Goal: Task Accomplishment & Management: Use online tool/utility

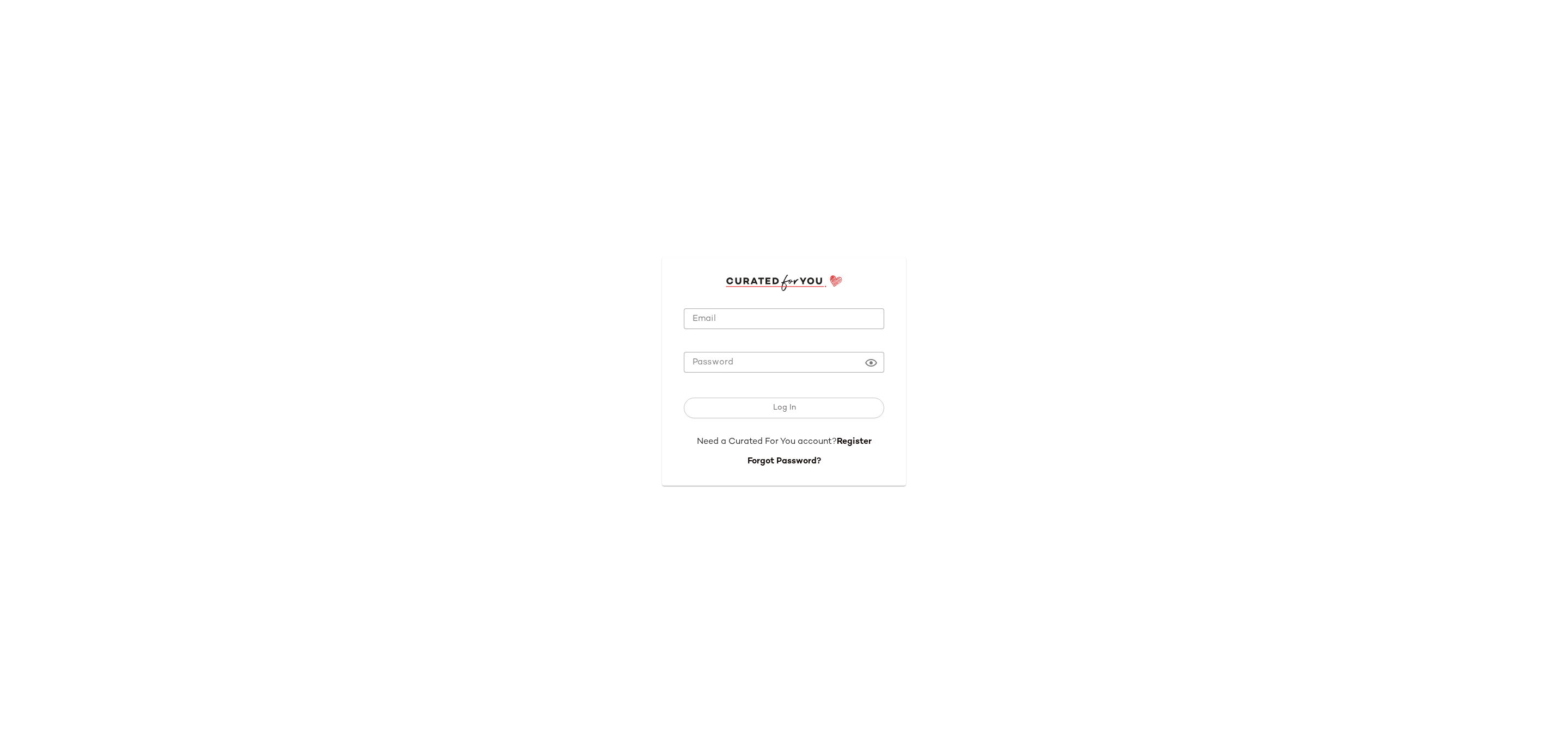
type input "**********"
click at [841, 323] on input "**********" at bounding box center [783, 318] width 200 height 21
click at [735, 409] on button "Log In" at bounding box center [783, 408] width 200 height 21
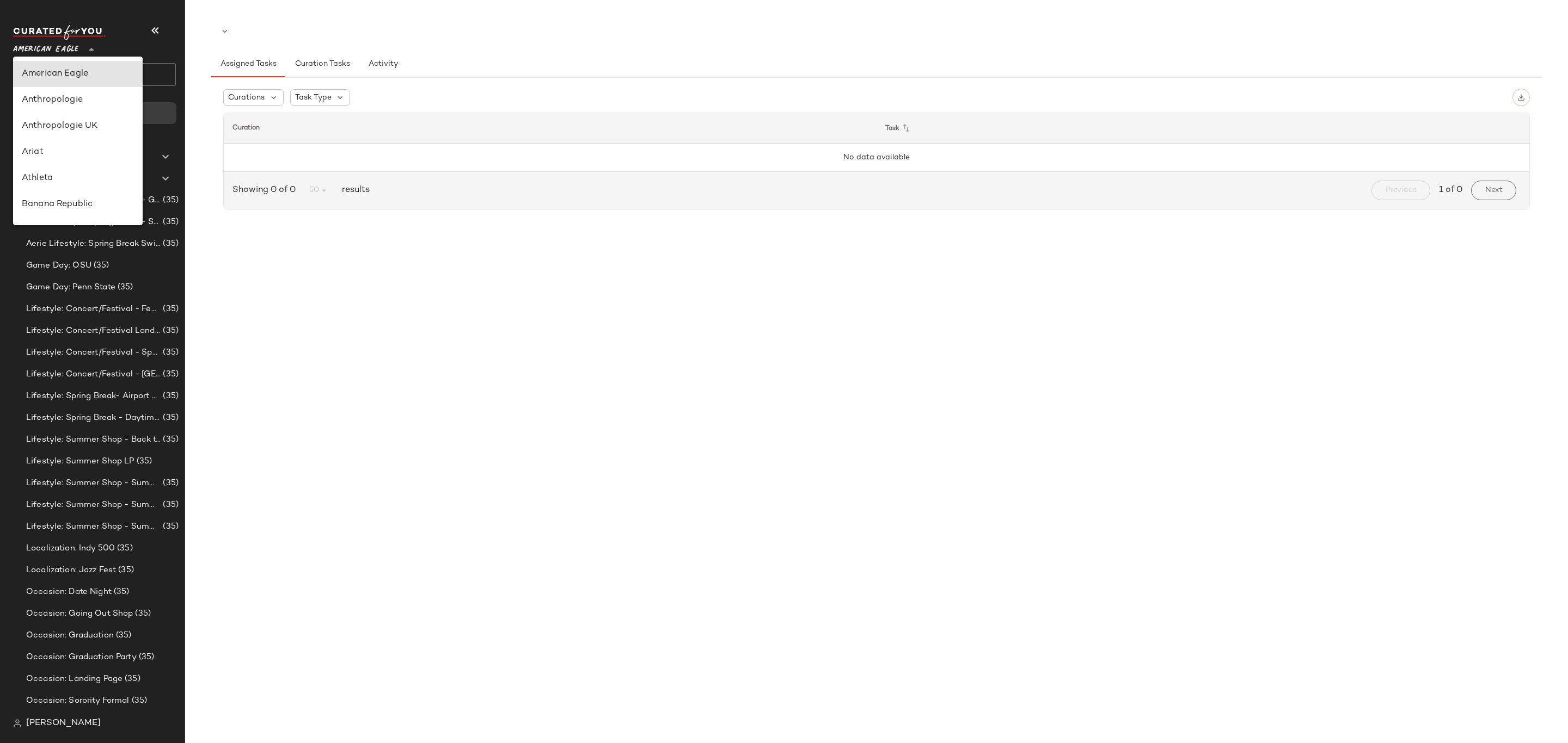
click at [77, 44] on span "American Eagle" at bounding box center [45, 47] width 65 height 20
click at [79, 190] on div "Lulus" at bounding box center [78, 195] width 112 height 13
type input "**"
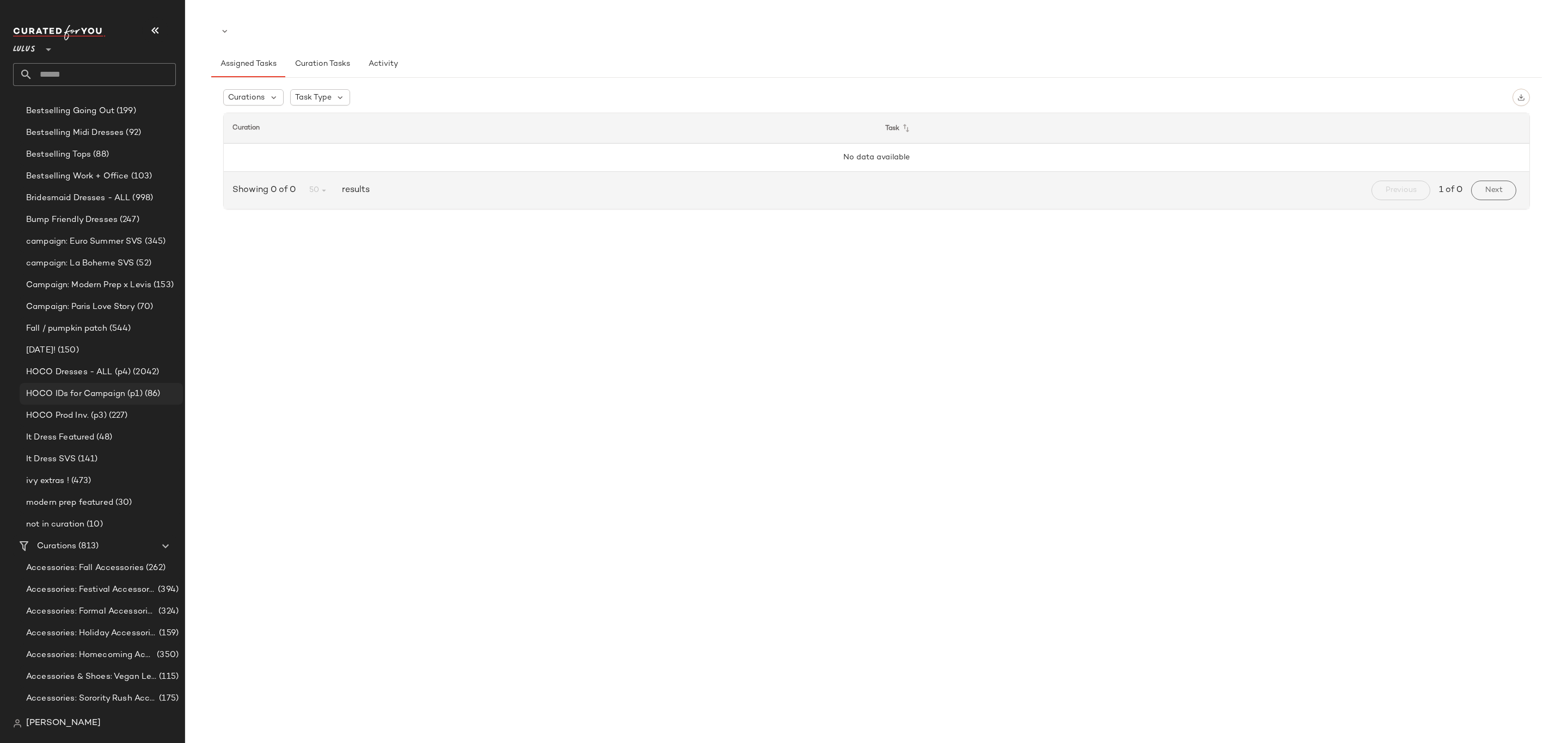
scroll to position [653, 0]
click at [100, 521] on div "Curations (813)" at bounding box center [95, 527] width 123 height 13
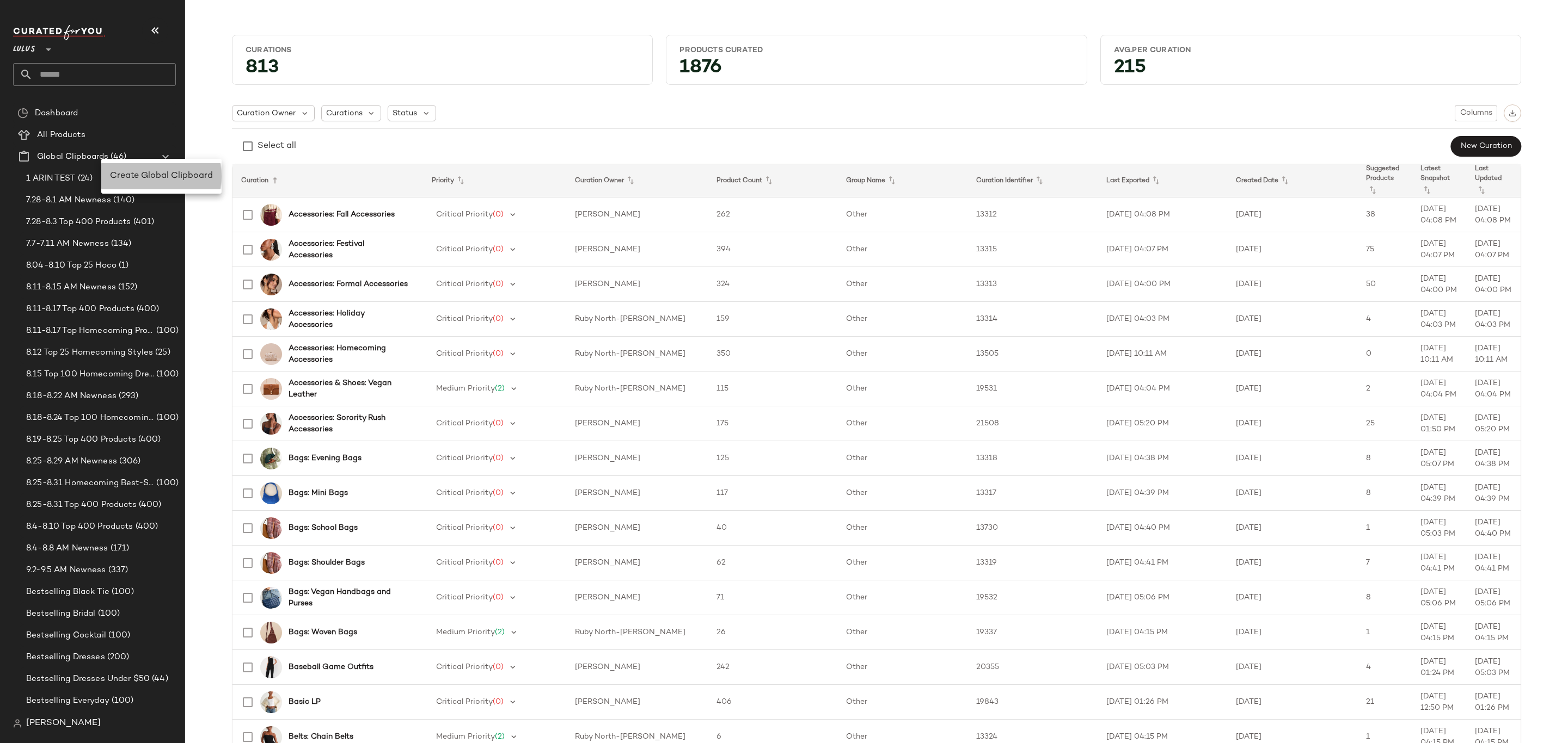
click at [142, 175] on span "Create Global Clipboard" at bounding box center [160, 176] width 102 height 9
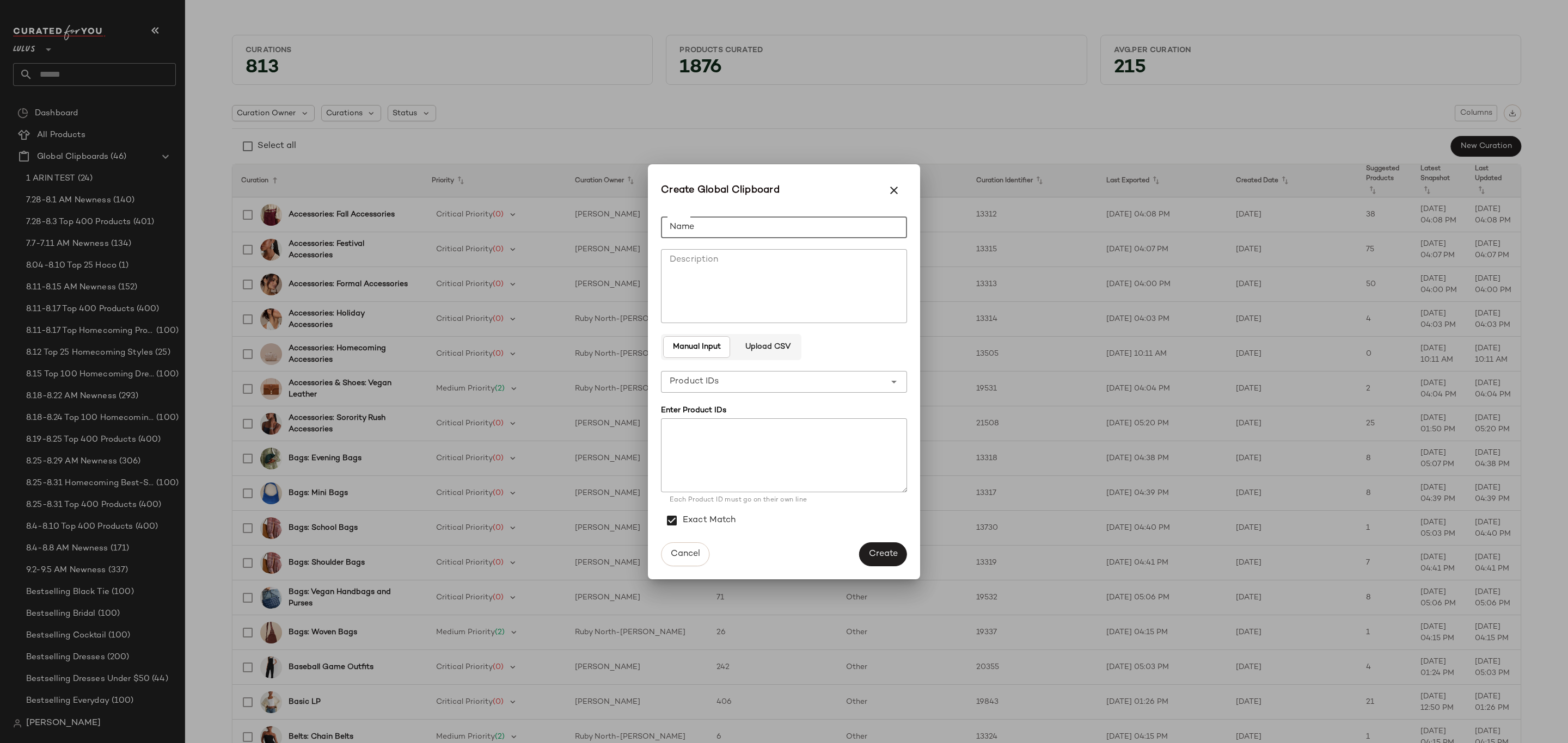
click at [696, 224] on input "Name" at bounding box center [783, 227] width 246 height 22
type input "**********"
click at [880, 555] on span "Create" at bounding box center [883, 554] width 29 height 10
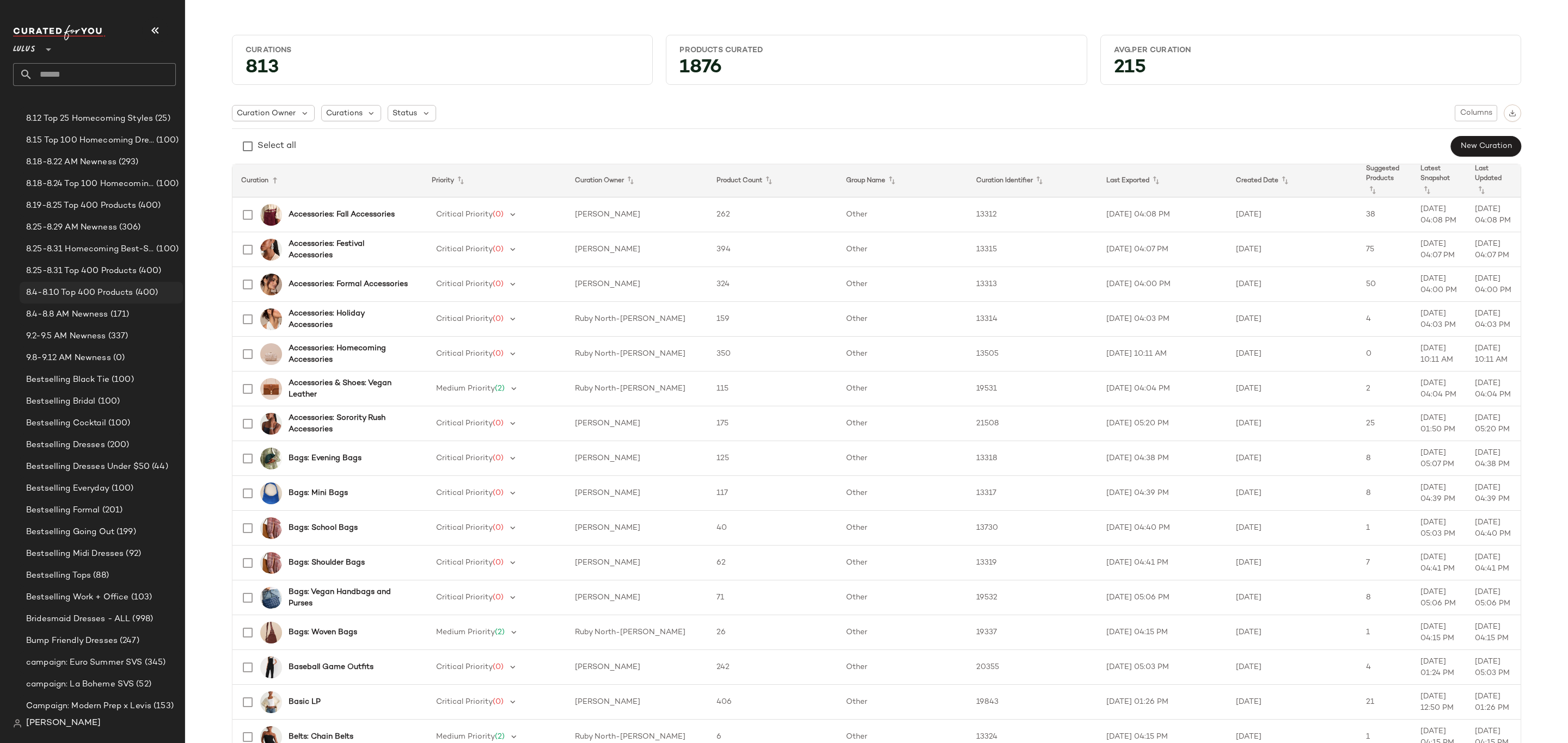
scroll to position [326, 0]
click at [89, 263] on span "9.8-9.12 AM Newness" at bounding box center [69, 265] width 85 height 13
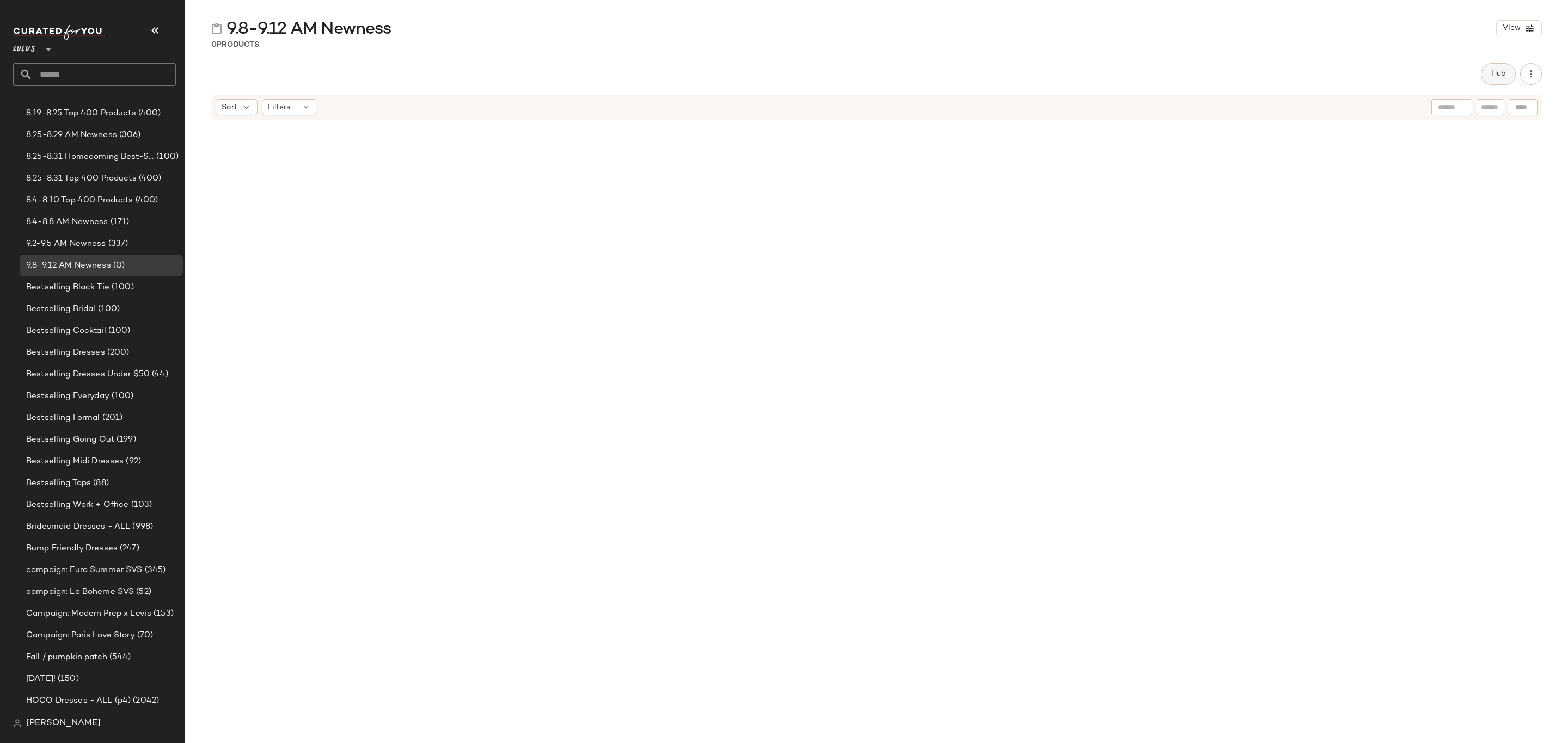
click at [1490, 81] on button "Hub" at bounding box center [1497, 74] width 34 height 22
click at [904, 101] on span "Sort" at bounding box center [908, 106] width 15 height 12
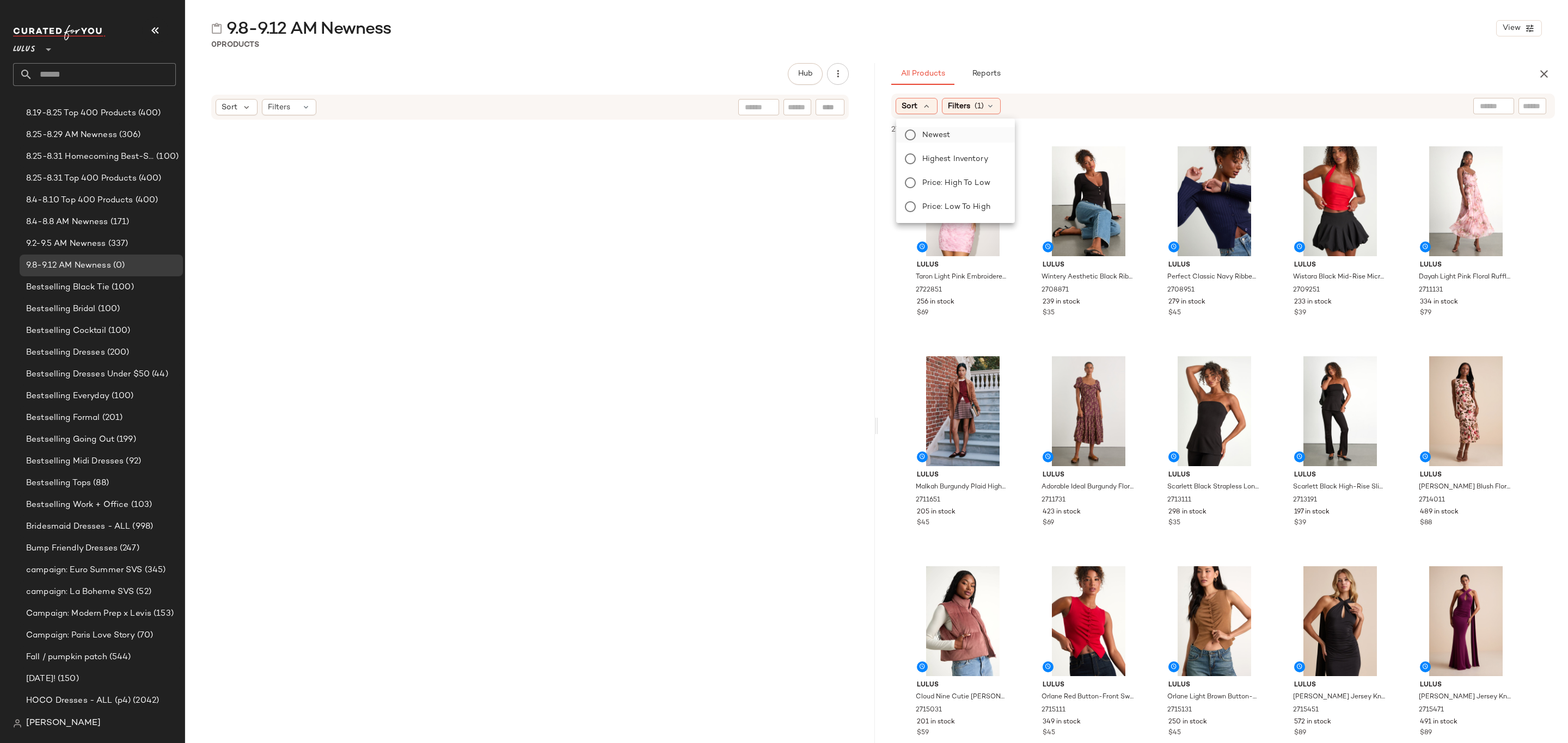
click at [938, 134] on span "Newest" at bounding box center [935, 135] width 28 height 12
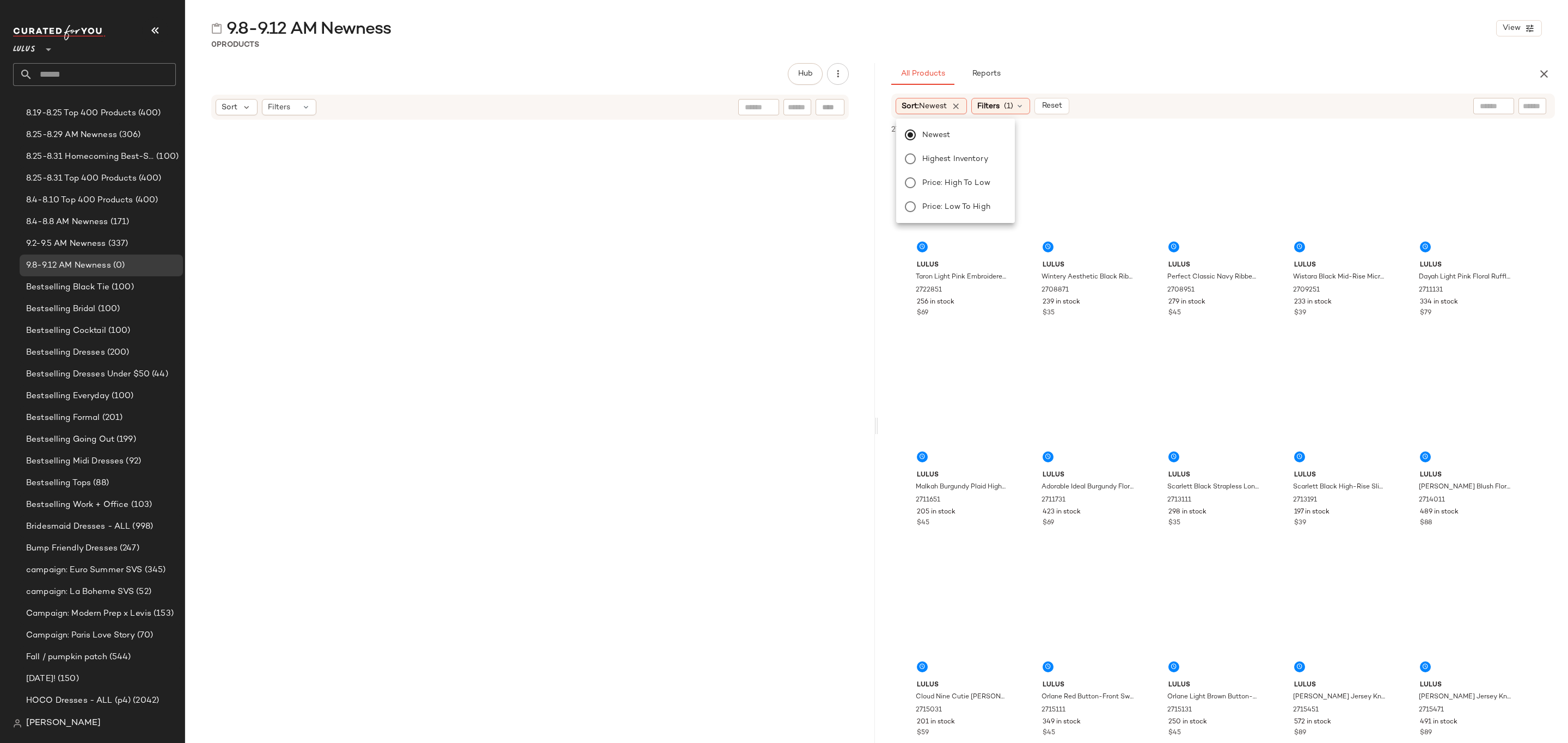
drag, startPoint x: 996, startPoint y: 108, endPoint x: 998, endPoint y: 115, distance: 7.3
click at [997, 108] on span "Filters" at bounding box center [988, 106] width 23 height 12
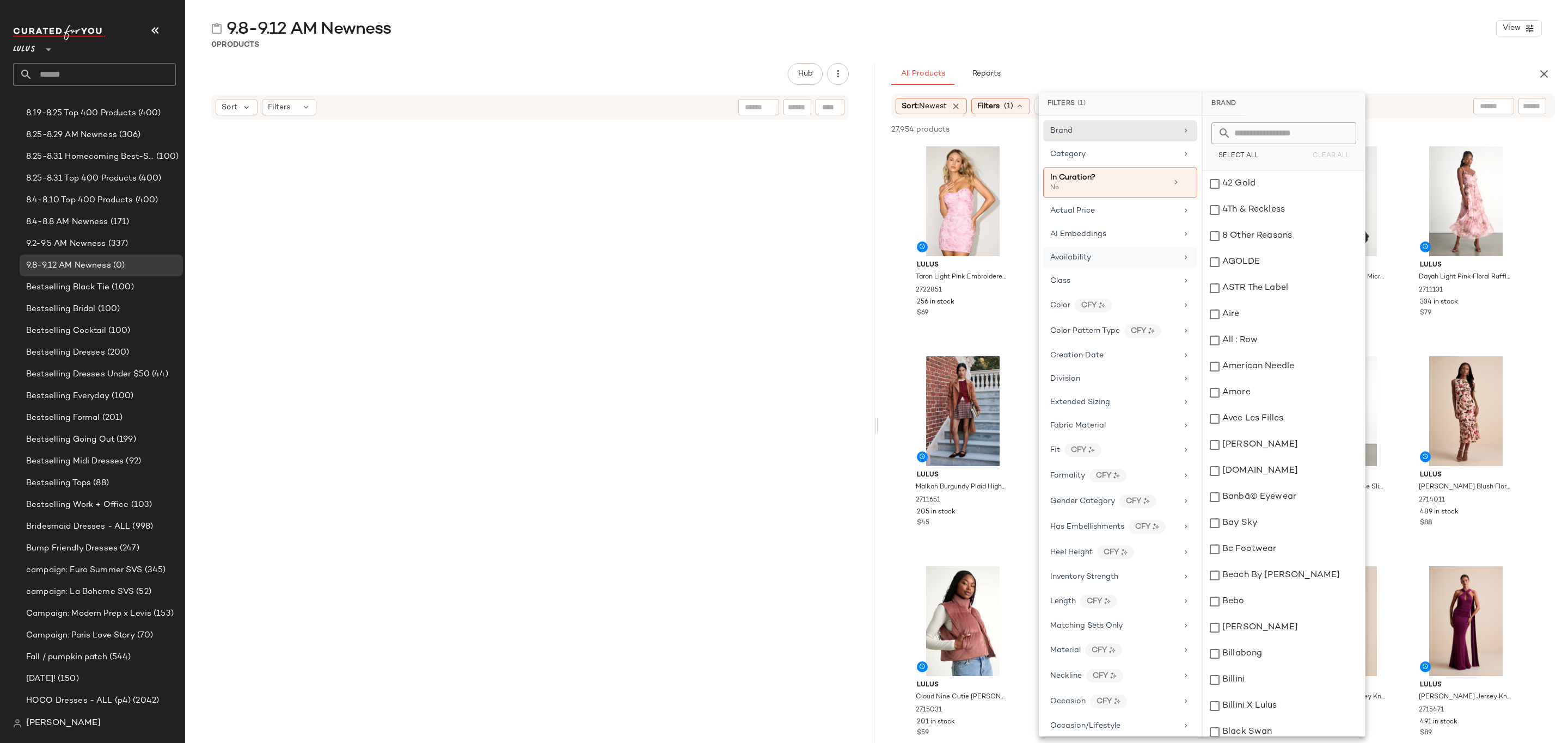
click at [1099, 250] on div "Availability" at bounding box center [1120, 257] width 154 height 21
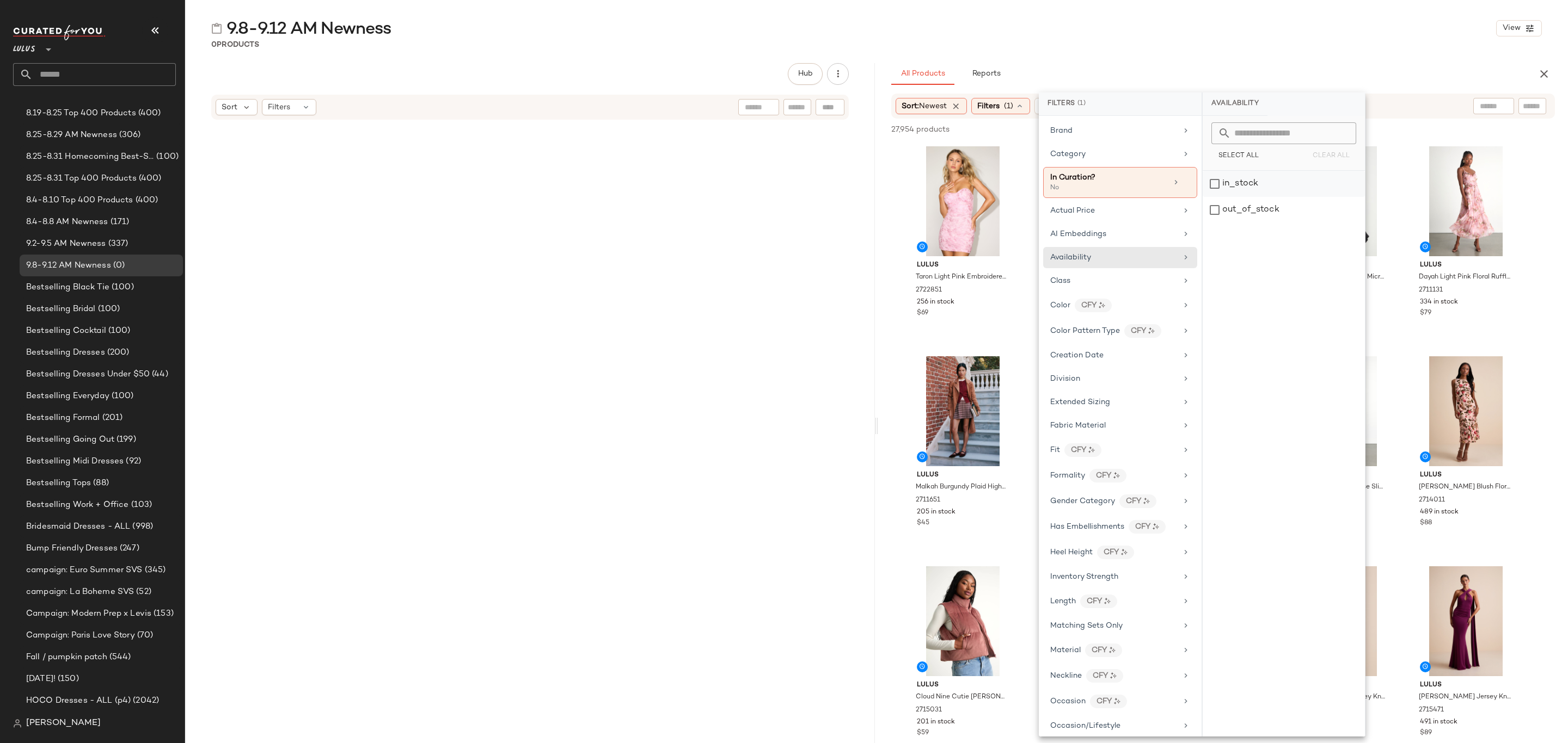
click at [1239, 183] on div "in_stock" at bounding box center [1283, 184] width 162 height 26
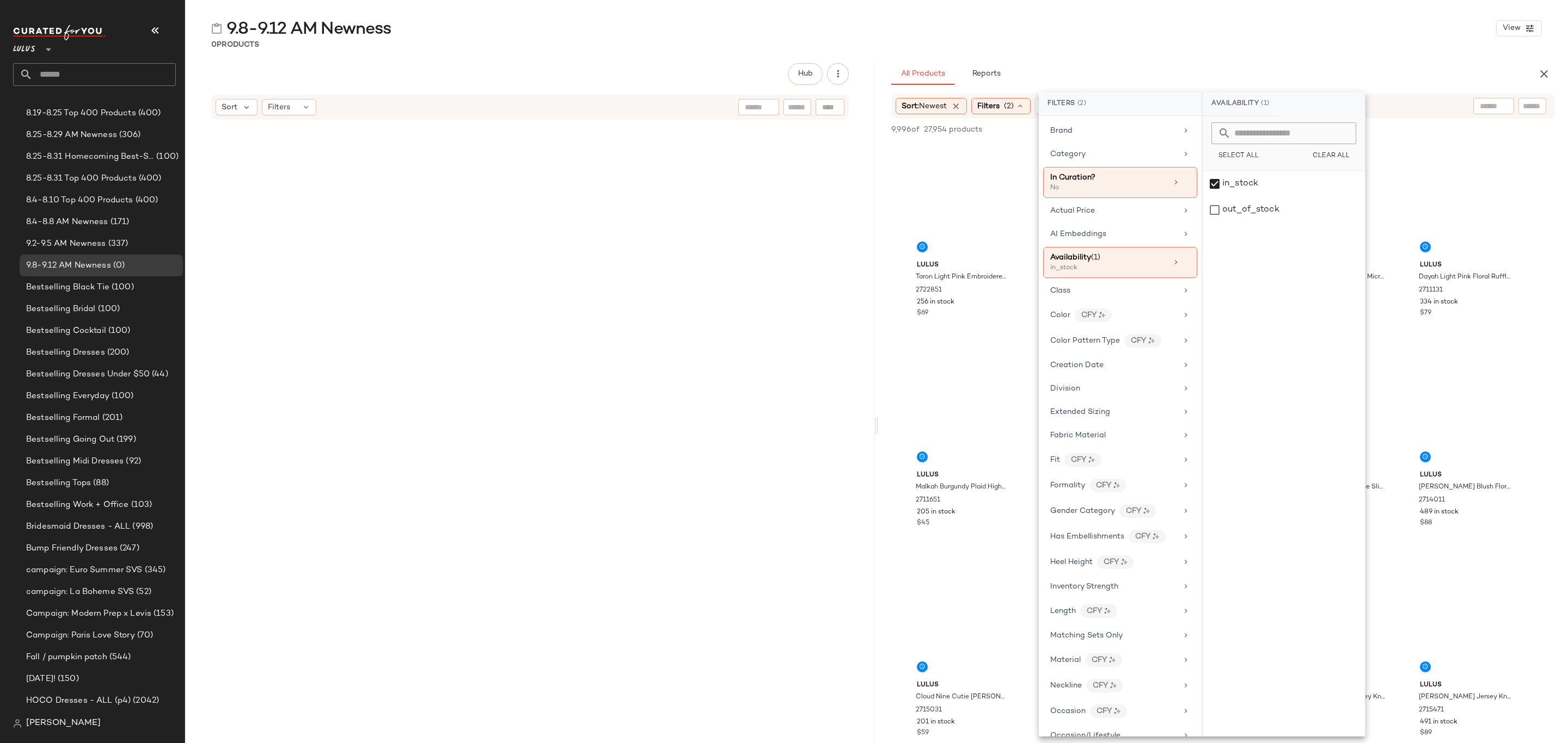
click at [1218, 53] on div "9.8-9.12 AM Newness View 0 Products Hub Sort Filters All Products Reports Sort:…" at bounding box center [876, 380] width 1382 height 726
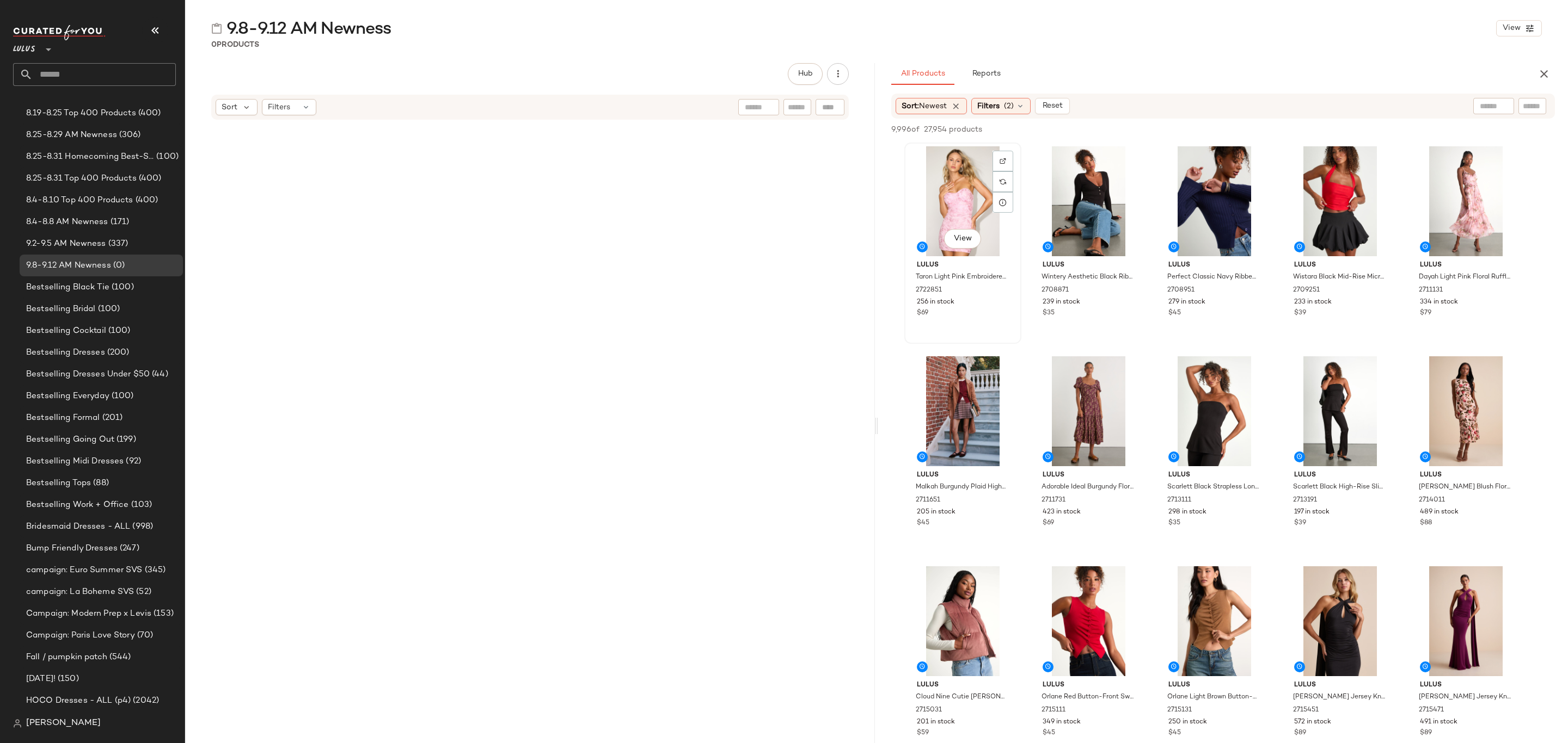
click at [973, 167] on div "View" at bounding box center [963, 201] width 110 height 110
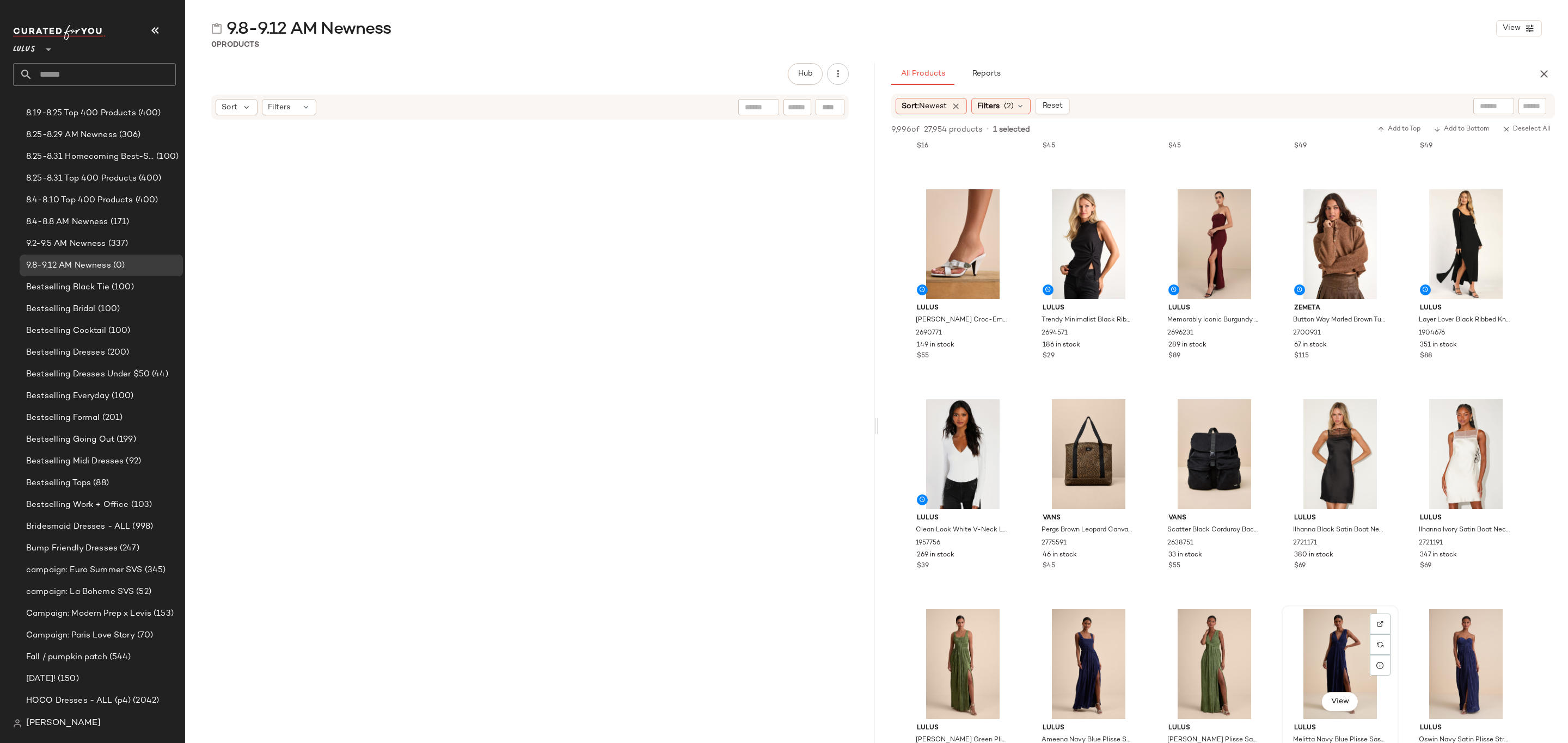
scroll to position [6366, 0]
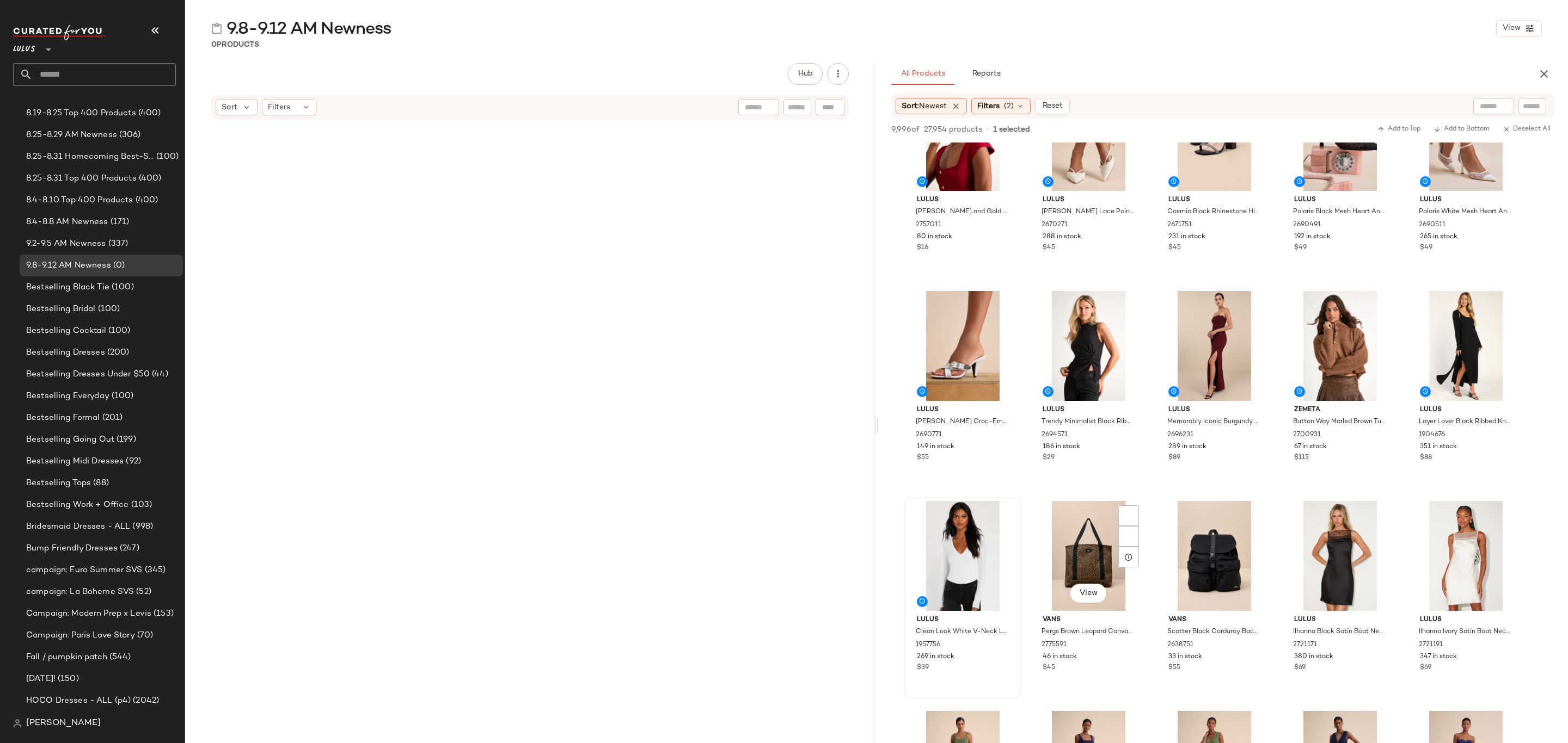
click at [995, 640] on div "1957756" at bounding box center [962, 645] width 94 height 12
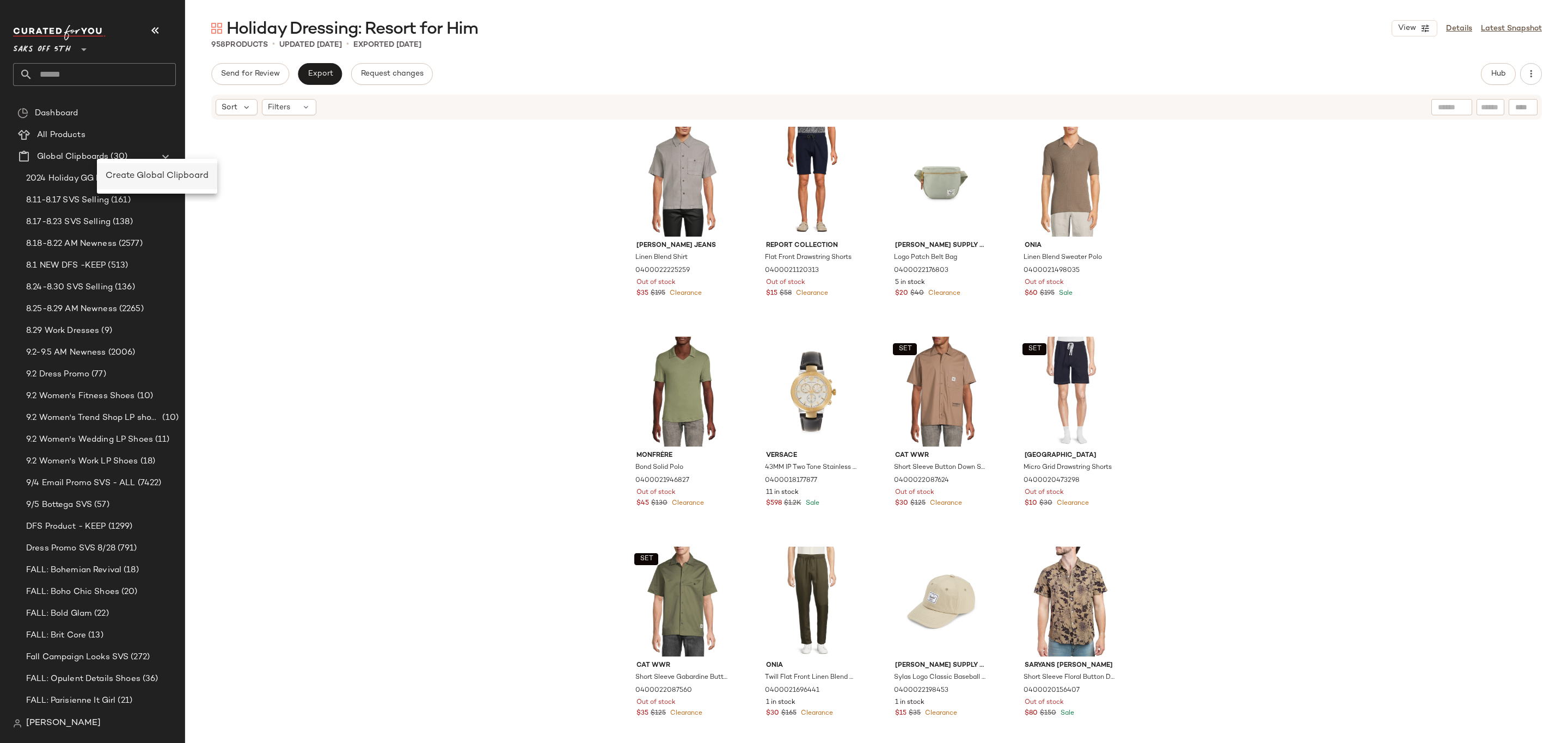
click at [150, 171] on span "Create Global Clipboard" at bounding box center [157, 176] width 102 height 9
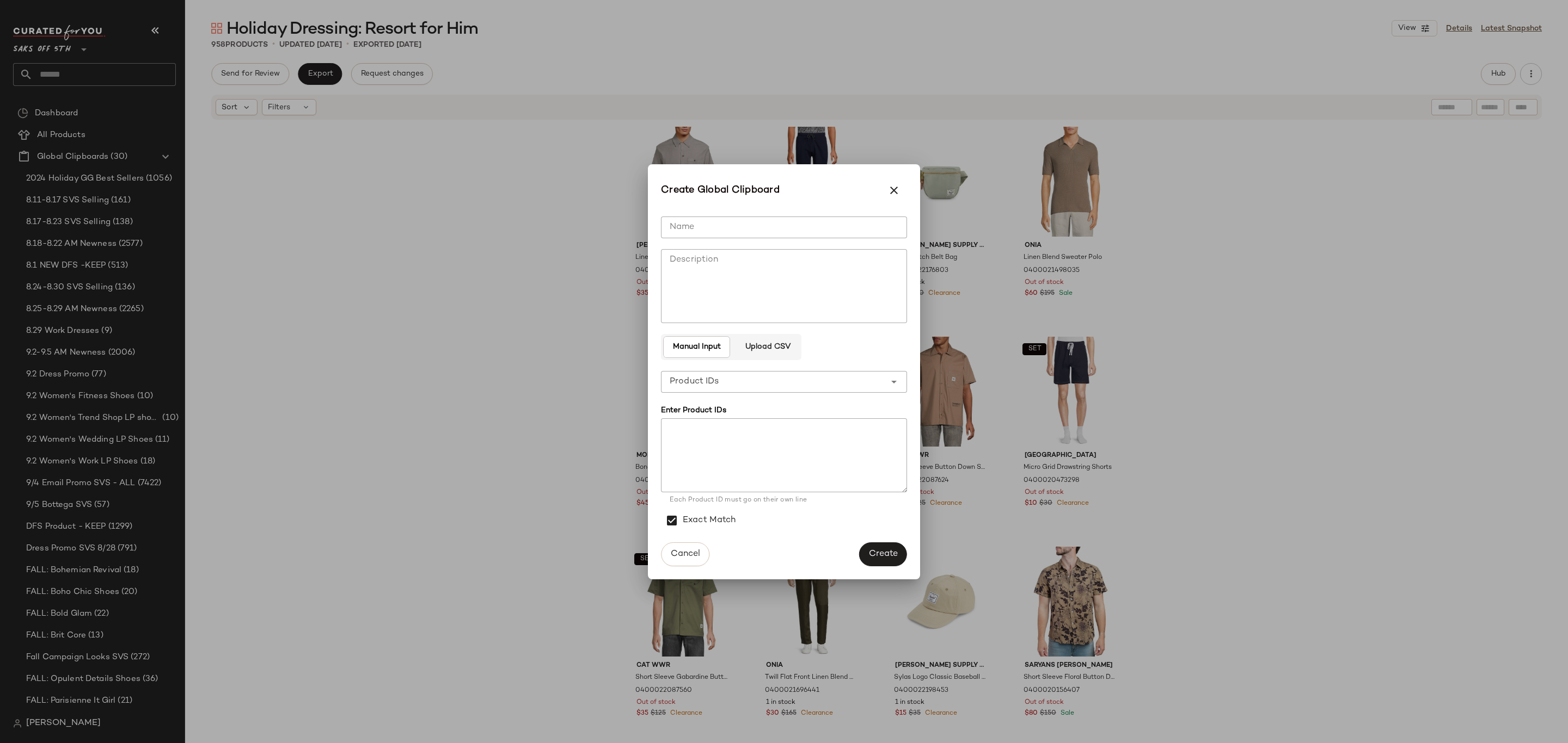
drag, startPoint x: 800, startPoint y: 227, endPoint x: 863, endPoint y: 231, distance: 63.1
click at [802, 227] on input "Name" at bounding box center [783, 227] width 246 height 22
type input "**********"
click at [885, 549] on span "Create" at bounding box center [883, 554] width 29 height 10
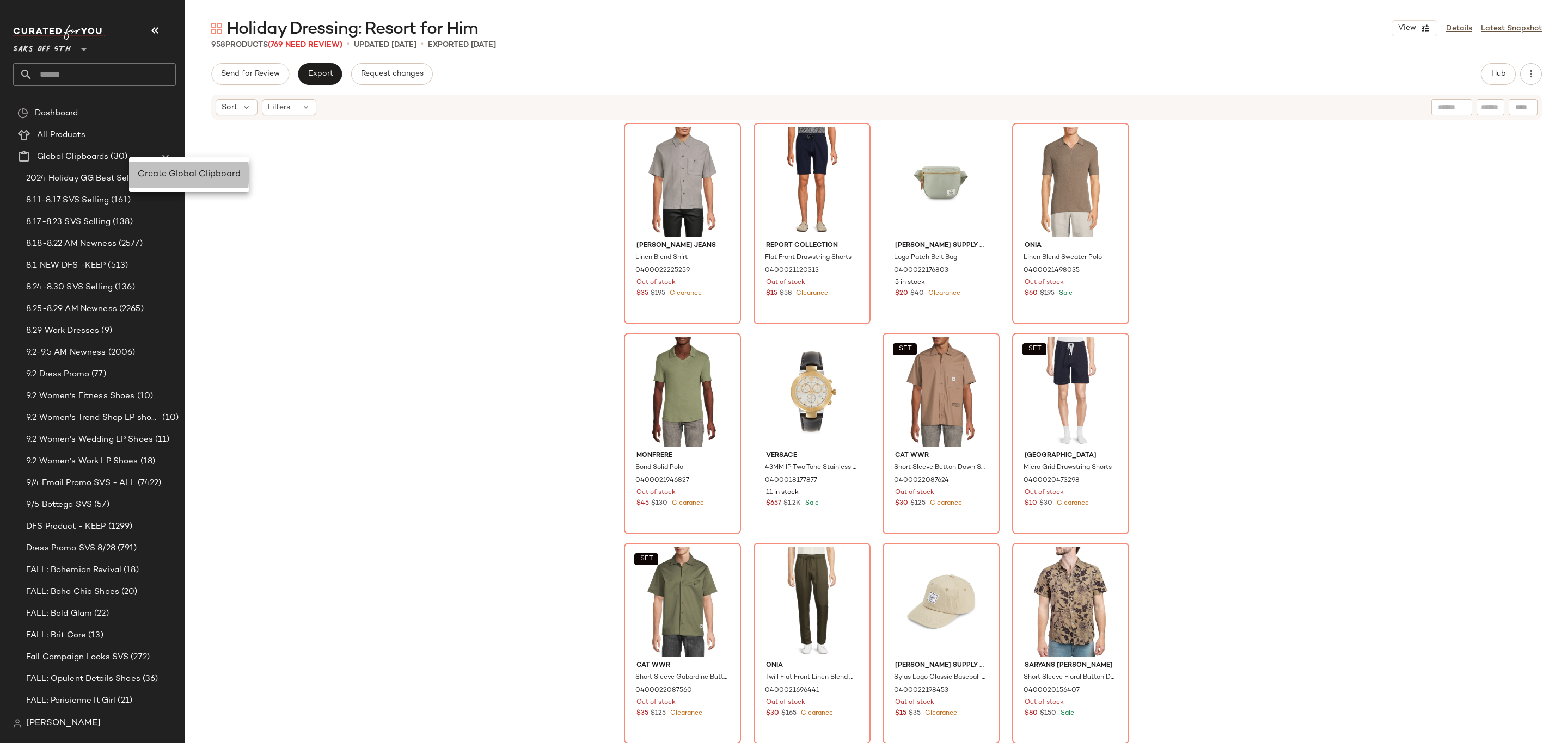
click at [186, 173] on span "Create Global Clipboard" at bounding box center [189, 174] width 102 height 9
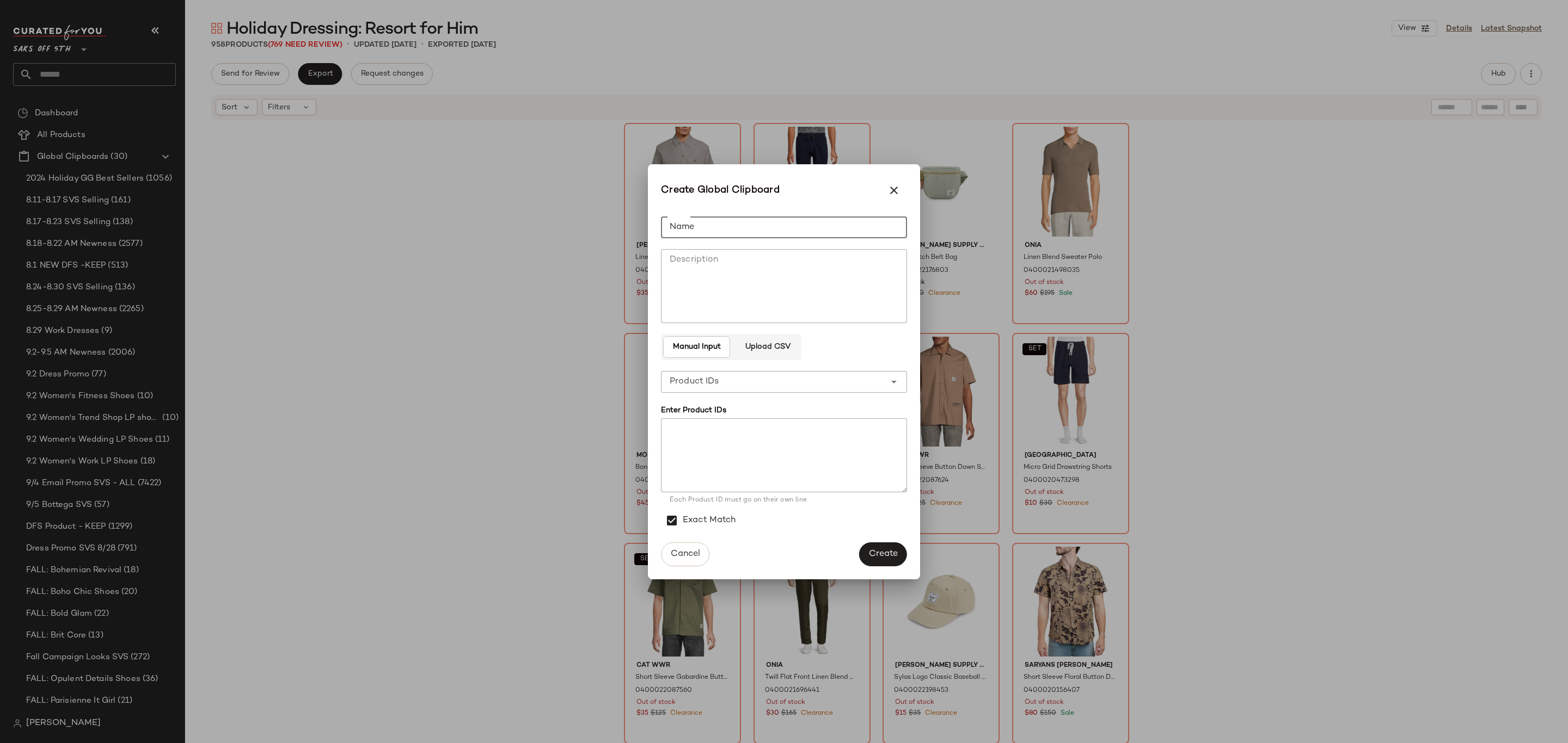
drag, startPoint x: 849, startPoint y: 228, endPoint x: 1374, endPoint y: 307, distance: 530.9
click at [849, 228] on input "Name" at bounding box center [783, 227] width 246 height 22
type input "**********"
click at [886, 559] on span "Create" at bounding box center [883, 554] width 29 height 10
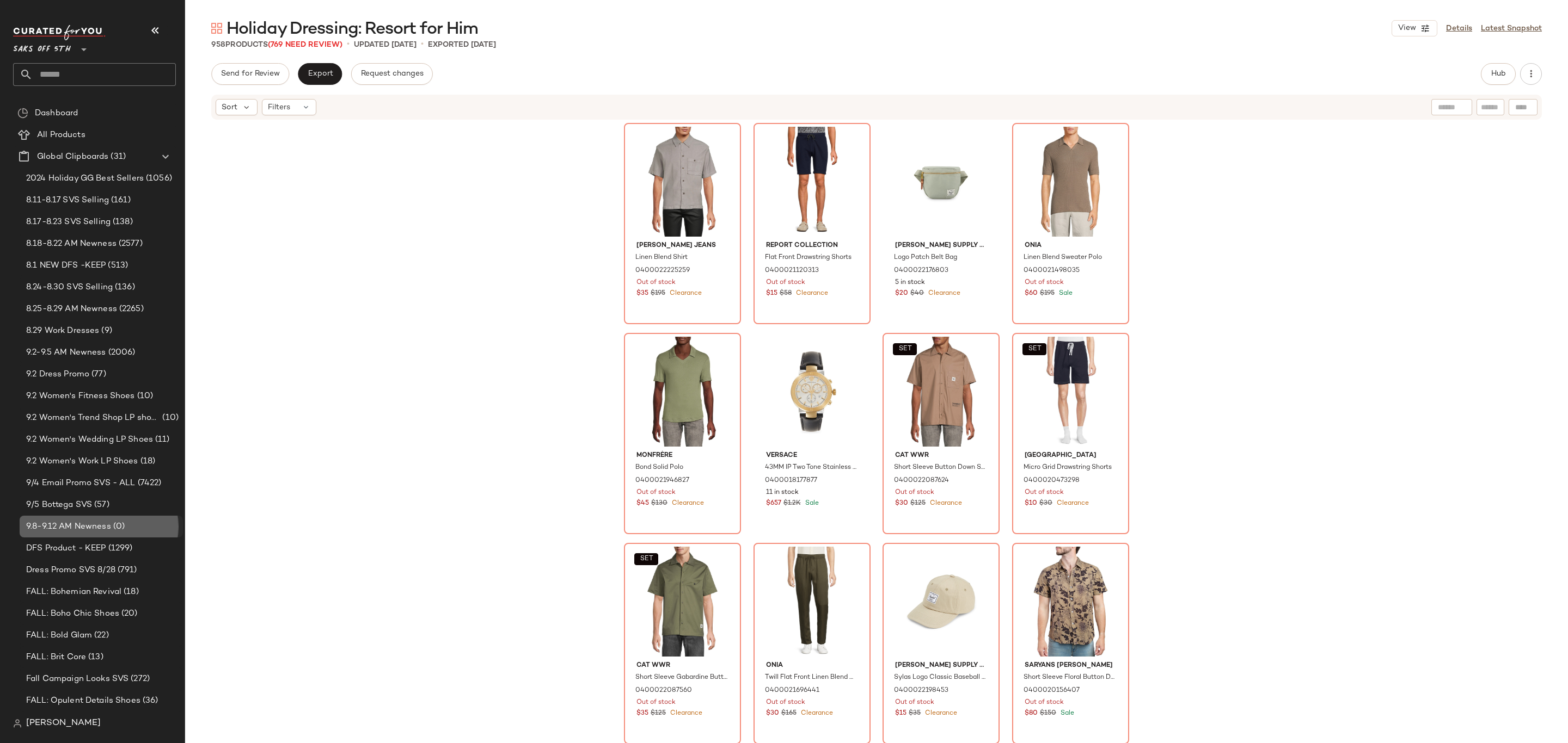
click at [102, 525] on span "9.8-9.12 AM Newness" at bounding box center [69, 527] width 85 height 13
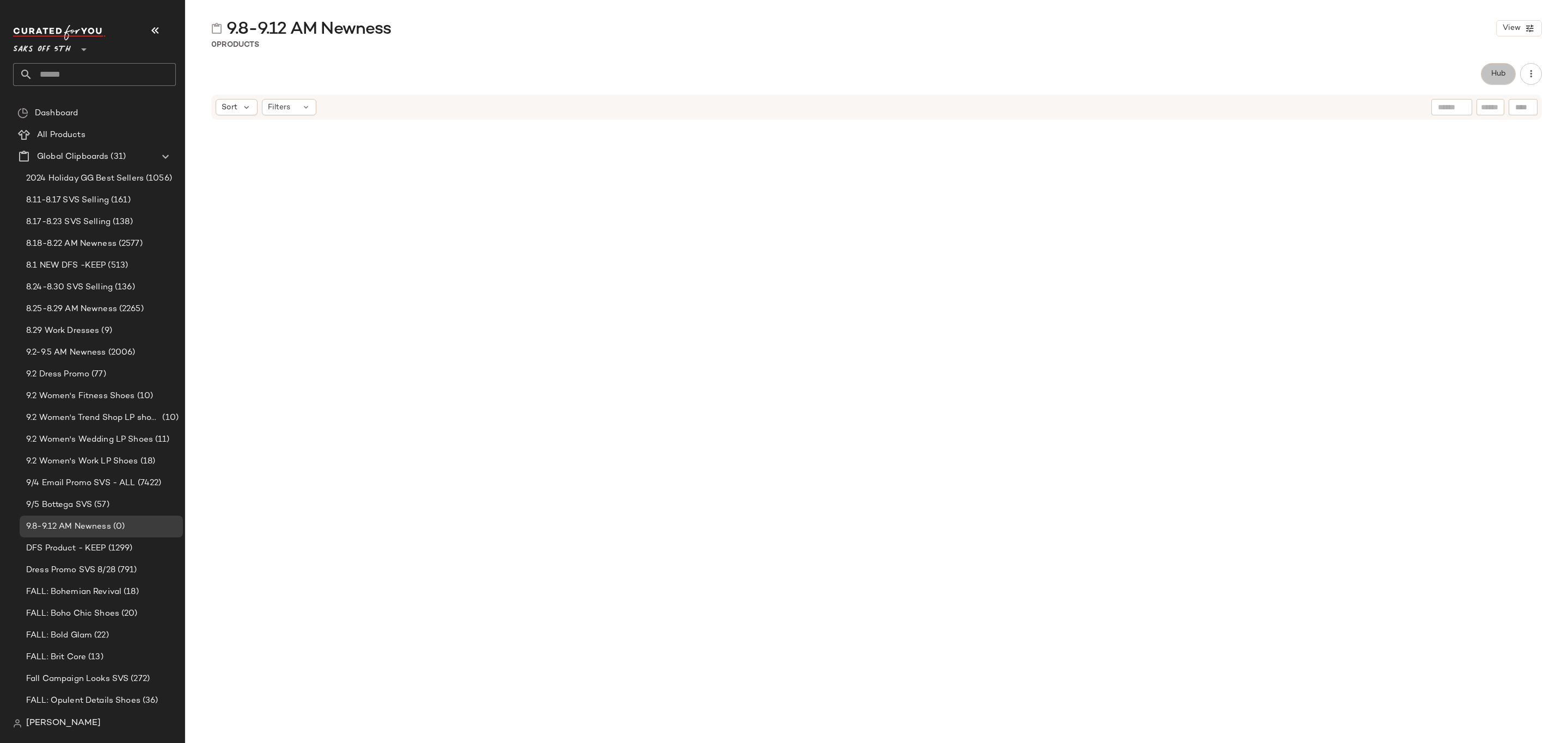
click at [1499, 71] on span "Hub" at bounding box center [1497, 74] width 15 height 9
click at [904, 105] on span "Sort" at bounding box center [908, 106] width 15 height 12
click at [926, 130] on span "Newest" at bounding box center [935, 135] width 28 height 12
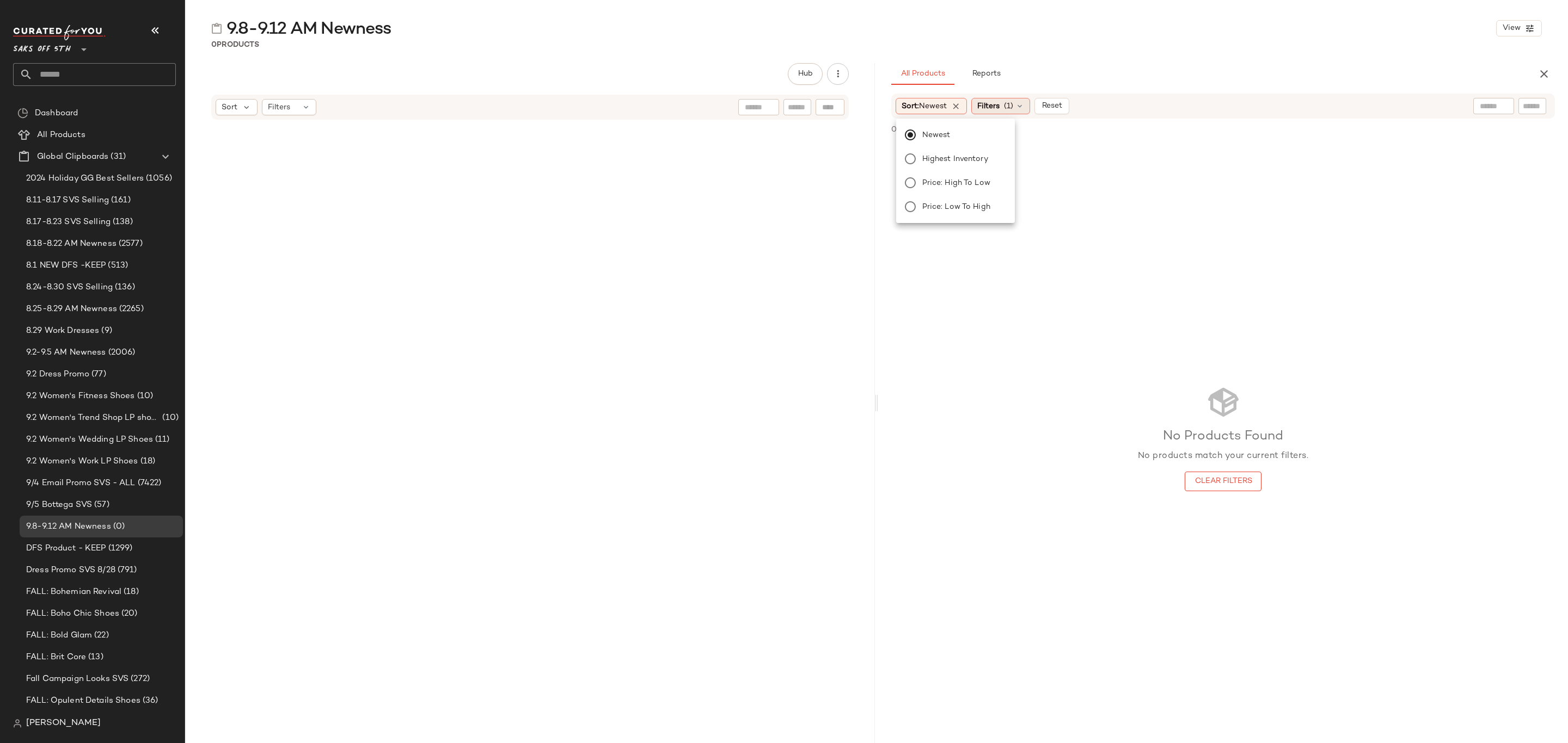
click at [1000, 109] on span "Filters" at bounding box center [988, 106] width 23 height 12
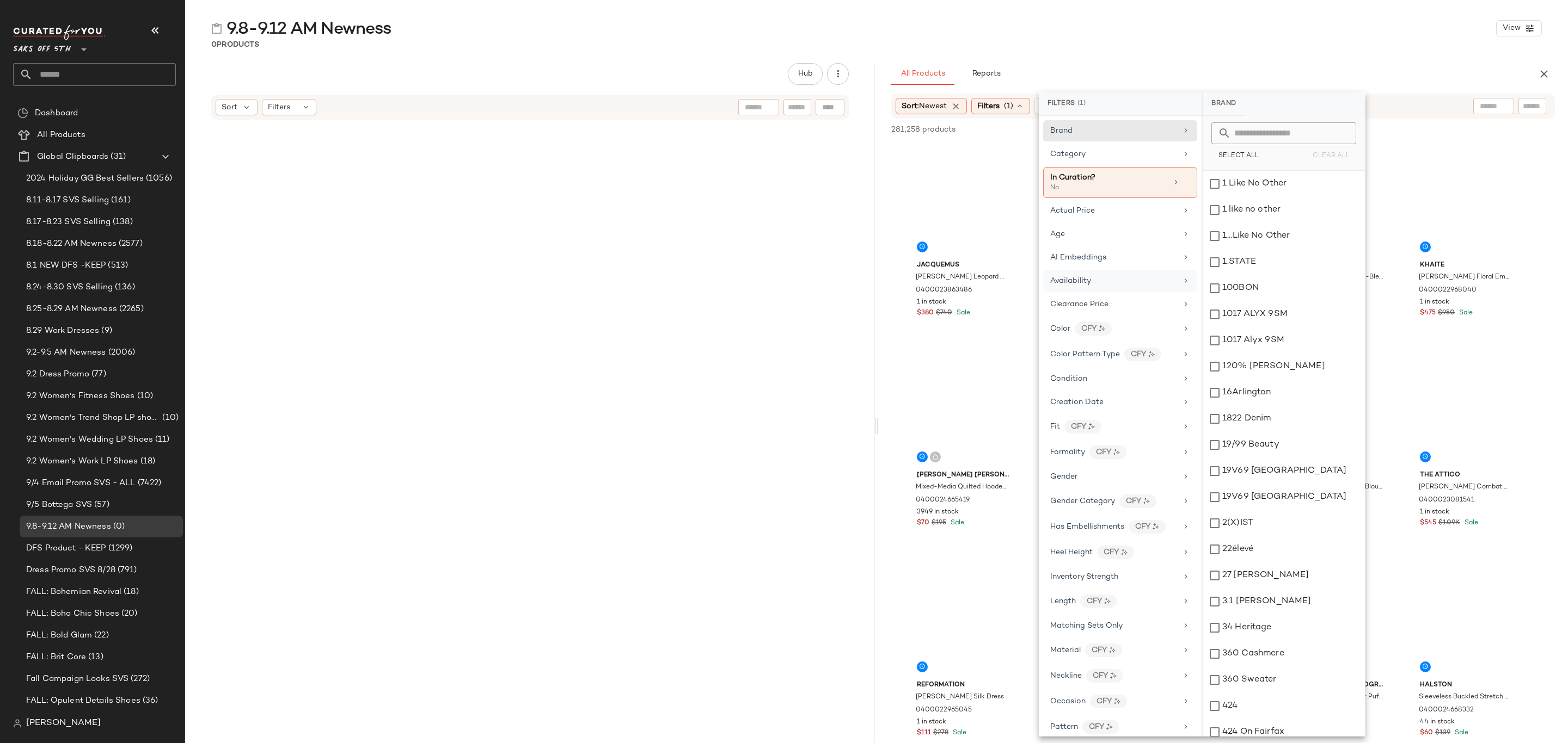
click at [1099, 275] on div "Availability" at bounding box center [1120, 280] width 154 height 21
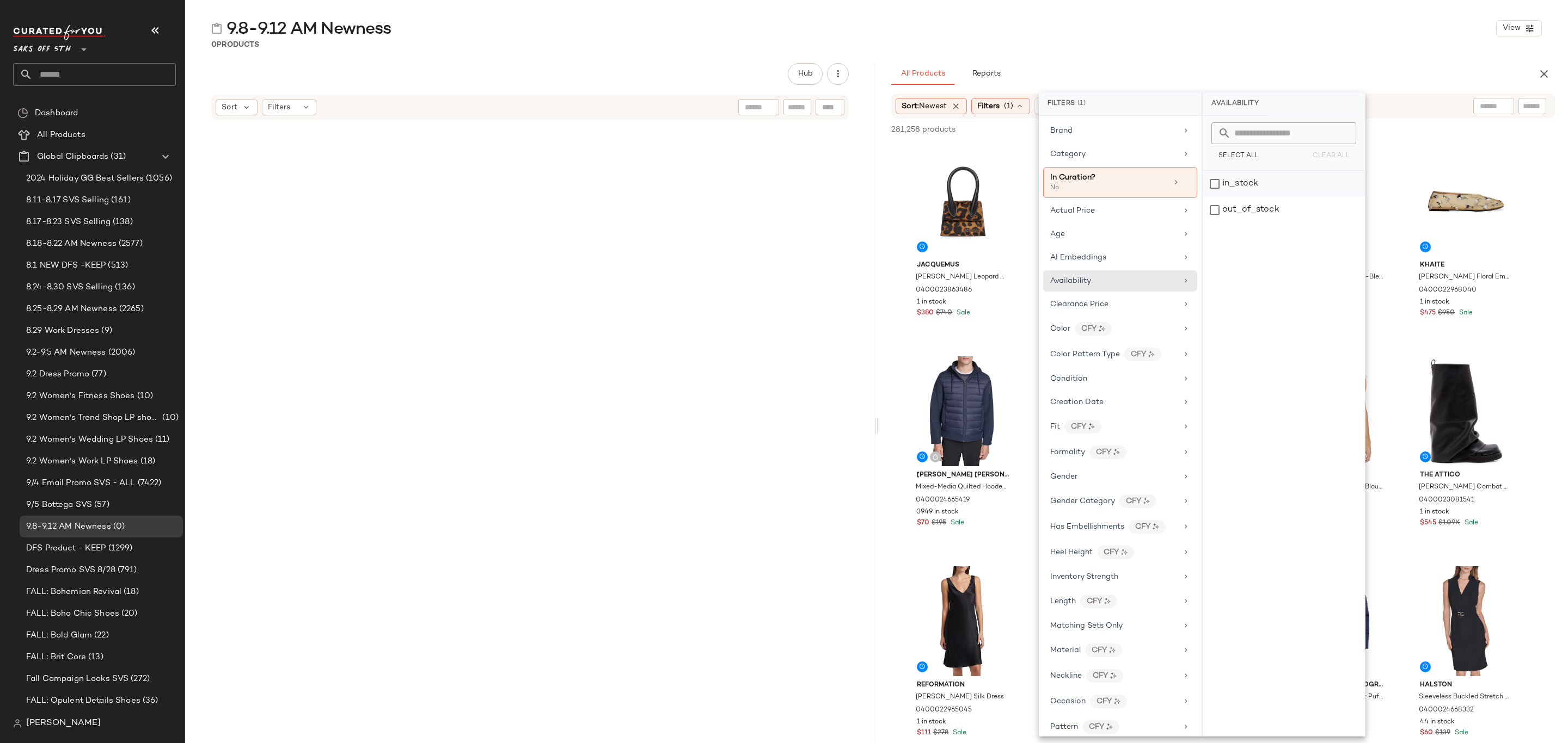
click at [1247, 185] on div "in_stock" at bounding box center [1283, 184] width 162 height 26
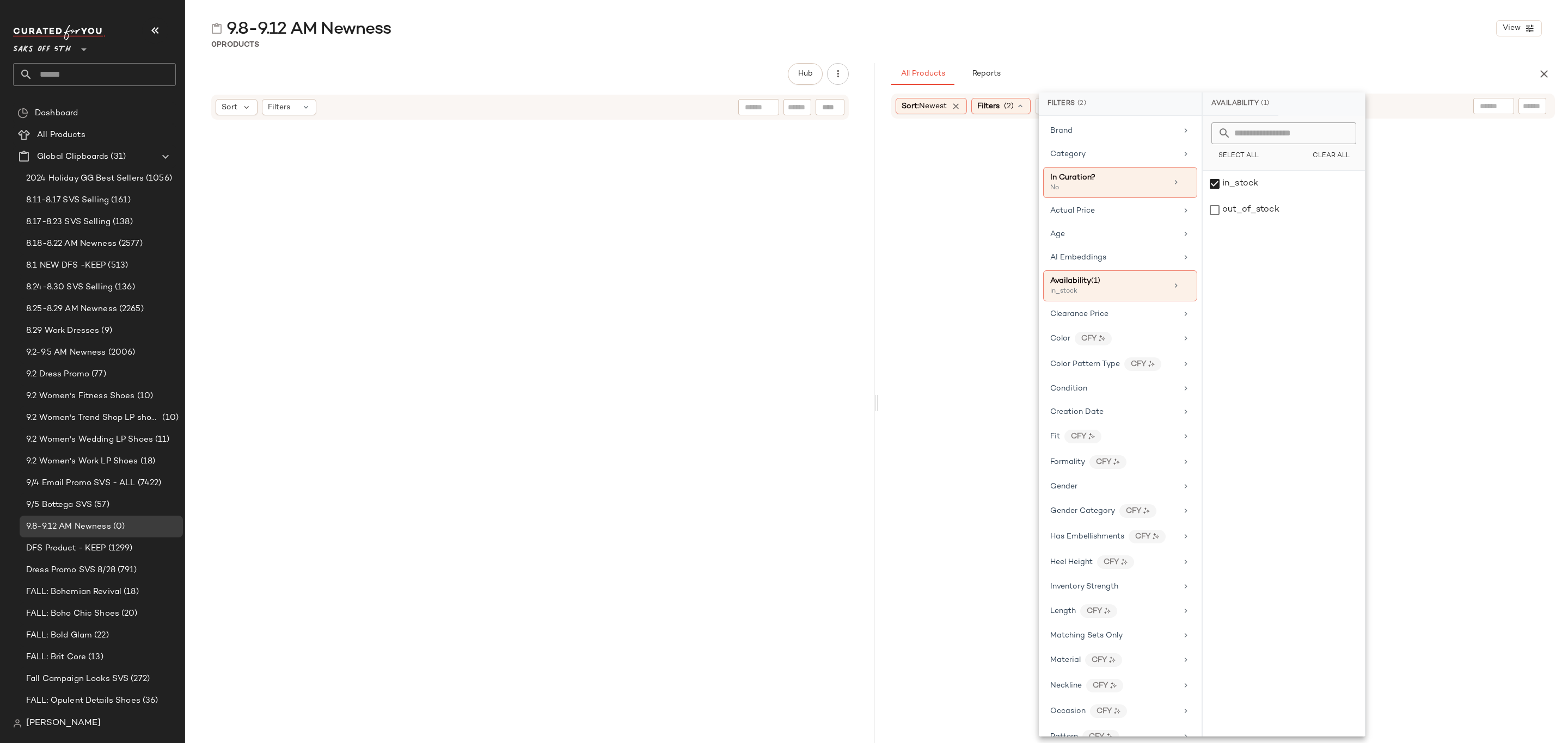
click at [1218, 62] on div "9.8-9.12 AM Newness View 0 Products Hub Sort Filters All Products Reports Sort:…" at bounding box center [876, 380] width 1382 height 726
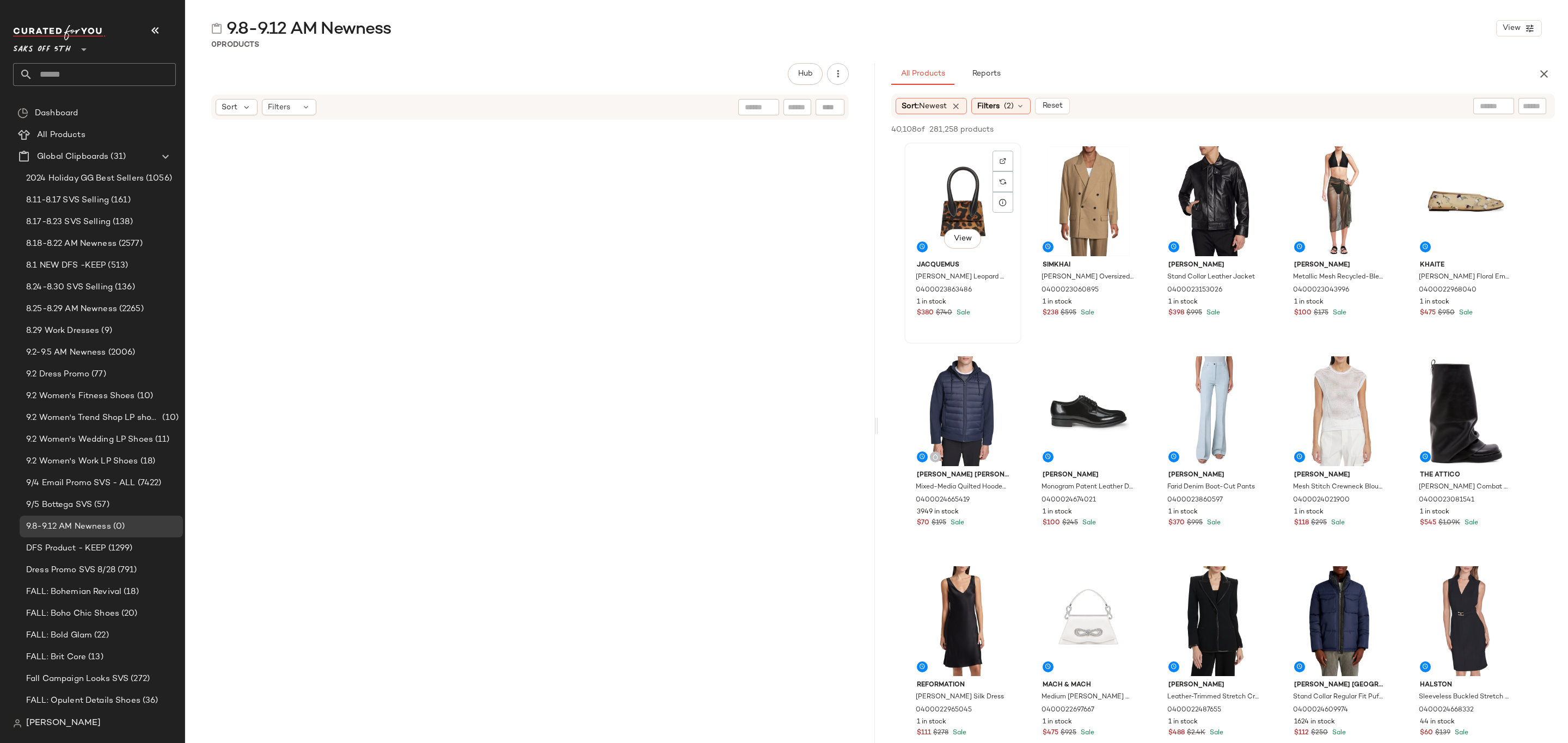
click at [967, 174] on div "View" at bounding box center [963, 201] width 110 height 110
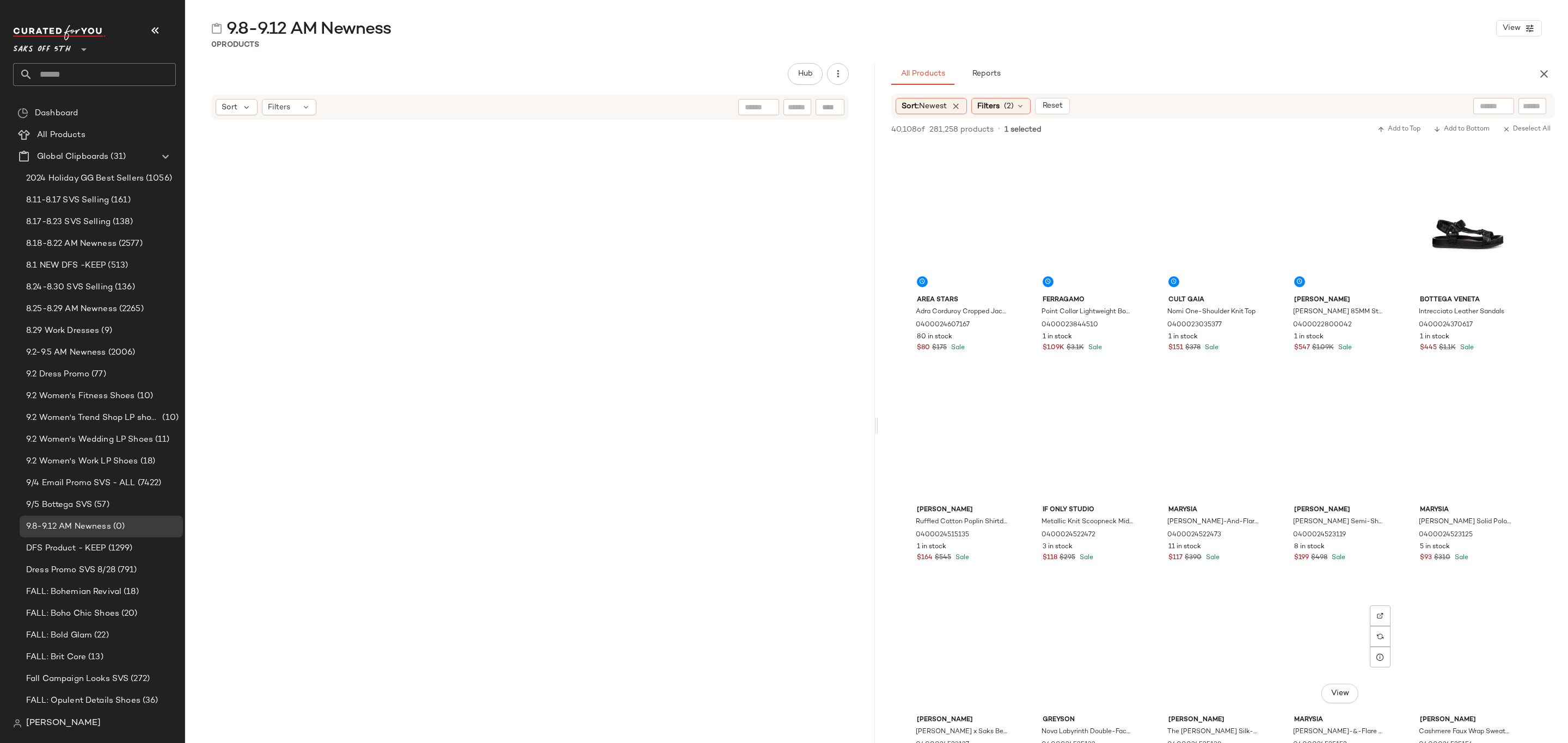
scroll to position [31590, 0]
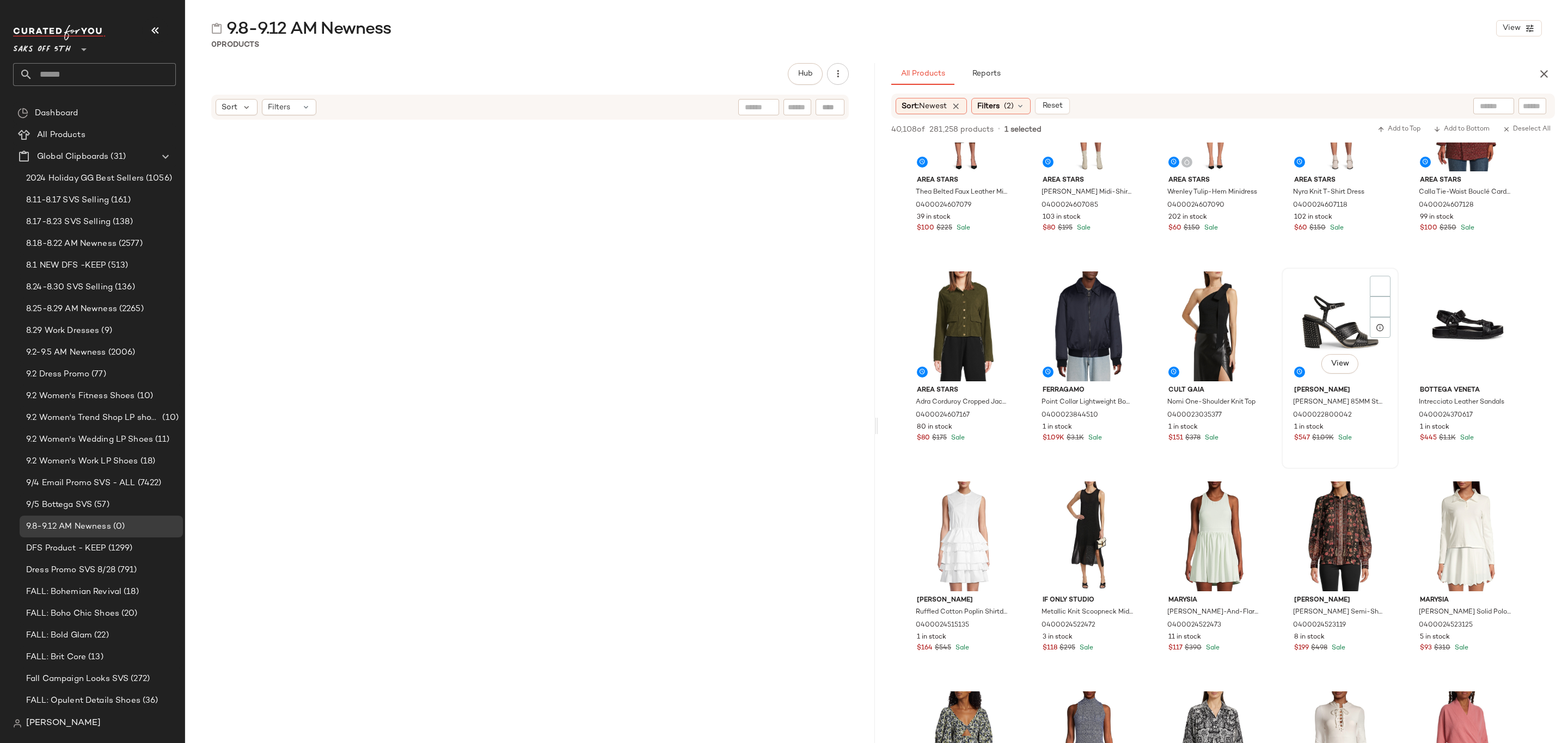
click at [1368, 434] on div "$547 $1.09K Sale" at bounding box center [1339, 439] width 92 height 10
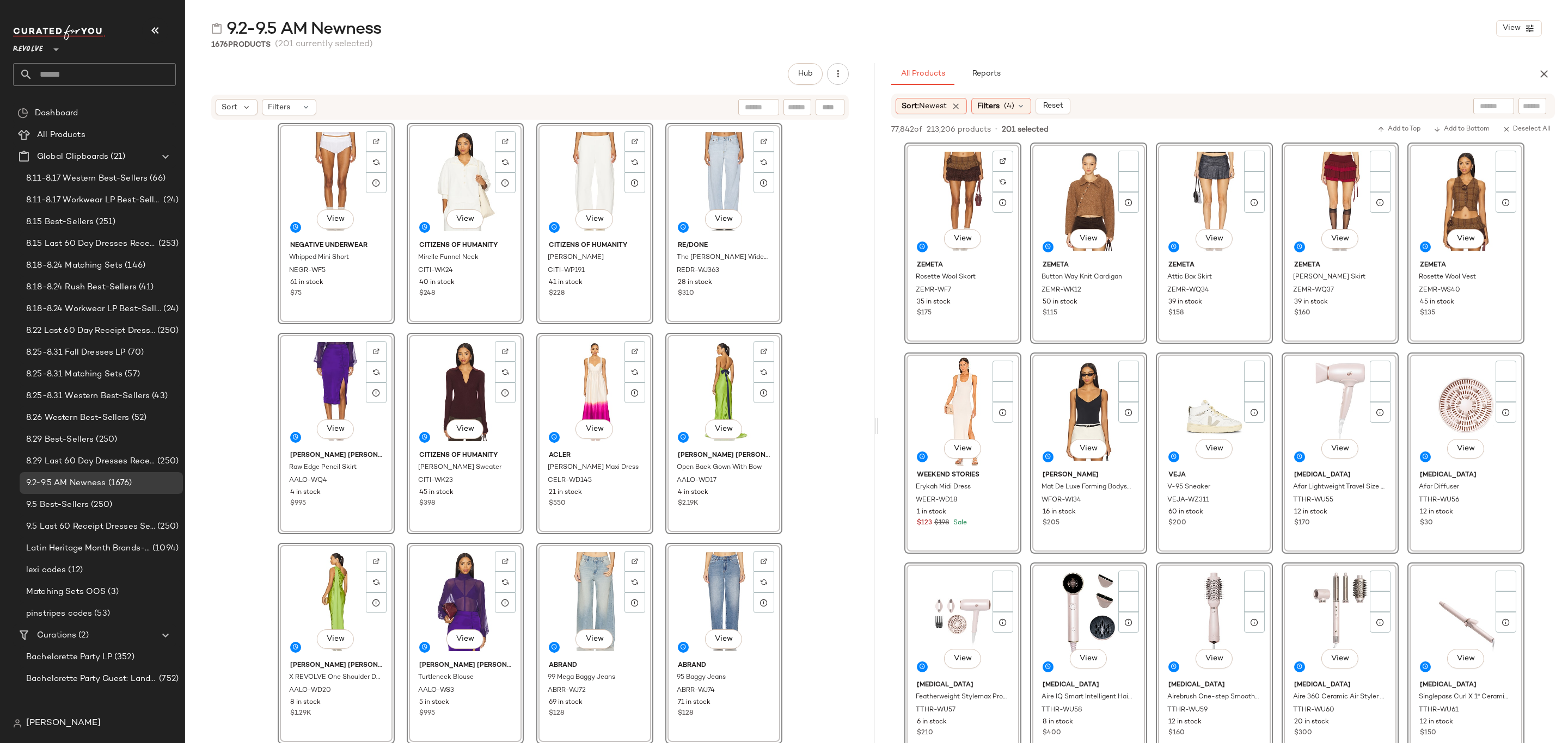
scroll to position [8081, 0]
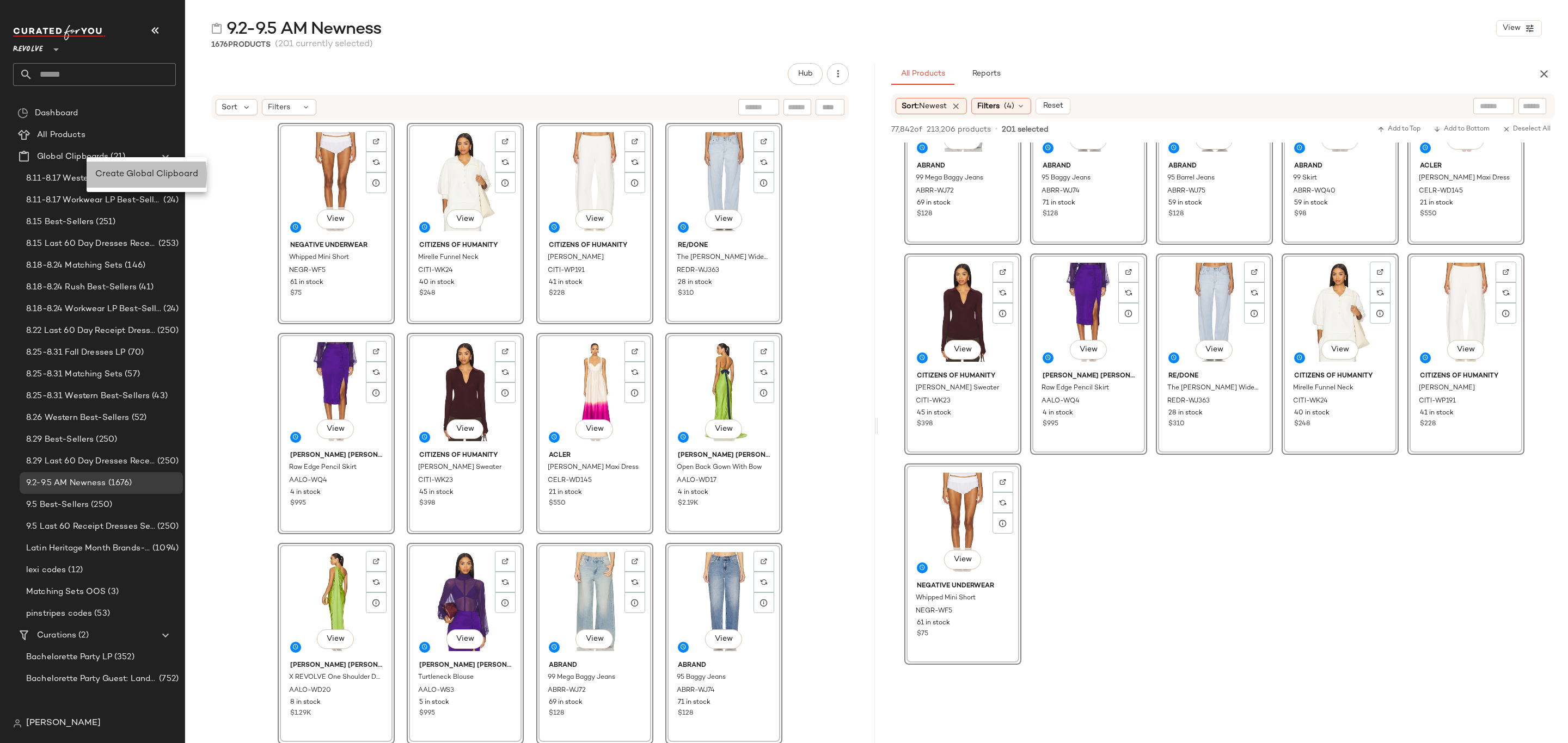
click at [140, 170] on span "Create Global Clipboard" at bounding box center [146, 174] width 102 height 9
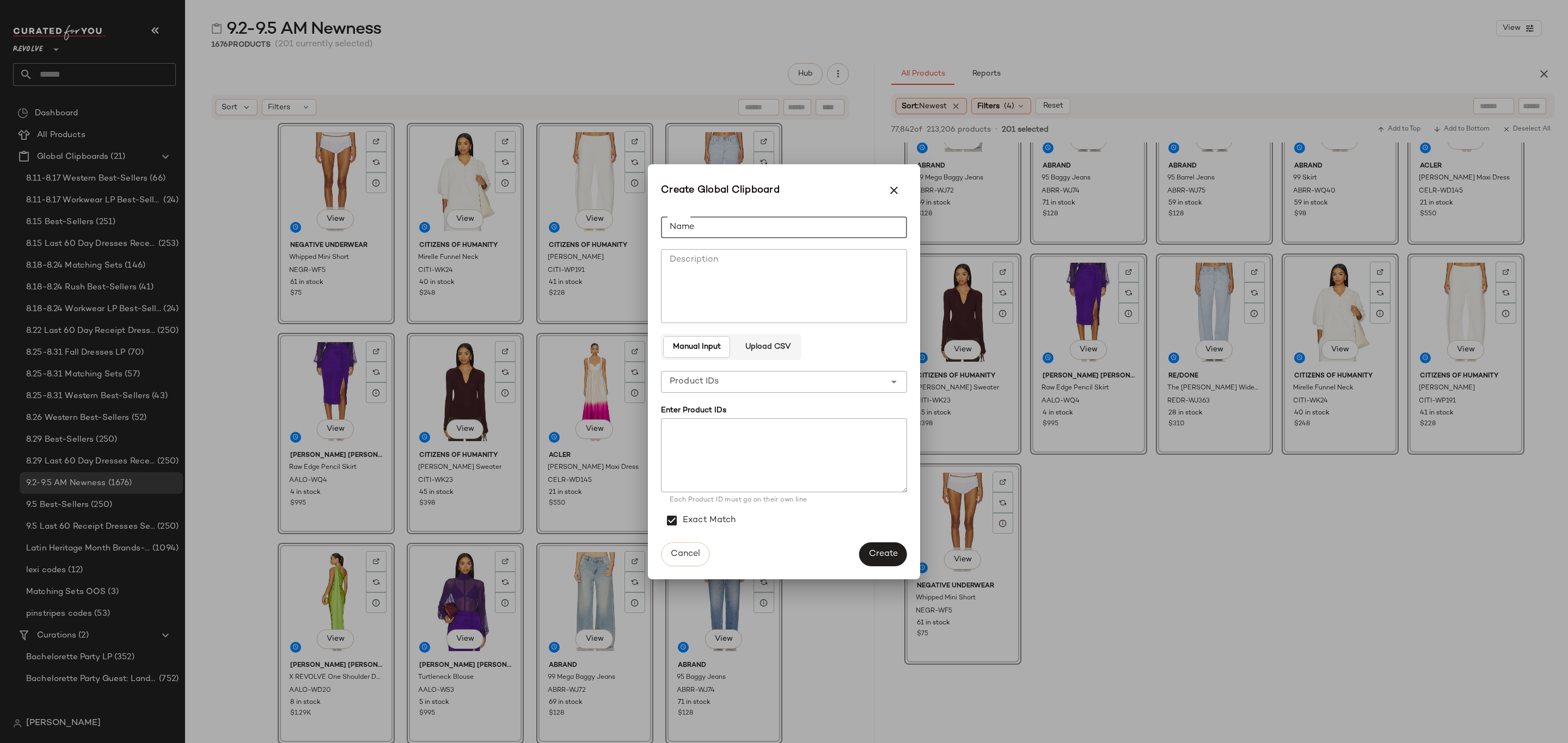
click at [761, 229] on input "Name" at bounding box center [783, 227] width 246 height 22
type input "**********"
click at [874, 554] on span "Create" at bounding box center [883, 554] width 29 height 10
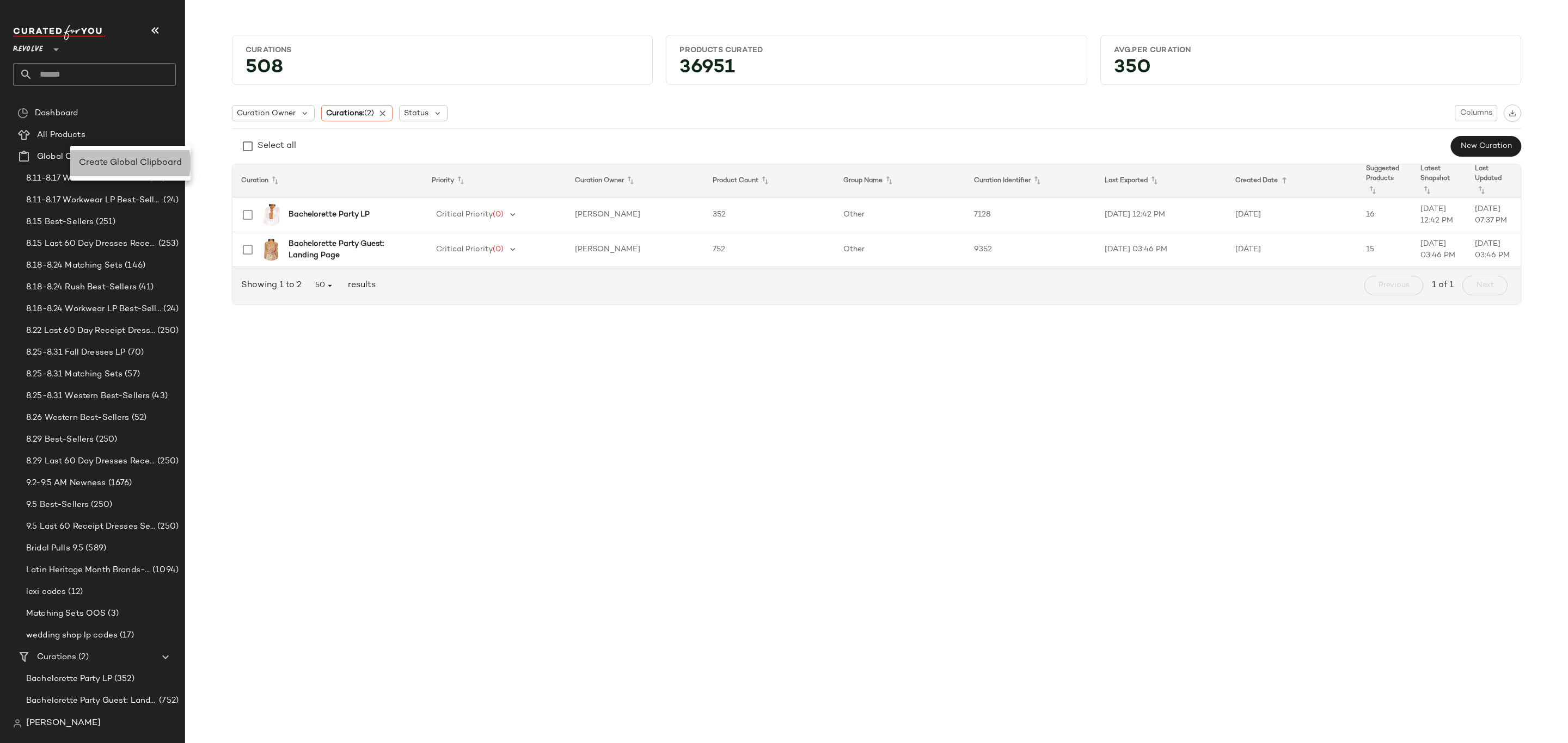
click at [121, 161] on span "Create Global Clipboard" at bounding box center [130, 163] width 102 height 9
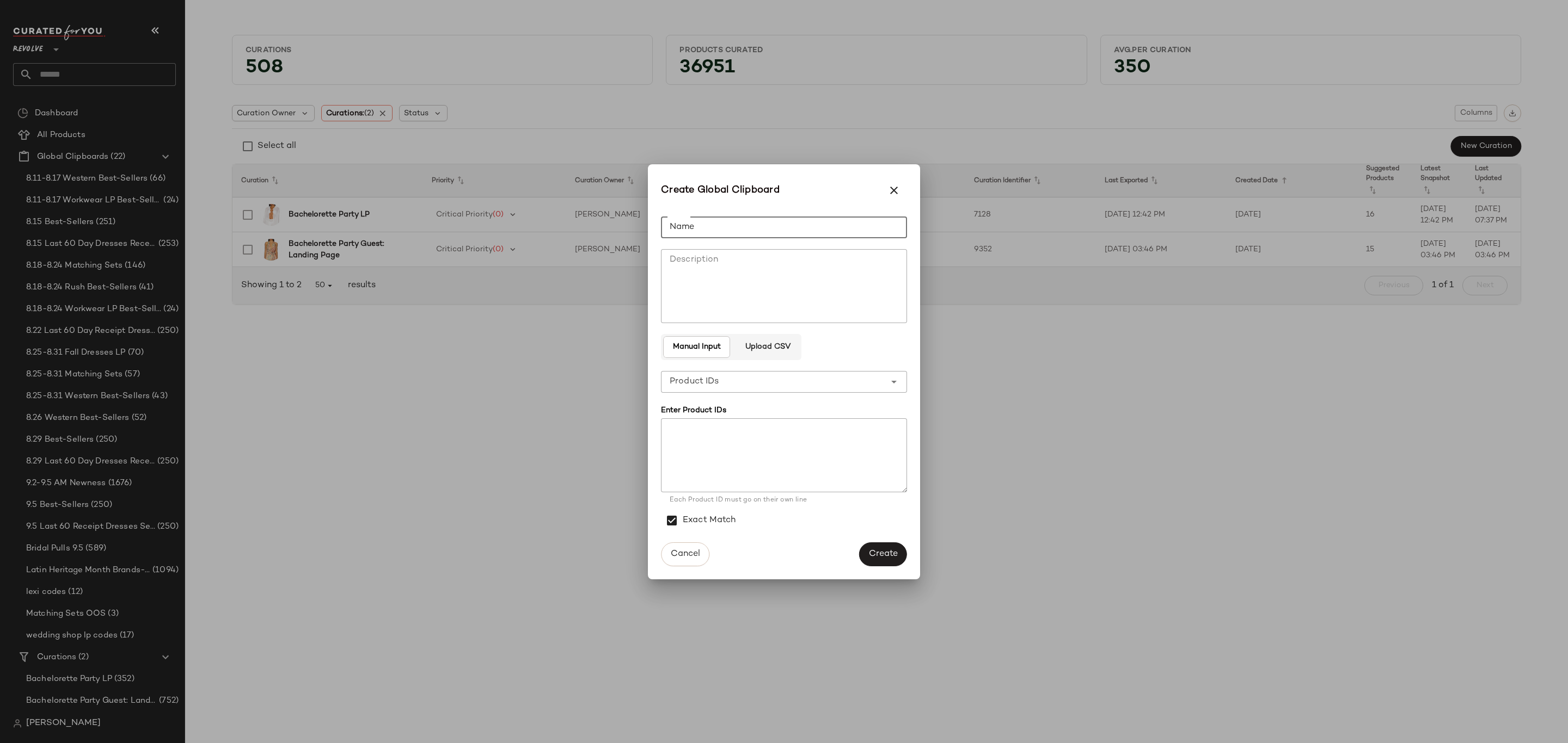
click at [729, 230] on input "Name" at bounding box center [783, 227] width 246 height 22
type input "**********"
click at [890, 556] on span "Create" at bounding box center [883, 554] width 29 height 10
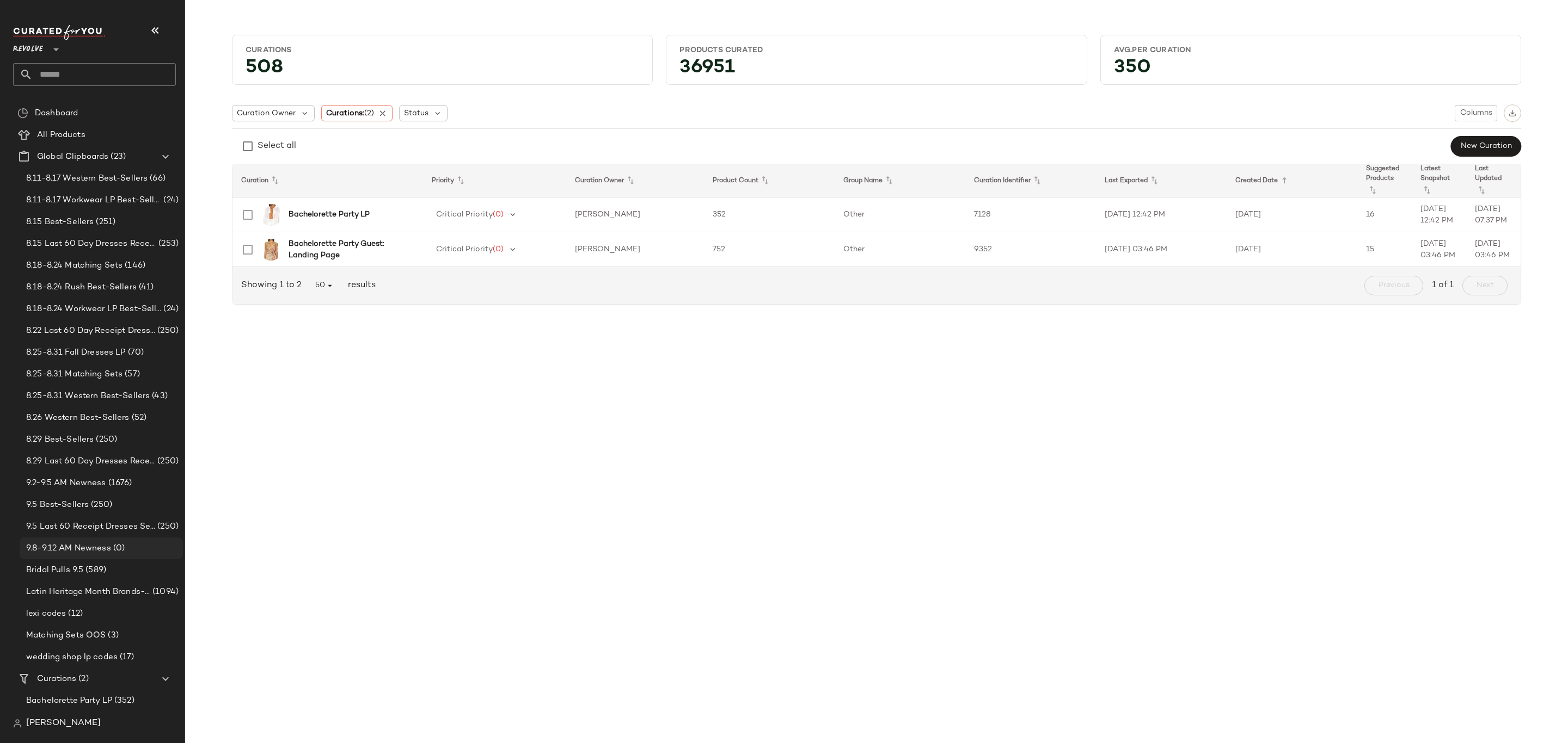
click at [73, 550] on span "9.8-9.12 AM Newness" at bounding box center [69, 549] width 85 height 13
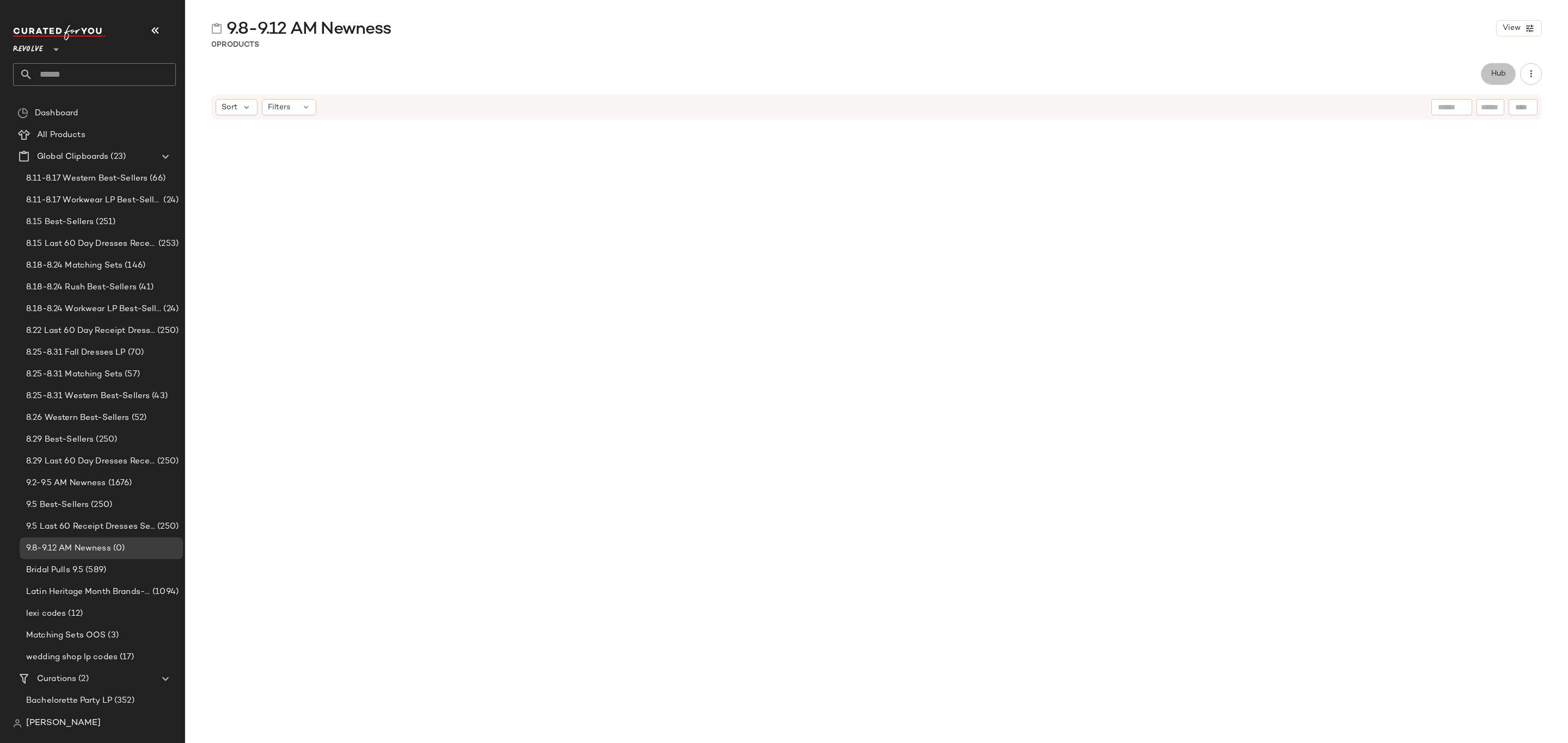
click at [1507, 73] on button "Hub" at bounding box center [1497, 74] width 34 height 22
click at [922, 101] on icon at bounding box center [926, 106] width 10 height 10
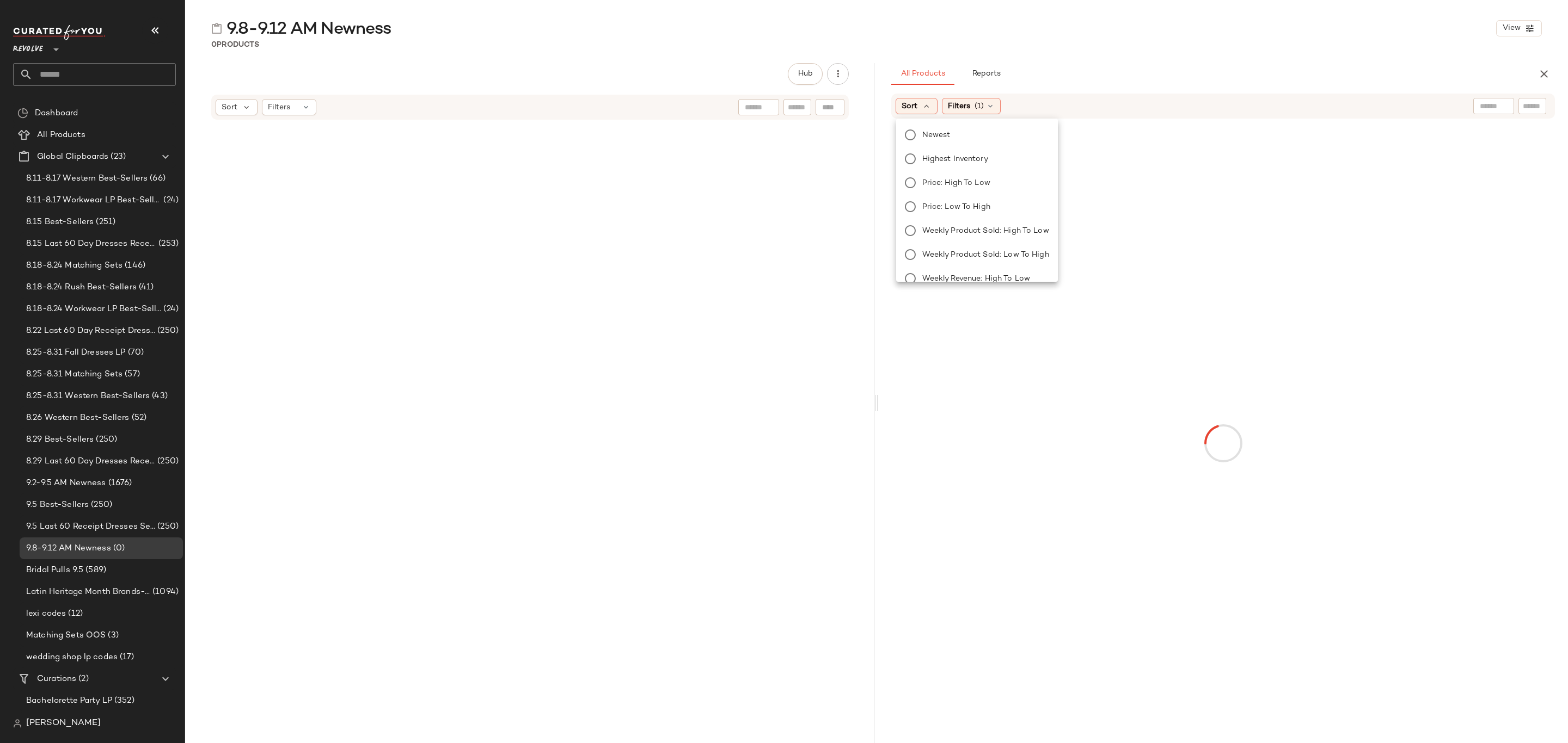
click at [940, 136] on span "Newest" at bounding box center [935, 135] width 28 height 12
click at [1024, 101] on icon at bounding box center [1020, 106] width 9 height 9
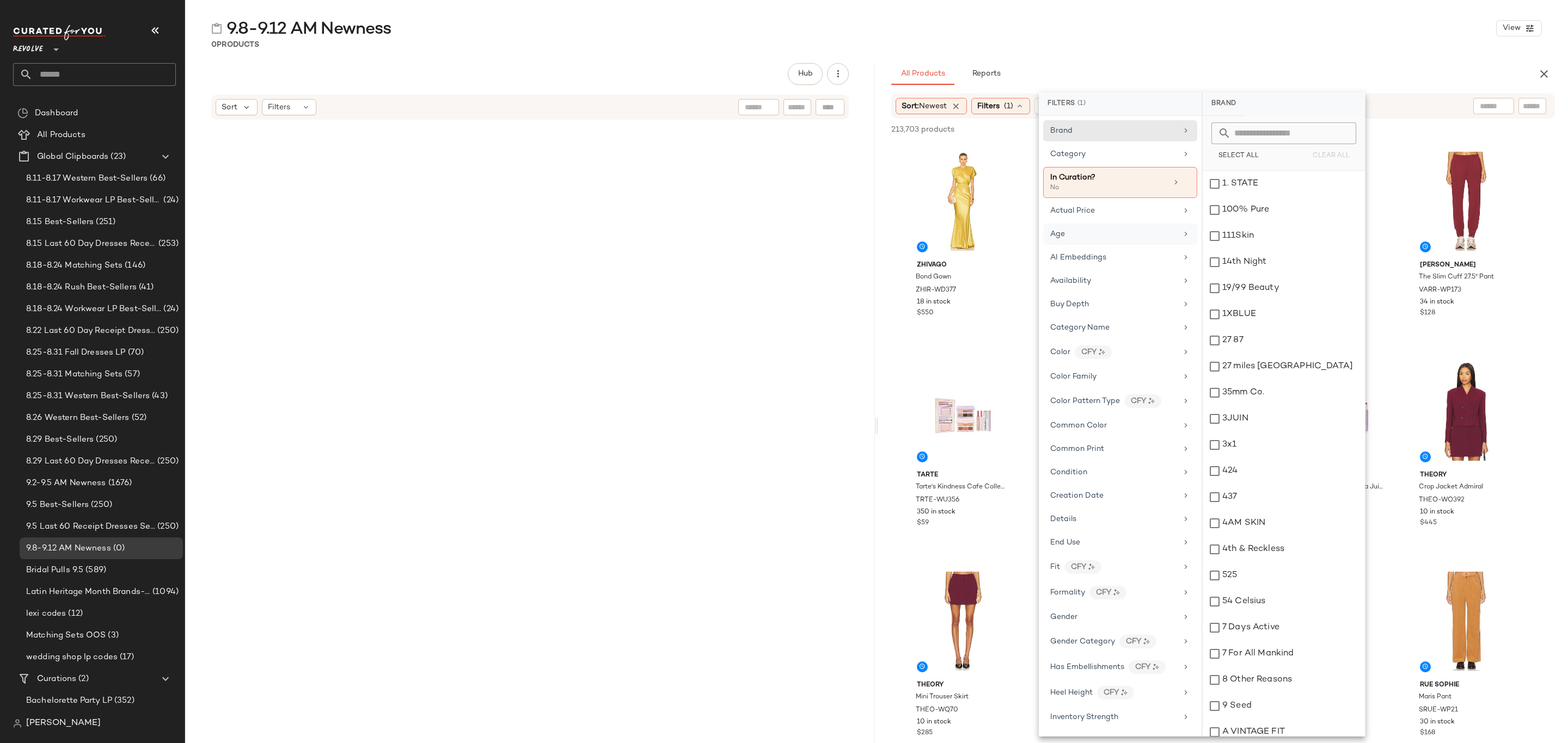
click at [1112, 237] on div "Age" at bounding box center [1113, 234] width 127 height 12
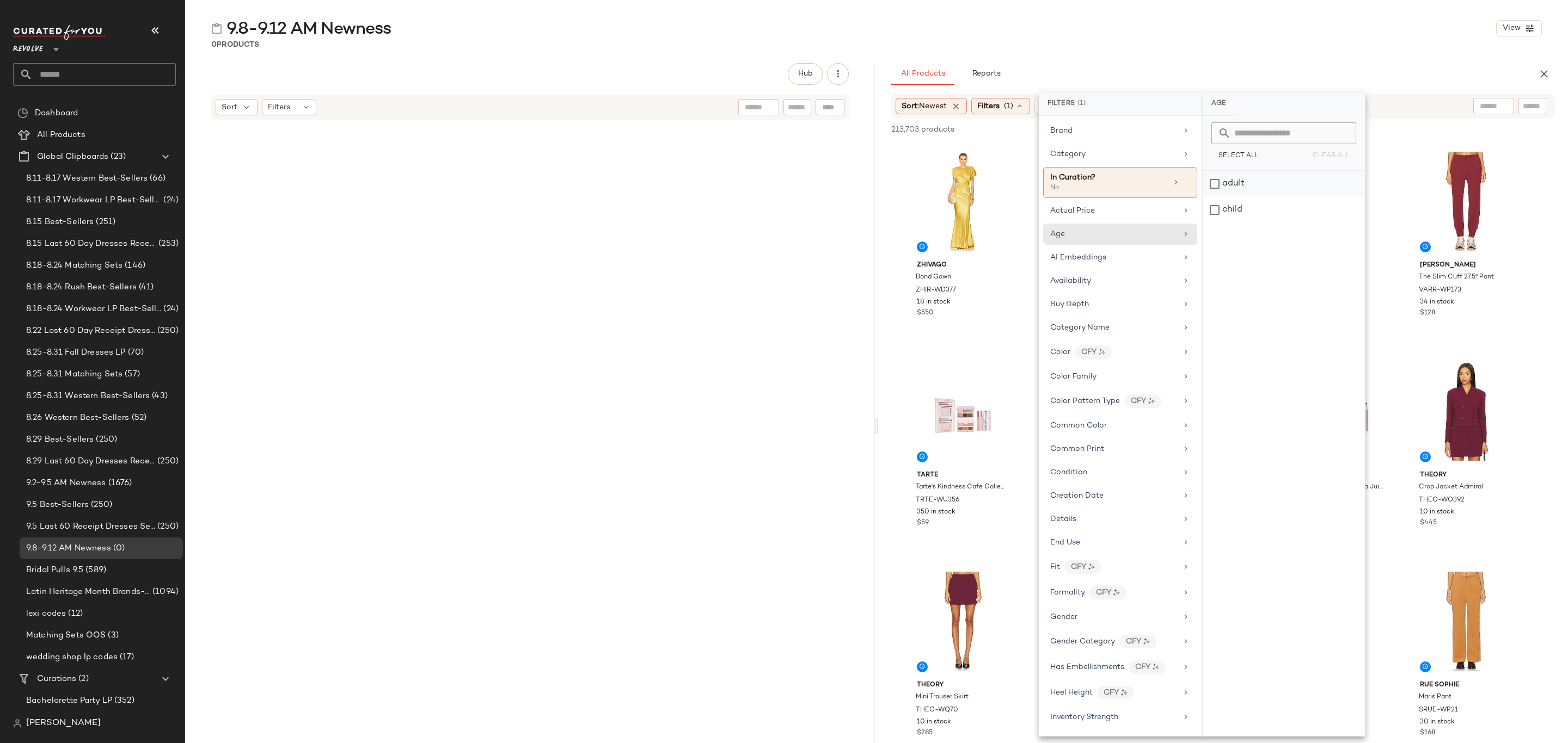
click at [1254, 183] on div "adult" at bounding box center [1283, 184] width 162 height 26
click at [1114, 289] on div "Availability" at bounding box center [1113, 291] width 127 height 12
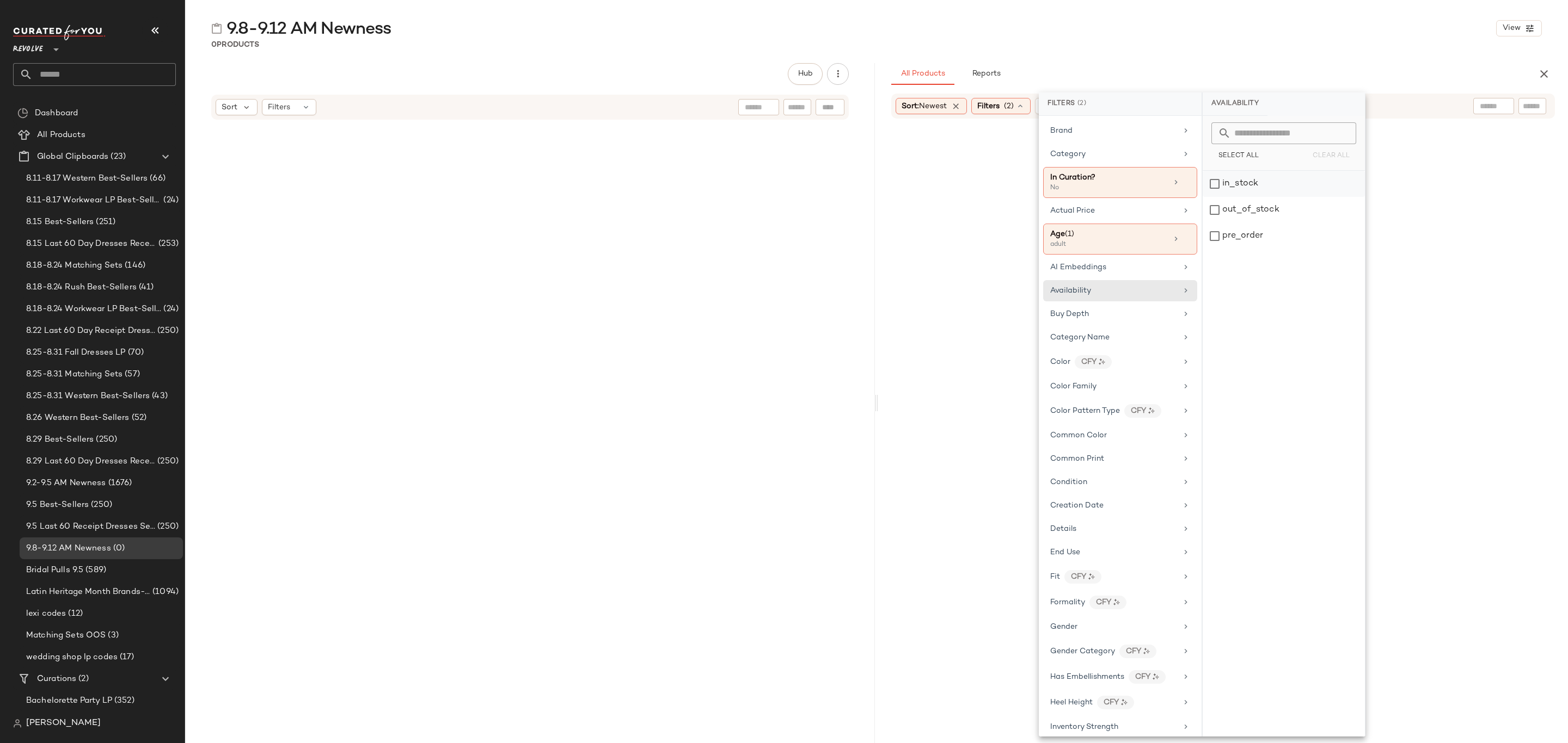
click at [1252, 191] on div "in_stock" at bounding box center [1283, 184] width 162 height 26
click at [1247, 236] on div "pre_order" at bounding box center [1283, 236] width 162 height 26
click at [1104, 639] on div "Gender" at bounding box center [1120, 636] width 154 height 21
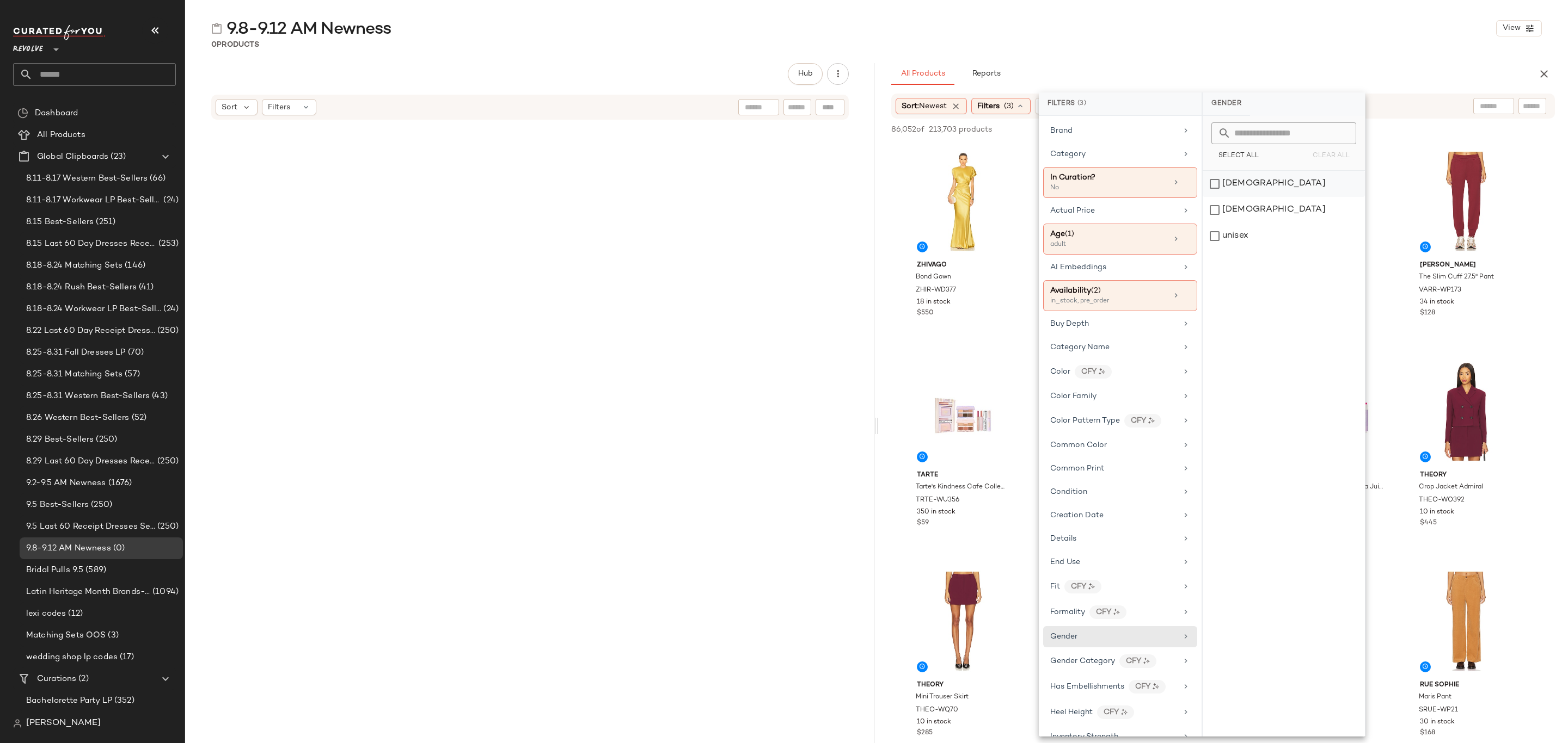
click at [1248, 186] on div "female" at bounding box center [1283, 184] width 162 height 26
click at [1279, 34] on div "9.8-9.12 AM Newness View" at bounding box center [876, 28] width 1382 height 22
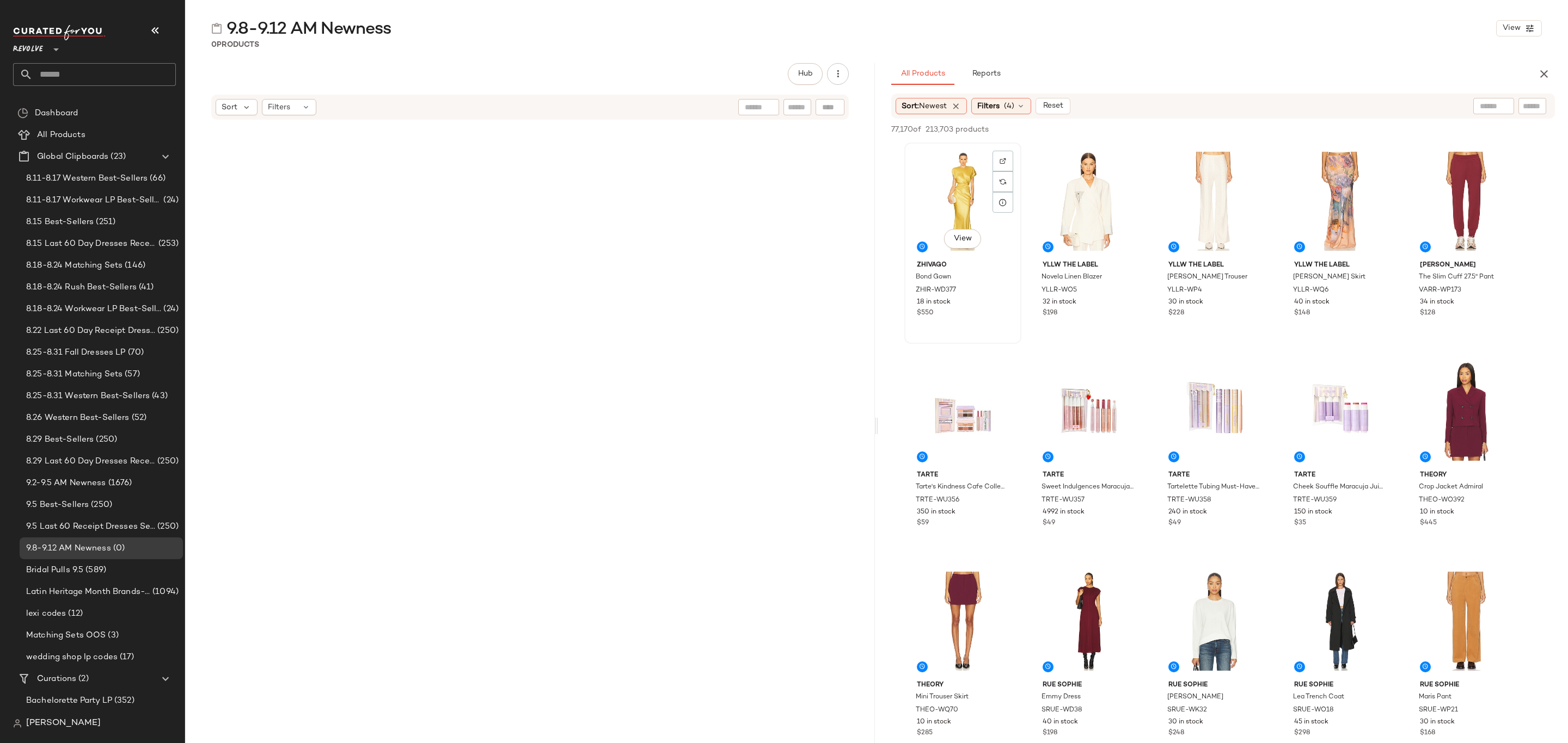
click at [971, 183] on div "View" at bounding box center [963, 201] width 110 height 110
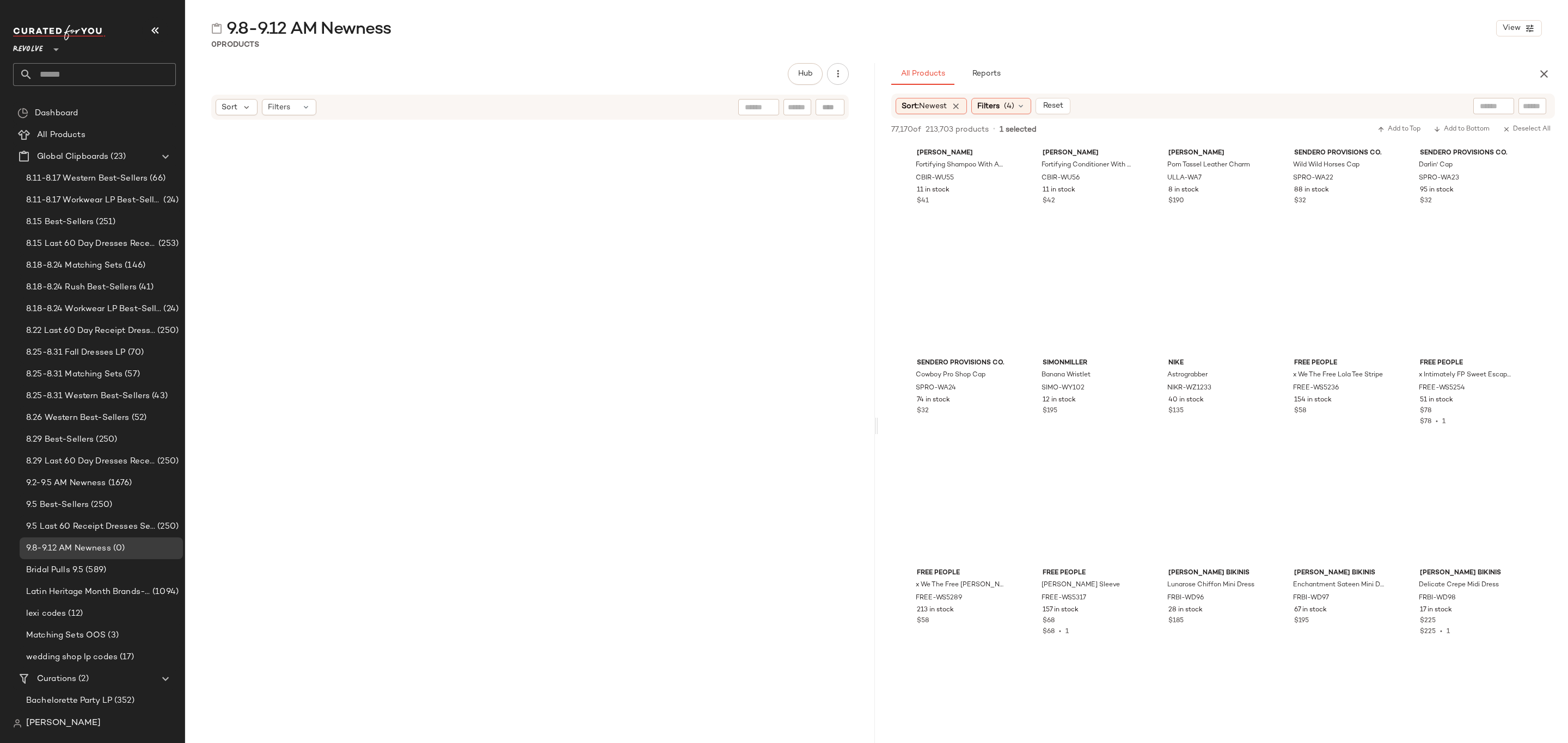
scroll to position [50527, 0]
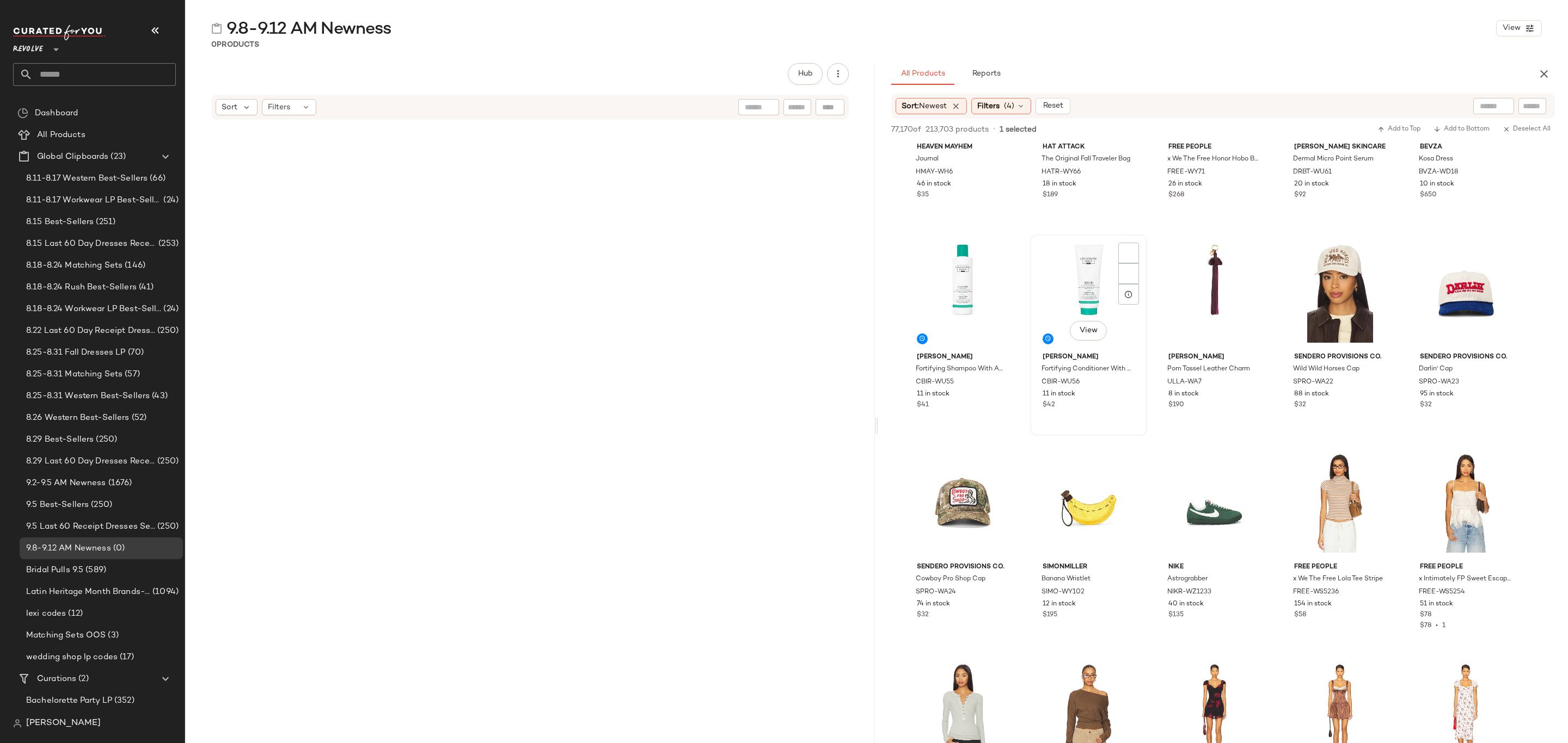
drag, startPoint x: 1108, startPoint y: 397, endPoint x: 1065, endPoint y: 295, distance: 110.7
click at [1108, 397] on div "11 in stock" at bounding box center [1088, 394] width 92 height 10
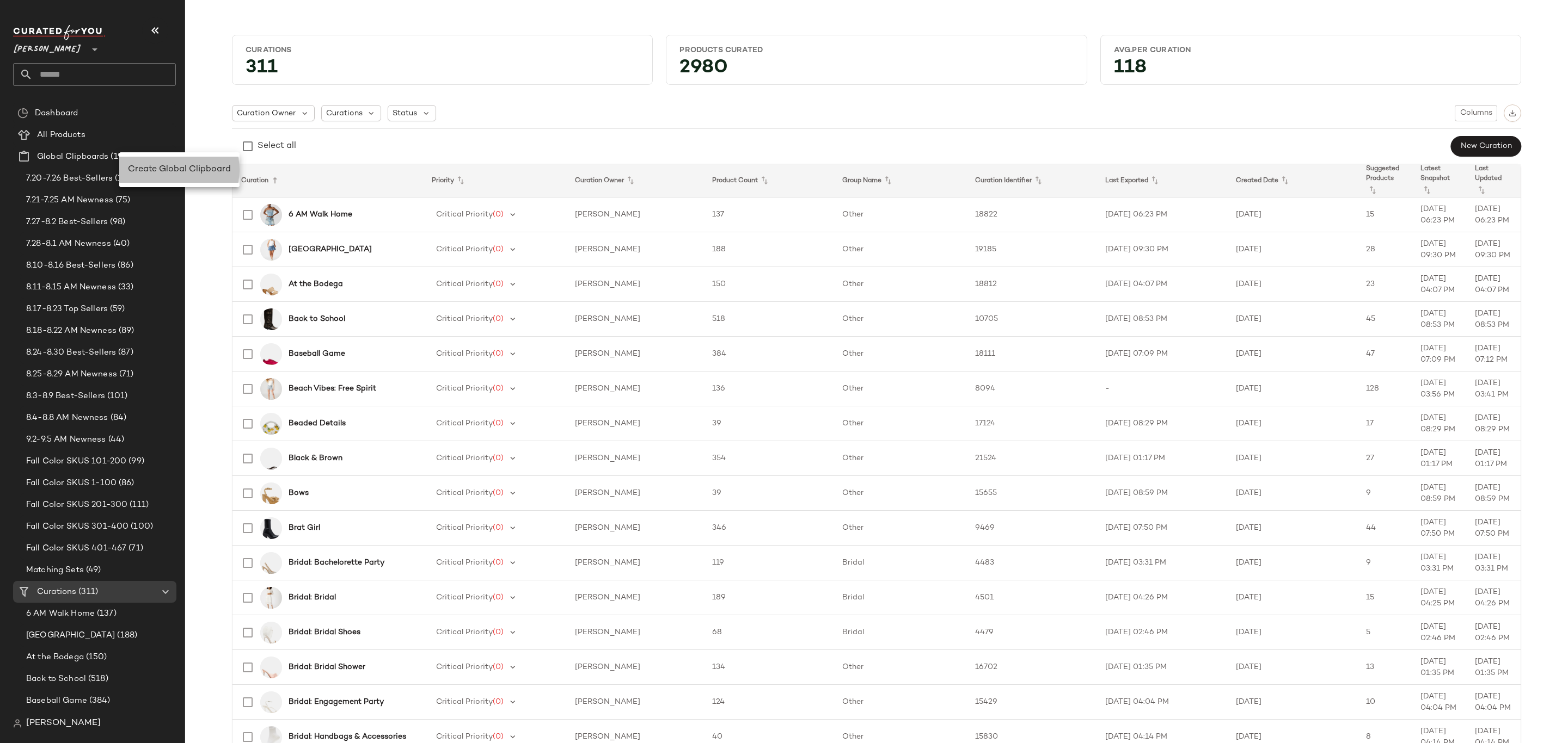
click at [162, 165] on span "Create Global Clipboard" at bounding box center [179, 169] width 102 height 9
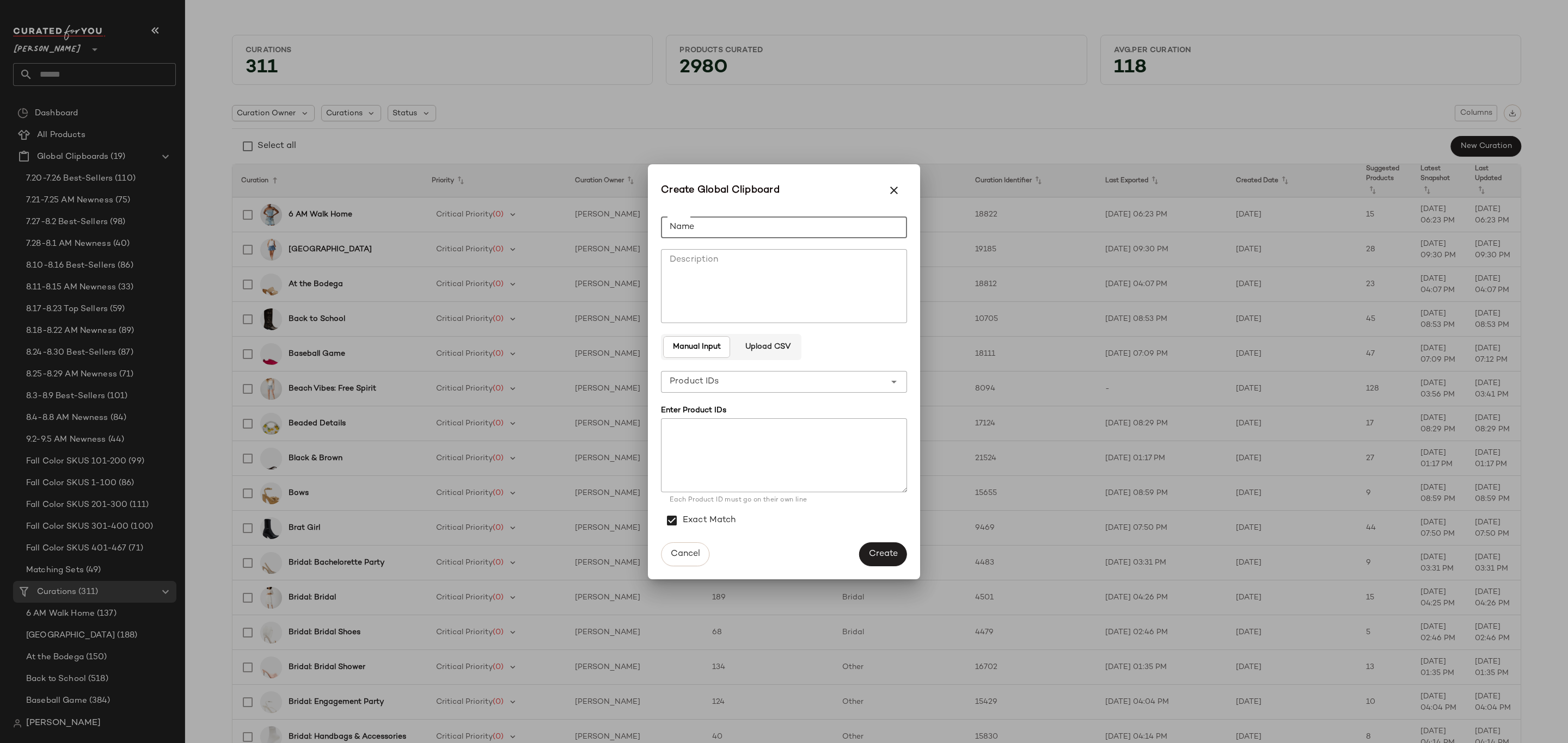
drag, startPoint x: 818, startPoint y: 232, endPoint x: 1423, endPoint y: 323, distance: 611.8
click at [818, 232] on input "Name" at bounding box center [783, 227] width 246 height 22
type input "**********"
click at [896, 556] on span "Create" at bounding box center [883, 554] width 29 height 10
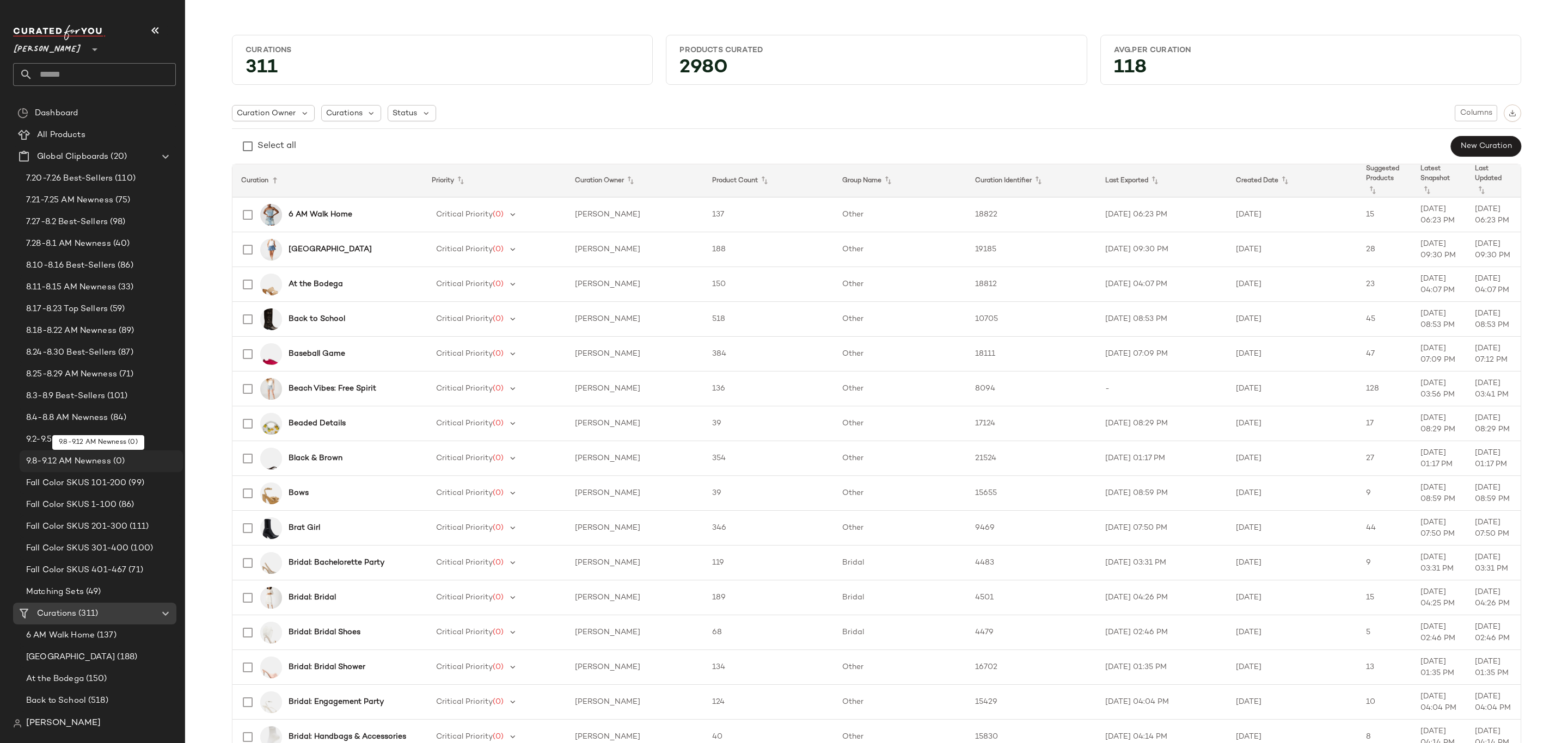
click at [61, 469] on div "9.8-9.12 AM Newness (0)" at bounding box center [102, 461] width 163 height 22
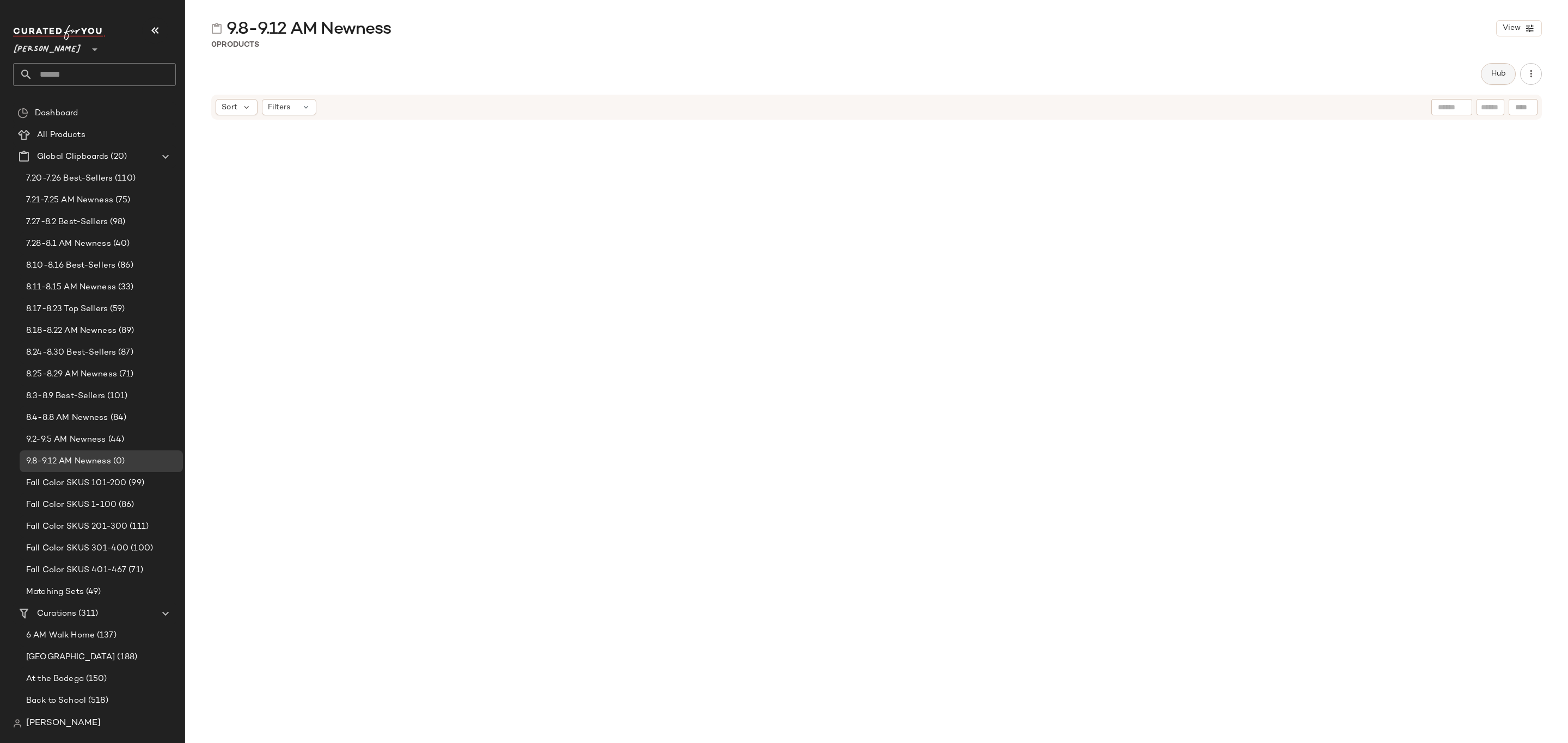
click at [1499, 77] on span "Hub" at bounding box center [1497, 74] width 15 height 9
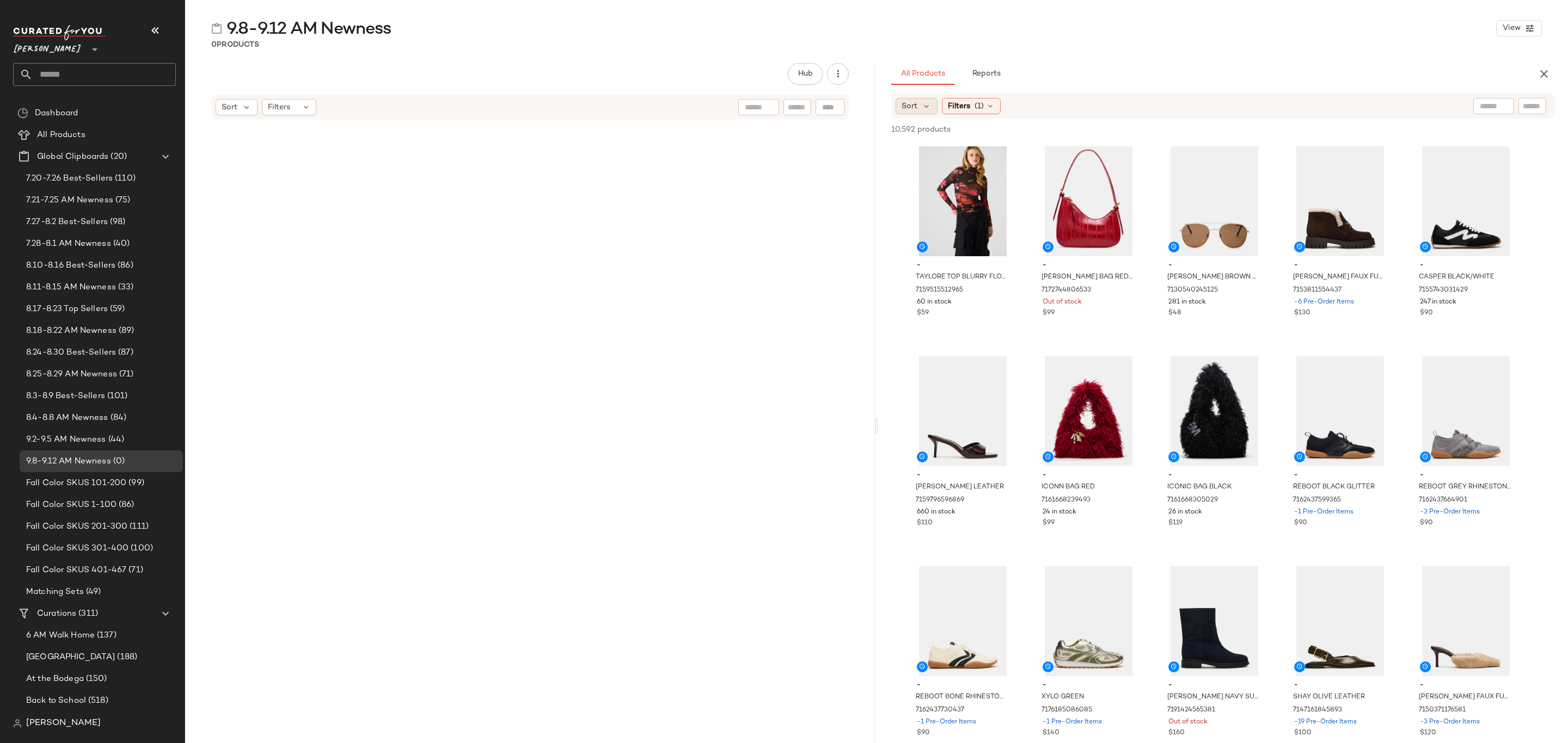
click at [914, 102] on span "Sort" at bounding box center [908, 106] width 15 height 12
click at [947, 136] on span "Newest" at bounding box center [935, 135] width 28 height 12
click at [997, 111] on span "Filters" at bounding box center [988, 106] width 23 height 12
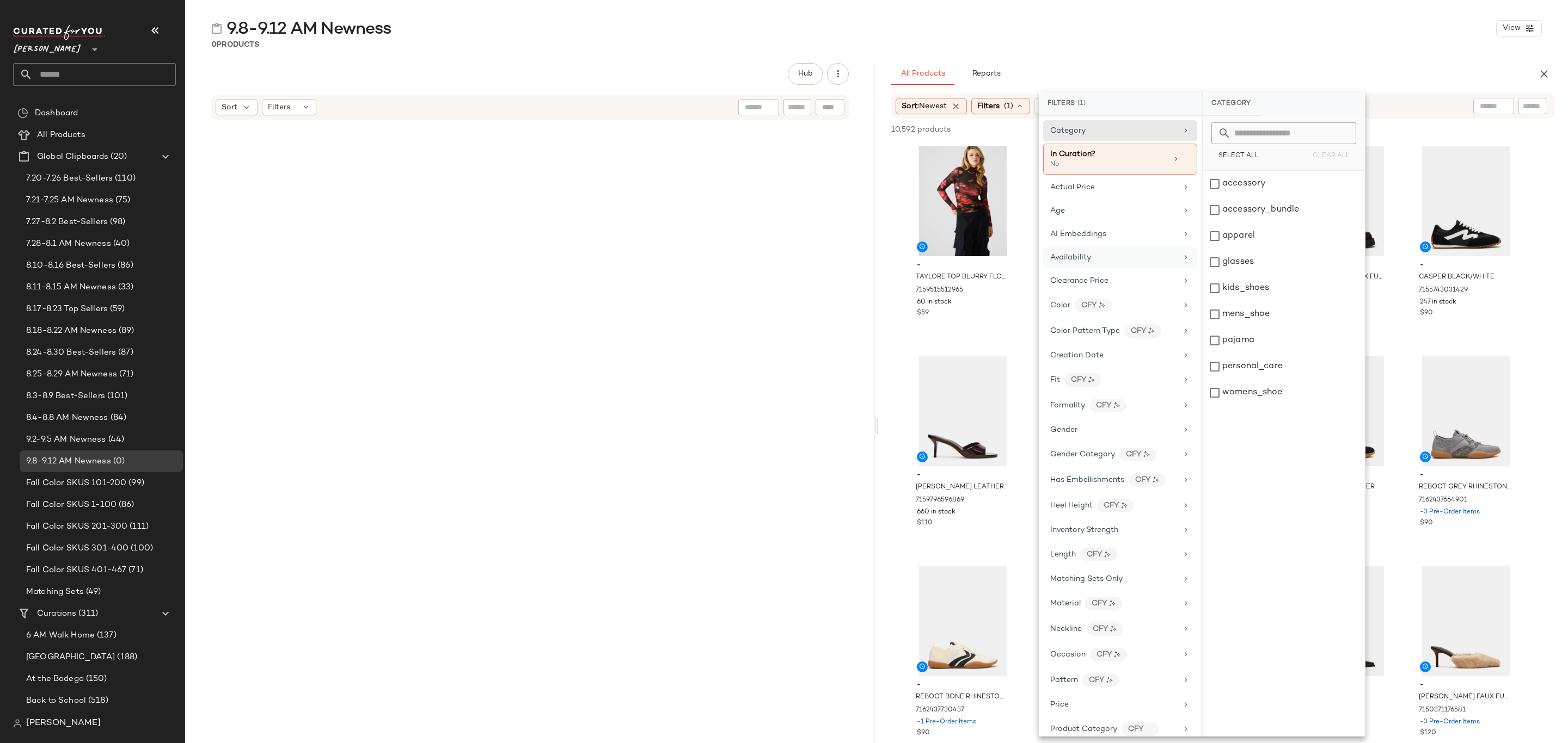
click at [1123, 250] on div "Availability" at bounding box center [1120, 257] width 154 height 21
drag, startPoint x: 1250, startPoint y: 180, endPoint x: 1249, endPoint y: 193, distance: 13.0
click at [1251, 180] on div "in_stock" at bounding box center [1283, 184] width 162 height 26
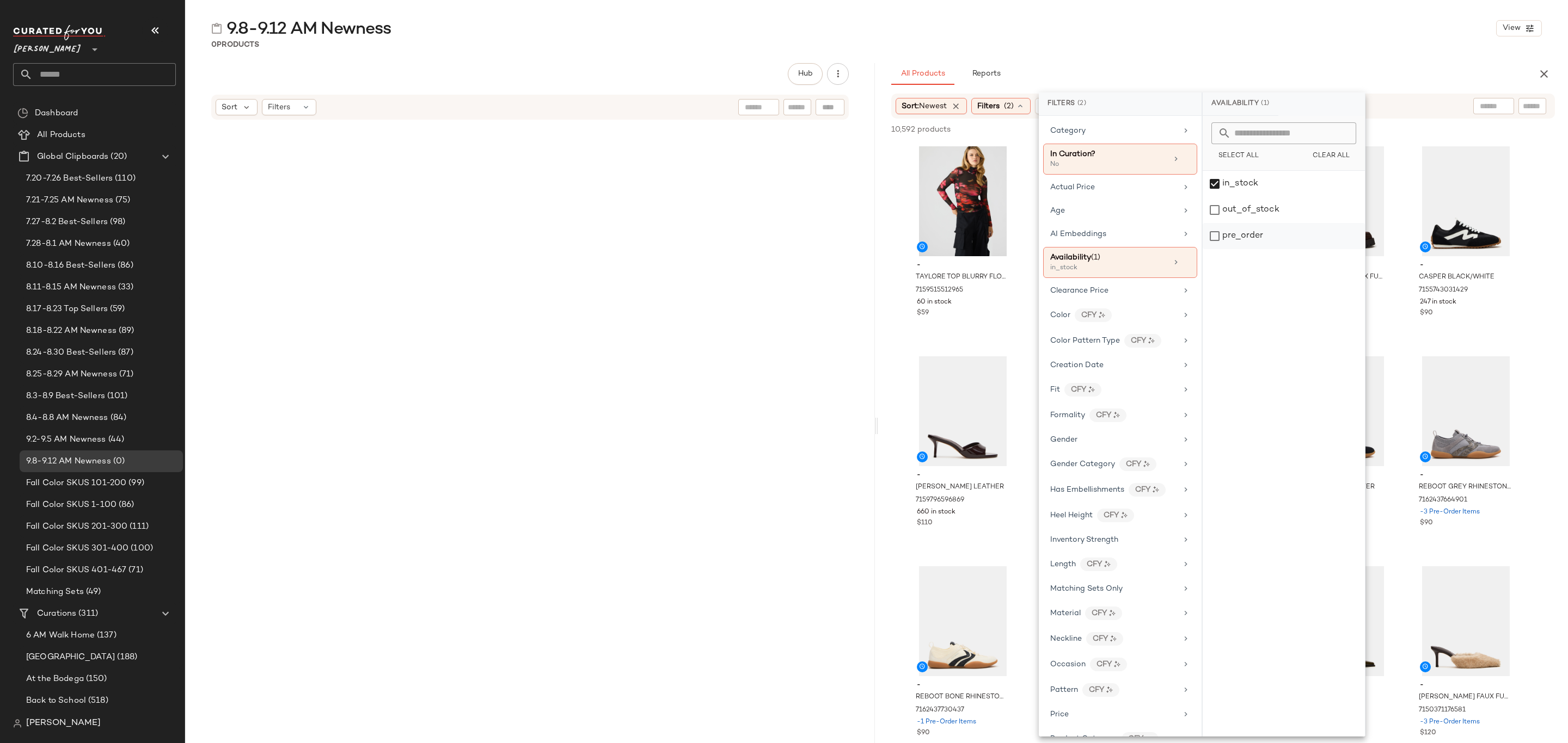
click at [1259, 232] on div "pre_order" at bounding box center [1283, 236] width 162 height 26
click at [1255, 77] on div "All Products Reports" at bounding box center [1205, 74] width 629 height 22
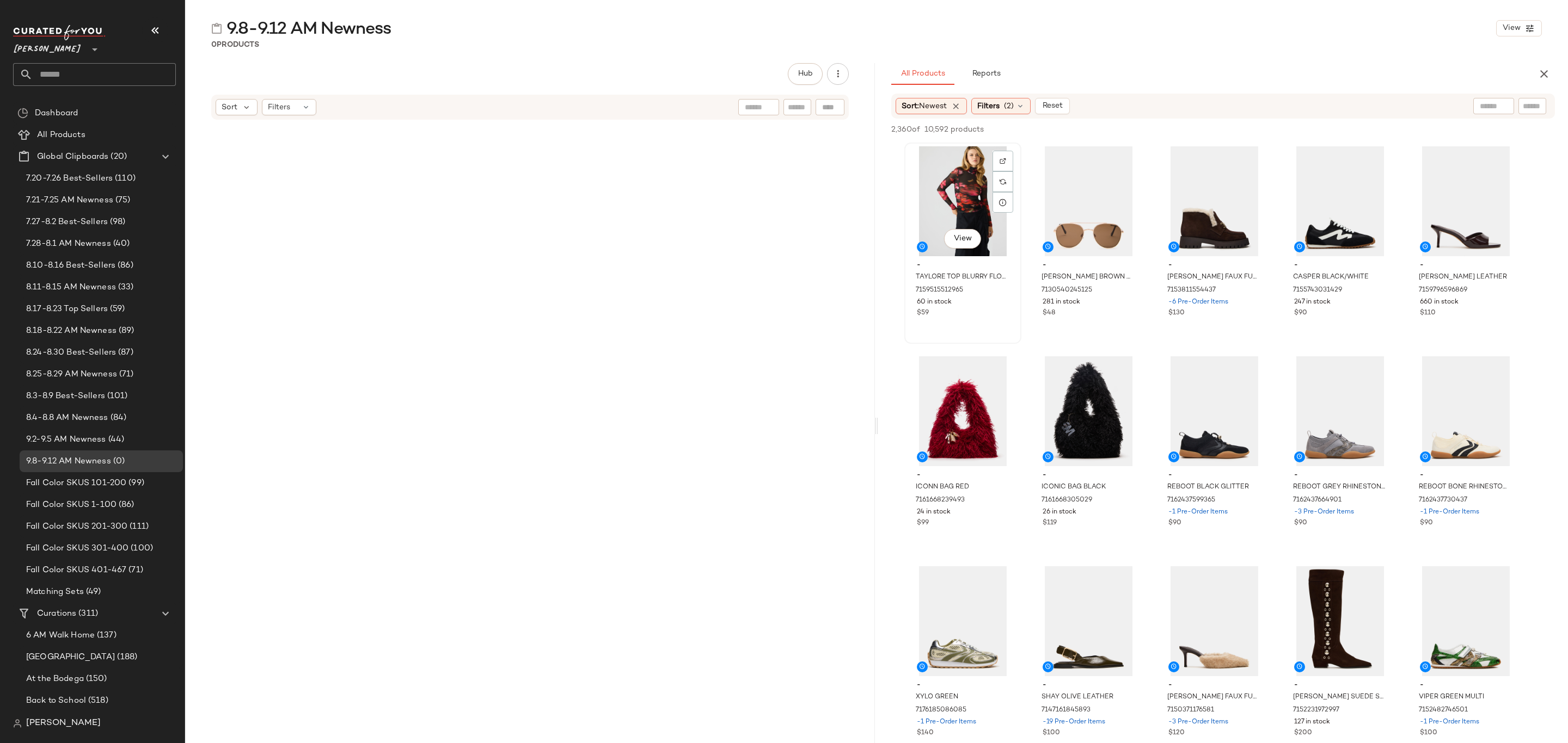
click at [953, 183] on div "View" at bounding box center [963, 201] width 110 height 110
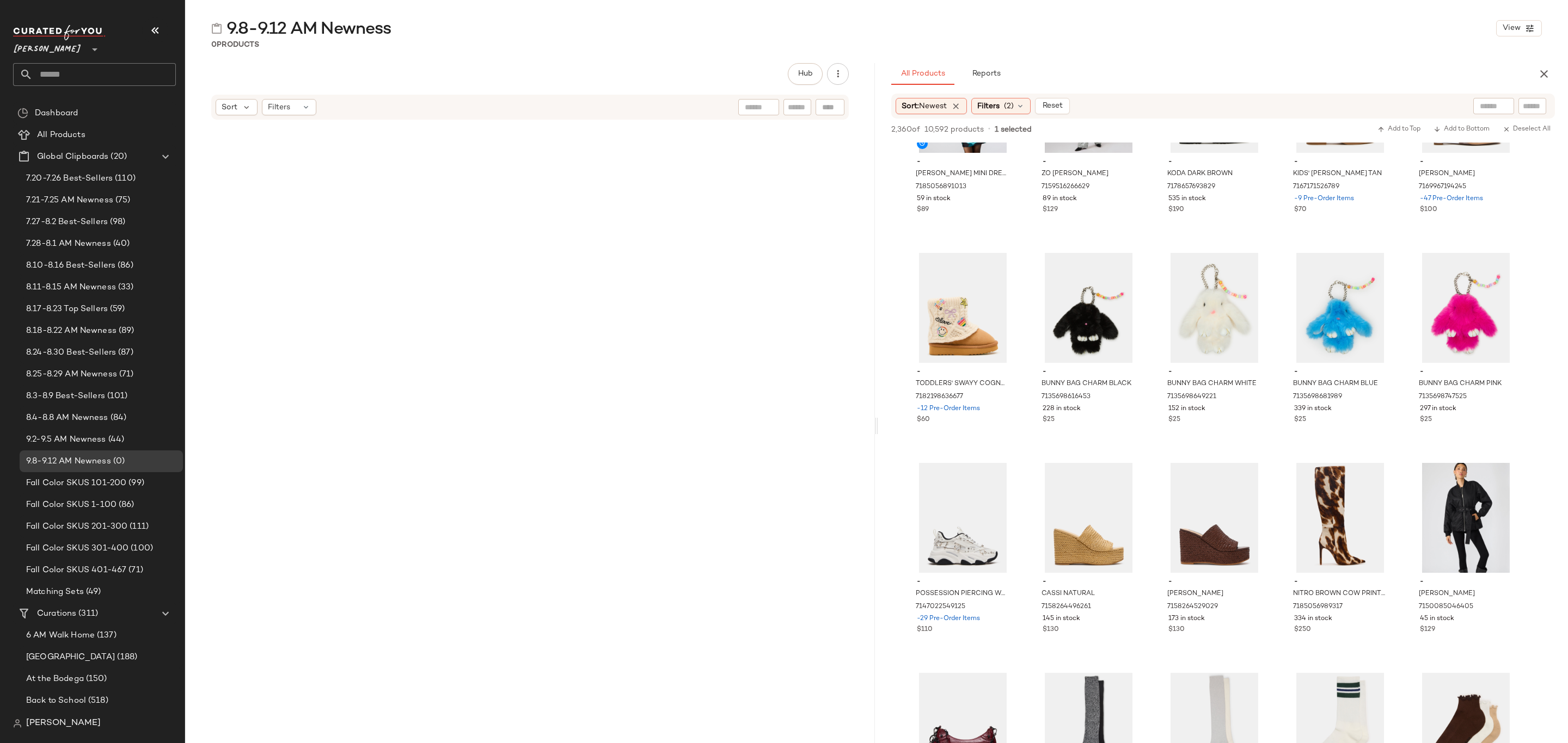
scroll to position [1877, 0]
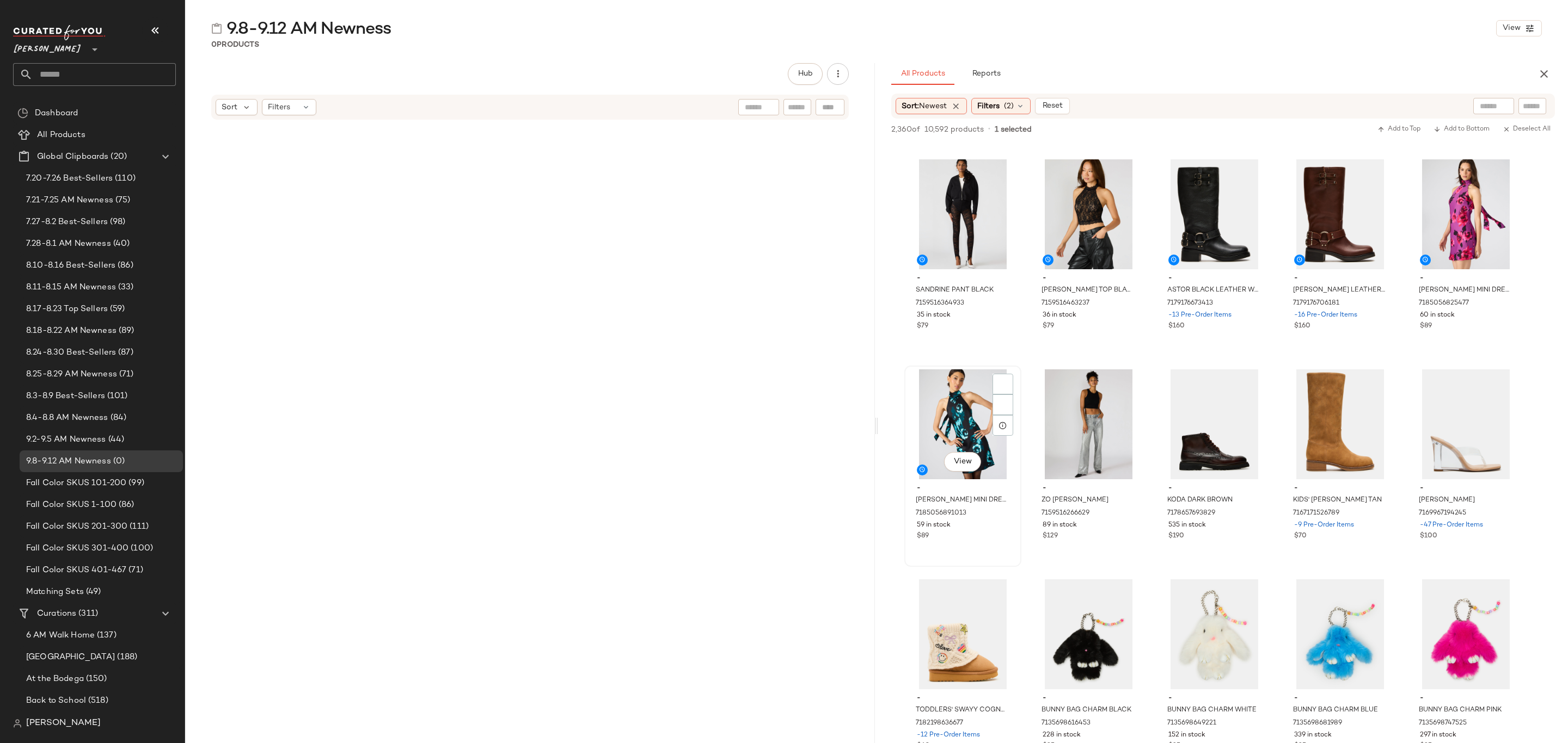
click at [1014, 531] on div "- [PERSON_NAME] MINI DRESS DECO ROSE 7185056891013 59 in stock $89" at bounding box center [963, 511] width 110 height 63
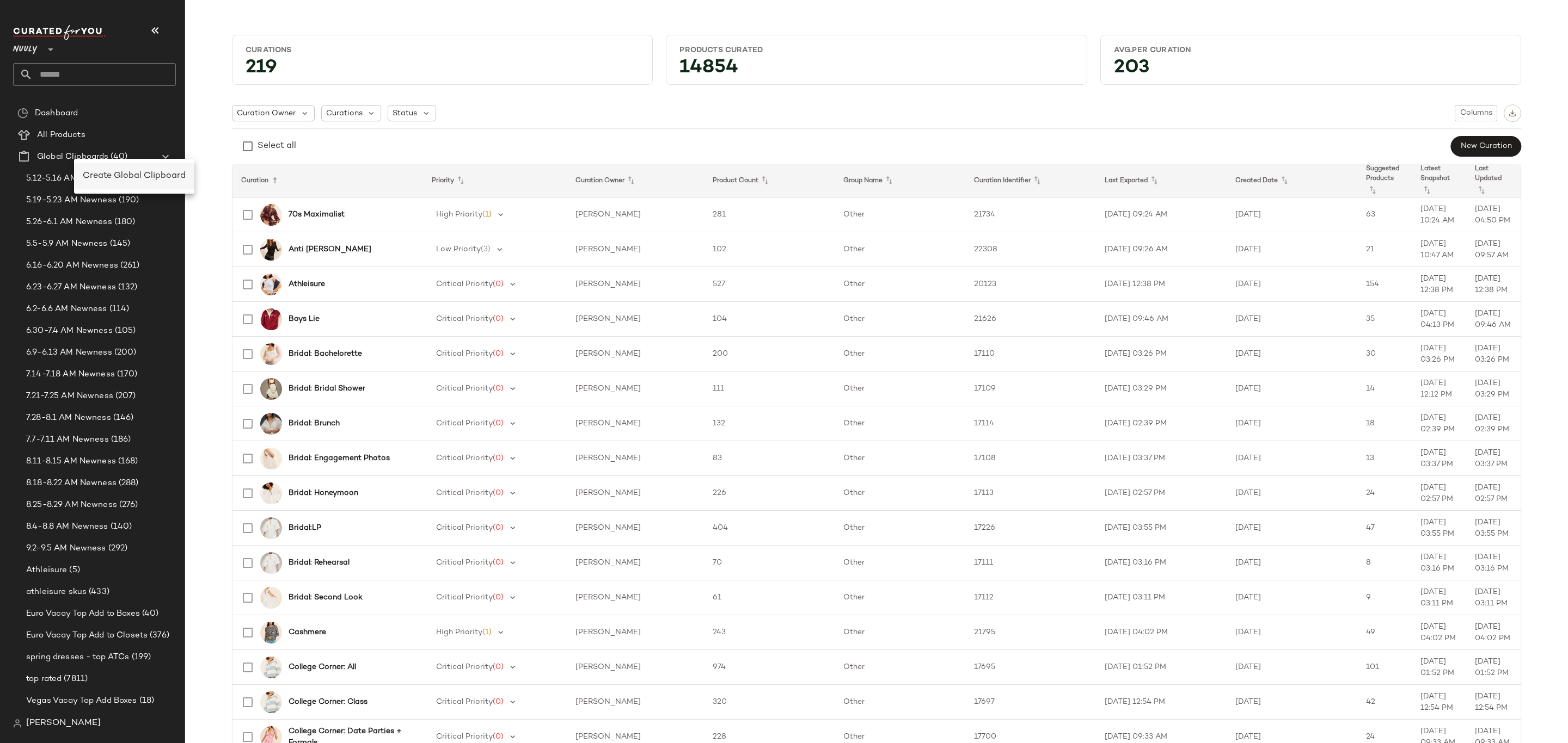
click at [112, 172] on span "Create Global Clipboard" at bounding box center [133, 176] width 102 height 9
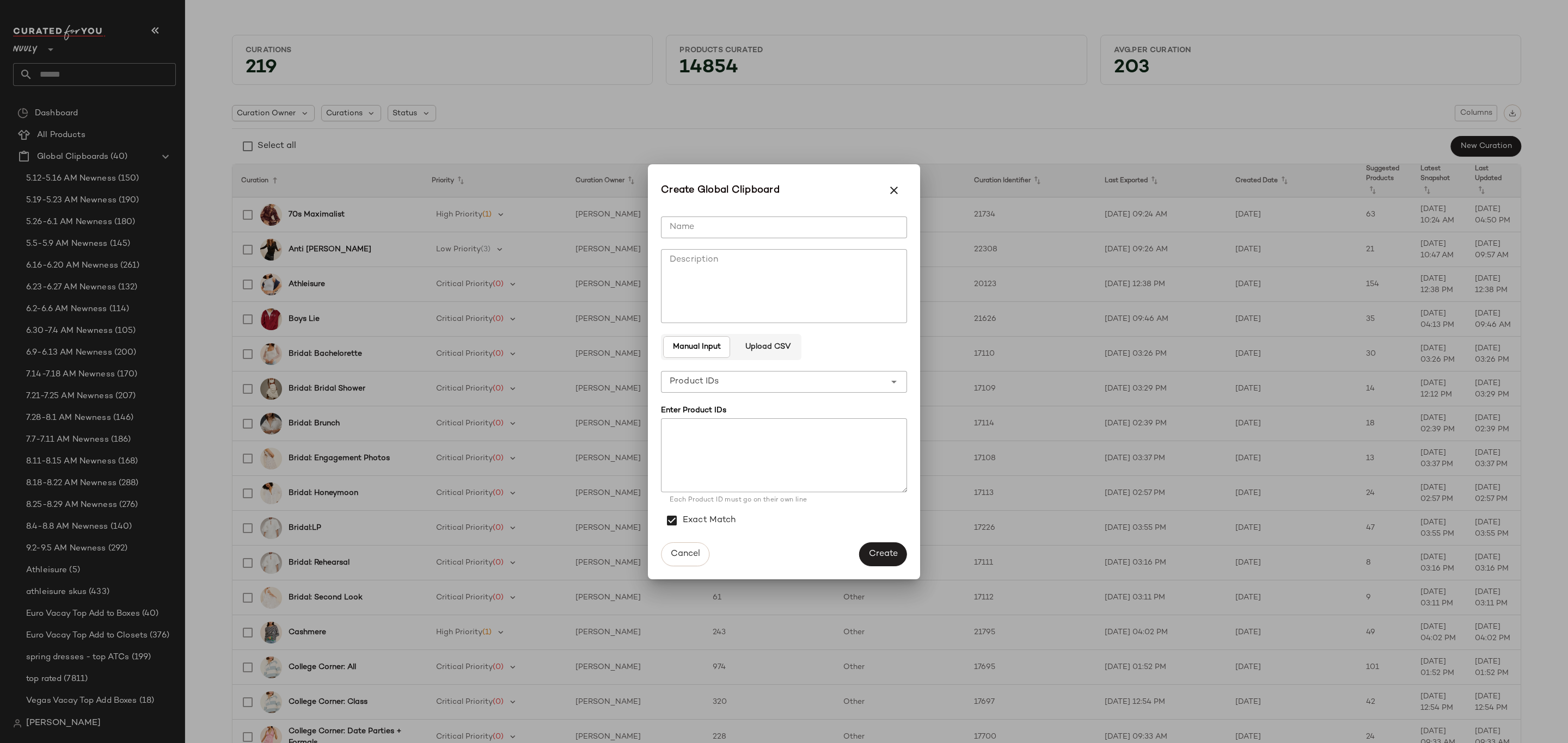
click at [734, 238] on div "**********" at bounding box center [783, 372] width 246 height 328
drag, startPoint x: 741, startPoint y: 227, endPoint x: 749, endPoint y: 226, distance: 8.1
click at [742, 227] on input "Name" at bounding box center [783, 227] width 246 height 22
type input "**********"
click at [895, 554] on span "Create" at bounding box center [883, 554] width 29 height 10
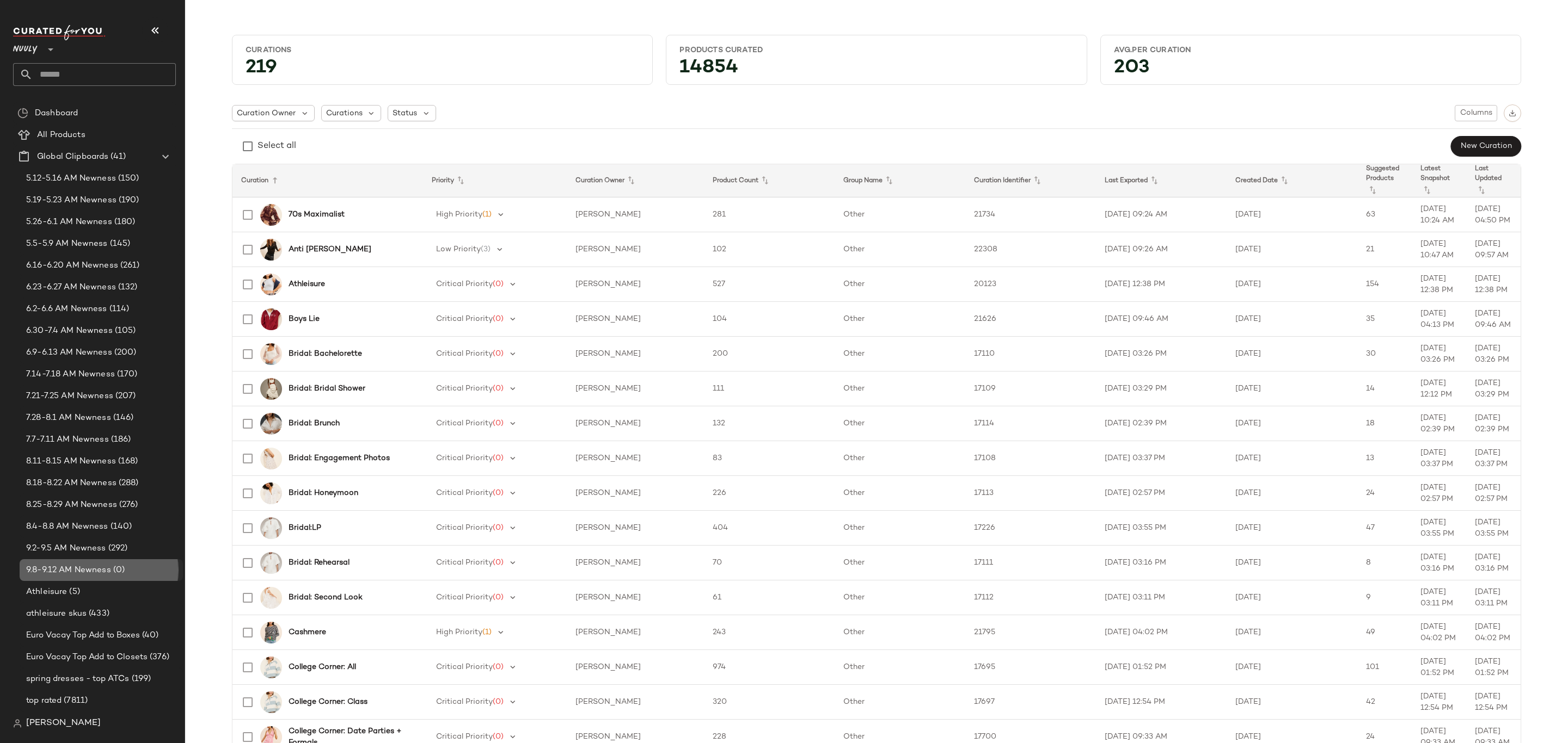
click at [125, 564] on div "9.8-9.12 AM Newness (0)" at bounding box center [101, 571] width 156 height 13
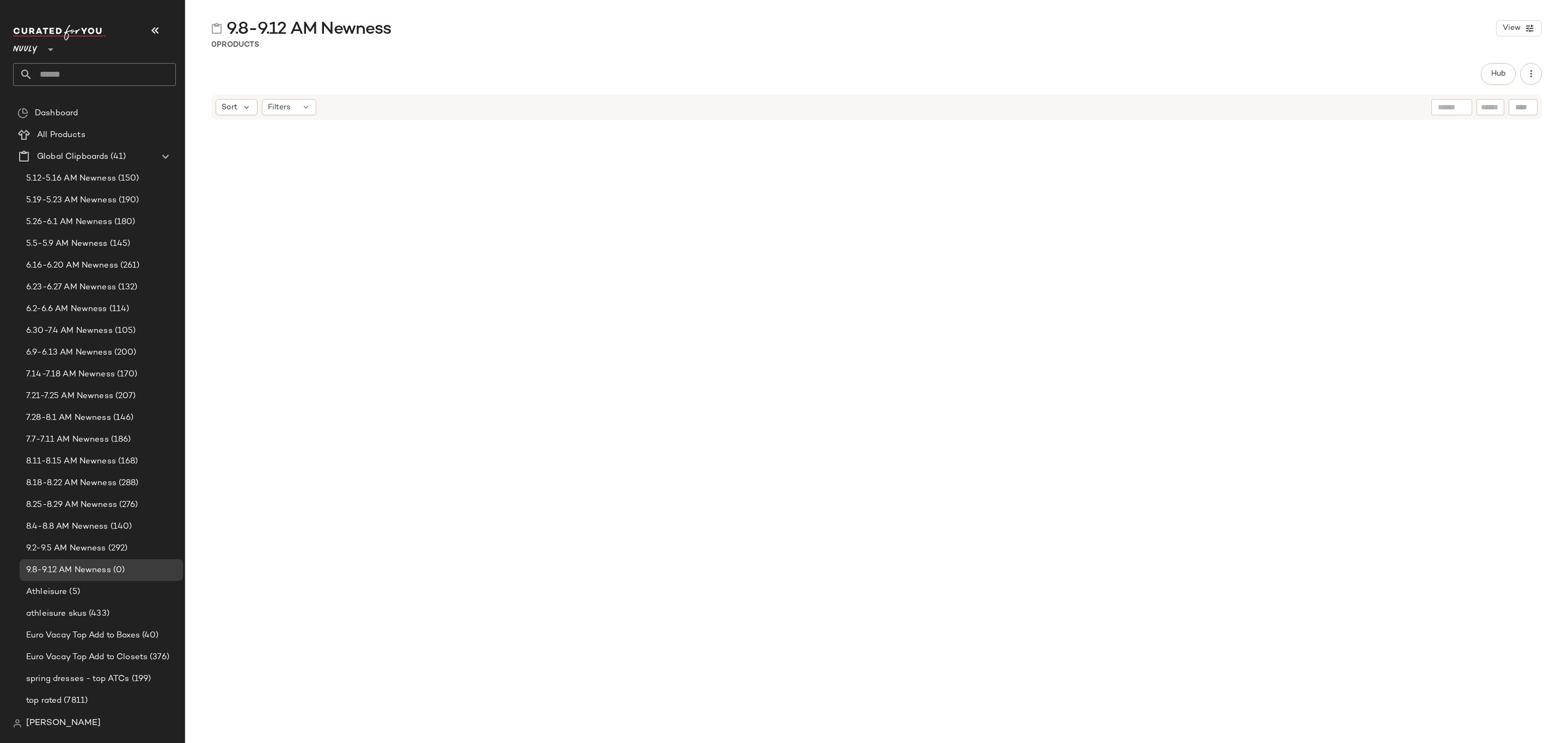
click at [1476, 72] on div "Hub" at bounding box center [876, 74] width 1331 height 22
click at [1502, 74] on span "Hub" at bounding box center [1497, 74] width 15 height 9
click at [912, 109] on span "Sort" at bounding box center [908, 106] width 15 height 12
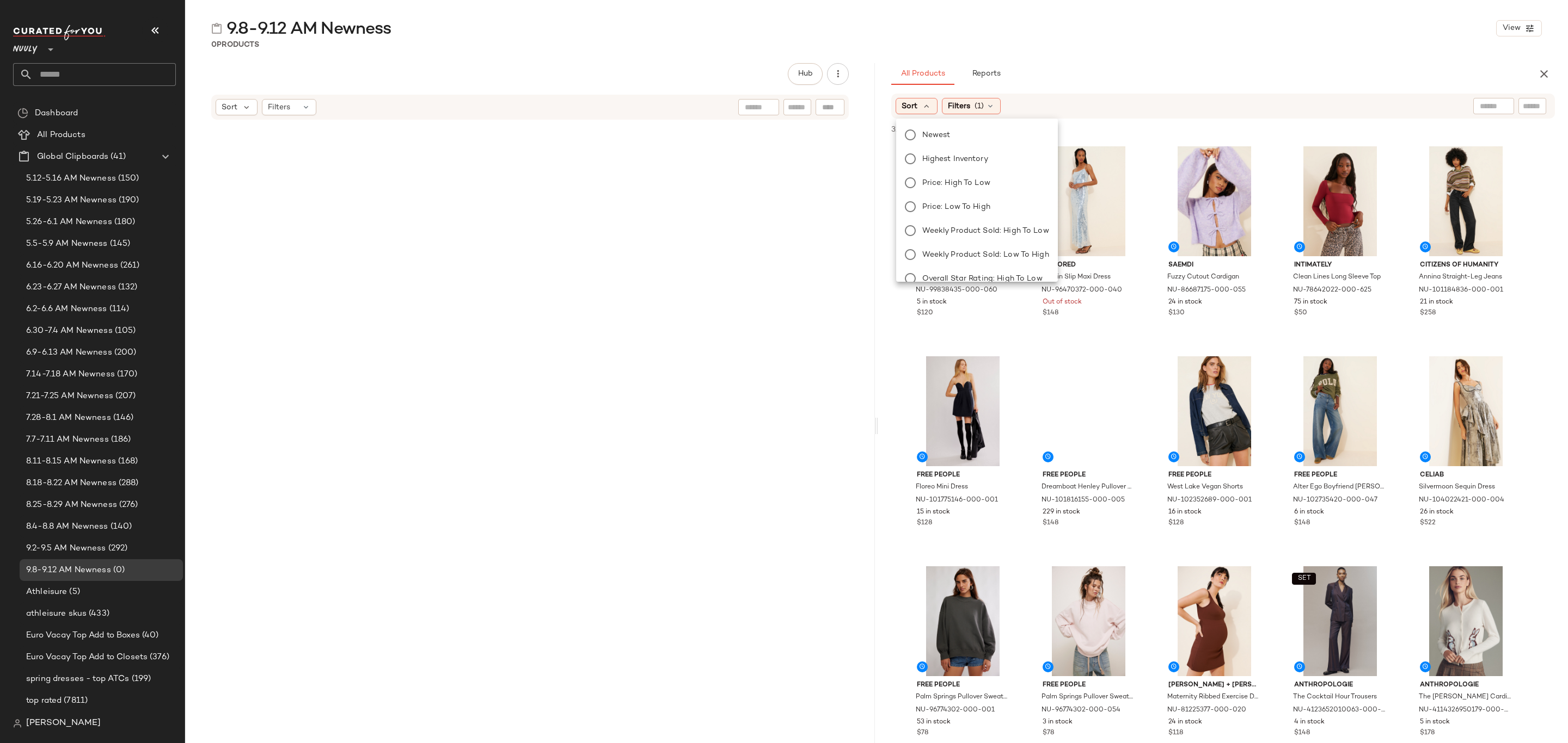
click at [945, 132] on span "Newest" at bounding box center [935, 135] width 28 height 12
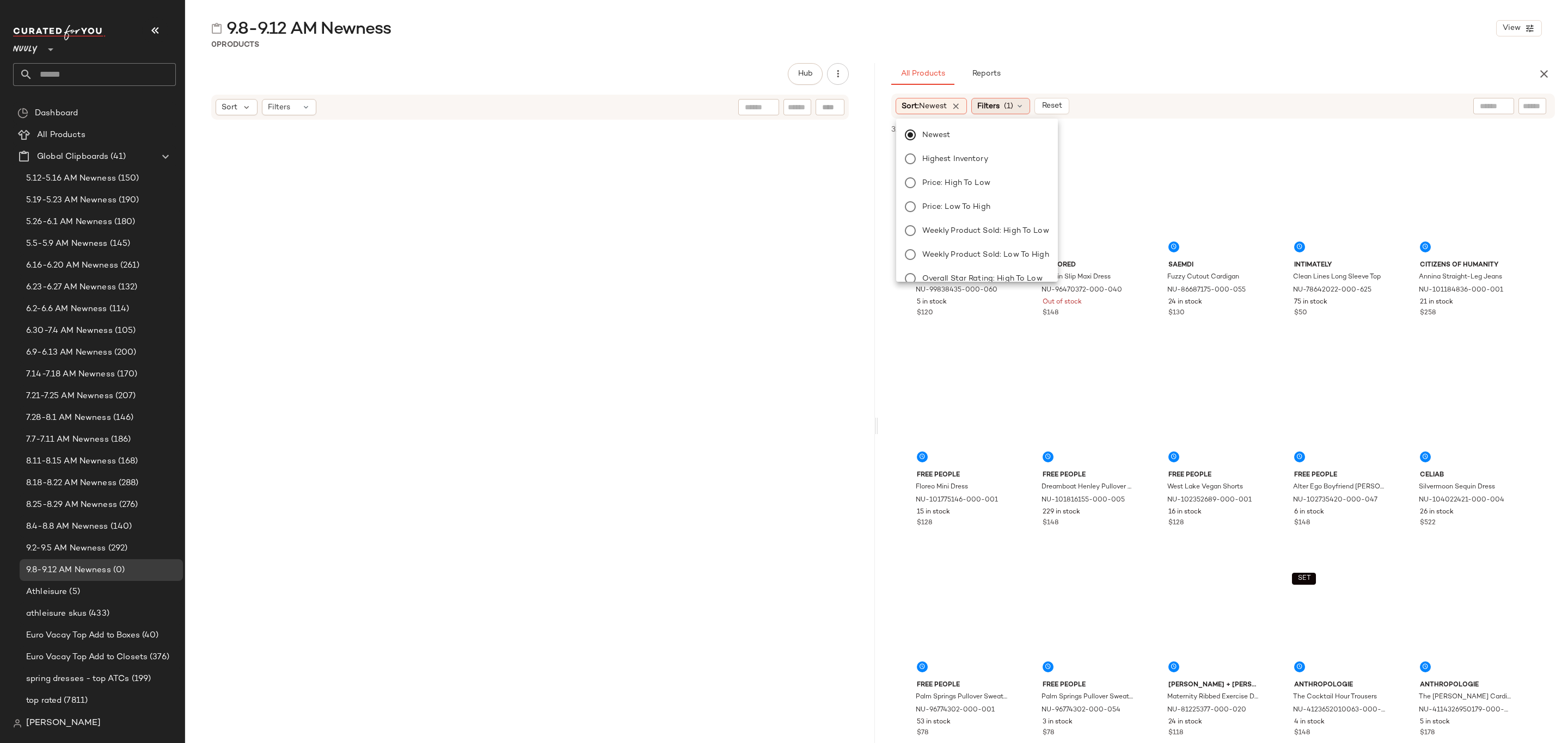
click at [1004, 104] on div "Filters (1)" at bounding box center [1000, 106] width 59 height 16
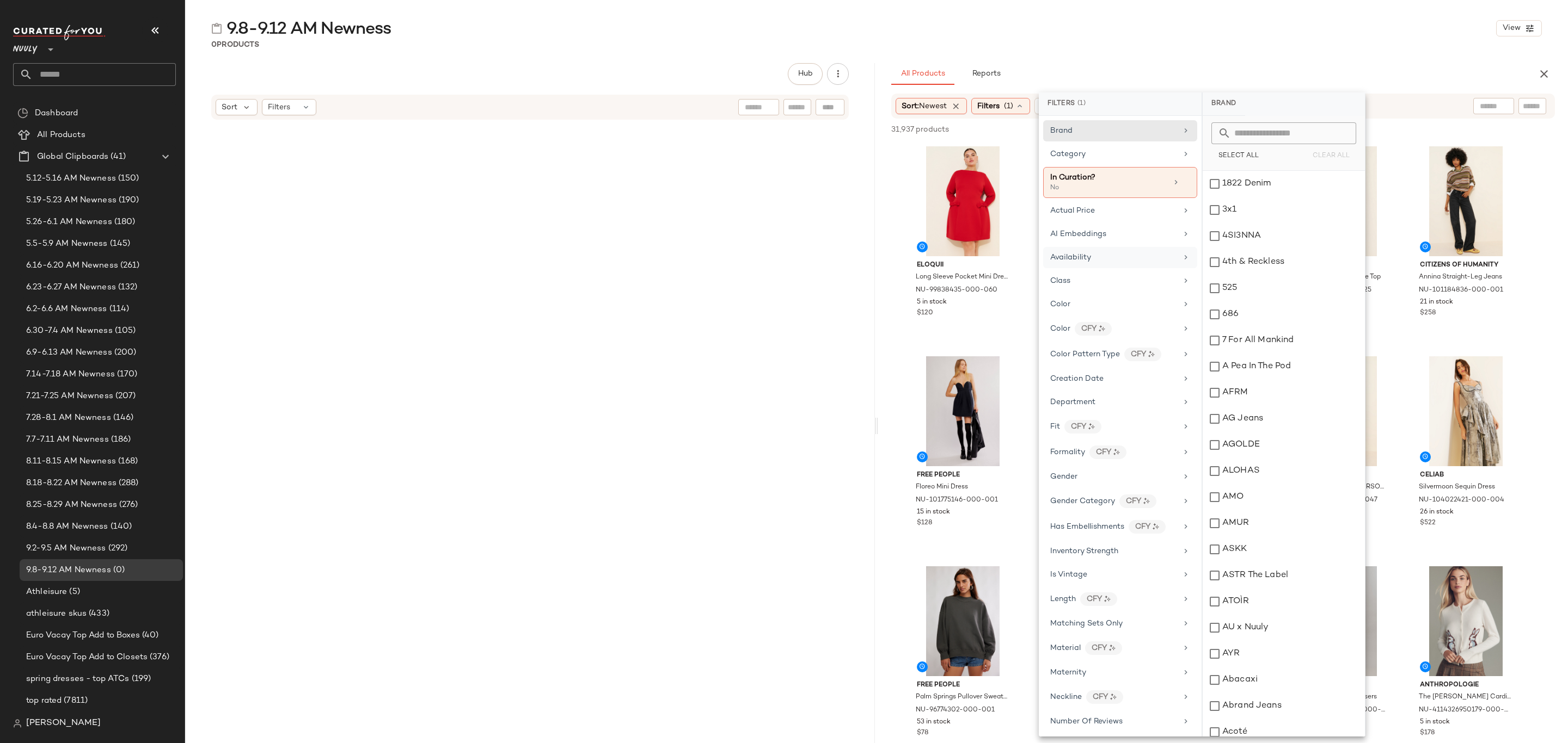
click at [1104, 256] on div "Availability" at bounding box center [1113, 257] width 127 height 12
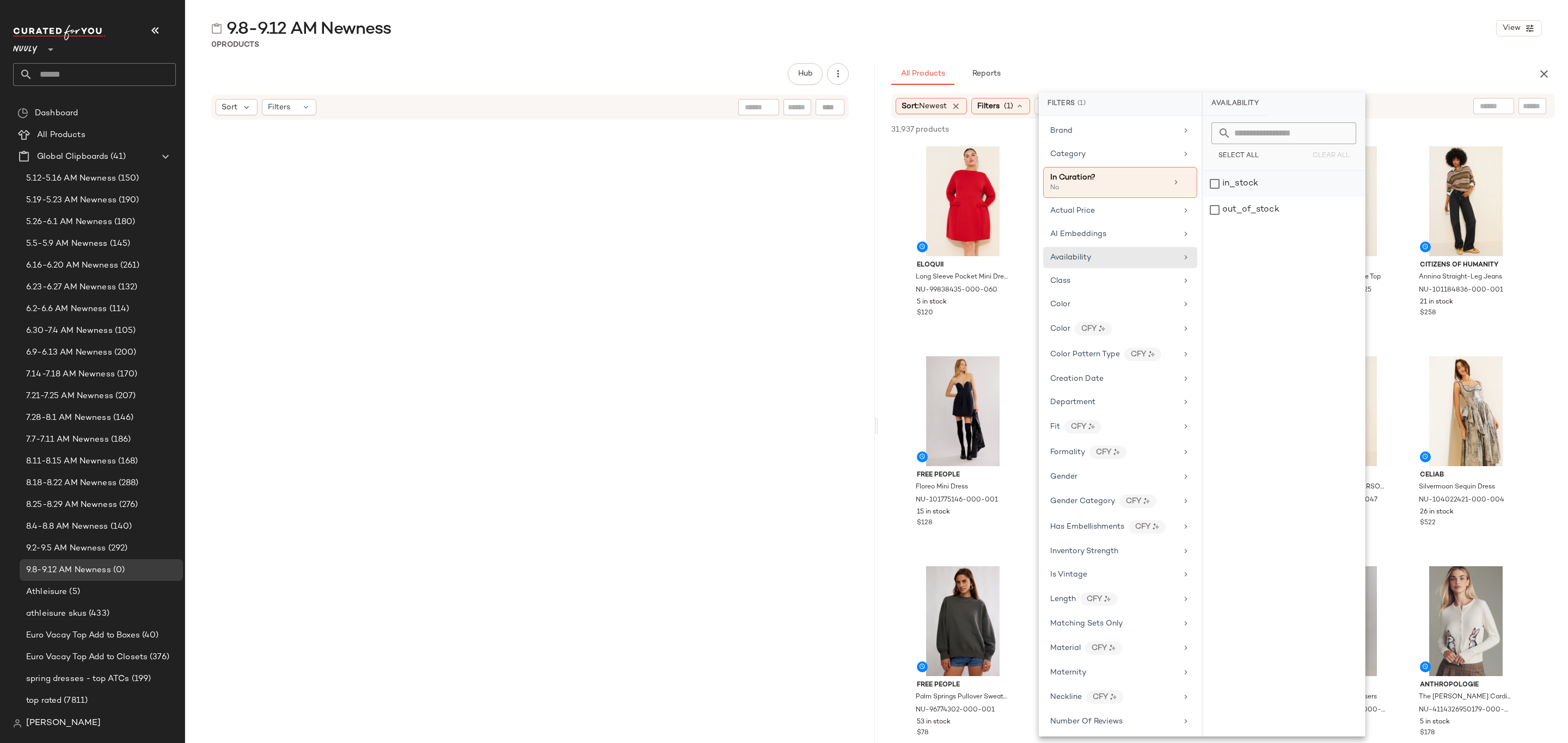
click at [1265, 179] on div "in_stock" at bounding box center [1283, 184] width 162 height 26
click at [1250, 22] on div "9.8-9.12 AM Newness View" at bounding box center [876, 28] width 1382 height 22
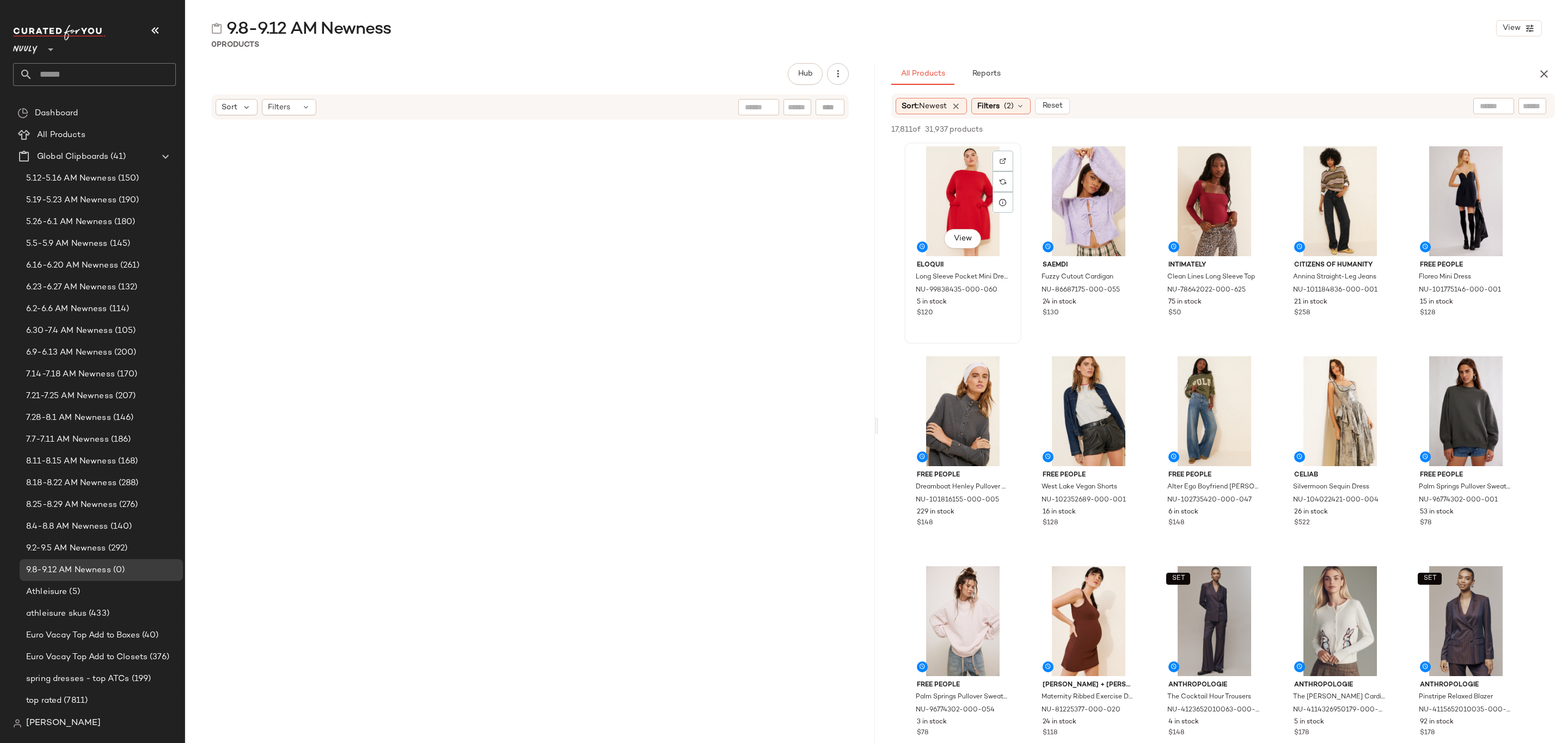
click at [957, 183] on div "View" at bounding box center [963, 201] width 110 height 110
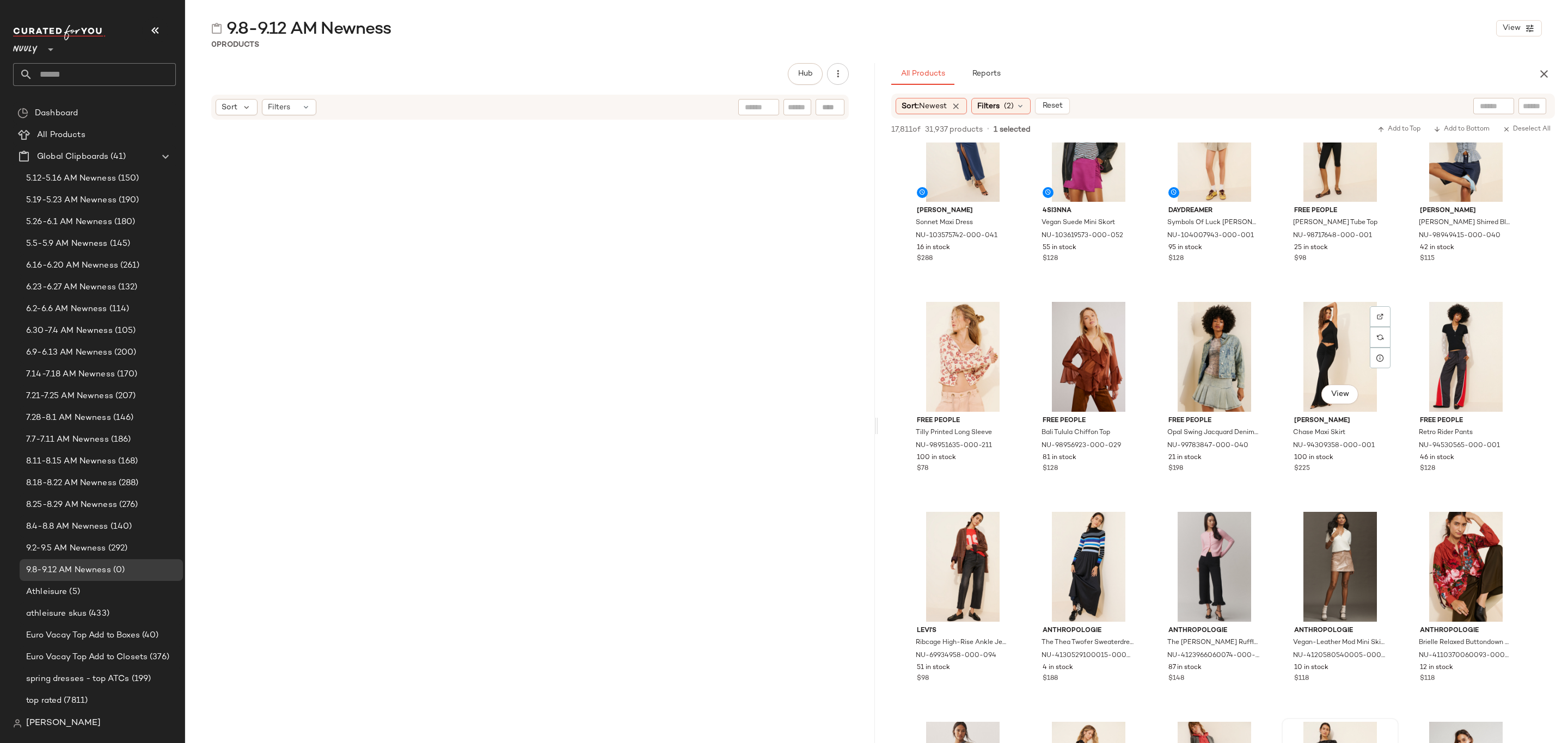
scroll to position [5142, 0]
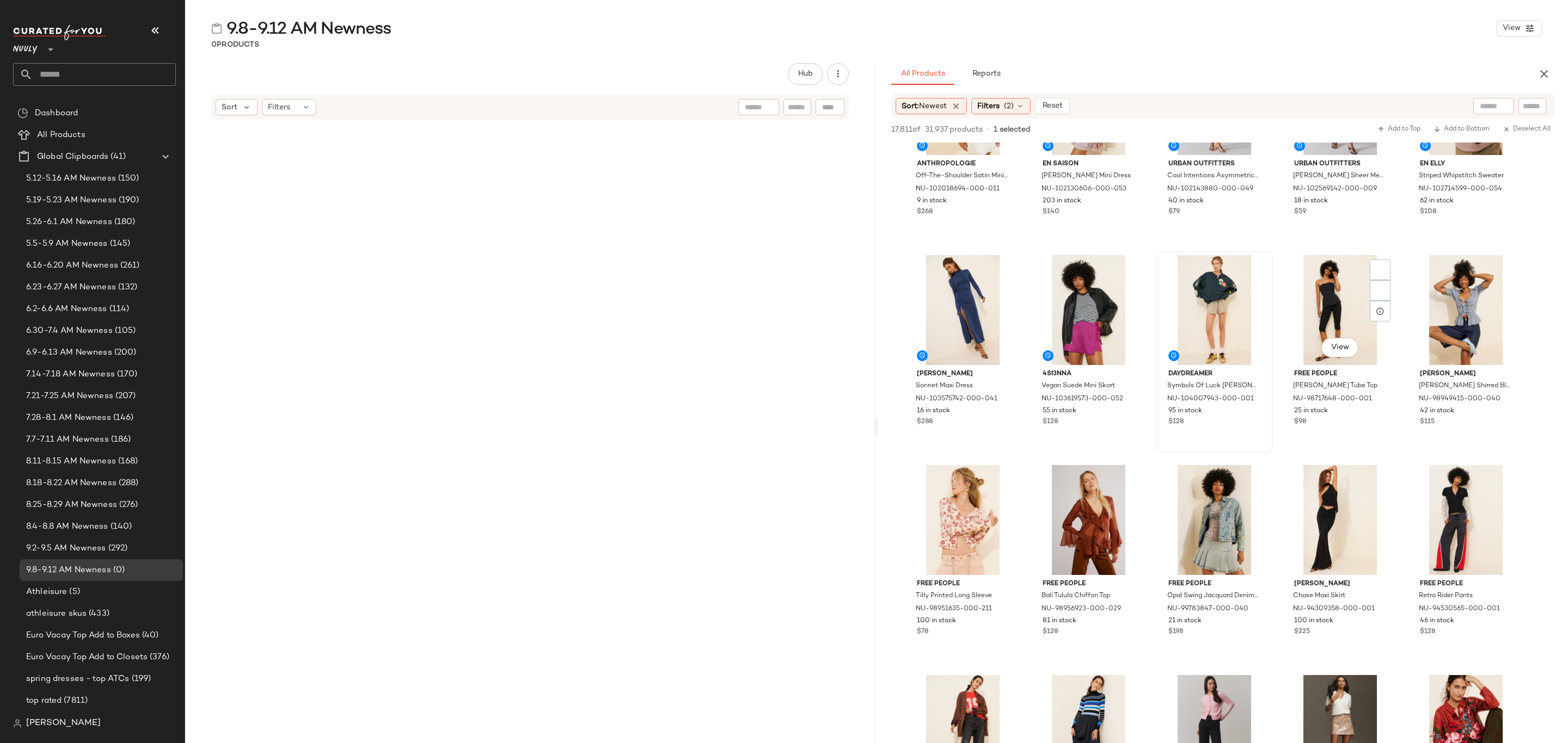
click at [1234, 415] on div "95 in stock" at bounding box center [1214, 411] width 92 height 10
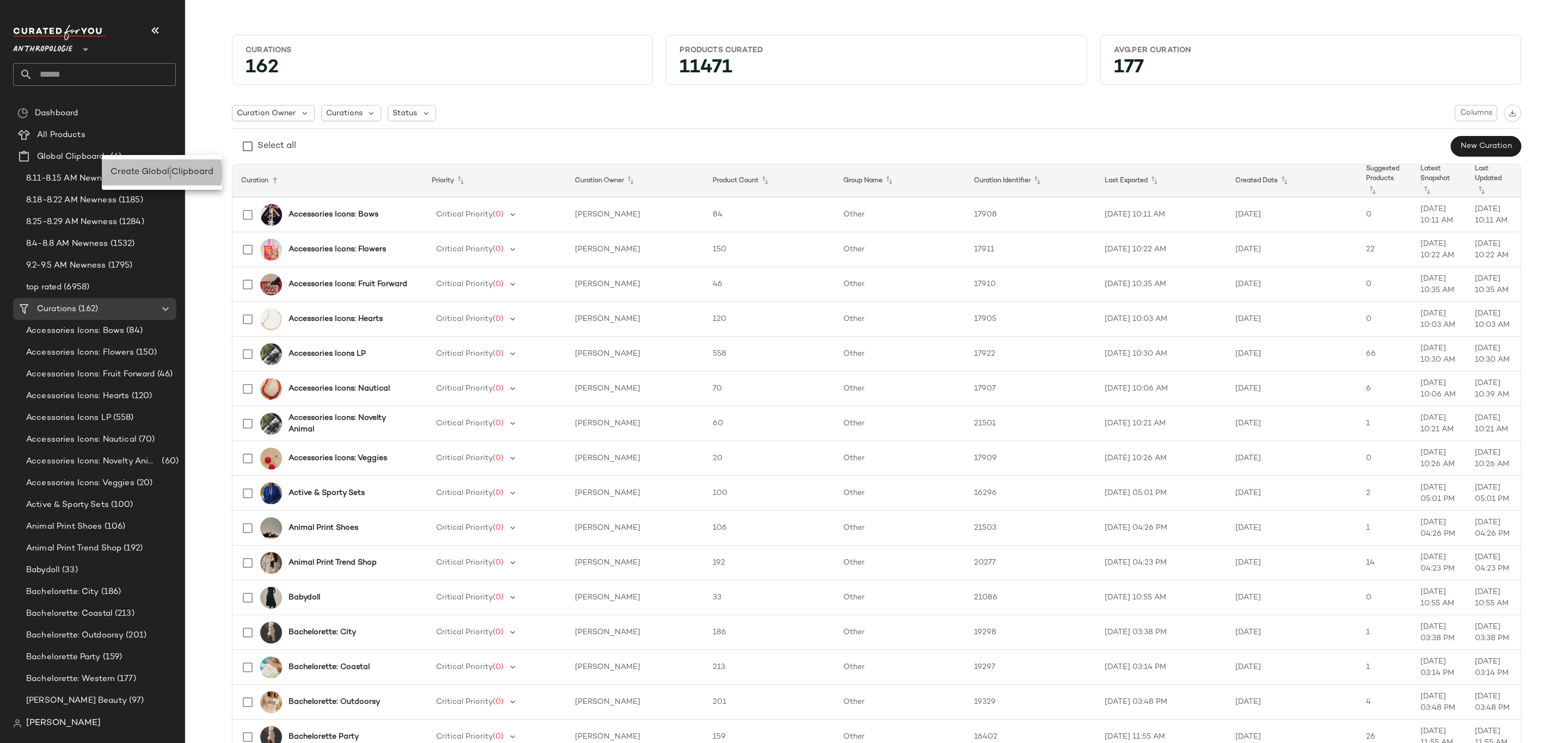
click at [170, 168] on span "Create Global Clipboard" at bounding box center [161, 172] width 102 height 9
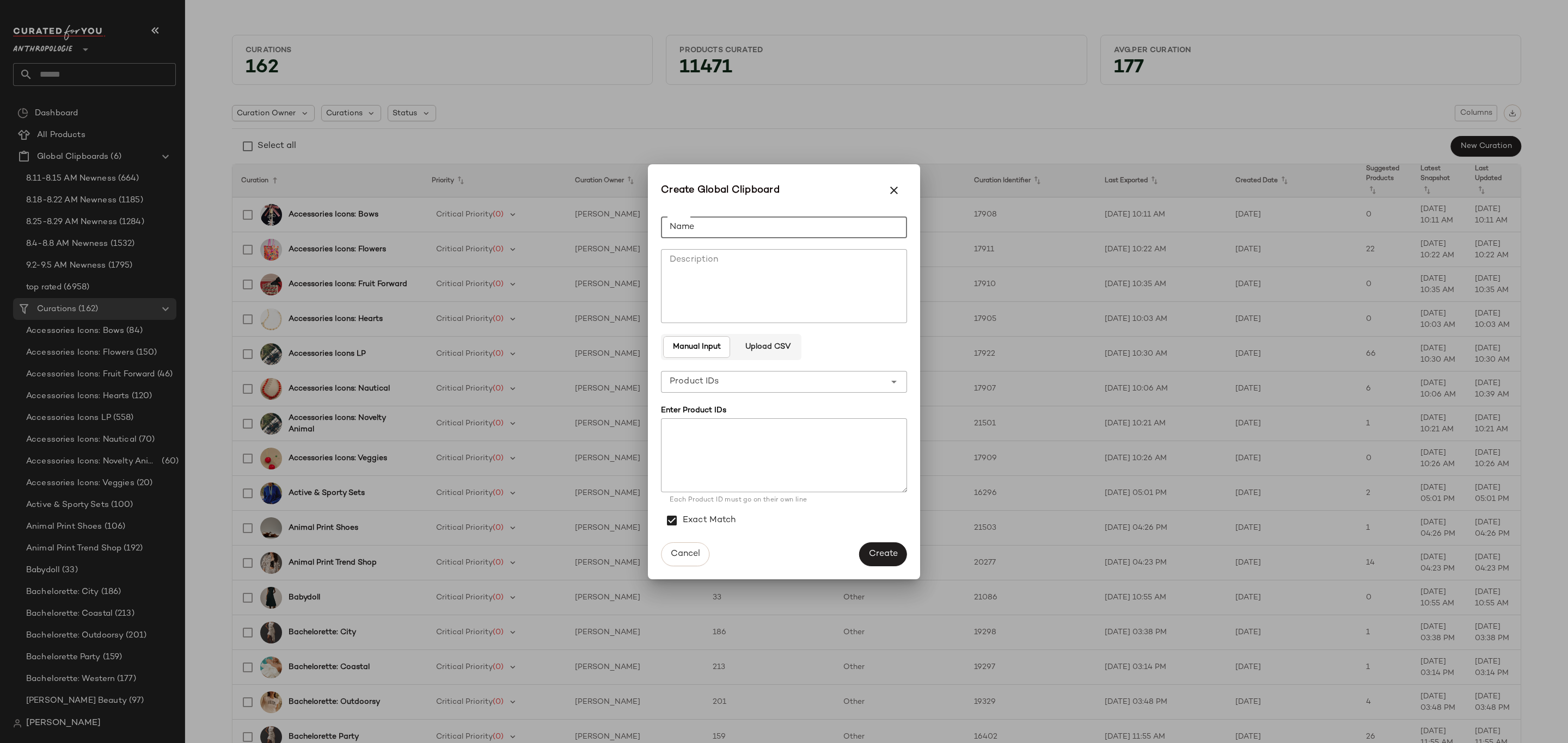
drag, startPoint x: 722, startPoint y: 228, endPoint x: 1486, endPoint y: 299, distance: 767.3
click at [725, 229] on input "Name" at bounding box center [783, 227] width 246 height 22
type input "**********"
click at [896, 553] on span "Create" at bounding box center [883, 554] width 29 height 10
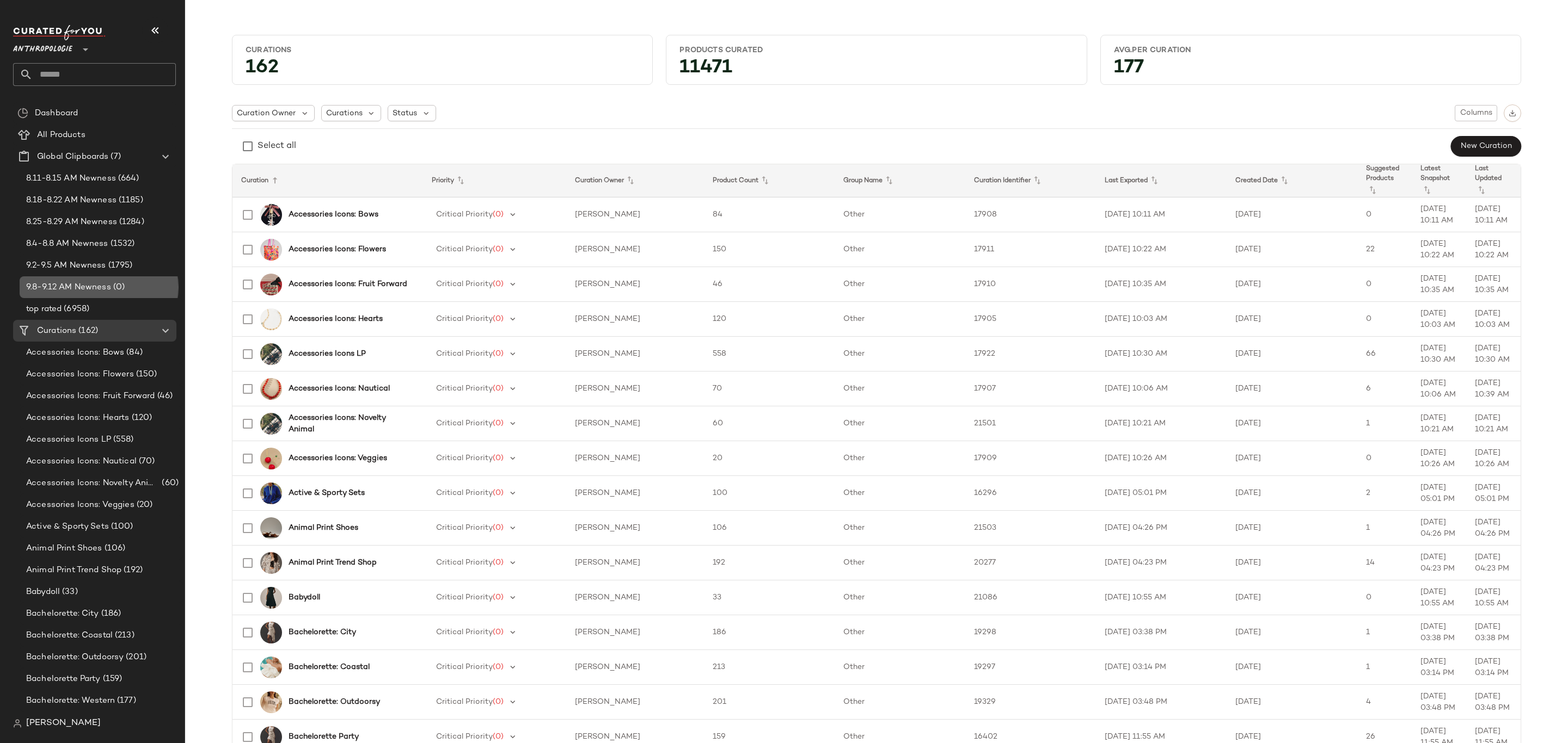
drag, startPoint x: 77, startPoint y: 281, endPoint x: 199, endPoint y: 271, distance: 122.4
click at [77, 280] on div "9.8-9.12 AM Newness (0)" at bounding box center [102, 287] width 163 height 22
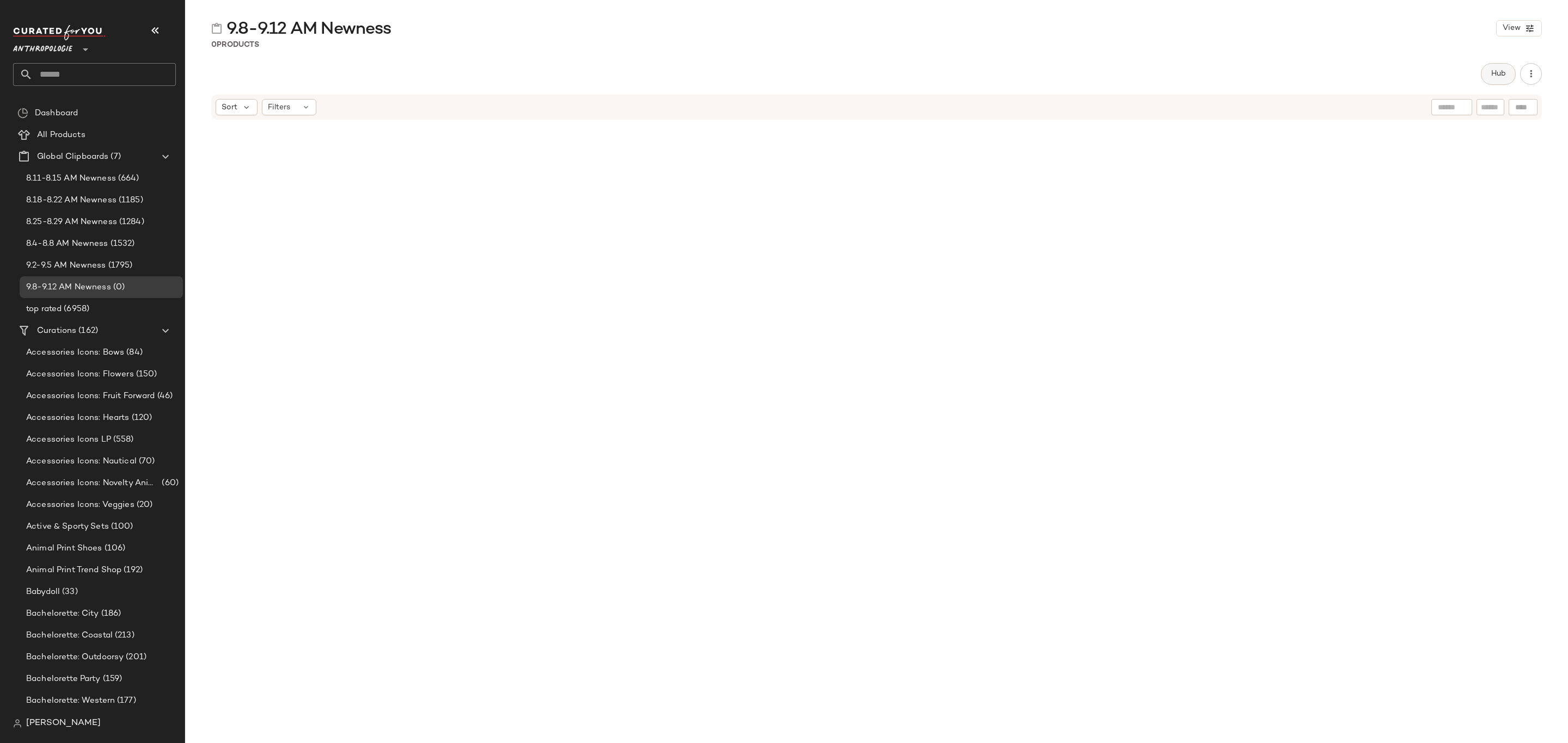
click at [1491, 75] on span "Hub" at bounding box center [1497, 74] width 15 height 9
click at [915, 105] on span "Sort" at bounding box center [908, 106] width 15 height 12
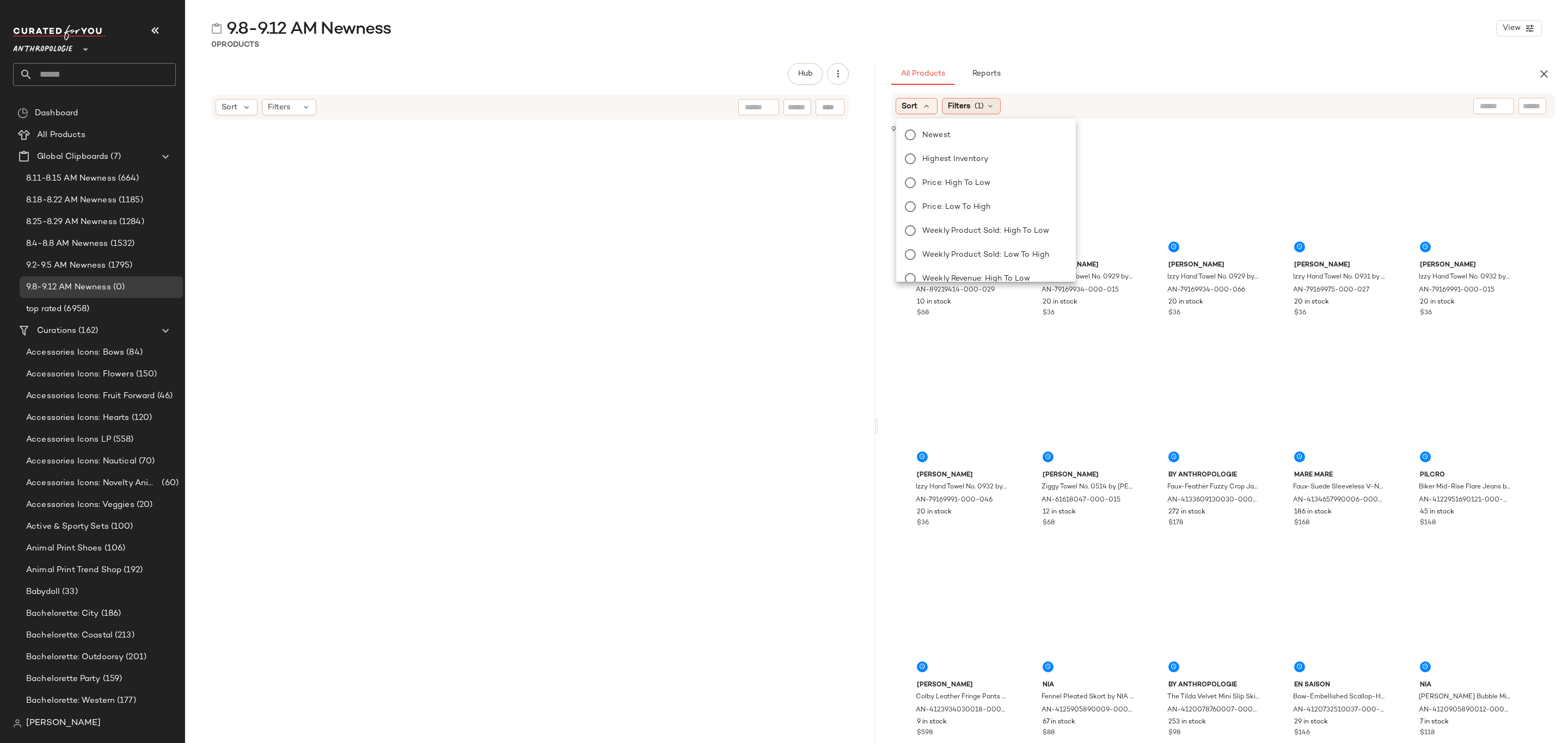
click at [990, 105] on icon at bounding box center [991, 106] width 9 height 9
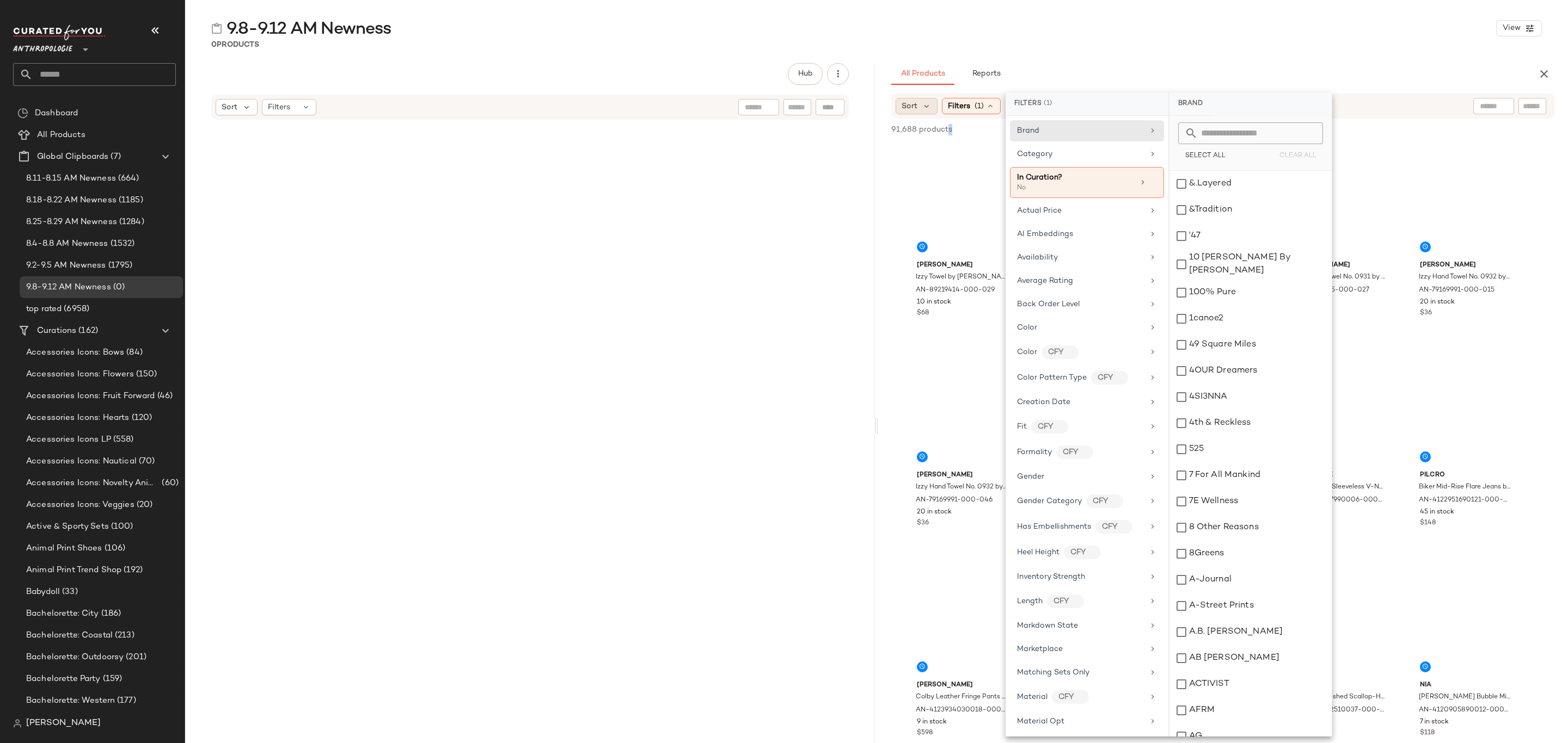
click at [910, 107] on span "Sort" at bounding box center [908, 106] width 15 height 12
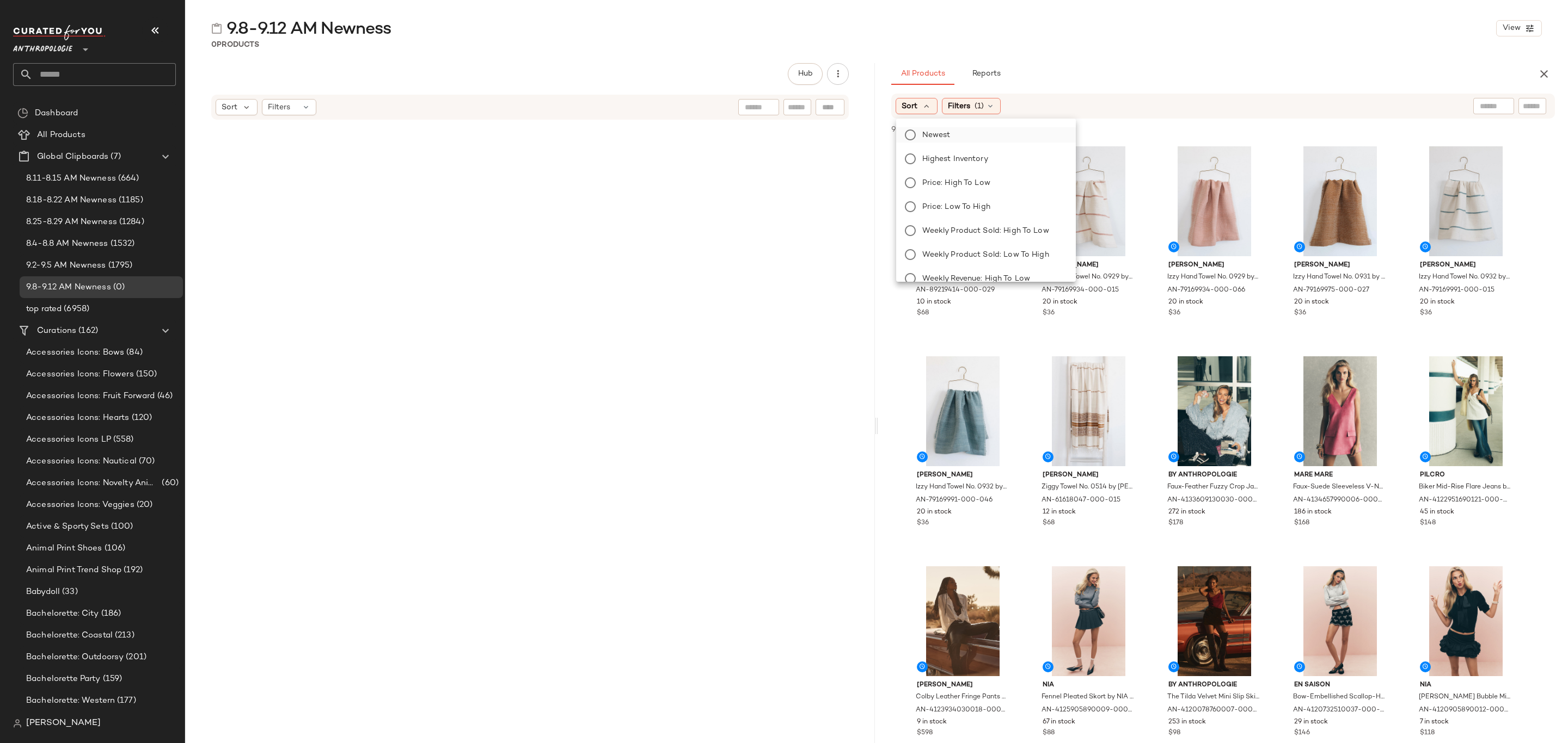
click at [939, 134] on span "Newest" at bounding box center [935, 135] width 28 height 12
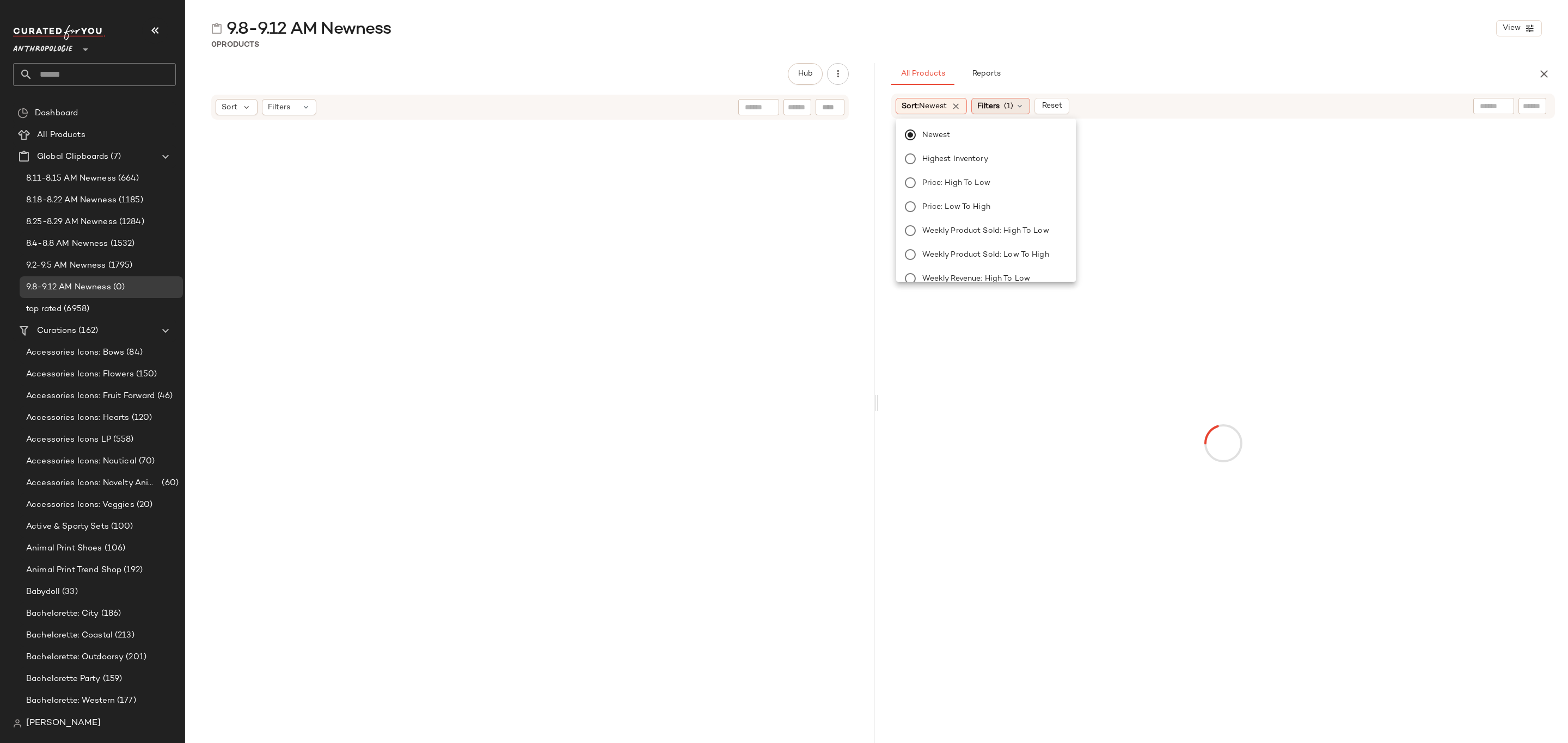
click at [1008, 108] on span "(1)" at bounding box center [1008, 106] width 9 height 12
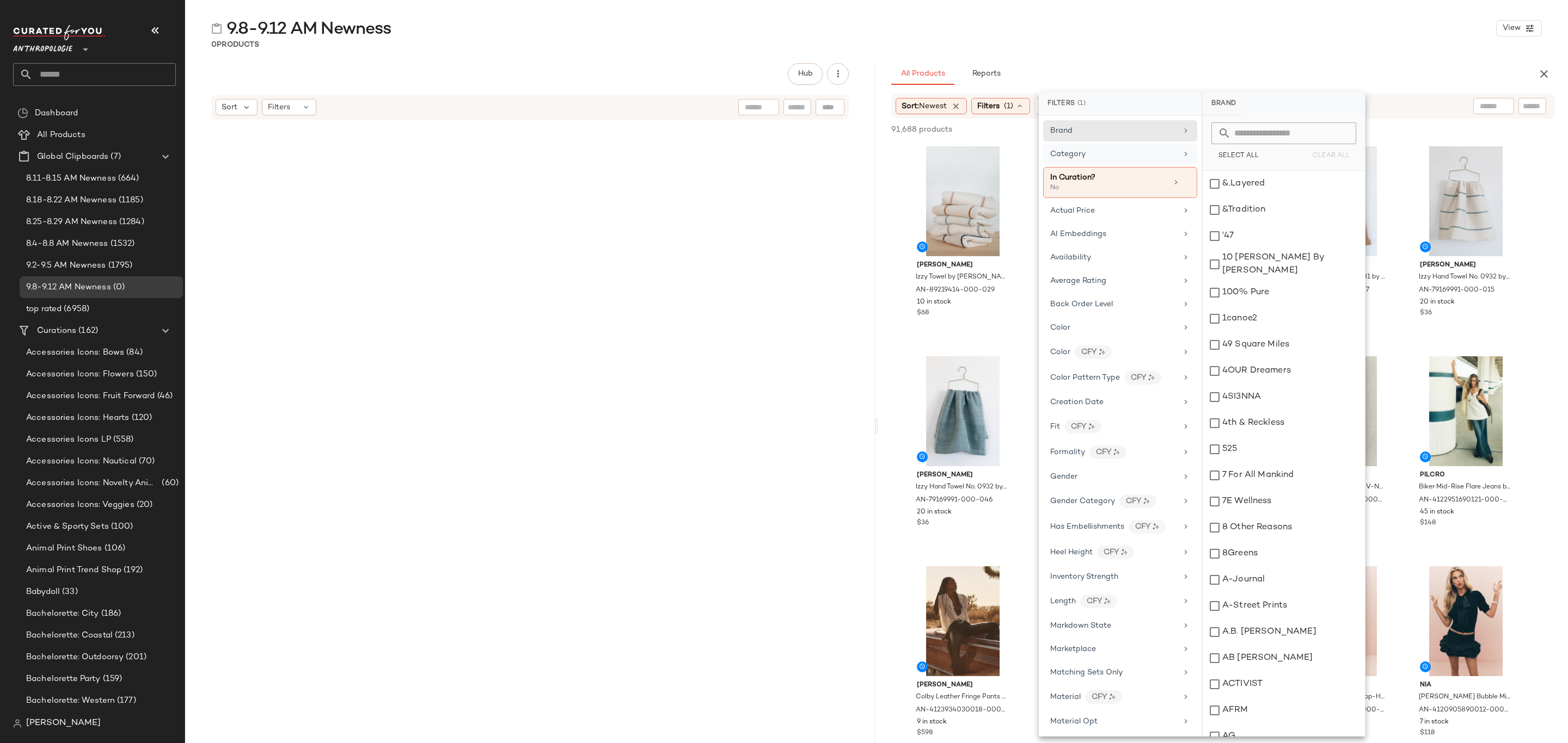
click at [1093, 152] on div "Category" at bounding box center [1113, 154] width 127 height 12
click at [1285, 193] on div "accessories" at bounding box center [1283, 184] width 162 height 26
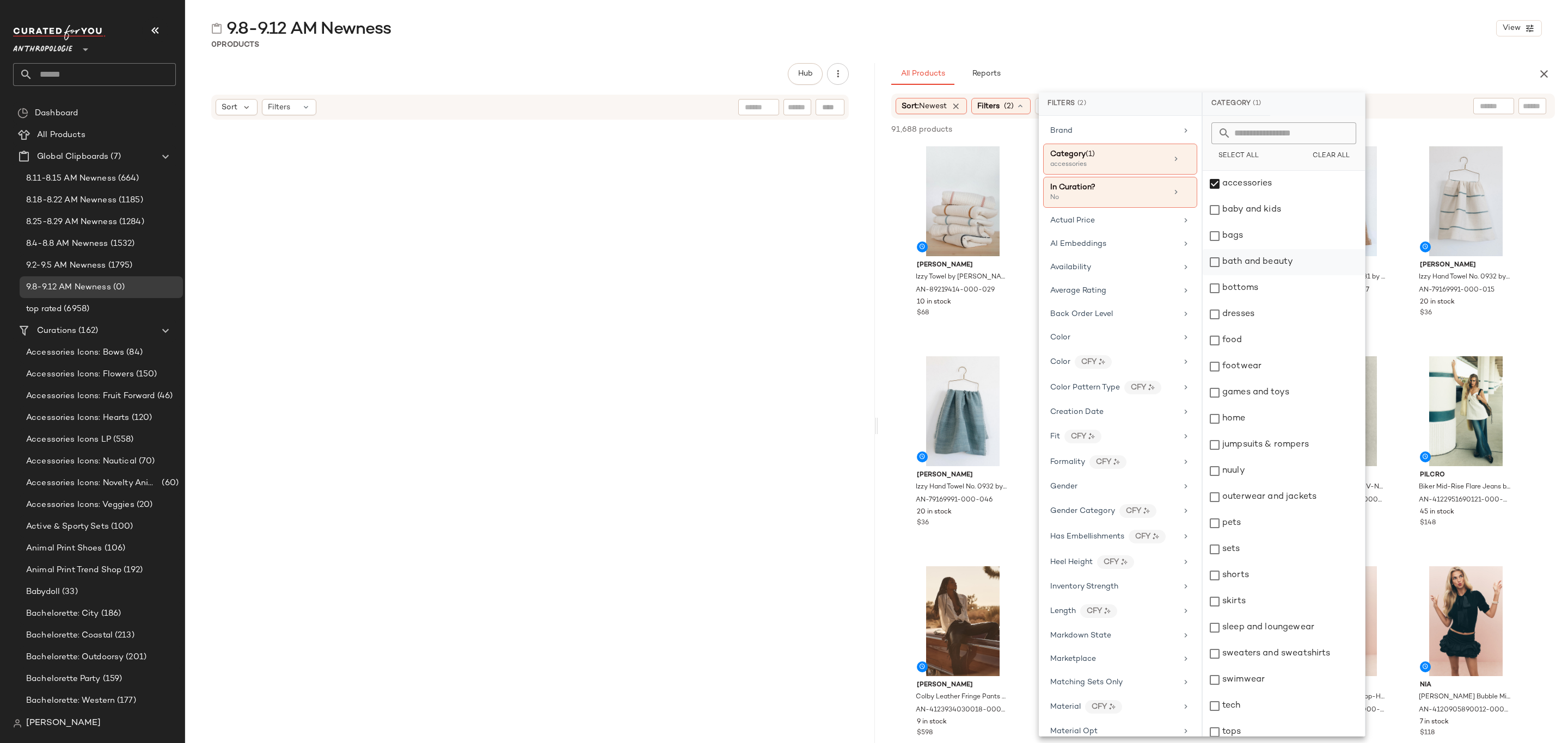
drag, startPoint x: 1277, startPoint y: 230, endPoint x: 1290, endPoint y: 254, distance: 27.3
click at [1277, 231] on div "bags" at bounding box center [1283, 236] width 162 height 26
click at [1299, 283] on div "bottoms" at bounding box center [1283, 288] width 162 height 26
click at [1293, 309] on div "dresses" at bounding box center [1283, 314] width 162 height 26
click at [1289, 368] on div "footwear" at bounding box center [1283, 366] width 162 height 26
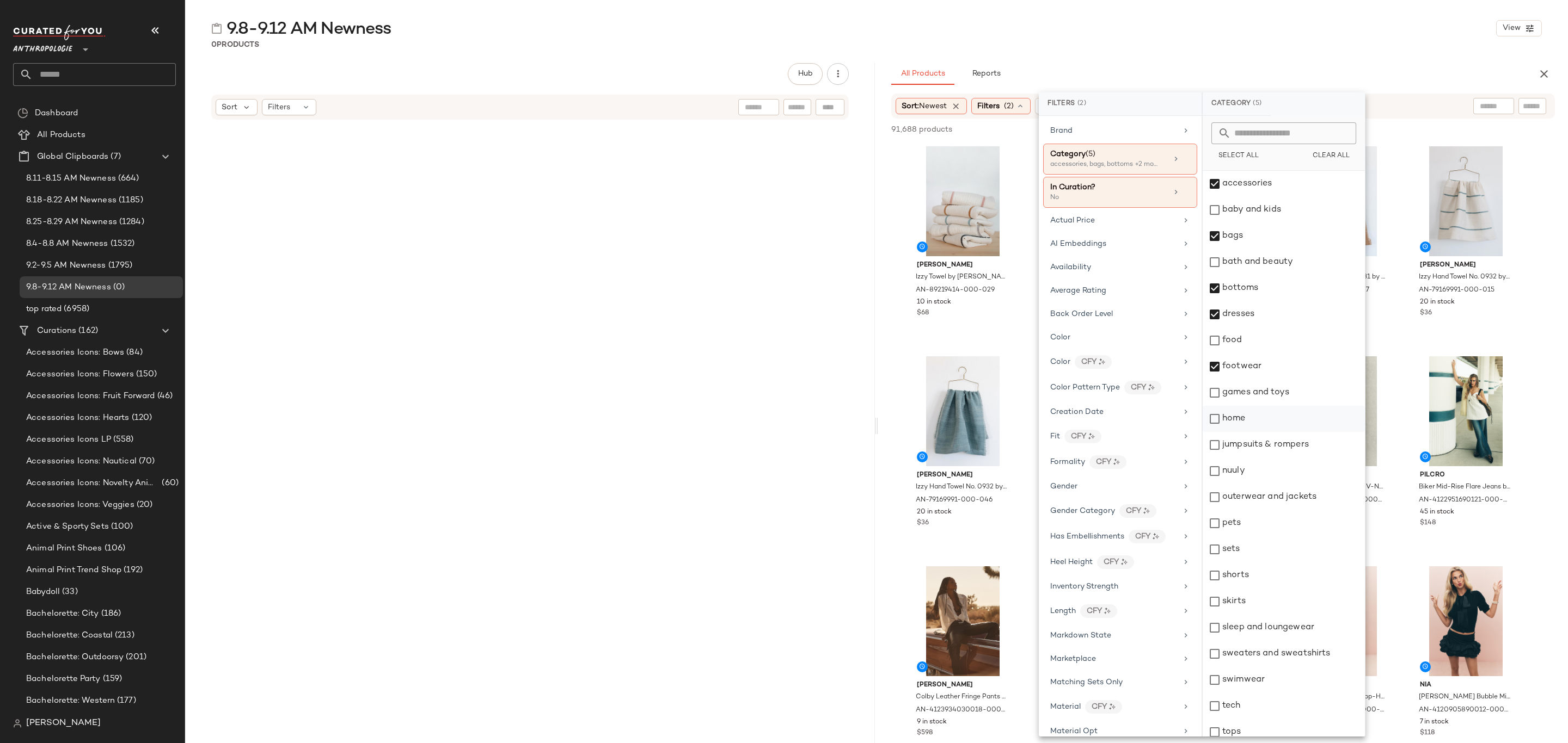
click at [1287, 420] on div "home" at bounding box center [1283, 419] width 162 height 26
click at [1282, 419] on div "home" at bounding box center [1283, 419] width 162 height 26
click at [1295, 453] on div "jumpsuits & rompers" at bounding box center [1283, 445] width 162 height 26
click at [1282, 473] on div "nuuly" at bounding box center [1283, 471] width 162 height 26
click at [1291, 503] on div "outerwear and jackets" at bounding box center [1283, 497] width 162 height 26
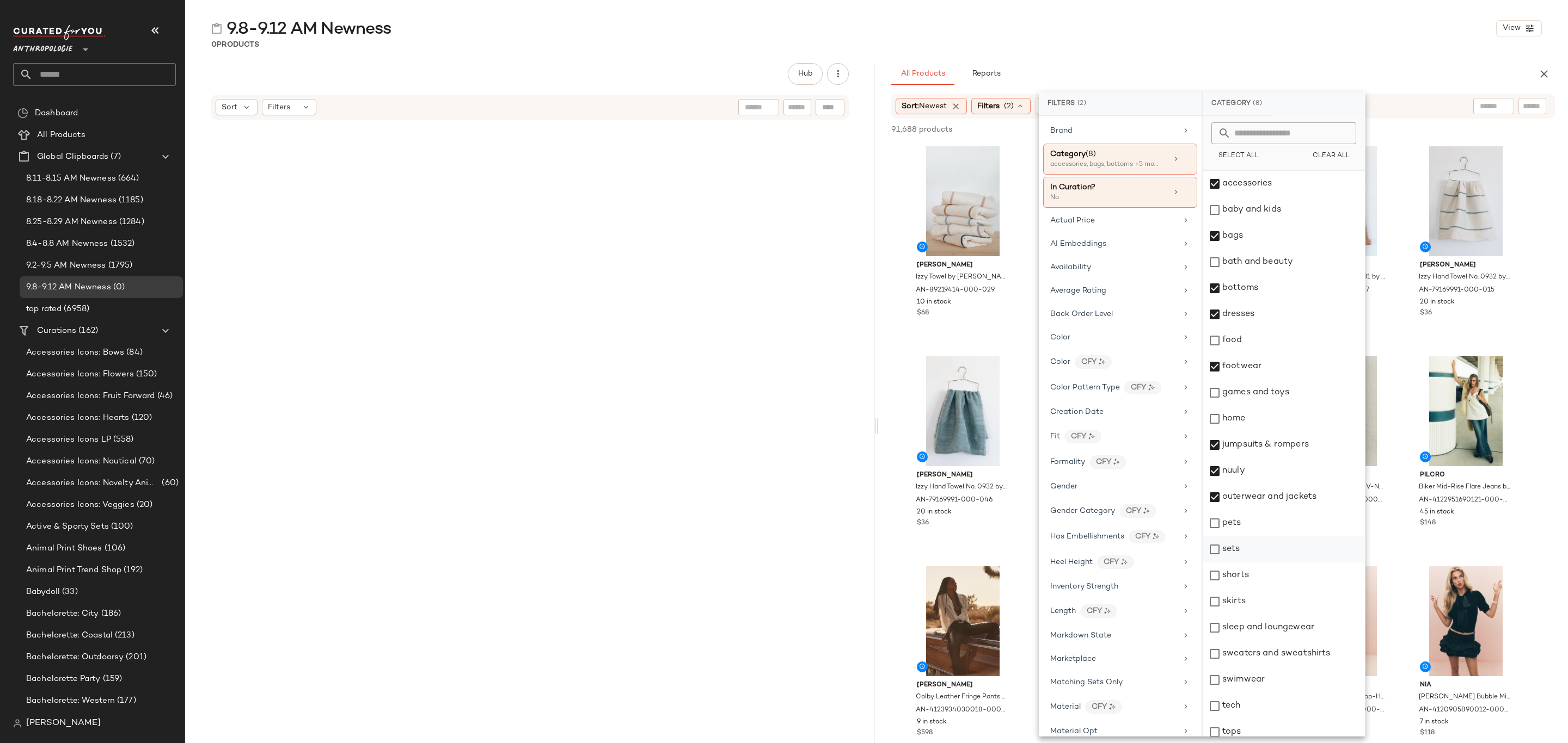
click at [1263, 548] on div "sets" at bounding box center [1283, 549] width 162 height 26
click at [1266, 569] on div "shorts" at bounding box center [1283, 575] width 162 height 26
click at [1265, 600] on div "skirts" at bounding box center [1283, 602] width 162 height 26
click at [1274, 627] on div "sleep and loungewear" at bounding box center [1283, 628] width 162 height 26
drag, startPoint x: 1283, startPoint y: 653, endPoint x: 1281, endPoint y: 675, distance: 22.1
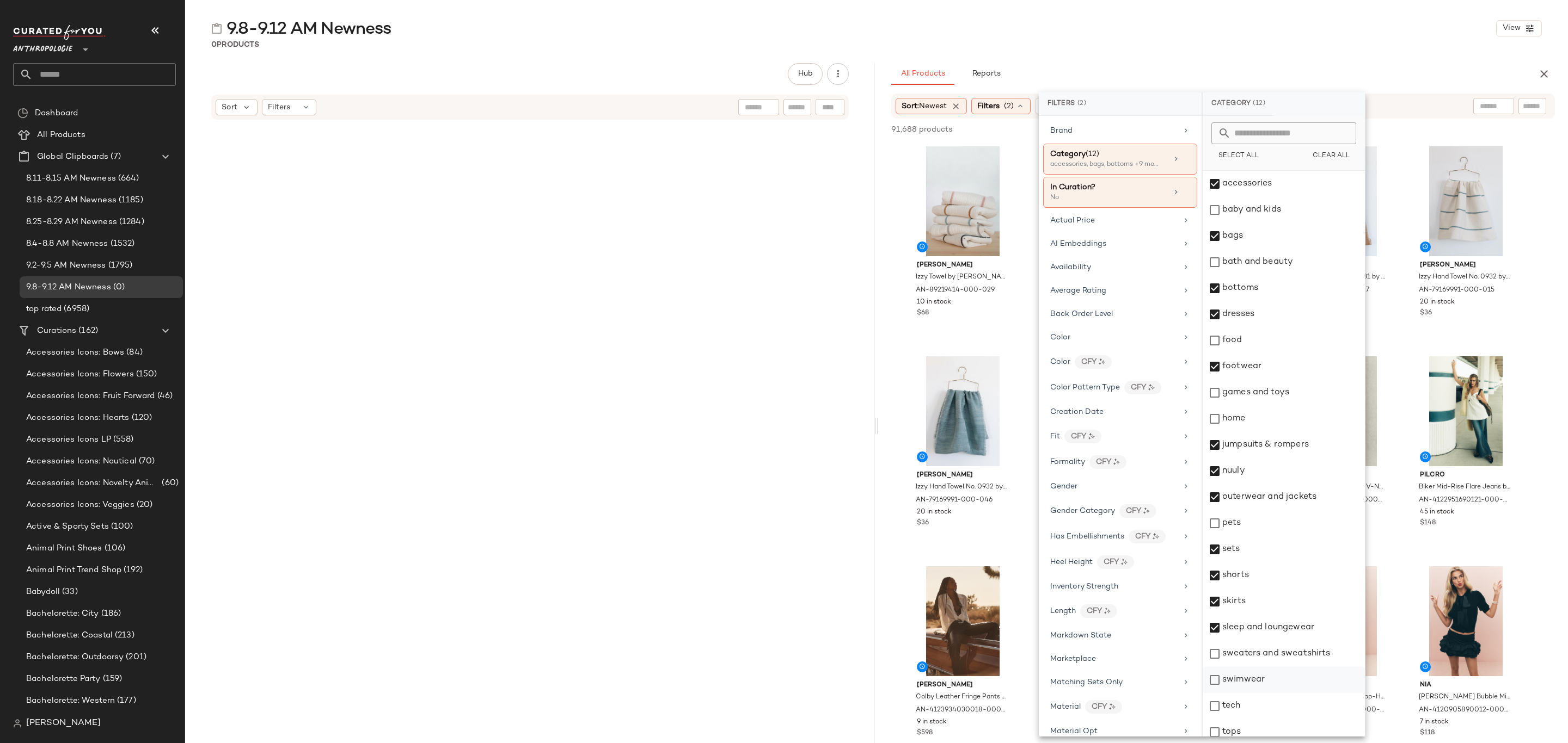
click at [1284, 653] on div "sweaters and sweatshirts" at bounding box center [1283, 653] width 162 height 26
click at [1277, 683] on div "swimwear" at bounding box center [1283, 680] width 162 height 26
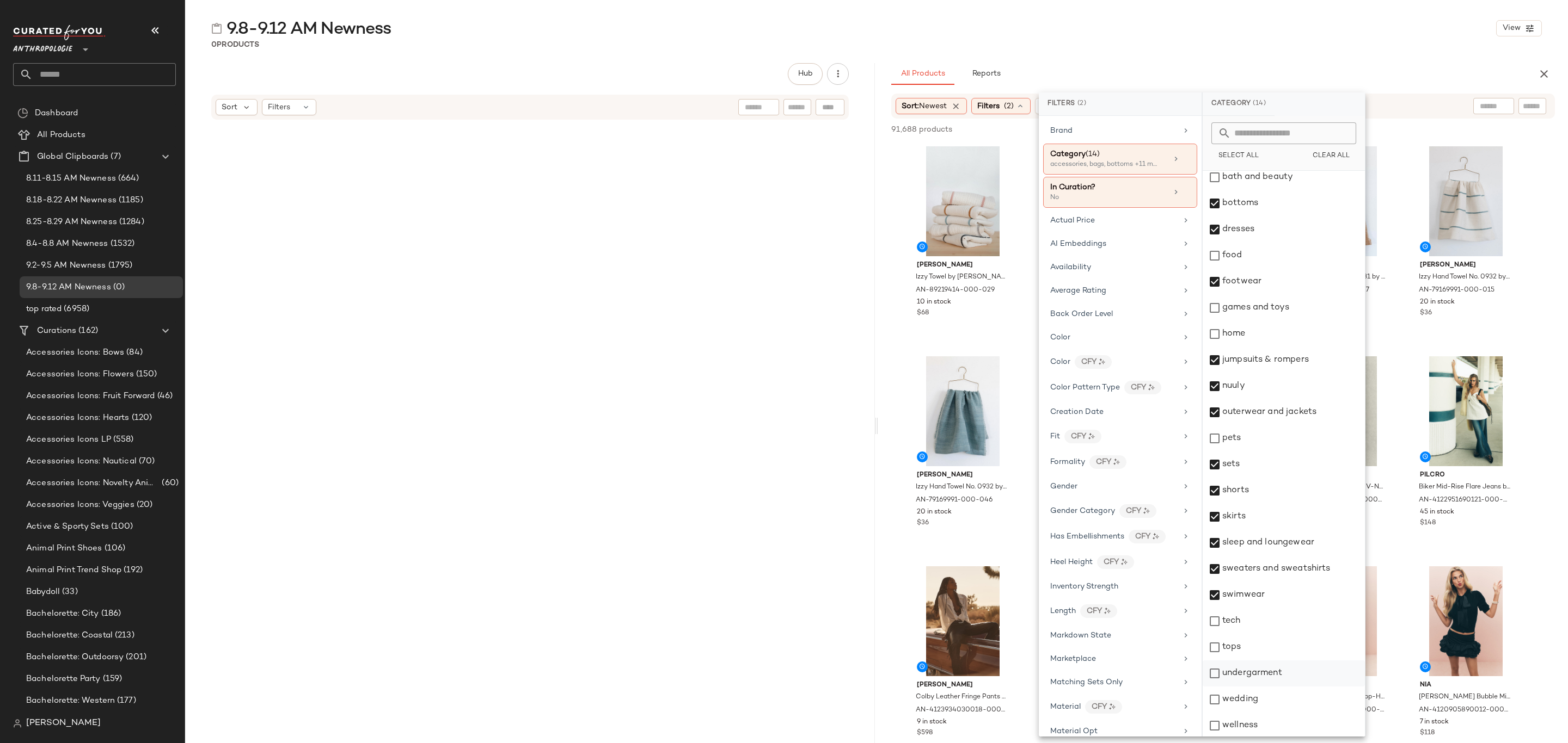
scroll to position [86, 0]
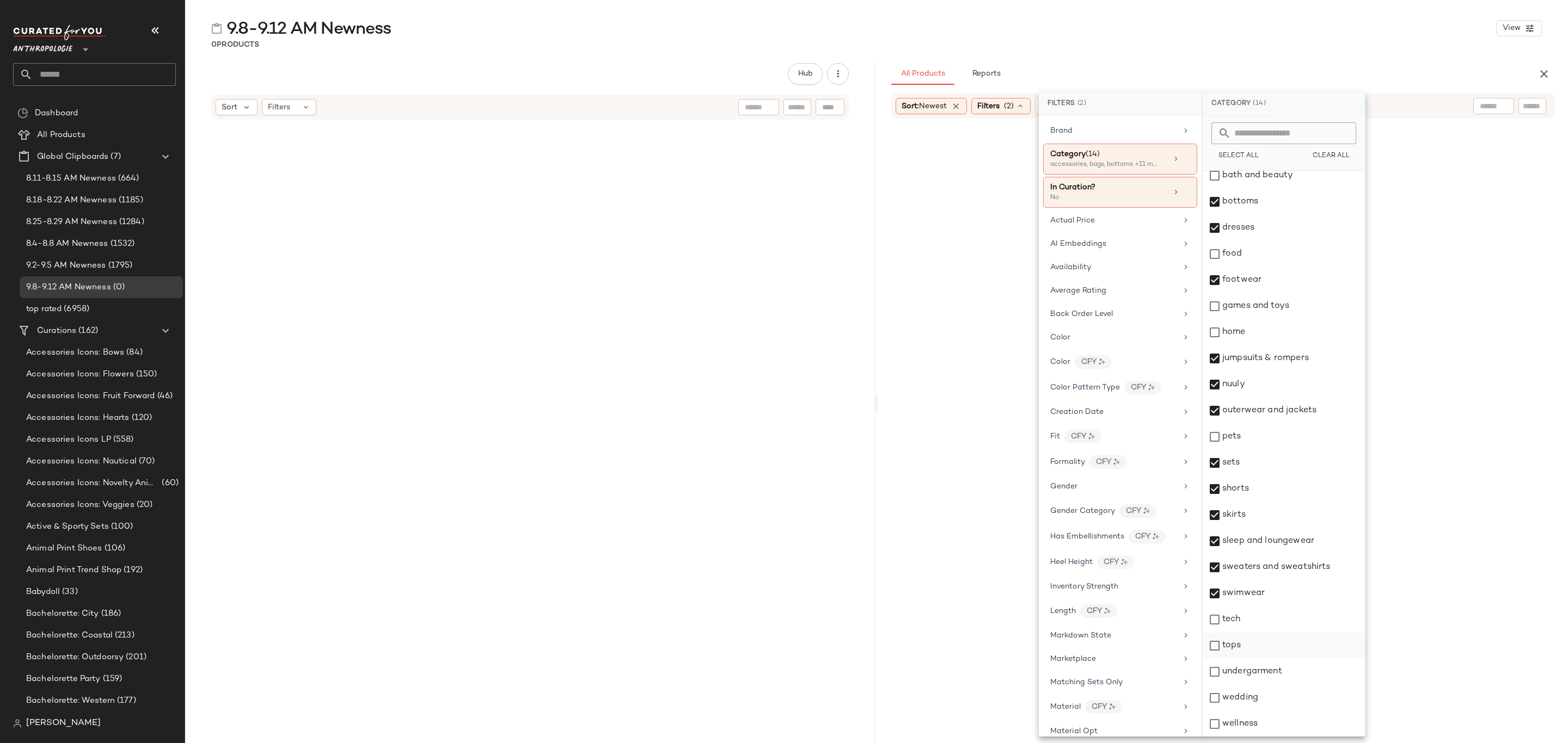
click at [1271, 645] on div "tops" at bounding box center [1283, 645] width 162 height 26
click at [1279, 670] on div "undergarment" at bounding box center [1283, 671] width 162 height 26
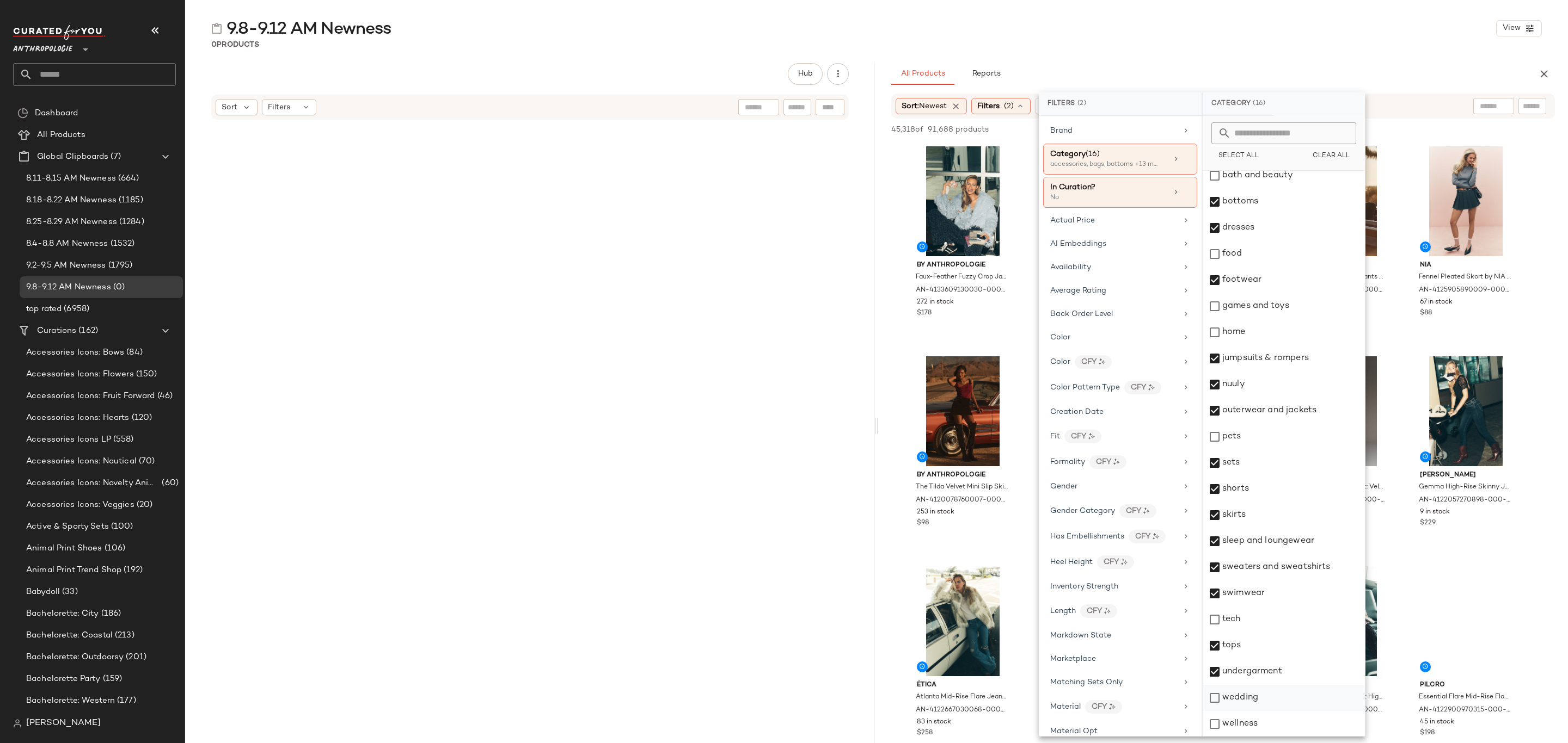
click at [1271, 698] on div "wedding" at bounding box center [1283, 698] width 162 height 26
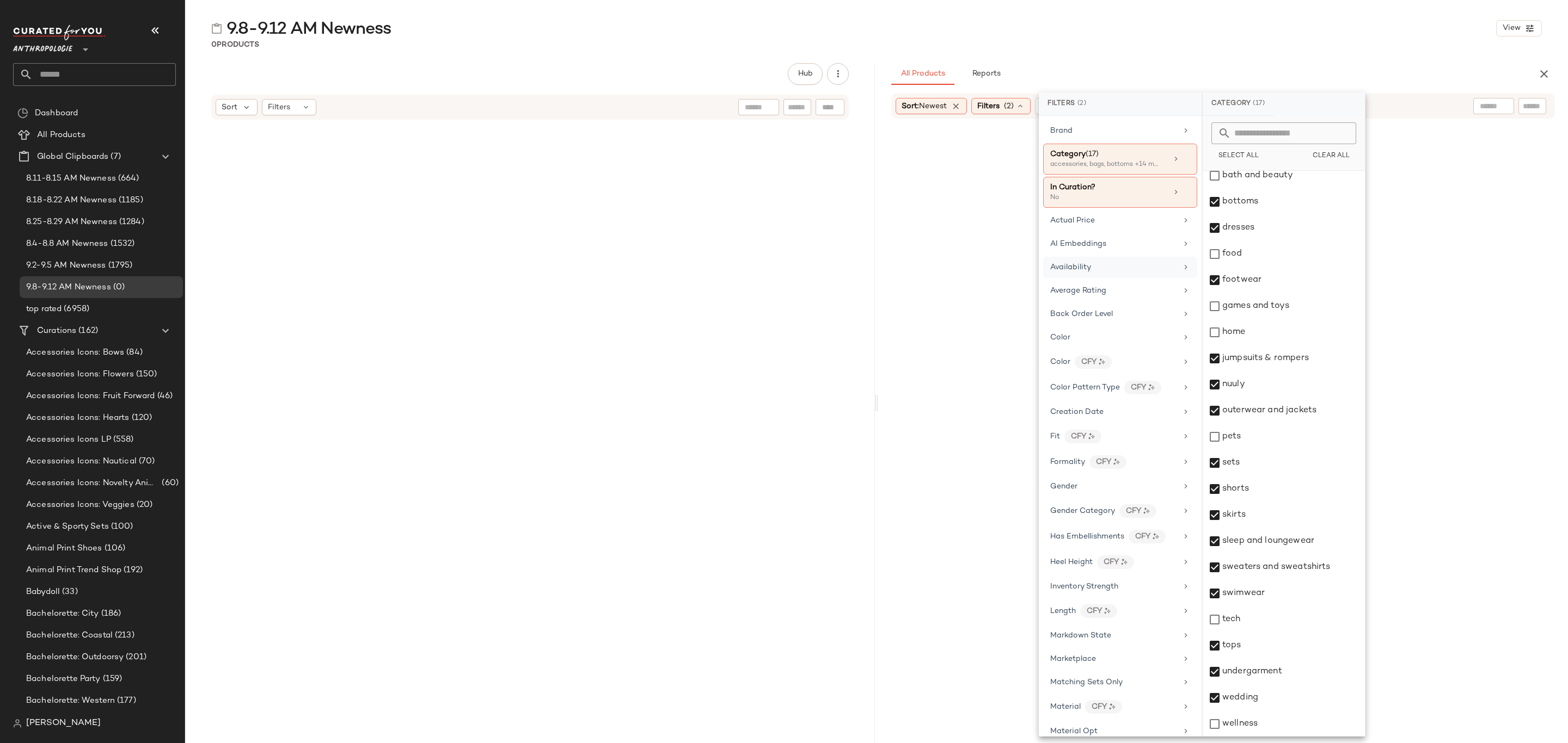
click at [1088, 272] on span "Availability" at bounding box center [1070, 267] width 41 height 8
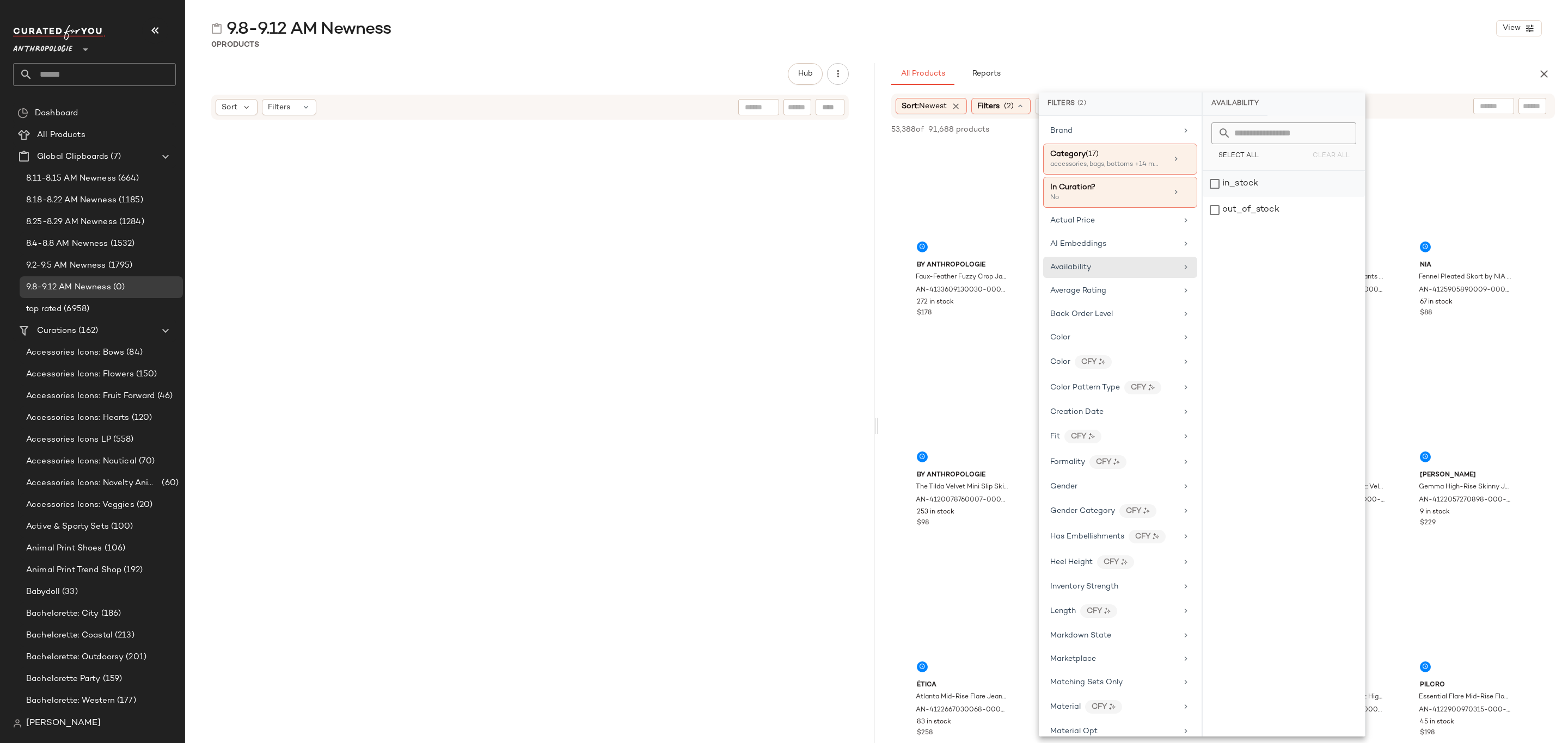
click at [1241, 185] on div "in_stock" at bounding box center [1283, 184] width 162 height 26
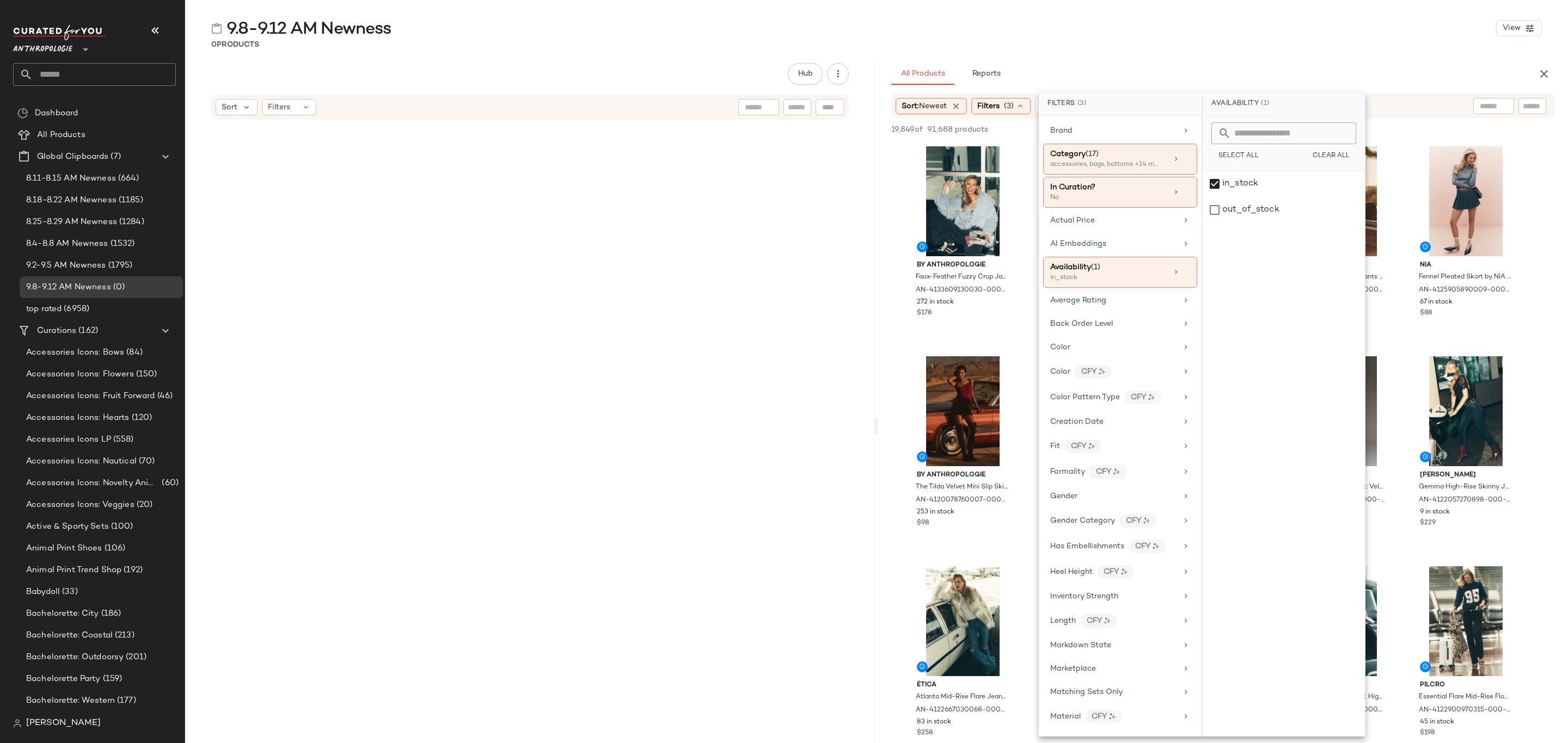
click at [1096, 50] on div "9.8-9.12 AM Newness View 0 Products Hub Sort Filters All Products Reports Sort:…" at bounding box center [876, 380] width 1382 height 726
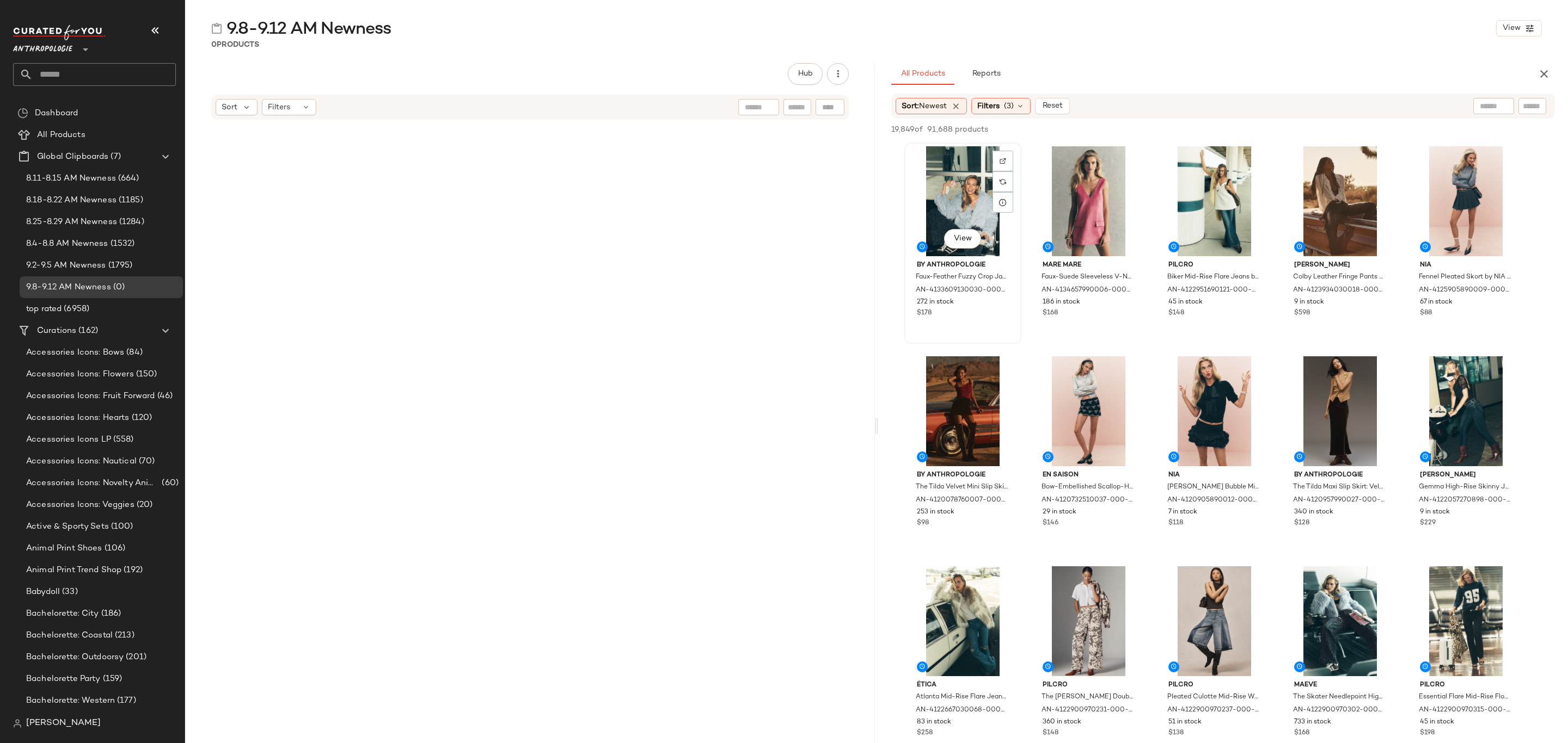
drag, startPoint x: 934, startPoint y: 170, endPoint x: 951, endPoint y: 170, distance: 17.0
click at [934, 169] on div "View" at bounding box center [963, 201] width 110 height 110
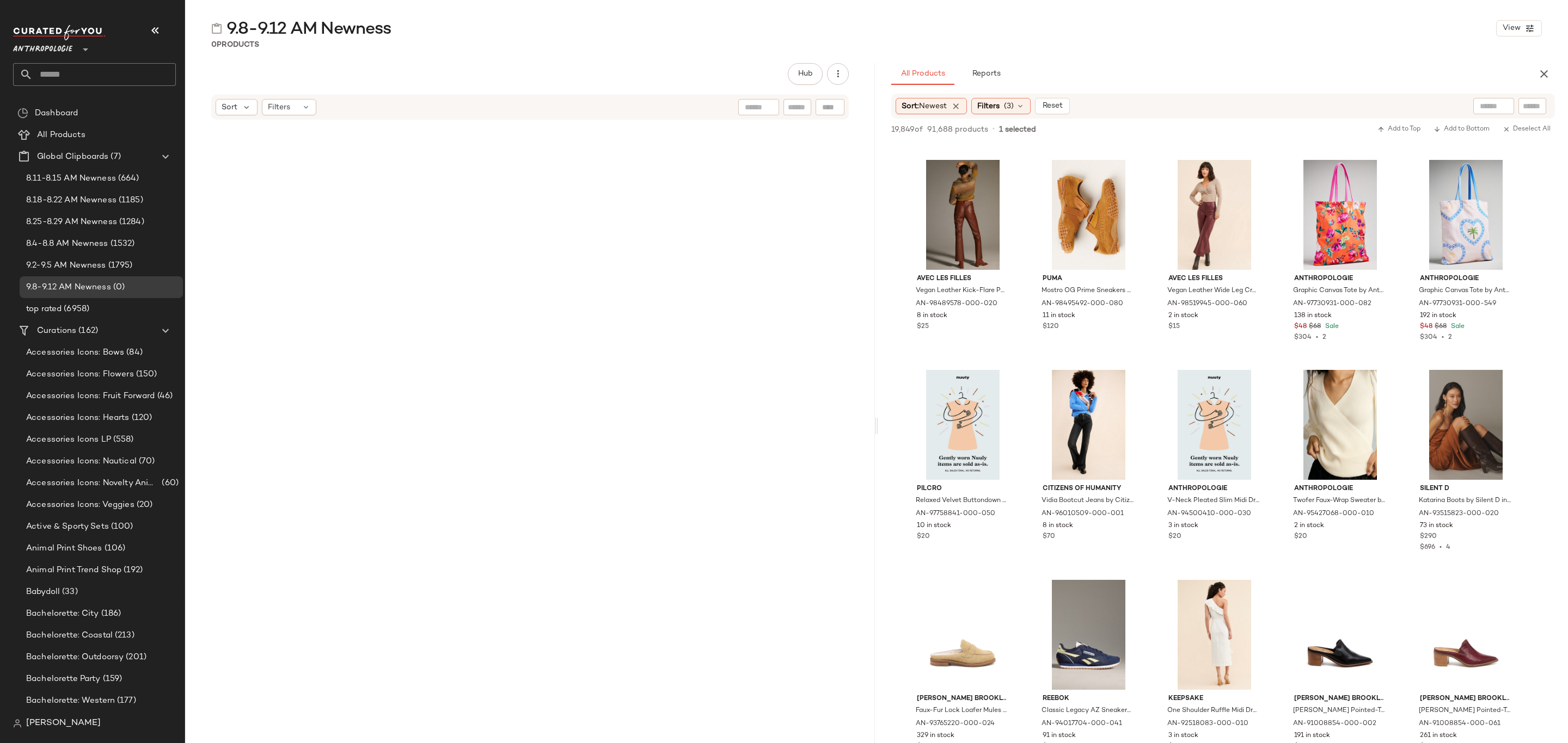
scroll to position [35915, 0]
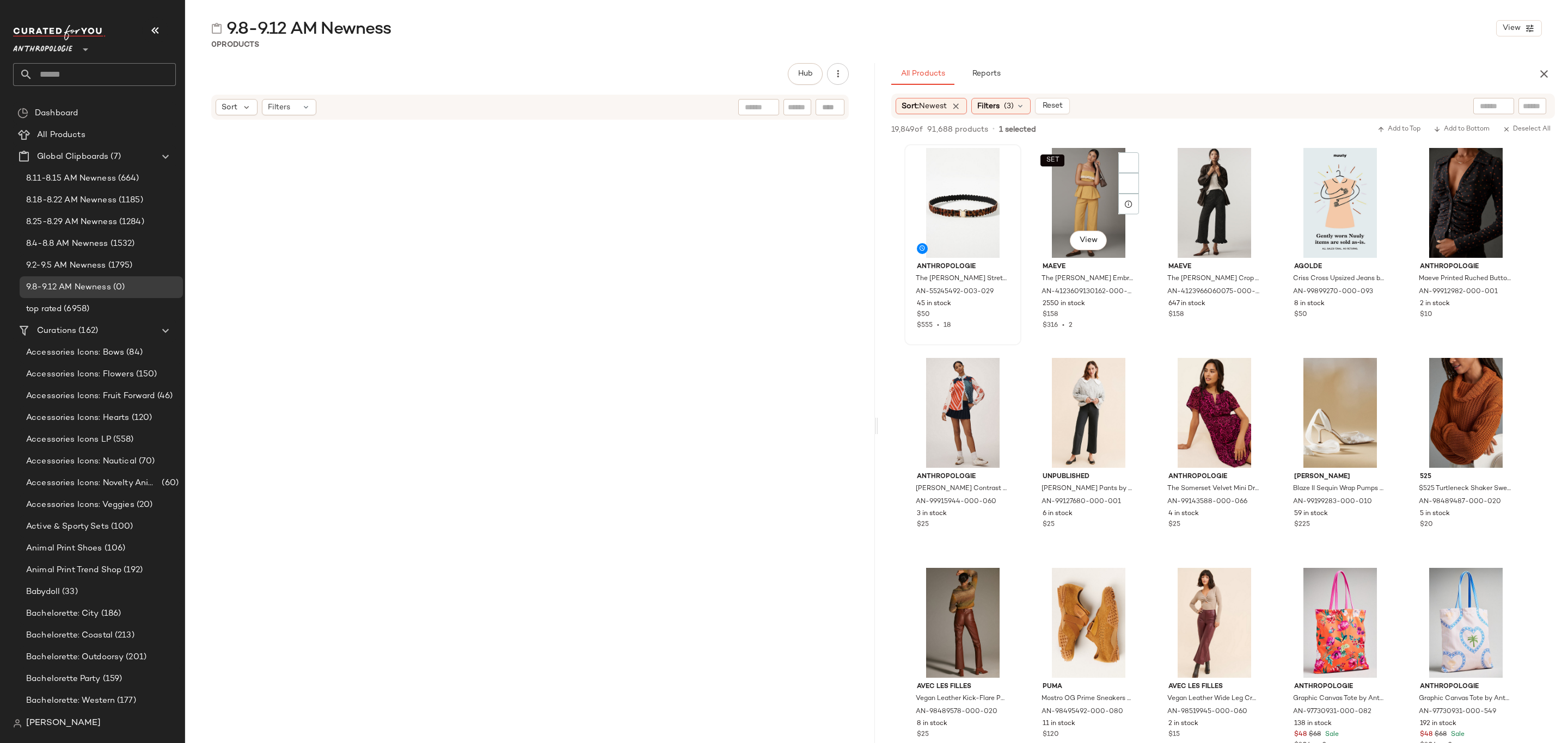
click at [971, 297] on span "AN-55245492-003-029" at bounding box center [954, 292] width 78 height 10
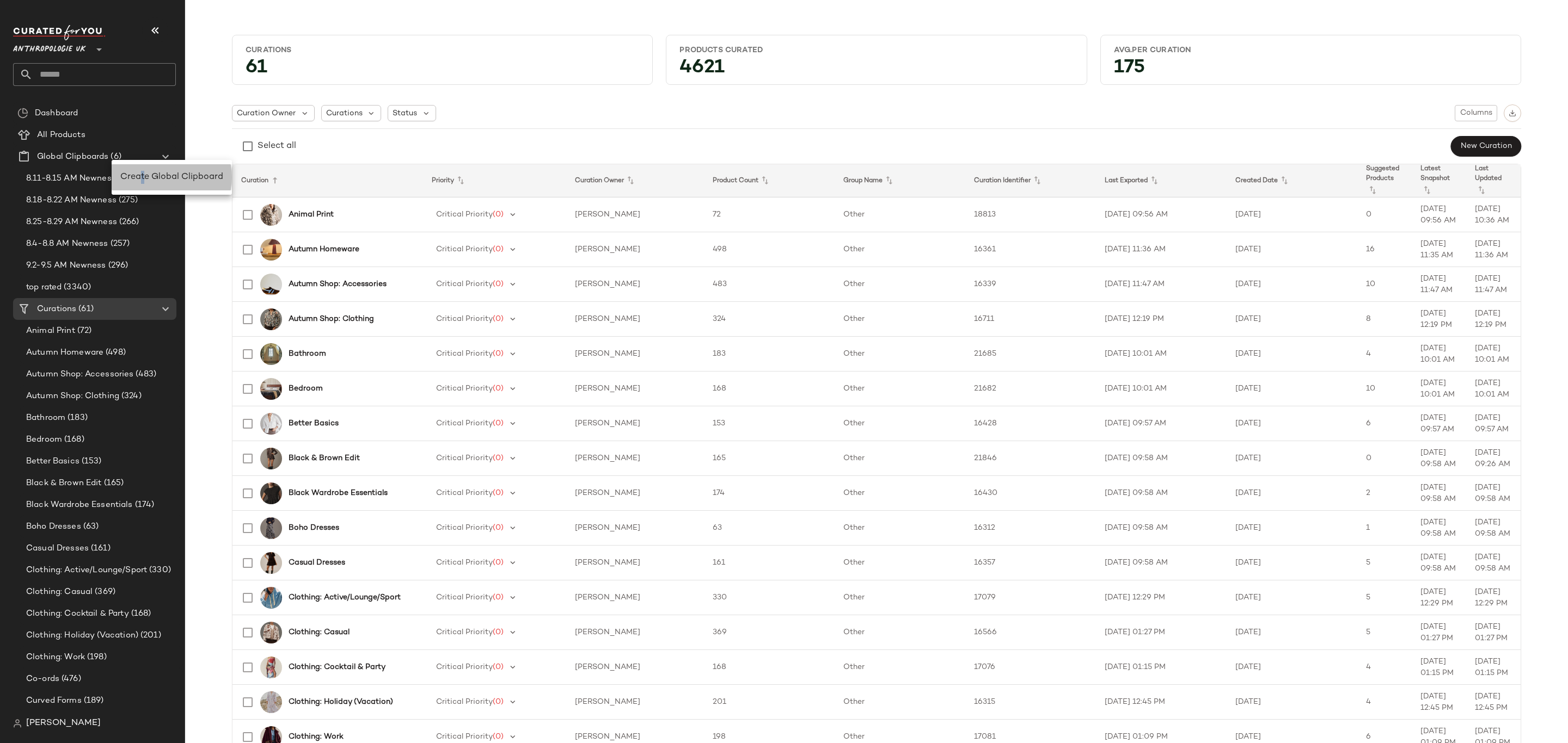
click at [144, 175] on span "Create Global Clipboard" at bounding box center [171, 177] width 102 height 9
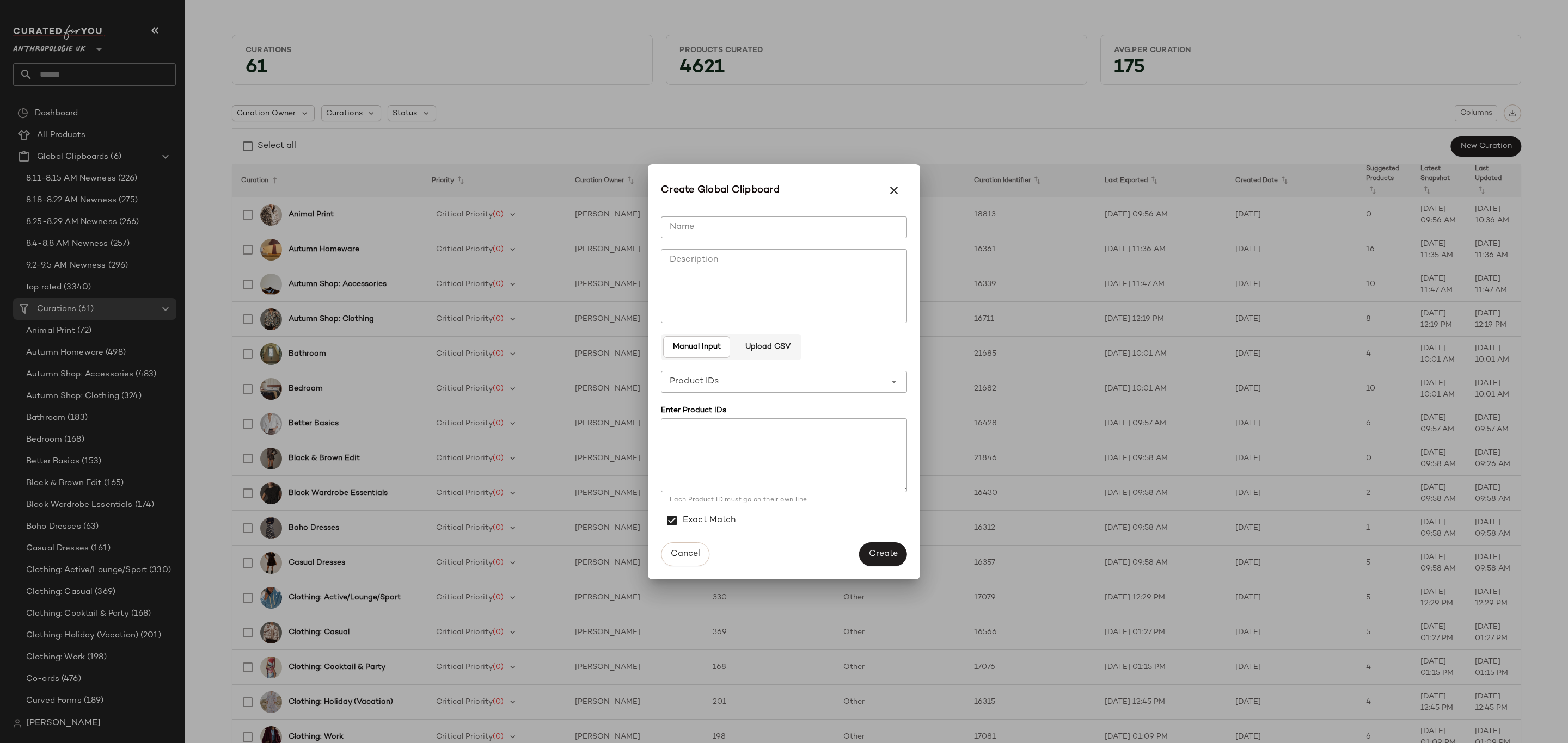
click at [698, 219] on input "Name" at bounding box center [783, 227] width 246 height 22
type input "**********"
click at [868, 554] on span "Create" at bounding box center [883, 554] width 29 height 10
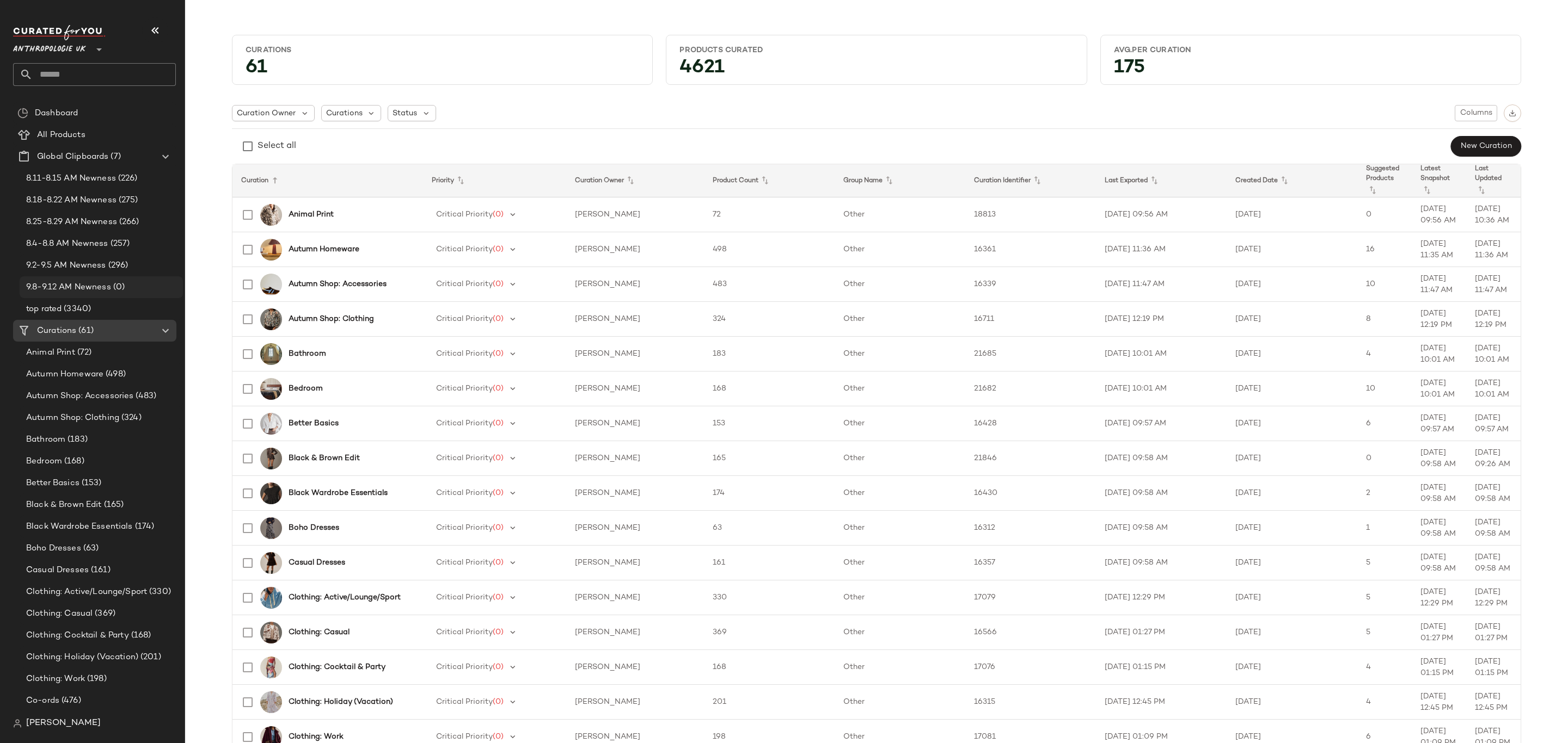
click at [59, 277] on div "9.8-9.12 AM Newness (0)" at bounding box center [102, 287] width 163 height 22
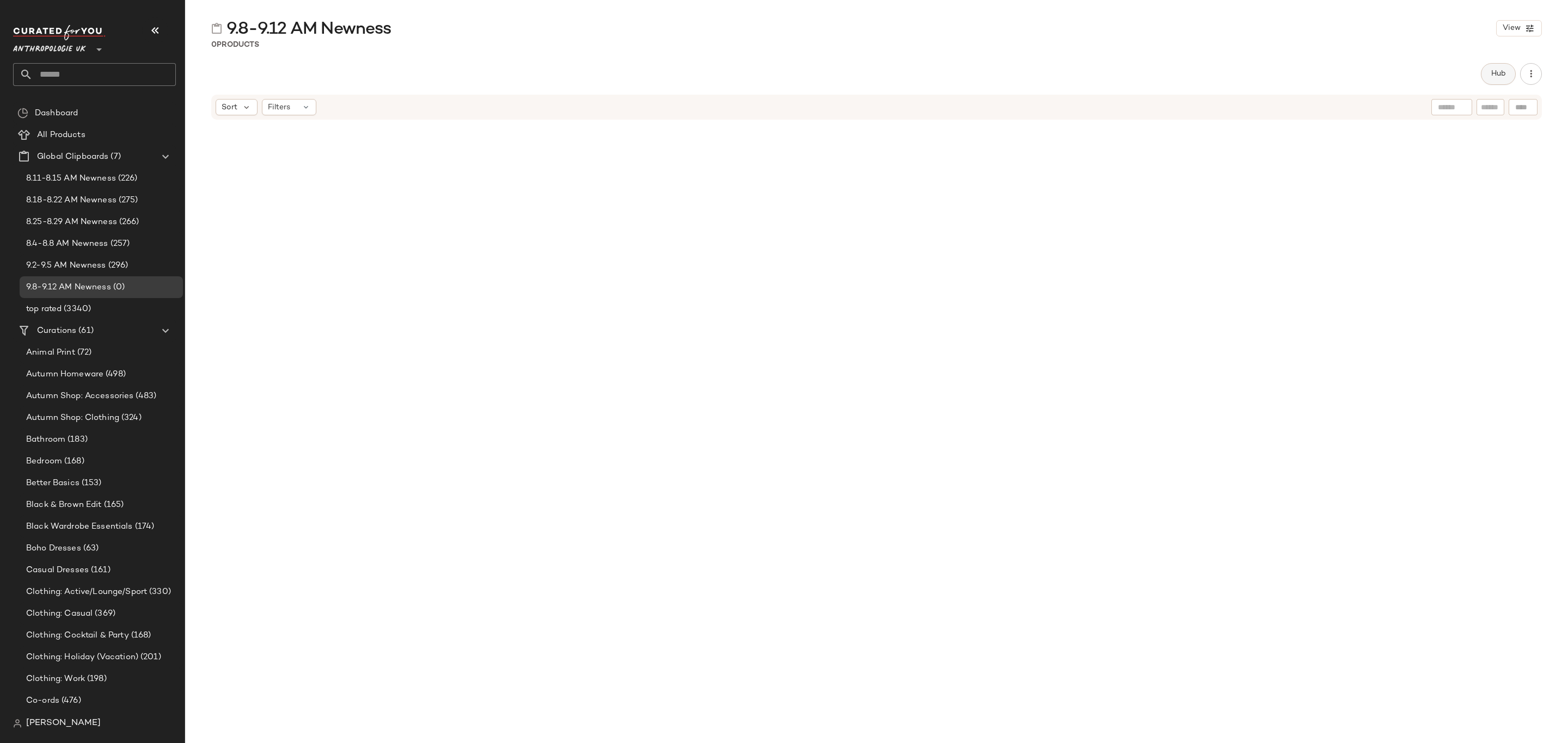
click at [1507, 72] on button "Hub" at bounding box center [1497, 74] width 34 height 22
click at [924, 107] on icon at bounding box center [926, 106] width 10 height 10
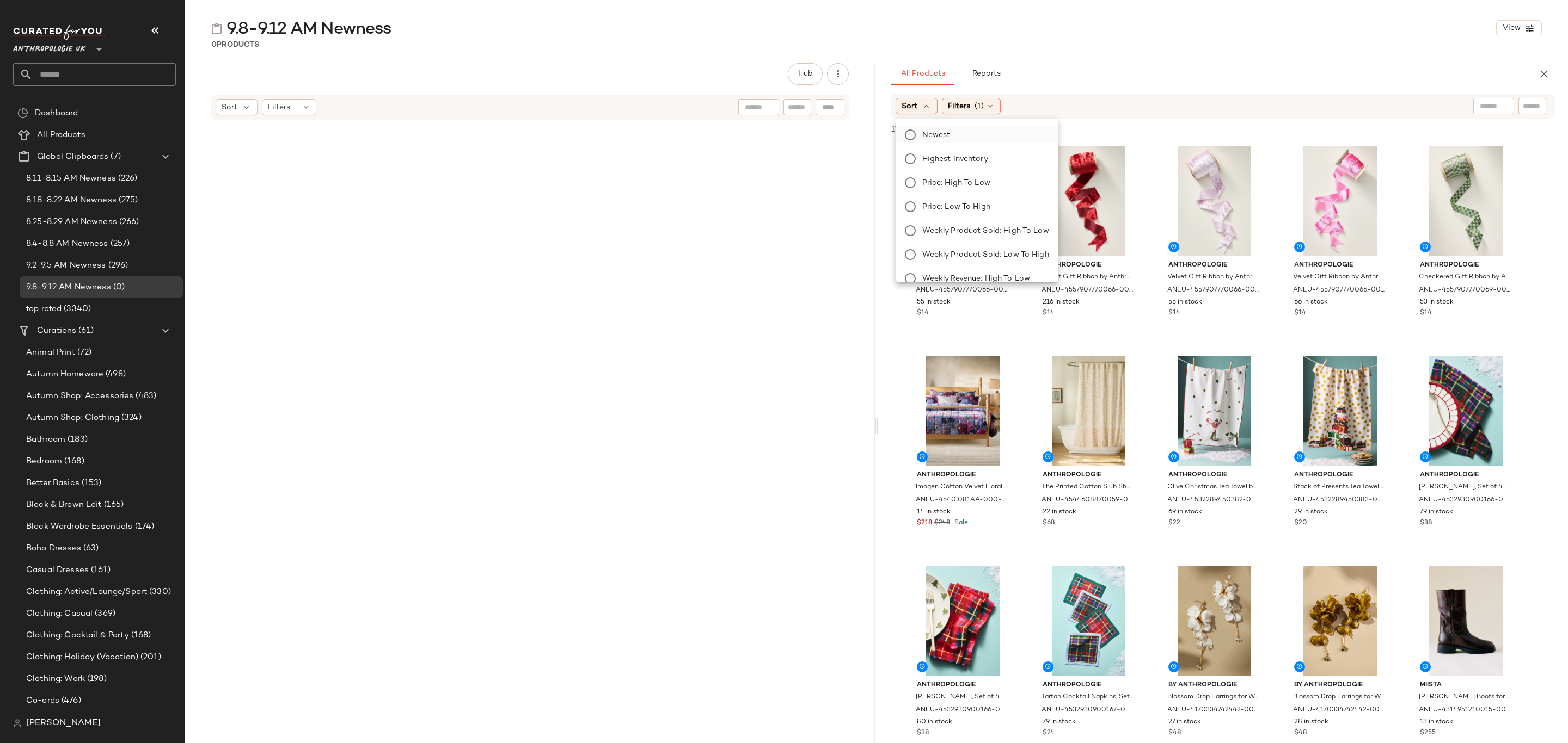
drag, startPoint x: 930, startPoint y: 131, endPoint x: 941, endPoint y: 130, distance: 11.0
click at [932, 132] on span "Newest" at bounding box center [935, 135] width 28 height 12
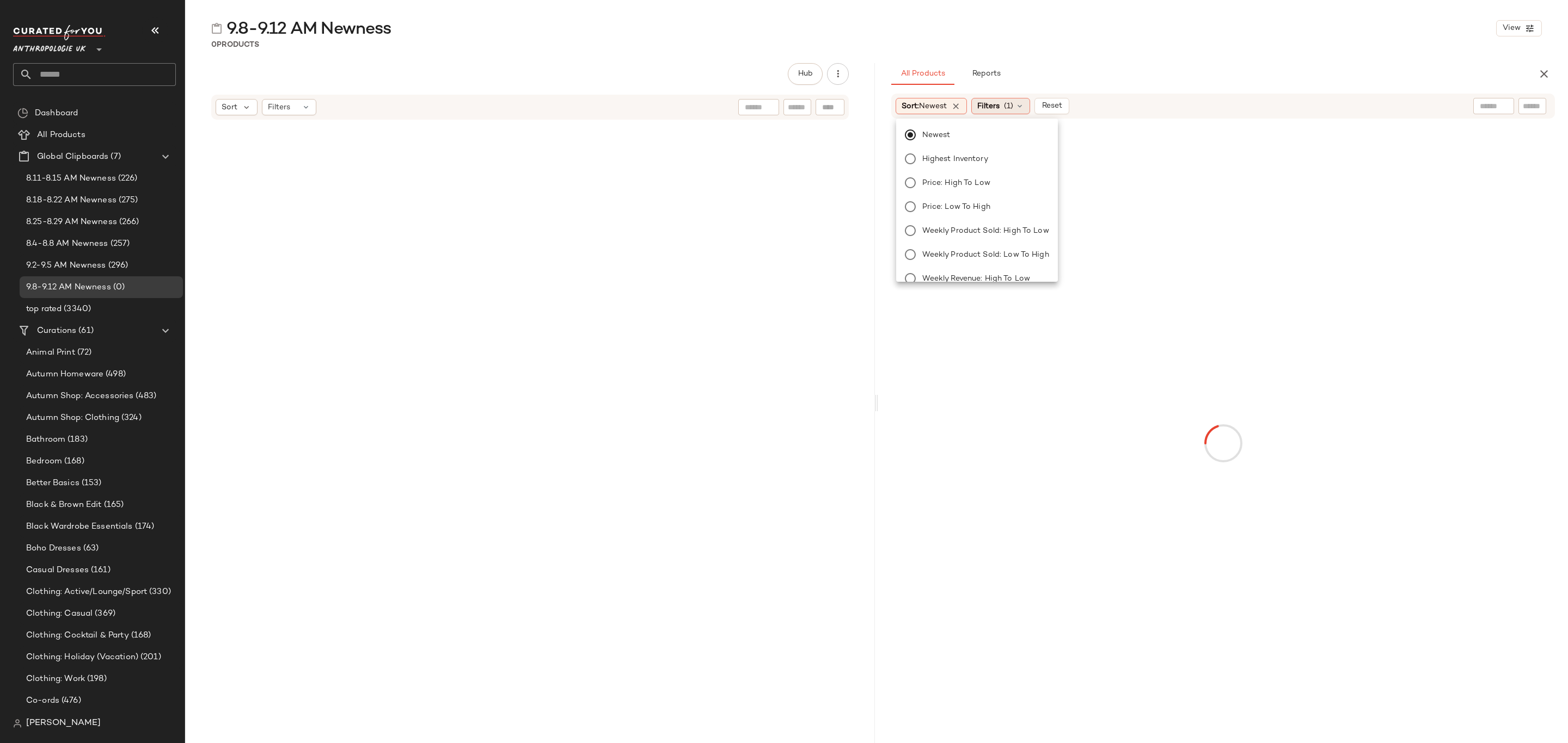
click at [1006, 105] on div "Filters (1)" at bounding box center [1000, 106] width 59 height 16
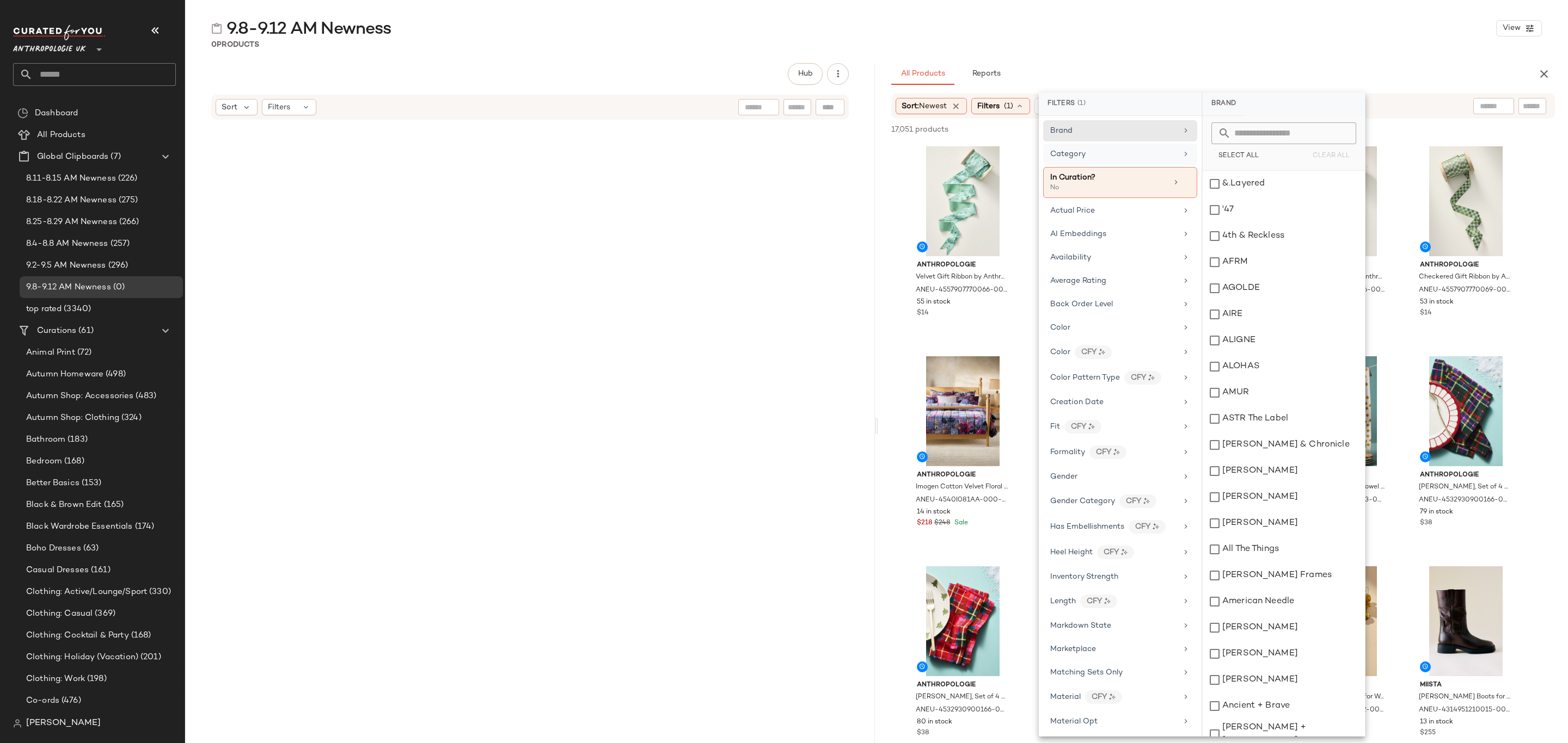
click at [1119, 159] on div "Category" at bounding box center [1113, 154] width 127 height 12
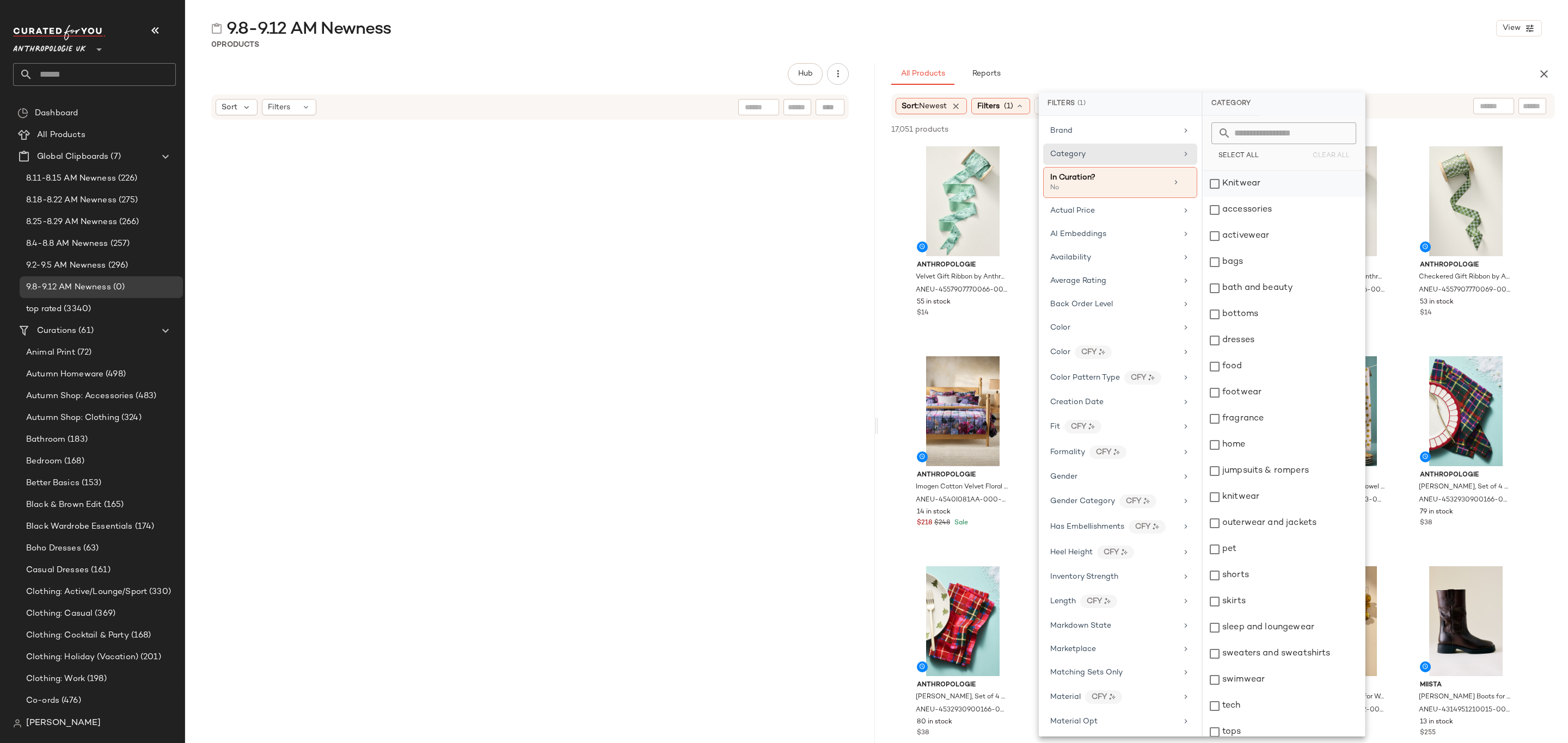
click at [1250, 179] on div "Knitwear" at bounding box center [1283, 184] width 162 height 26
click at [1256, 210] on div "accessories" at bounding box center [1283, 209] width 162 height 26
click at [1263, 236] on div "activewear" at bounding box center [1283, 236] width 162 height 26
click at [1265, 262] on div "bags" at bounding box center [1283, 262] width 162 height 26
click at [1269, 315] on div "bottoms" at bounding box center [1283, 314] width 162 height 26
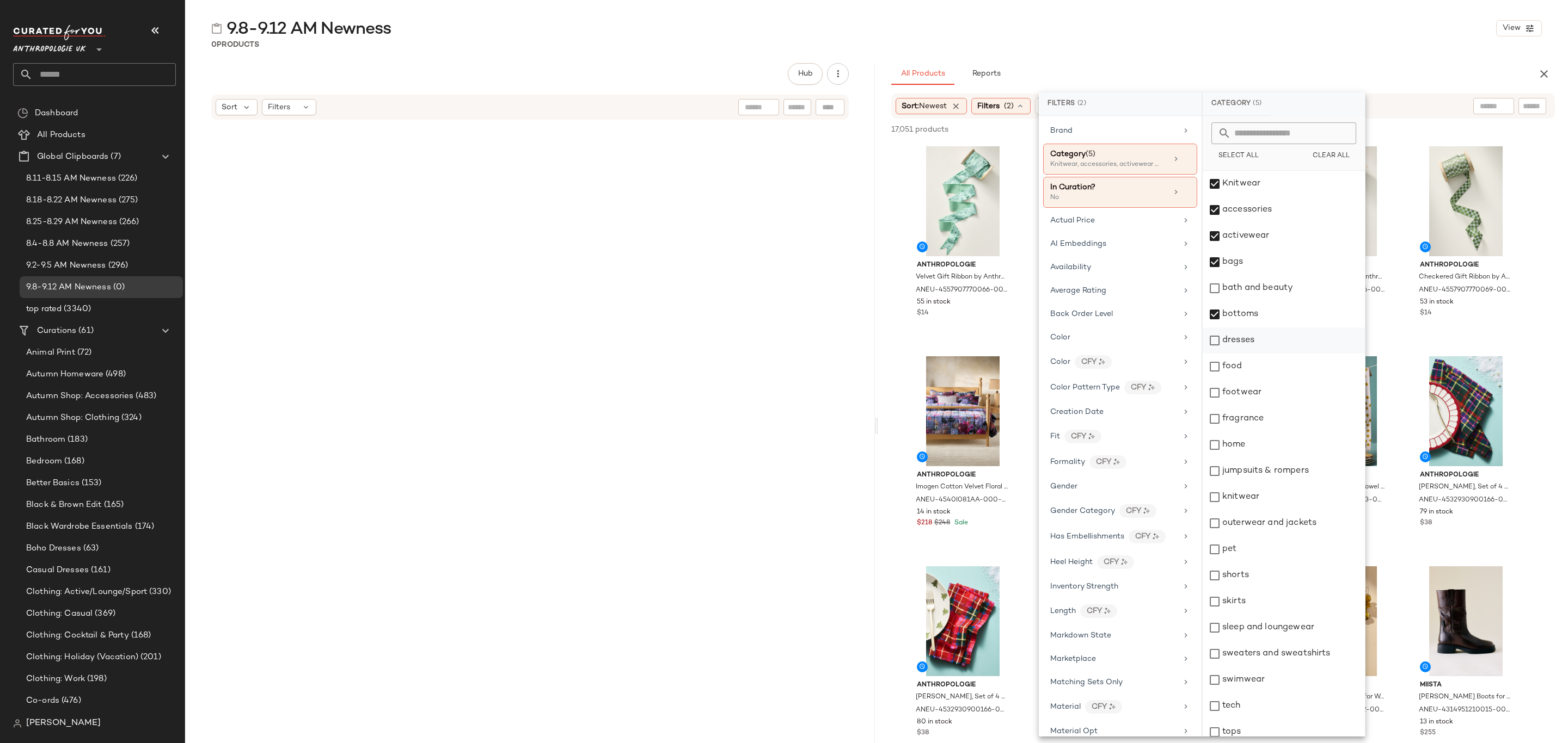
click at [1269, 339] on div "dresses" at bounding box center [1283, 341] width 162 height 26
click at [1269, 391] on div "footwear" at bounding box center [1283, 392] width 162 height 26
click at [1287, 470] on div "jumpsuits & rompers" at bounding box center [1283, 471] width 162 height 26
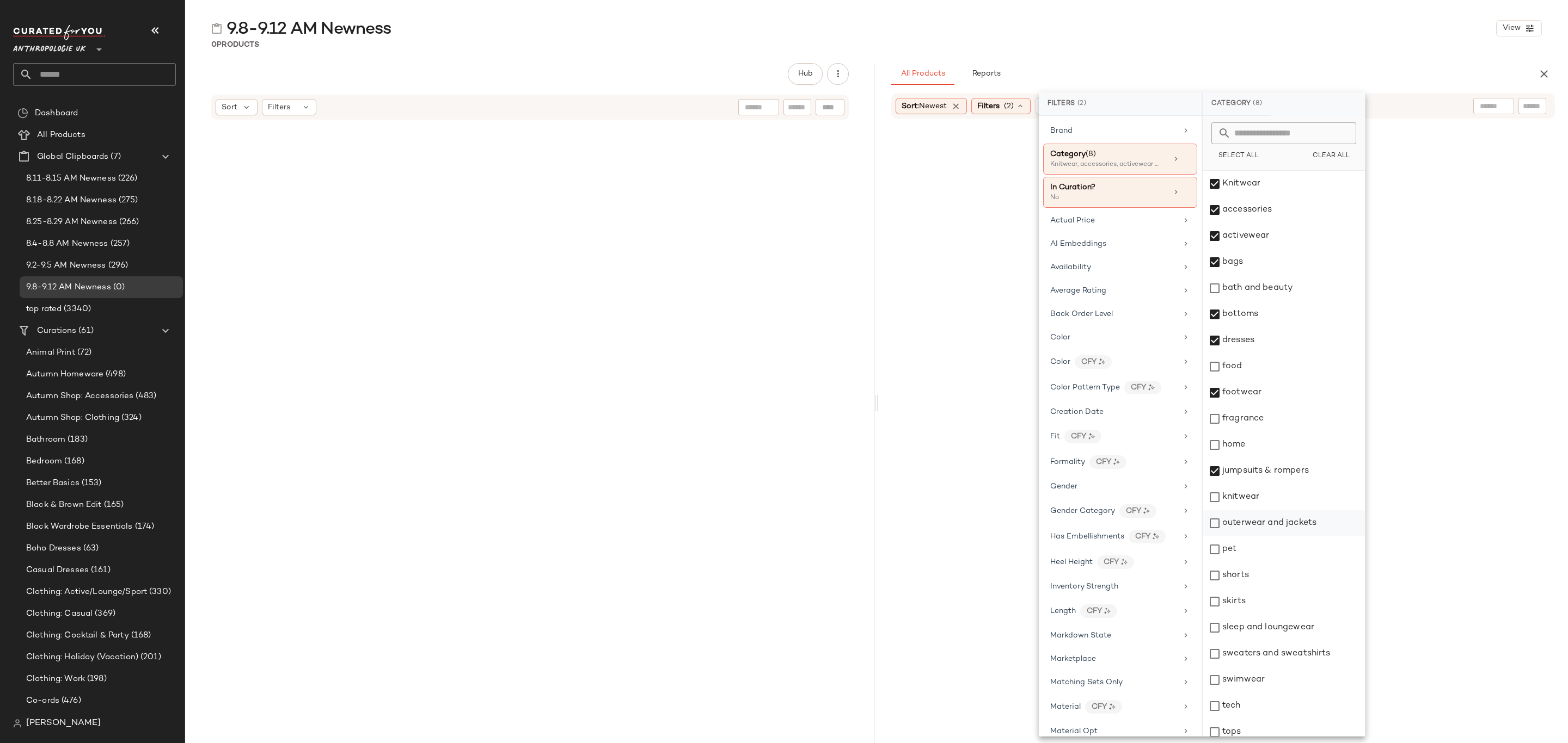
click at [1254, 516] on div "outerwear and jackets" at bounding box center [1283, 523] width 162 height 26
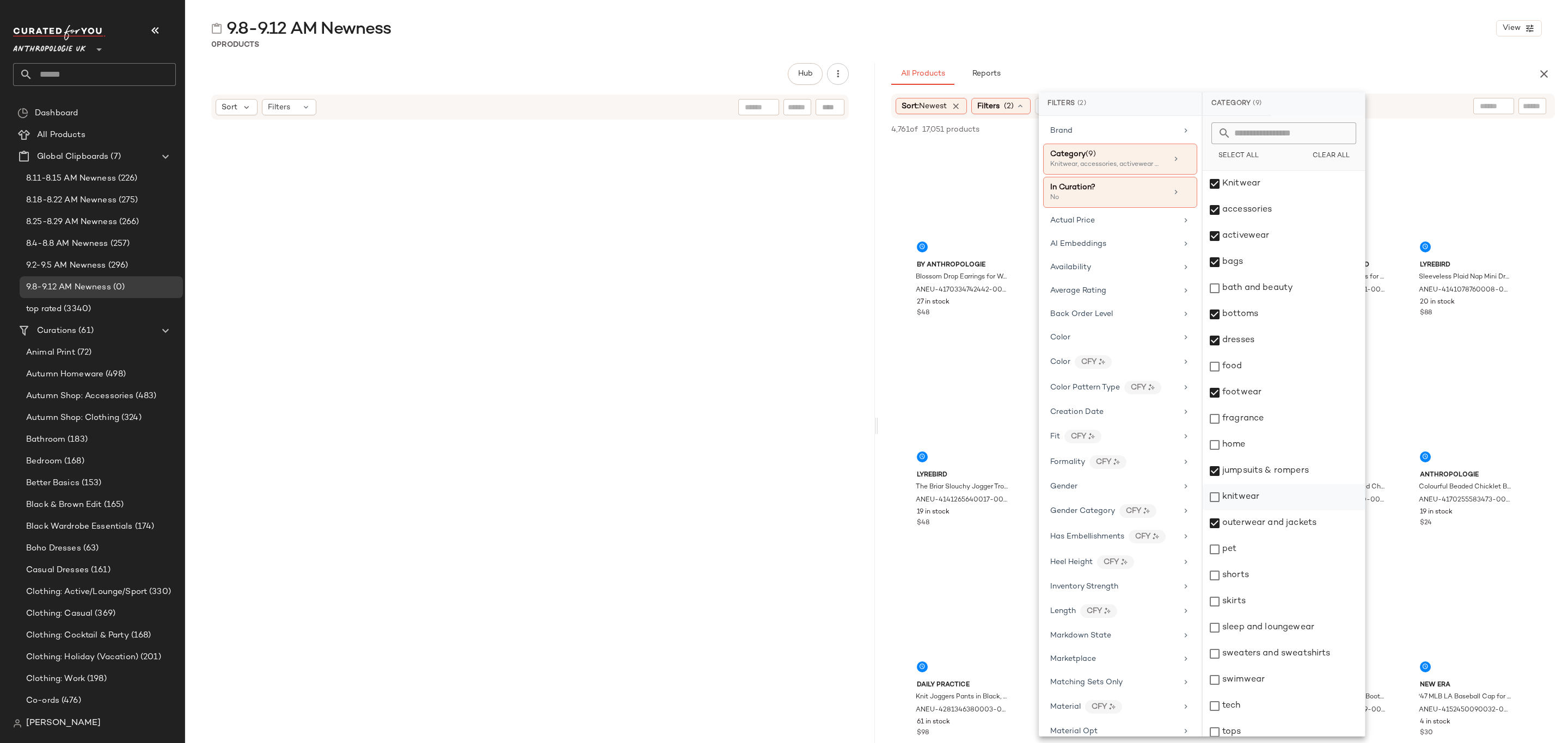
click at [1254, 498] on div "knitwear" at bounding box center [1283, 497] width 162 height 26
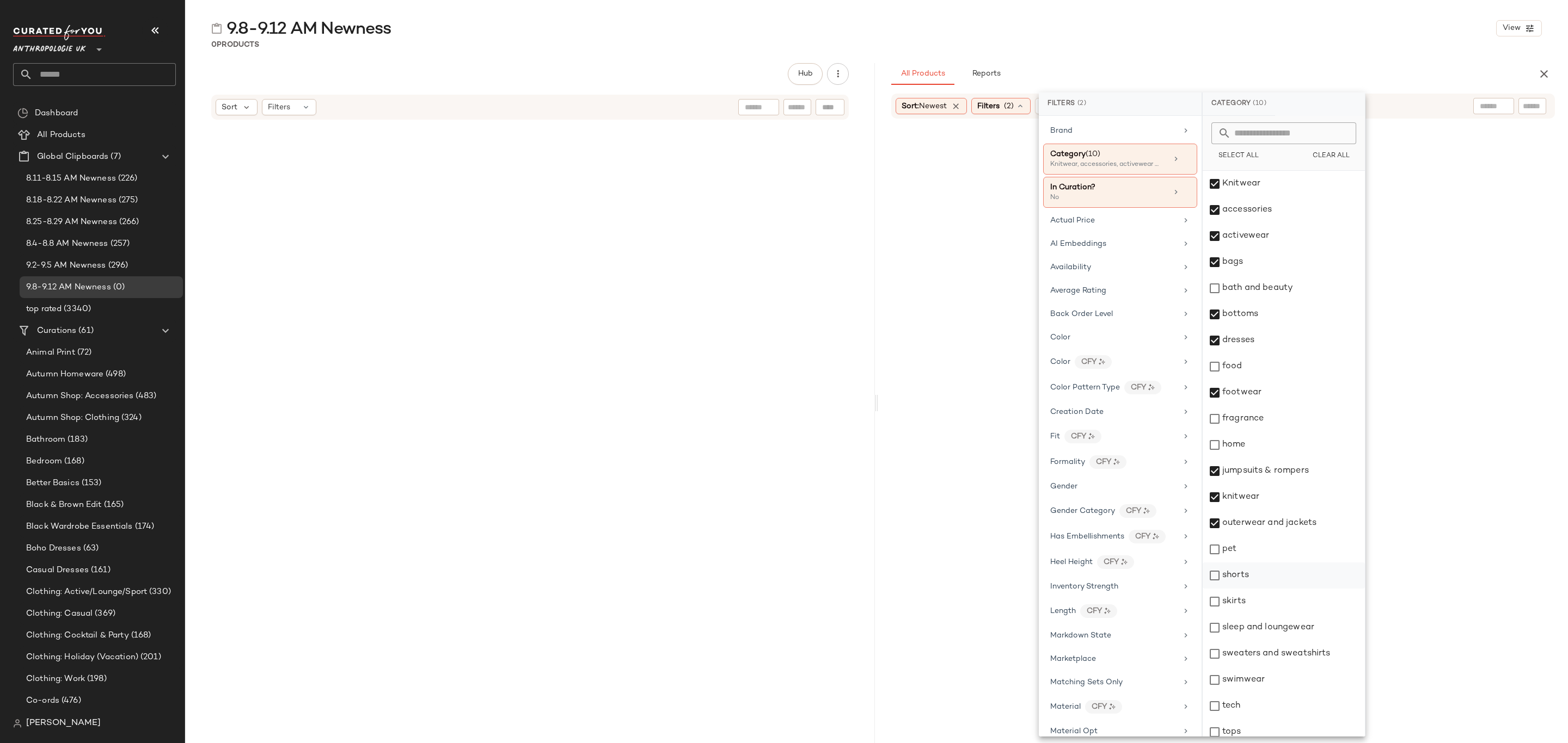
click at [1273, 573] on div "shorts" at bounding box center [1283, 575] width 162 height 26
click at [1273, 600] on div "skirts" at bounding box center [1283, 602] width 162 height 26
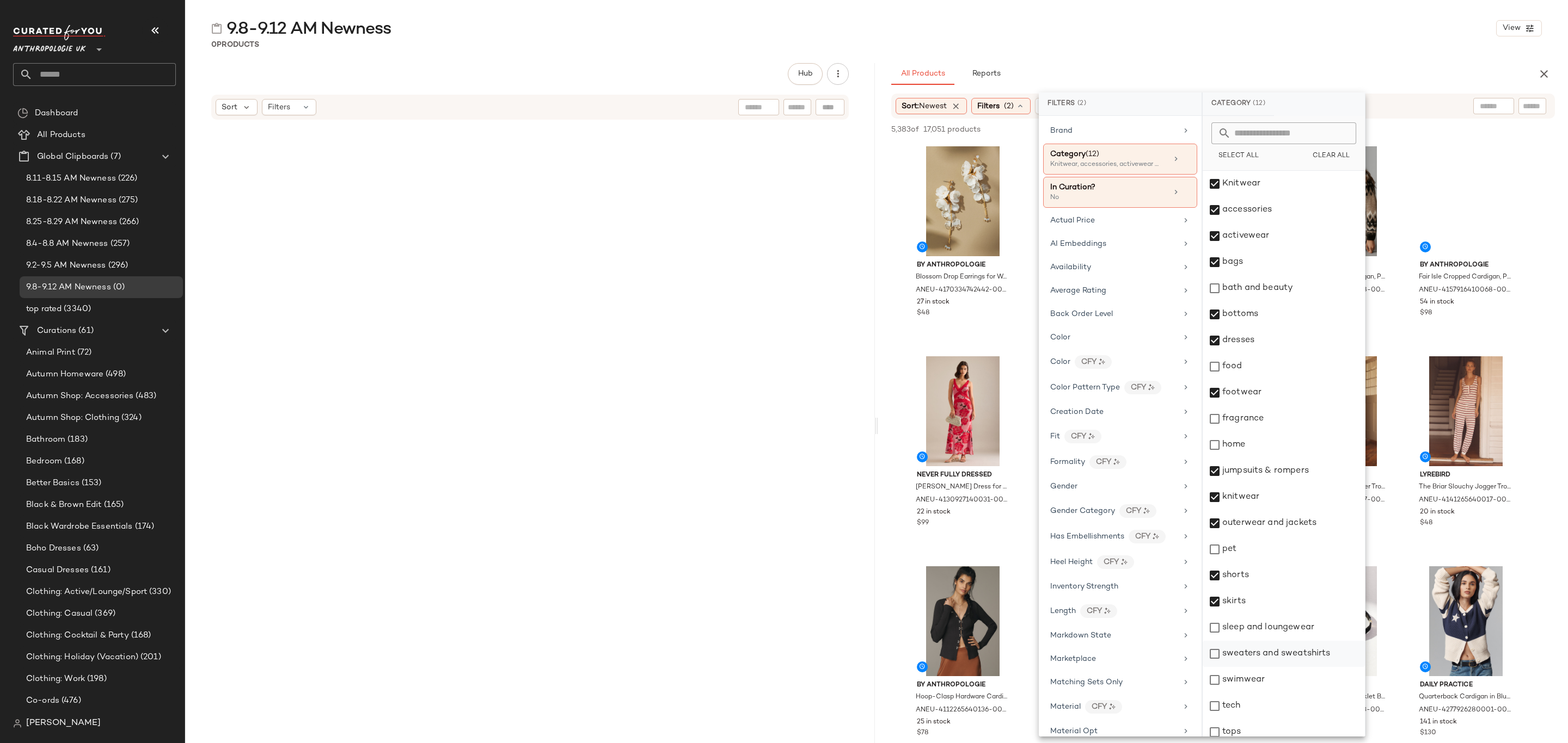
drag, startPoint x: 1281, startPoint y: 631, endPoint x: 1285, endPoint y: 647, distance: 16.5
click at [1282, 631] on div "sleep and loungewear" at bounding box center [1283, 628] width 162 height 26
click at [1288, 654] on div "sweaters and sweatshirts" at bounding box center [1283, 653] width 162 height 26
click at [1282, 681] on div "swimwear" at bounding box center [1283, 680] width 162 height 26
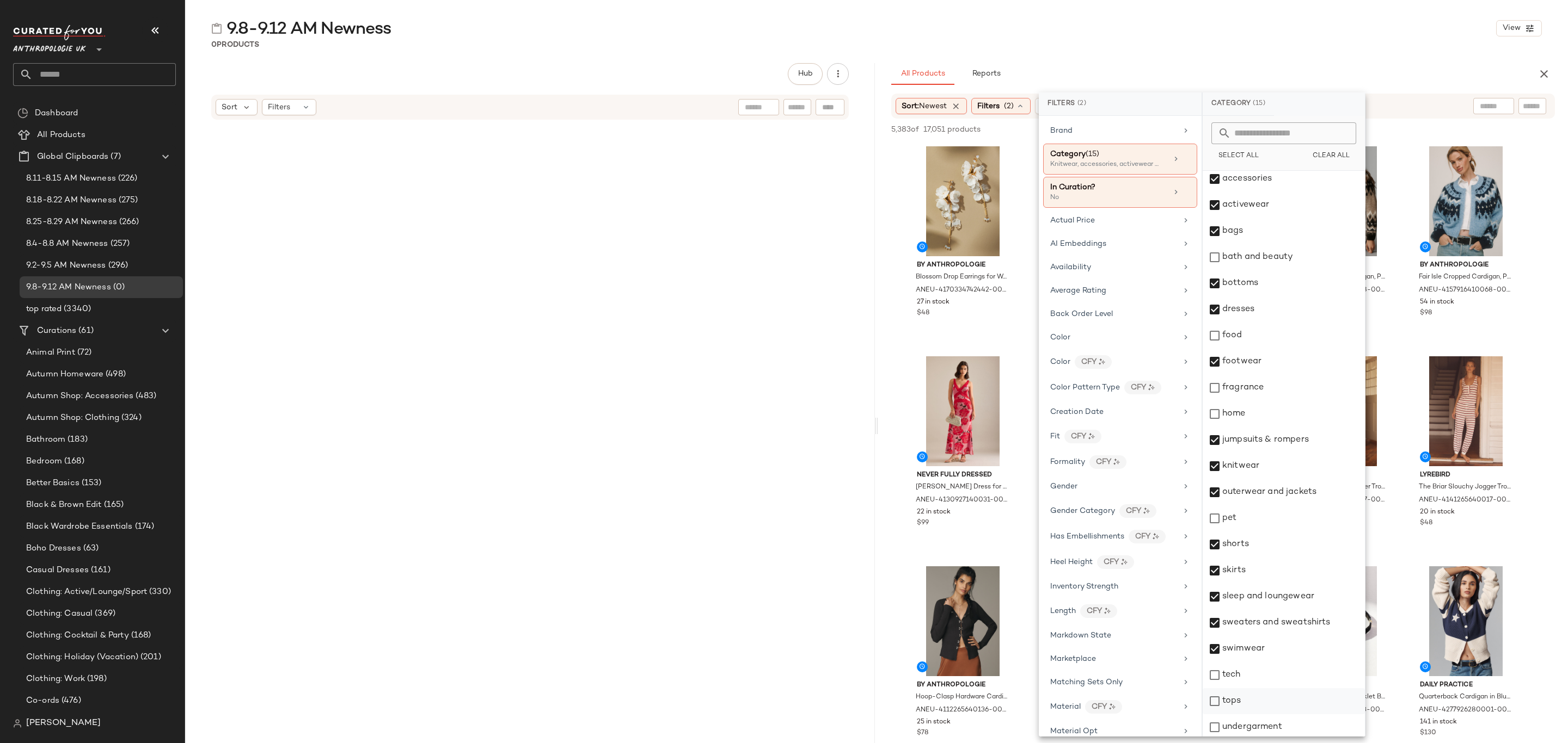
scroll to position [61, 0]
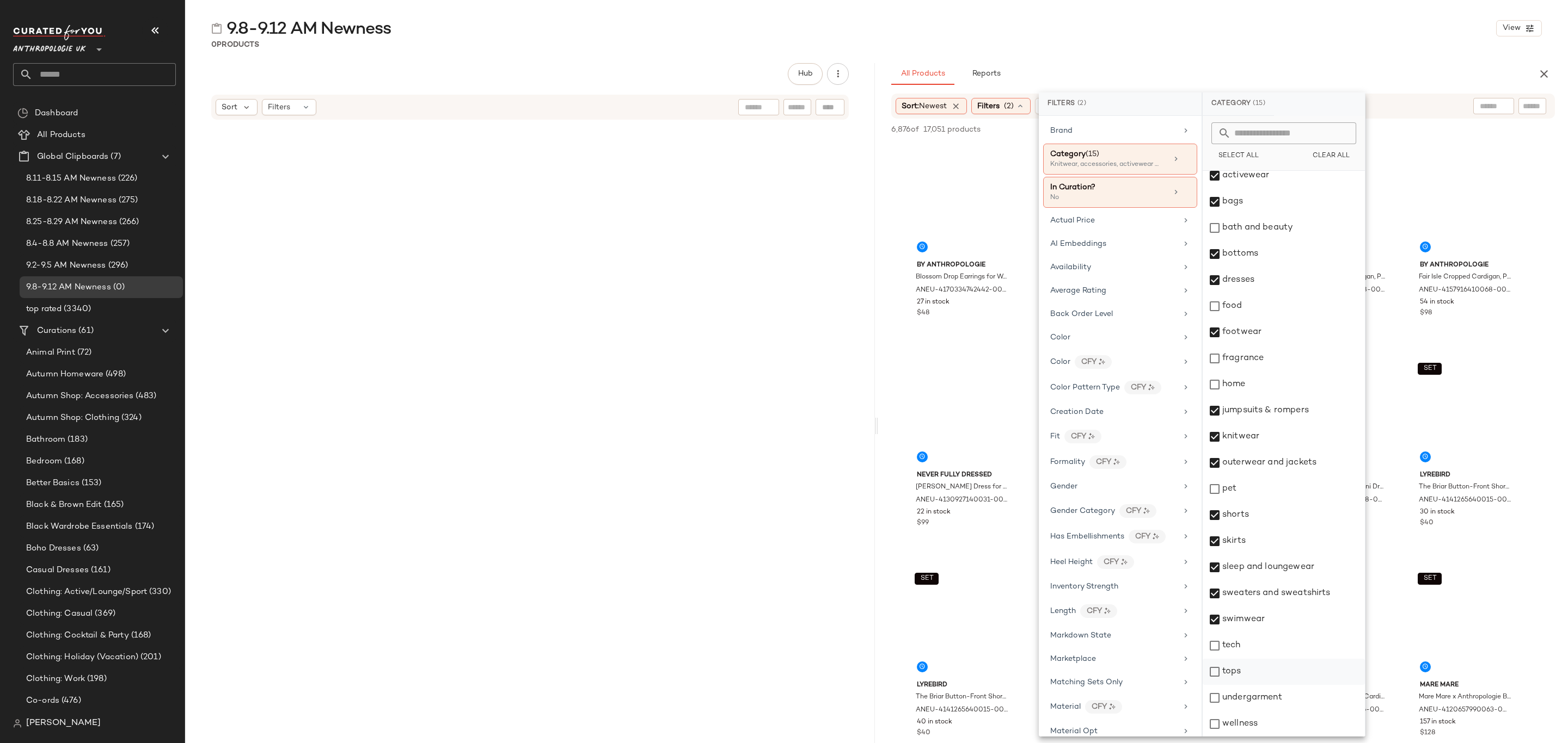
click at [1269, 662] on div "tops" at bounding box center [1283, 671] width 162 height 26
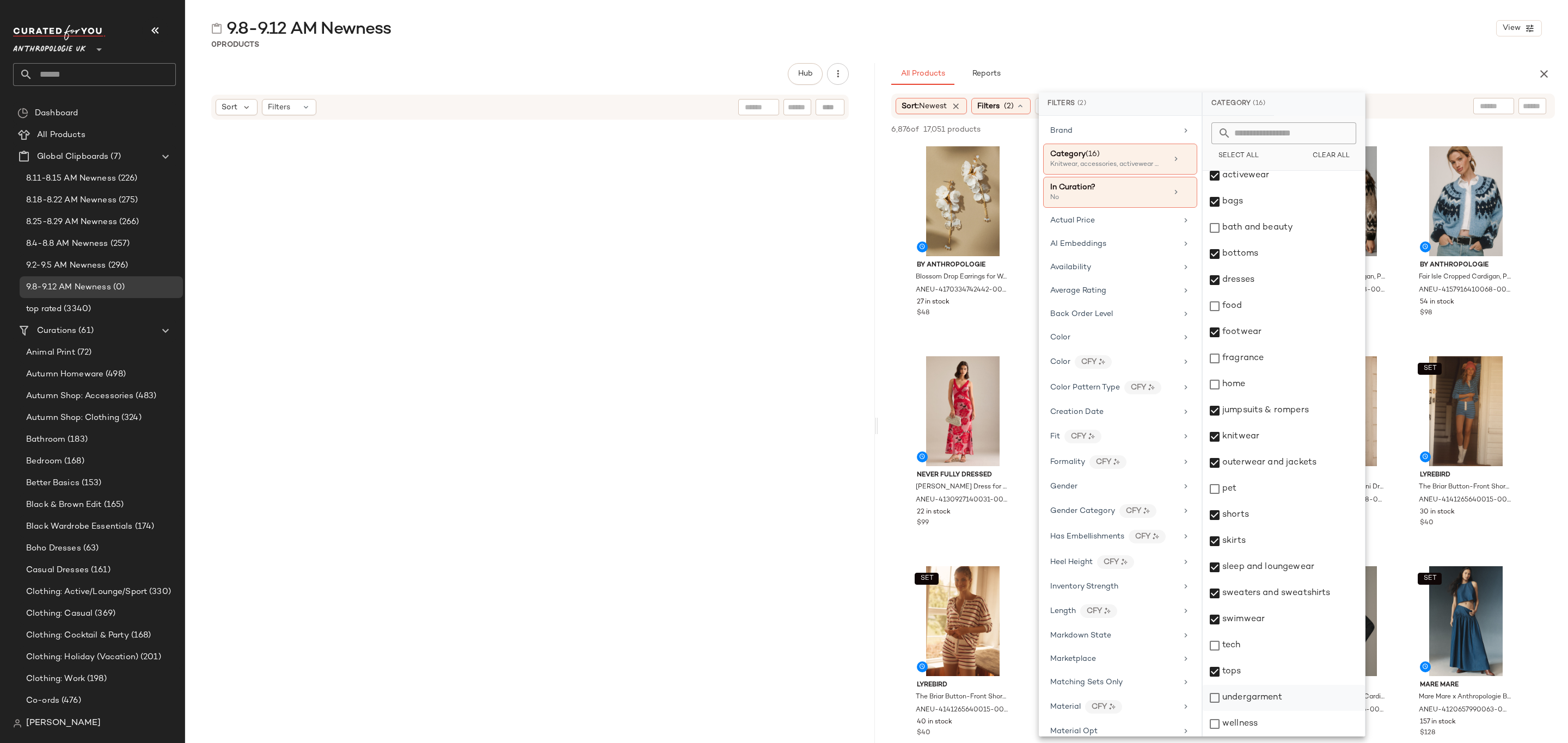
click at [1265, 694] on div "undergarment" at bounding box center [1283, 698] width 162 height 26
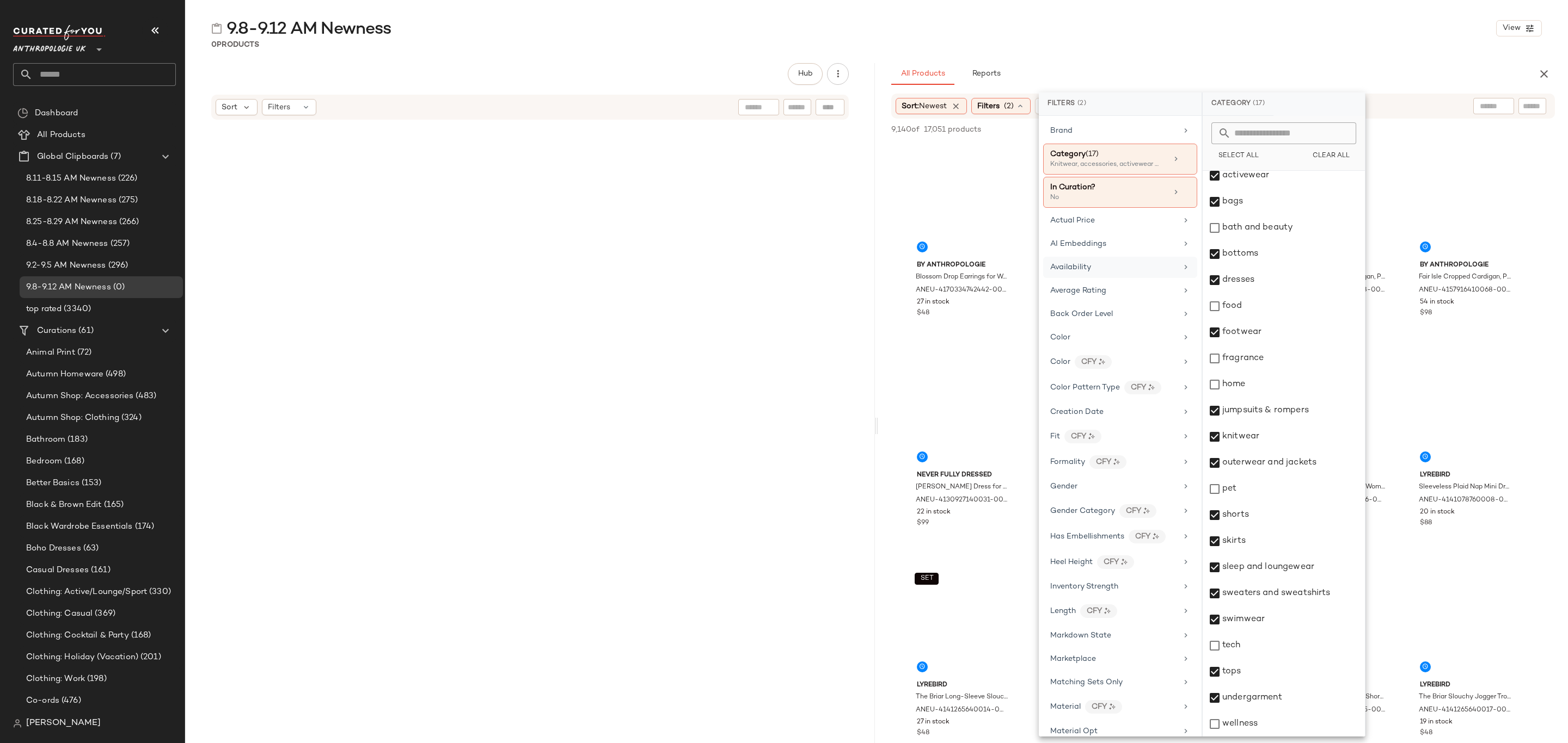
click at [1134, 259] on div "Availability" at bounding box center [1120, 266] width 154 height 21
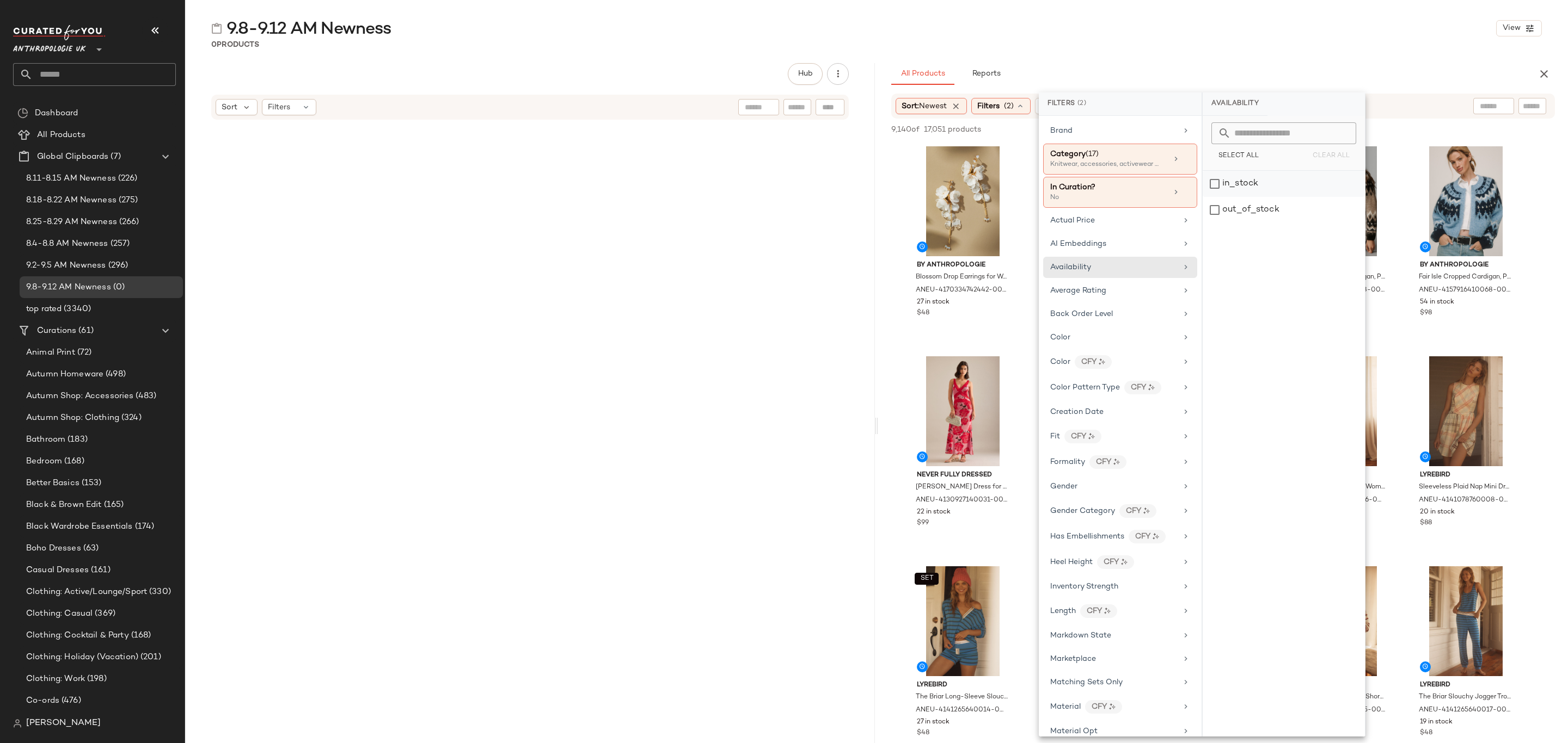
click at [1254, 187] on div "in_stock" at bounding box center [1283, 184] width 162 height 26
click at [1274, 67] on div "All Products Reports" at bounding box center [1205, 74] width 629 height 22
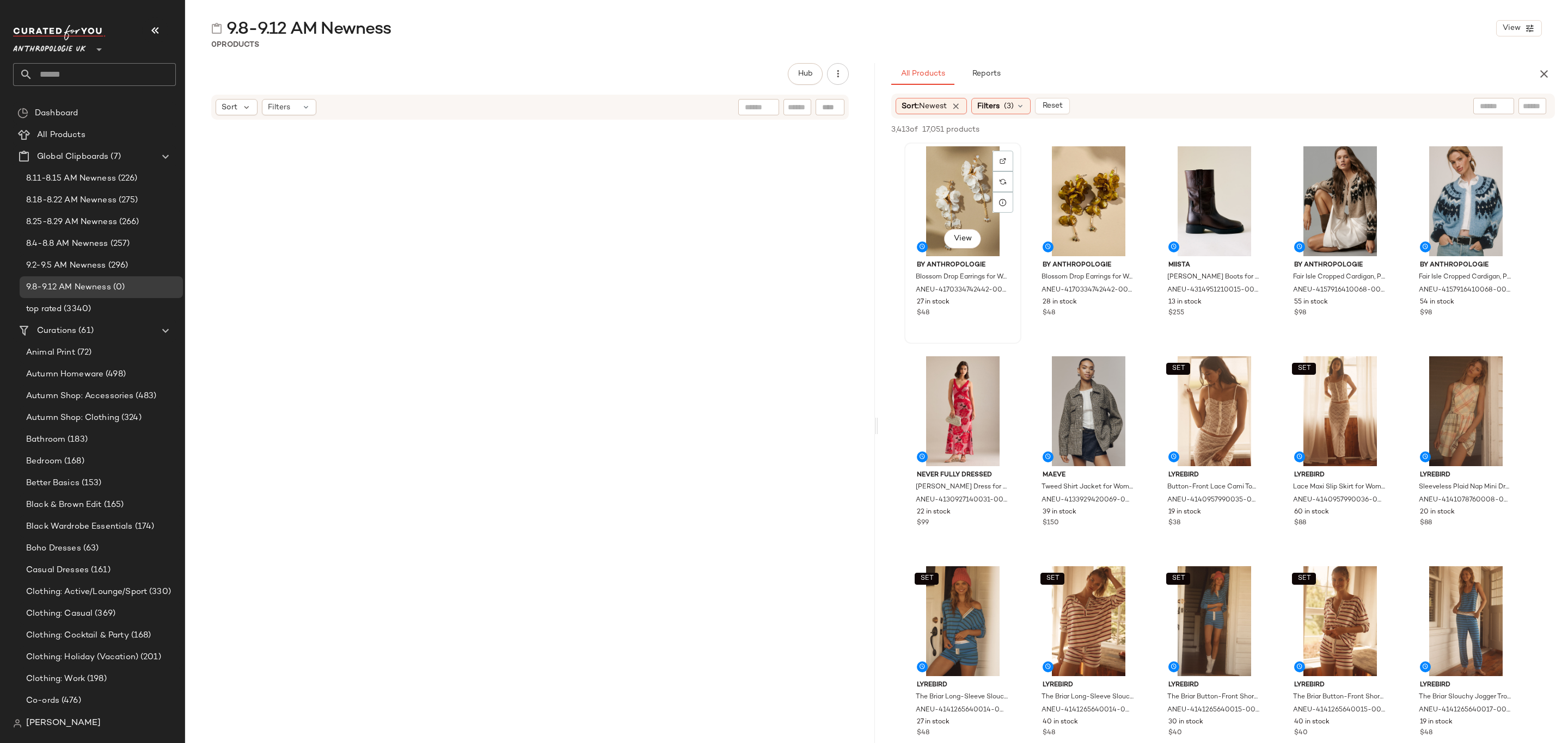
click at [937, 188] on div "View" at bounding box center [963, 201] width 110 height 110
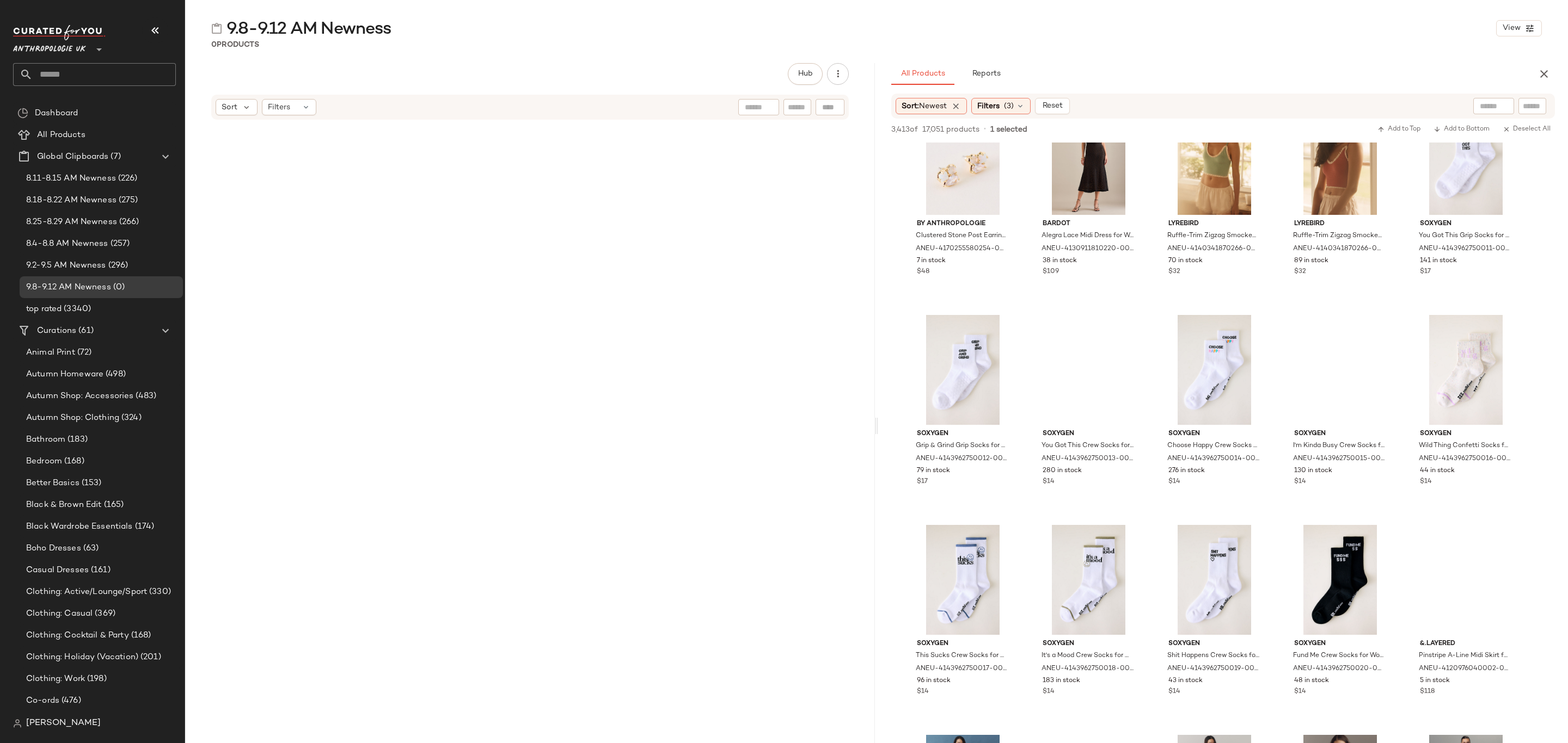
scroll to position [6529, 0]
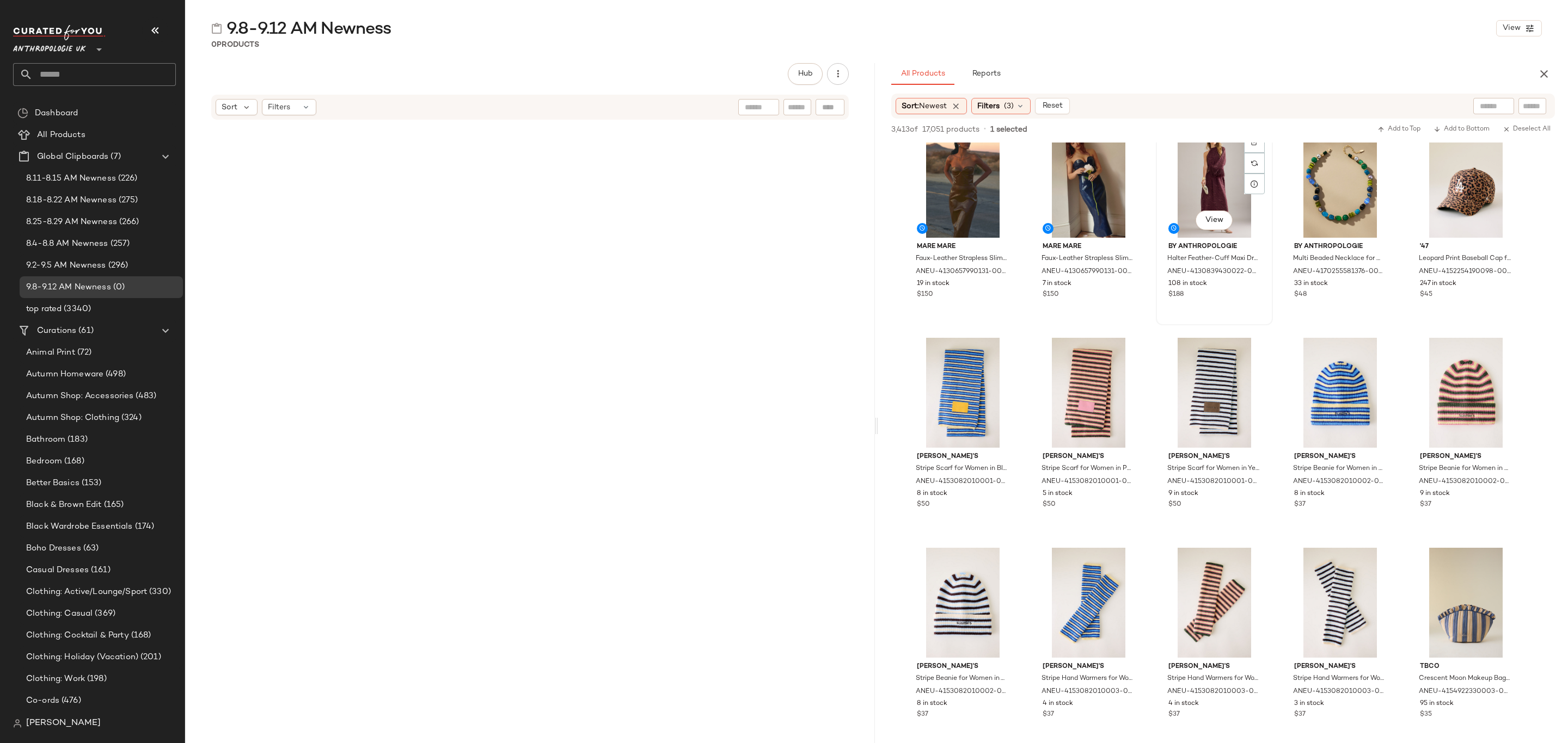
click at [1238, 291] on div "$188" at bounding box center [1214, 294] width 92 height 10
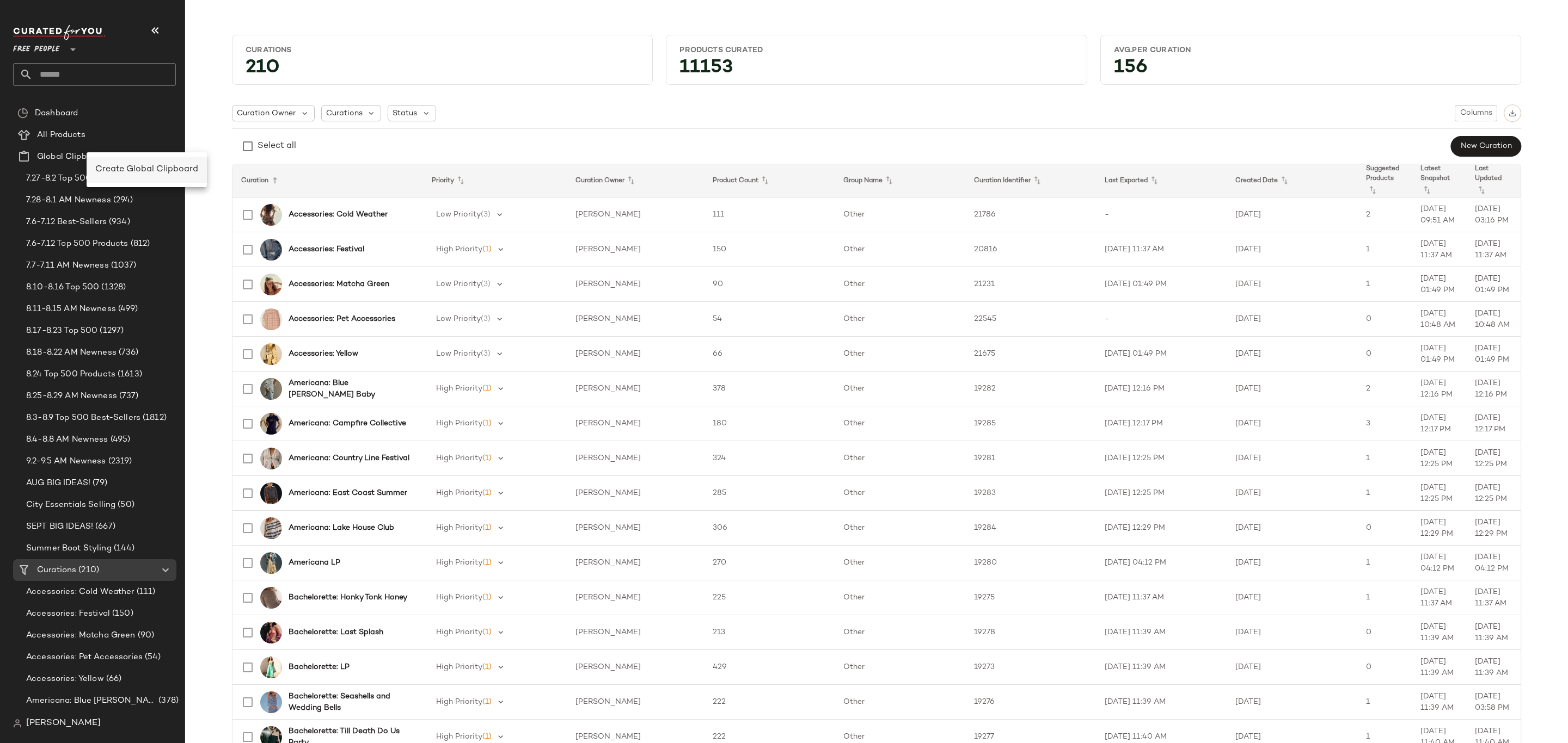
click at [152, 169] on span "Create Global Clipboard" at bounding box center [146, 169] width 102 height 9
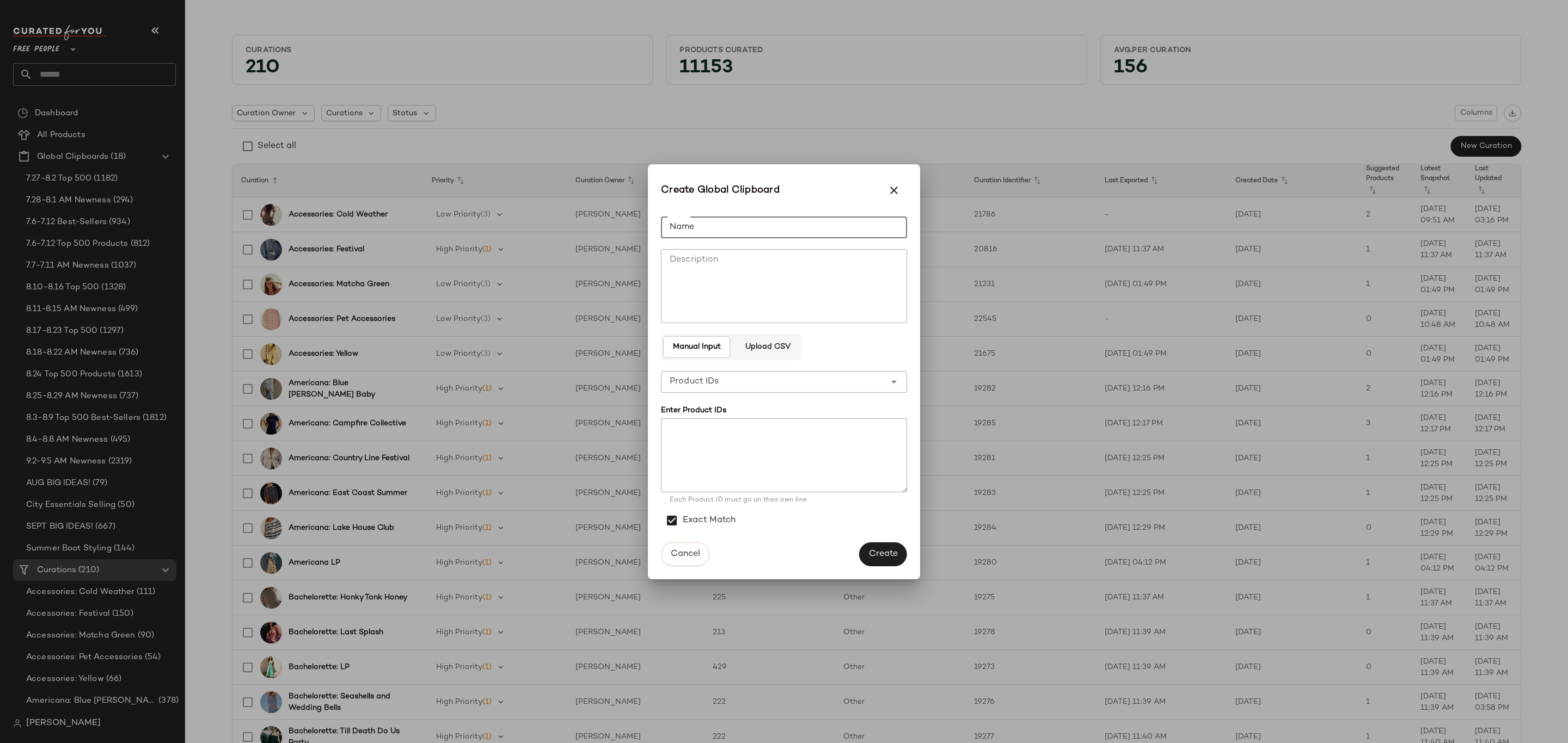
click at [722, 226] on input "Name" at bounding box center [783, 227] width 246 height 22
type input "**********"
drag, startPoint x: 888, startPoint y: 551, endPoint x: 879, endPoint y: 547, distance: 9.8
click at [879, 547] on button "Create" at bounding box center [883, 555] width 48 height 24
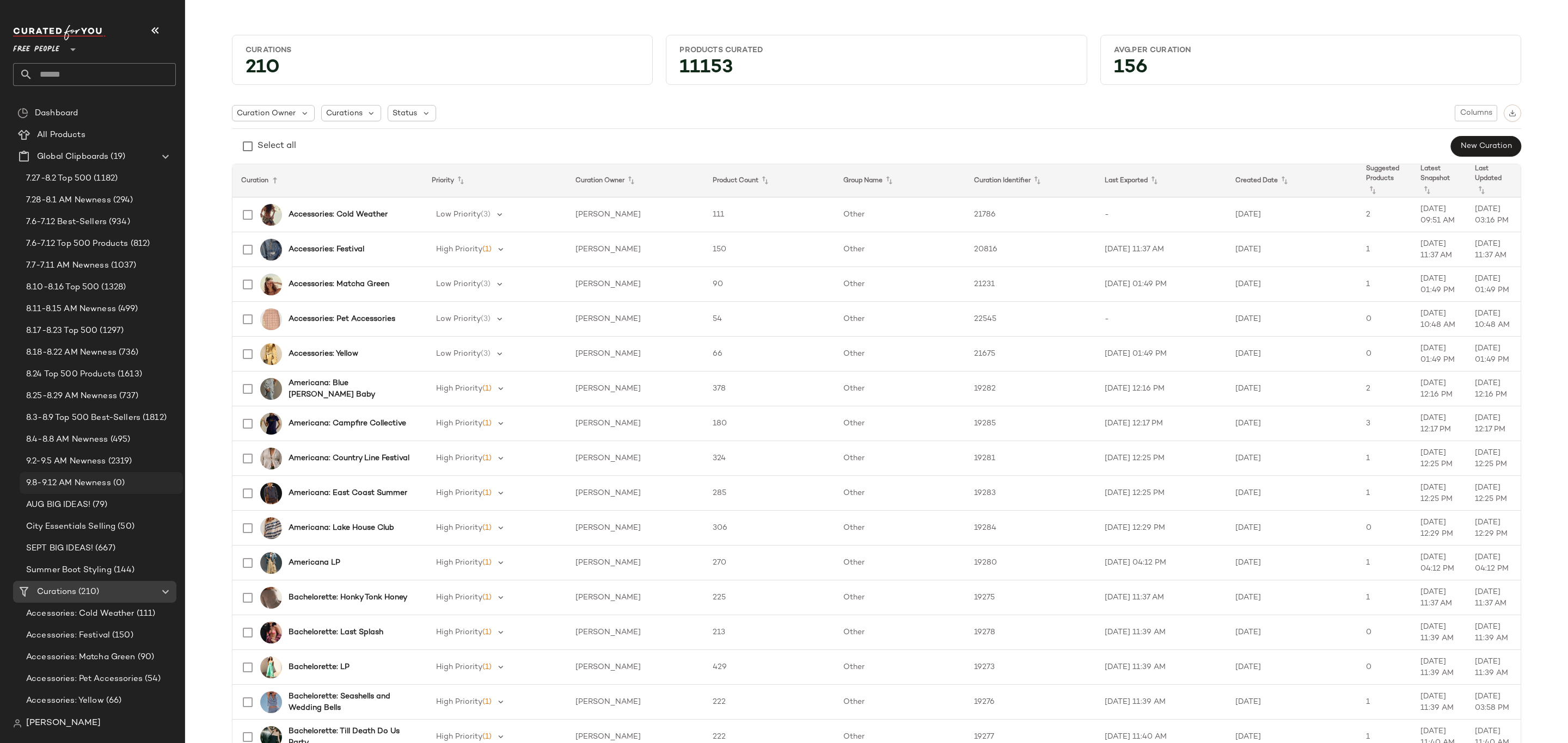
click at [115, 488] on span "(0)" at bounding box center [118, 484] width 14 height 13
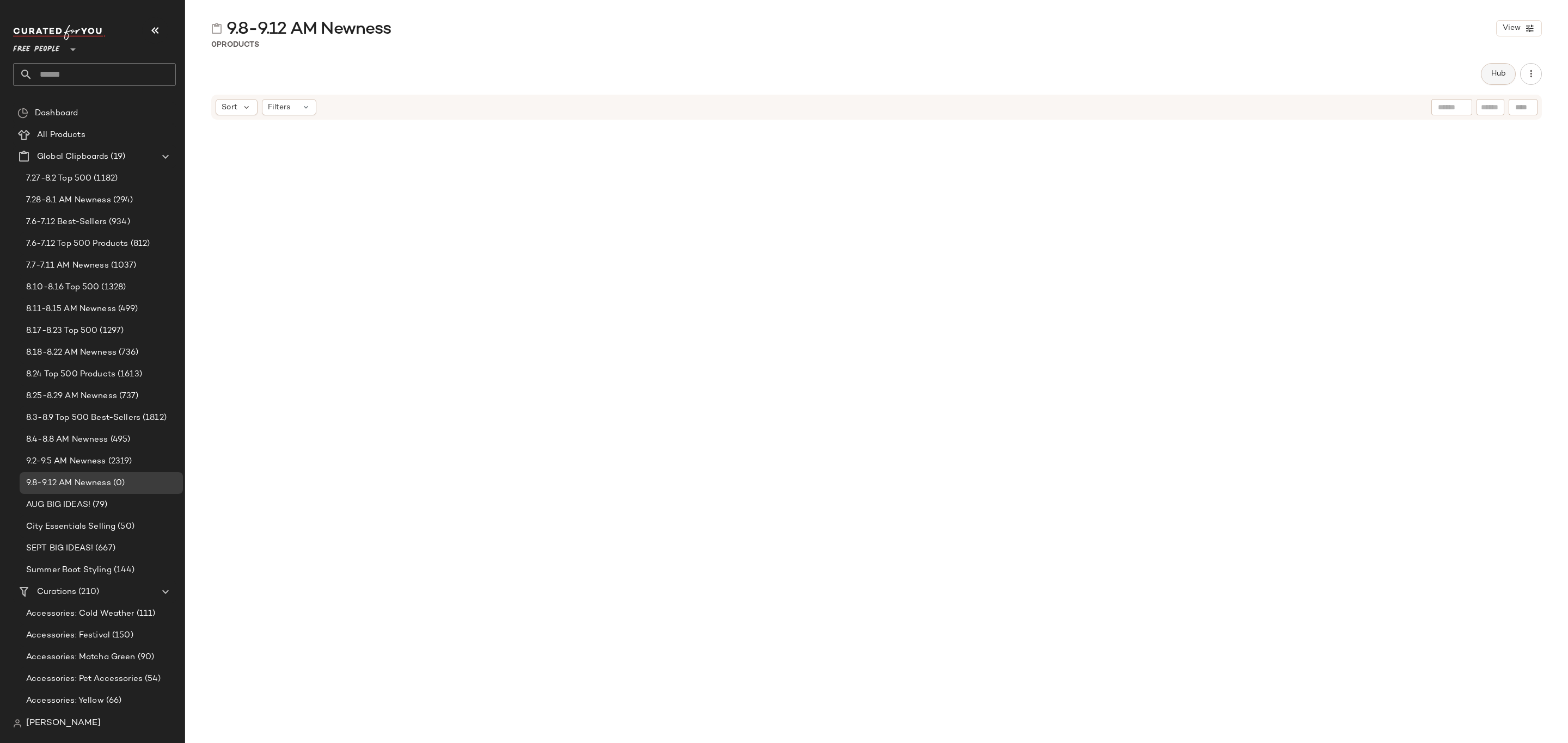
click at [1487, 75] on button "Hub" at bounding box center [1497, 74] width 34 height 22
click at [895, 103] on div "Sort" at bounding box center [916, 106] width 42 height 16
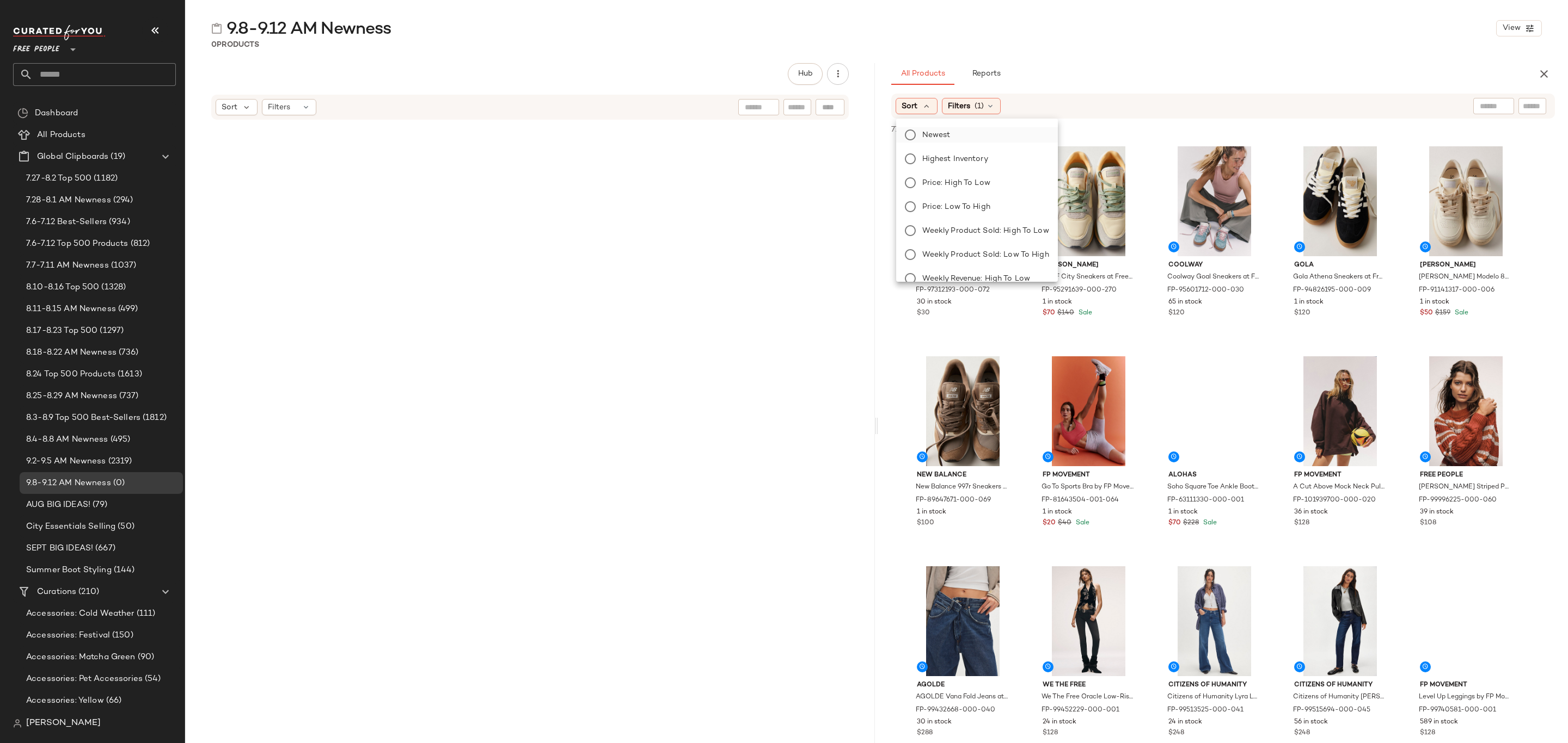
click at [961, 139] on label "Newest" at bounding box center [982, 135] width 131 height 15
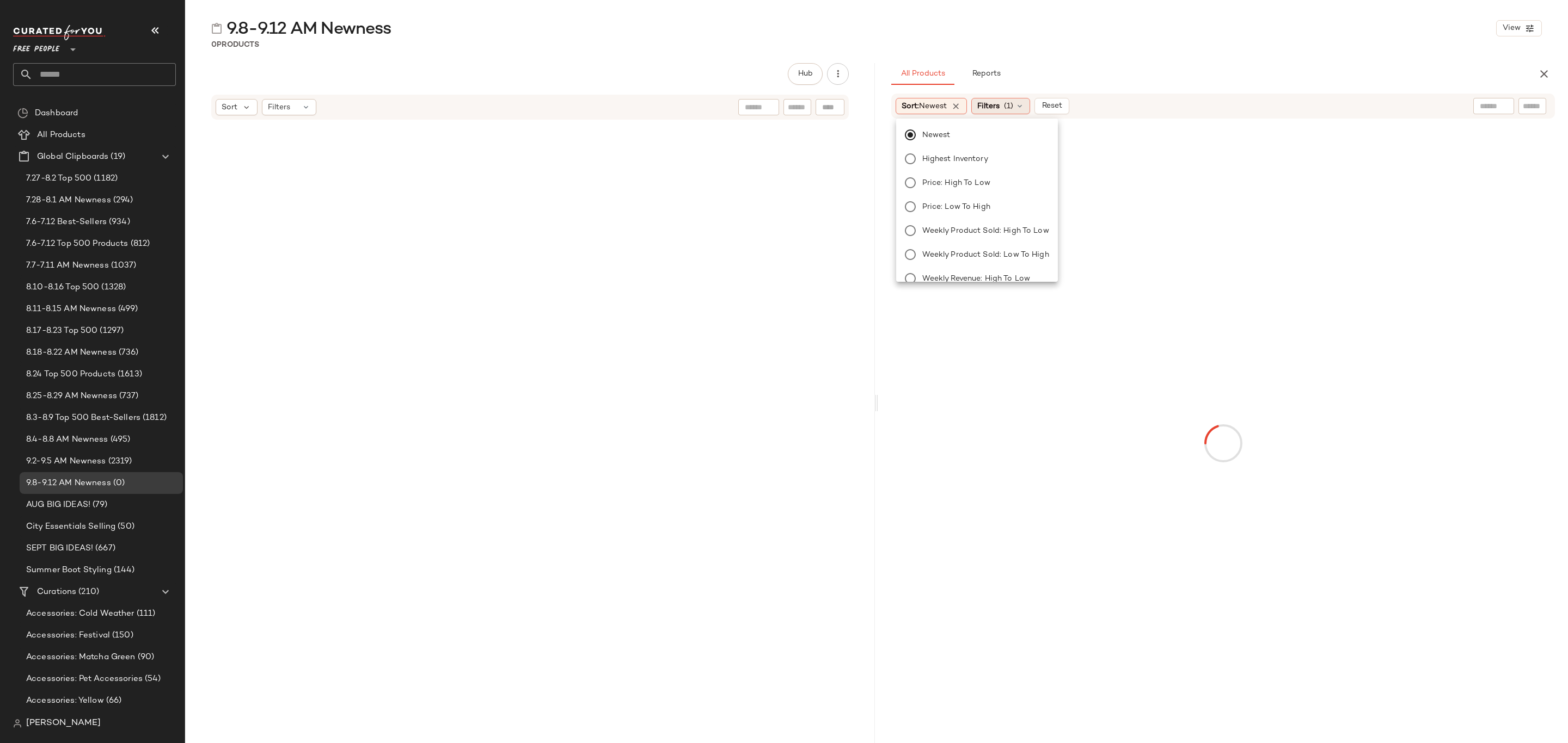
click at [1005, 101] on div "Filters (1)" at bounding box center [1000, 106] width 59 height 16
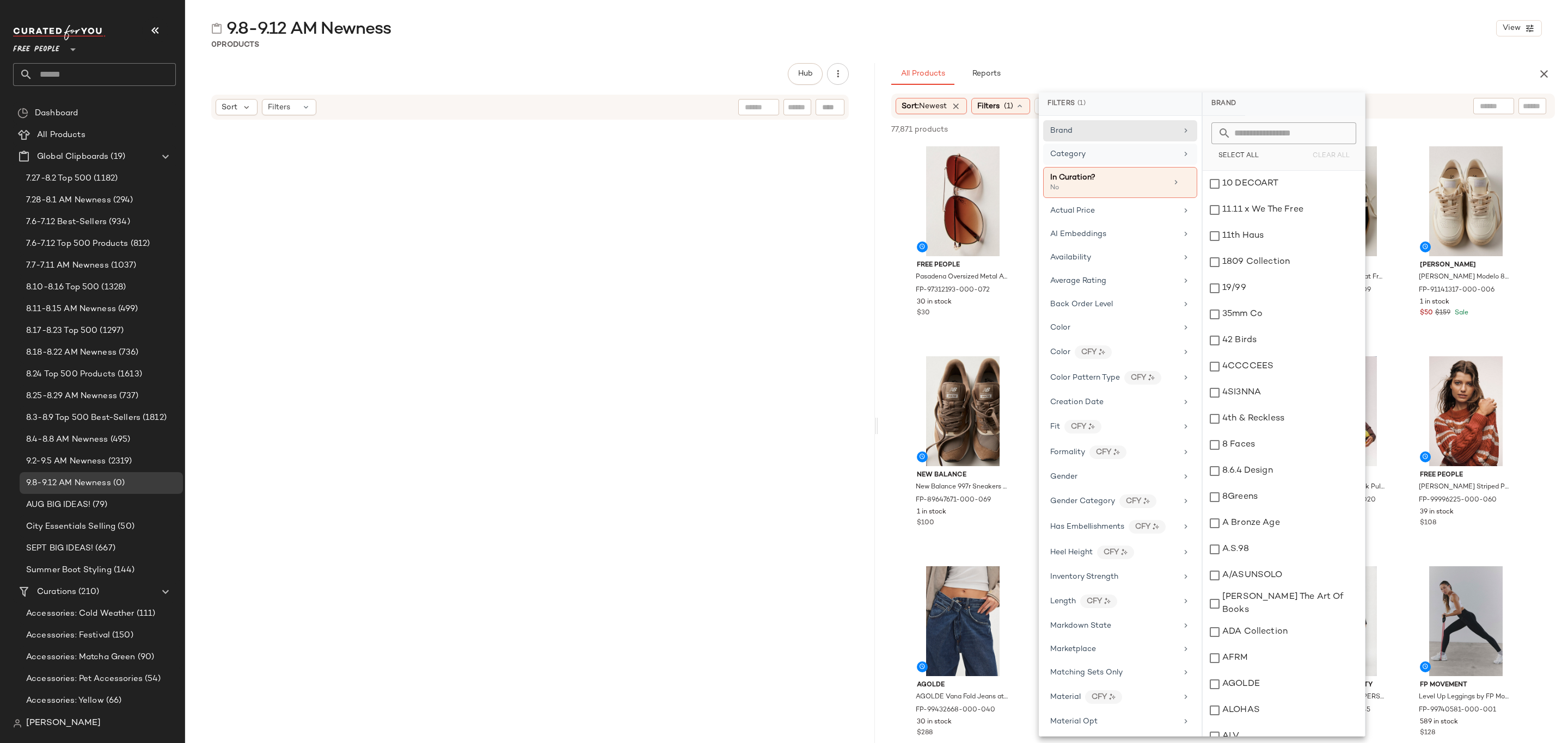
click at [1111, 156] on div "Category" at bounding box center [1113, 154] width 127 height 12
click at [1255, 185] on div "Accessories" at bounding box center [1283, 184] width 162 height 26
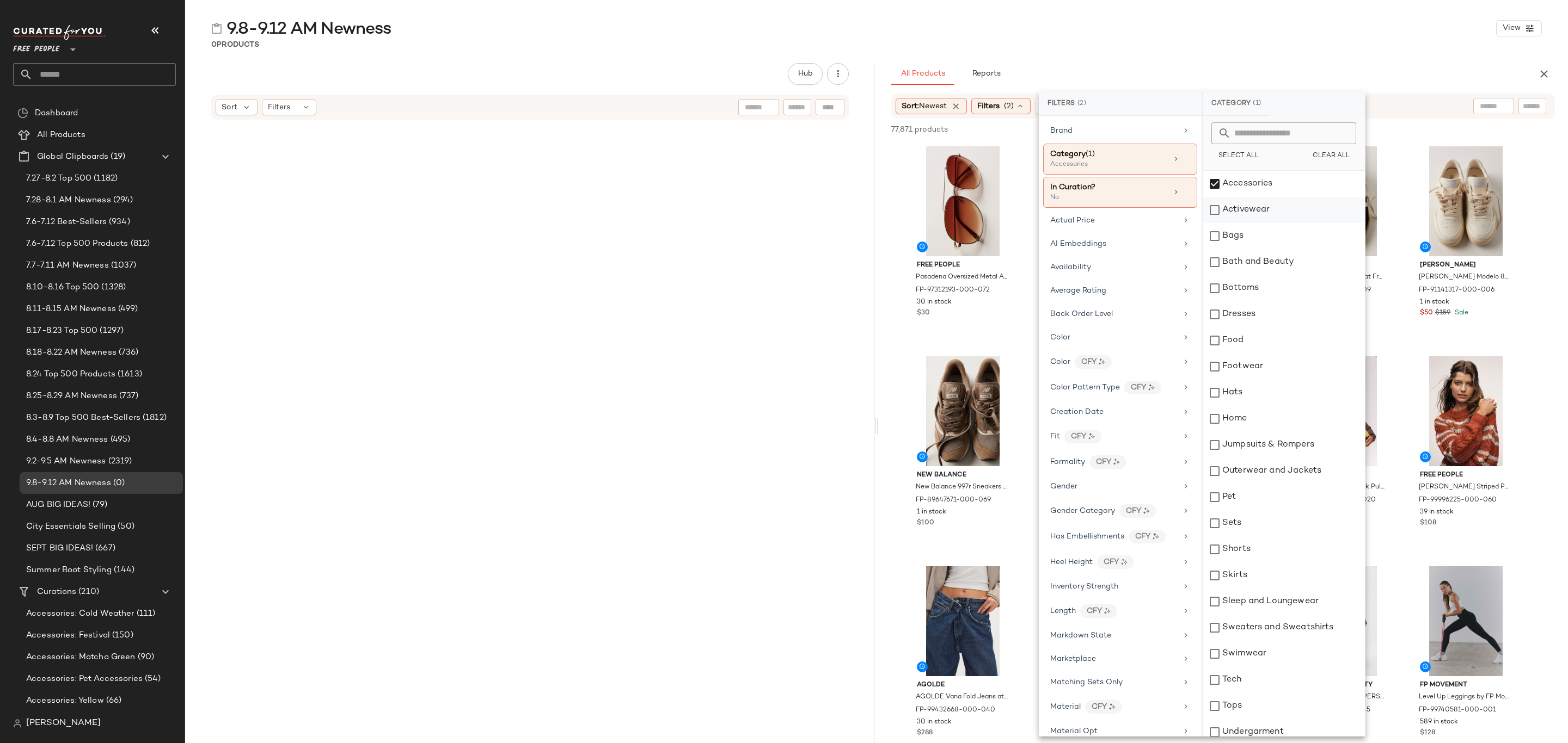
click at [1264, 206] on div "Activewear" at bounding box center [1283, 209] width 162 height 26
click at [1266, 242] on div "Bags" at bounding box center [1283, 236] width 162 height 26
click at [1279, 288] on div "Bottoms" at bounding box center [1283, 288] width 162 height 26
click at [1277, 305] on div "Dresses" at bounding box center [1283, 314] width 162 height 26
click at [1271, 371] on div "Footwear" at bounding box center [1283, 366] width 162 height 26
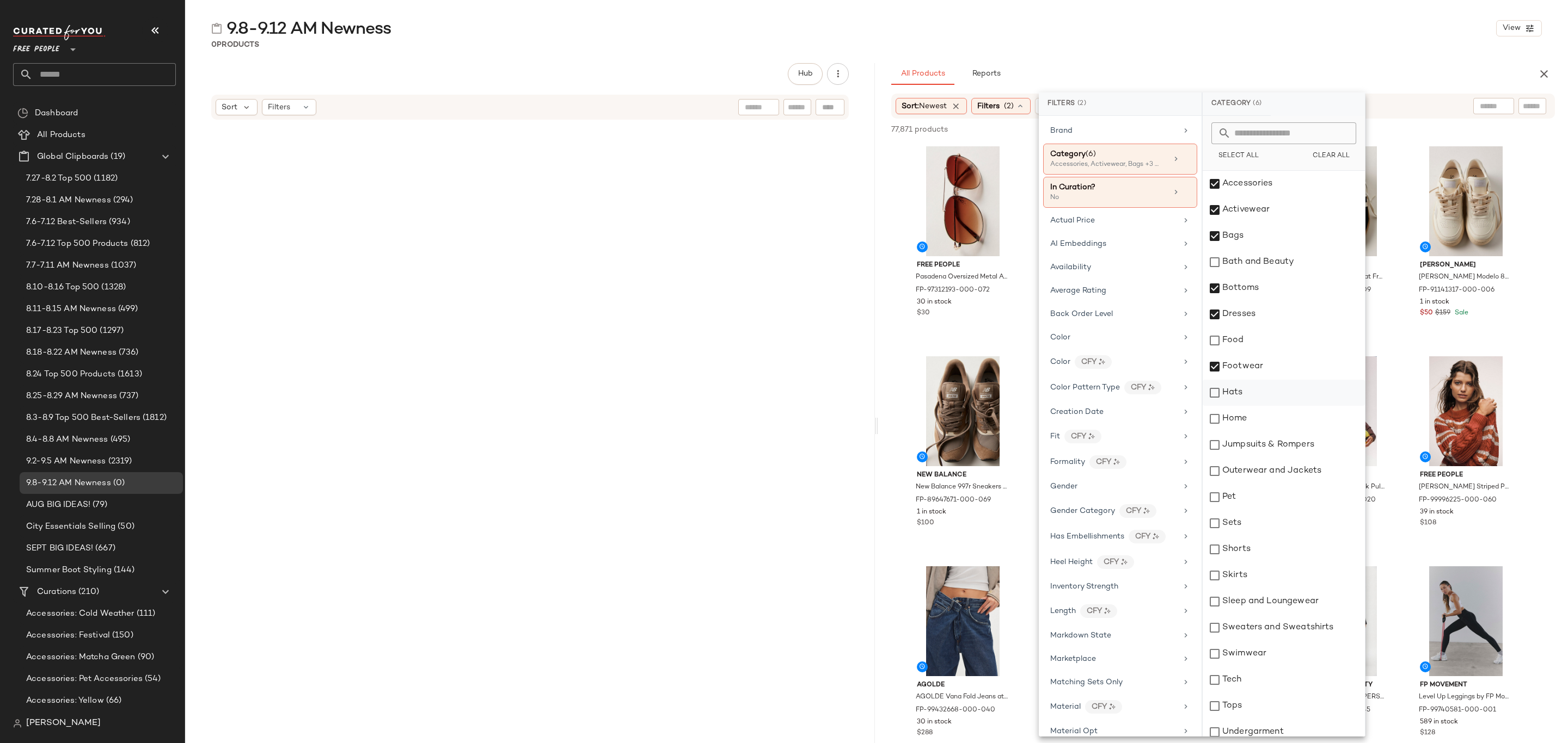
click at [1272, 391] on div "Hats" at bounding box center [1283, 392] width 162 height 26
click at [1279, 442] on div "Jumpsuits & Rompers" at bounding box center [1283, 445] width 162 height 26
click at [1285, 470] on div "Outerwear and Jackets" at bounding box center [1283, 471] width 162 height 26
click at [1279, 518] on div "Sets" at bounding box center [1283, 523] width 162 height 26
click at [1279, 549] on div "Shorts" at bounding box center [1283, 549] width 162 height 26
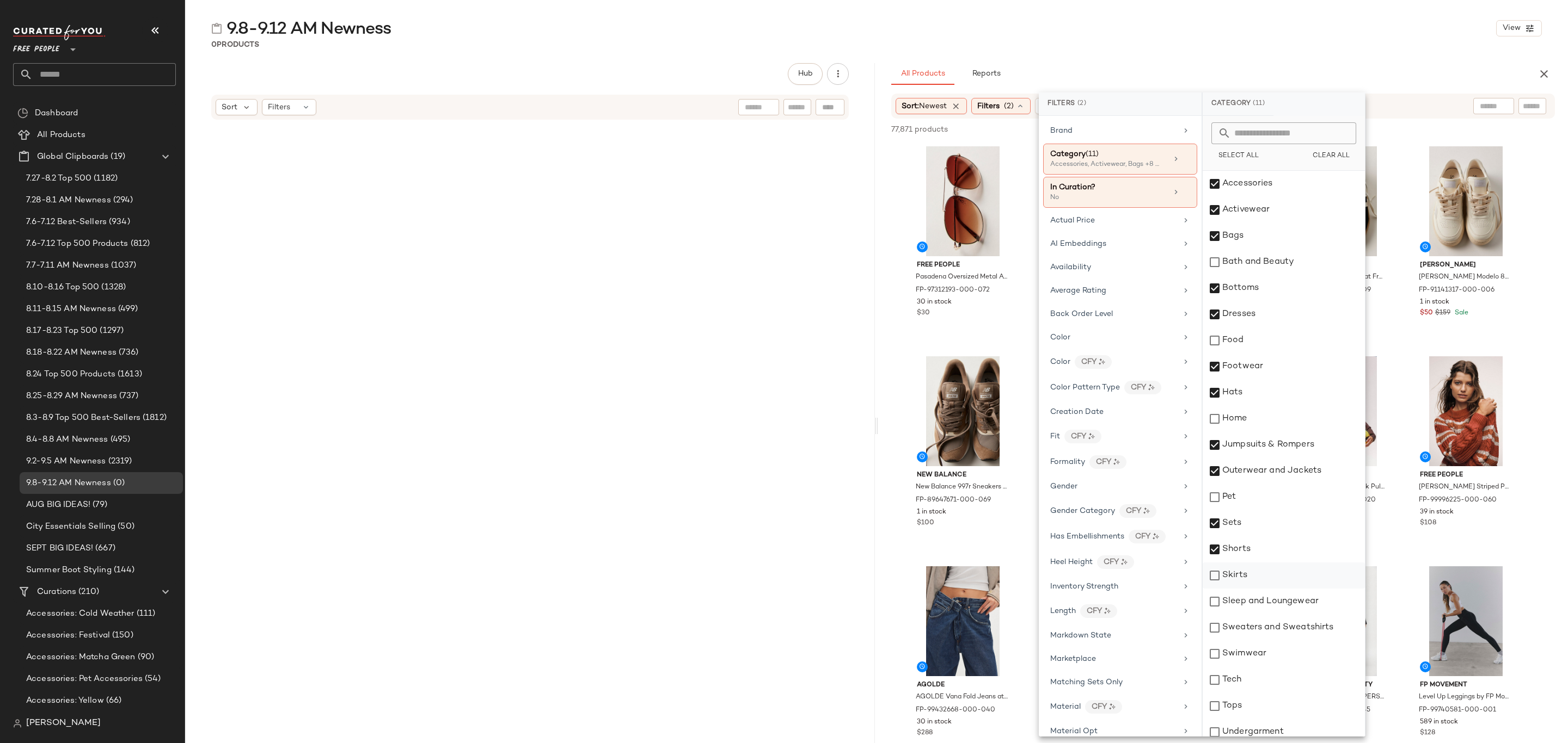
click at [1276, 574] on div "Skirts" at bounding box center [1283, 575] width 162 height 26
click at [1282, 602] on div "Sleep and Loungewear" at bounding box center [1283, 602] width 162 height 26
click at [1285, 623] on div "Sweaters and Sweatshirts" at bounding box center [1283, 628] width 162 height 26
click at [1272, 658] on div "Swimwear" at bounding box center [1283, 653] width 162 height 26
click at [1261, 702] on div "Tops" at bounding box center [1283, 706] width 162 height 26
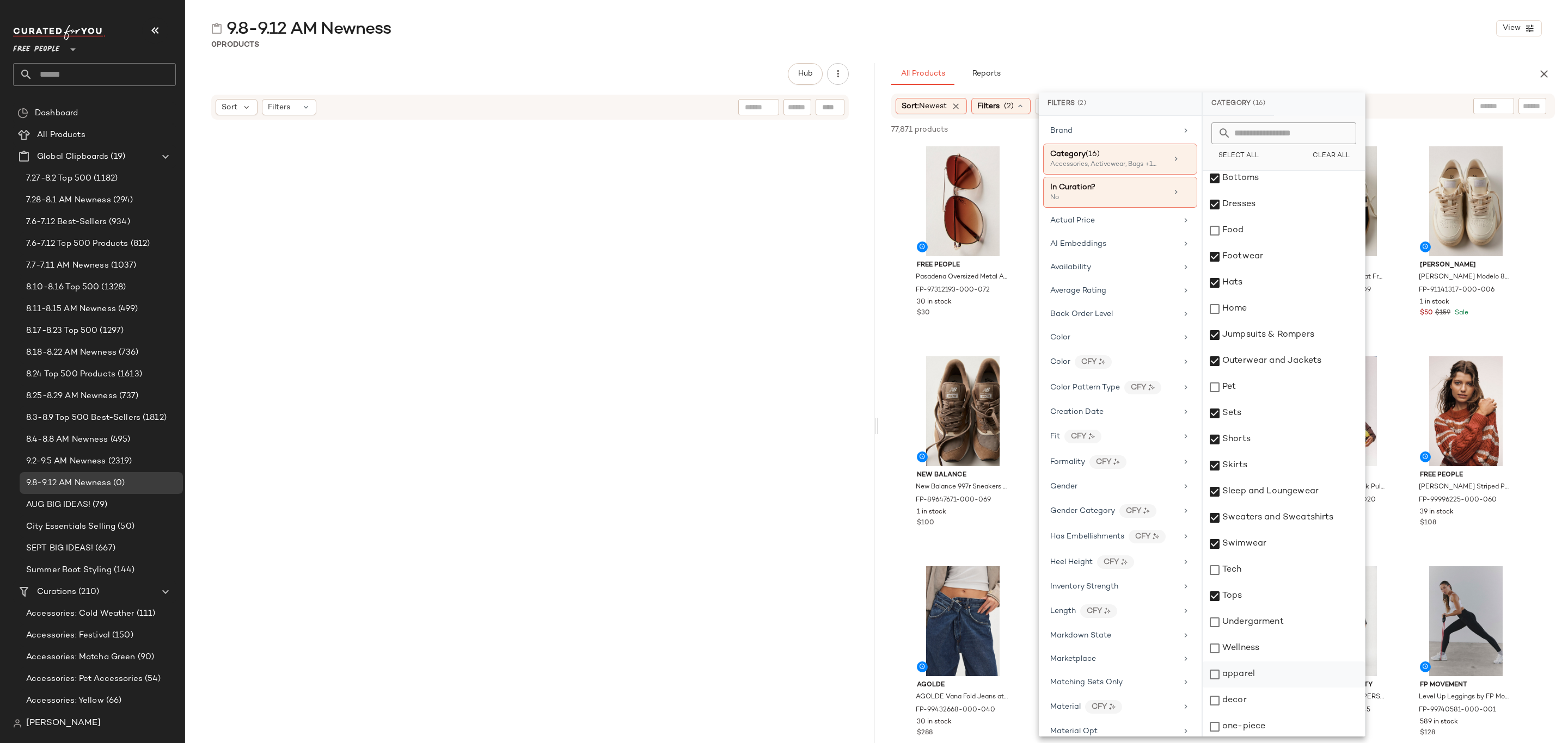
scroll to position [112, 0]
click at [1268, 627] on div "Undergarment" at bounding box center [1283, 620] width 162 height 26
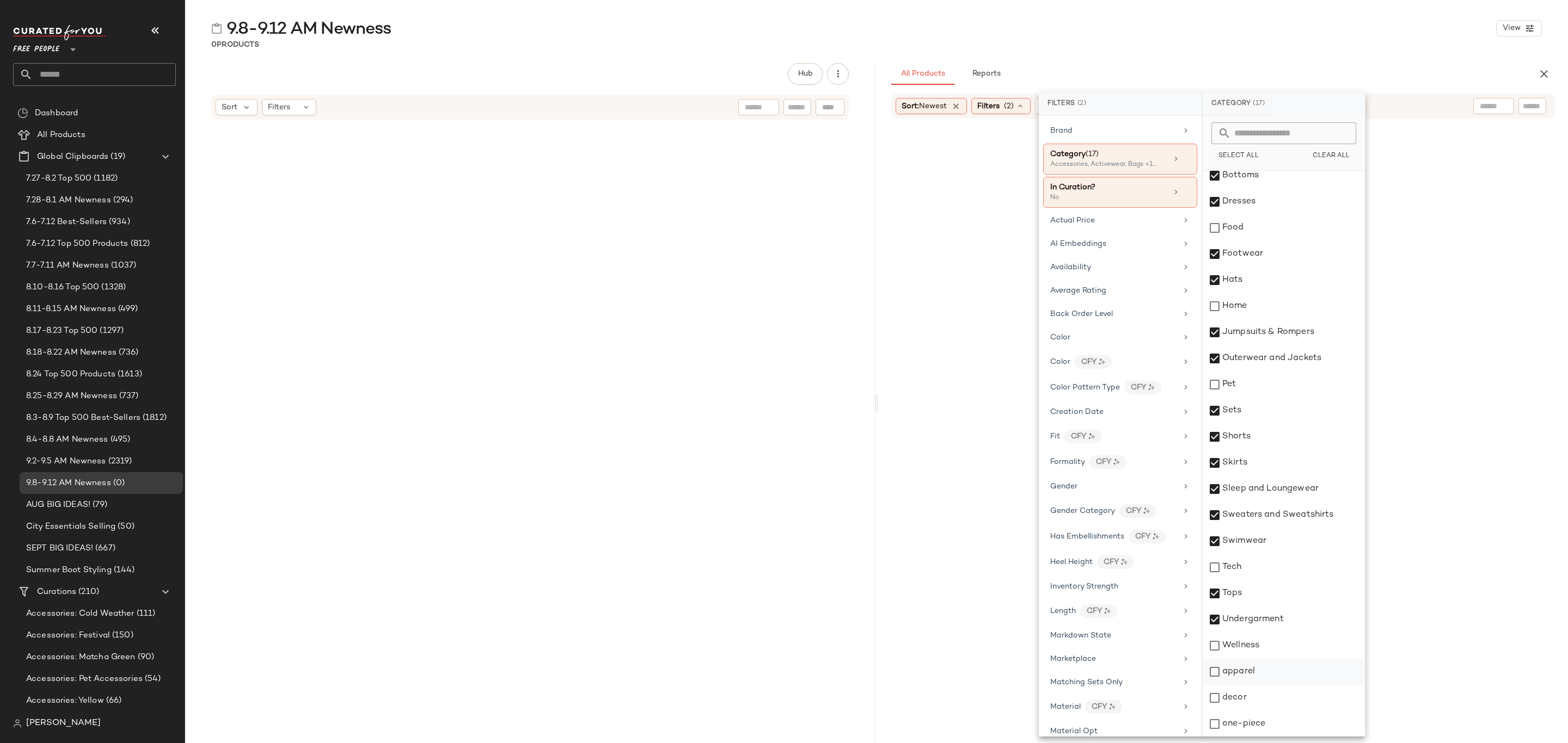
click at [1263, 668] on div "apparel" at bounding box center [1283, 671] width 162 height 26
click at [1250, 735] on div "one-piece" at bounding box center [1283, 724] width 162 height 26
click at [1101, 266] on div "Availability" at bounding box center [1113, 267] width 127 height 12
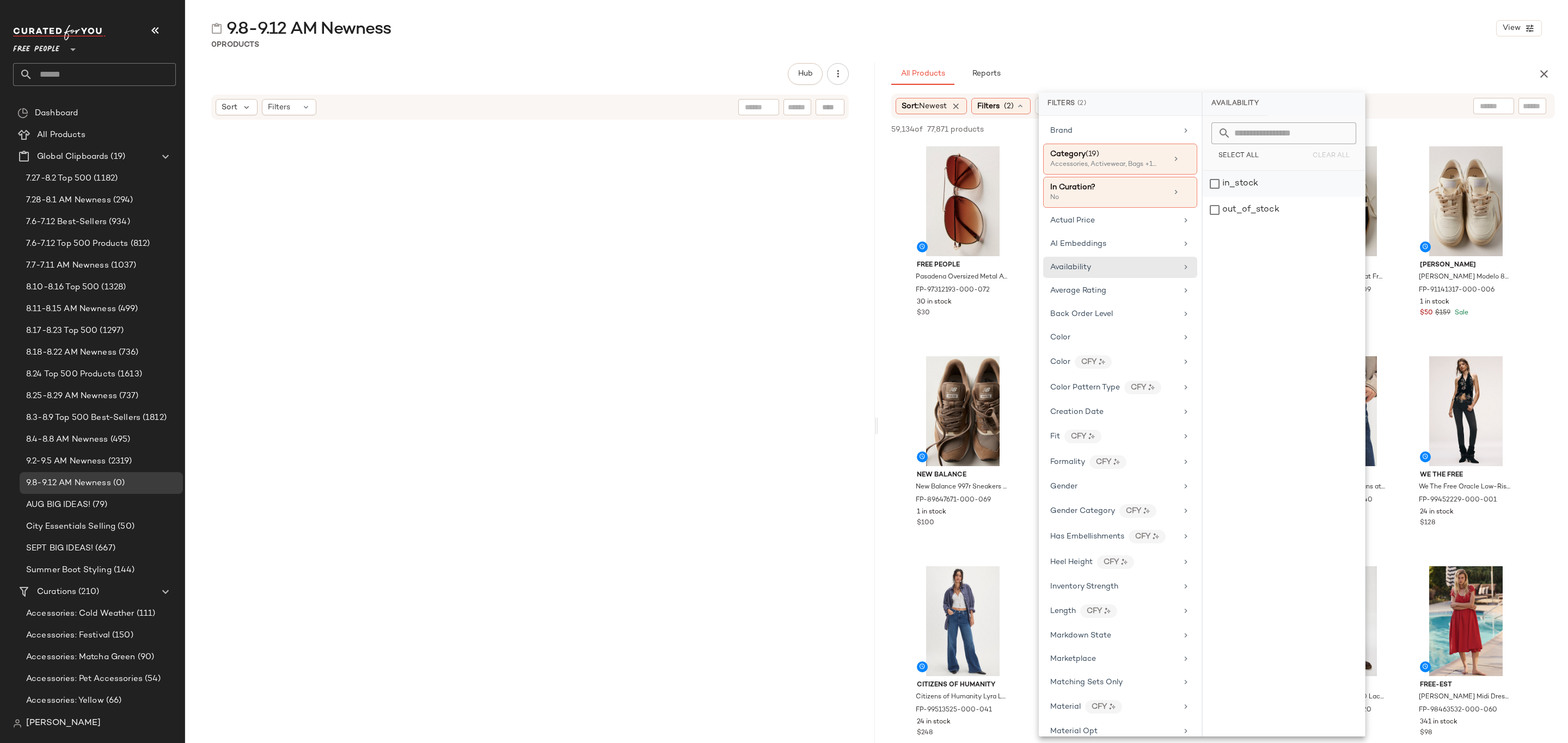
click at [1273, 170] on div "Select All Clear All in_stock out_of_stock" at bounding box center [1283, 426] width 162 height 621
click at [1273, 185] on div "in_stock" at bounding box center [1283, 184] width 162 height 26
click at [1296, 28] on div "9.8-9.12 AM Newness View" at bounding box center [876, 28] width 1382 height 22
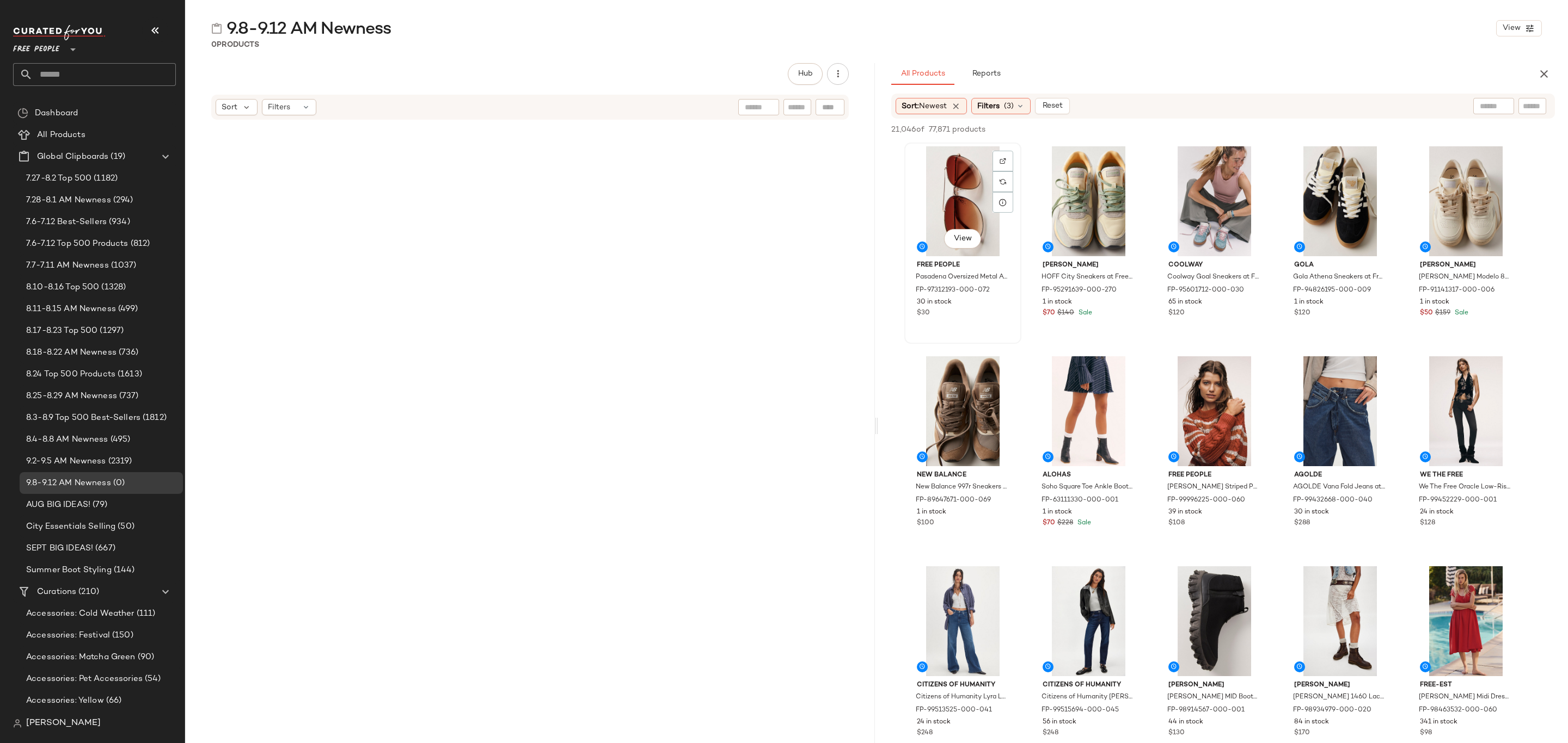
click at [943, 160] on div "View" at bounding box center [963, 201] width 110 height 110
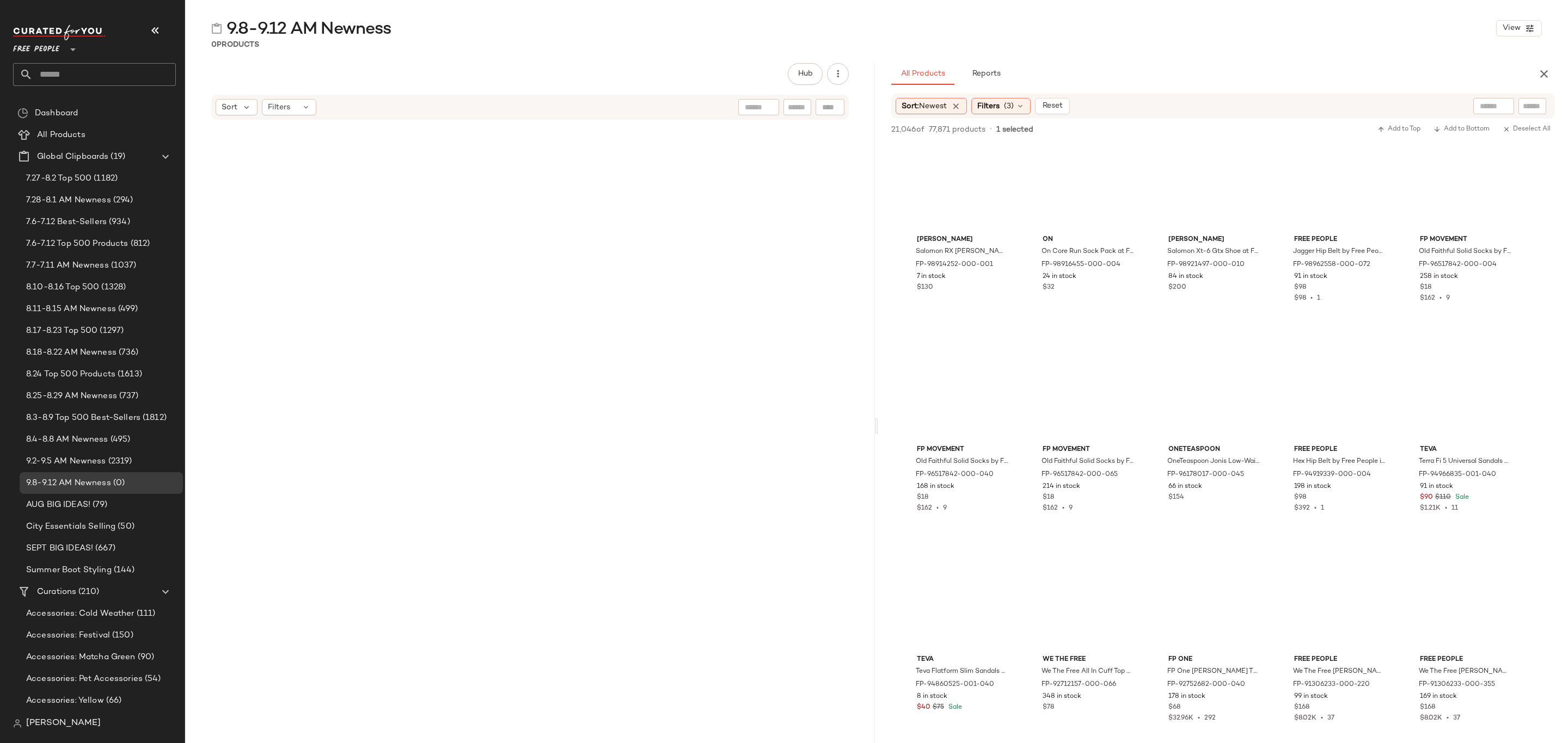
scroll to position [85460, 0]
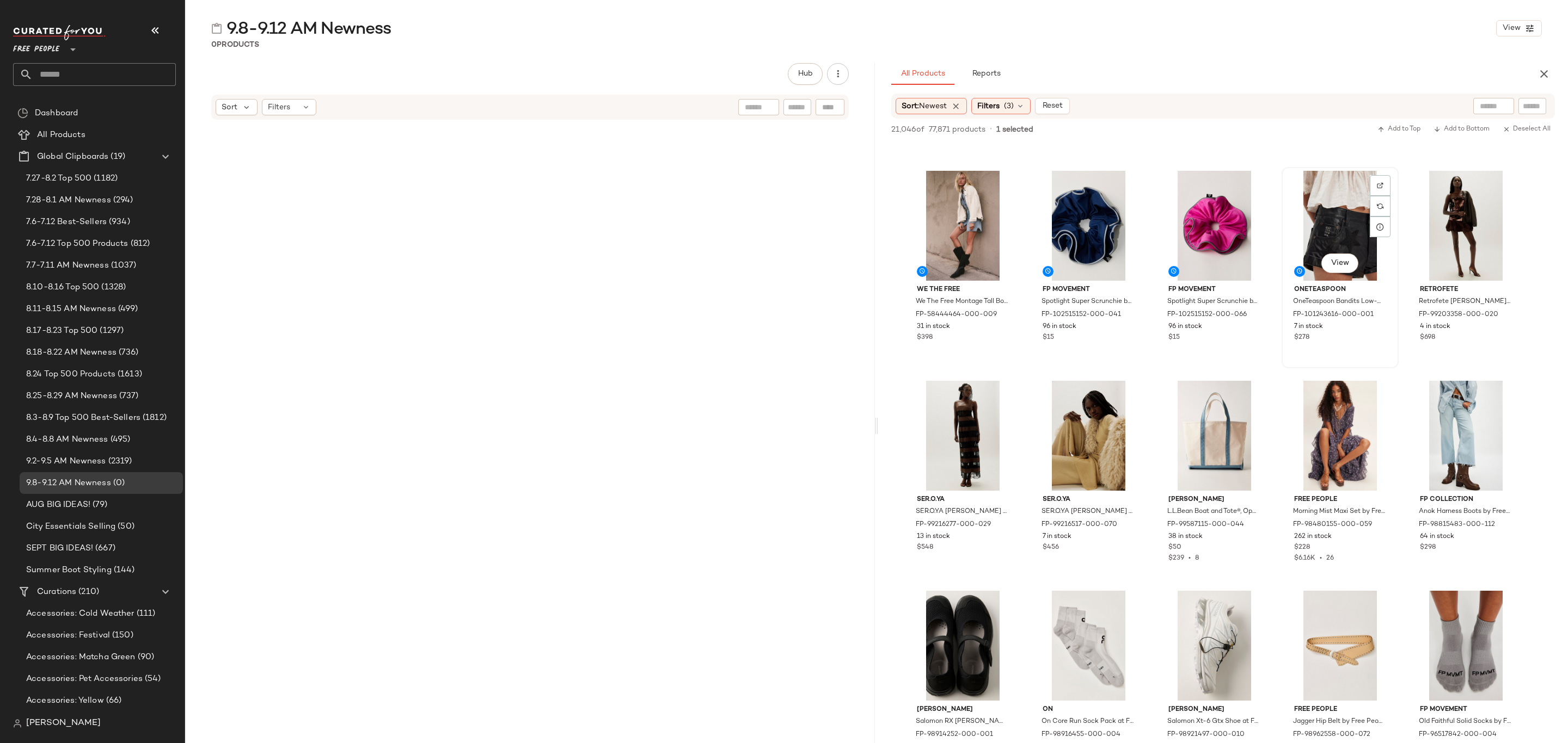
drag, startPoint x: 1373, startPoint y: 333, endPoint x: 1310, endPoint y: 209, distance: 139.1
click at [1373, 333] on div "$278" at bounding box center [1339, 338] width 92 height 10
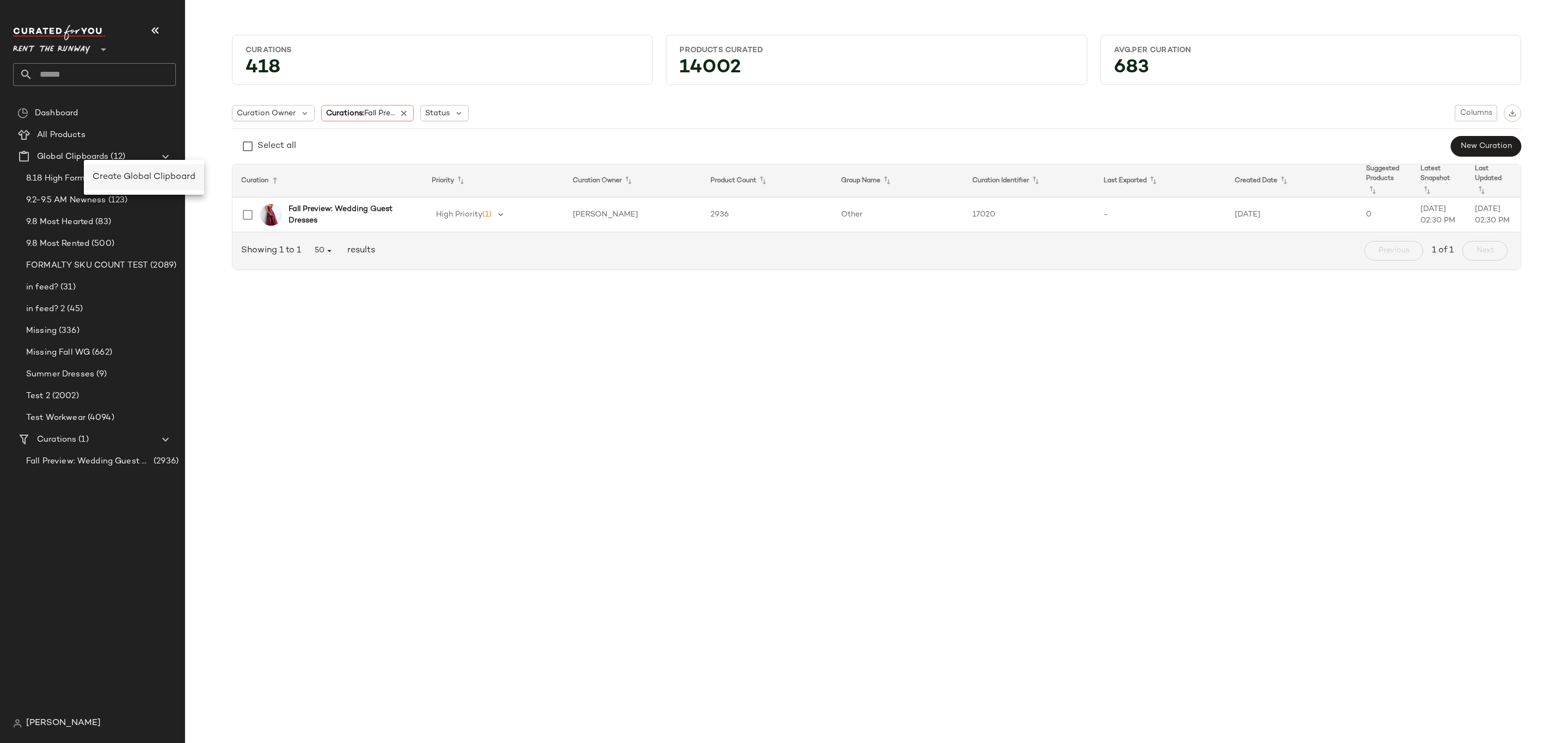
click at [131, 172] on span "Create Global Clipboard" at bounding box center [143, 177] width 102 height 9
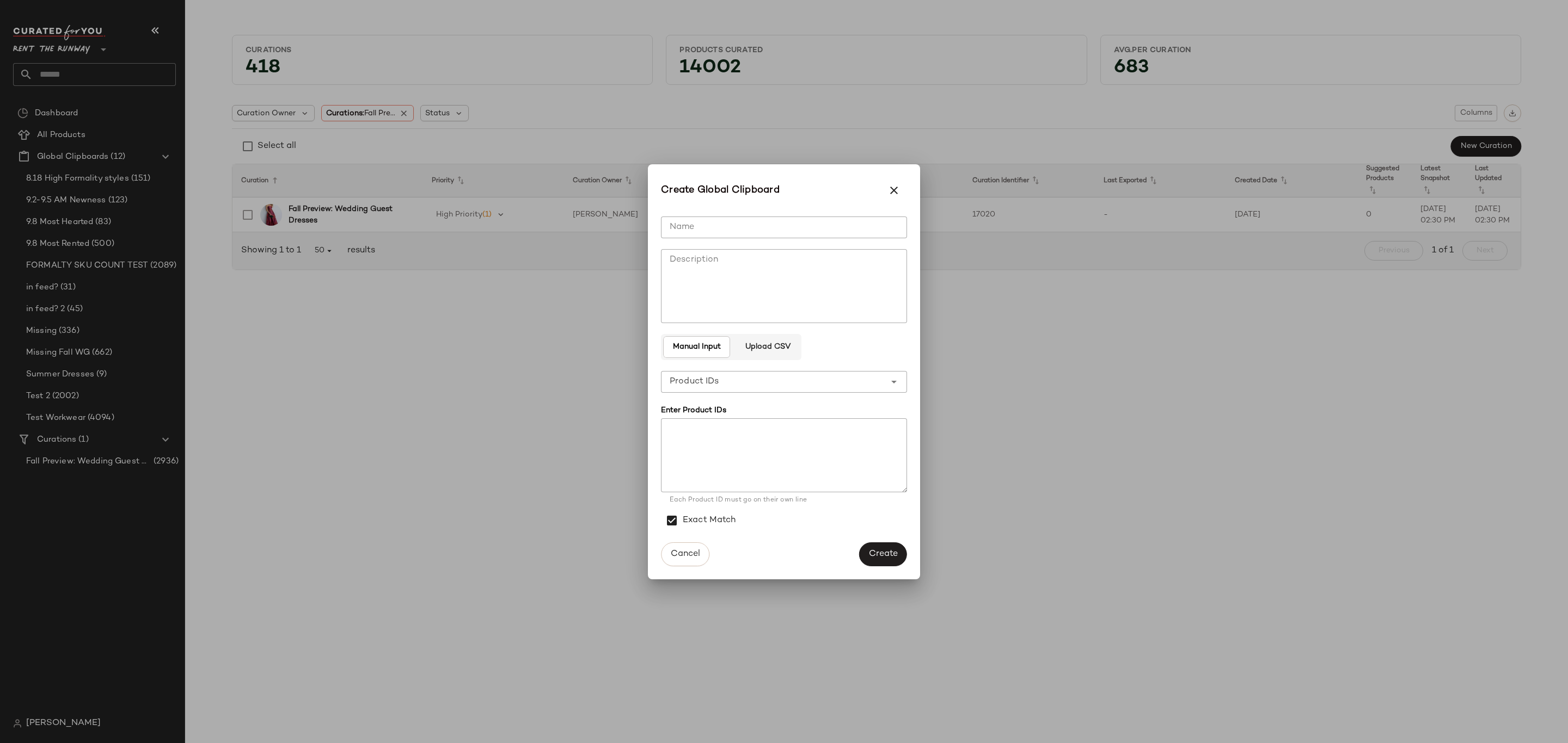
click at [768, 224] on input "Name" at bounding box center [783, 227] width 246 height 22
type input "**********"
click at [876, 552] on span "Create" at bounding box center [883, 554] width 29 height 10
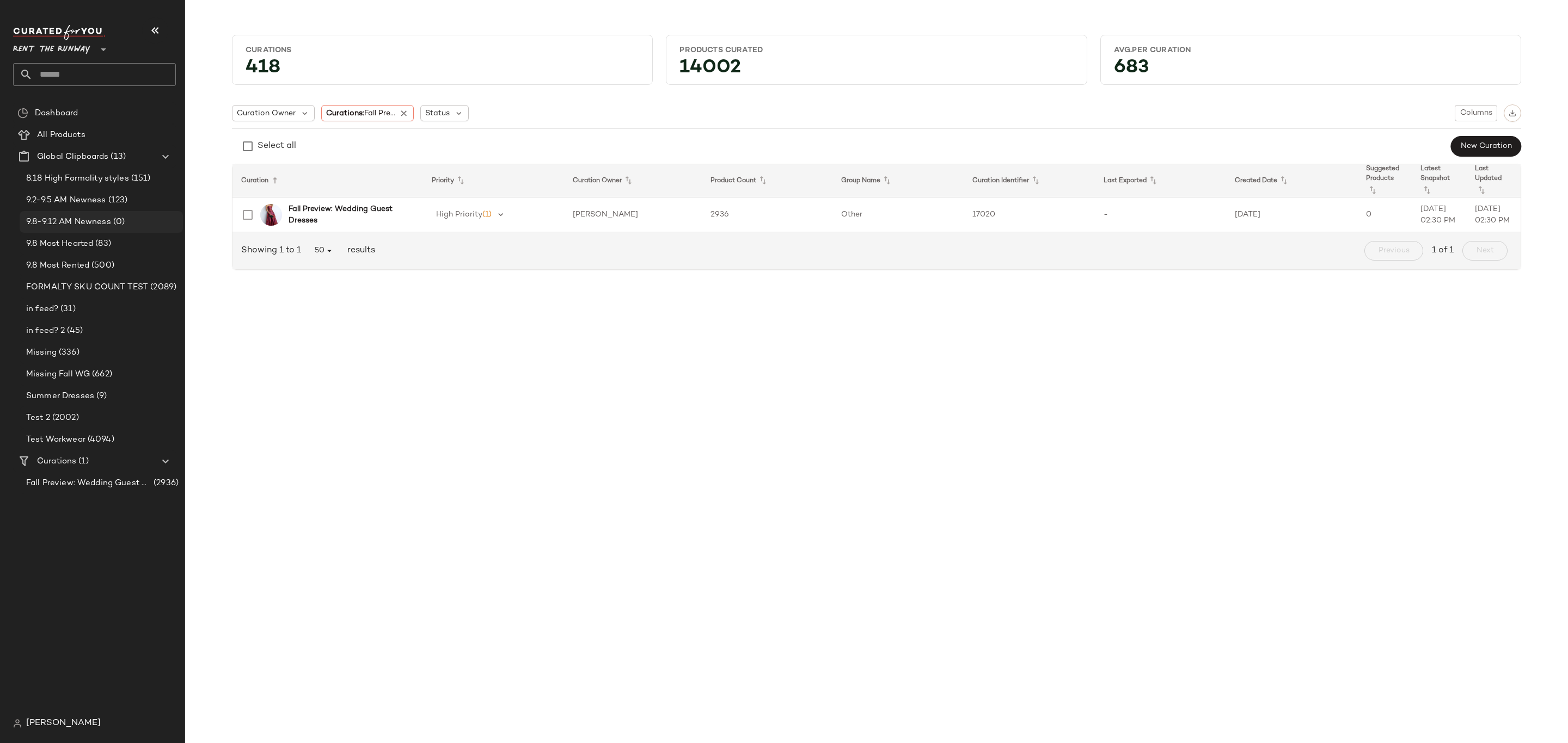
click at [140, 221] on div "9.8-9.12 AM Newness (0)" at bounding box center [101, 222] width 156 height 13
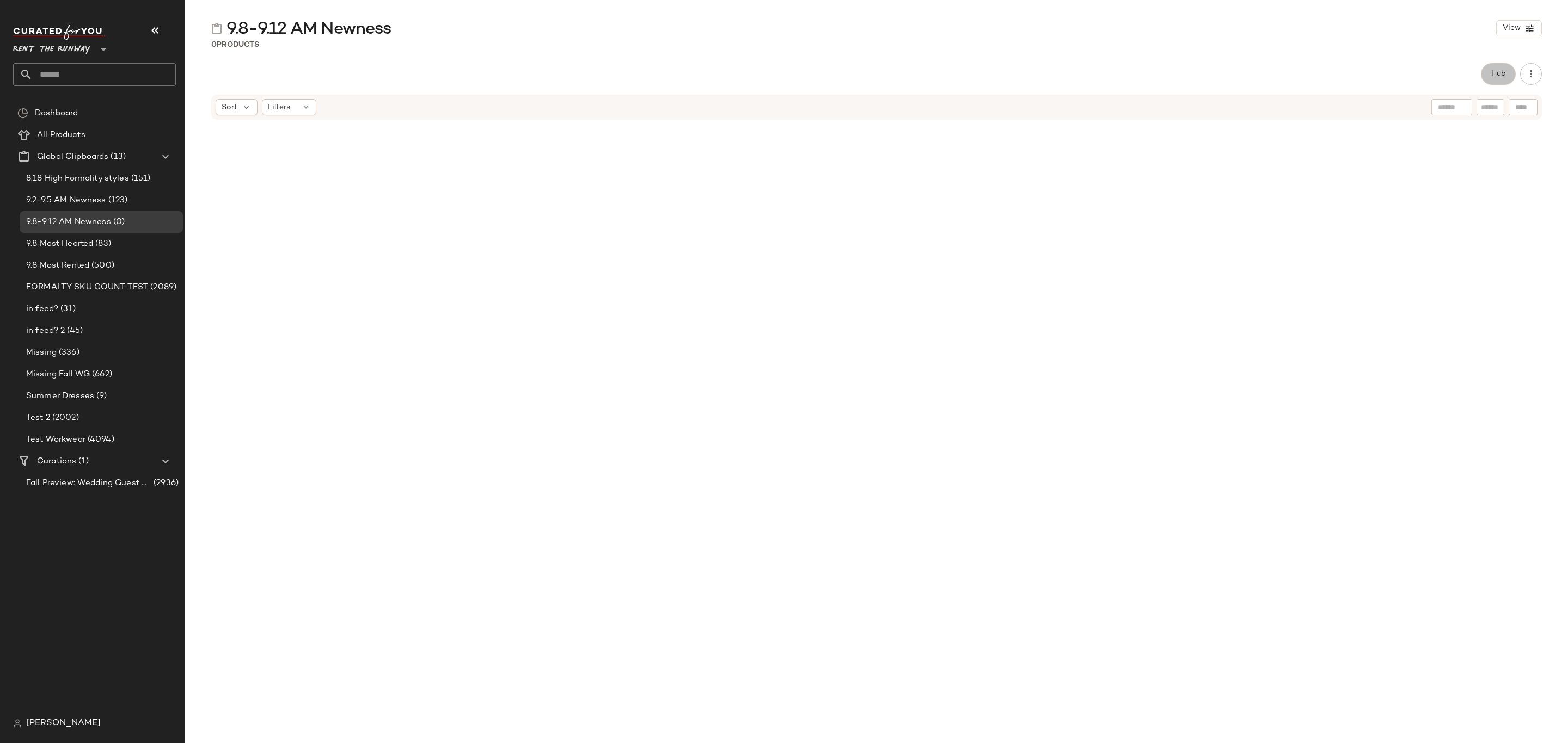
click at [1495, 72] on span "Hub" at bounding box center [1497, 74] width 15 height 9
click at [917, 109] on div "Sort" at bounding box center [916, 106] width 42 height 16
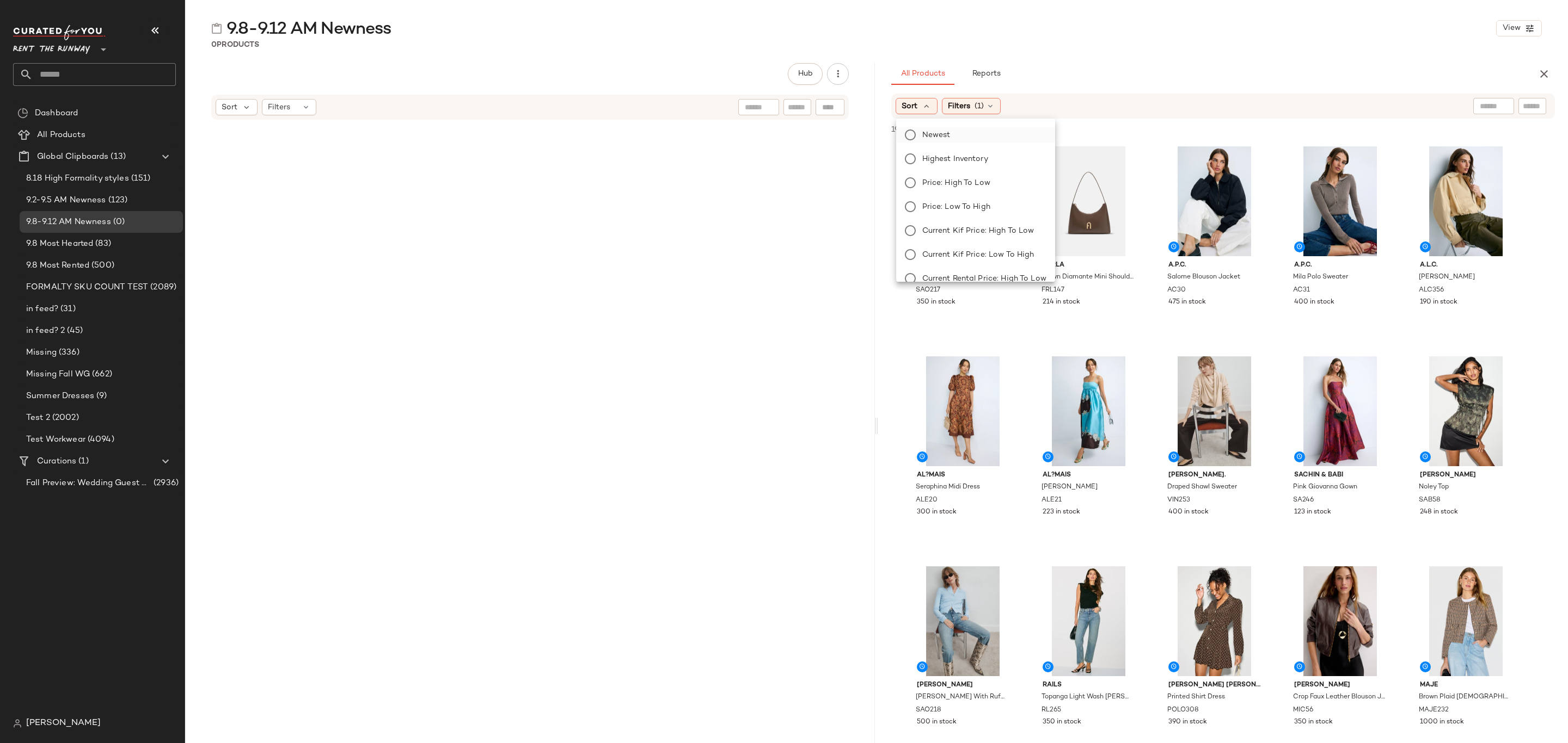
click at [937, 138] on span "Newest" at bounding box center [935, 135] width 28 height 12
click at [1013, 105] on span "(1)" at bounding box center [1008, 106] width 9 height 12
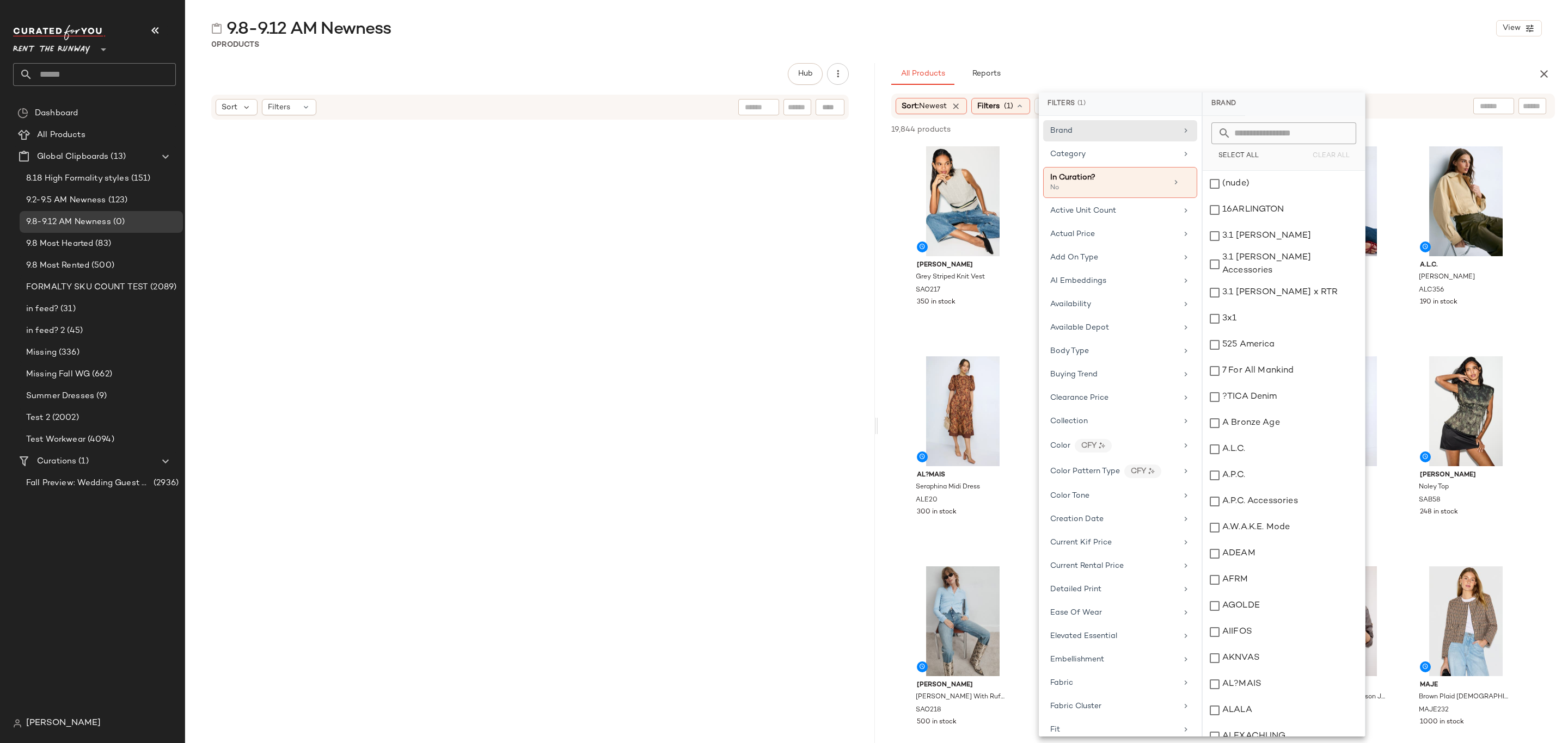
click at [1123, 66] on div "All Products Reports" at bounding box center [1205, 74] width 629 height 22
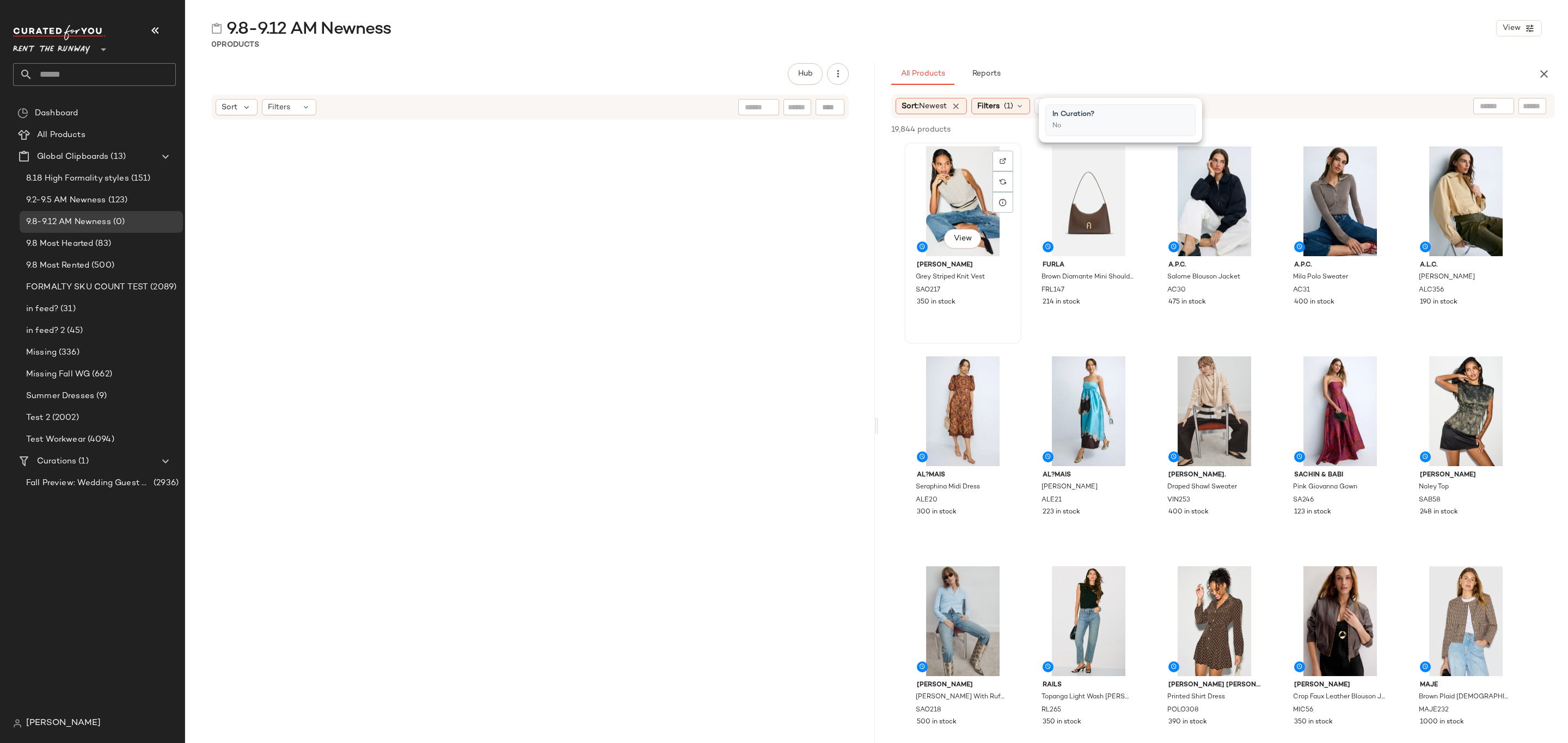
drag, startPoint x: 945, startPoint y: 191, endPoint x: 957, endPoint y: 198, distance: 13.9
click at [945, 191] on div "View" at bounding box center [963, 201] width 110 height 110
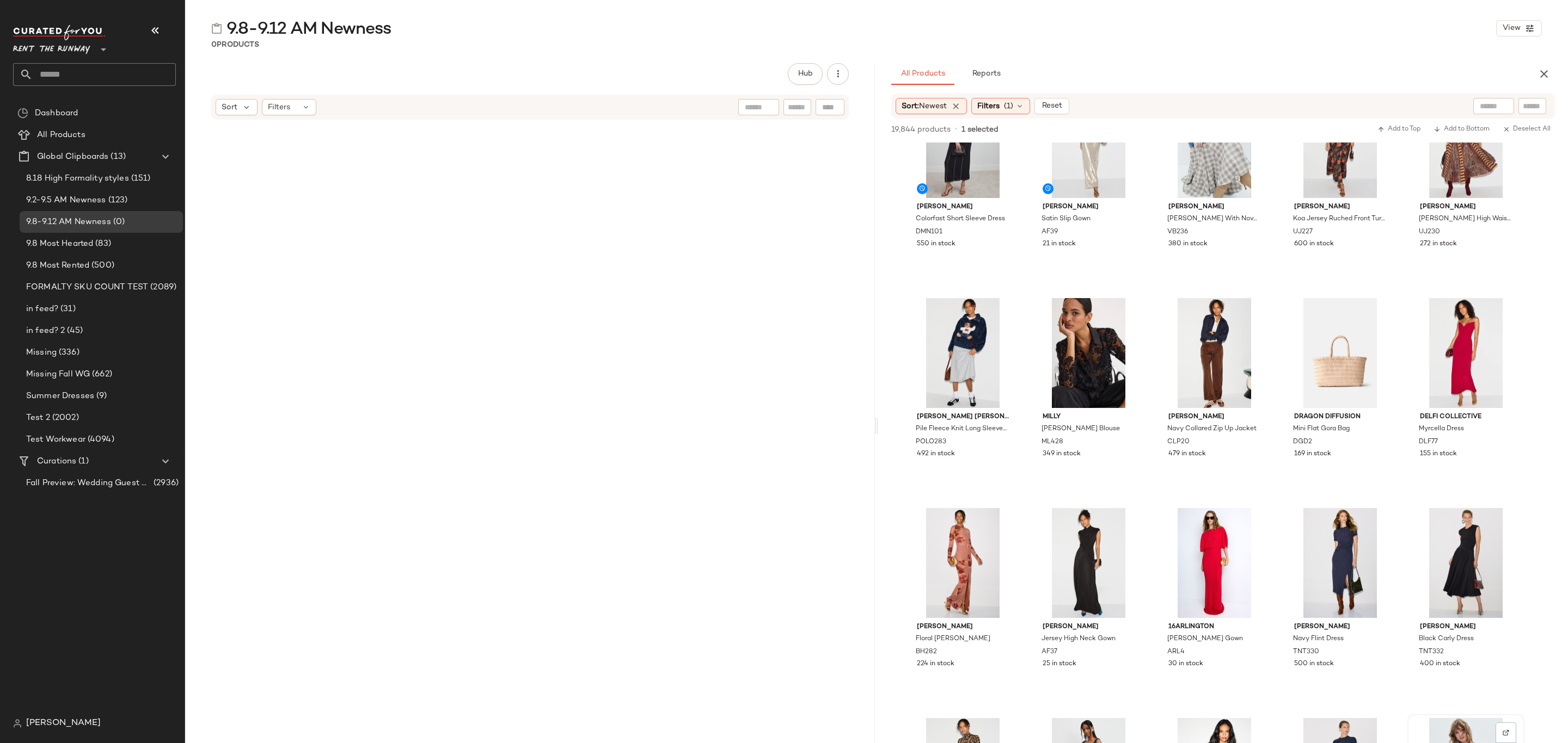
scroll to position [2285, 0]
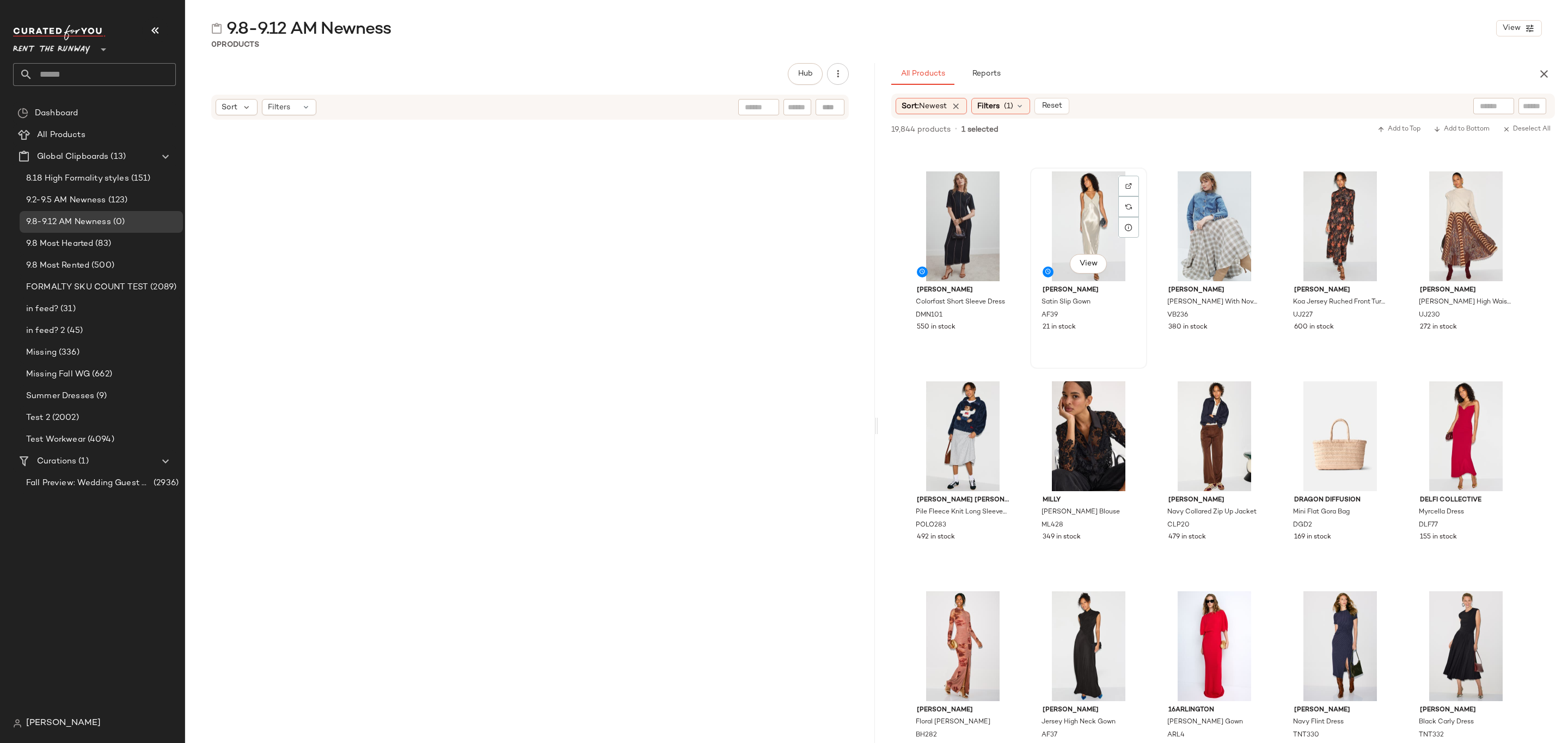
click at [1108, 334] on div "View Alberta Ferretti Satin Slip Gown AF39 21 in stock" at bounding box center [1088, 268] width 115 height 199
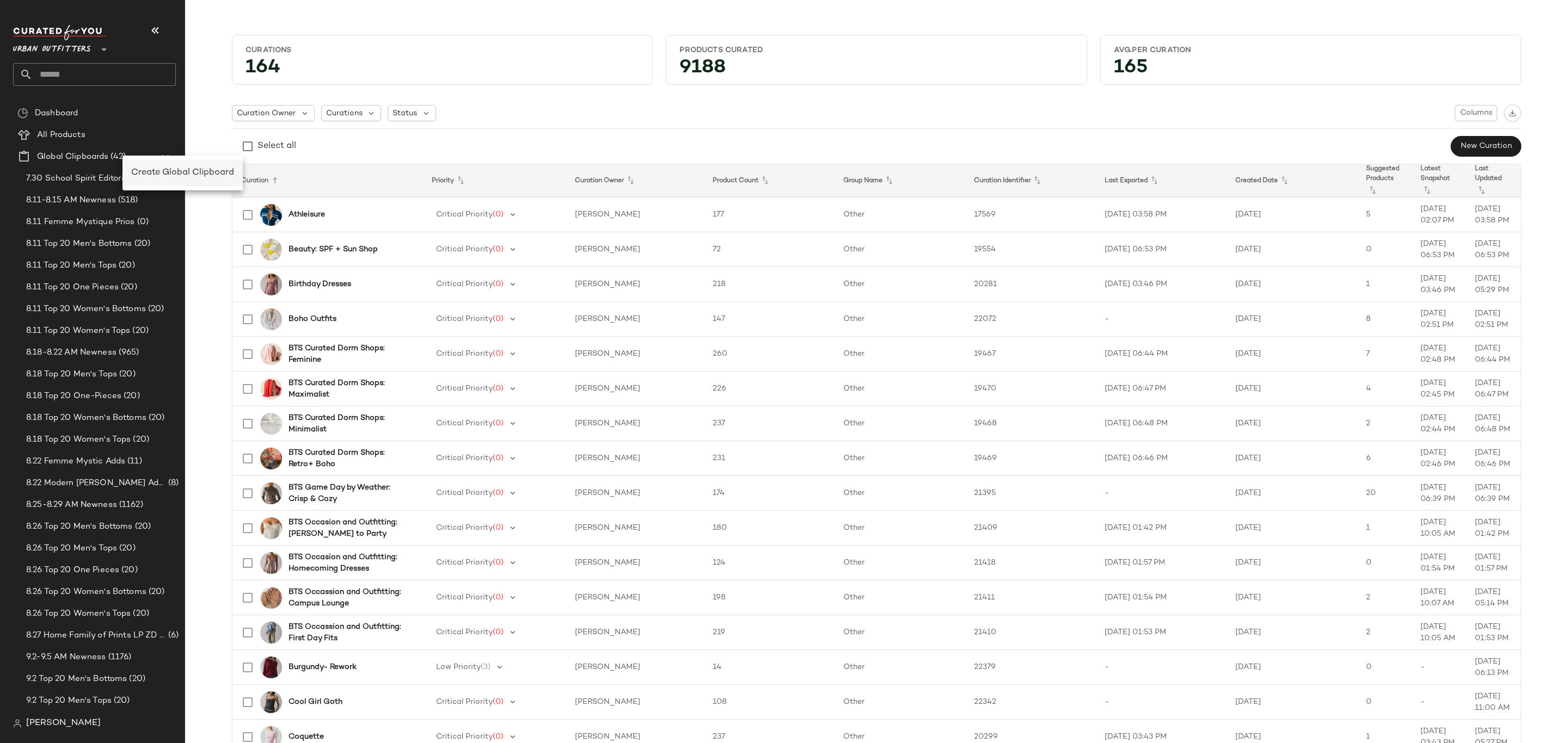
click at [166, 172] on span "Create Global Clipboard" at bounding box center [182, 173] width 102 height 9
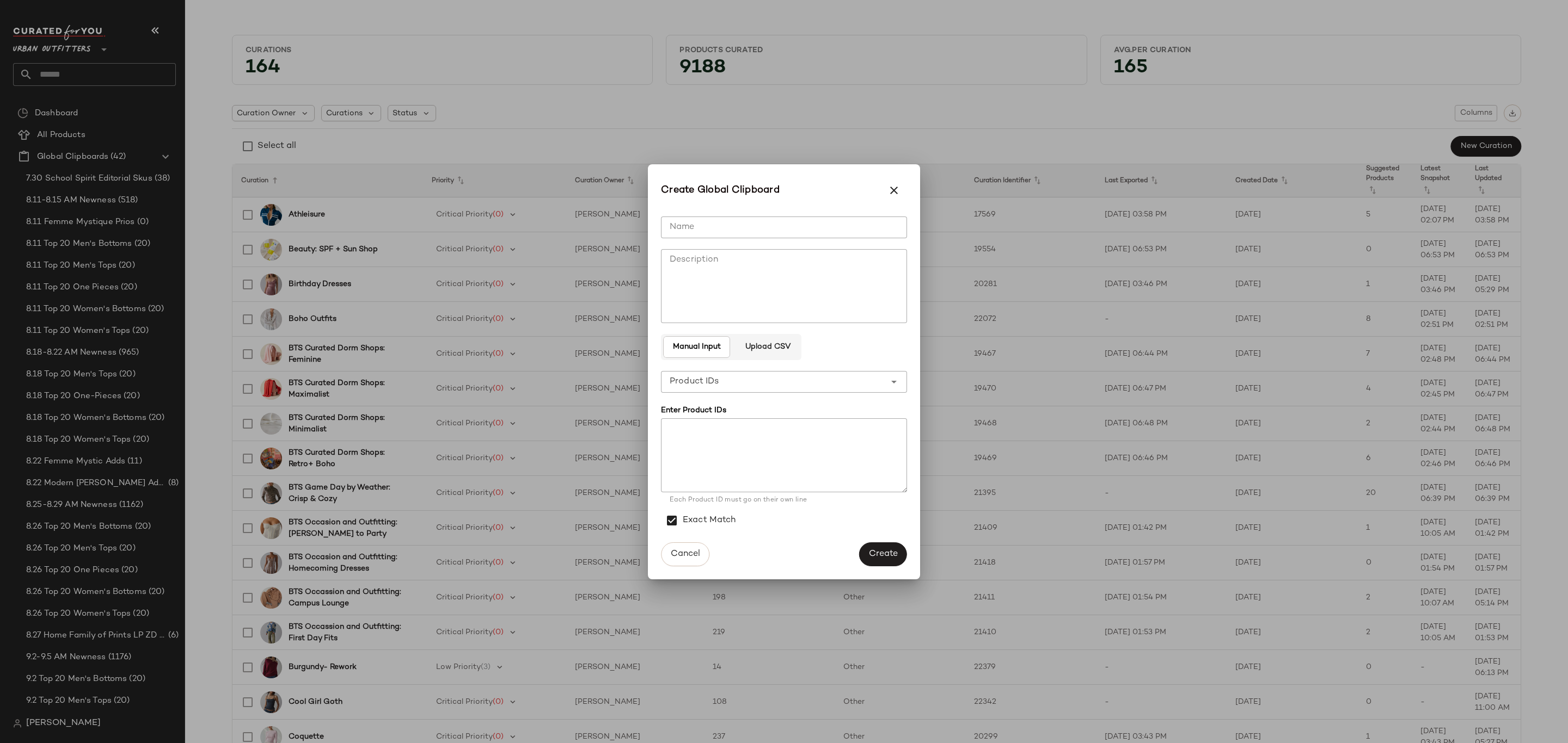
click at [708, 217] on input "Name" at bounding box center [783, 227] width 246 height 22
type input "**********"
click at [889, 555] on span "Create" at bounding box center [883, 554] width 29 height 10
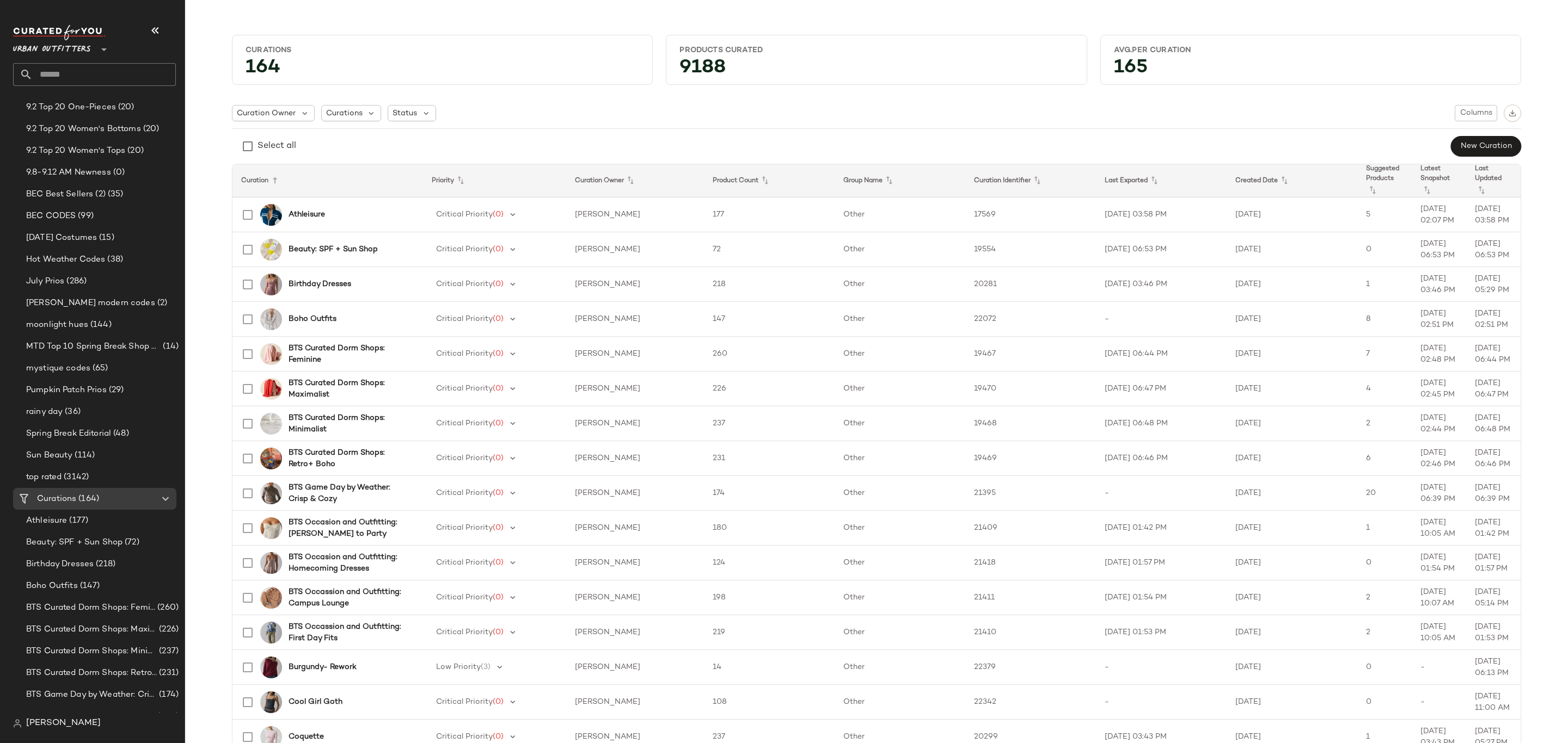
scroll to position [489, 0]
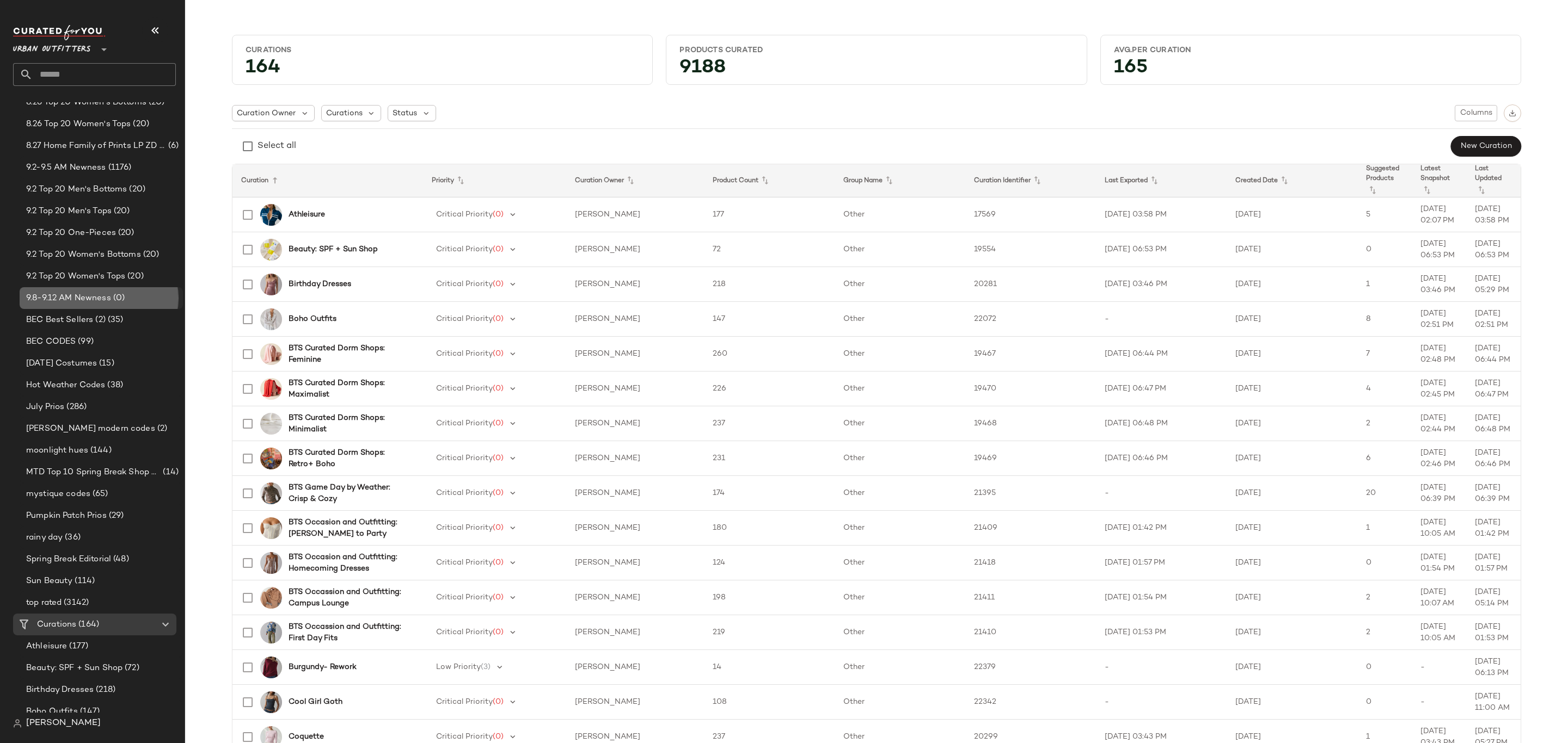
click at [94, 293] on span "9.8-9.12 AM Newness" at bounding box center [69, 298] width 85 height 13
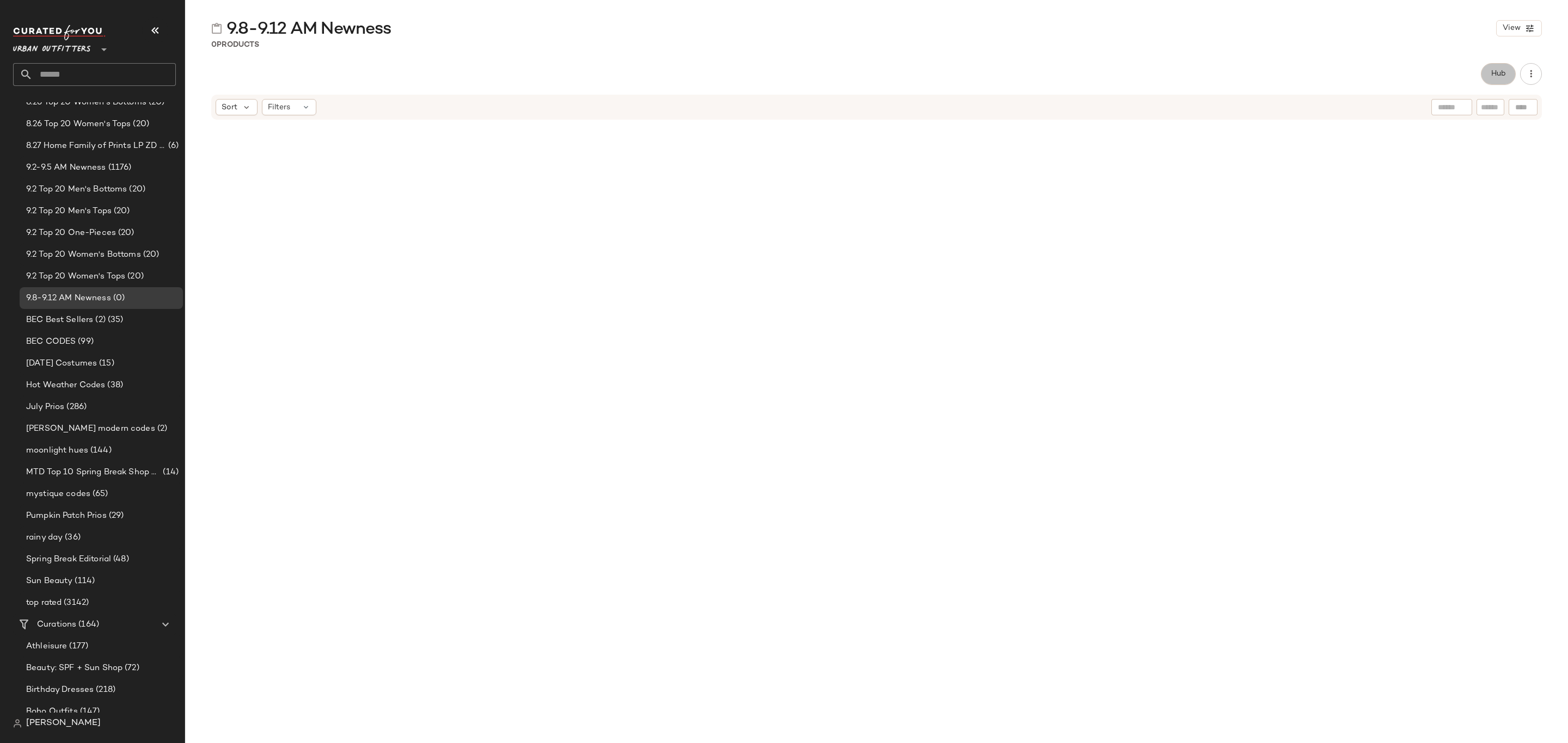
click at [1491, 70] on span "Hub" at bounding box center [1497, 74] width 15 height 9
click at [904, 104] on span "Sort" at bounding box center [908, 106] width 15 height 12
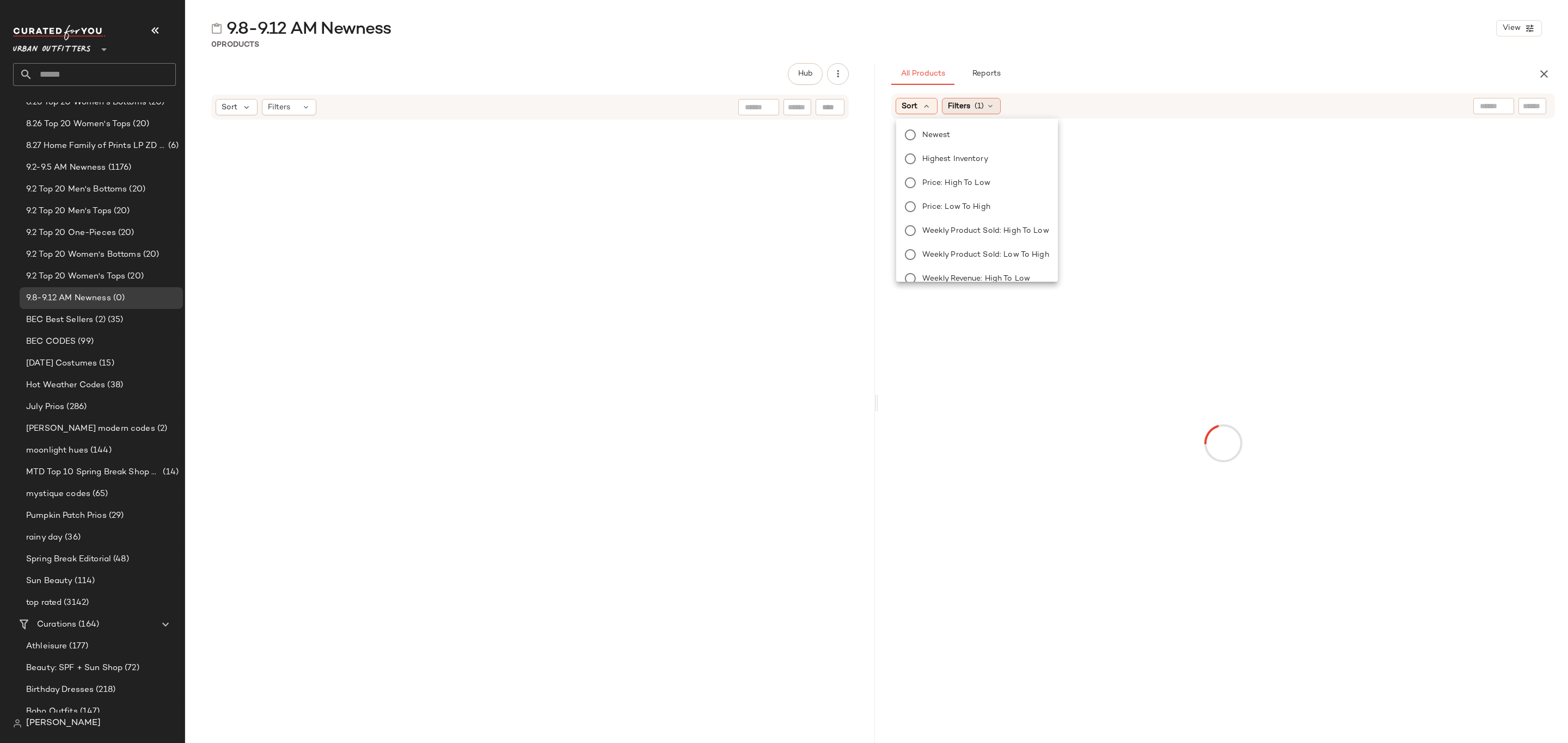
click at [956, 134] on label "Newest" at bounding box center [982, 135] width 131 height 15
click at [994, 106] on span "Filters" at bounding box center [988, 106] width 23 height 12
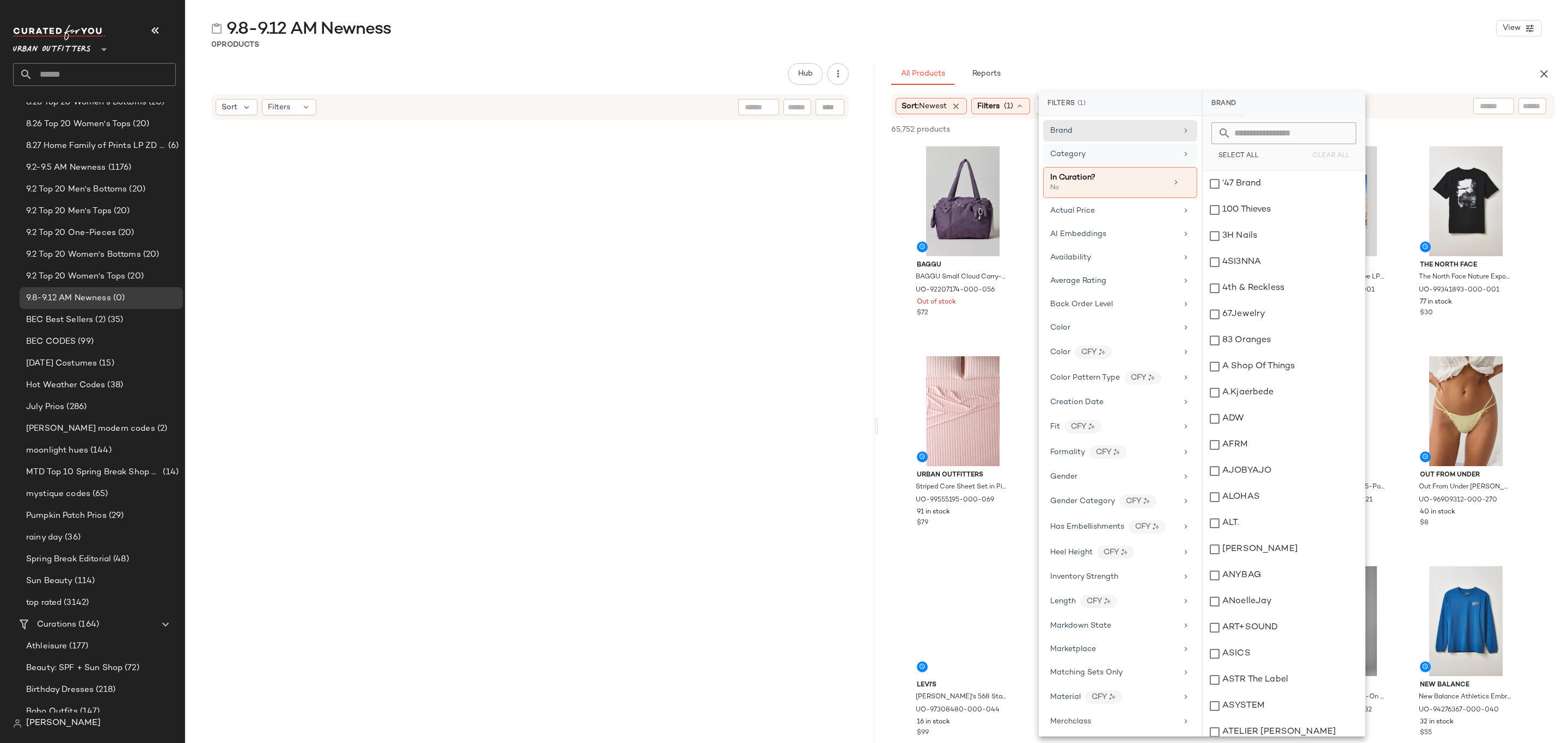
click at [1122, 150] on div "Category" at bounding box center [1113, 154] width 127 height 12
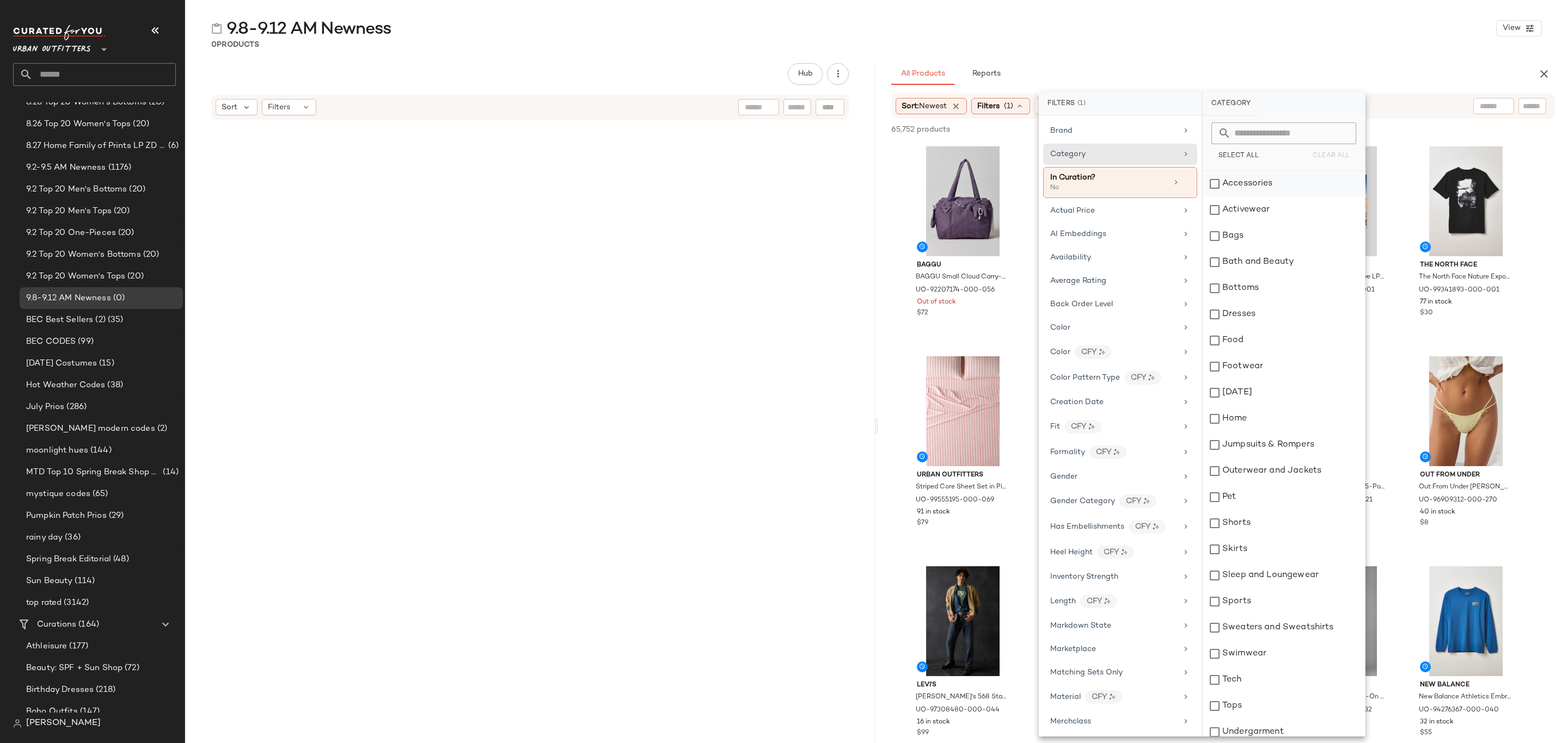
click at [1251, 180] on div "Accessories" at bounding box center [1283, 184] width 162 height 26
click at [1257, 212] on div "Activewear" at bounding box center [1283, 209] width 162 height 26
click at [1257, 232] on div "Bags" at bounding box center [1283, 236] width 162 height 26
click at [1271, 294] on div "Bottoms" at bounding box center [1283, 288] width 162 height 26
click at [1272, 313] on div "Dresses" at bounding box center [1283, 314] width 162 height 26
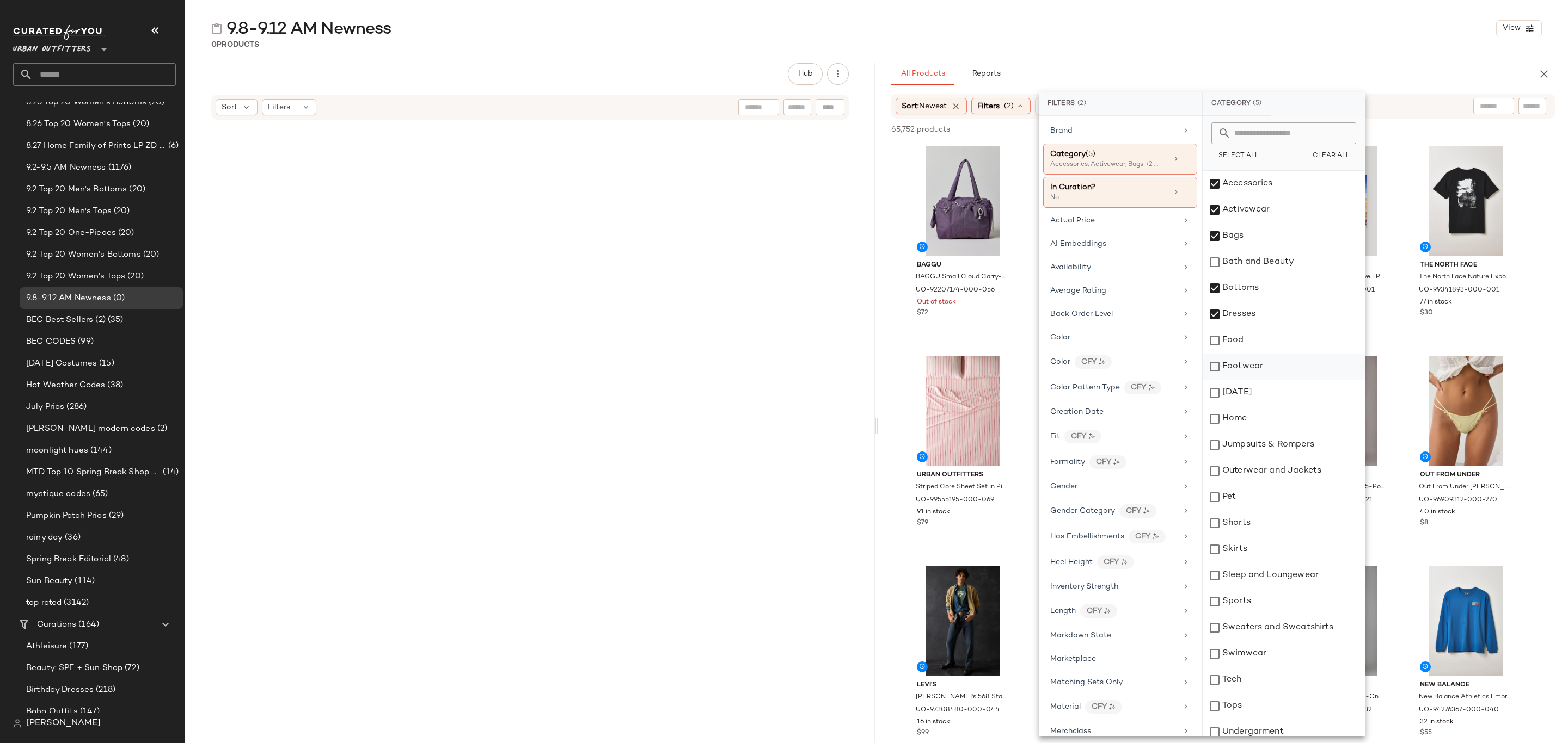
click at [1261, 376] on div "Footwear" at bounding box center [1283, 366] width 162 height 26
click at [1277, 453] on div "Jumpsuits & Rompers" at bounding box center [1283, 445] width 162 height 26
click at [1281, 468] on div "Outerwear and Jackets" at bounding box center [1283, 471] width 162 height 26
click at [1269, 524] on div "Shorts" at bounding box center [1283, 523] width 162 height 26
click at [1269, 563] on div "Sleep and Loungewear" at bounding box center [1283, 575] width 162 height 26
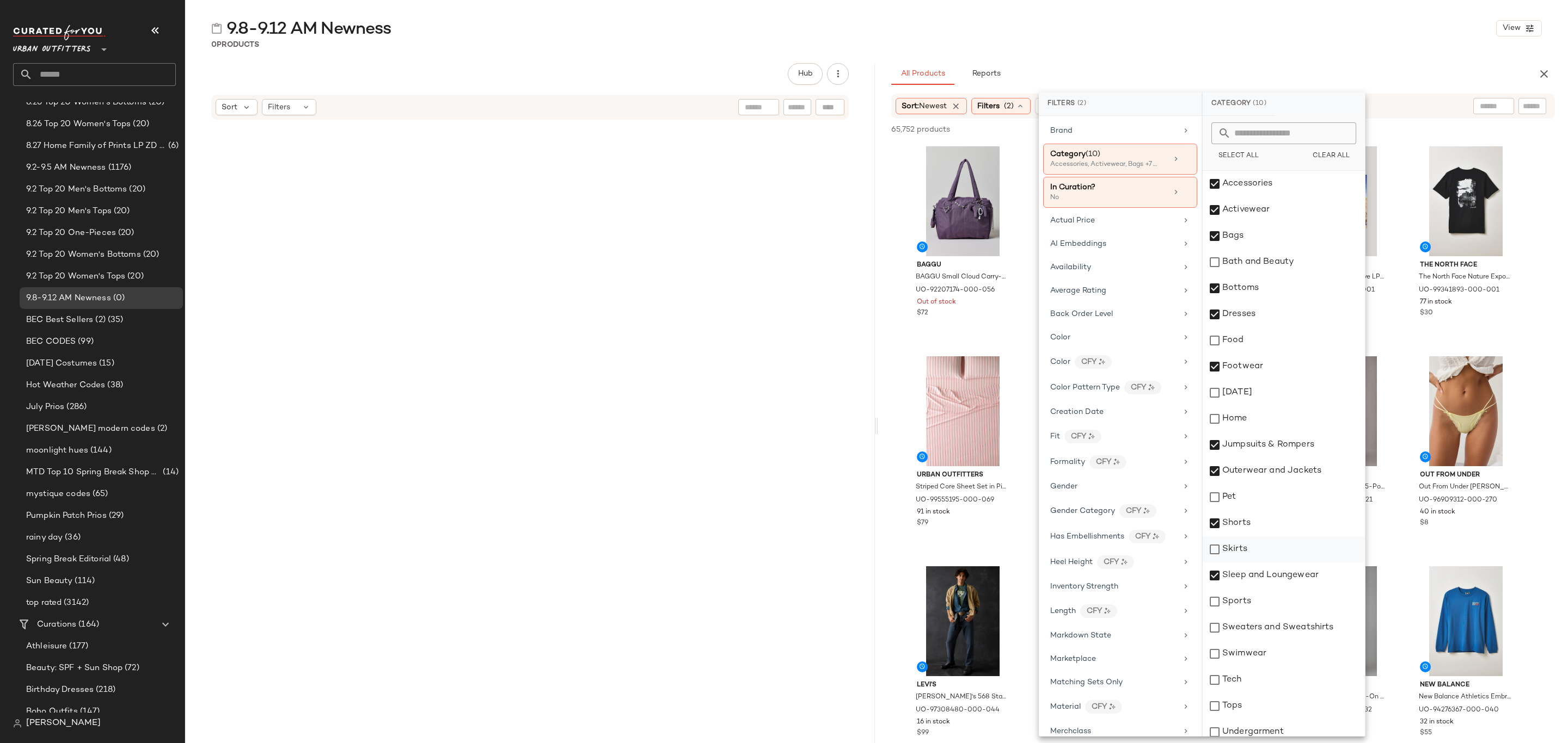
click at [1269, 554] on div "Skirts" at bounding box center [1283, 549] width 162 height 26
drag, startPoint x: 1288, startPoint y: 629, endPoint x: 1276, endPoint y: 656, distance: 29.5
click at [1289, 629] on div "Sweaters and Sweatshirts" at bounding box center [1283, 628] width 162 height 26
click at [1271, 661] on div "Swimwear" at bounding box center [1283, 653] width 162 height 26
click at [1273, 705] on div "Tops" at bounding box center [1283, 706] width 162 height 26
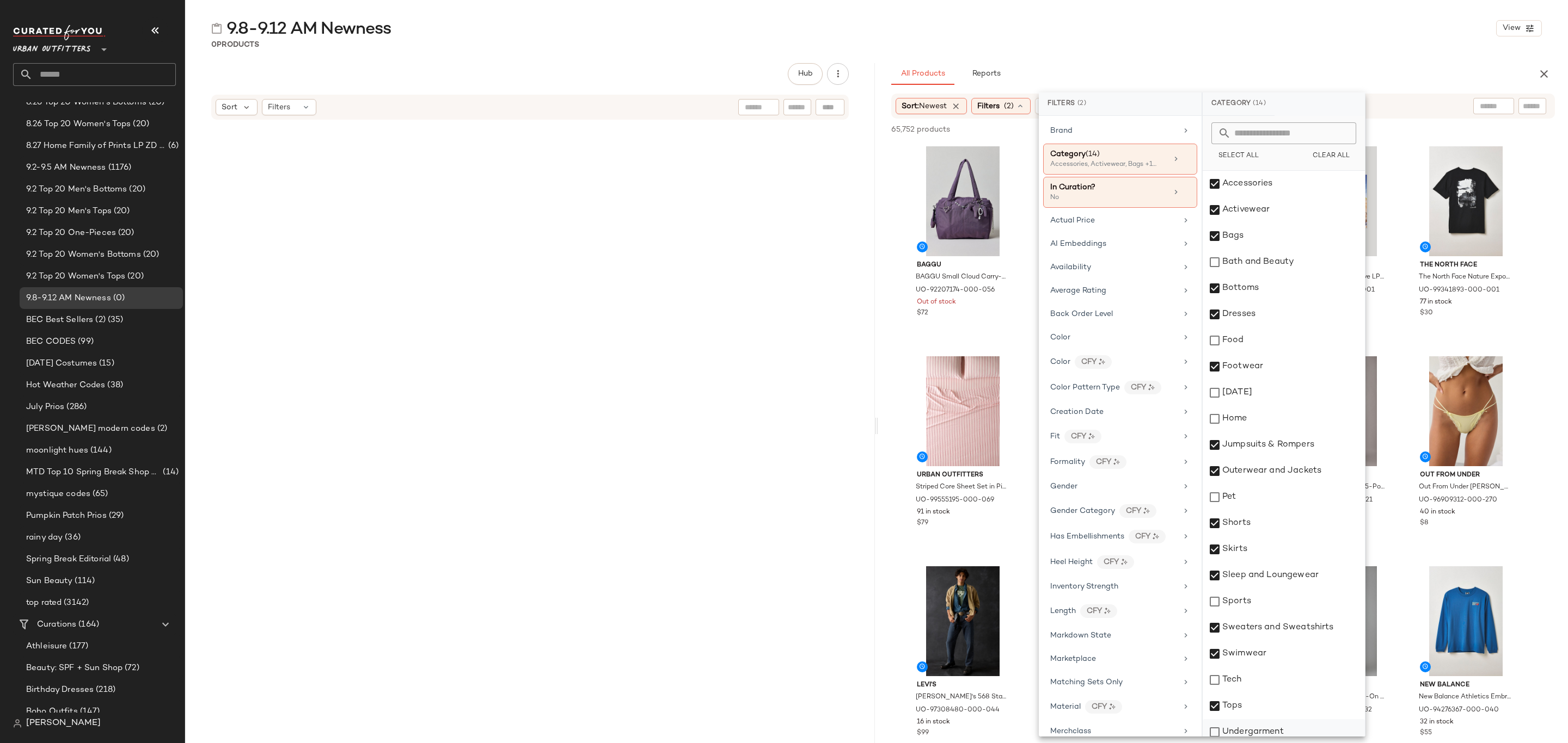
click at [1285, 725] on div "Undergarment" at bounding box center [1283, 732] width 162 height 26
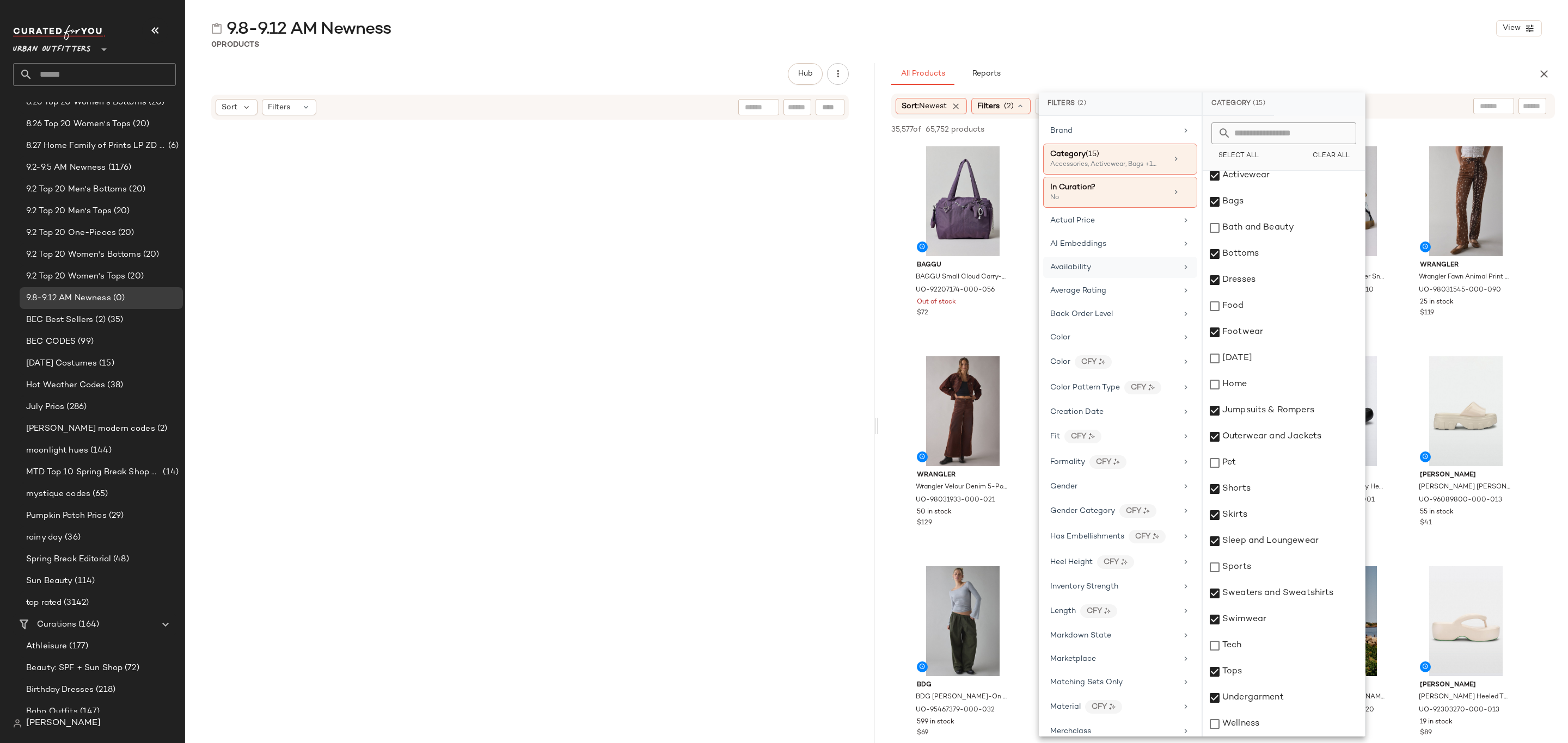
click at [1112, 273] on div "Availability" at bounding box center [1113, 267] width 127 height 12
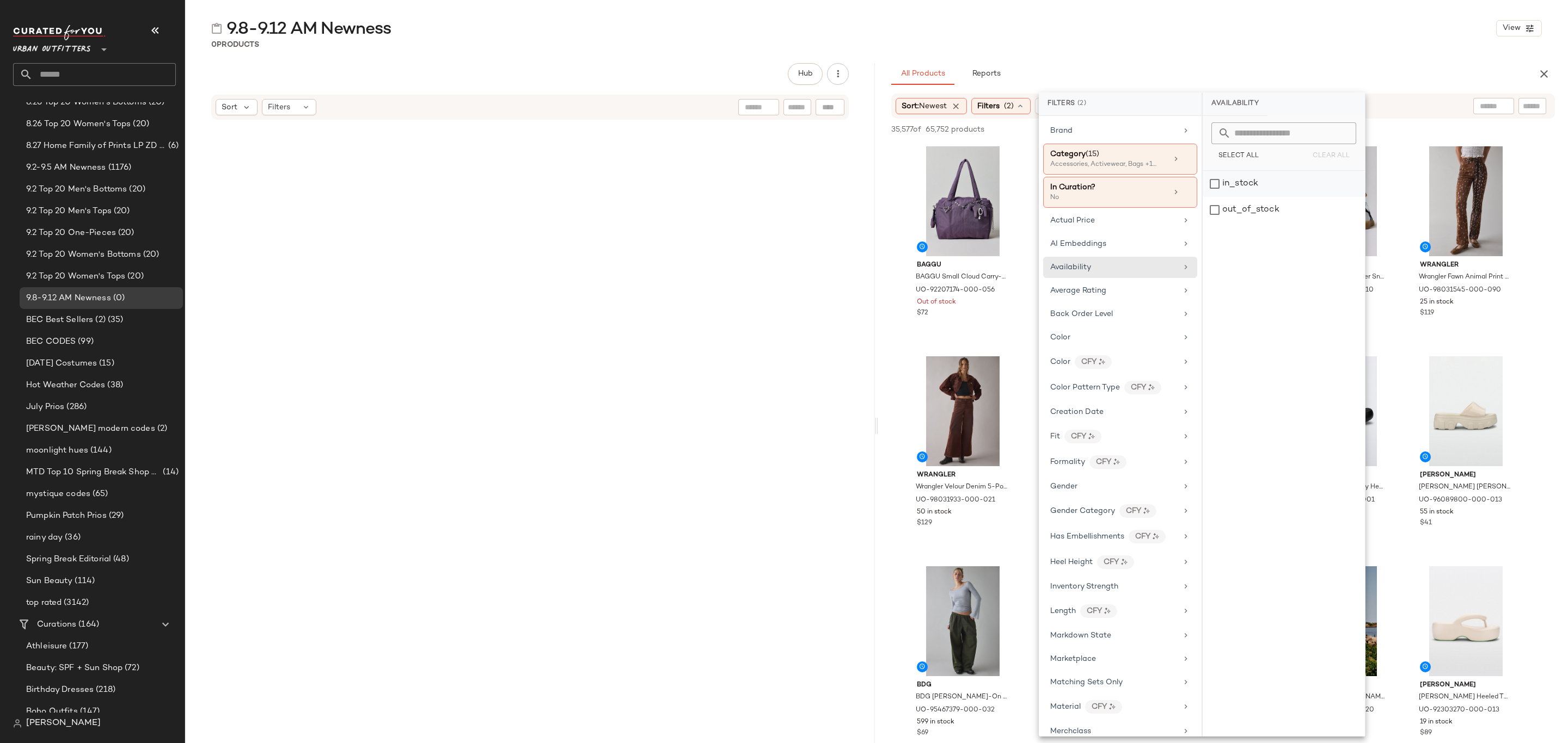
click at [1249, 183] on div "in_stock" at bounding box center [1283, 184] width 162 height 26
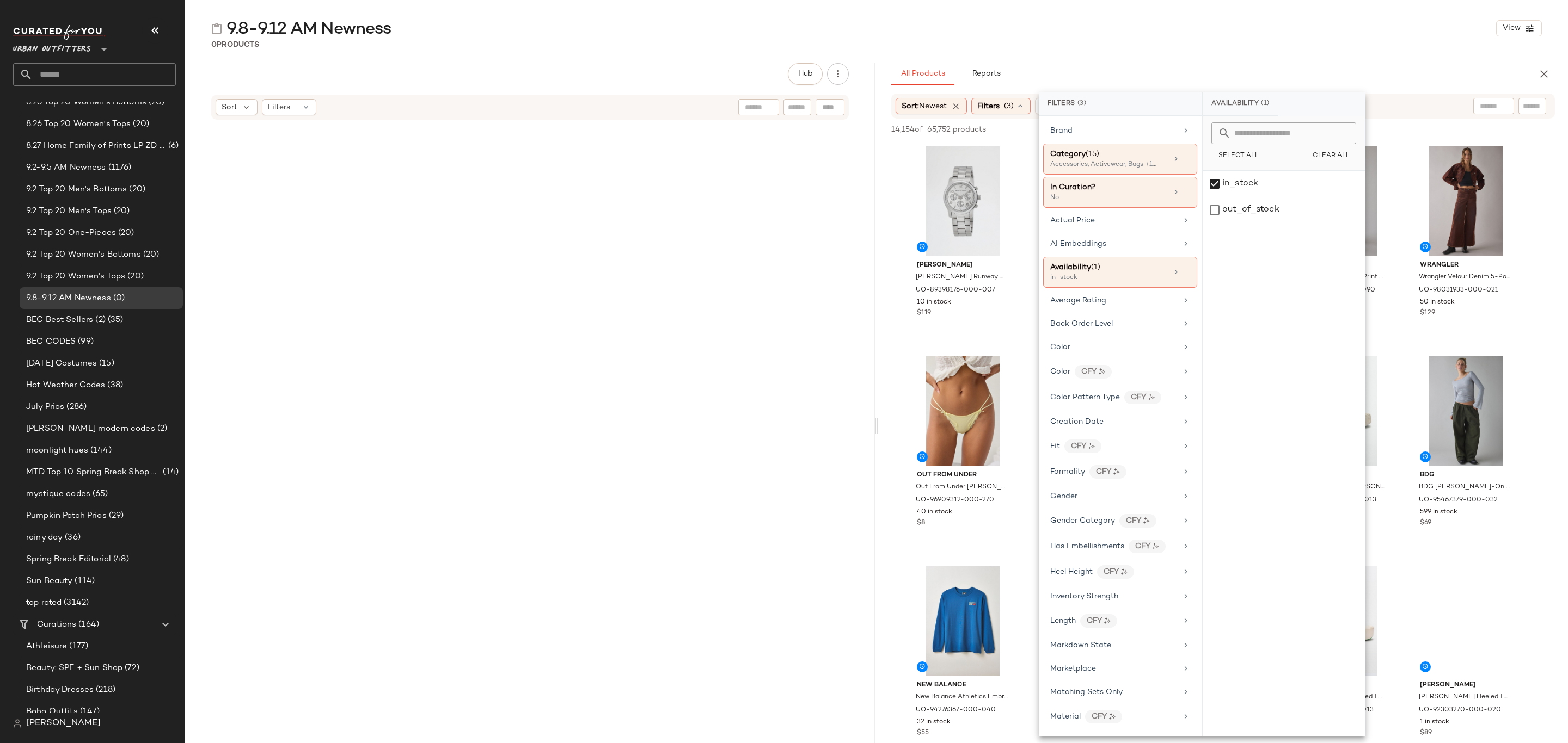
click at [1276, 53] on div "9.8-9.12 AM Newness View 0 Products Hub Sort Filters All Products Reports Sort:…" at bounding box center [876, 380] width 1382 height 726
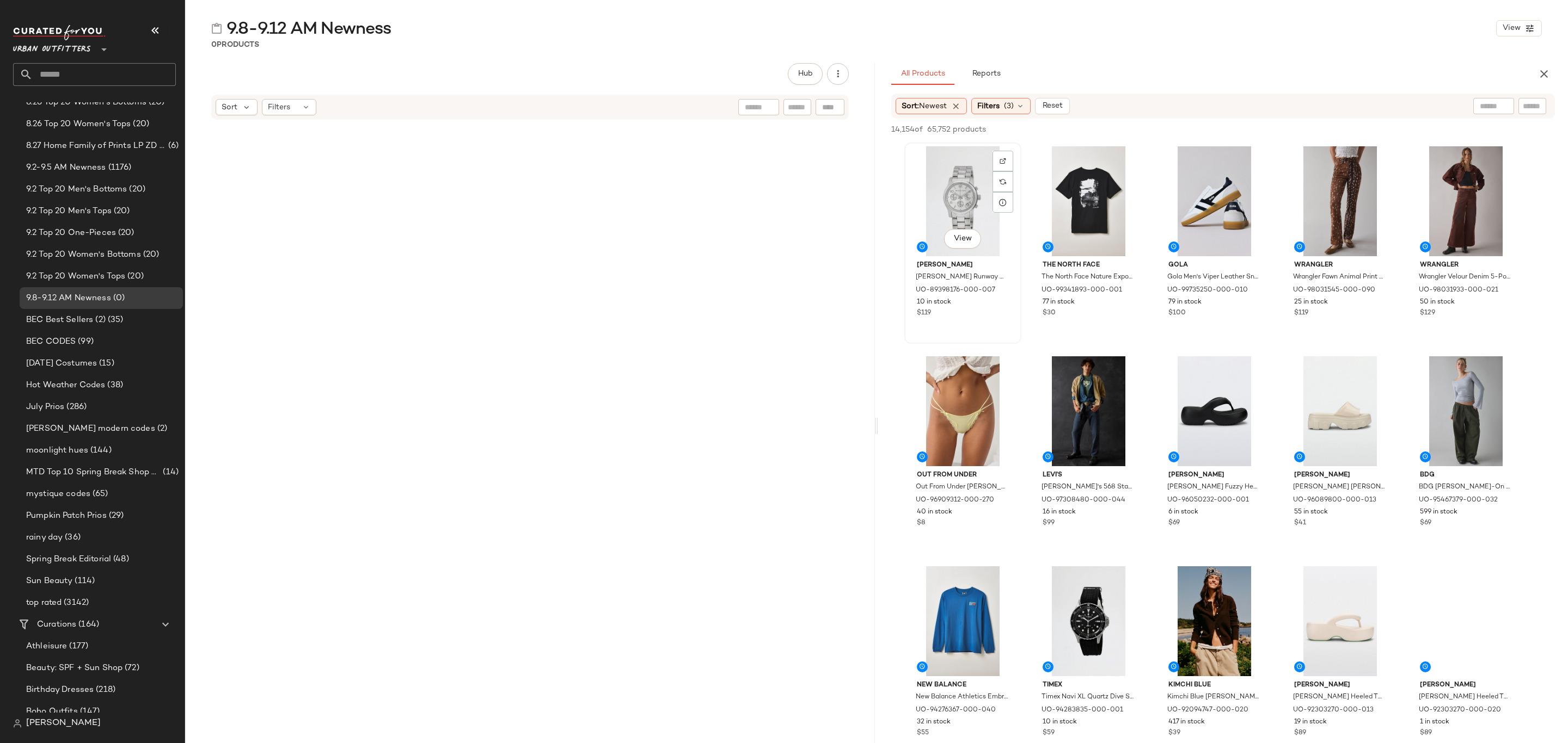
click at [938, 160] on div "View" at bounding box center [963, 201] width 110 height 110
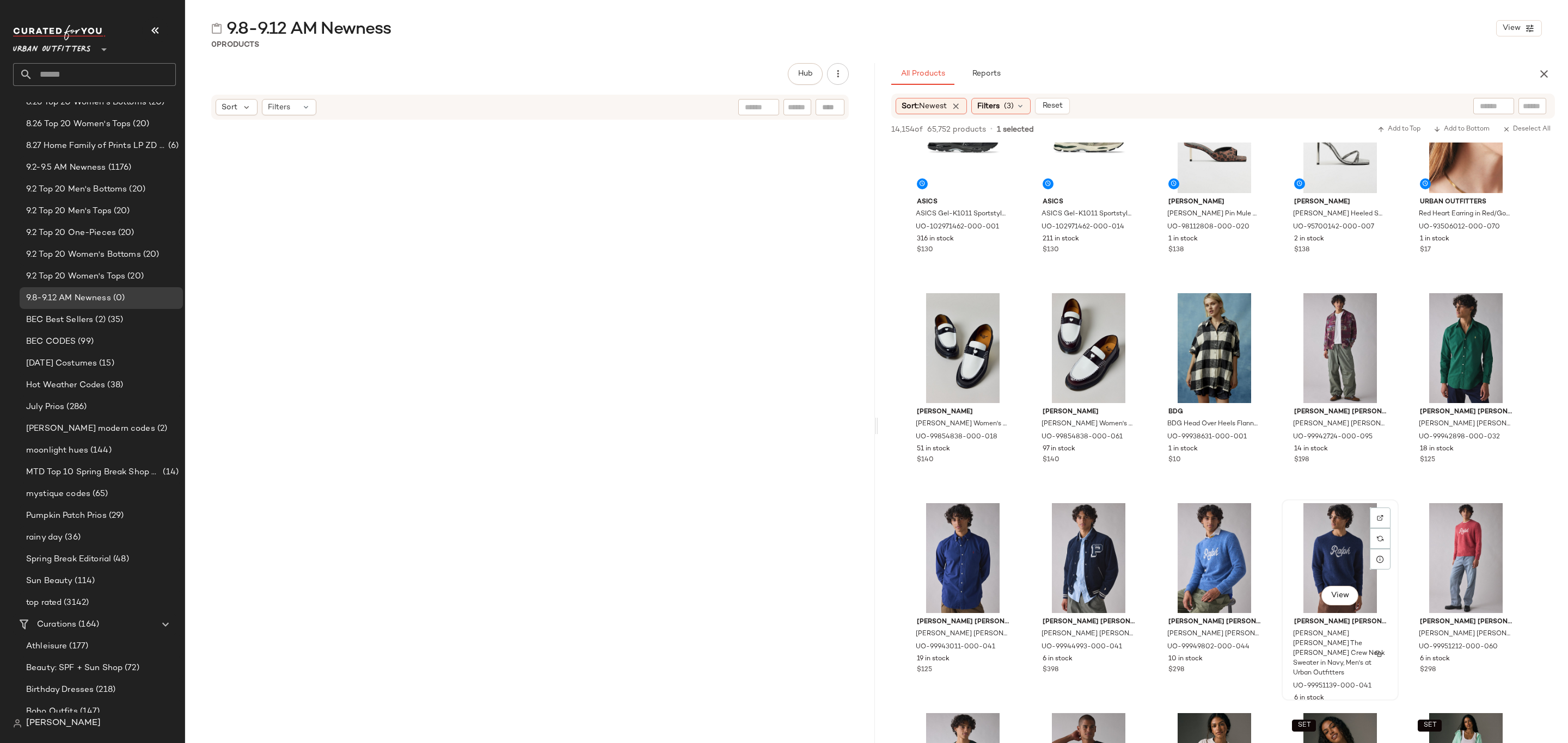
scroll to position [32486, 0]
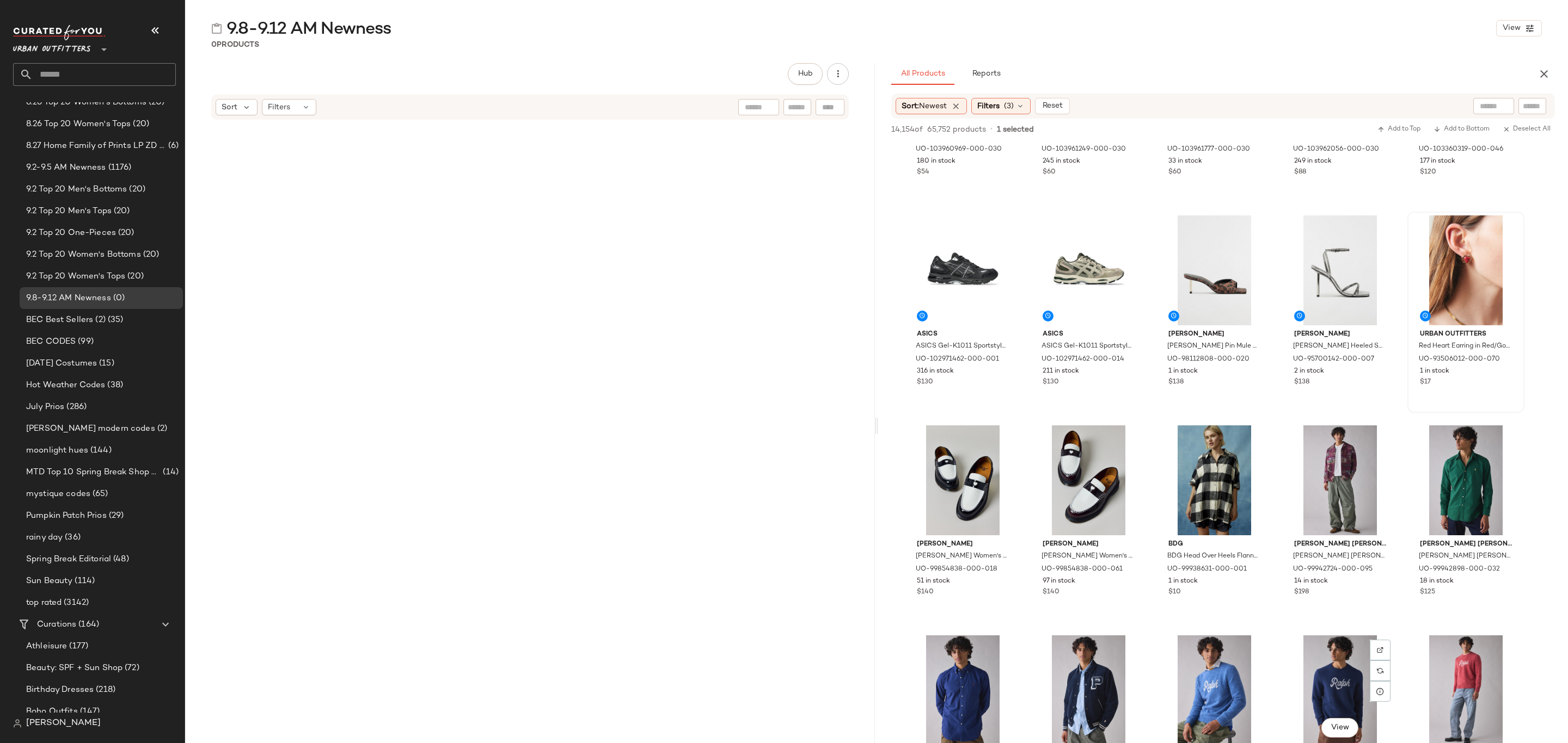
click at [1491, 372] on div "1 in stock" at bounding box center [1465, 372] width 92 height 10
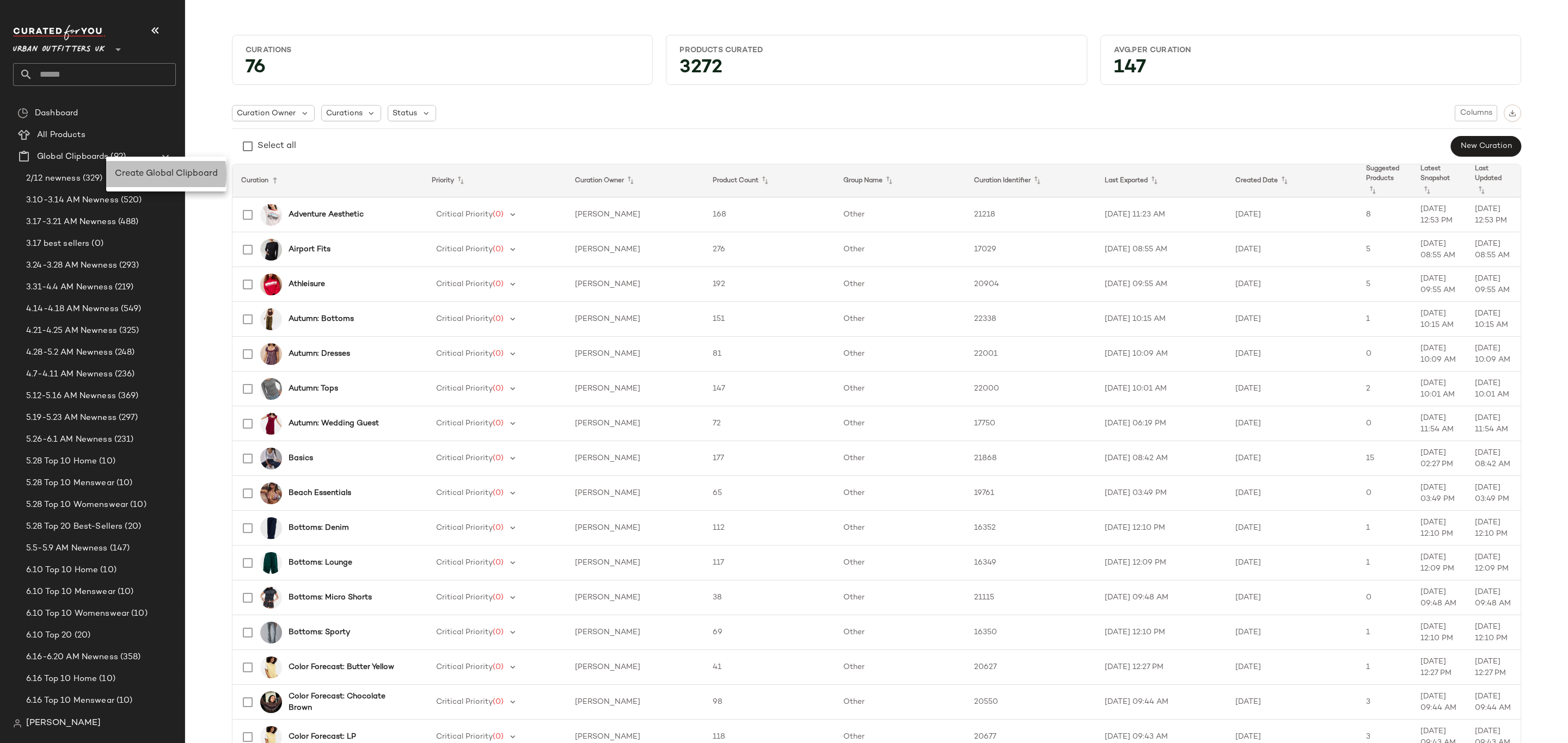
click at [131, 175] on span "Create Global Clipboard" at bounding box center [166, 174] width 102 height 9
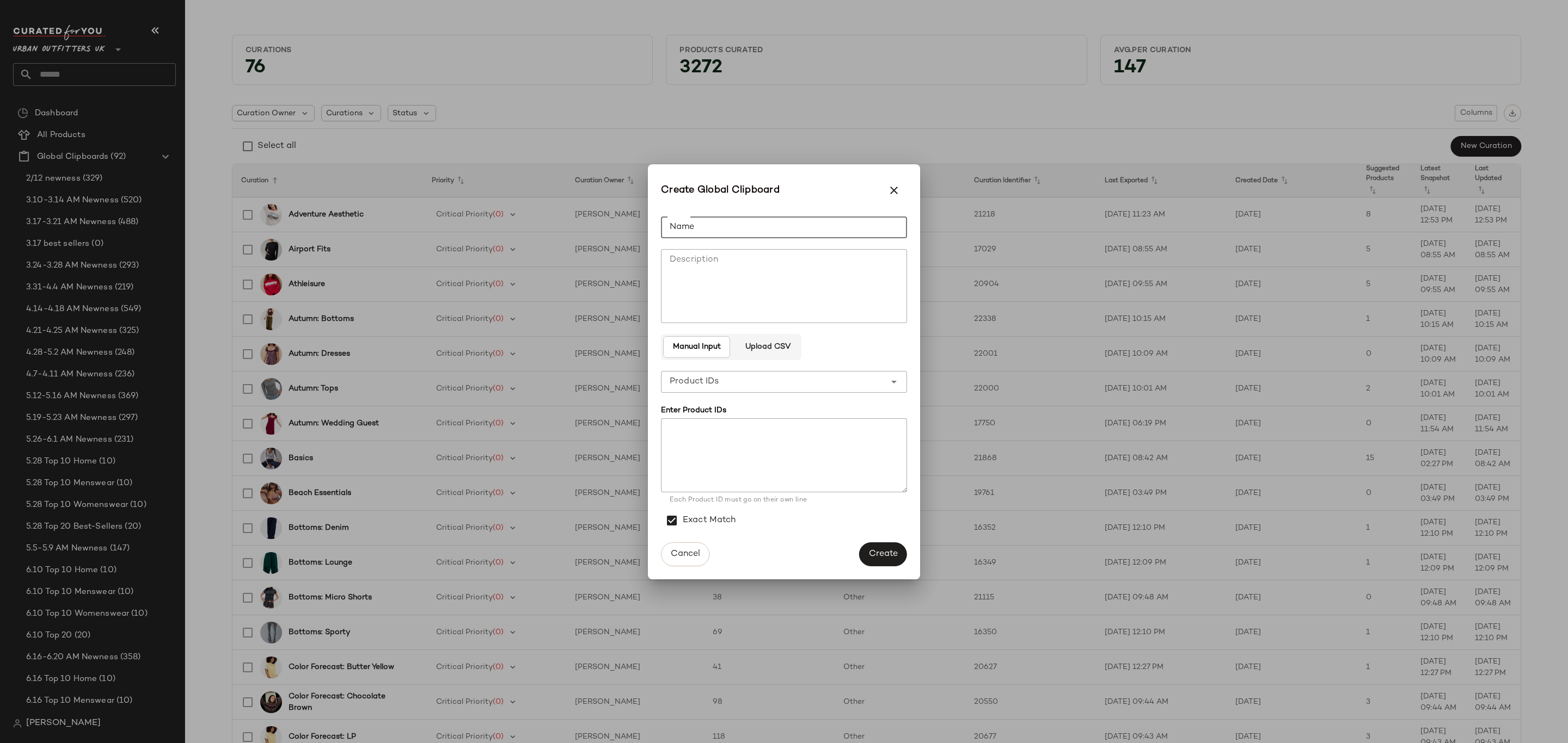
click at [880, 234] on input "Name" at bounding box center [783, 227] width 246 height 22
type input "**********"
click at [885, 552] on span "Create" at bounding box center [883, 554] width 29 height 10
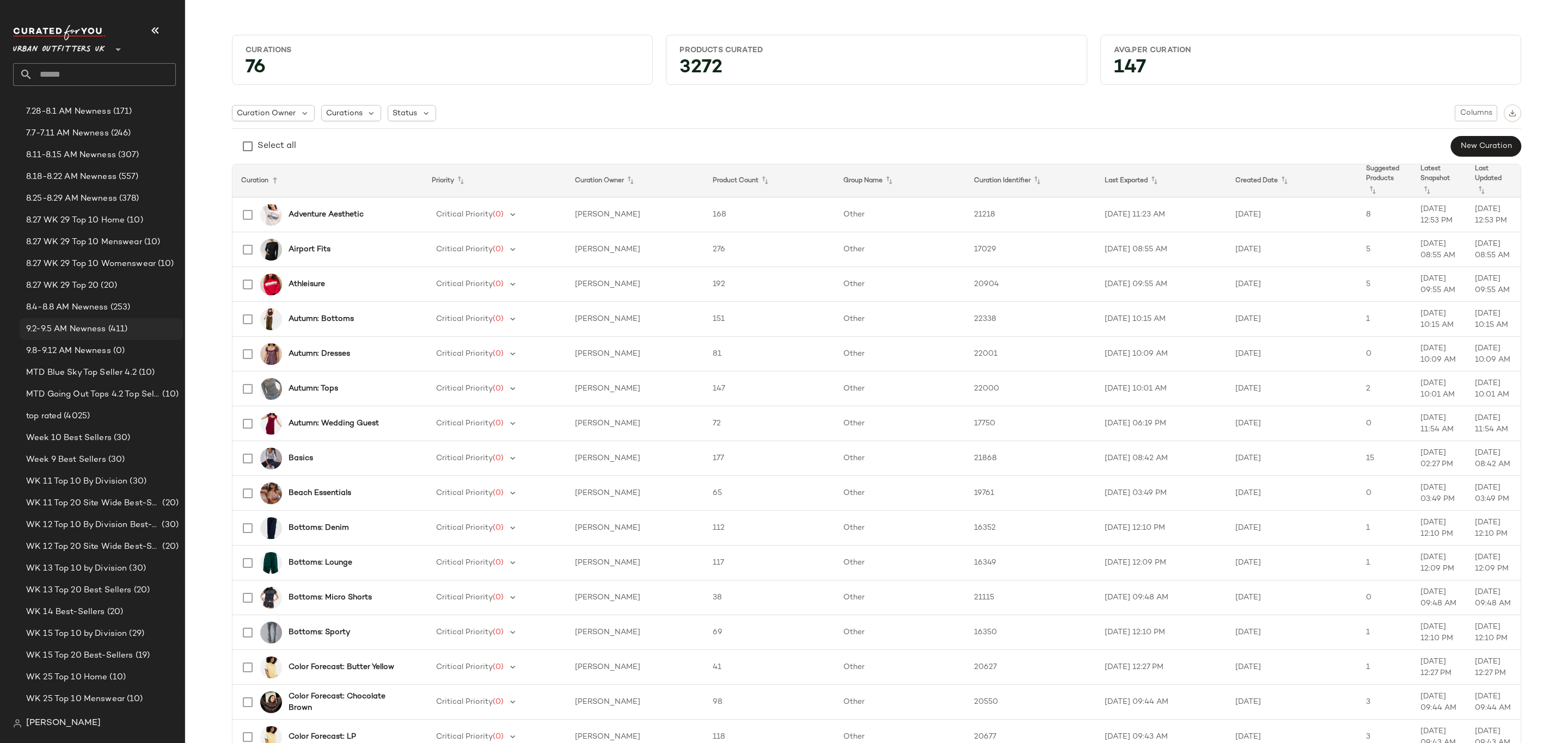
scroll to position [1306, 0]
click at [109, 343] on div "9.8-9.12 AM Newness (0)" at bounding box center [102, 352] width 163 height 22
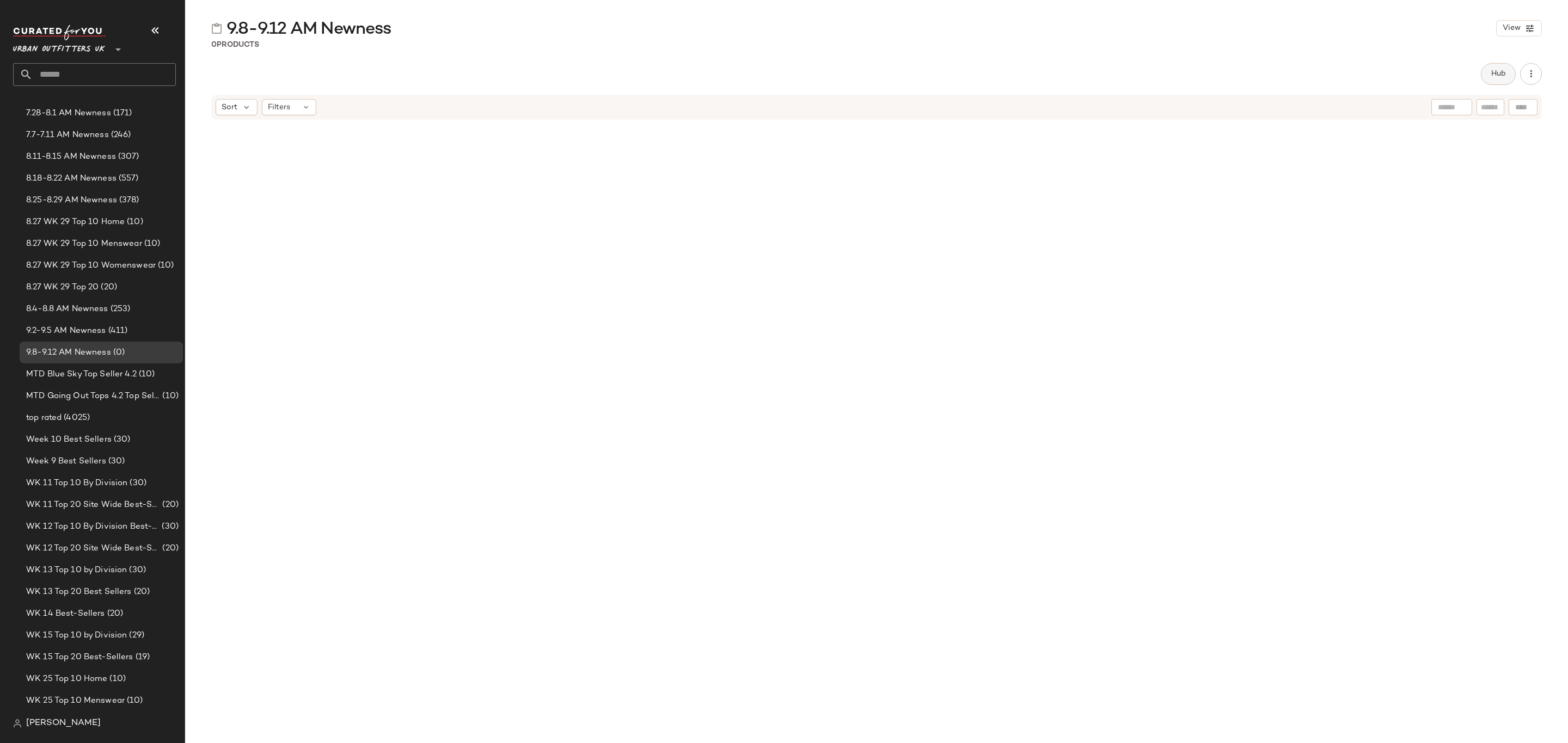
click at [1487, 73] on button "Hub" at bounding box center [1497, 74] width 34 height 22
click at [923, 104] on icon at bounding box center [926, 106] width 10 height 10
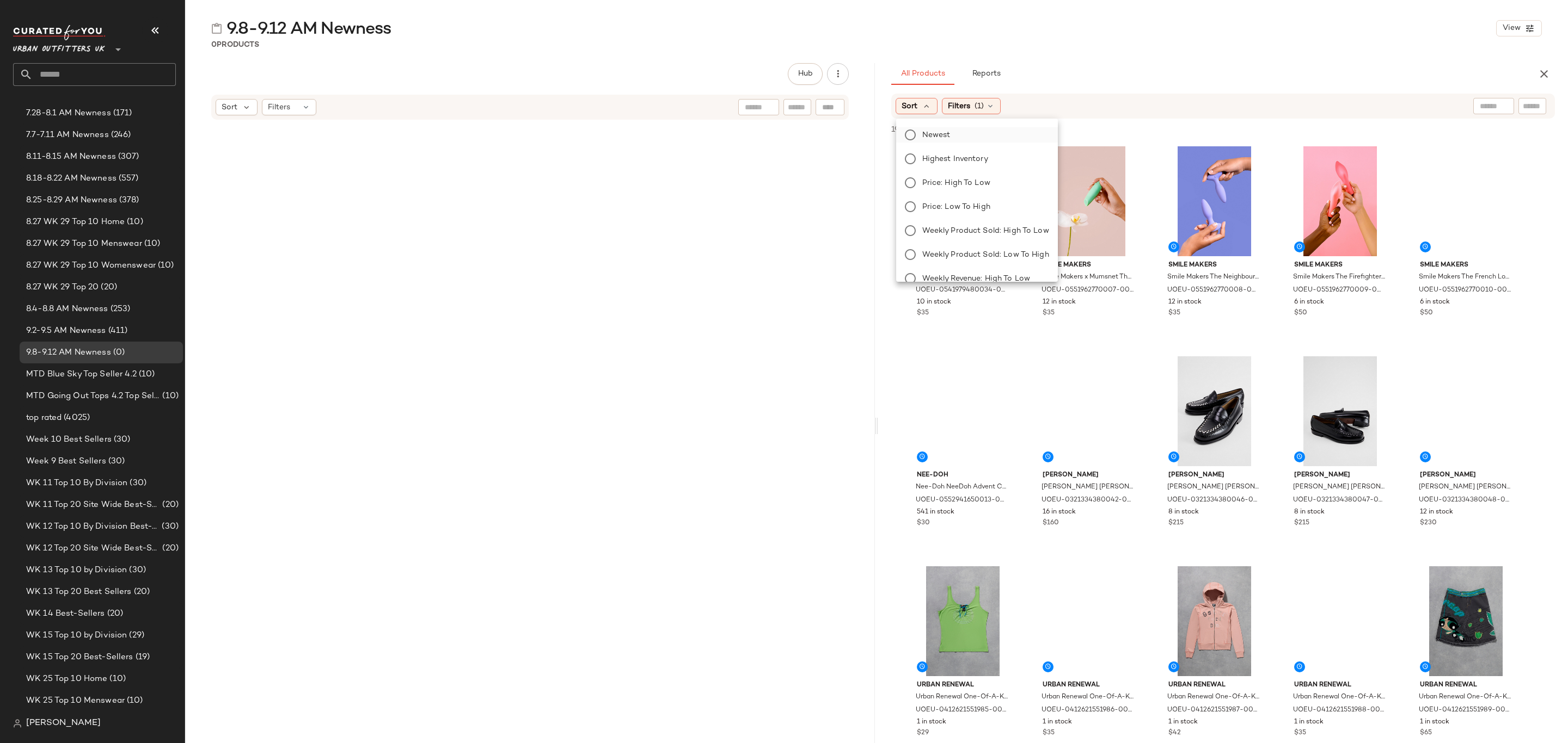
drag, startPoint x: 933, startPoint y: 130, endPoint x: 939, endPoint y: 130, distance: 6.0
click at [933, 130] on span "Newest" at bounding box center [935, 135] width 28 height 12
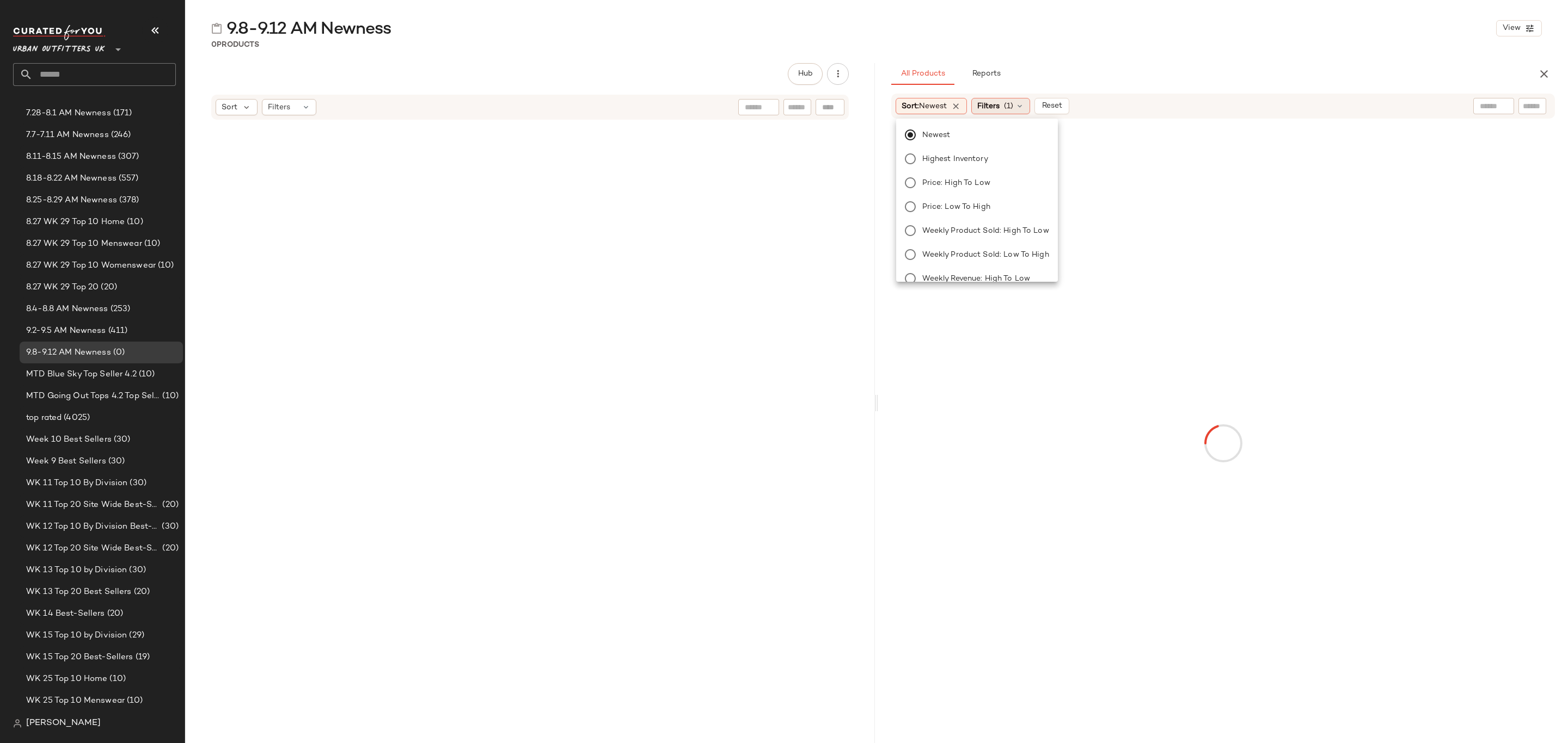
click at [1000, 106] on span "Filters" at bounding box center [988, 106] width 23 height 12
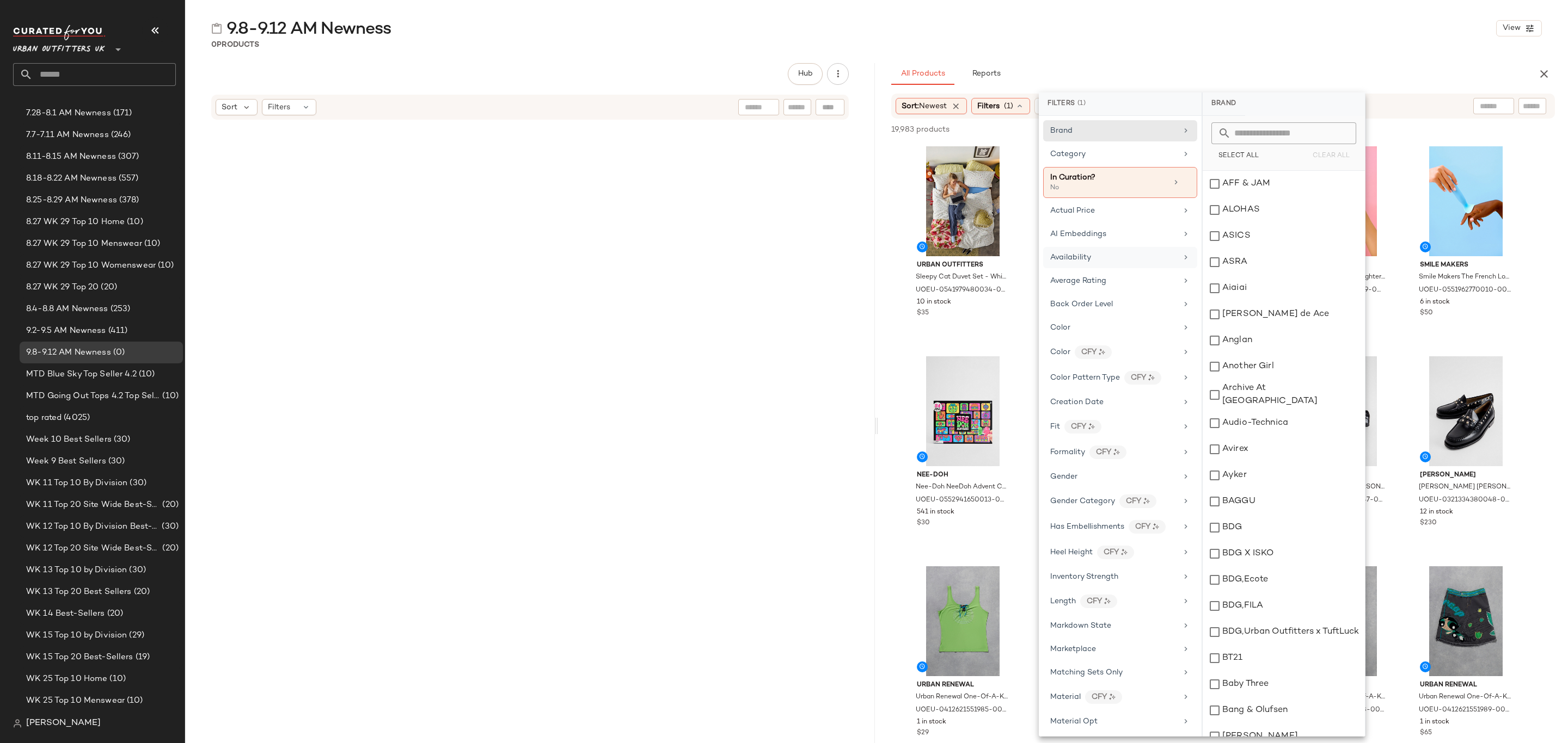
click at [1102, 258] on div "Availability" at bounding box center [1113, 257] width 127 height 12
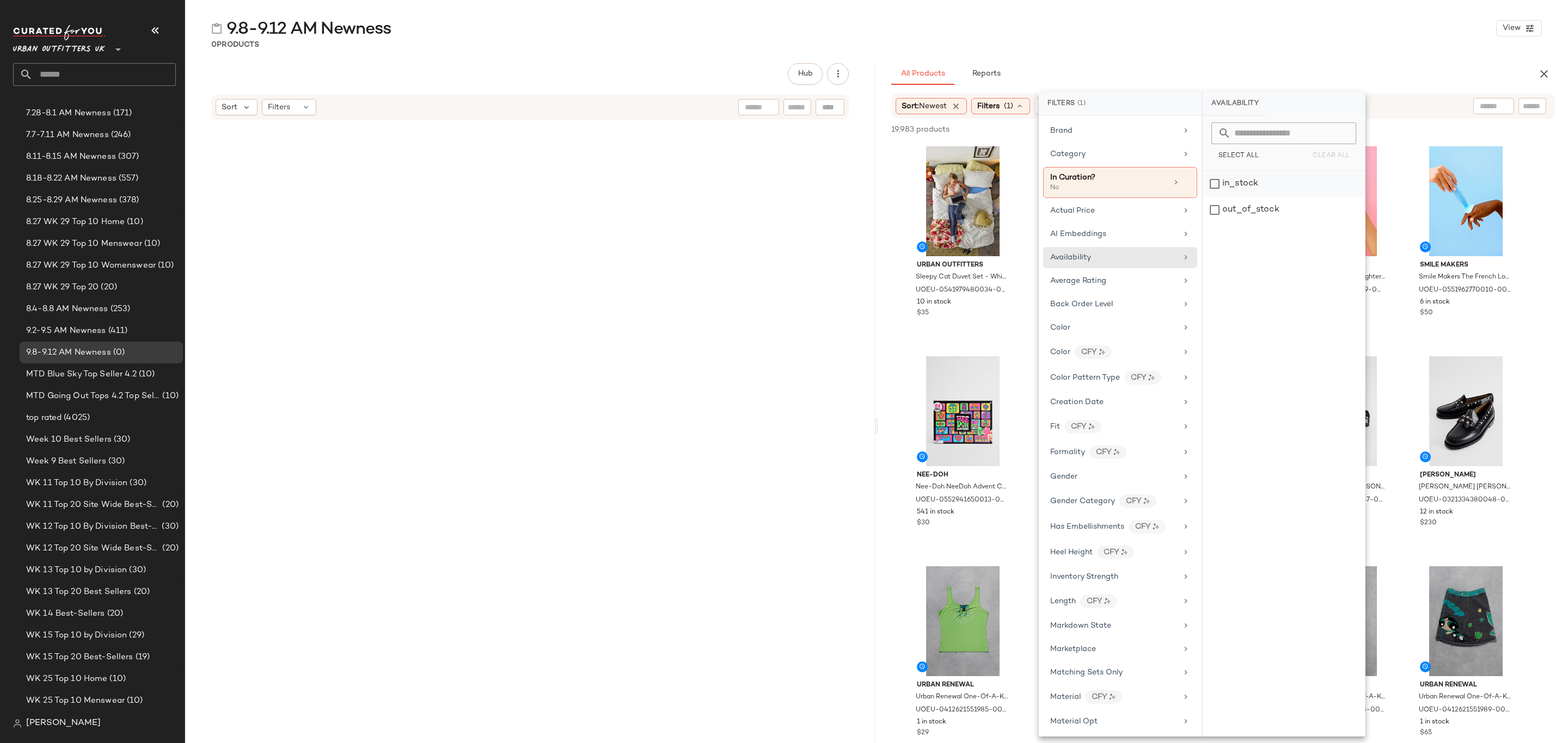
click at [1242, 183] on div "in_stock" at bounding box center [1283, 184] width 162 height 26
click at [1081, 154] on span "Category" at bounding box center [1067, 154] width 35 height 8
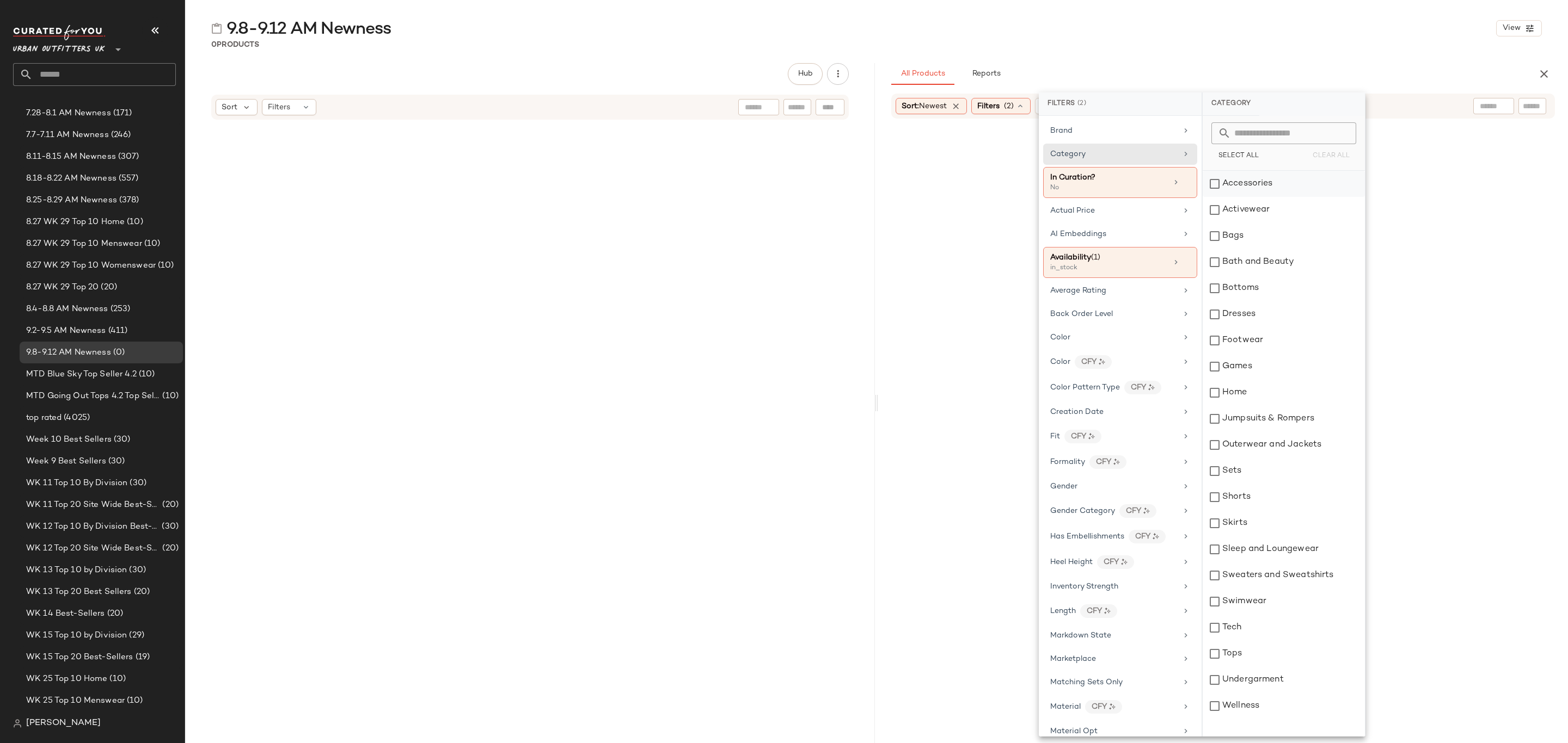
click at [1263, 182] on div "Accessories" at bounding box center [1283, 184] width 162 height 26
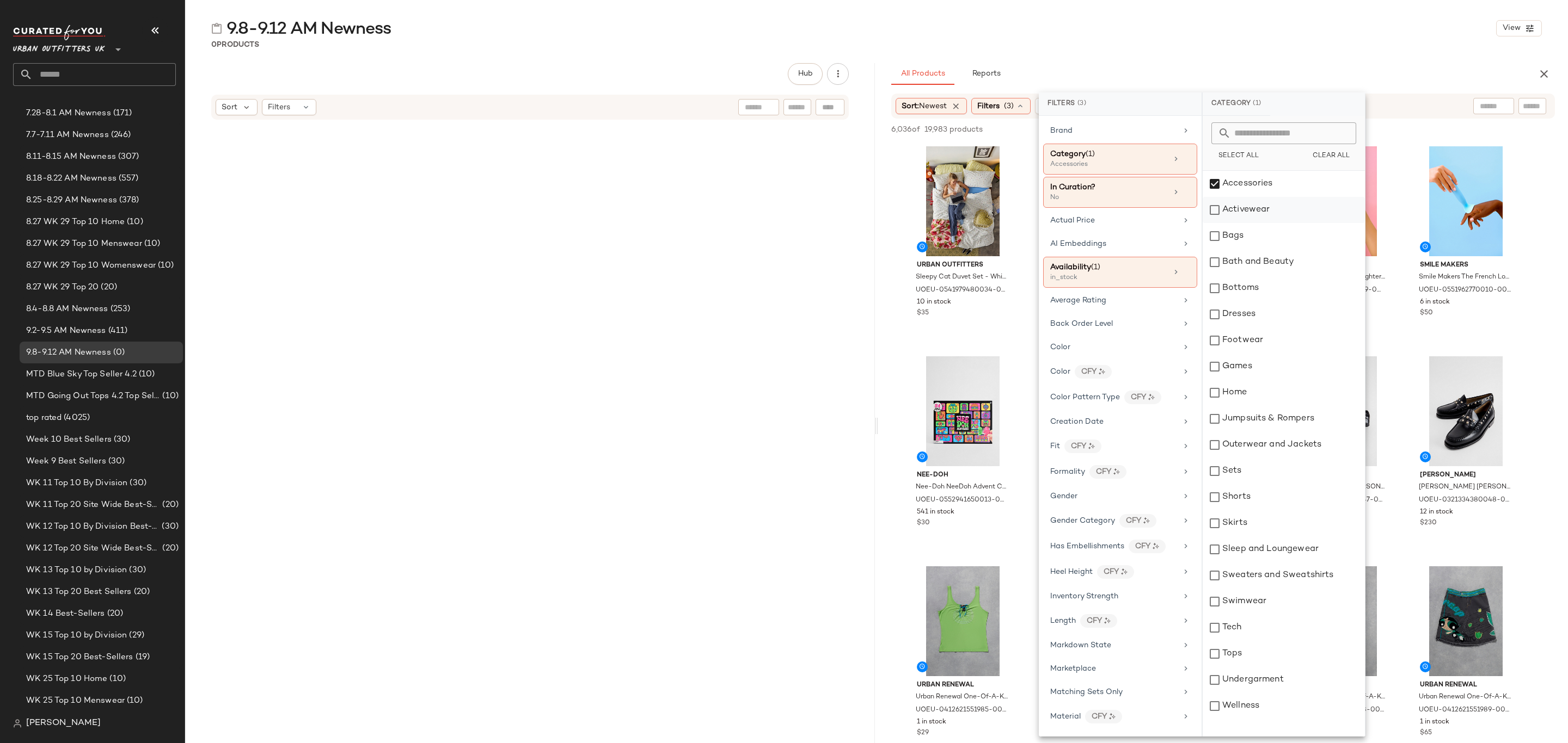
click at [1261, 205] on div "Activewear" at bounding box center [1283, 209] width 162 height 26
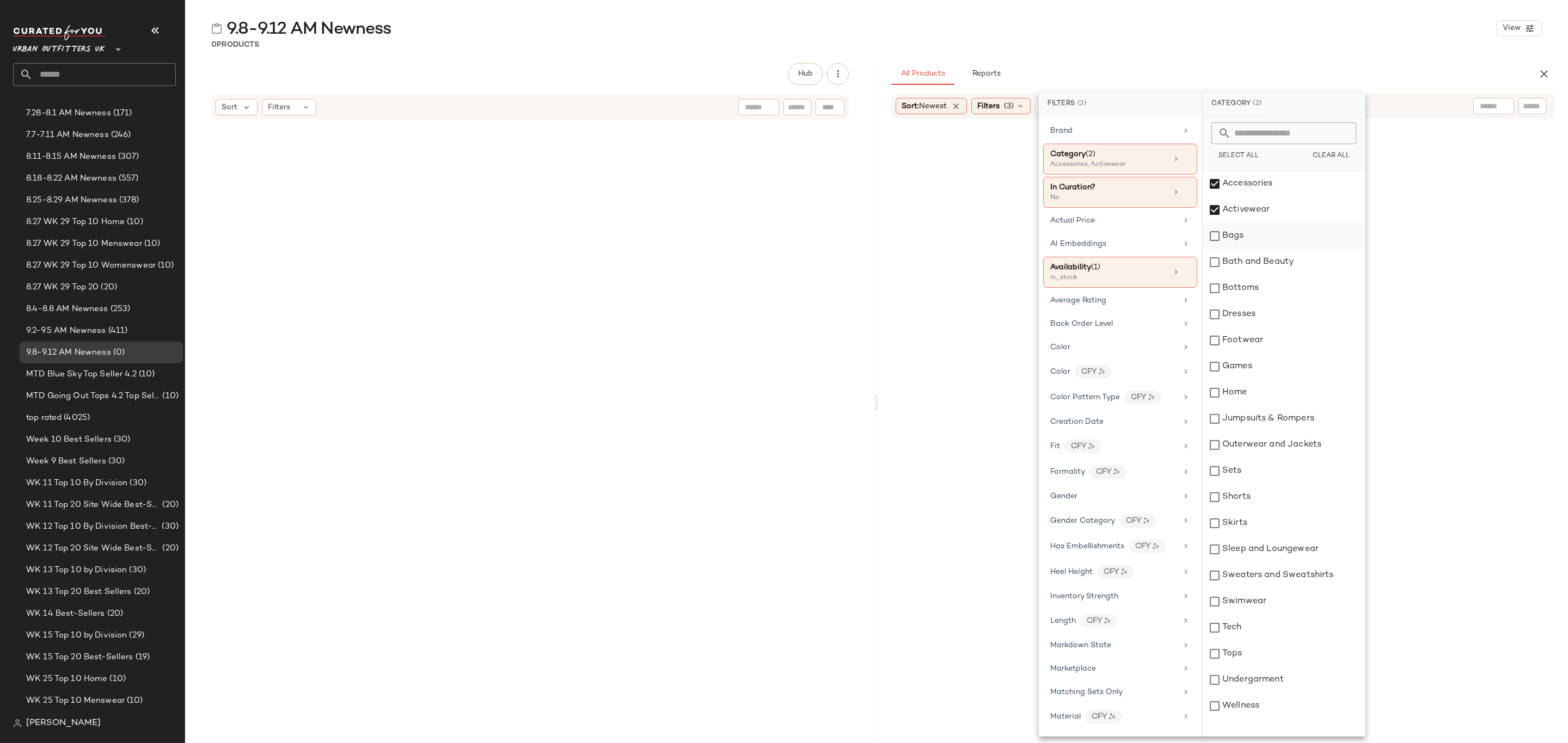
click at [1268, 242] on div "Bags" at bounding box center [1283, 236] width 162 height 26
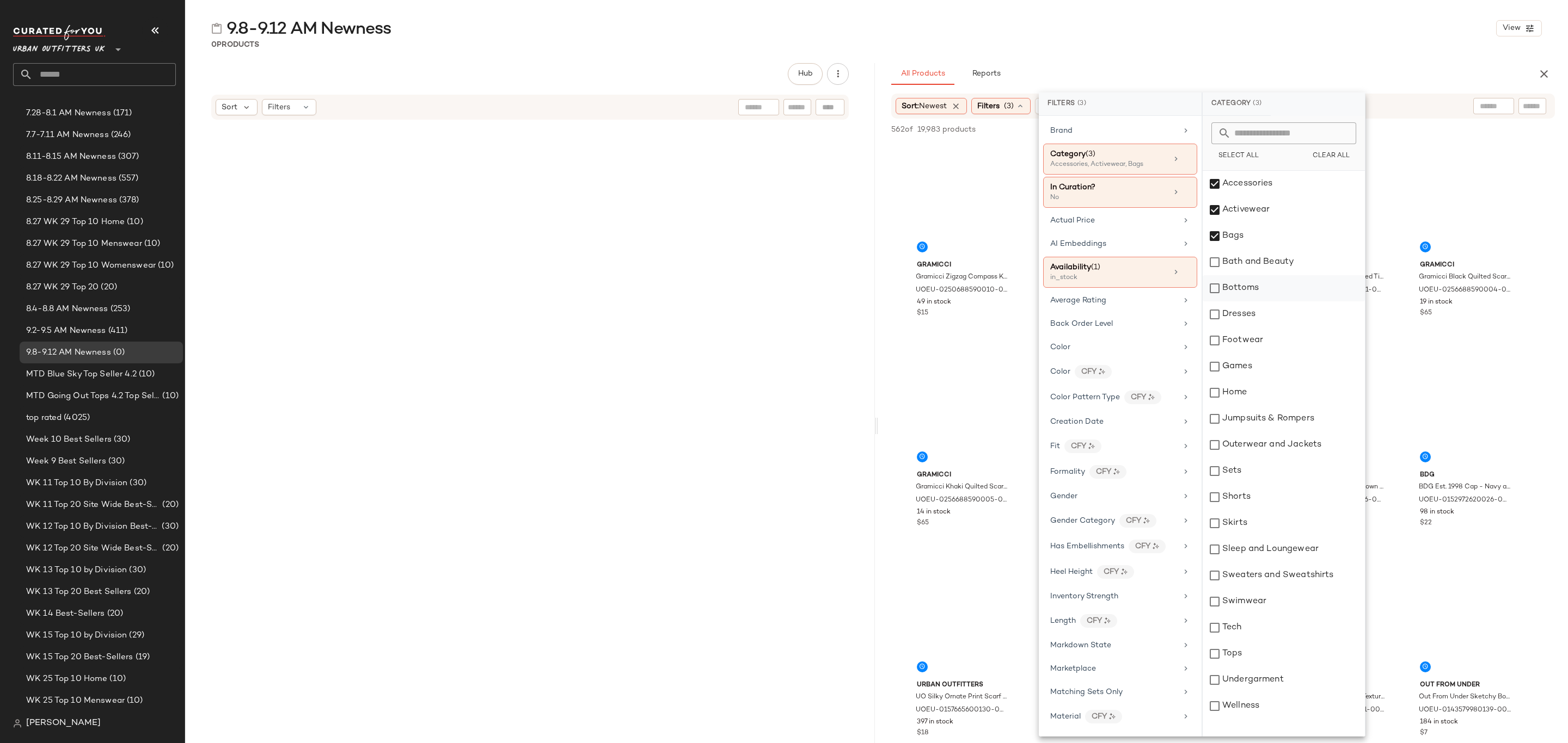
click at [1277, 281] on div "Bottoms" at bounding box center [1283, 288] width 162 height 26
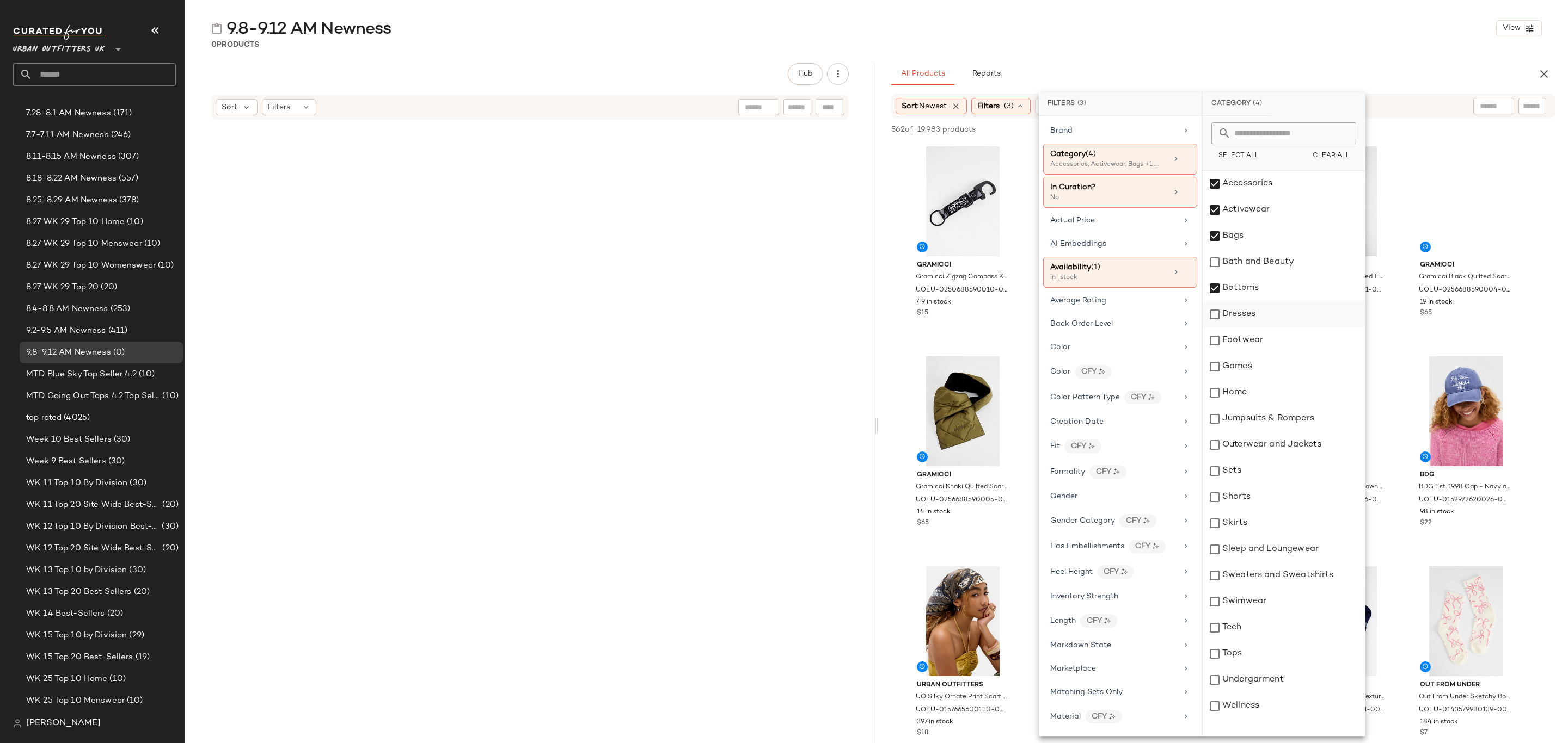
click at [1282, 313] on div "Dresses" at bounding box center [1283, 314] width 162 height 26
click at [1284, 343] on div "Footwear" at bounding box center [1283, 341] width 162 height 26
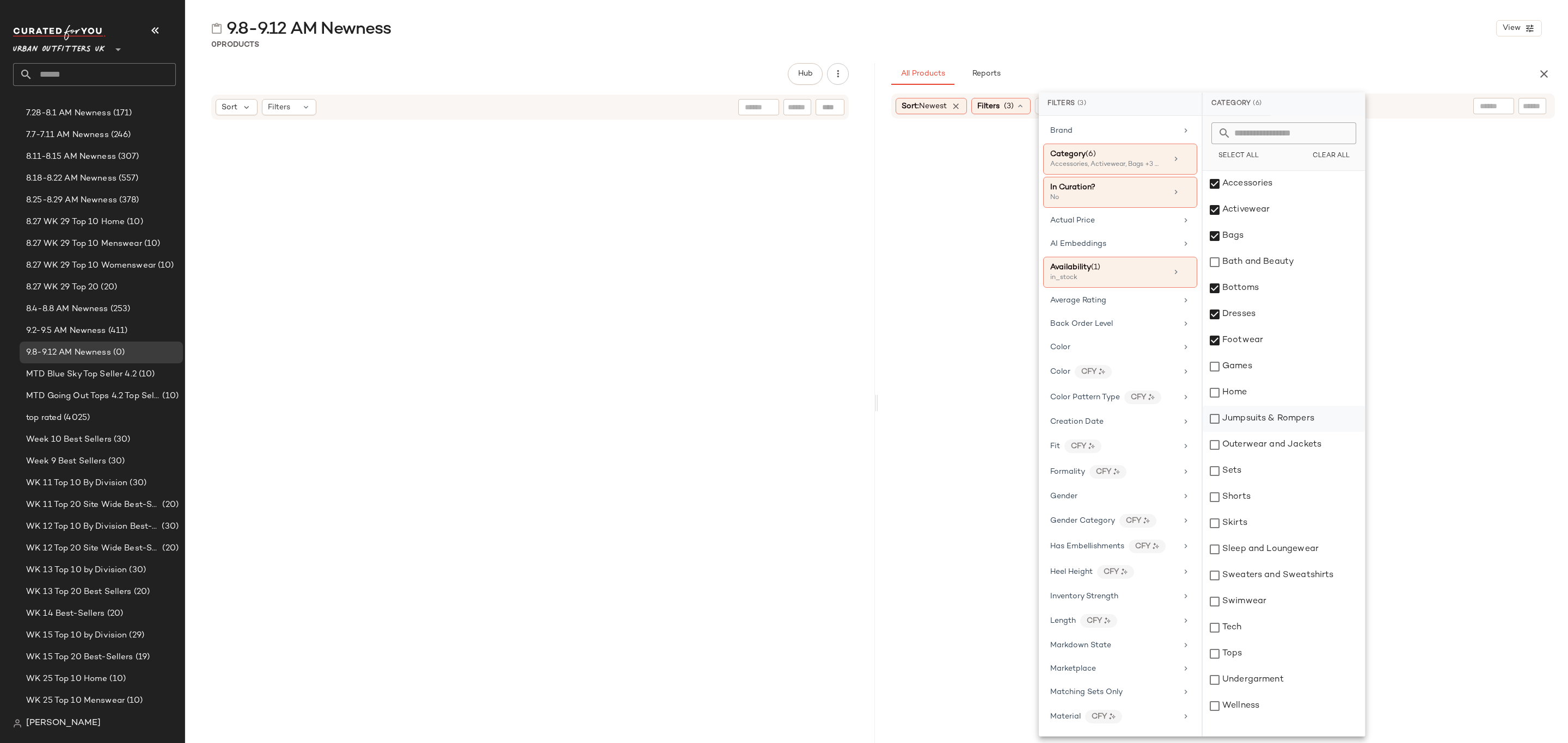
click at [1292, 415] on div "Jumpsuits & Rompers" at bounding box center [1283, 419] width 162 height 26
click at [1300, 443] on div "Outerwear and Jackets" at bounding box center [1283, 445] width 162 height 26
click at [1283, 469] on div "Sets" at bounding box center [1283, 471] width 162 height 26
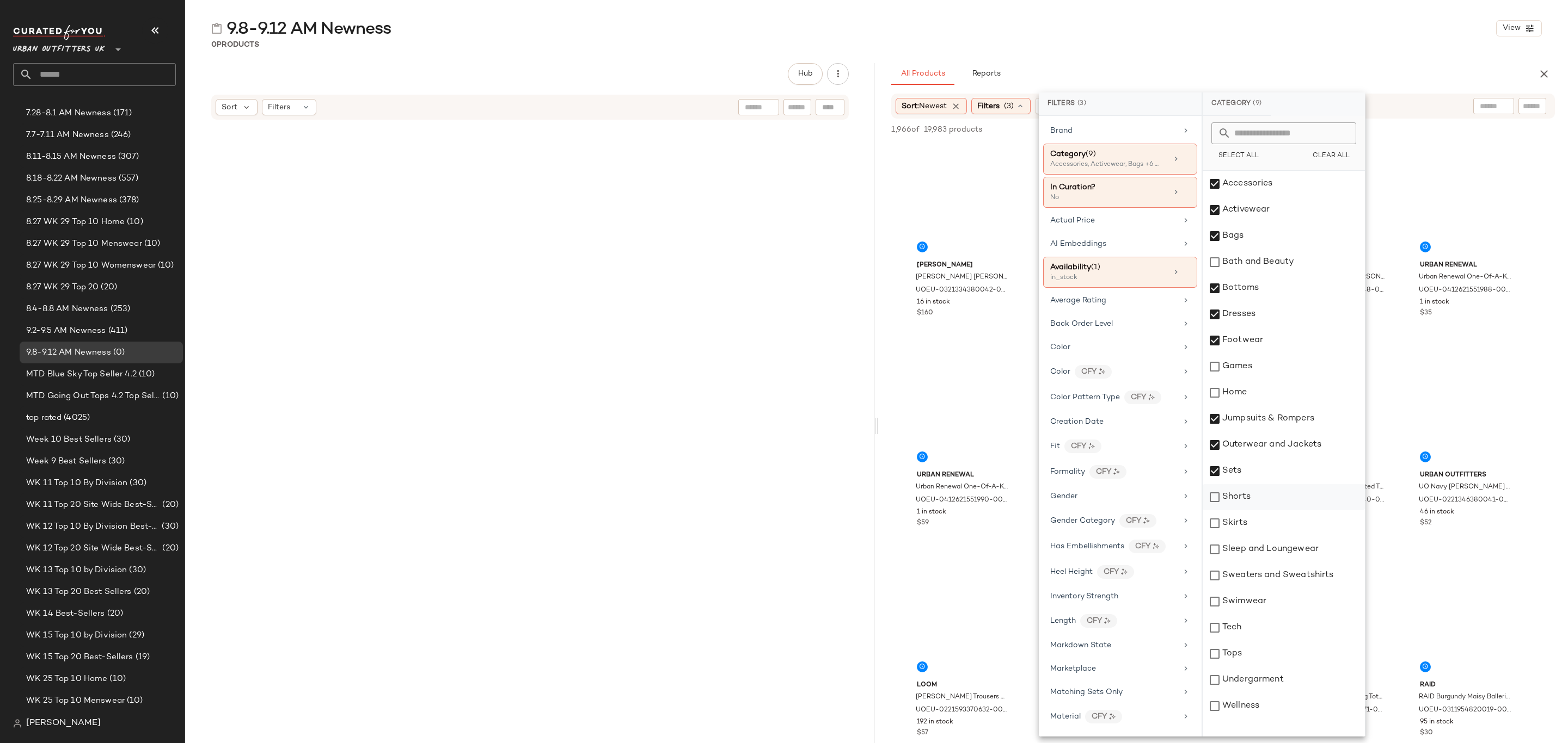
click at [1284, 488] on div "Shorts" at bounding box center [1283, 497] width 162 height 26
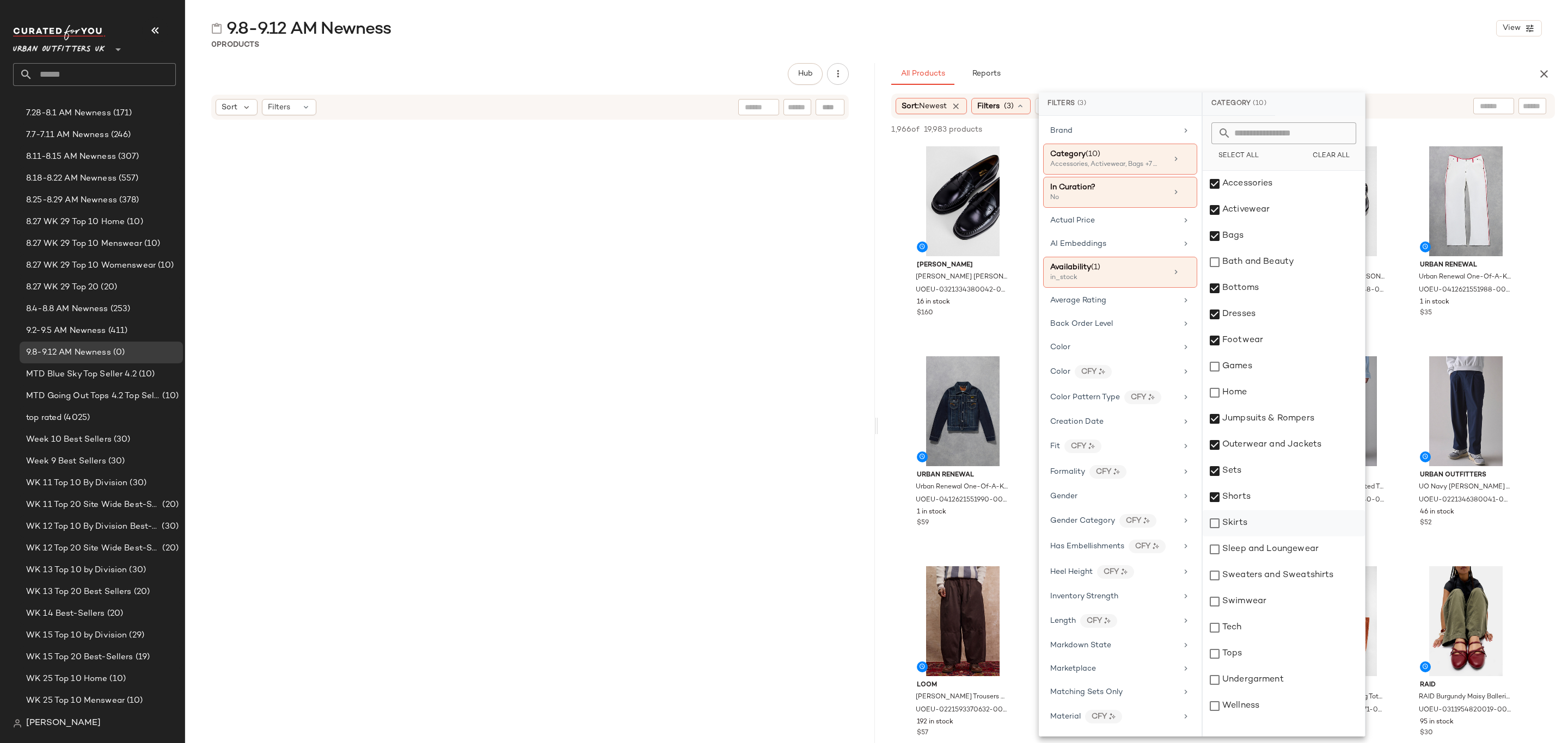
click at [1282, 532] on div "Skirts" at bounding box center [1283, 523] width 162 height 26
click at [1288, 549] on div "Sleep and Loungewear" at bounding box center [1283, 549] width 162 height 26
click at [1293, 573] on div "Sweaters and Sweatshirts" at bounding box center [1283, 575] width 162 height 26
click at [1287, 603] on div "Swimwear" at bounding box center [1283, 602] width 162 height 26
click at [1289, 653] on div "Tops" at bounding box center [1283, 653] width 162 height 26
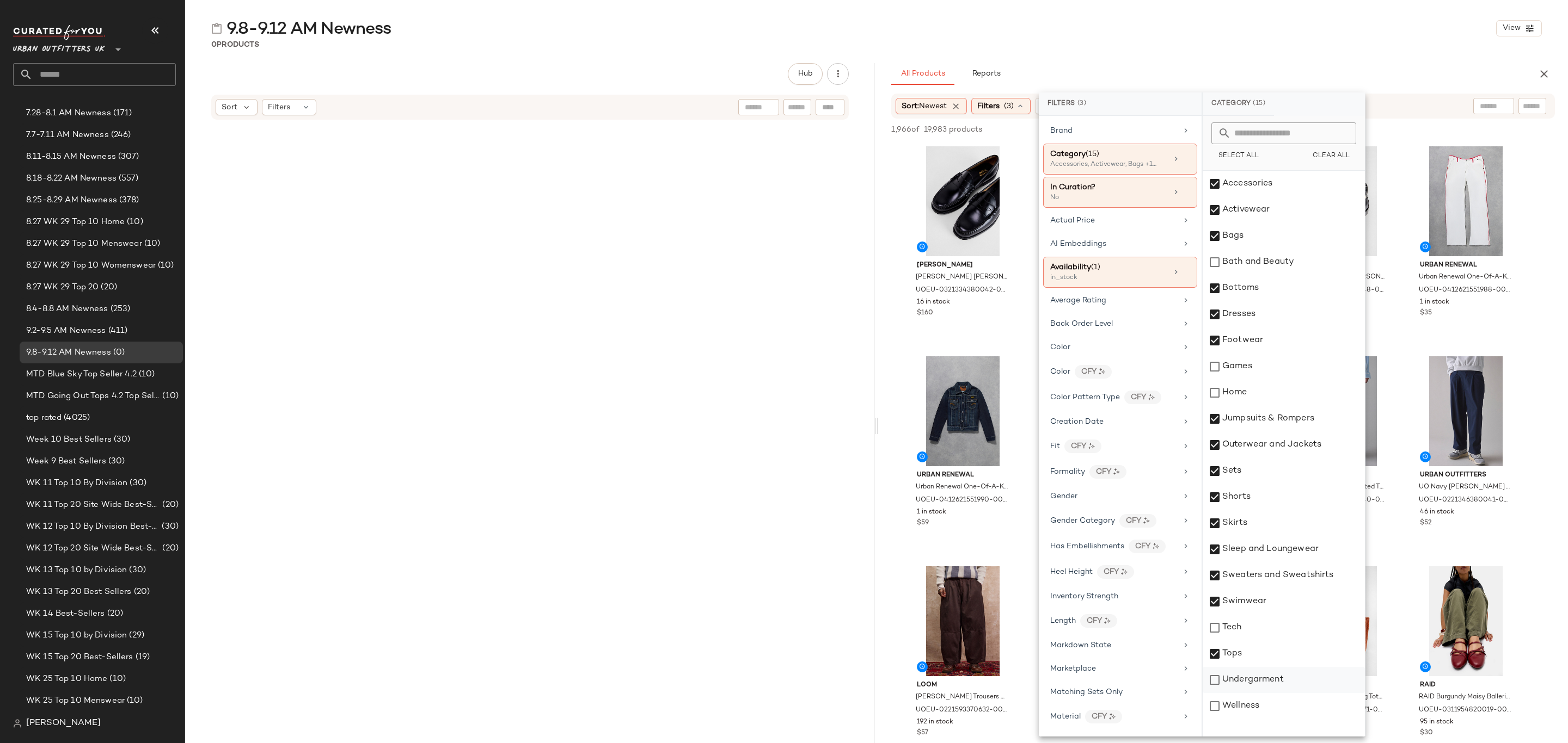
click at [1289, 684] on div "Undergarment" at bounding box center [1283, 680] width 162 height 26
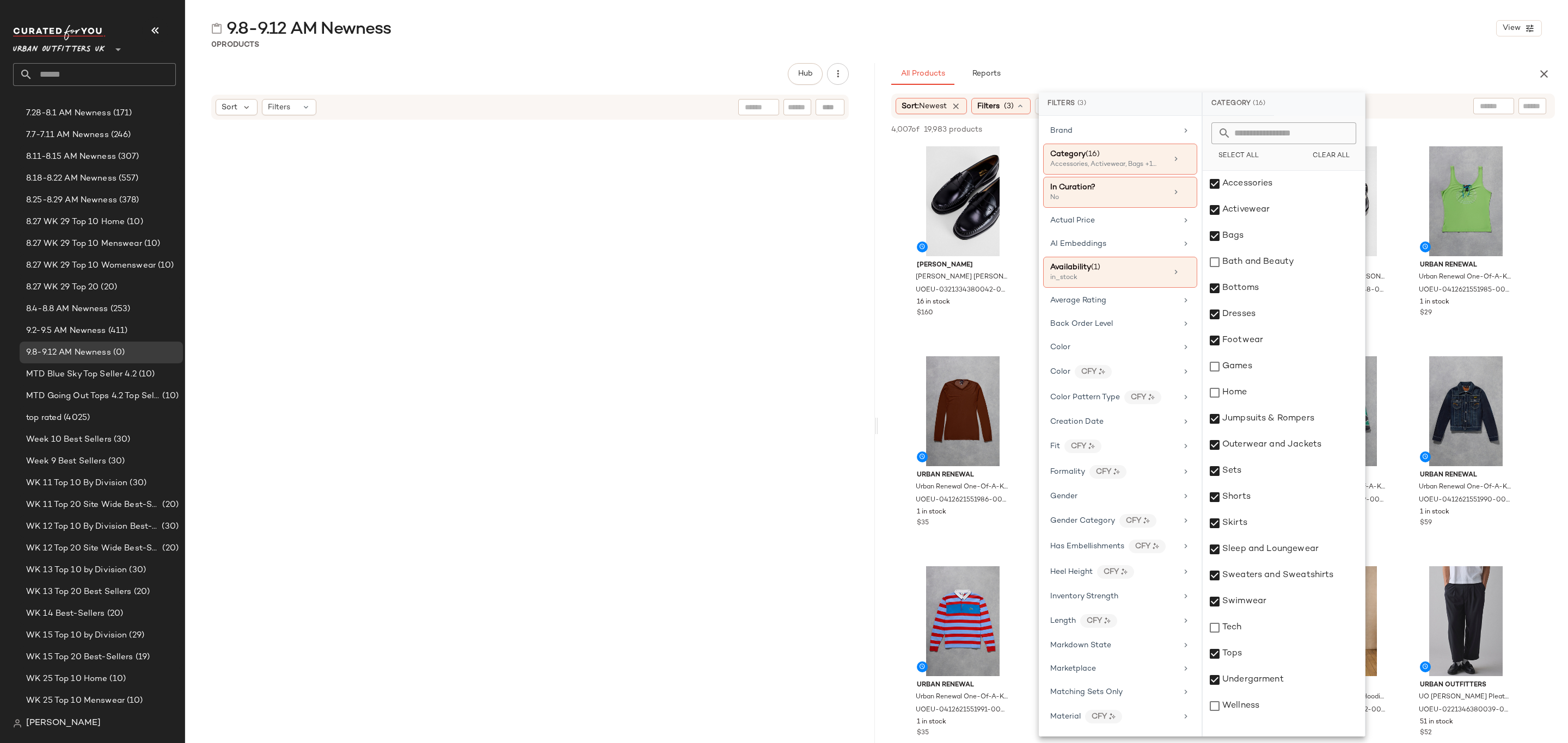
click at [1321, 22] on div "9.8-9.12 AM Newness View" at bounding box center [876, 28] width 1382 height 22
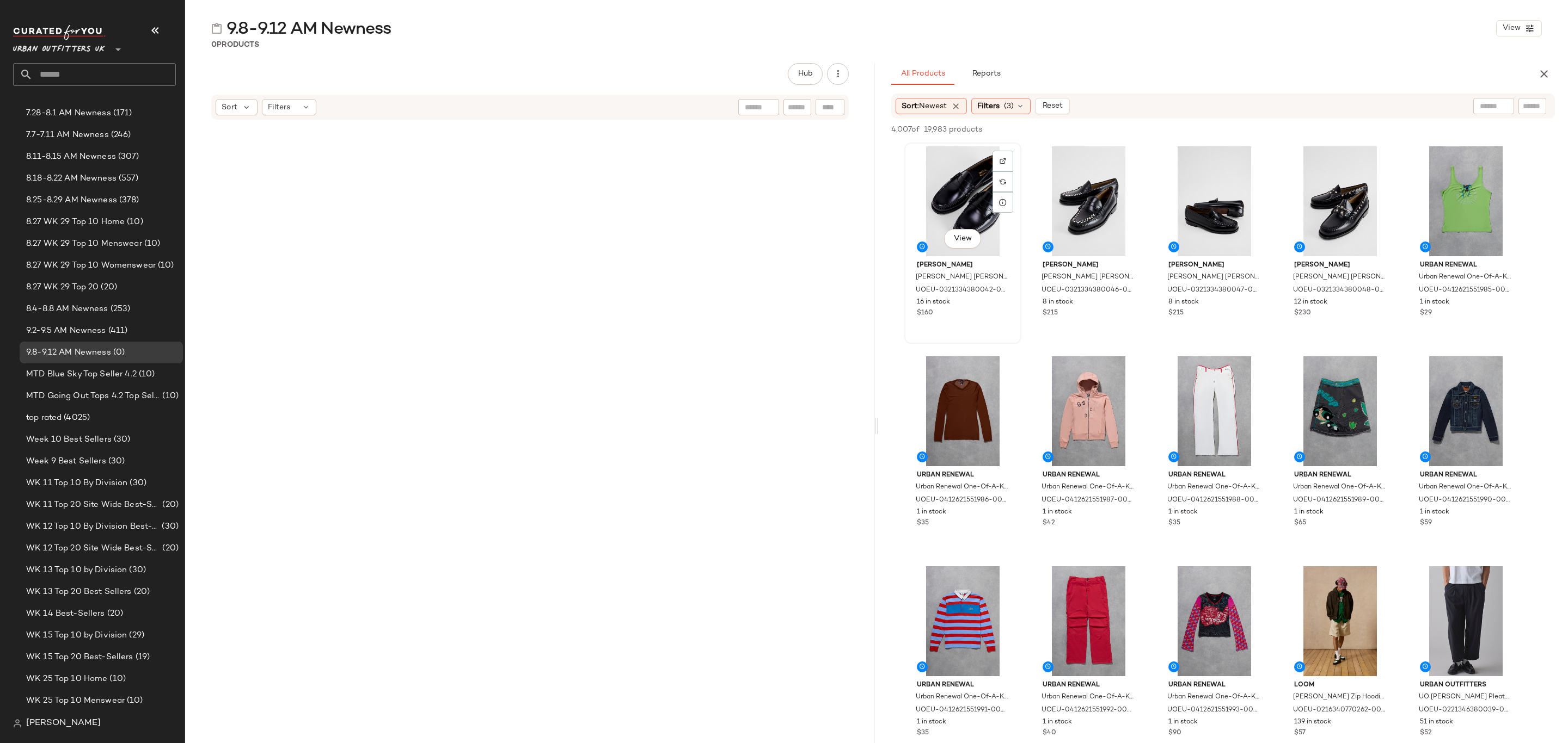
click at [923, 159] on div "View" at bounding box center [963, 201] width 110 height 110
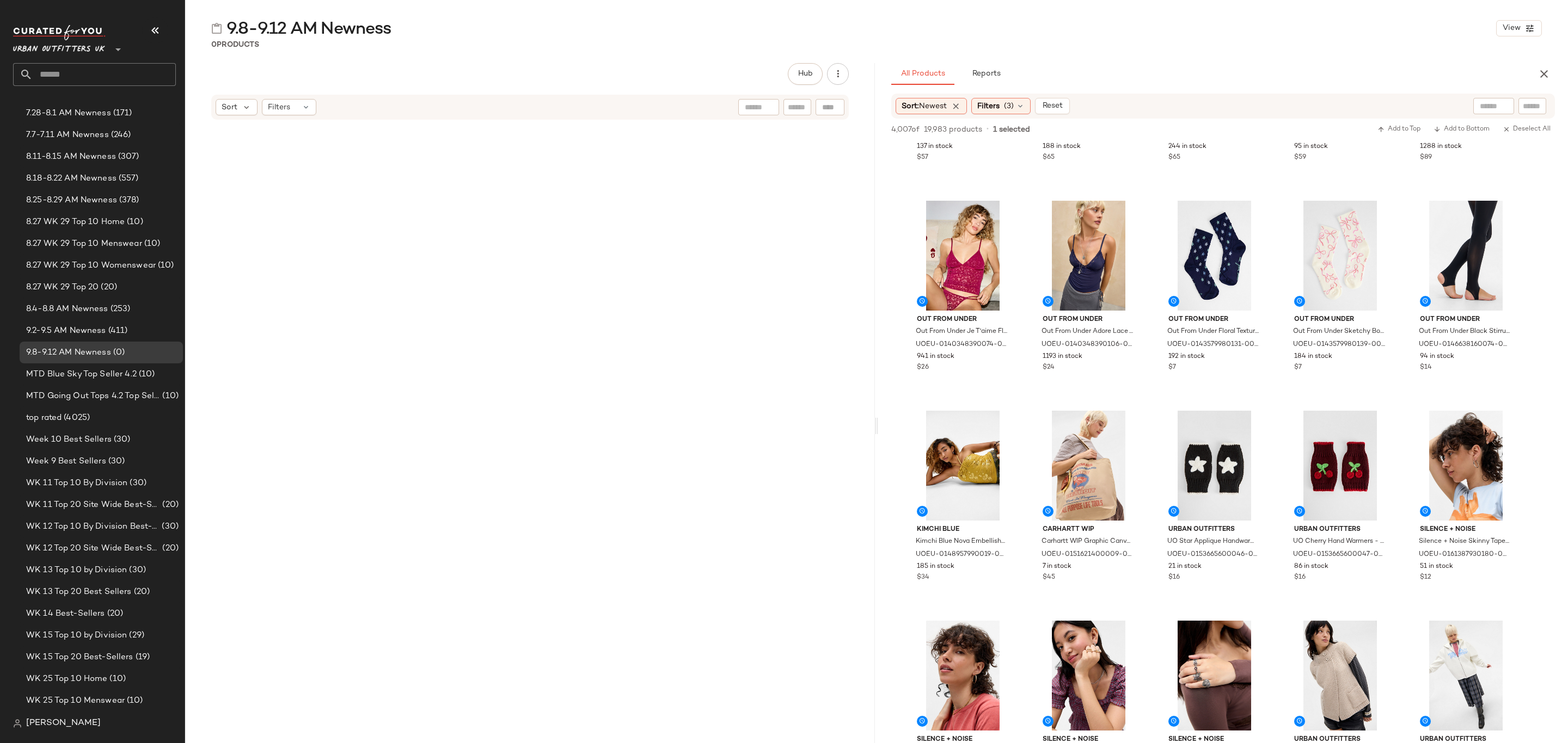
scroll to position [10774, 0]
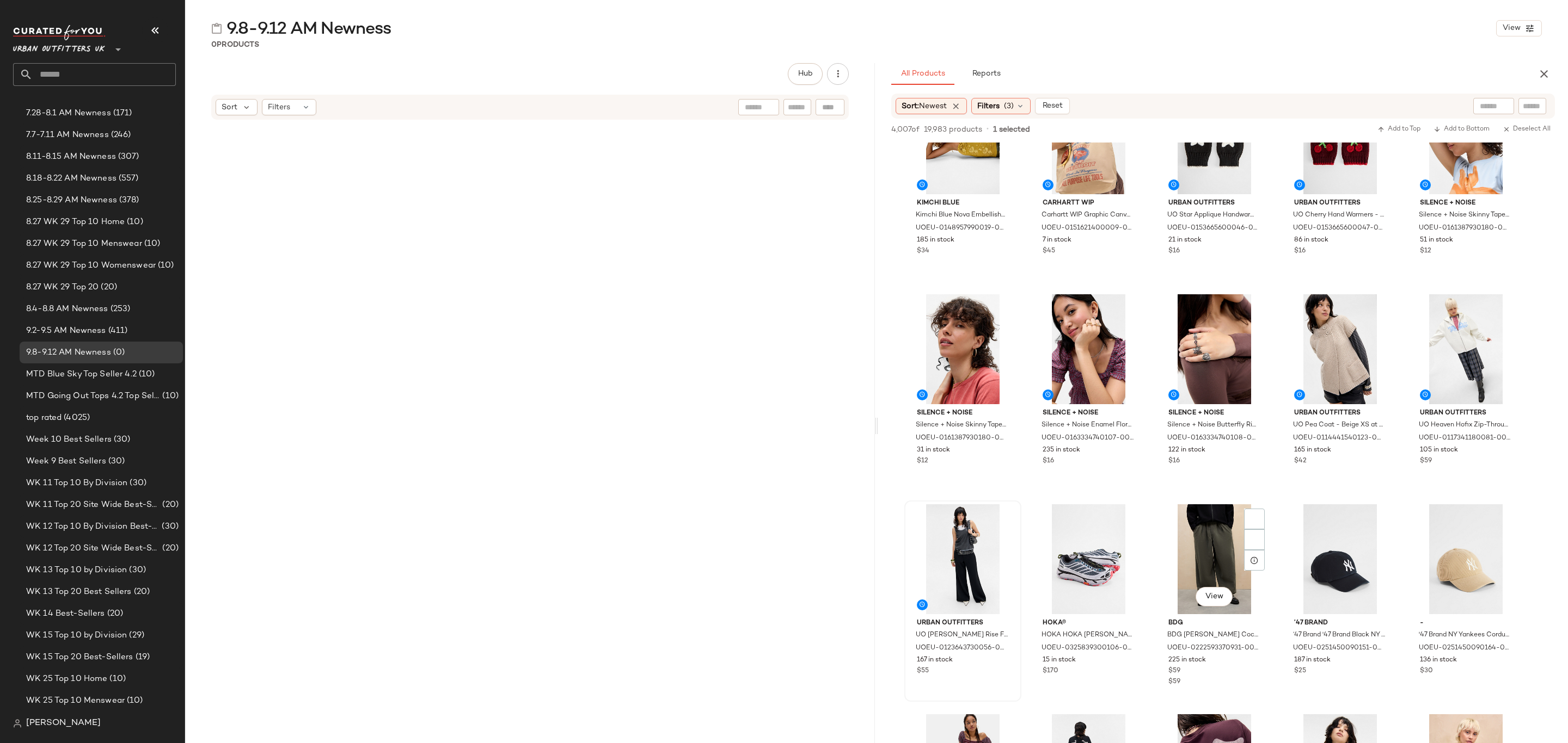
click at [997, 661] on div "167 in stock" at bounding box center [962, 661] width 92 height 10
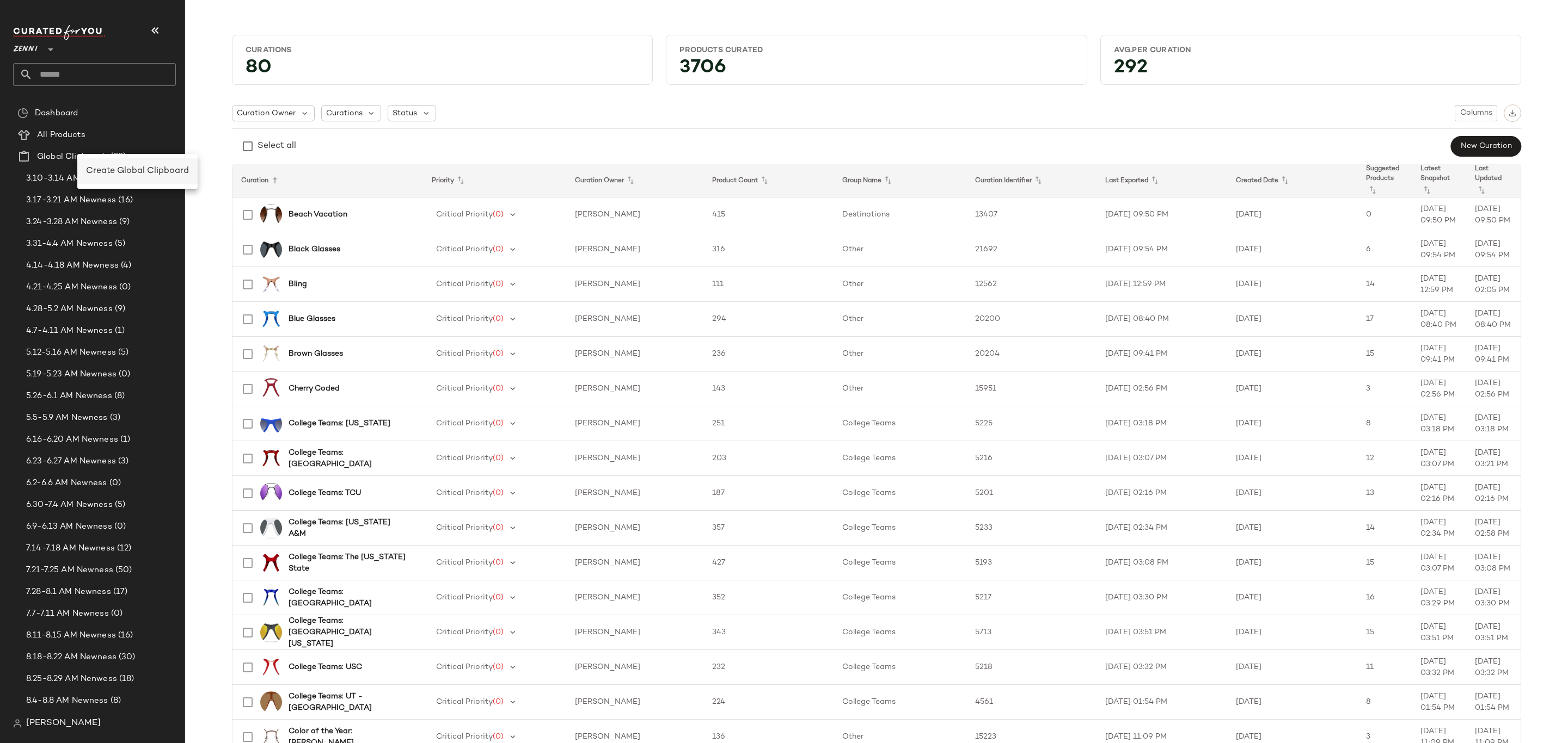
click at [130, 173] on span "Create Global Clipboard" at bounding box center [137, 171] width 102 height 9
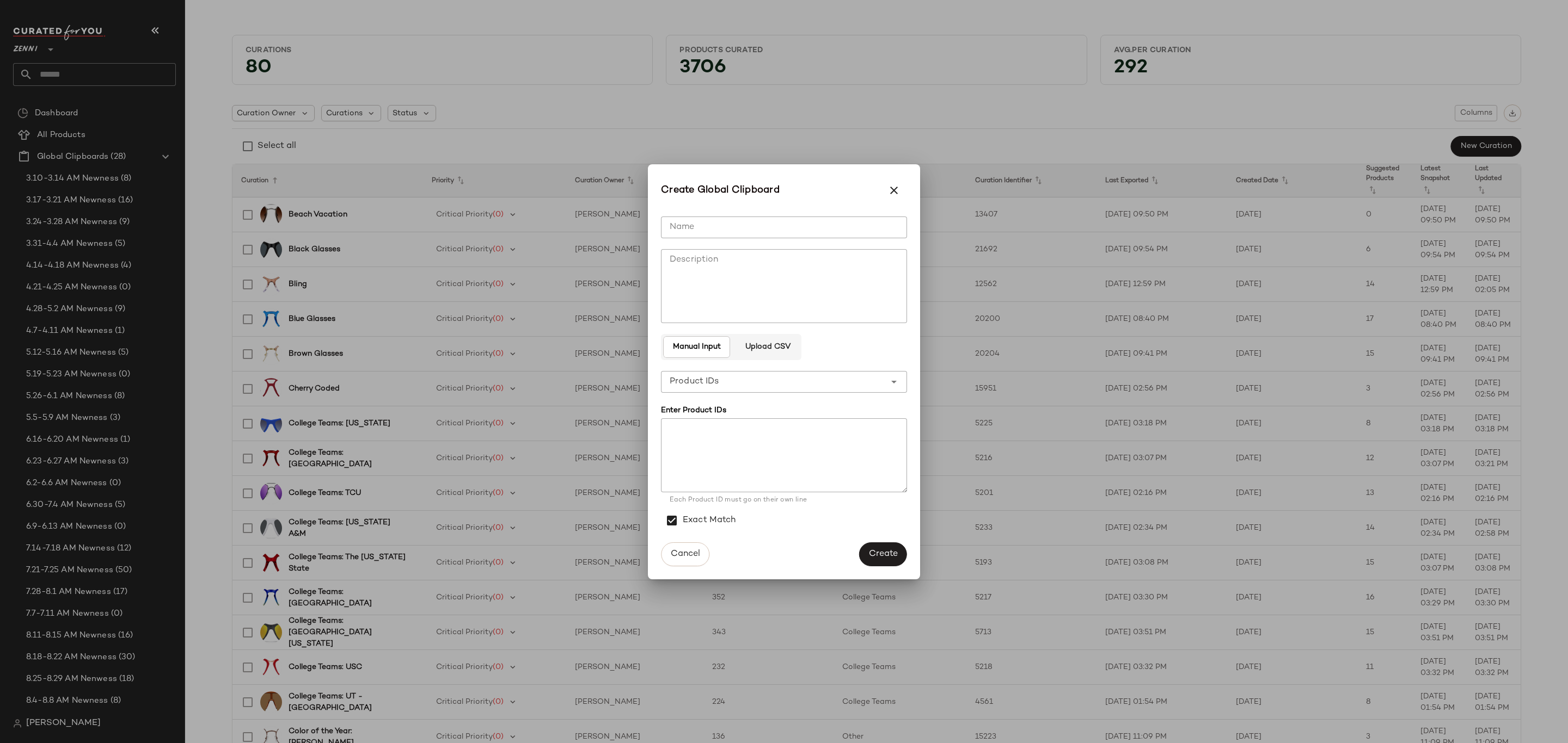
click at [857, 227] on input "Name" at bounding box center [783, 227] width 246 height 22
type input "**********"
click at [869, 553] on span "Create" at bounding box center [883, 554] width 29 height 10
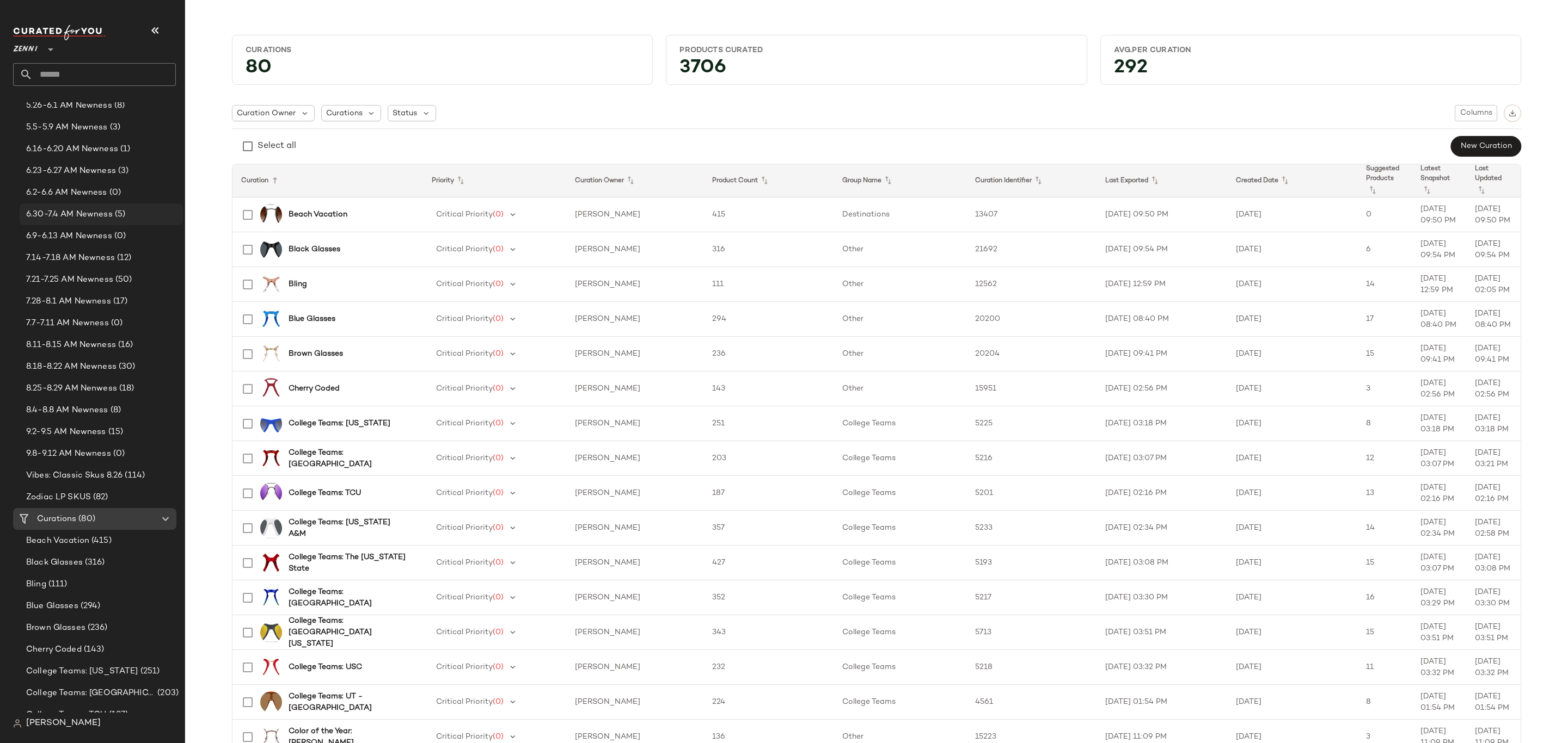
scroll to position [408, 0]
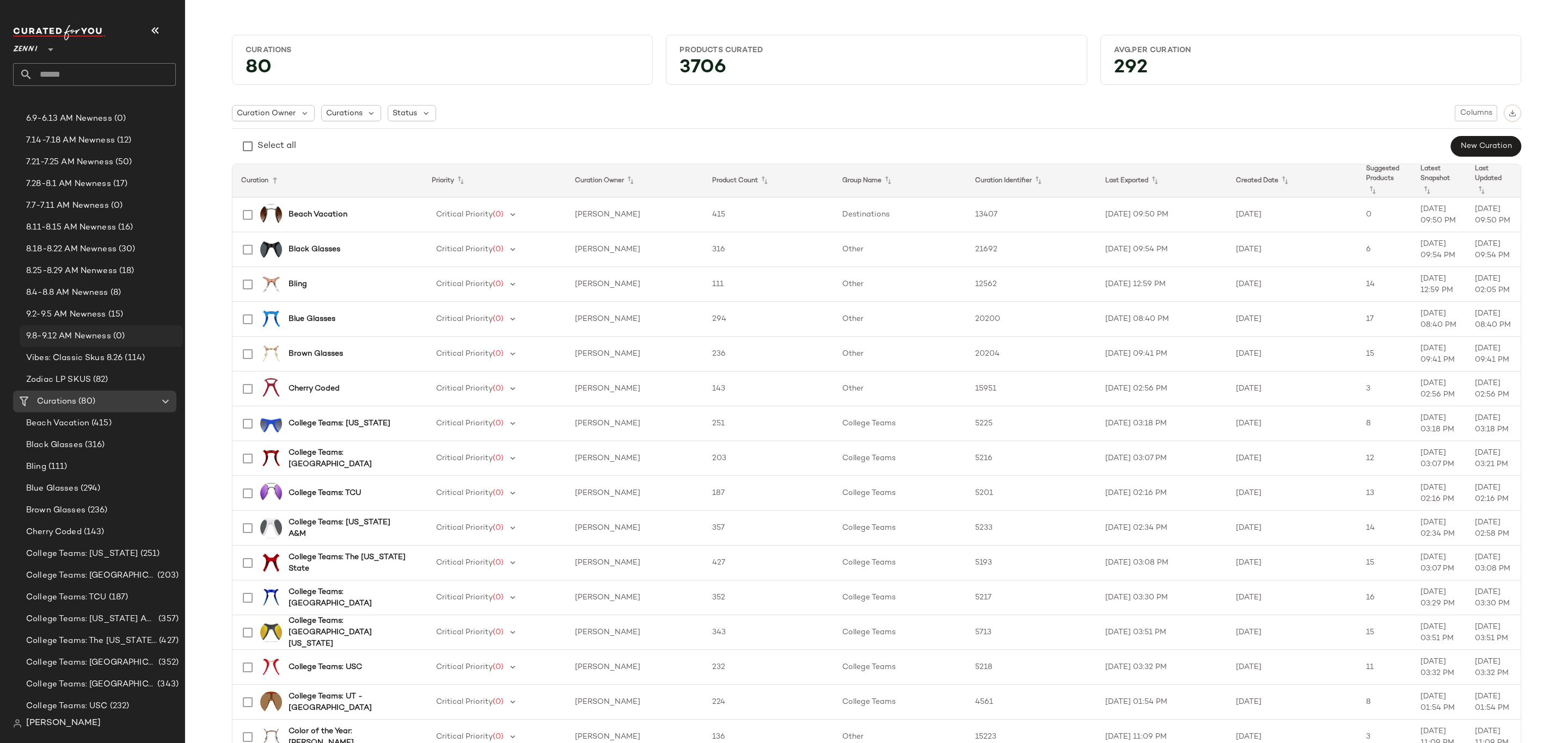
click at [94, 337] on span "9.8-9.12 AM Newness" at bounding box center [69, 337] width 85 height 13
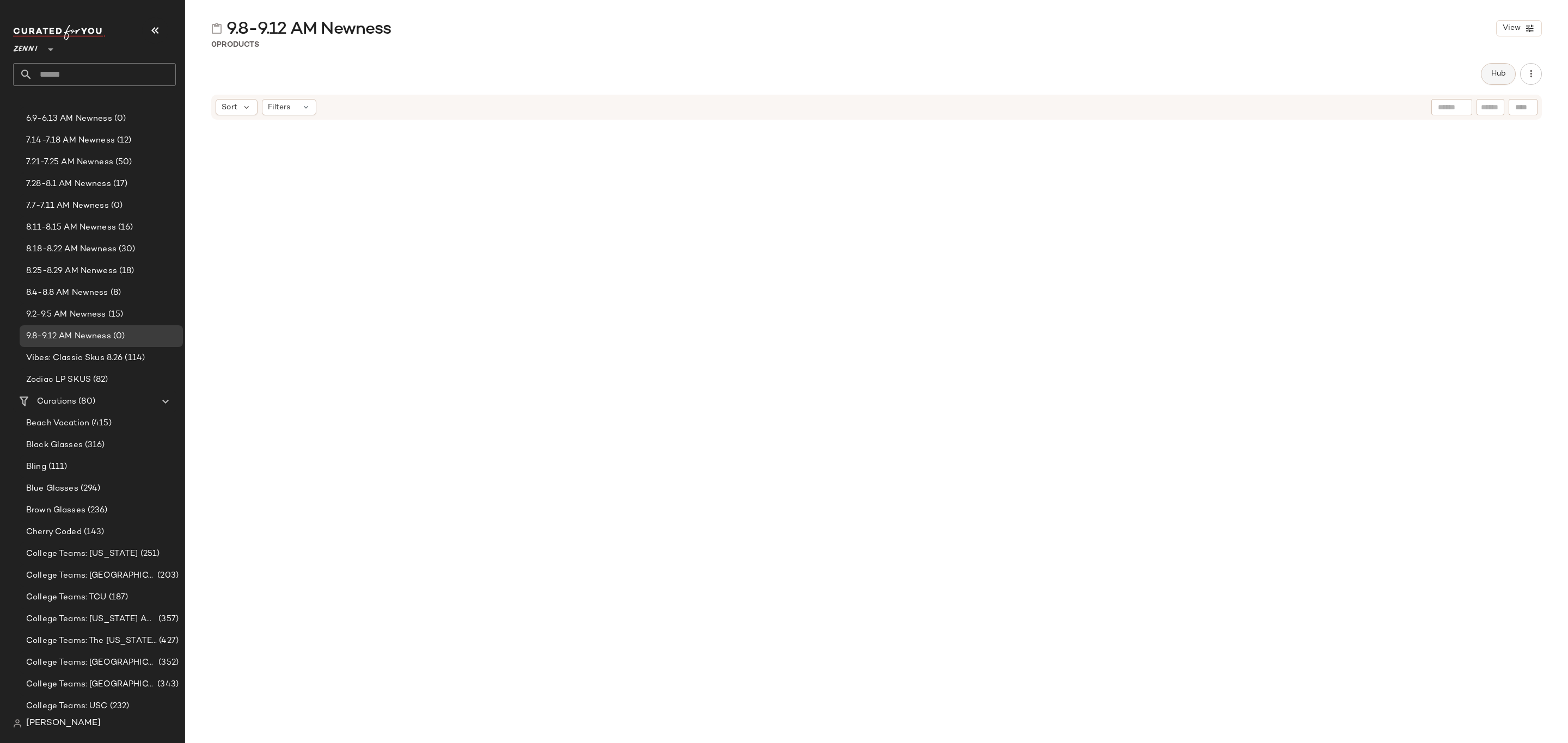
click at [1486, 72] on button "Hub" at bounding box center [1497, 74] width 34 height 22
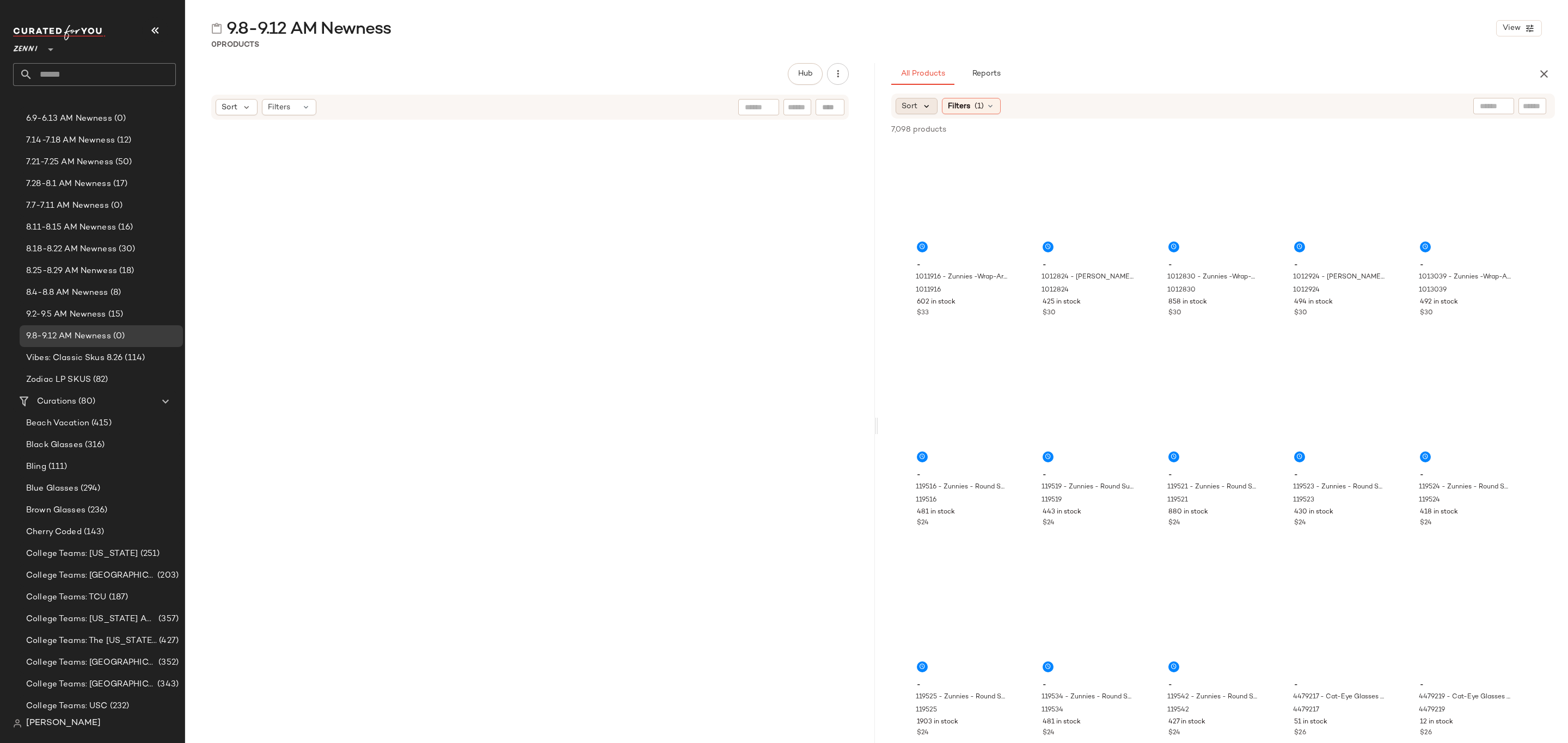
click at [923, 108] on icon at bounding box center [926, 106] width 10 height 10
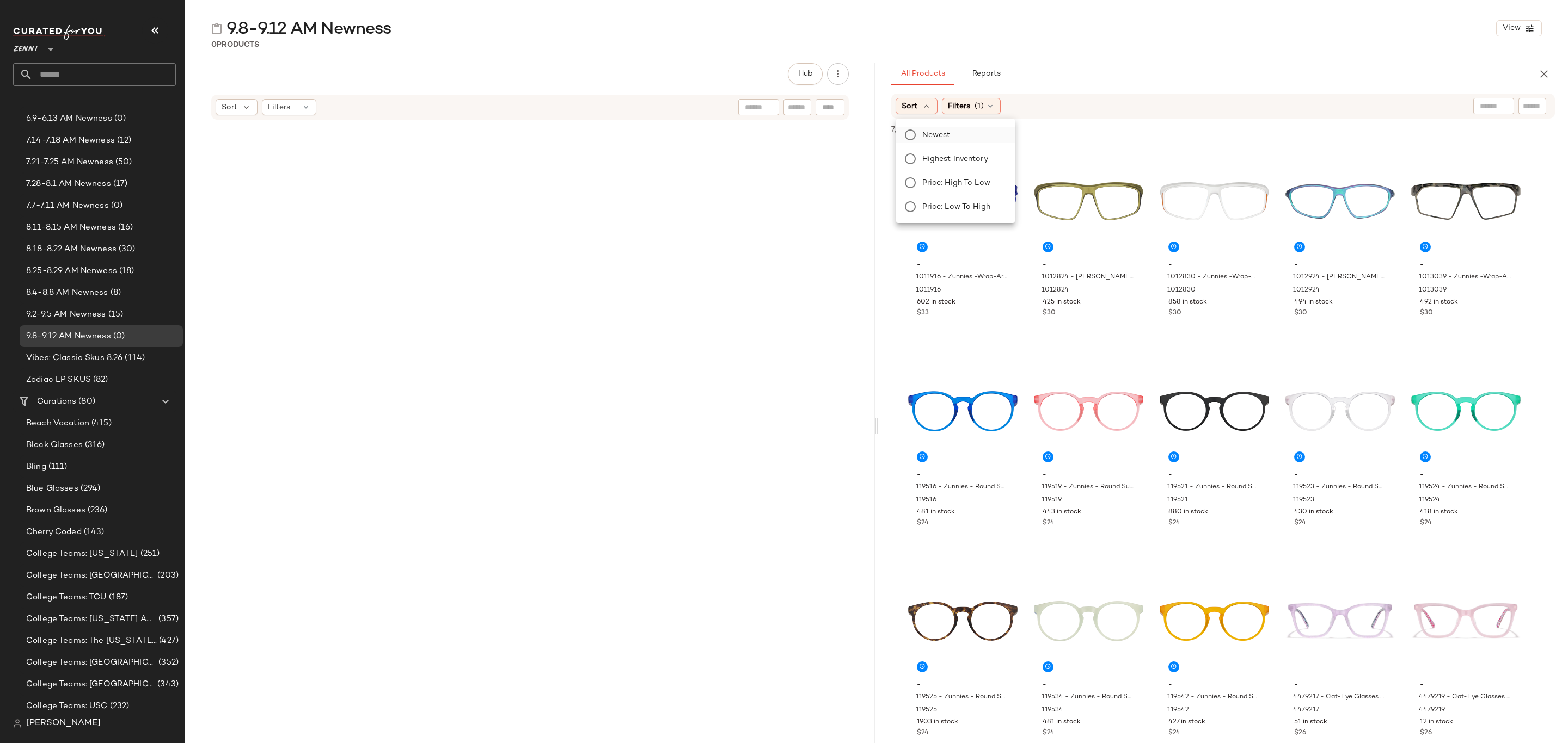
click at [931, 130] on span "Newest" at bounding box center [935, 135] width 28 height 12
drag, startPoint x: 1158, startPoint y: 51, endPoint x: 1148, endPoint y: 67, distance: 18.9
click at [1158, 51] on div "9.8-9.12 AM Newness View 0 Products Hub Sort Filters All Products Reports Sort:…" at bounding box center [876, 380] width 1382 height 726
click at [943, 191] on div "View" at bounding box center [963, 201] width 110 height 110
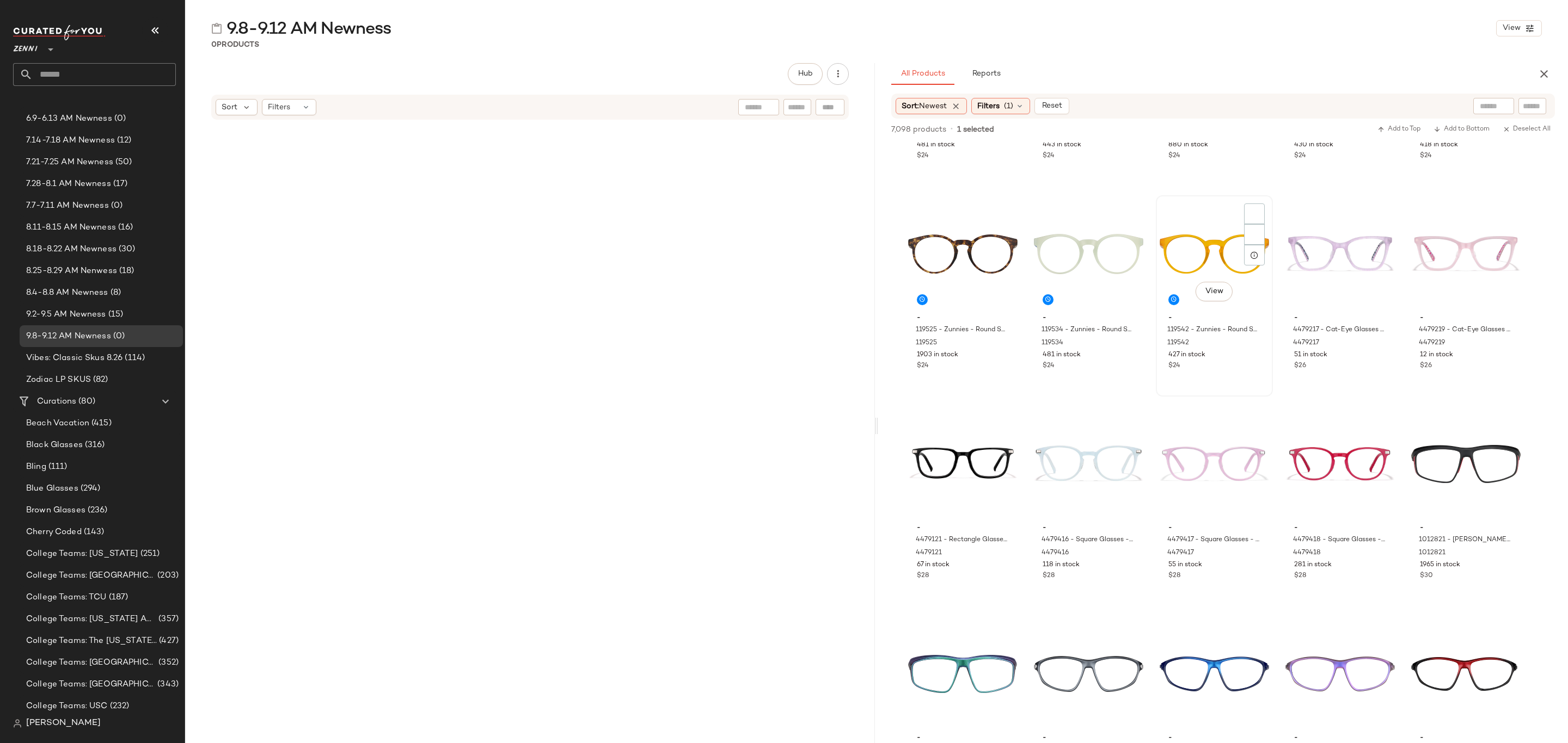
scroll to position [163, 0]
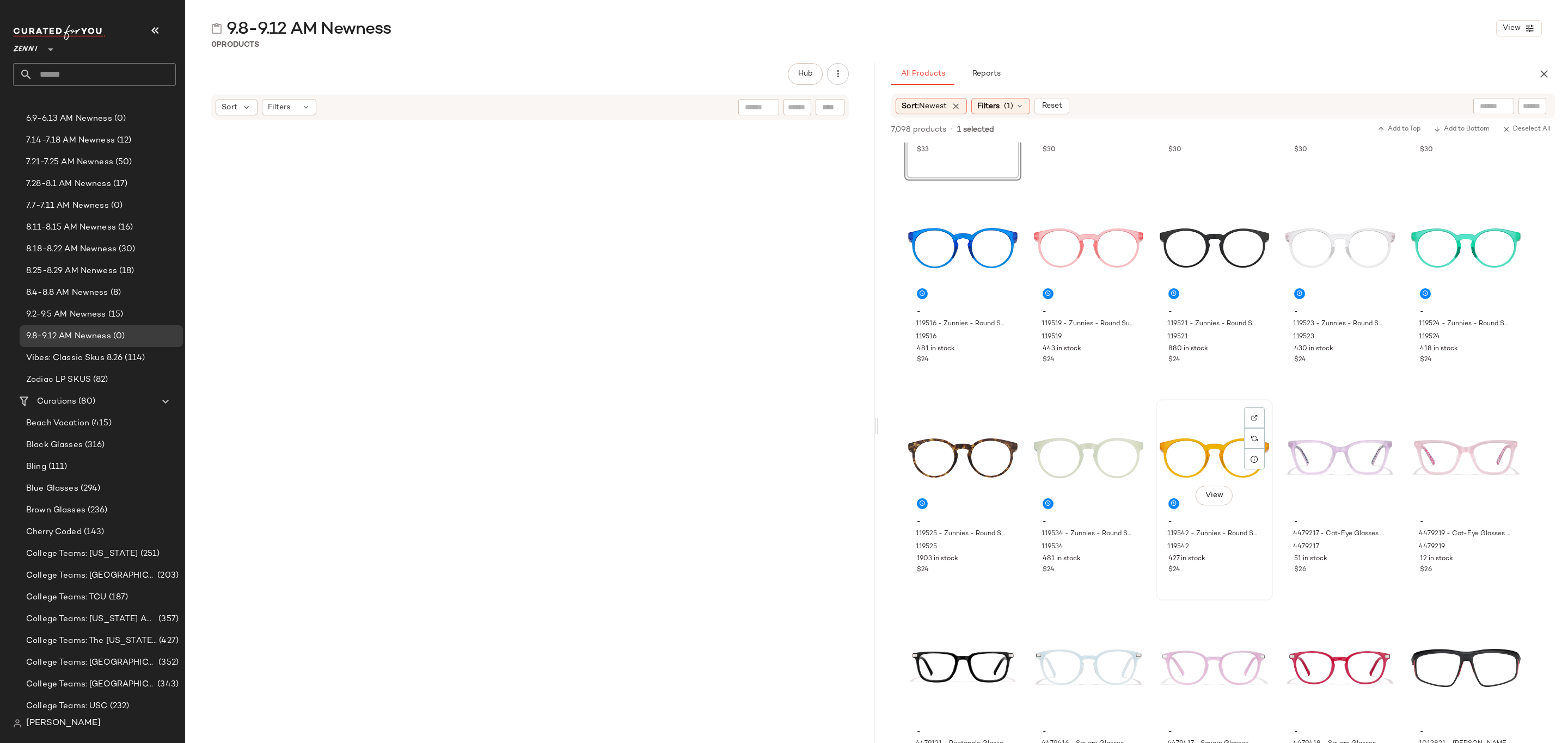
click at [1210, 573] on div "$24" at bounding box center [1214, 570] width 92 height 10
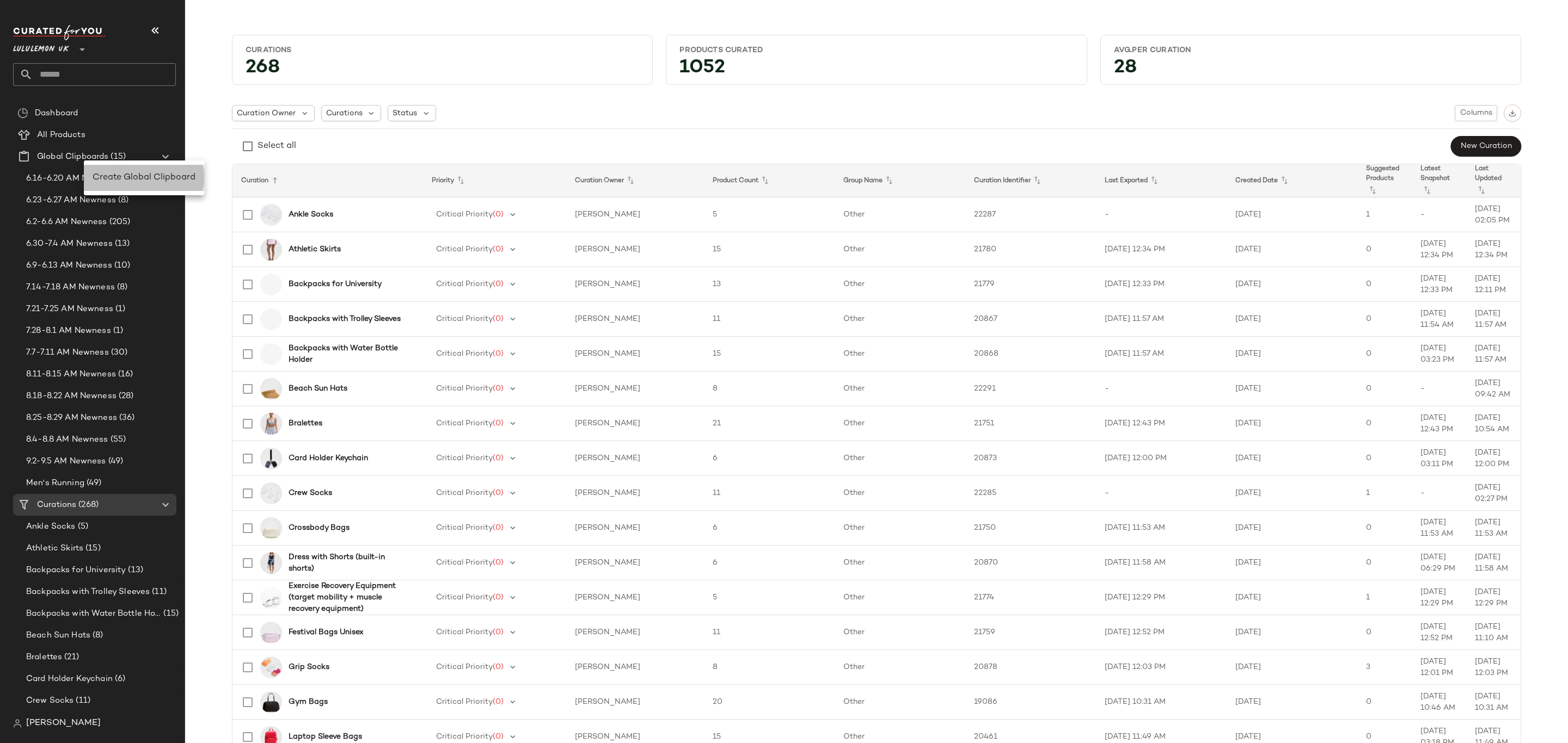
click at [149, 171] on div "Create Global Clipboard" at bounding box center [143, 178] width 102 height 13
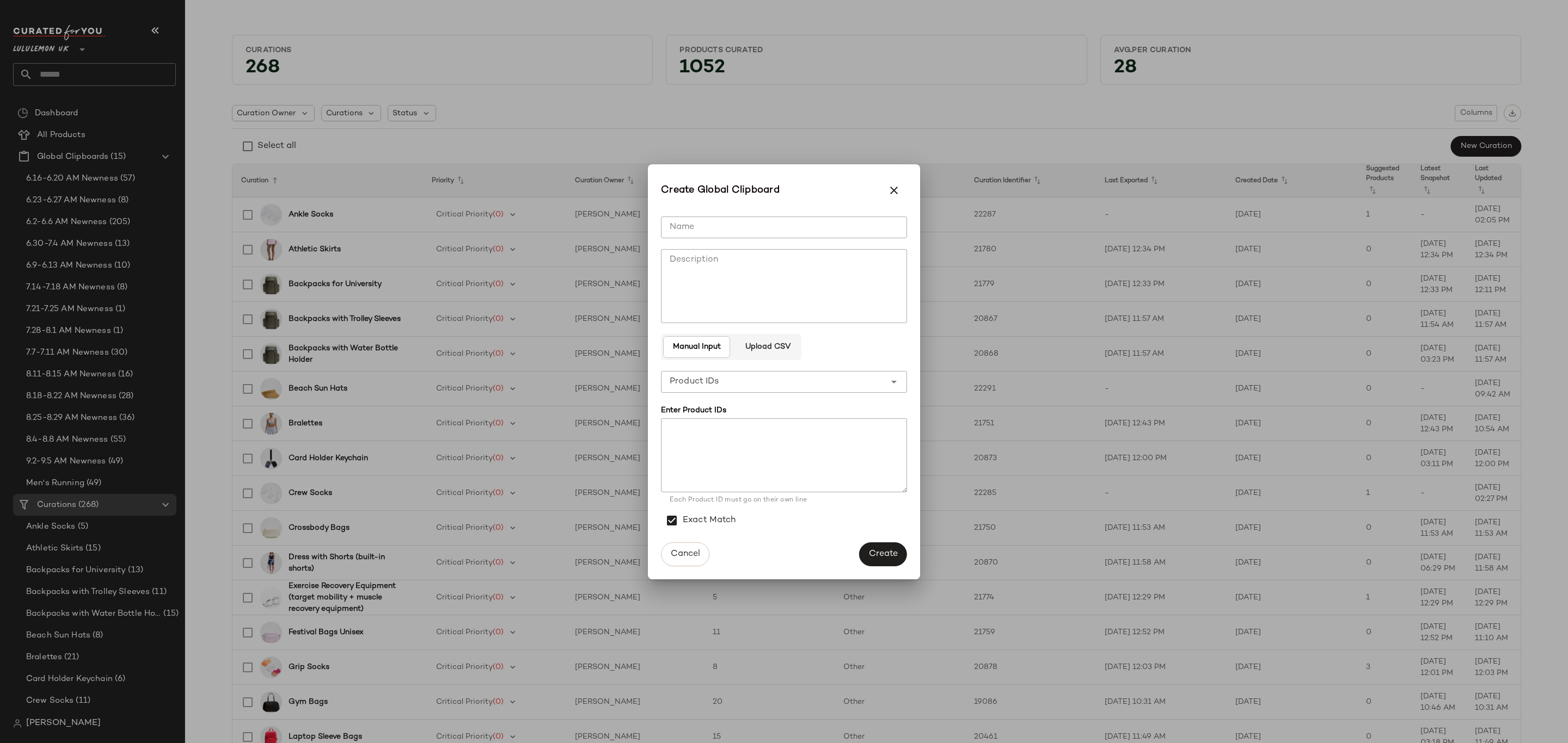
click at [769, 227] on input "Name" at bounding box center [783, 227] width 246 height 22
type input "**********"
click at [895, 549] on button "Create" at bounding box center [883, 555] width 48 height 24
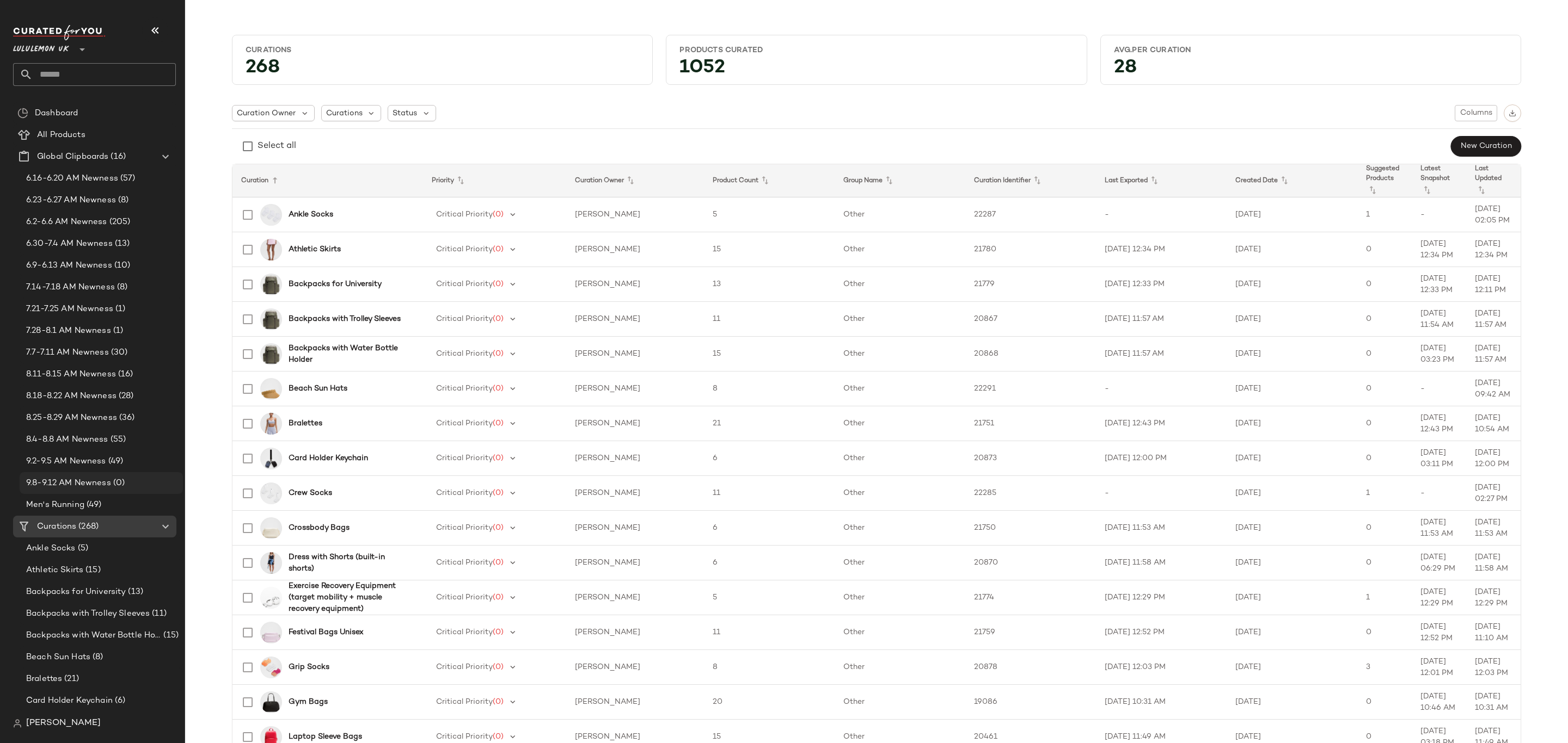
click at [81, 480] on span "9.8-9.12 AM Newness" at bounding box center [69, 484] width 85 height 13
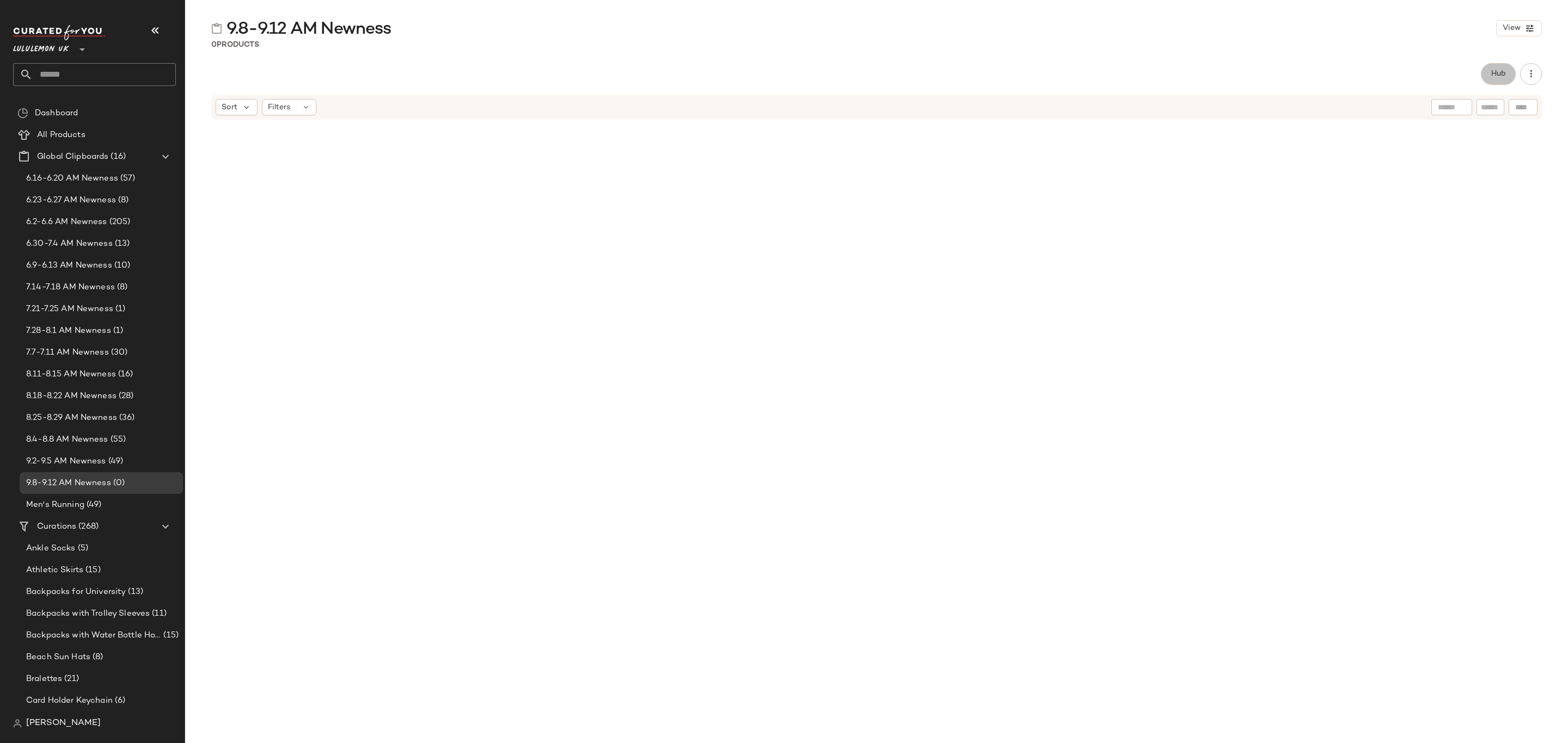
click at [1505, 70] on span "Hub" at bounding box center [1497, 74] width 15 height 9
click at [926, 107] on icon at bounding box center [926, 106] width 10 height 10
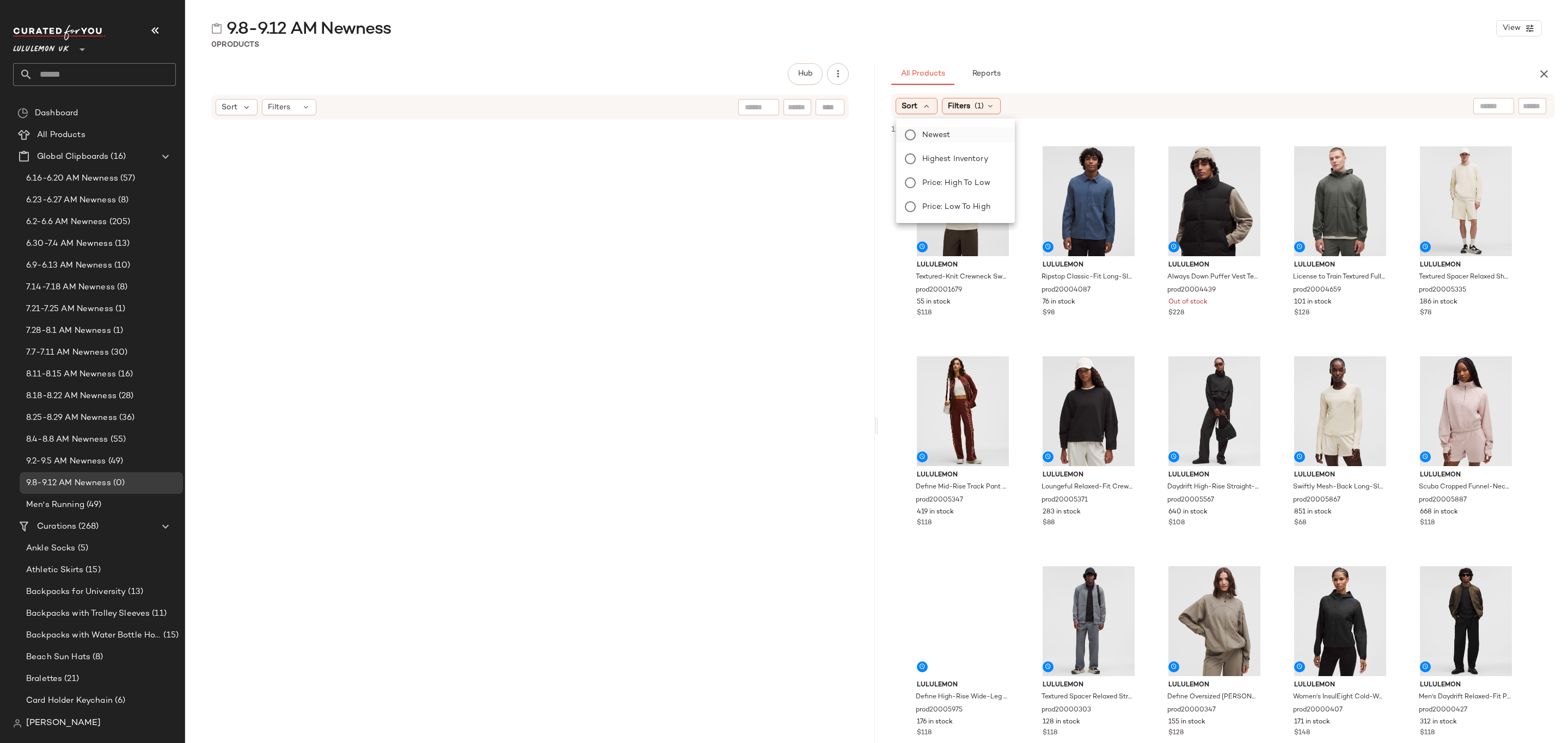
click at [937, 136] on span "Newest" at bounding box center [935, 135] width 28 height 12
click at [1008, 109] on span "(1)" at bounding box center [1008, 106] width 9 height 12
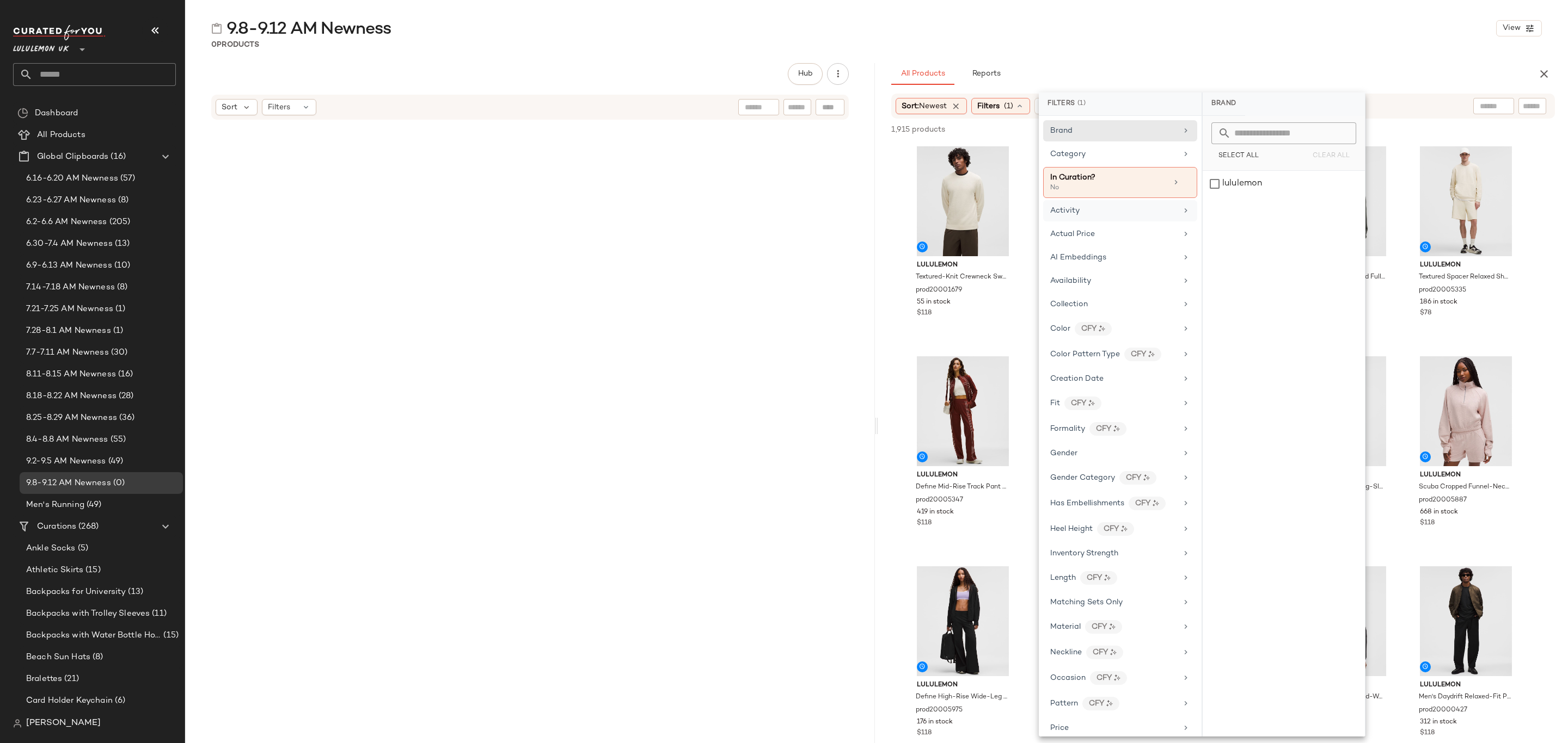
click at [1090, 213] on div "Activity" at bounding box center [1113, 210] width 127 height 12
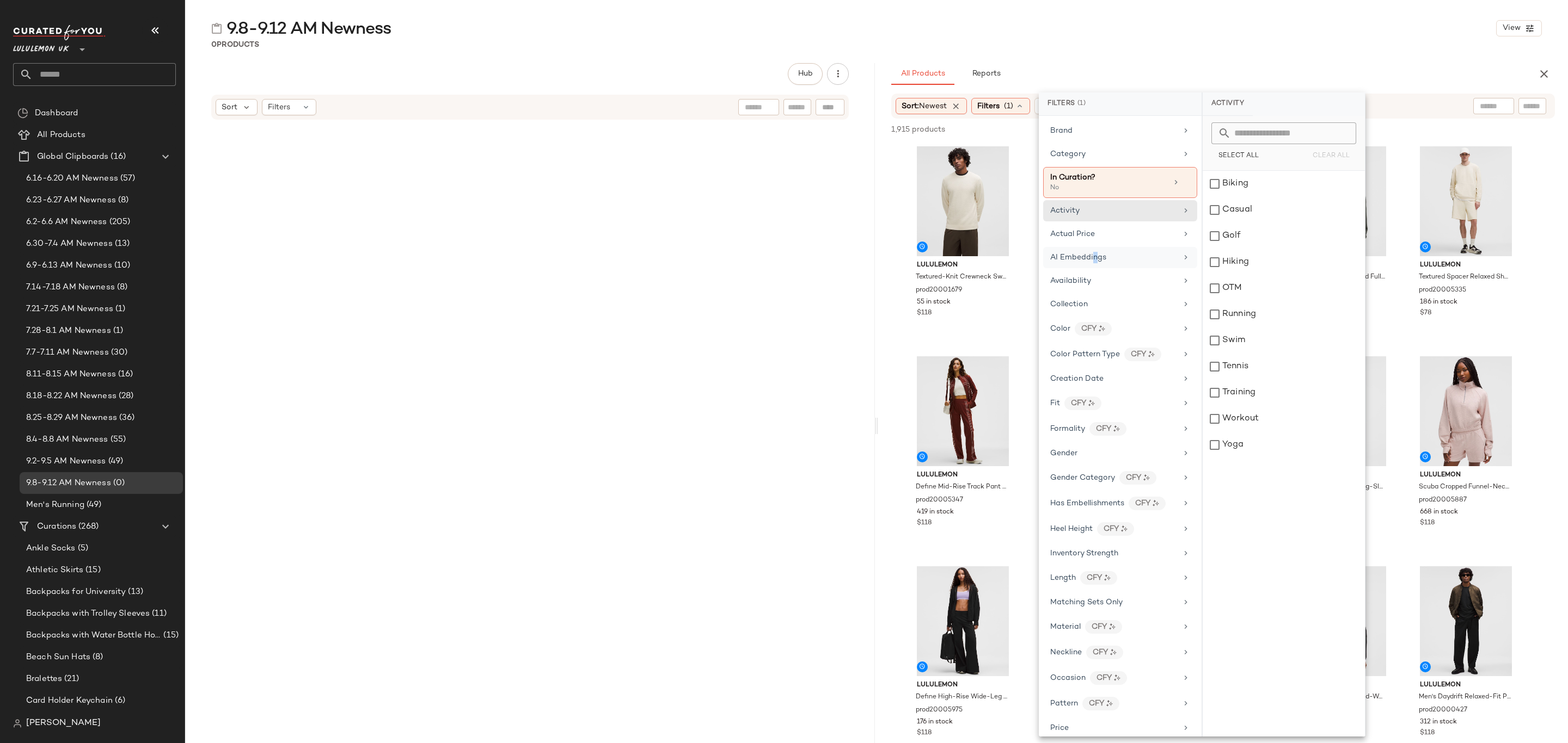
click at [1095, 254] on div "AI Embeddings" at bounding box center [1120, 257] width 154 height 21
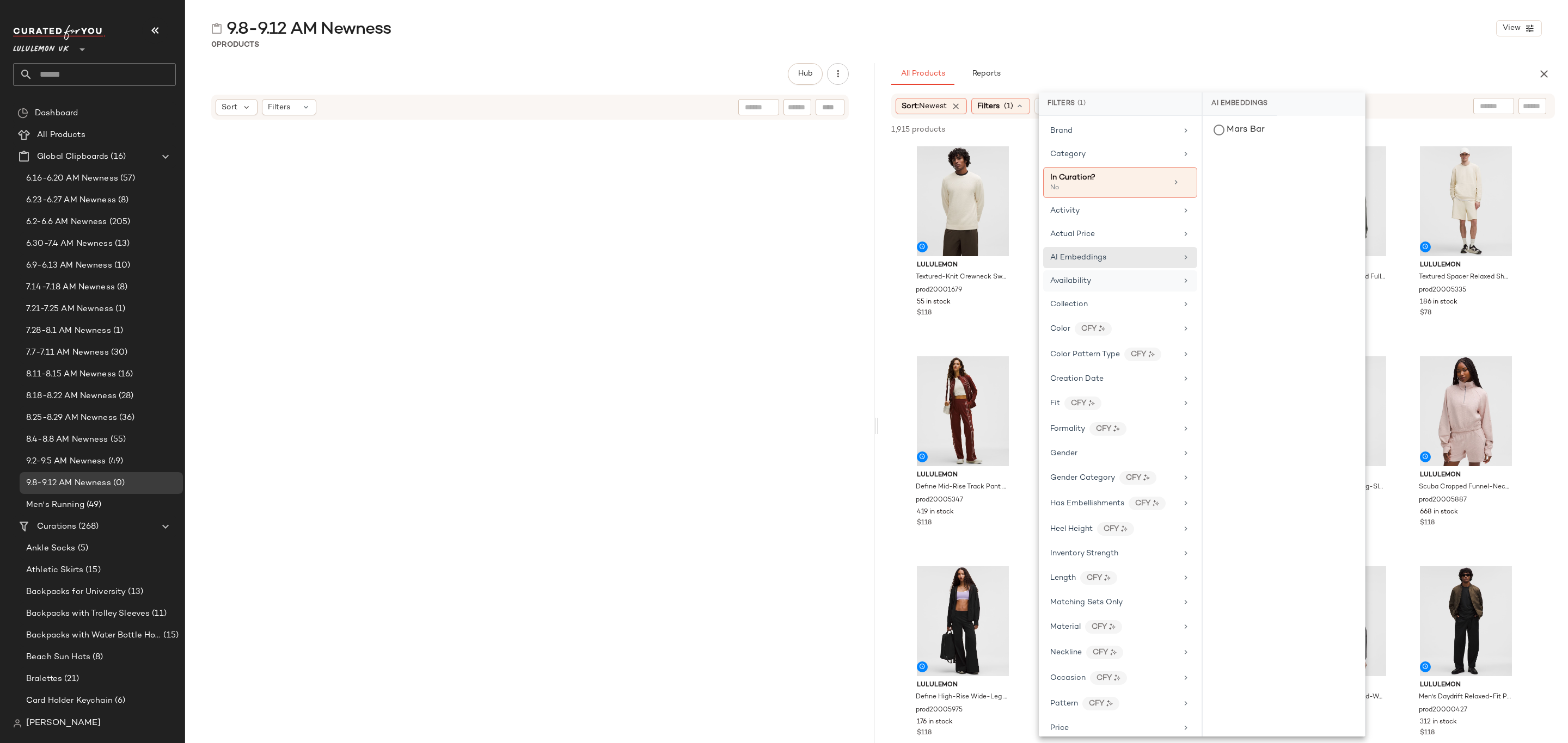
click at [1100, 280] on div "Availability" at bounding box center [1113, 281] width 127 height 12
click at [1257, 185] on div "in_stock" at bounding box center [1283, 184] width 162 height 26
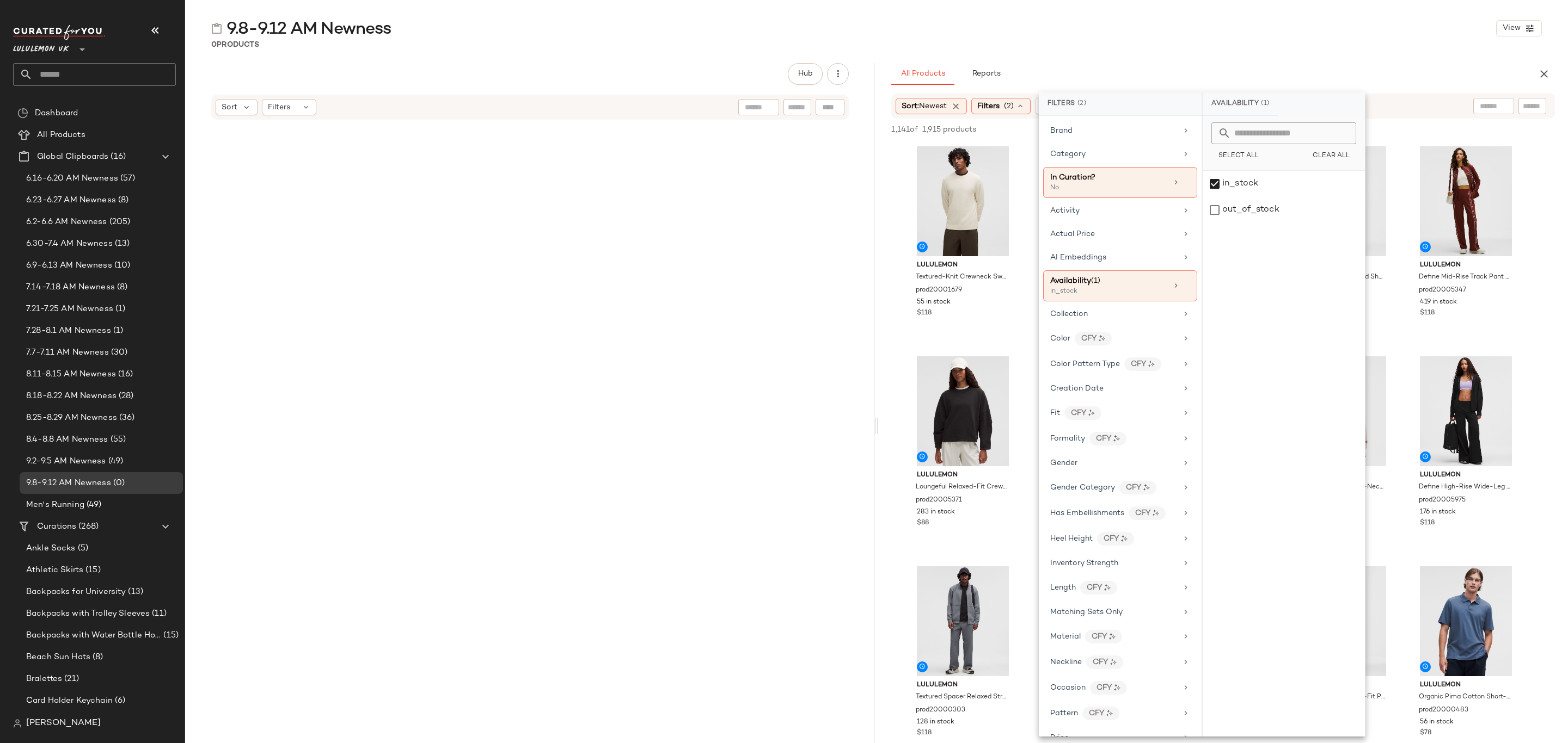
click at [1362, 55] on div "9.8-9.12 AM Newness View 0 Products Hub Sort Filters All Products Reports Sort:…" at bounding box center [876, 380] width 1382 height 726
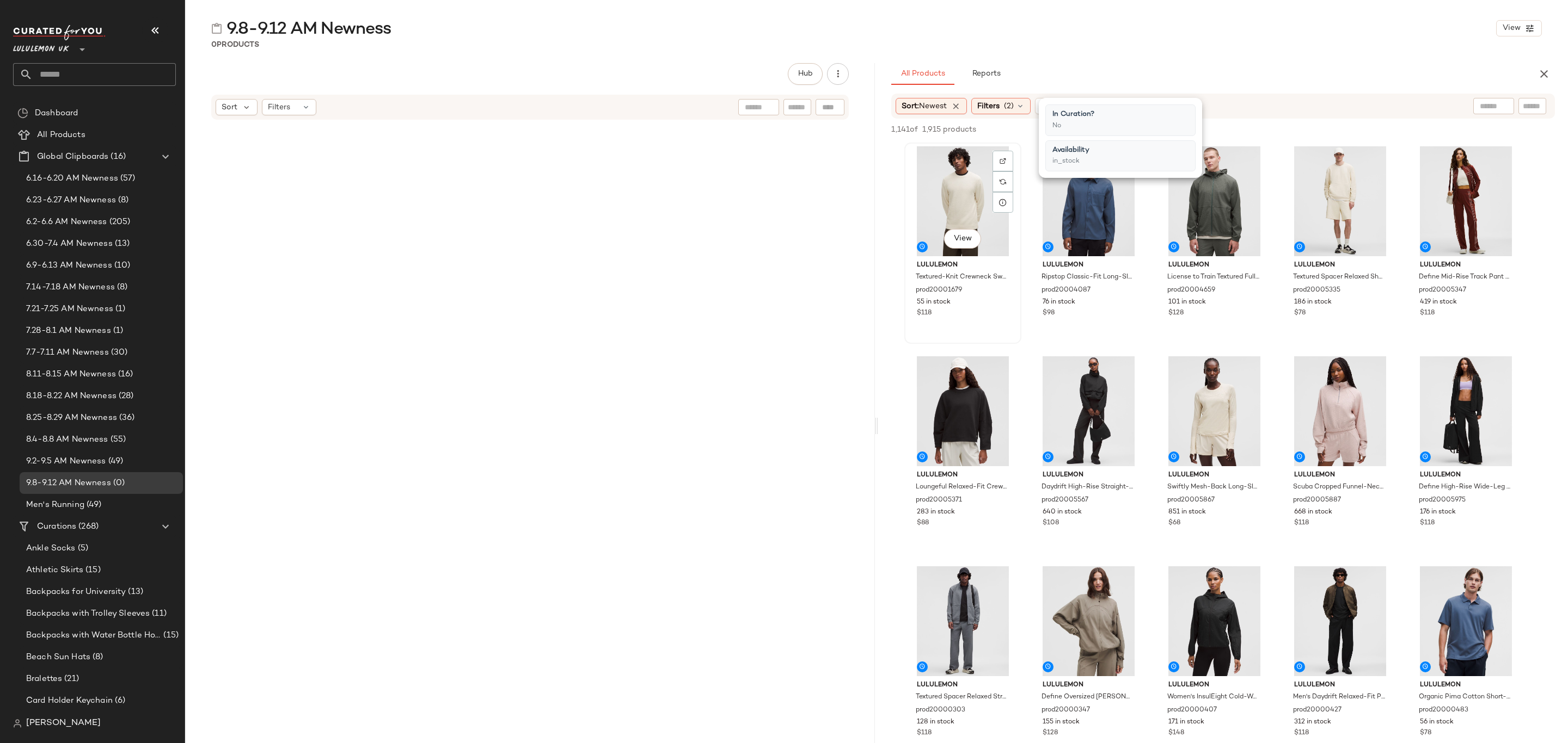
click at [935, 186] on div "View" at bounding box center [963, 201] width 110 height 110
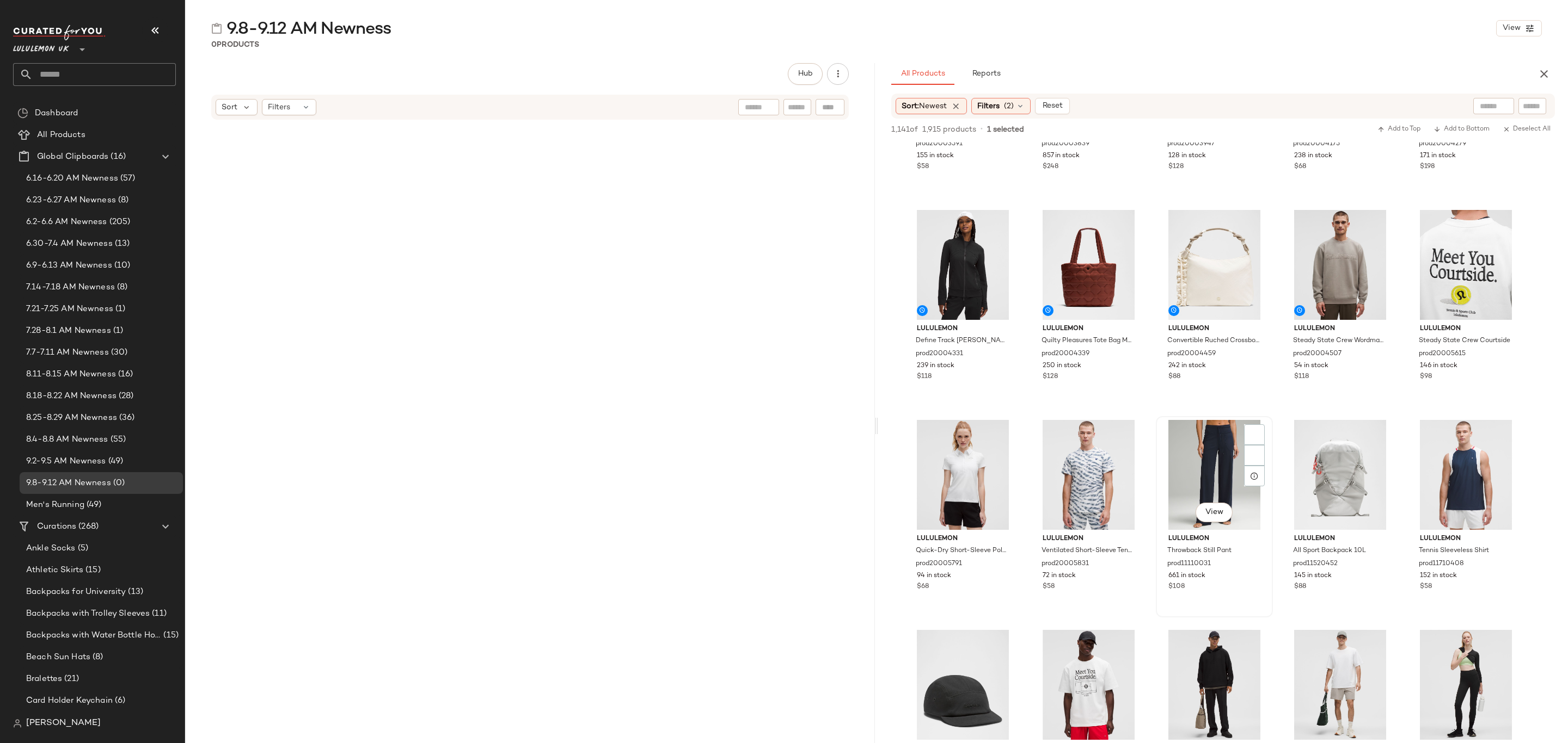
scroll to position [979, 0]
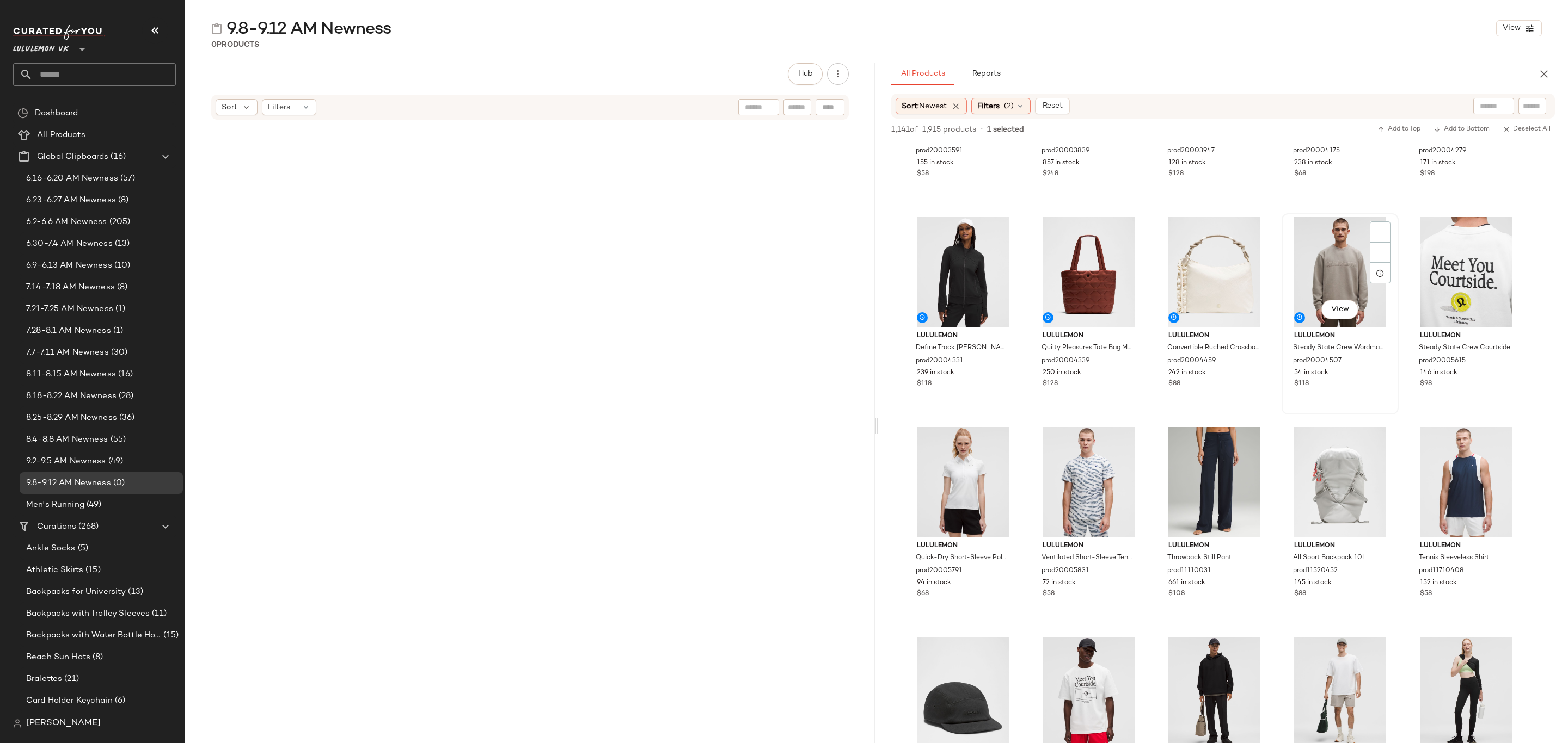
click at [1348, 372] on div "54 in stock" at bounding box center [1339, 373] width 92 height 10
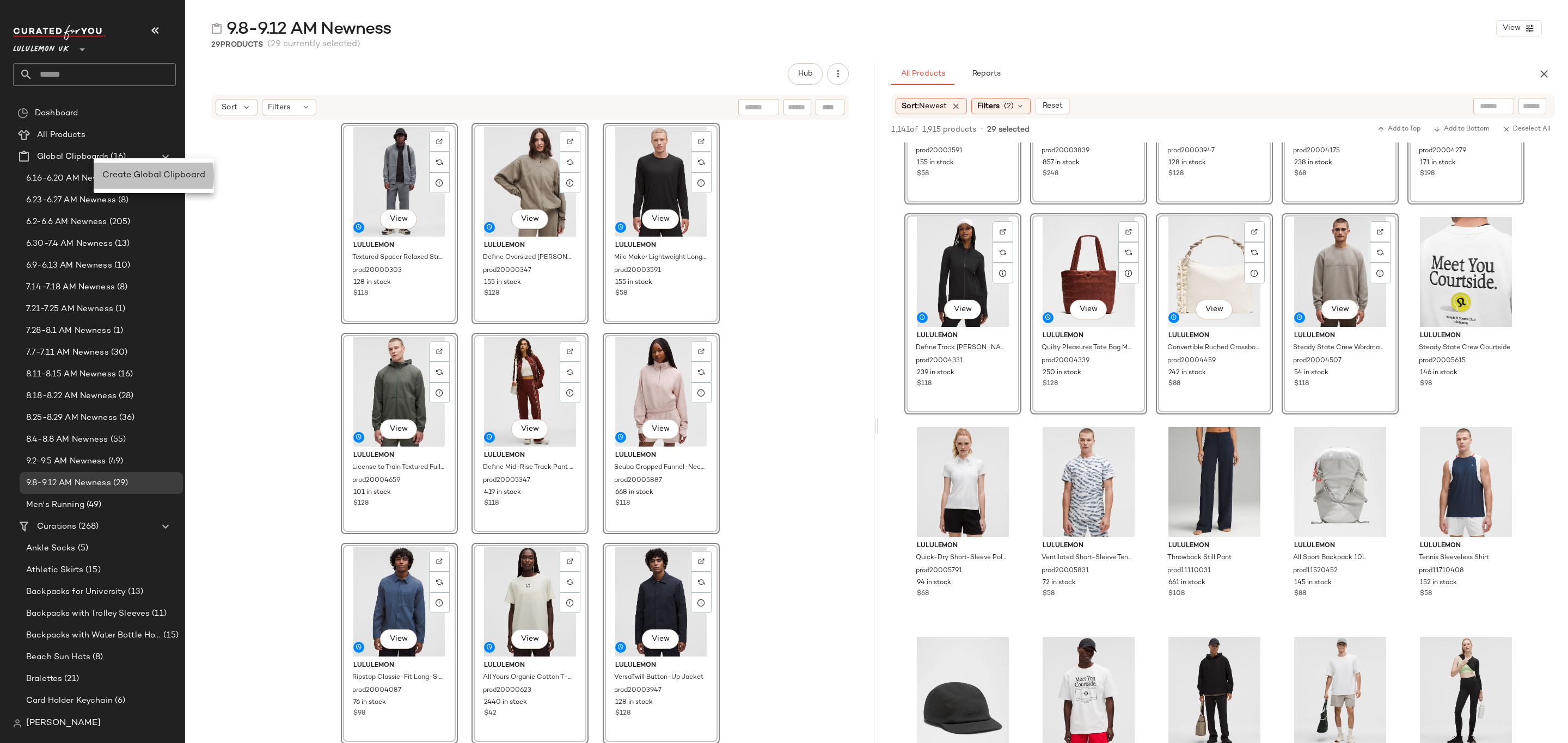
click at [144, 166] on div "Create Global Clipboard" at bounding box center [153, 176] width 121 height 26
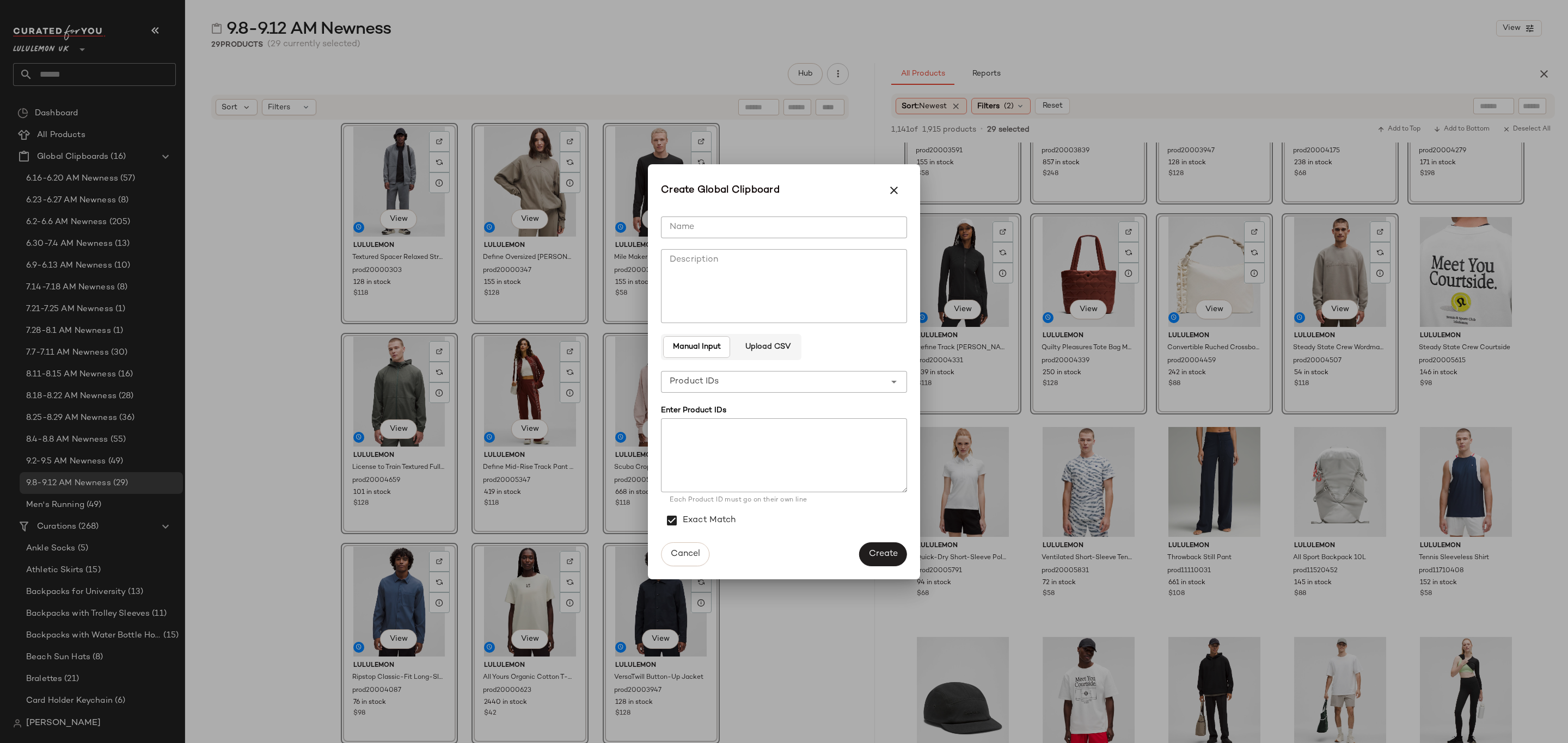
click at [722, 230] on input "Name" at bounding box center [783, 227] width 246 height 22
type input "*"
drag, startPoint x: 890, startPoint y: 185, endPoint x: 265, endPoint y: 91, distance: 632.0
click at [890, 182] on button "button" at bounding box center [894, 190] width 26 height 26
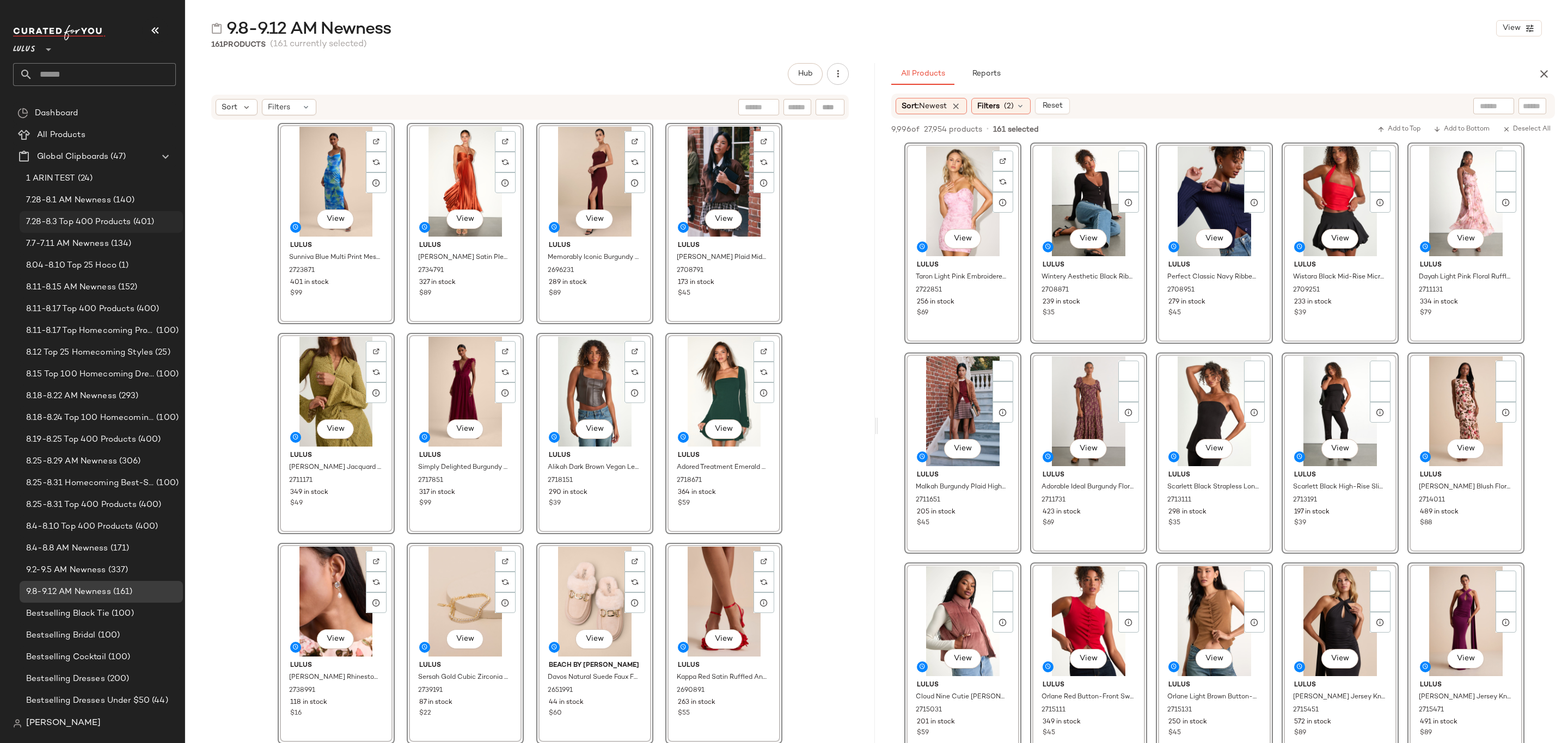
scroll to position [6366, 0]
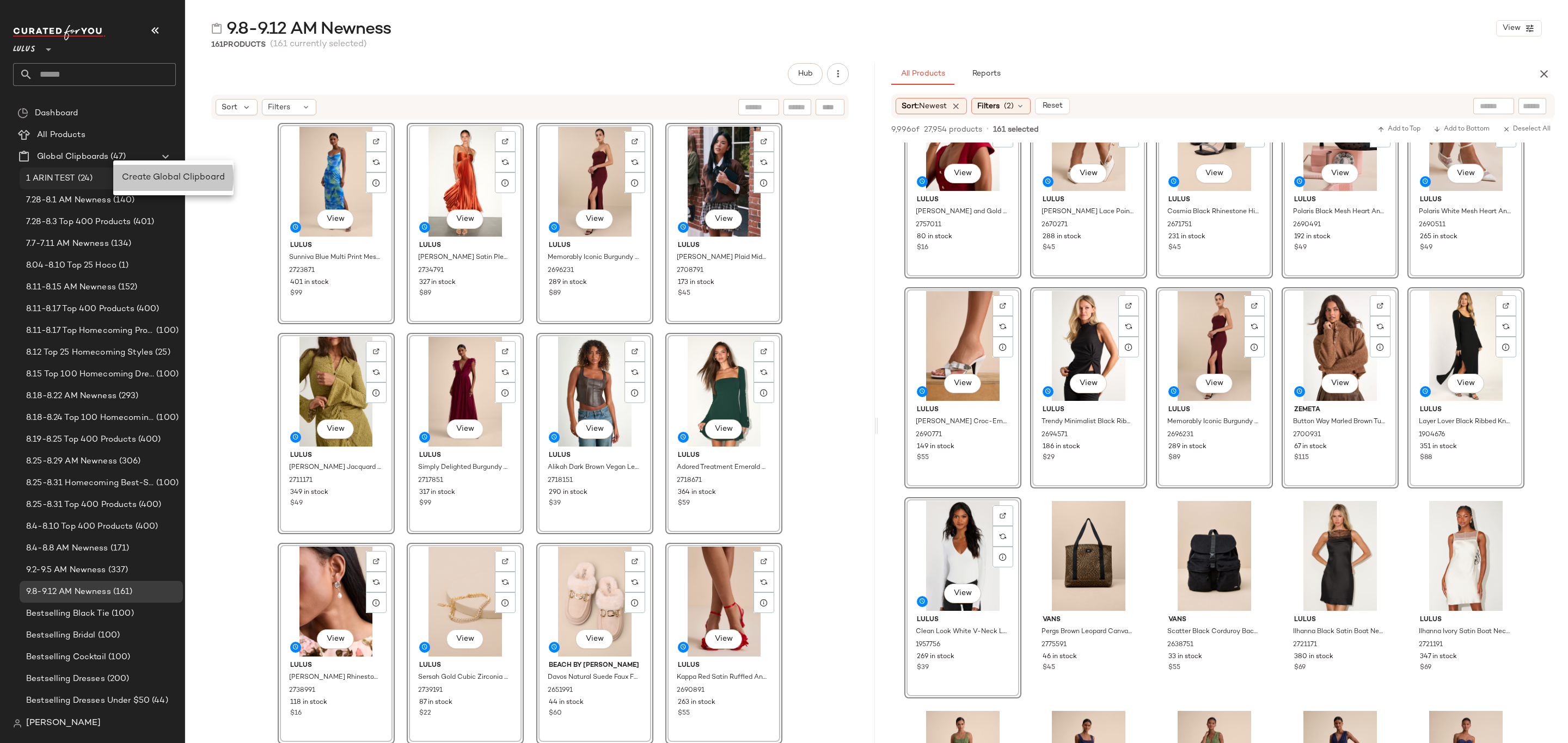
click at [171, 173] on span "Create Global Clipboard" at bounding box center [173, 178] width 102 height 9
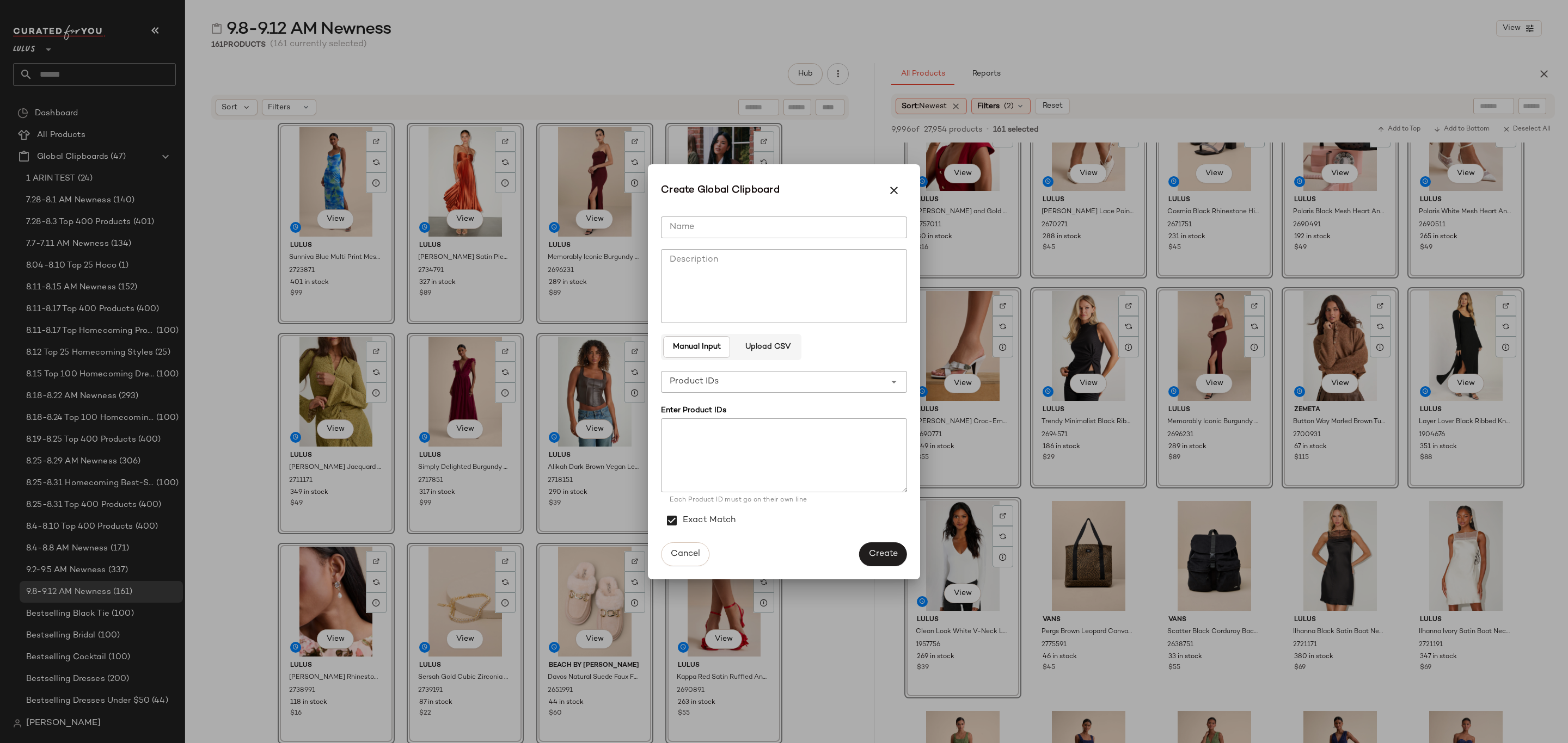
click at [713, 220] on input "Name" at bounding box center [783, 227] width 246 height 22
type input "**********"
drag, startPoint x: 805, startPoint y: 381, endPoint x: 803, endPoint y: 410, distance: 29.1
click at [805, 381] on div "**********" at bounding box center [772, 382] width 224 height 22
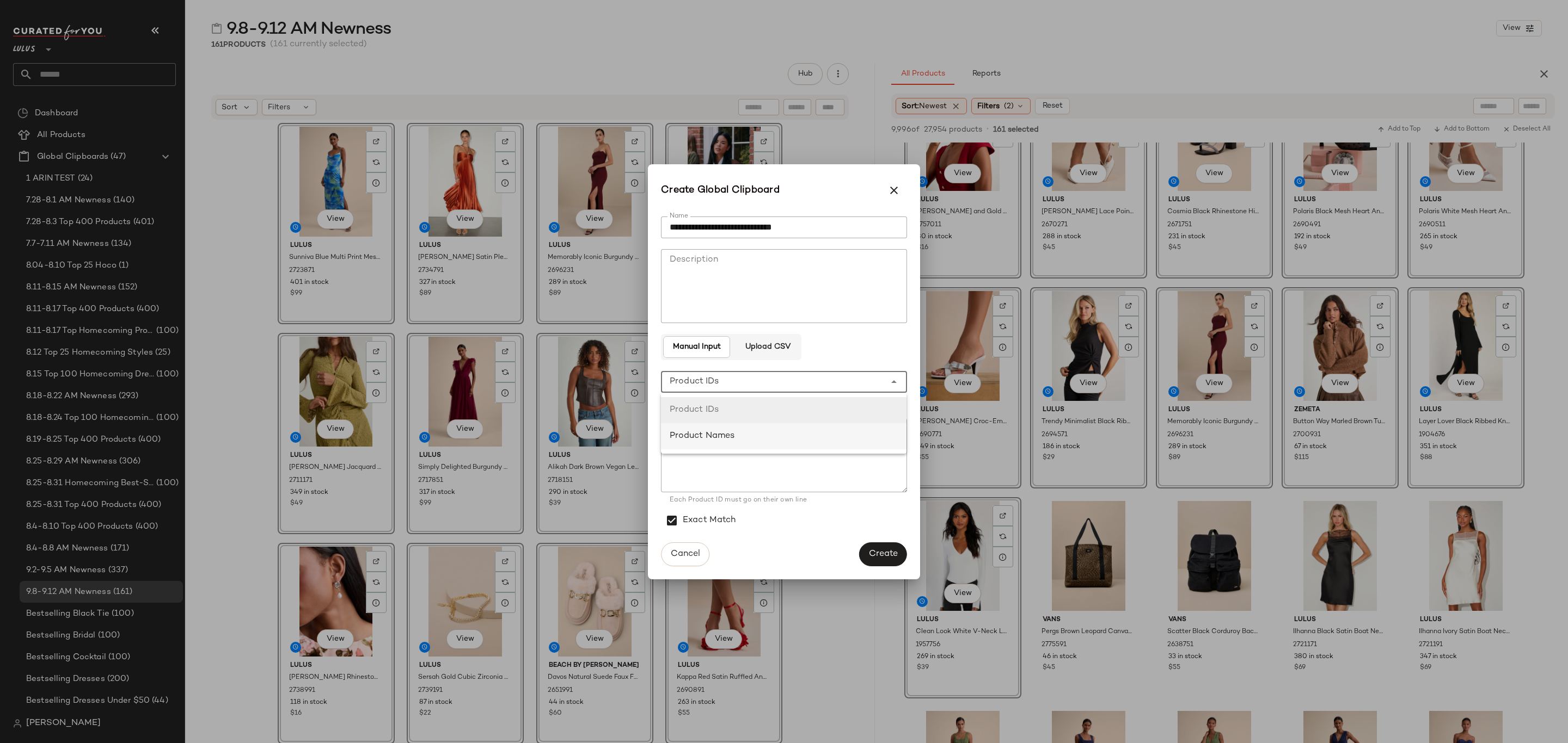
click at [797, 446] on div "Product Names" at bounding box center [783, 436] width 246 height 26
type input "**********"
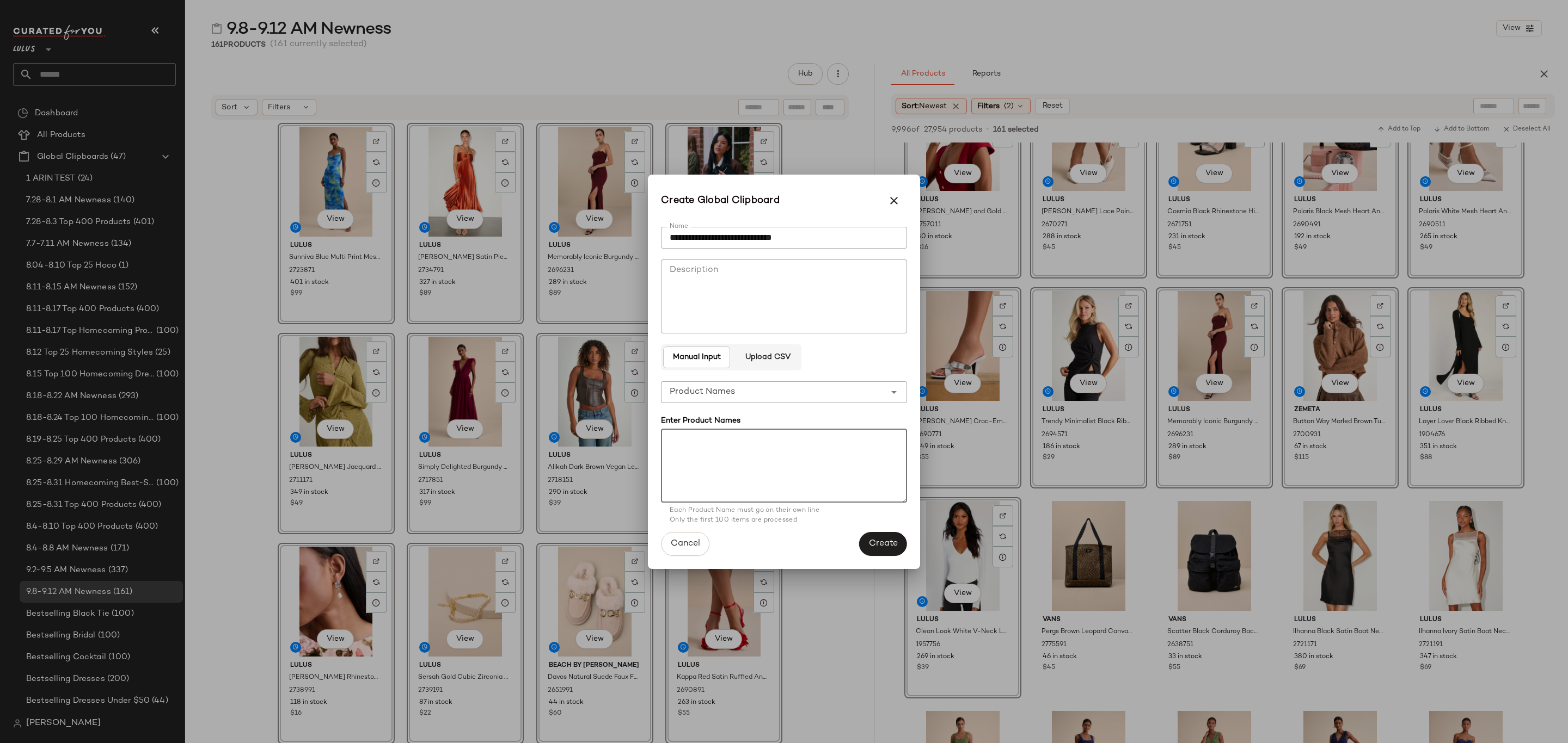
click at [796, 450] on textarea at bounding box center [783, 466] width 246 height 74
click at [830, 453] on textarea at bounding box center [783, 466] width 246 height 74
paste textarea "**********"
type textarea "**********"
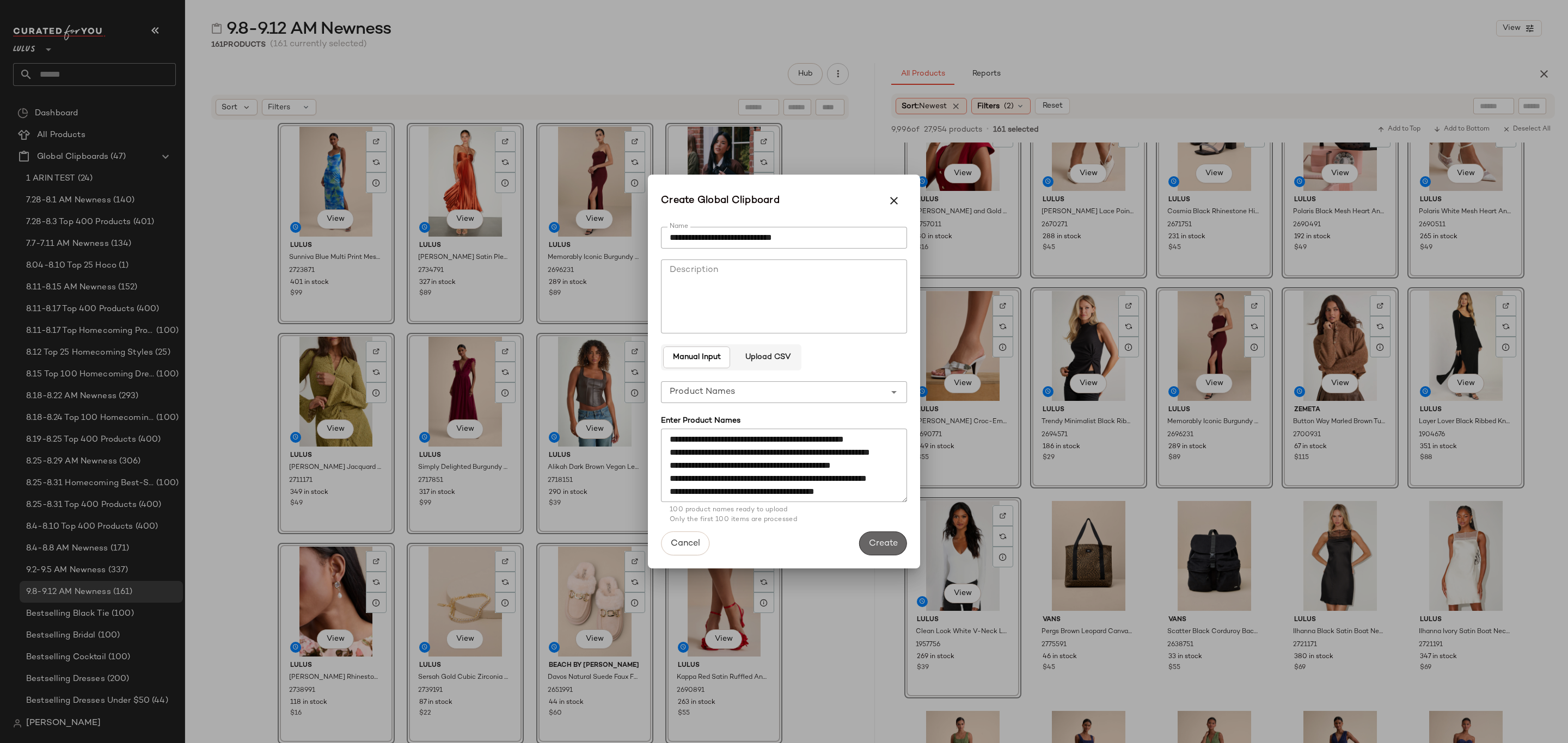
click at [876, 539] on span "Create" at bounding box center [883, 544] width 29 height 10
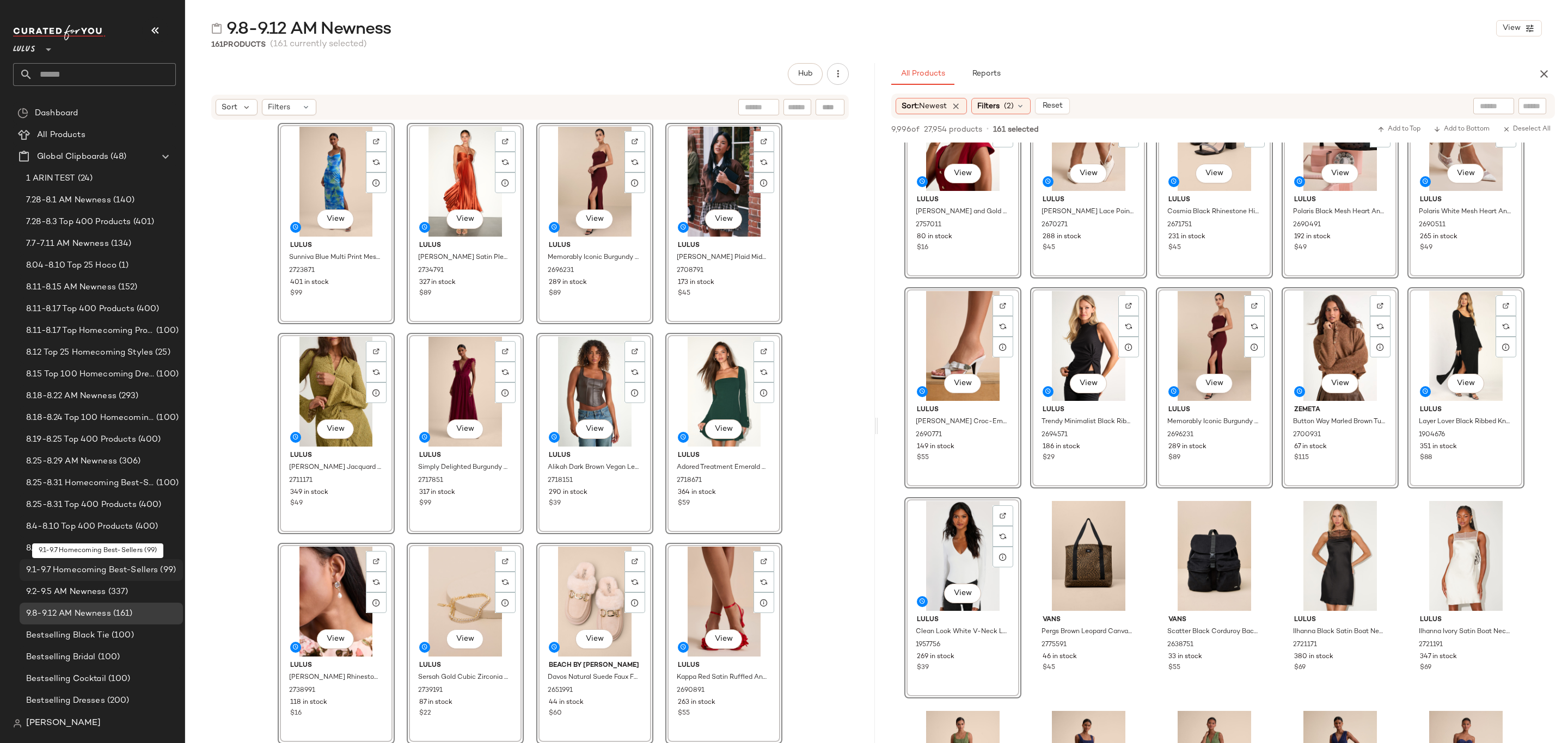
click at [92, 570] on span "9.1-9.7 Homecoming Best-Sellers" at bounding box center [92, 571] width 131 height 13
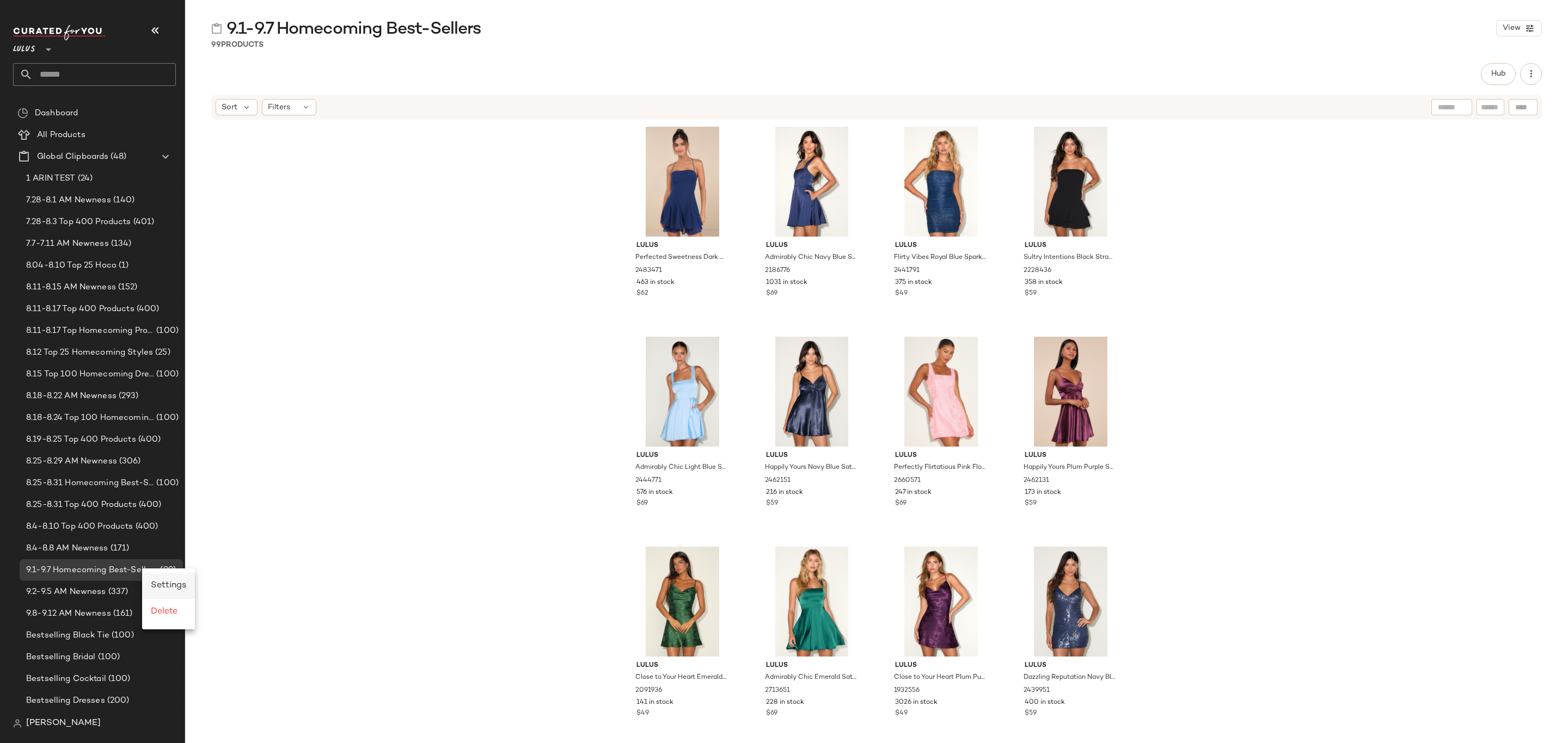
click at [173, 582] on span "Settings" at bounding box center [168, 585] width 35 height 9
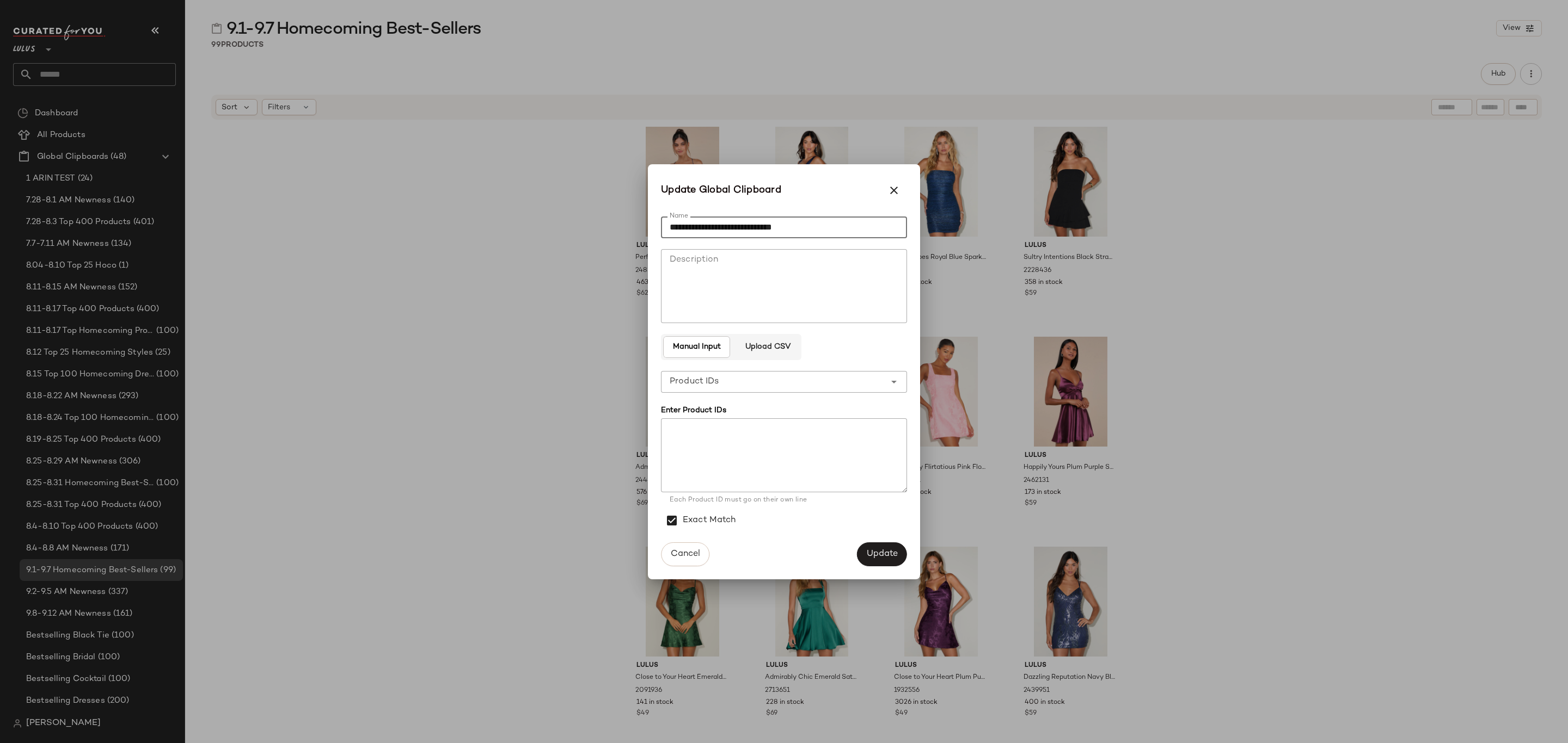
drag, startPoint x: 833, startPoint y: 228, endPoint x: 696, endPoint y: 242, distance: 137.7
click at [696, 242] on div "**********" at bounding box center [783, 372] width 246 height 328
type input "**********"
click at [876, 545] on button "Update" at bounding box center [881, 555] width 50 height 24
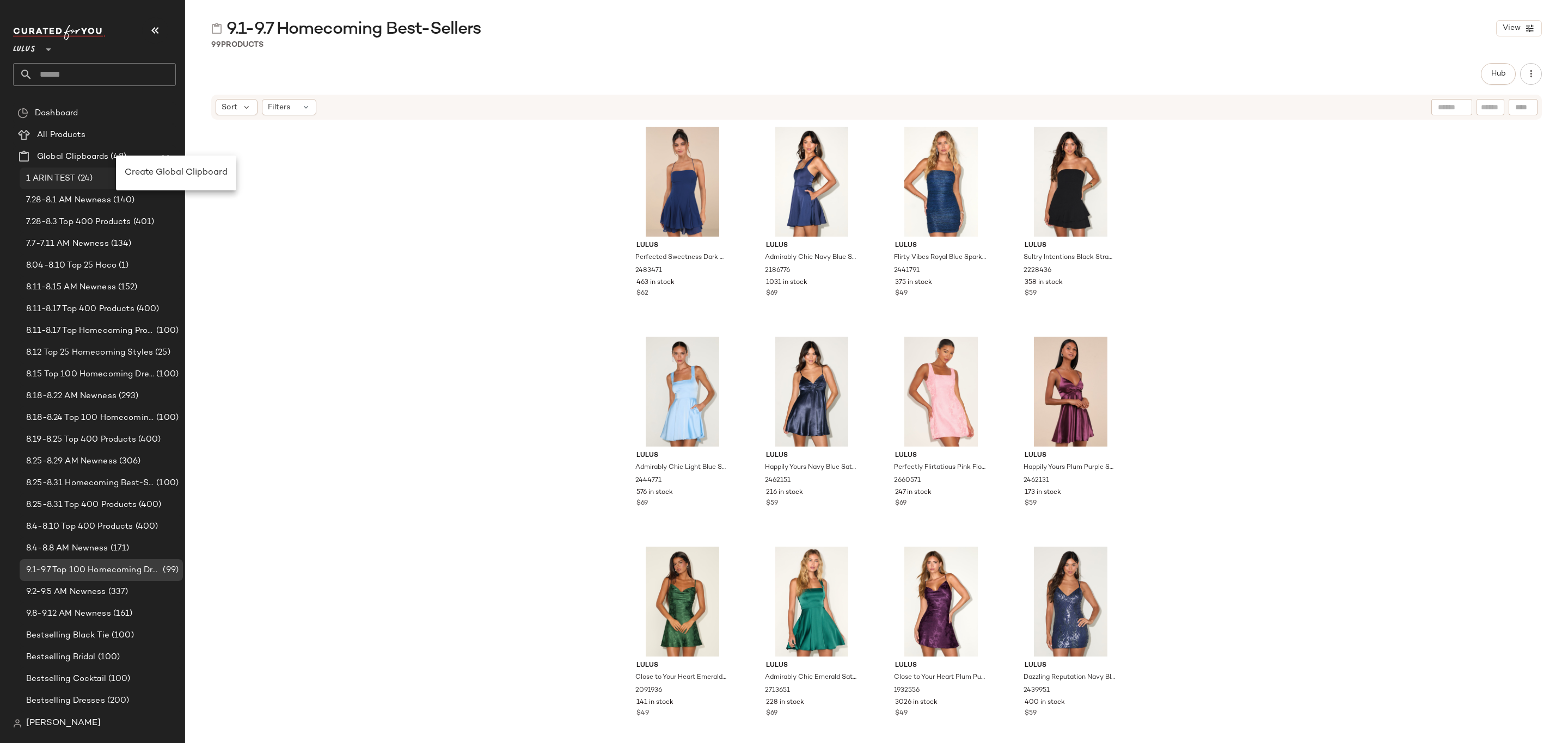
click at [164, 169] on span "Create Global Clipboard" at bounding box center [176, 173] width 102 height 9
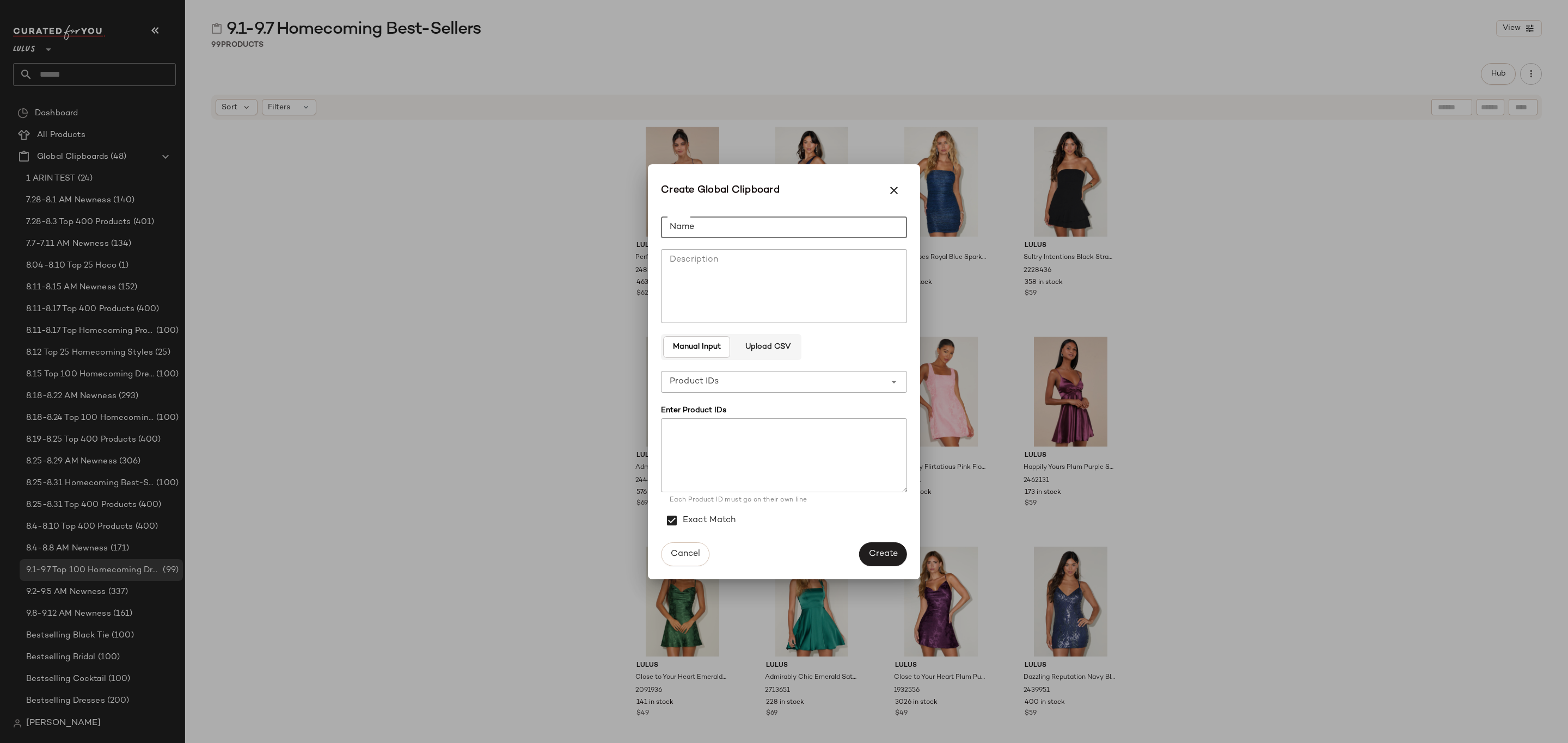
click at [762, 230] on input "Name" at bounding box center [783, 227] width 246 height 22
type input "**********"
click at [743, 456] on textarea at bounding box center [783, 456] width 246 height 74
click at [807, 456] on textarea at bounding box center [783, 456] width 246 height 74
paste textarea "******* ******* ******* ******* ******* ******* ****** ******* ******* ******* …"
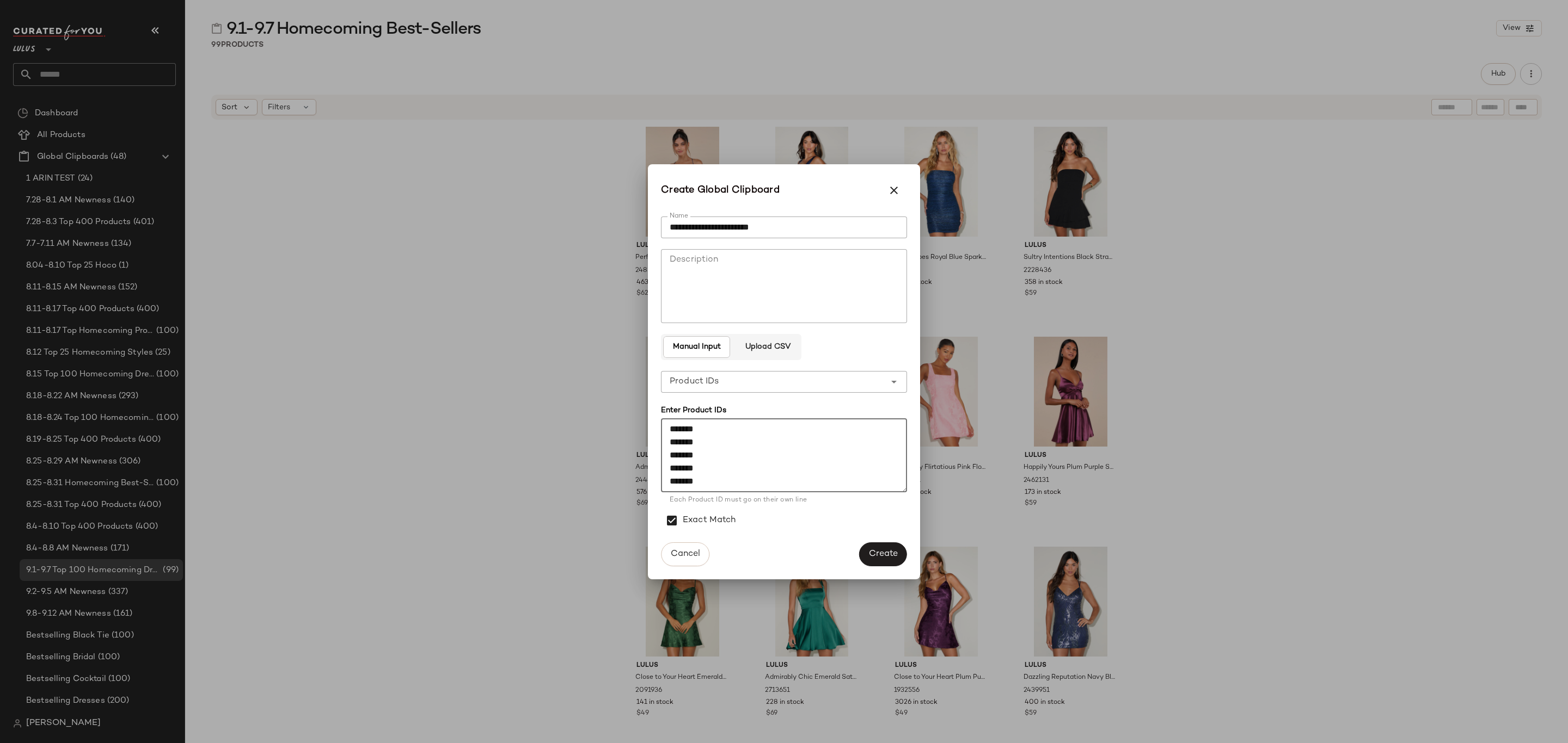
scroll to position [1078, 0]
type textarea "******* ******* ******* ******* ******* ******* ****** ******* ******* ******* …"
click at [890, 554] on span "Create" at bounding box center [883, 554] width 29 height 10
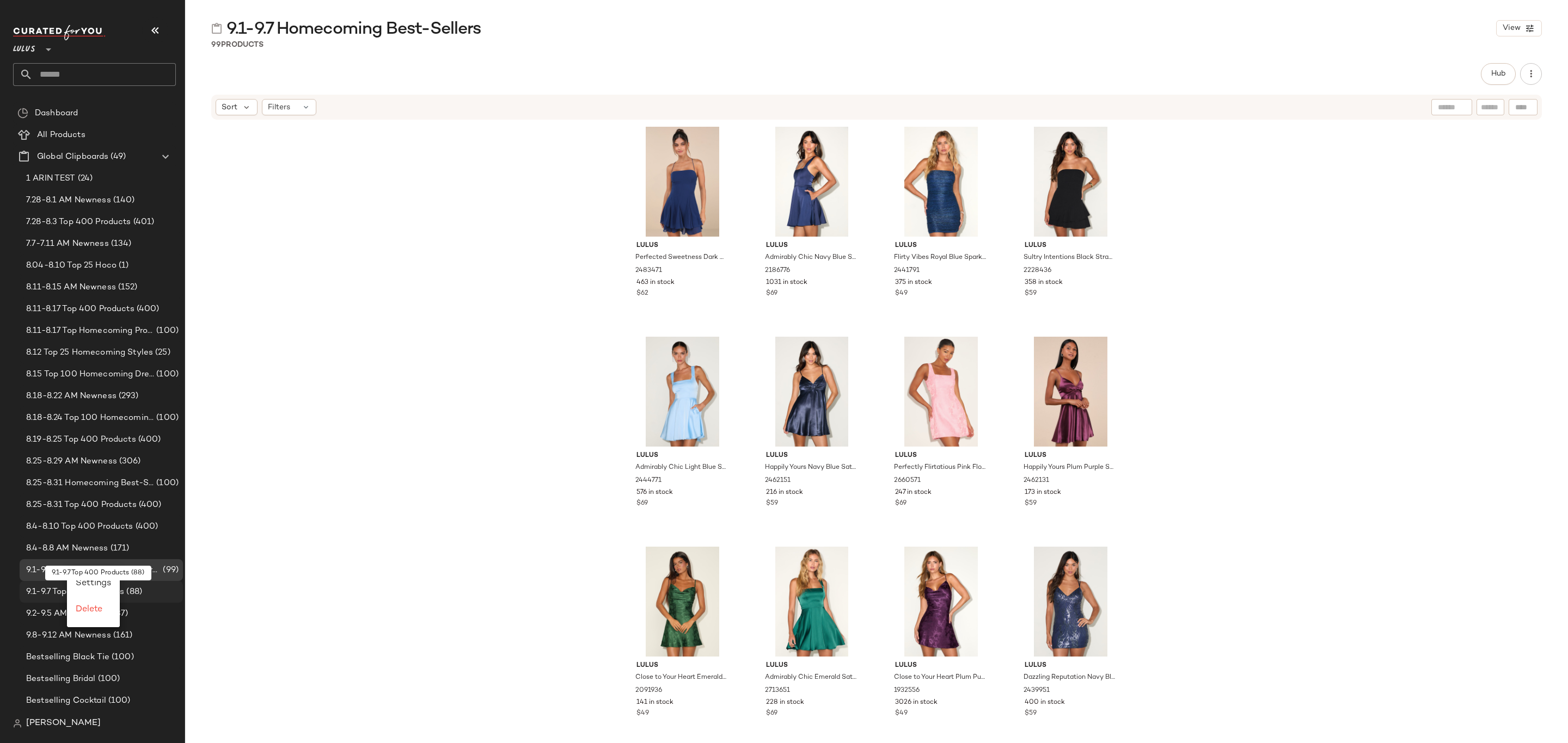
click at [153, 593] on div "9.1-9.7 Top 400 Products (88)" at bounding box center [101, 593] width 156 height 13
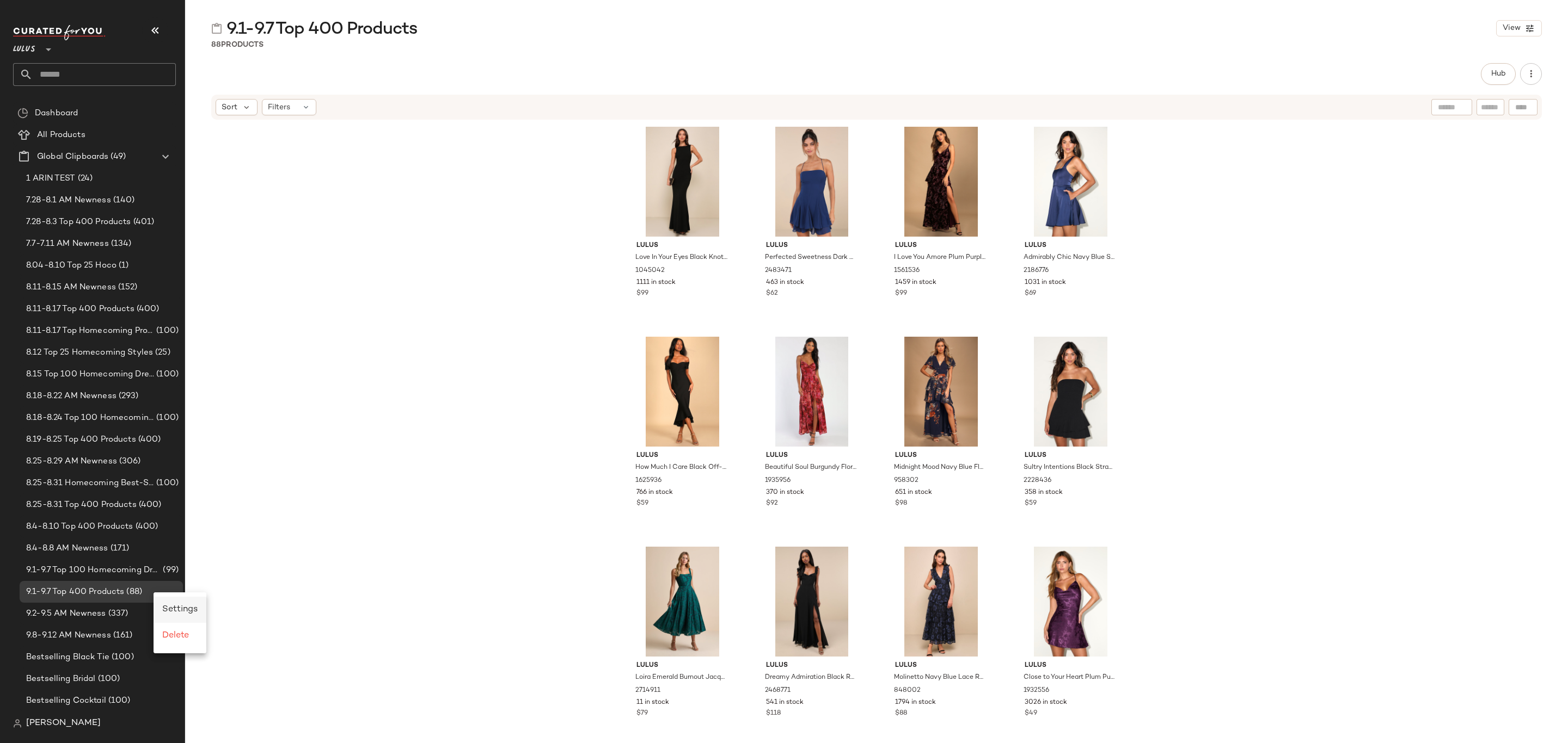
click at [175, 607] on span "Settings" at bounding box center [179, 610] width 35 height 9
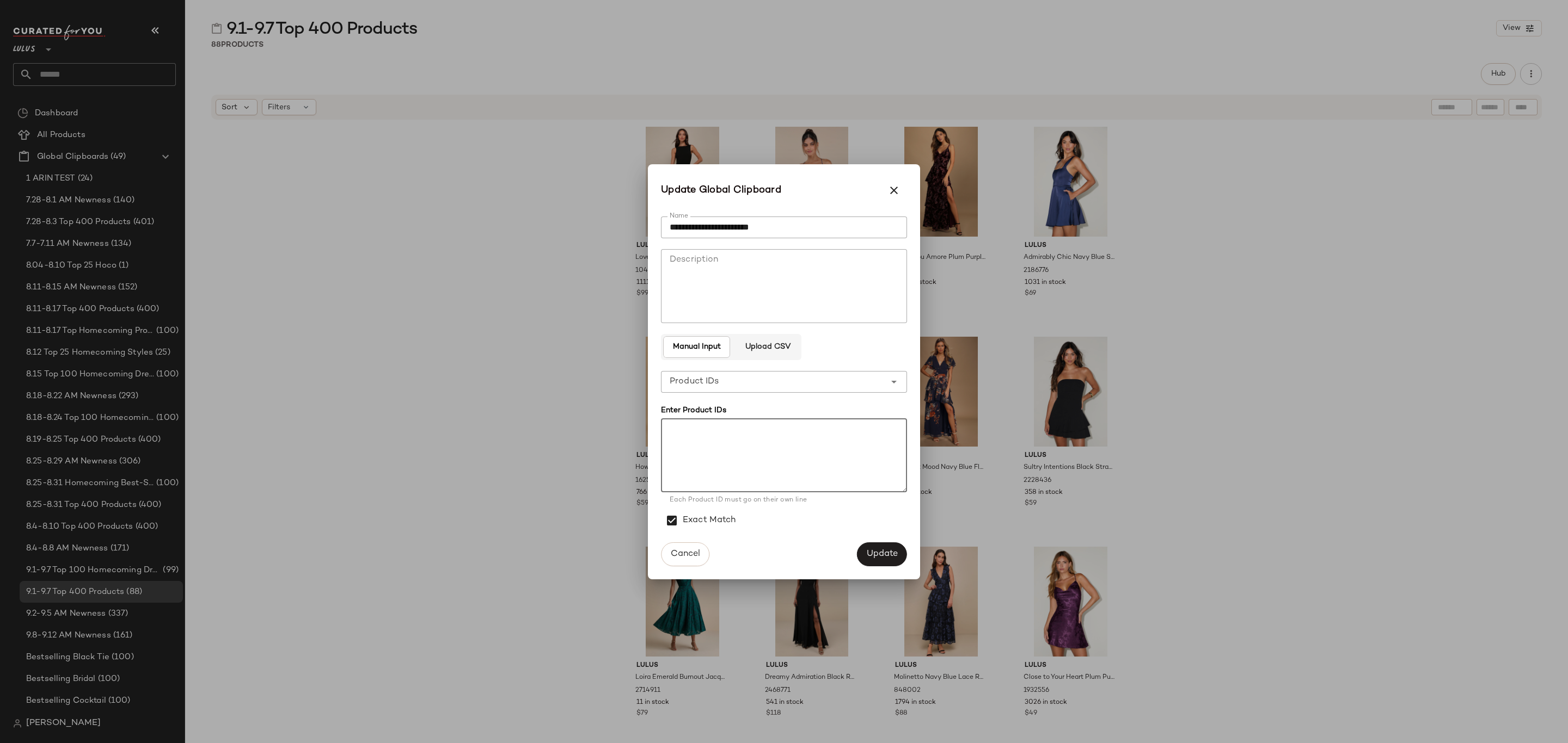
click at [771, 462] on textarea at bounding box center [783, 456] width 246 height 74
click at [768, 445] on textarea at bounding box center [783, 456] width 246 height 74
paste textarea "******* ******* ******* ******* ******* ******* ******* ******* ******* *******…"
type textarea "******* ******* ******* ******* ******* ******* ******* ******* ******* *******…"
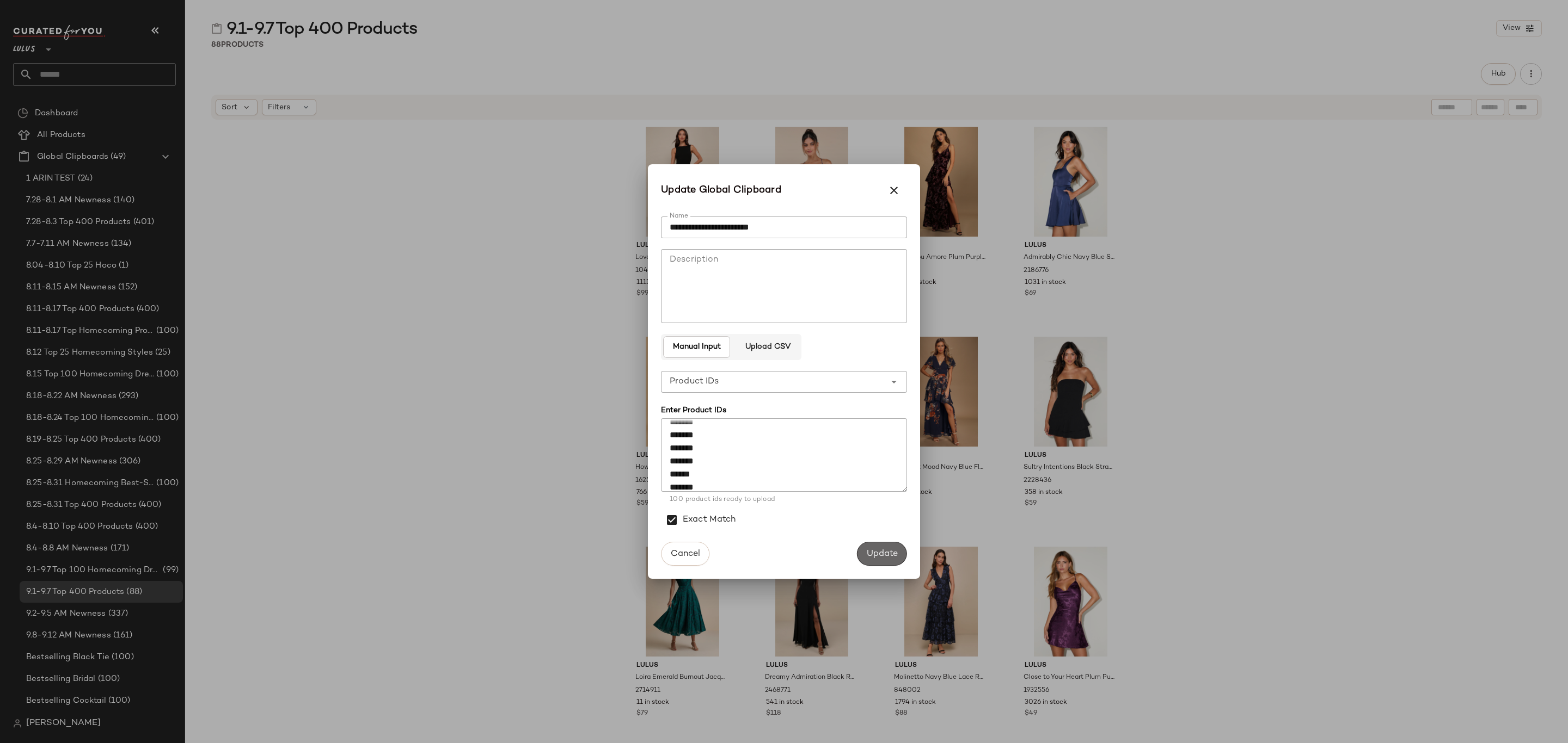
click at [887, 556] on span "Update" at bounding box center [881, 554] width 32 height 10
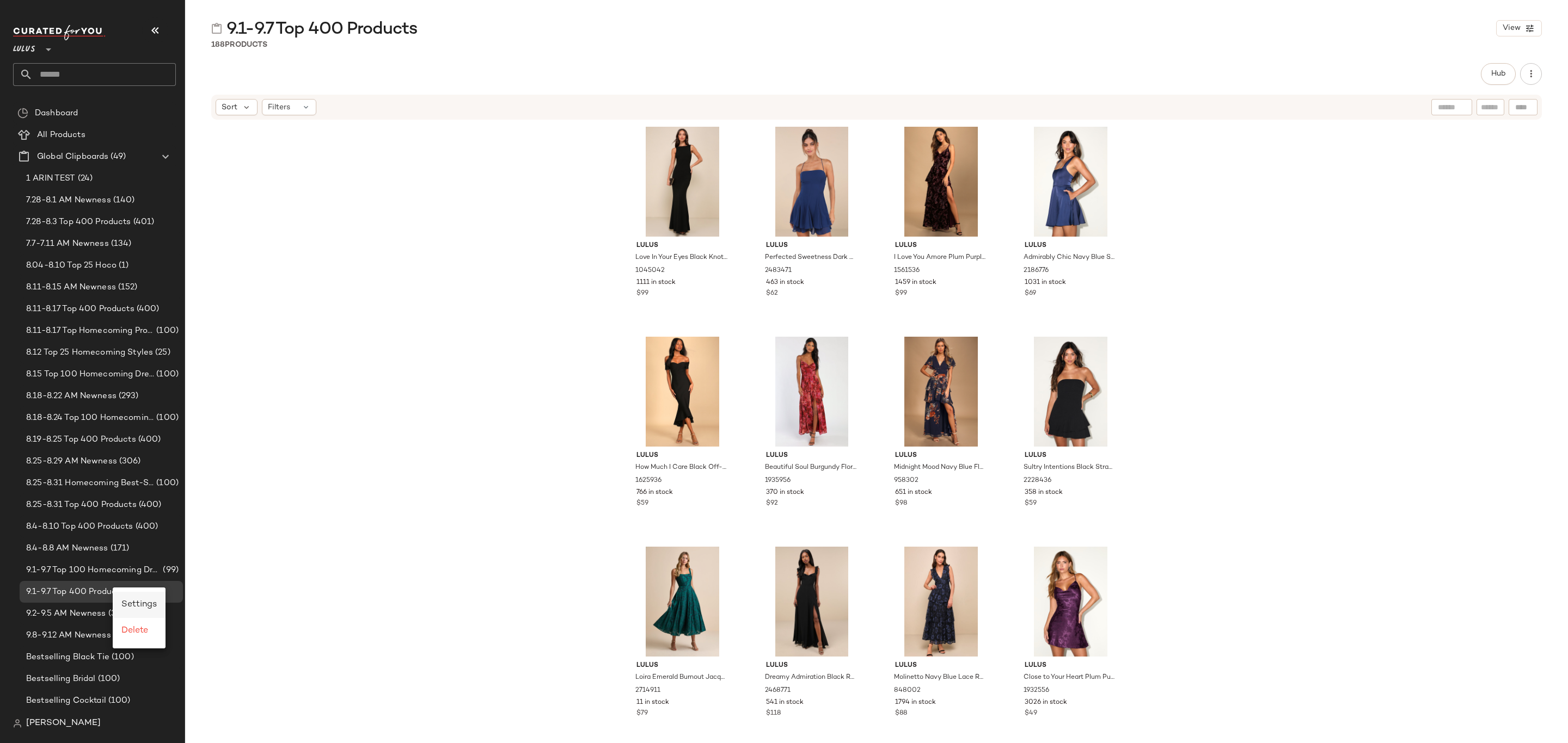
click at [144, 604] on span "Settings" at bounding box center [139, 604] width 35 height 9
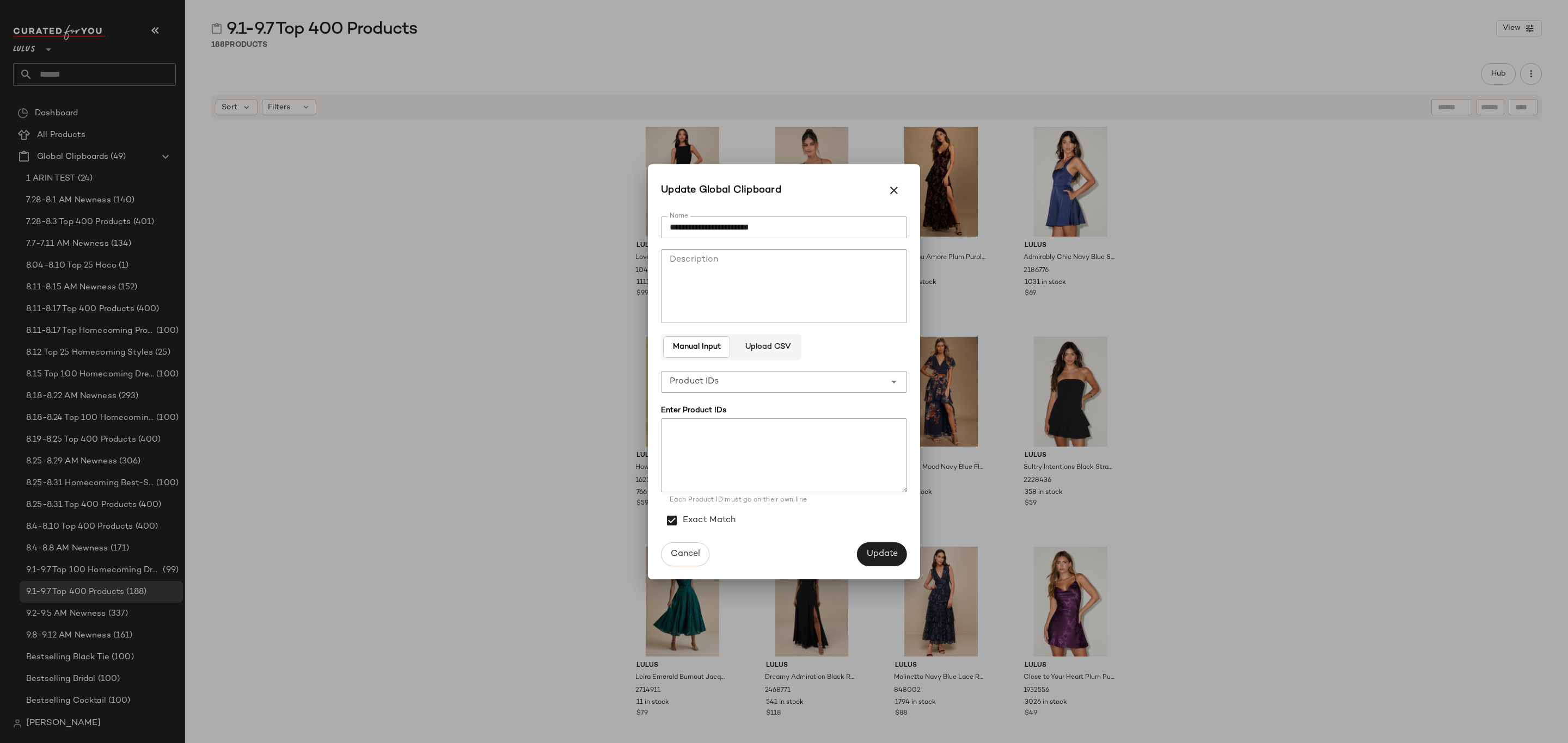
click at [732, 475] on textarea at bounding box center [783, 456] width 246 height 74
click at [806, 442] on textarea at bounding box center [783, 456] width 246 height 74
paste textarea "******* ******* ******* ******* ******* ******* ******* ******* ******* *******…"
type textarea "******* ******* ******* ******* ******* ******* ******* ******* ******* *******…"
click at [887, 549] on span "Update" at bounding box center [881, 554] width 32 height 10
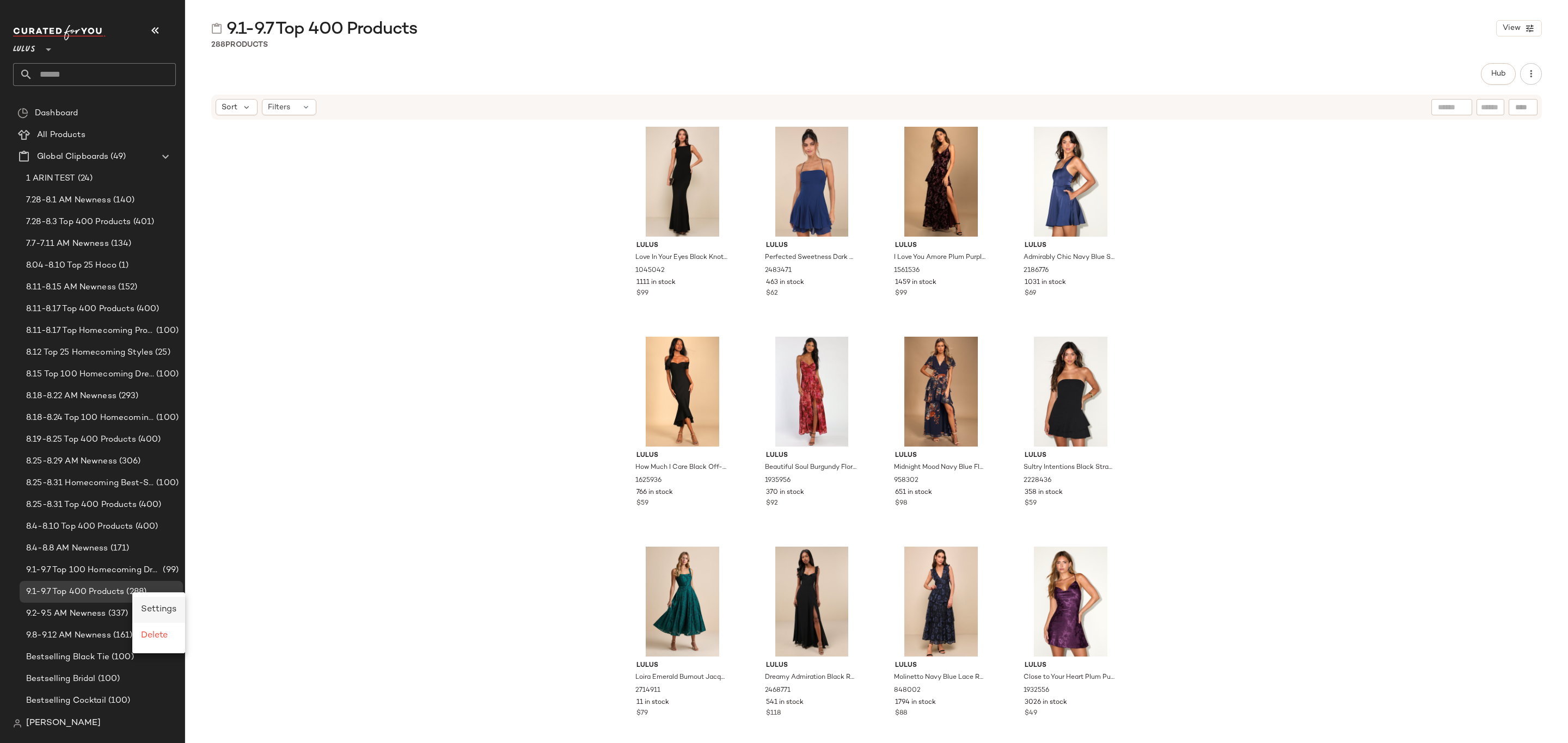
click at [169, 607] on span "Settings" at bounding box center [159, 610] width 35 height 9
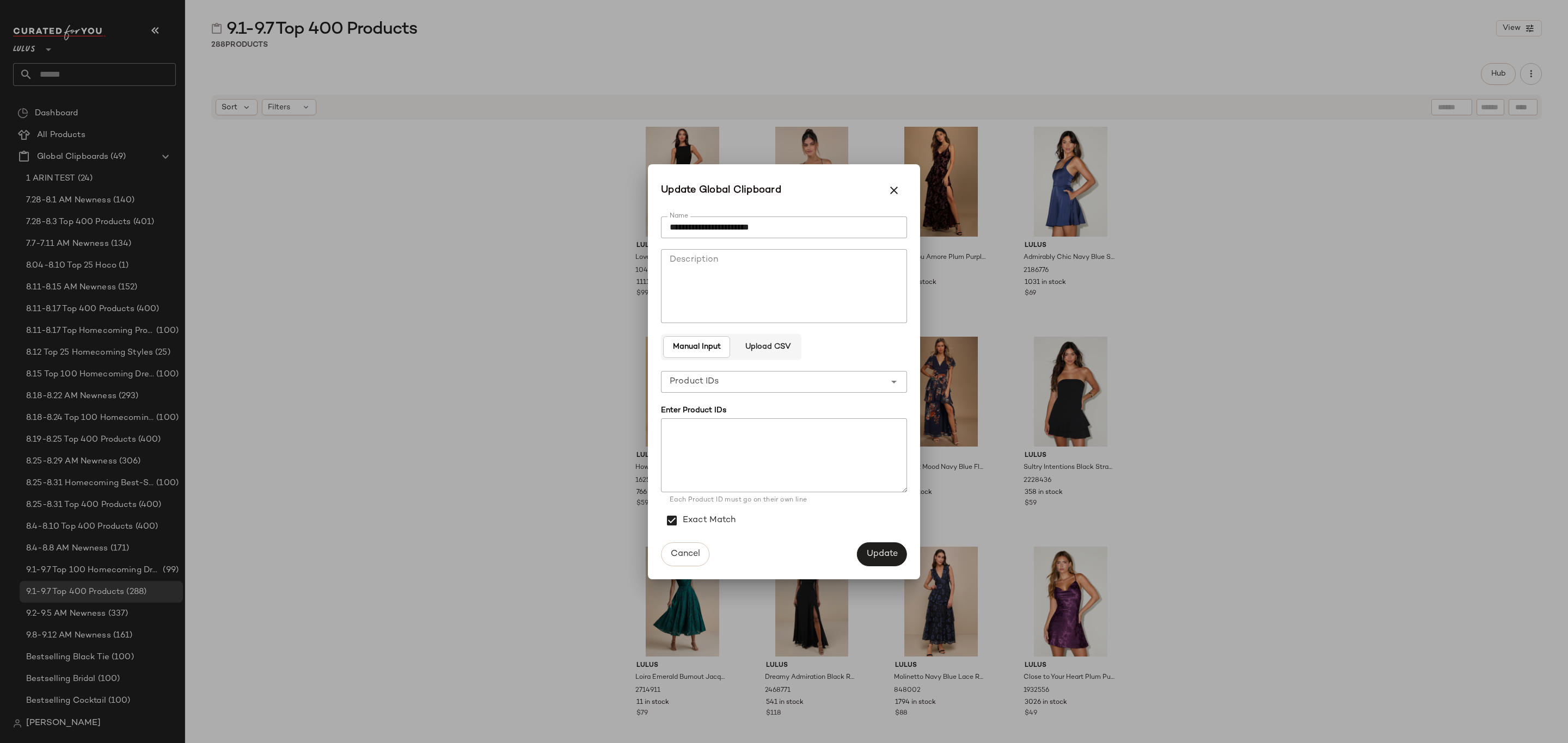
click at [799, 456] on textarea at bounding box center [783, 456] width 246 height 74
click at [776, 451] on textarea at bounding box center [783, 456] width 246 height 74
paste textarea "******* ******* ******* ******* ******* ******* ******* ******* ******* *******…"
type textarea "******* ******* ******* ******* ******* ******* ******* ******* ******* *******…"
click at [876, 550] on span "Update" at bounding box center [881, 554] width 32 height 10
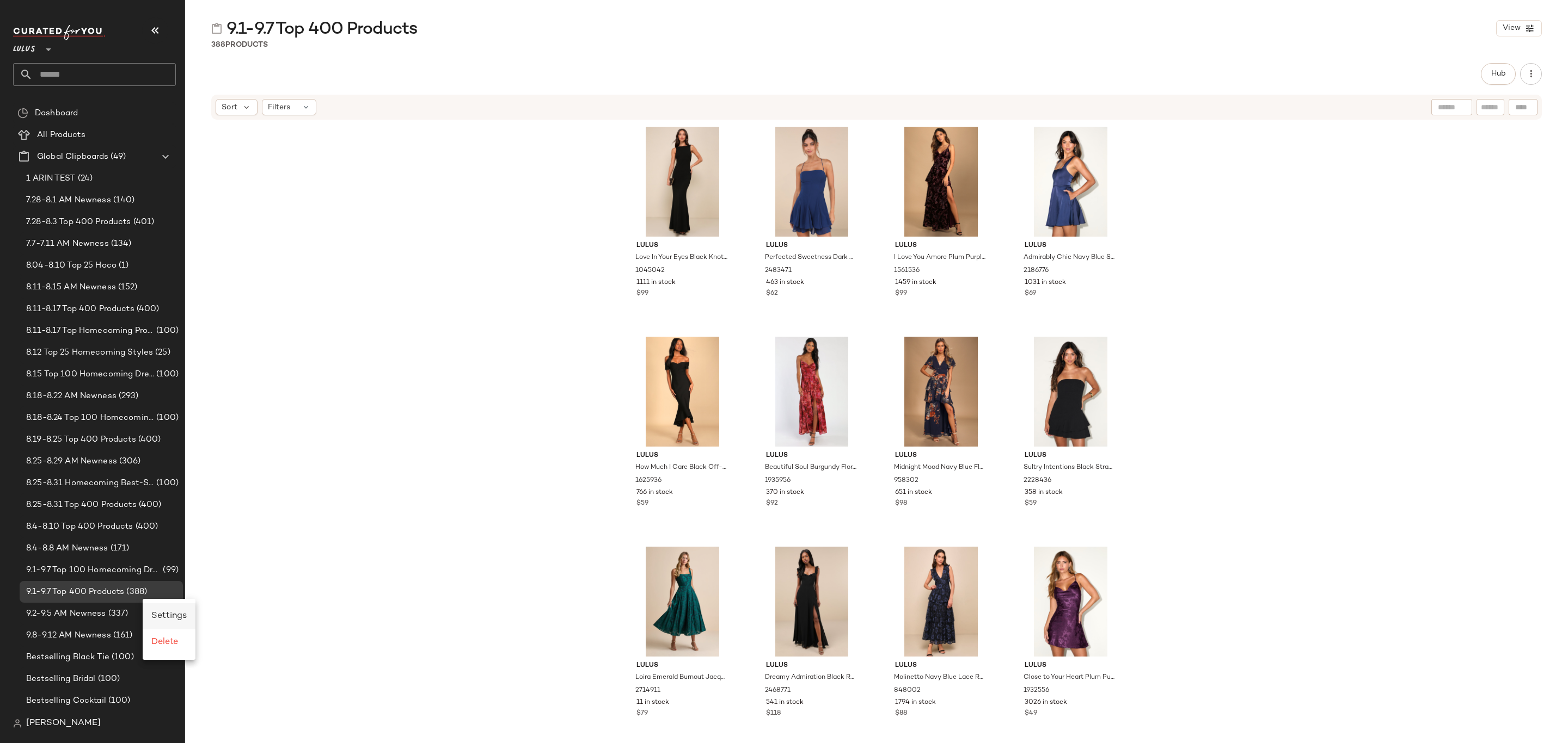
click at [173, 613] on span "Settings" at bounding box center [169, 616] width 35 height 9
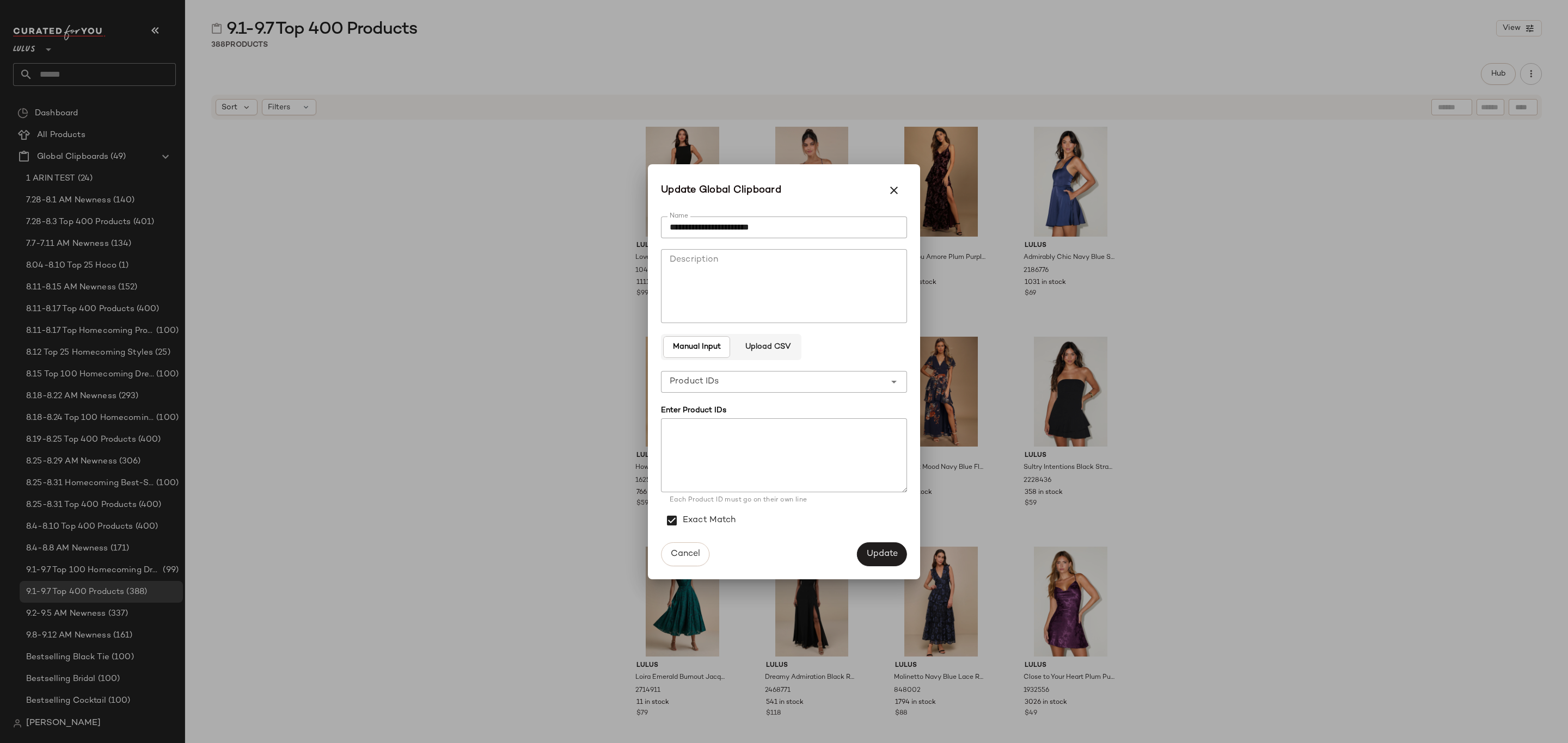
click at [681, 474] on textarea at bounding box center [783, 456] width 246 height 74
click at [692, 431] on textarea at bounding box center [783, 456] width 246 height 74
paste textarea "******* ******* ******* ****** ******* ******* ******* ******* ******* ******* …"
type textarea "******* ******* ******* ****** ******* ******* ******* ******* ******* ******* …"
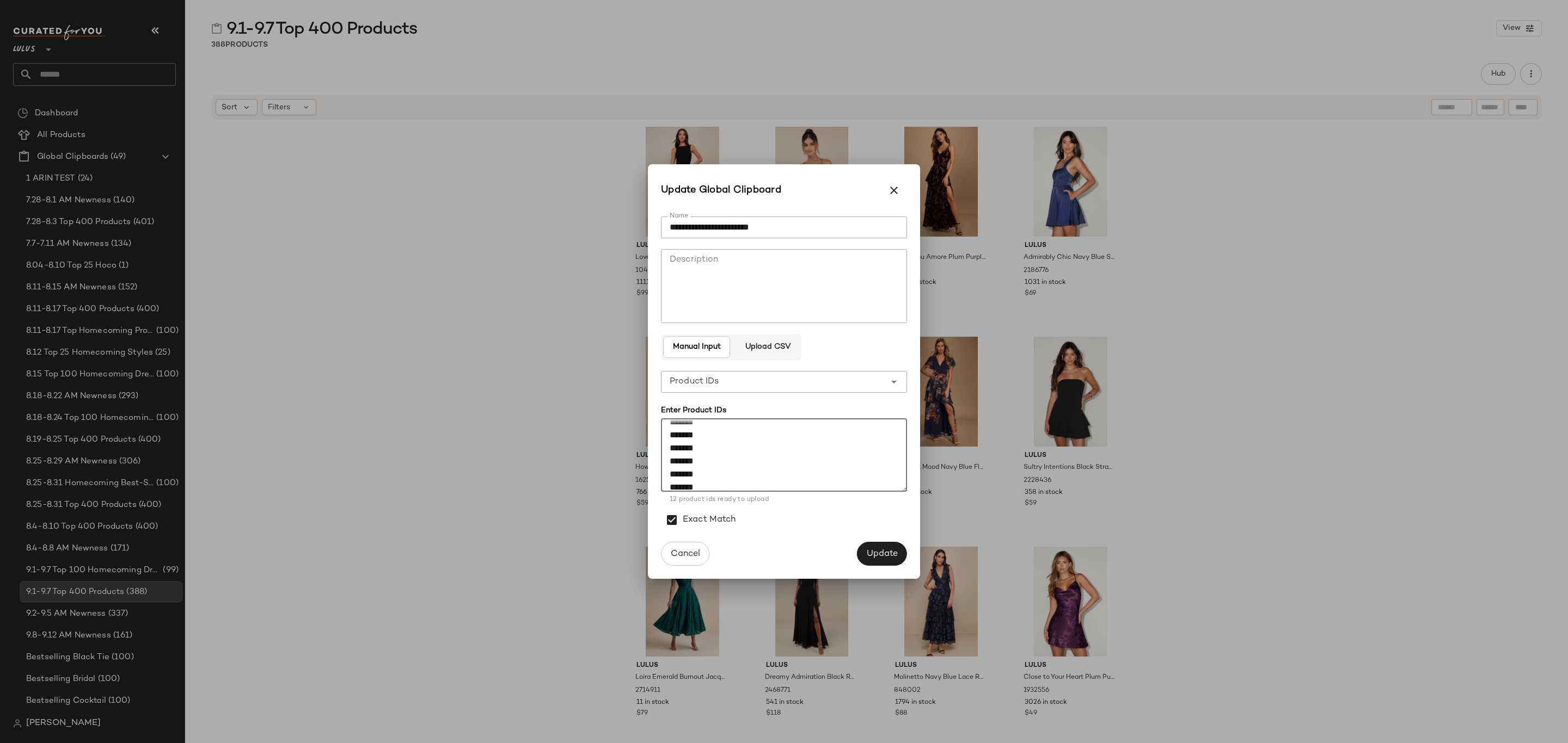
click at [882, 551] on span "Update" at bounding box center [881, 554] width 32 height 10
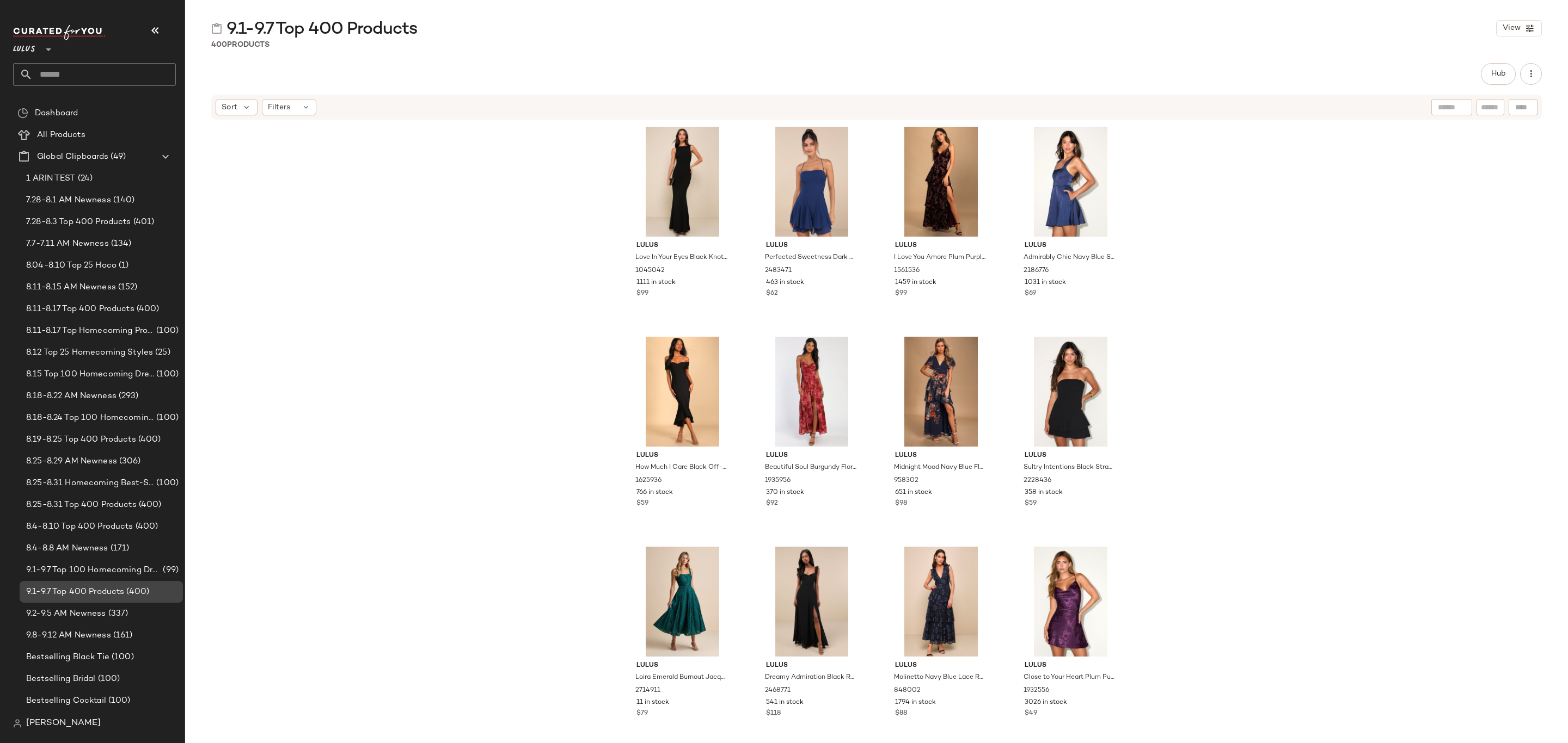
drag, startPoint x: 110, startPoint y: 593, endPoint x: 128, endPoint y: 594, distance: 18.0
click at [110, 593] on span "9.1-9.7 Top 400 Products" at bounding box center [75, 593] width 98 height 13
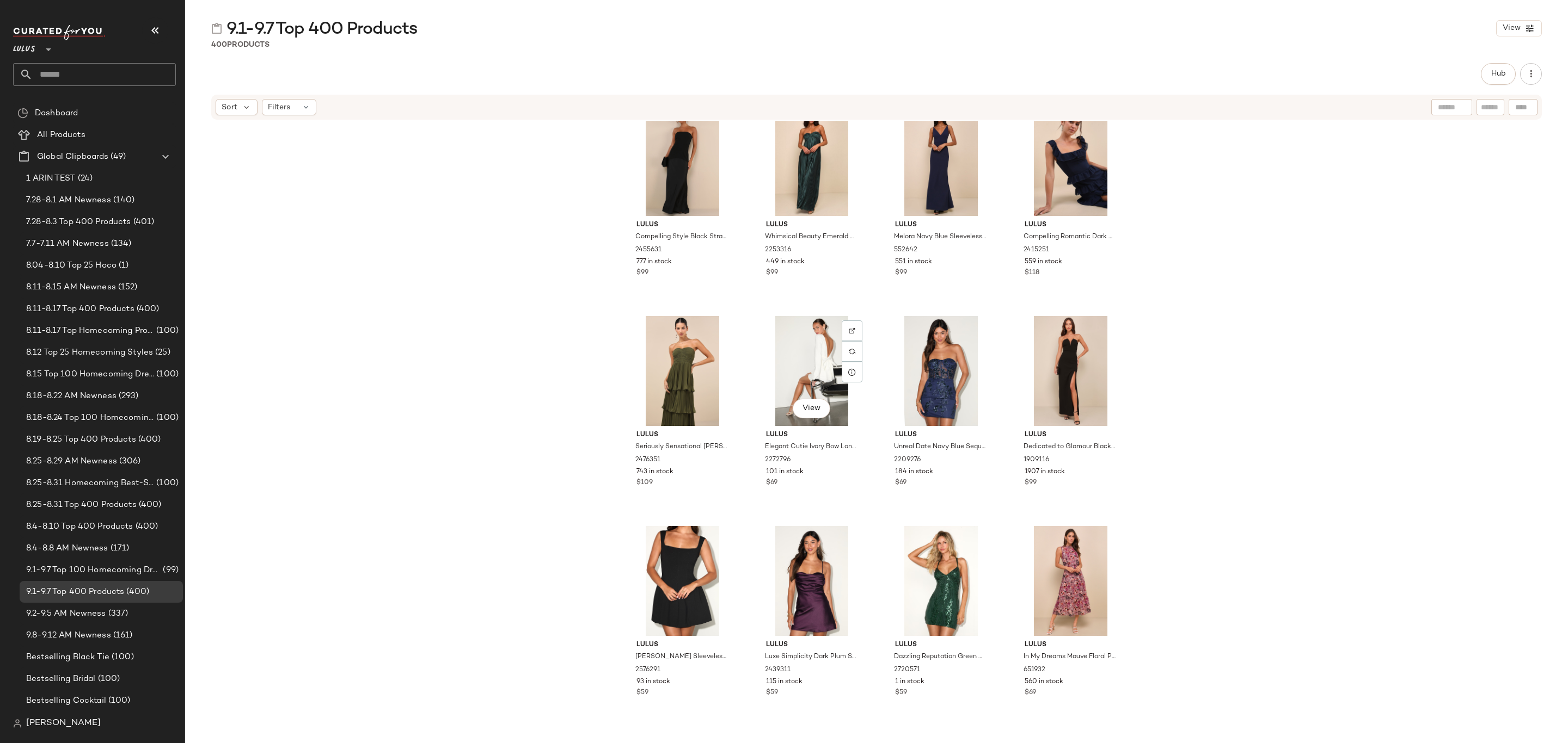
scroll to position [4090, 0]
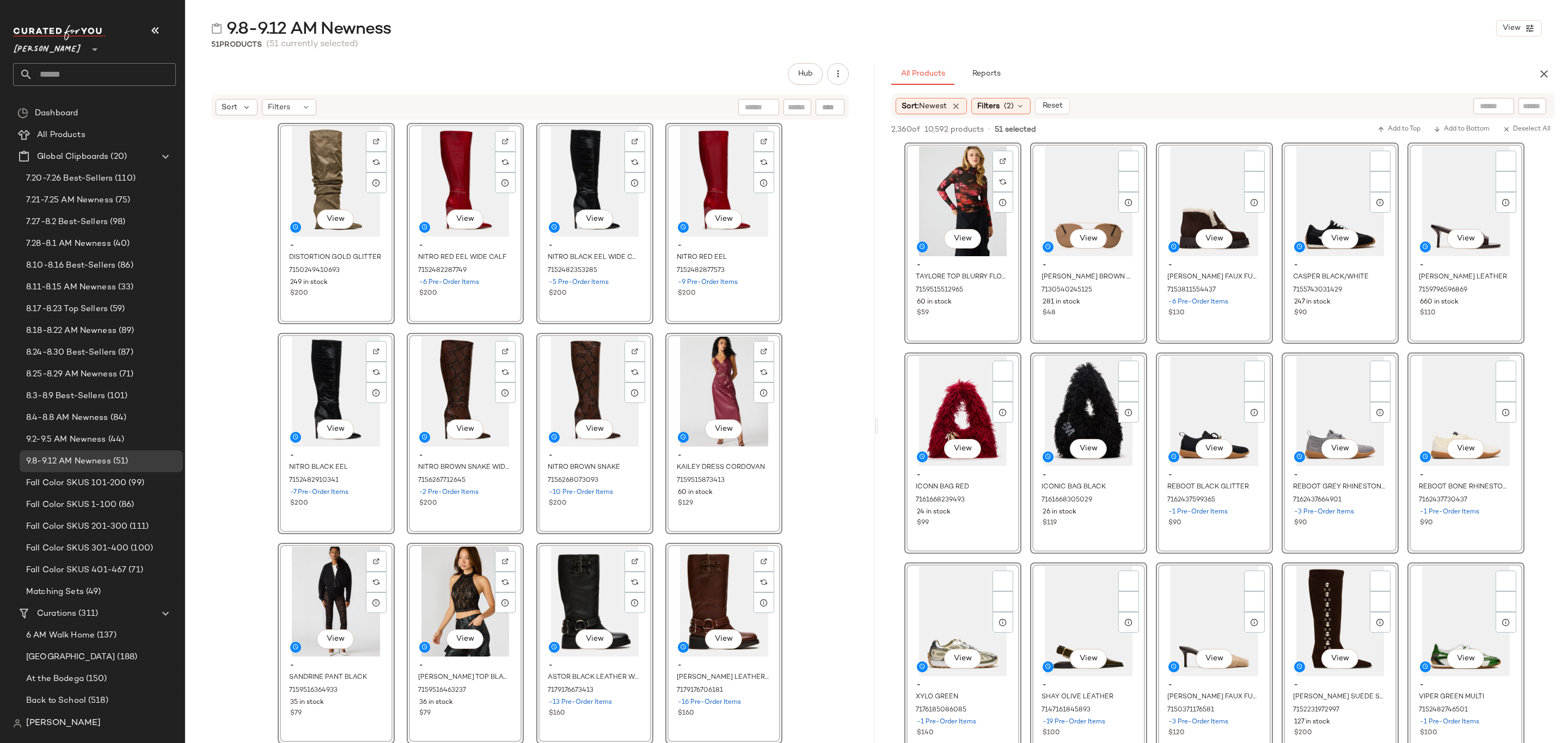
scroll to position [1877, 0]
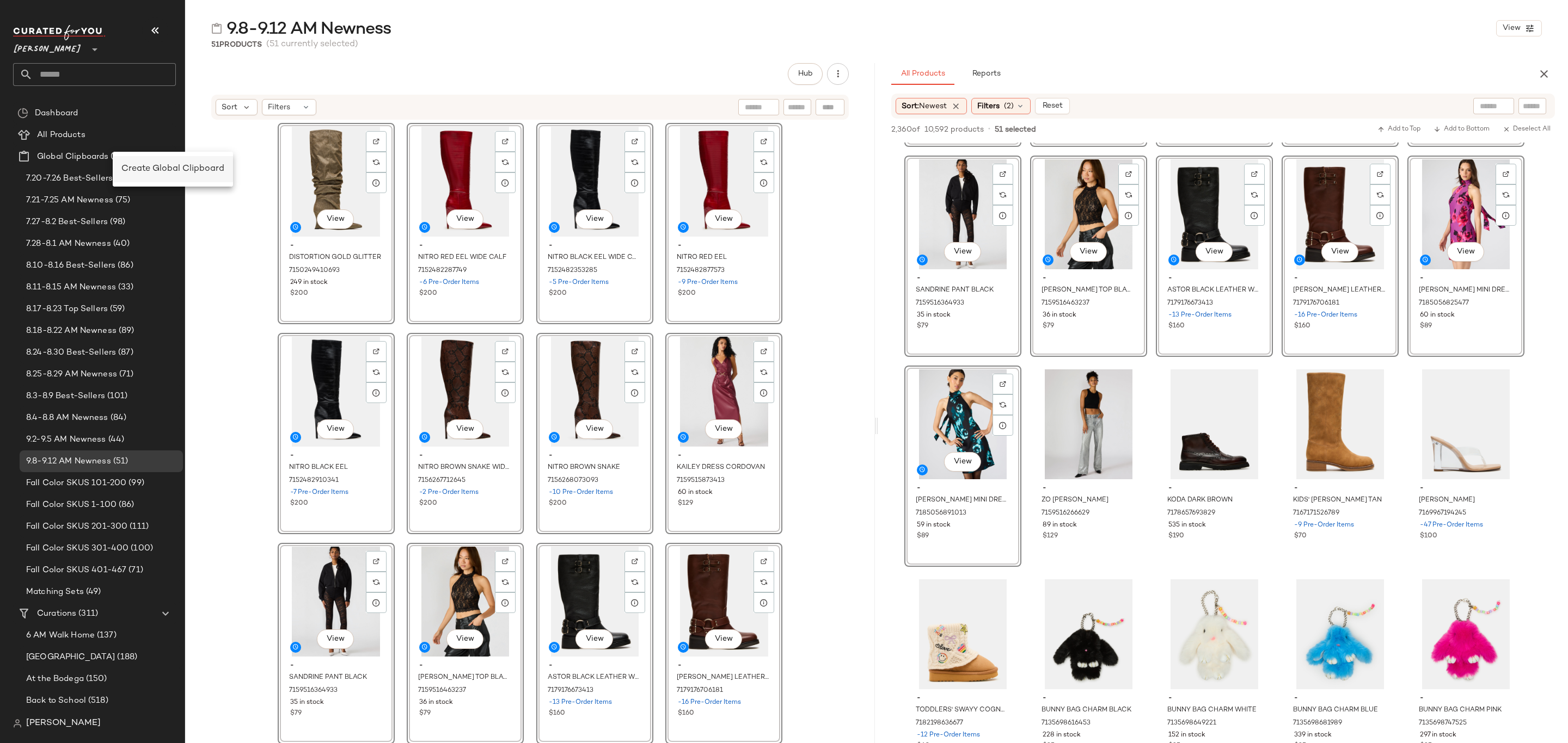
click at [173, 161] on div "Create Global Clipboard" at bounding box center [172, 169] width 121 height 26
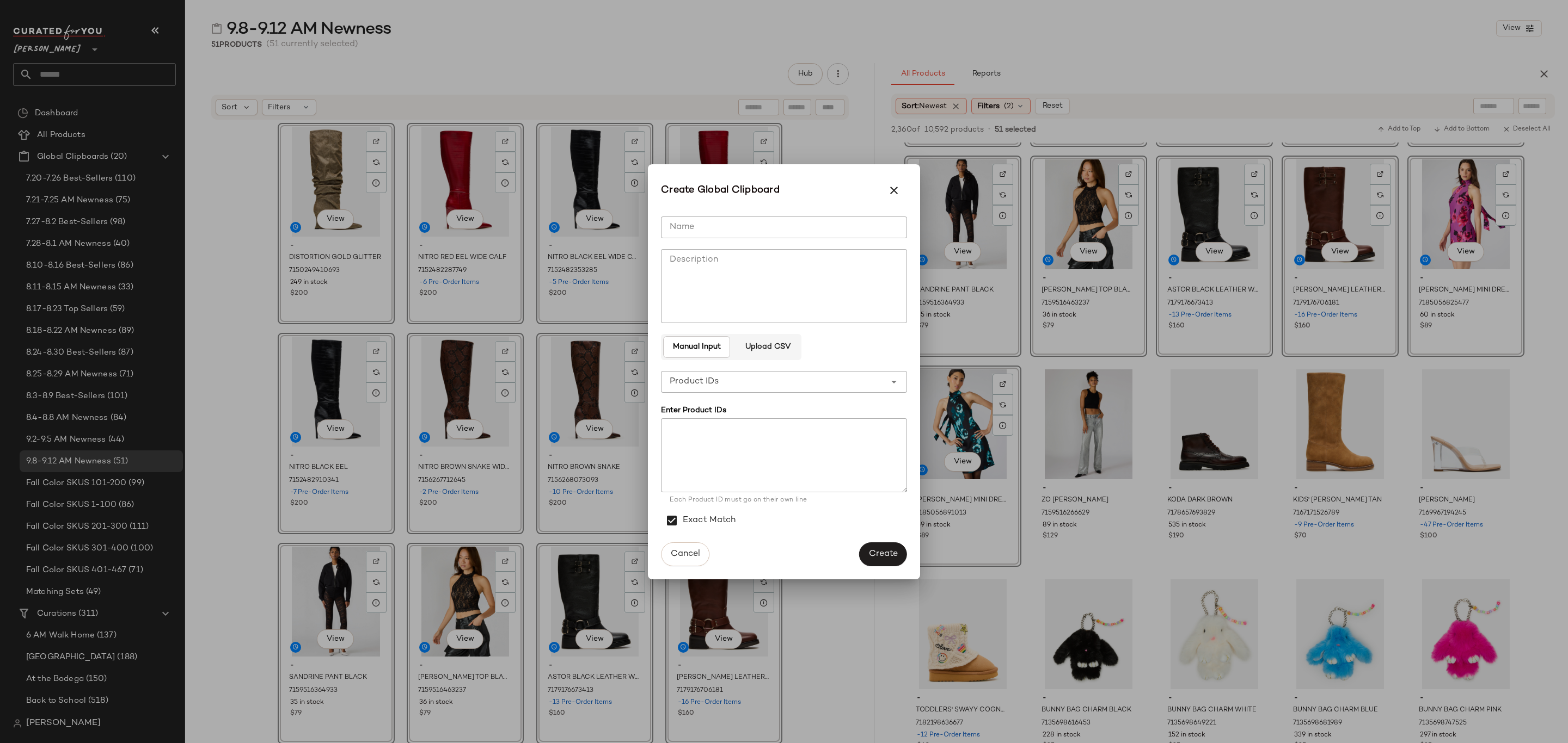
click at [712, 230] on input "Name" at bounding box center [783, 227] width 246 height 22
type input "**********"
click at [866, 554] on button "Create" at bounding box center [883, 555] width 48 height 24
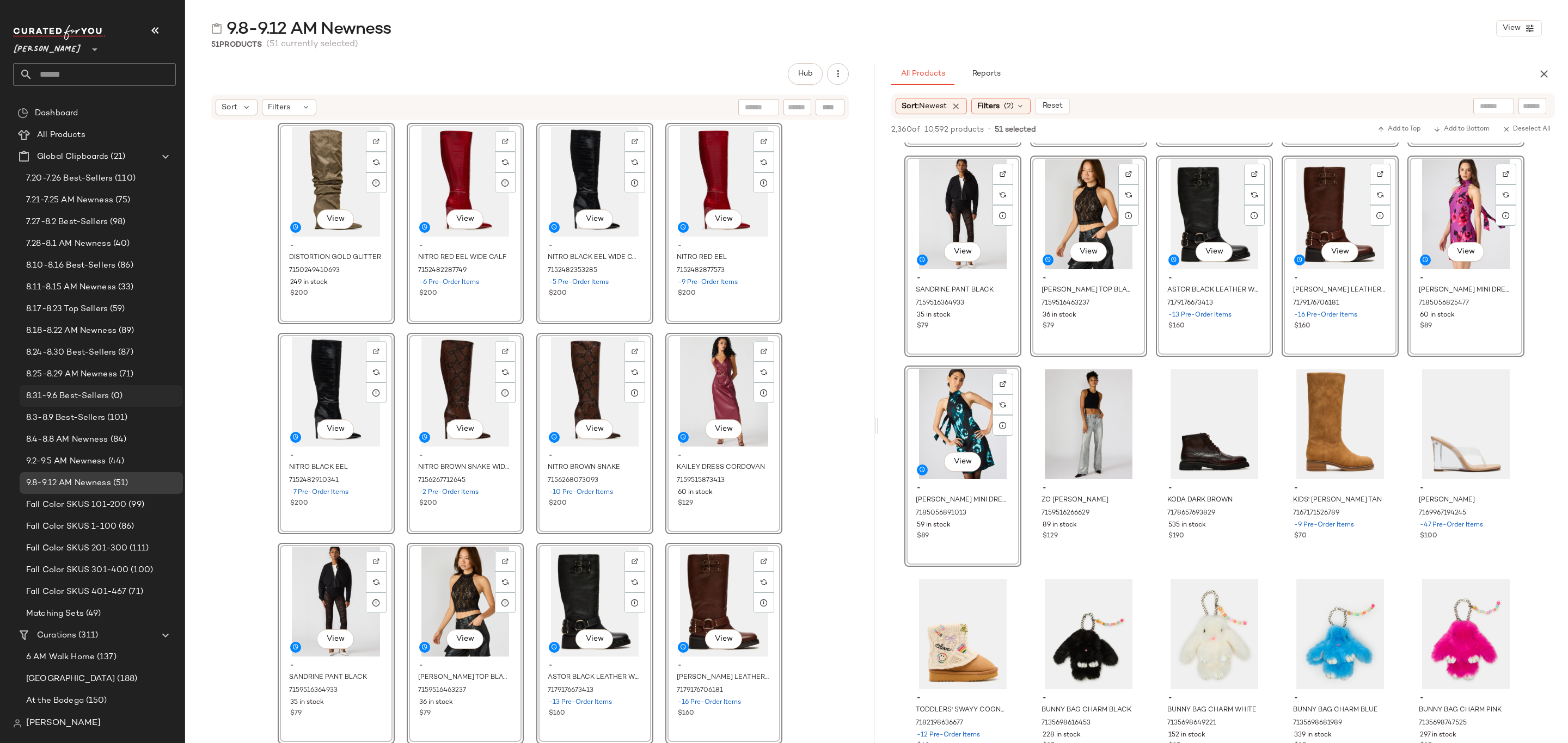
click at [83, 396] on span "8.31-9.6 Best-Sellers" at bounding box center [67, 397] width 82 height 13
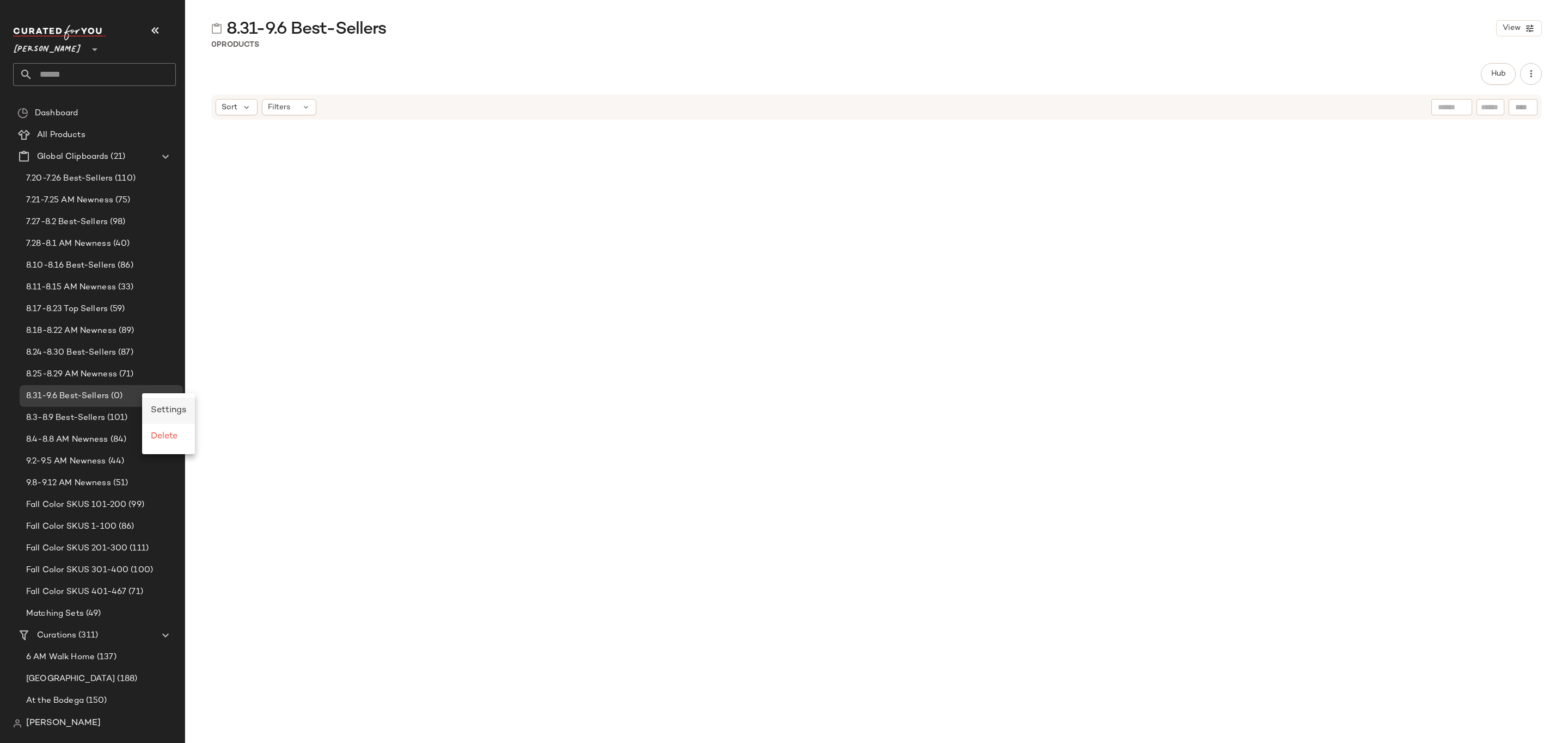
click at [175, 409] on span "Settings" at bounding box center [168, 410] width 35 height 9
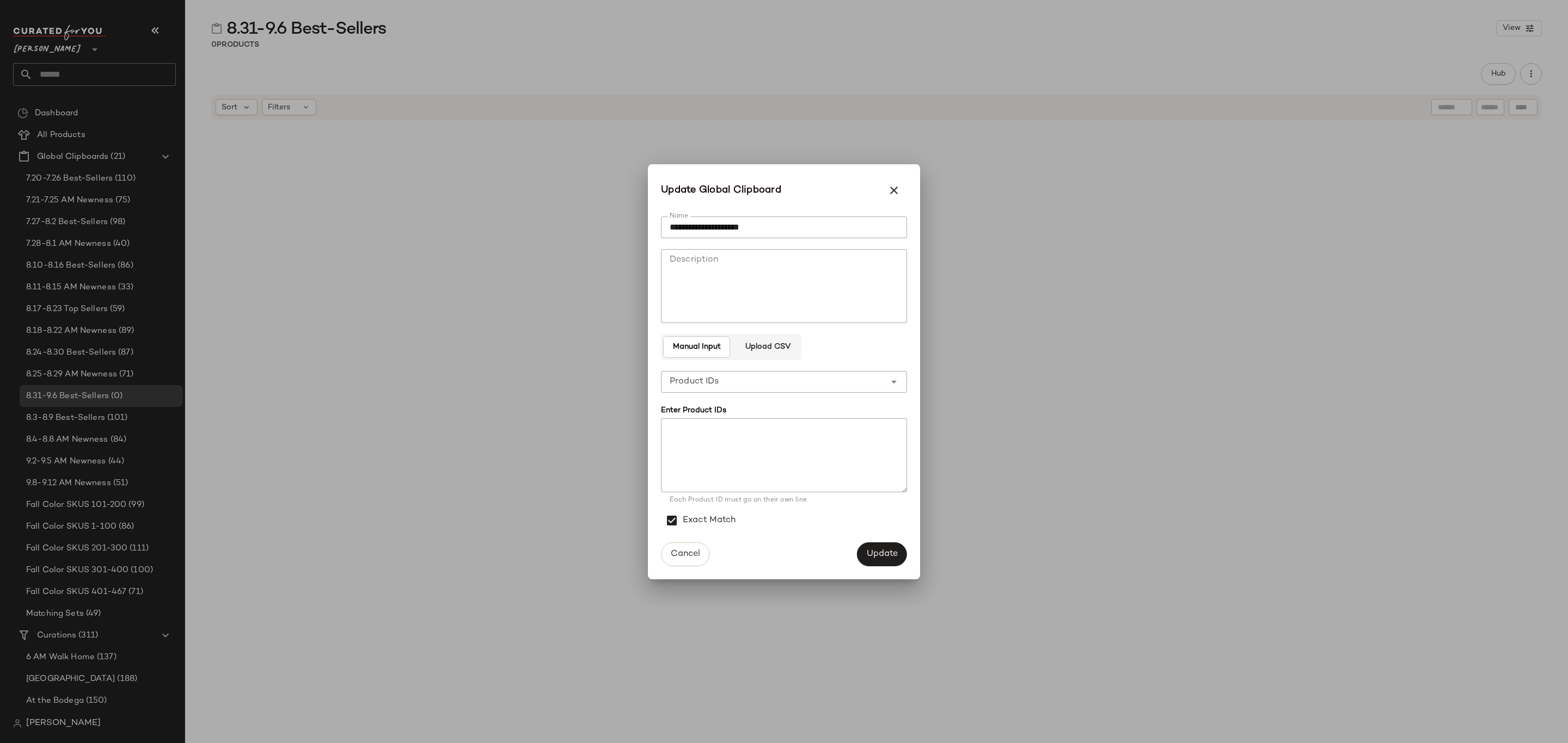
click at [722, 380] on div "**********" at bounding box center [772, 382] width 224 height 22
click at [742, 433] on div "Product Names" at bounding box center [784, 436] width 228 height 13
type input "**********"
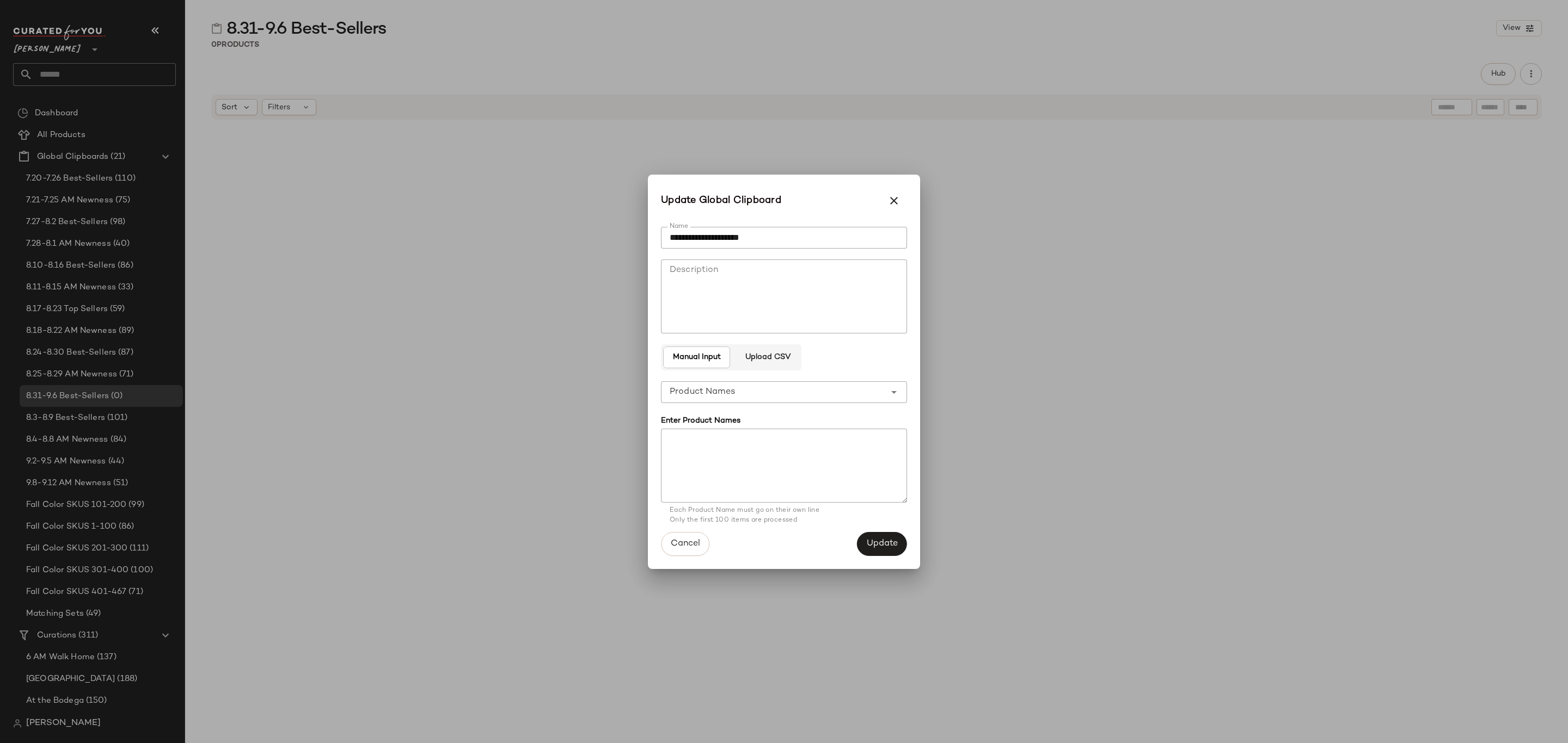
click at [792, 446] on textarea at bounding box center [783, 466] width 246 height 74
paste textarea "**********"
type textarea "**********"
click at [887, 539] on span "Update" at bounding box center [881, 544] width 32 height 10
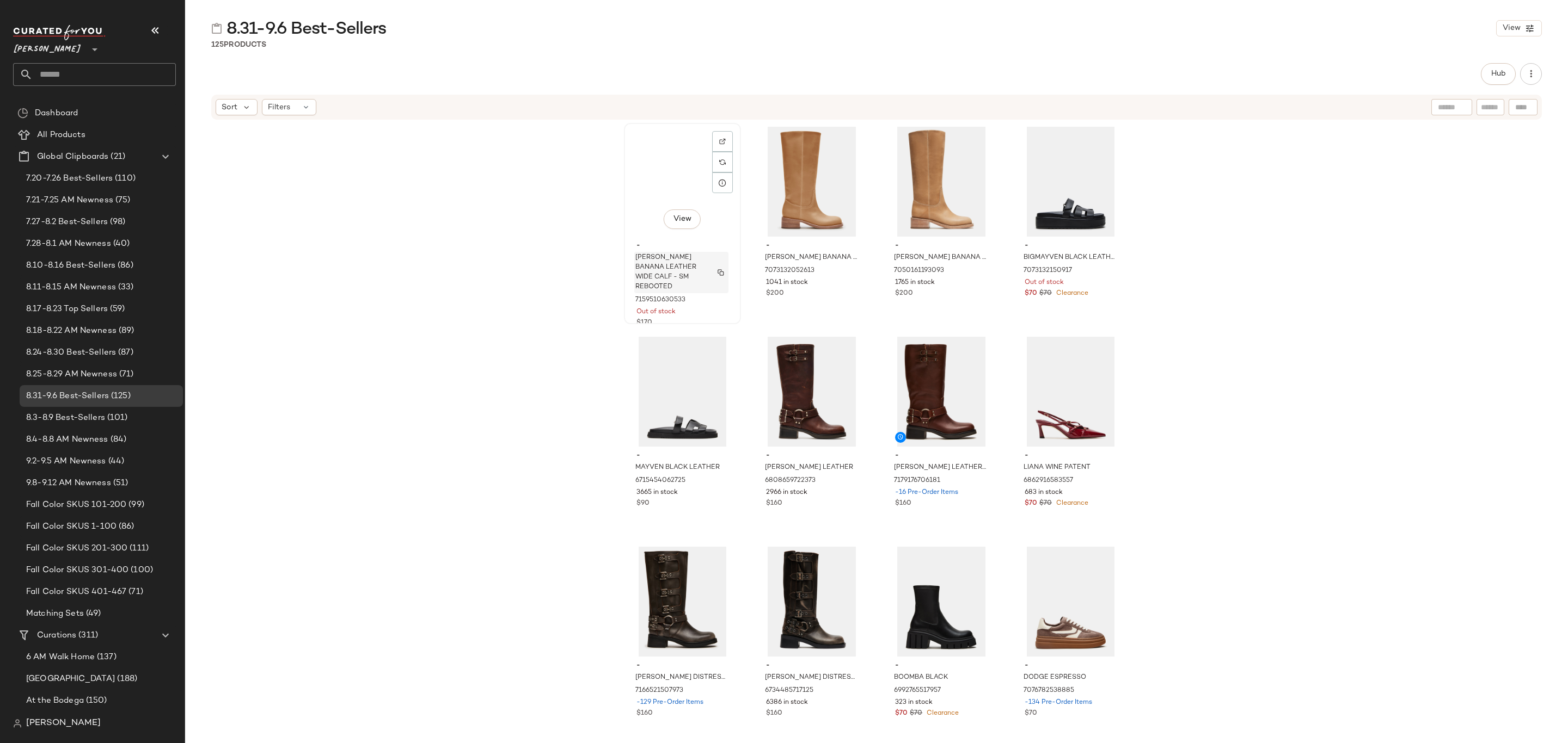
click at [678, 253] on span "[PERSON_NAME] BANANA LEATHER WIDE CALF - SM REBOOTED" at bounding box center [671, 272] width 72 height 39
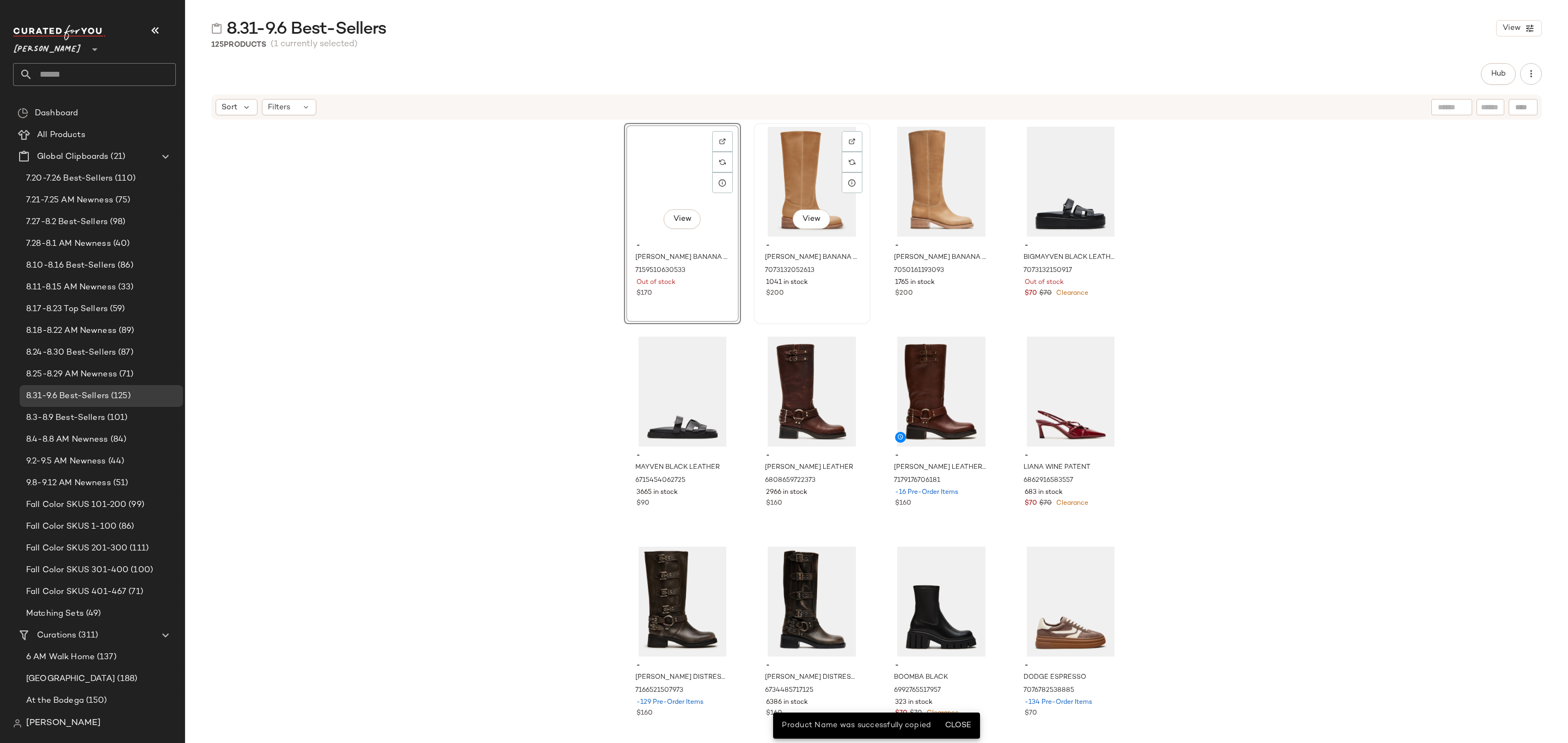
click at [823, 284] on div "1041 in stock" at bounding box center [811, 283] width 92 height 10
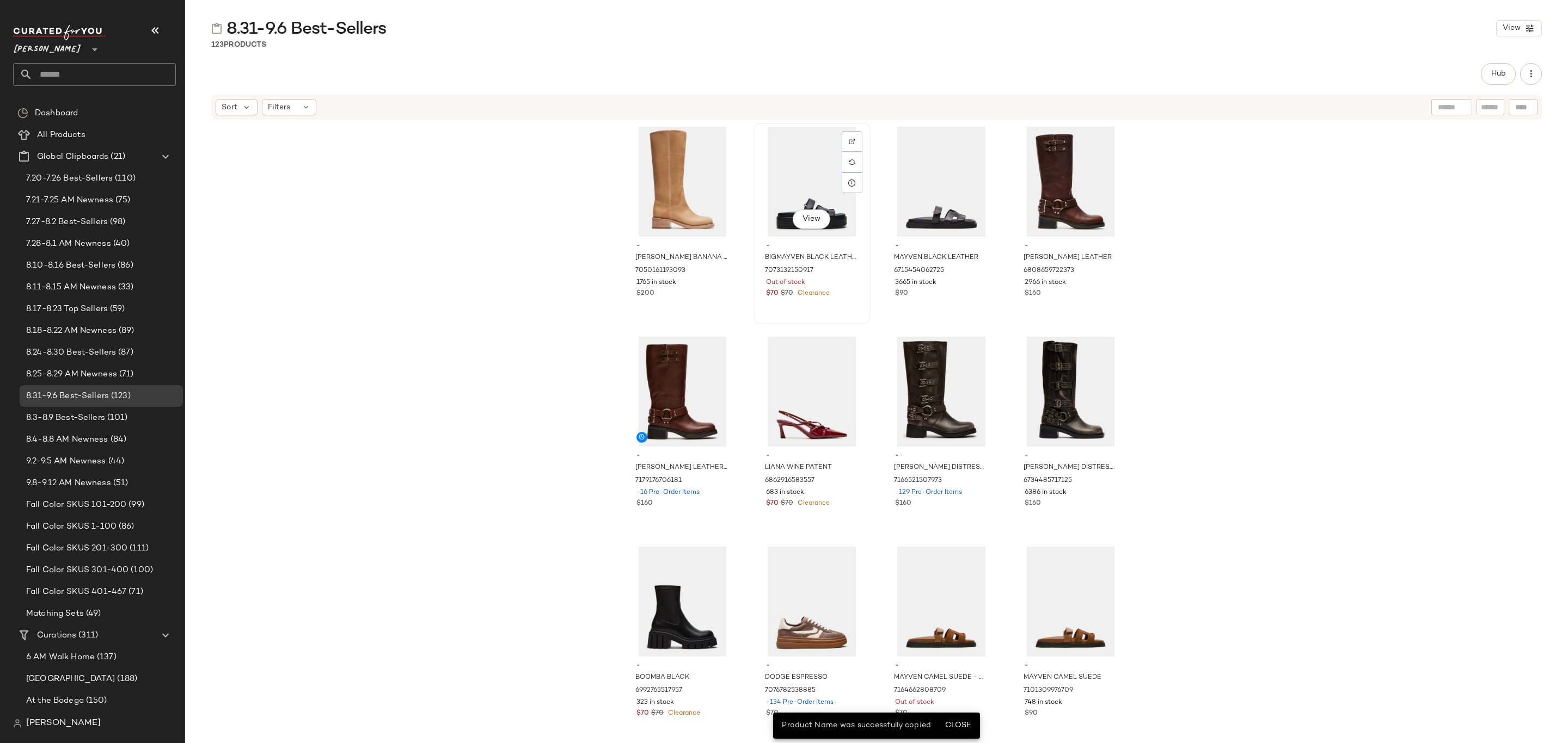
click at [817, 280] on div "Out of stock" at bounding box center [811, 283] width 92 height 10
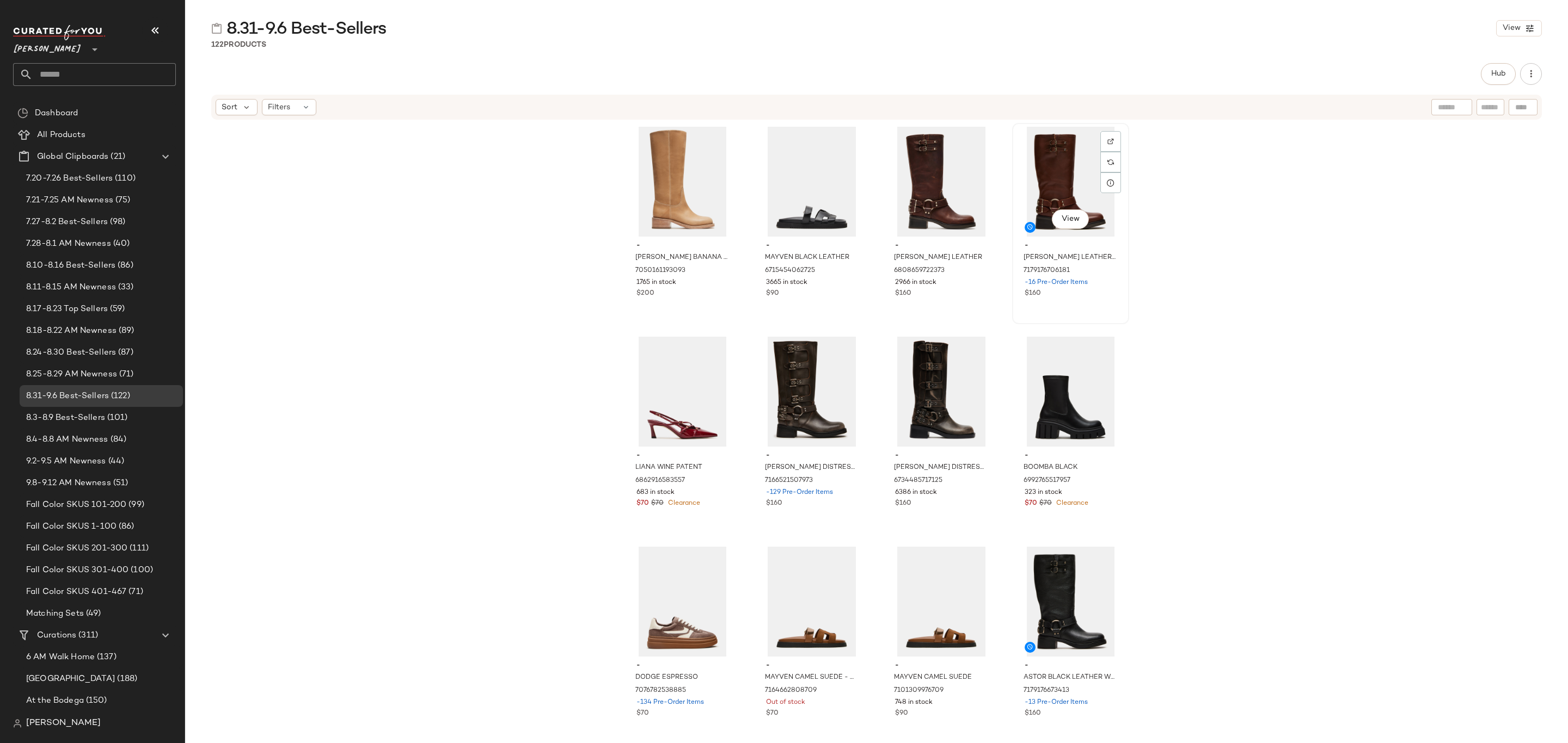
click at [1082, 279] on span "-16 Pre-Order Items" at bounding box center [1056, 283] width 63 height 10
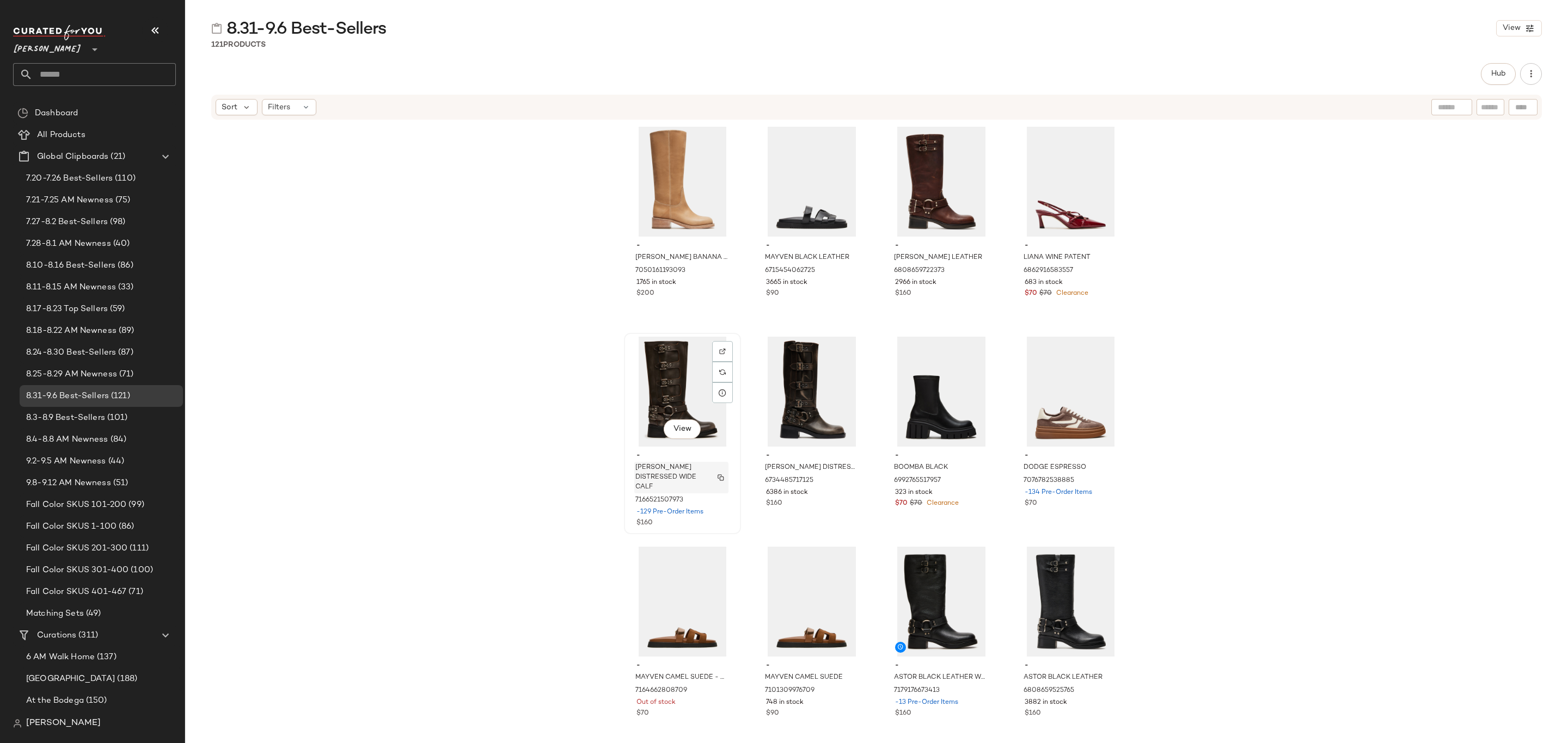
click at [705, 488] on div "[PERSON_NAME] DISTRESSED WIDE CALF" at bounding box center [682, 478] width 94 height 32
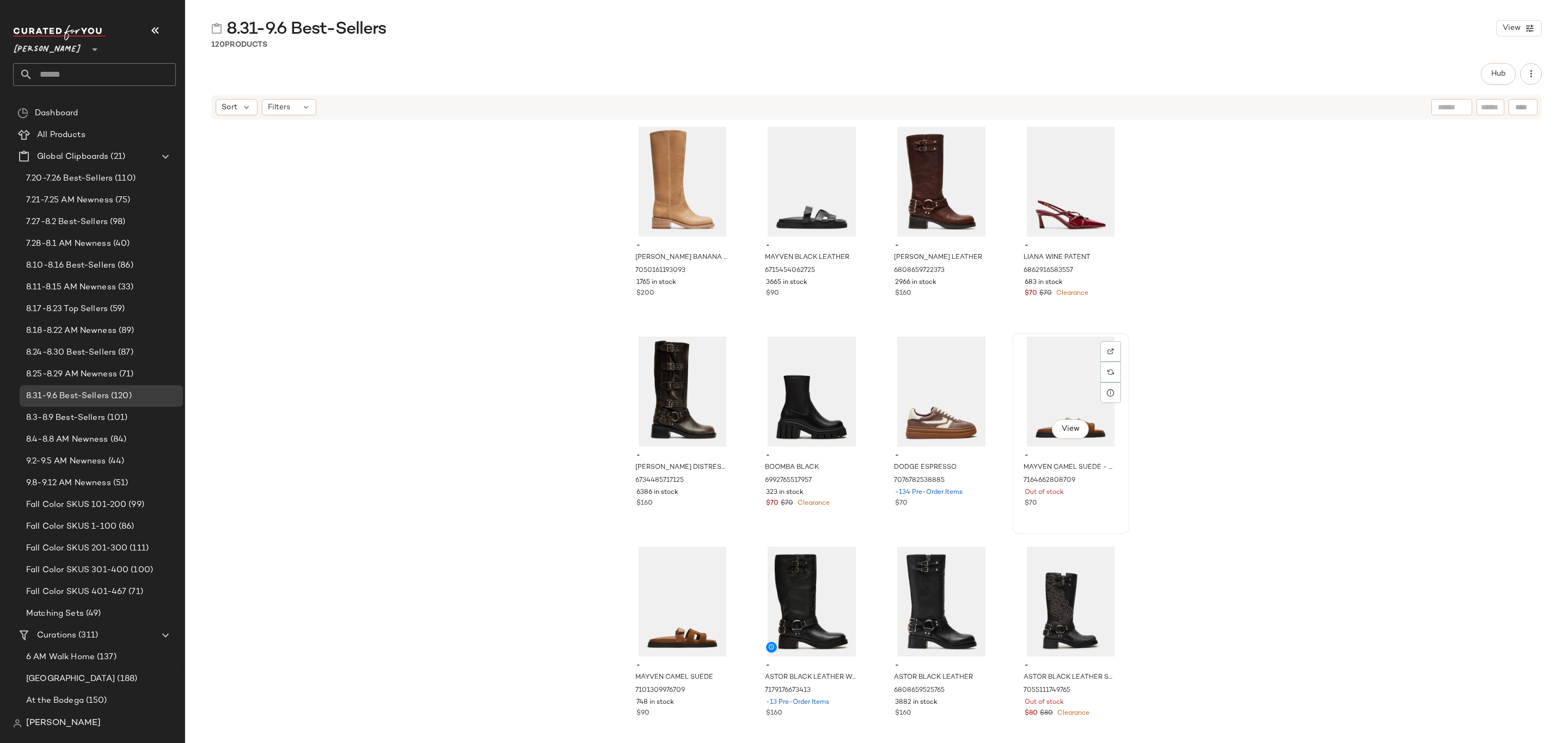
click at [1071, 382] on div "View" at bounding box center [1070, 391] width 110 height 110
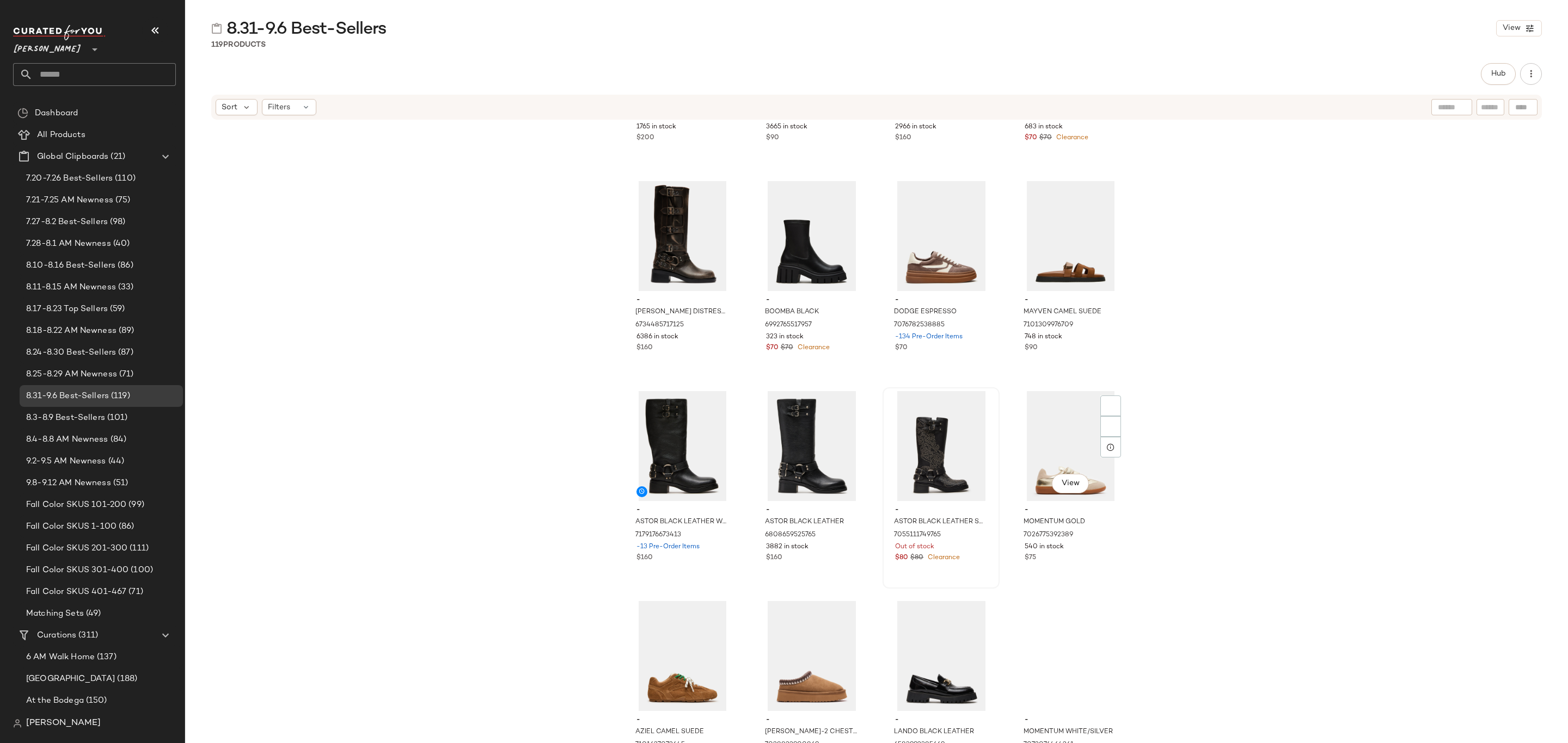
scroll to position [163, 0]
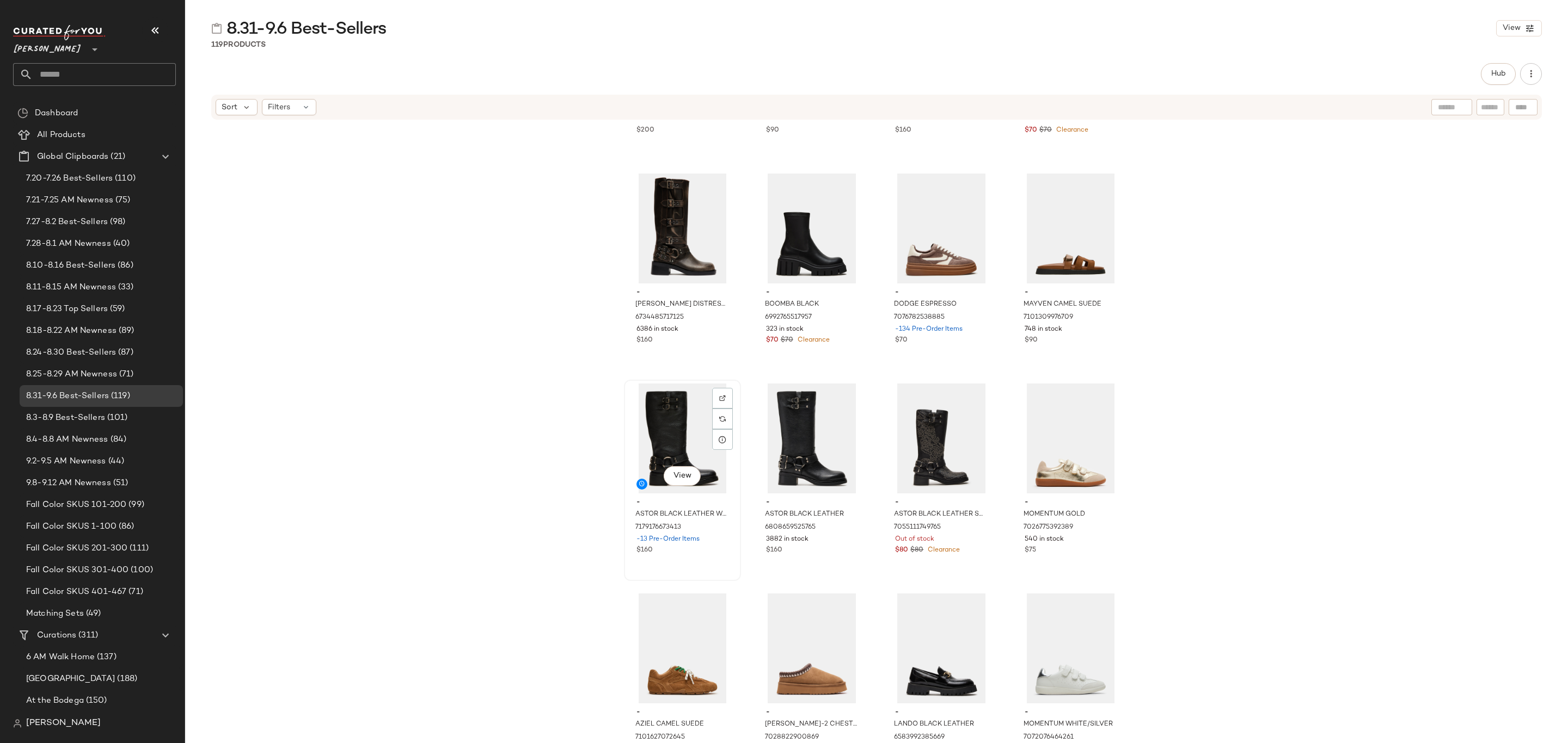
click at [664, 503] on span "-" at bounding box center [682, 502] width 92 height 10
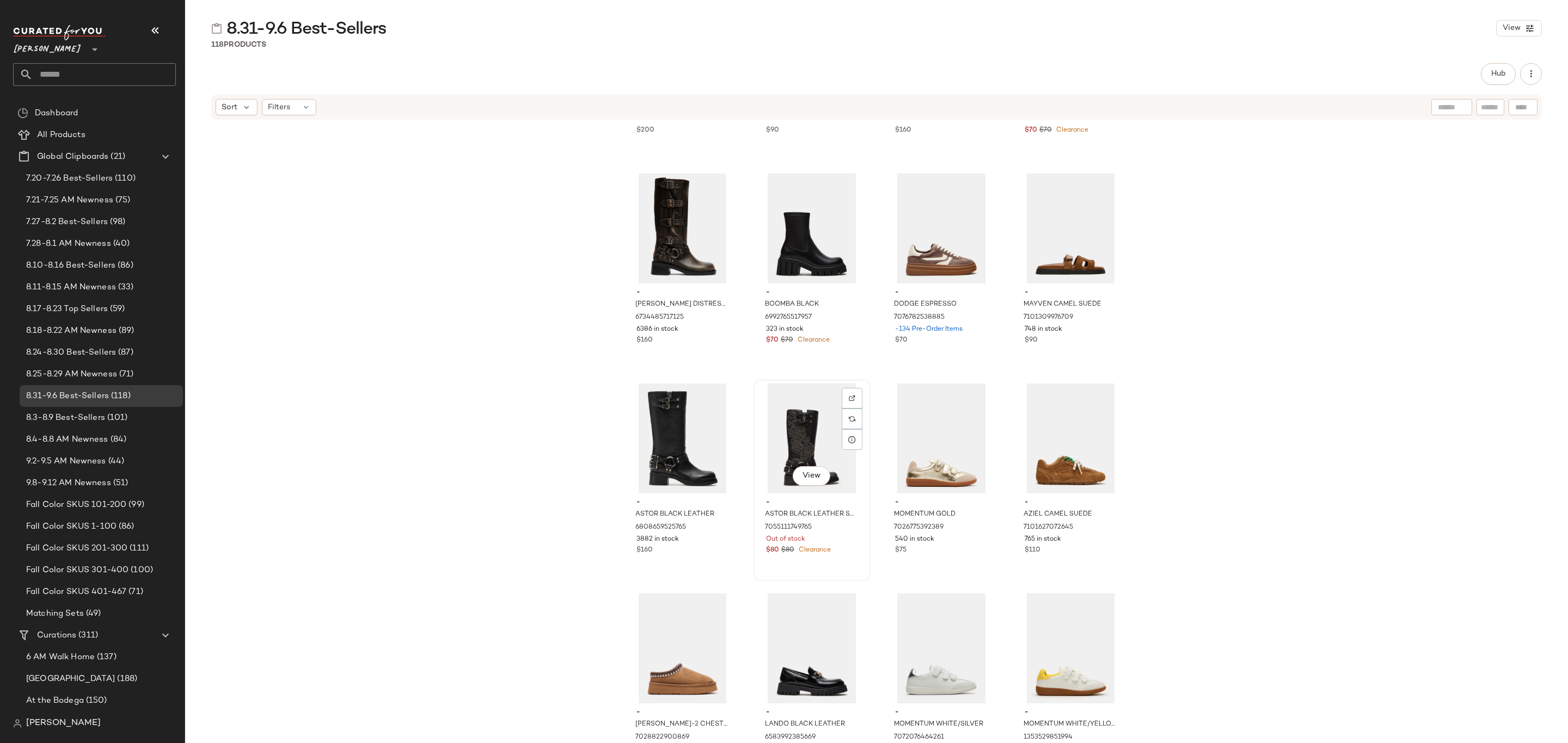
click at [808, 505] on span "-" at bounding box center [811, 502] width 92 height 10
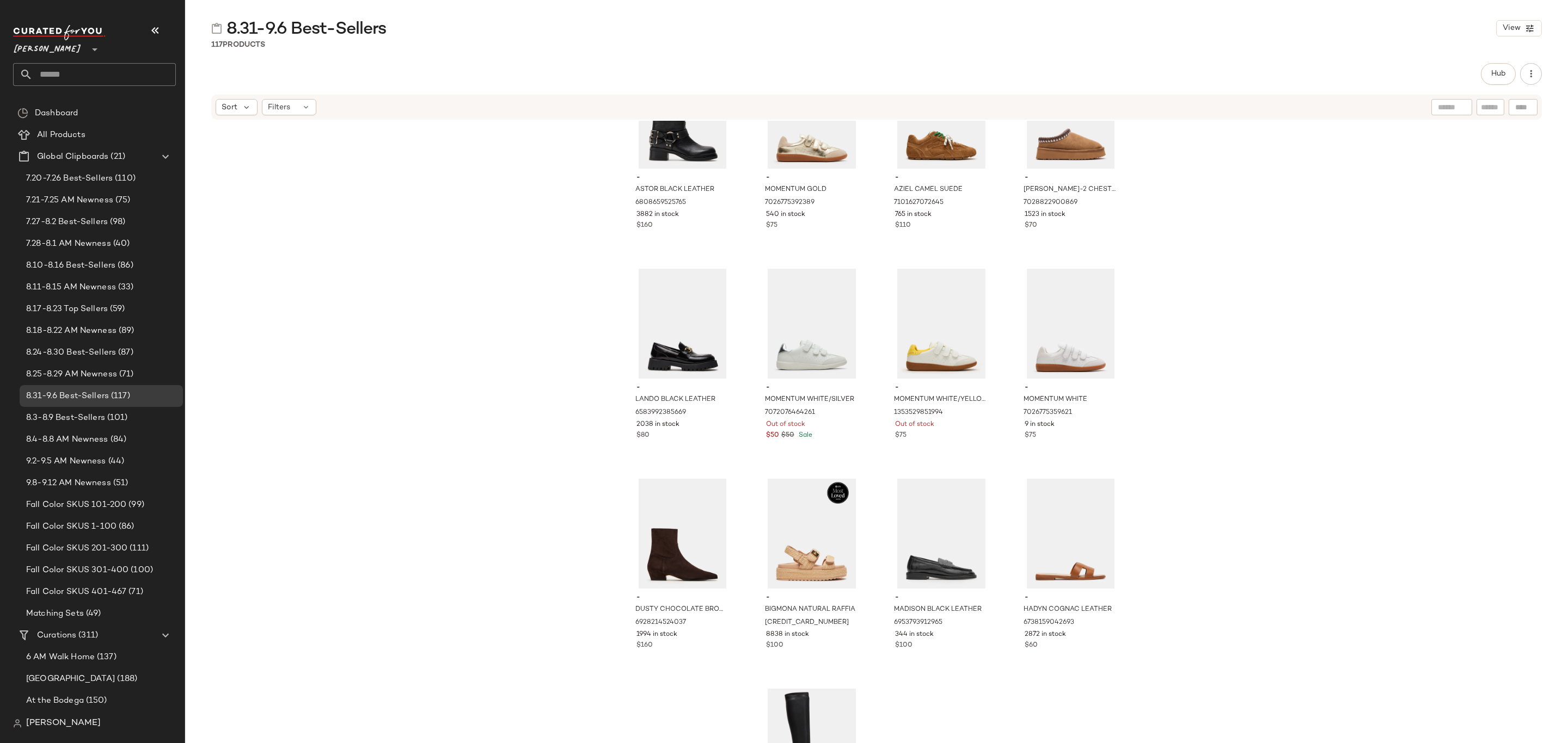
scroll to position [498, 0]
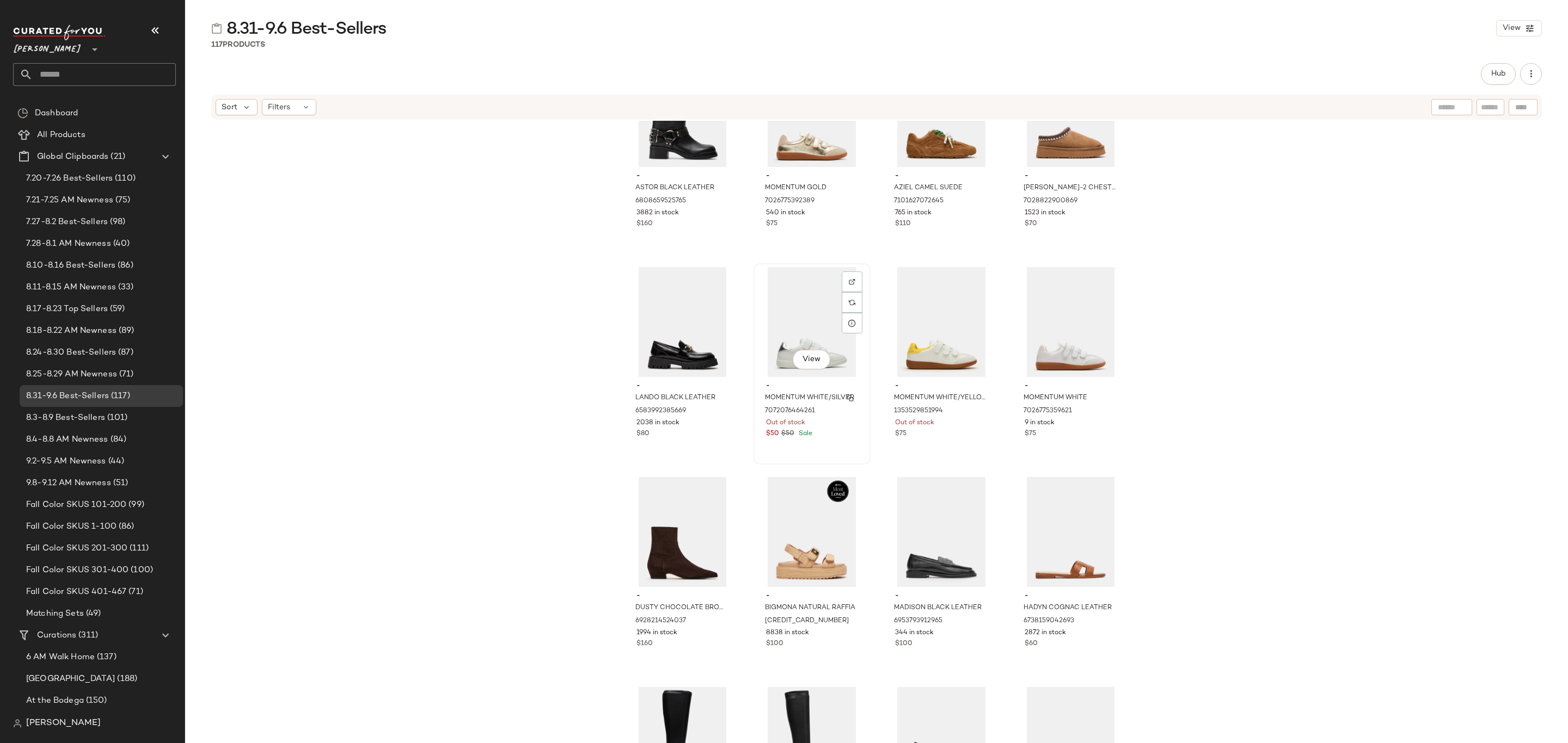
drag, startPoint x: 839, startPoint y: 391, endPoint x: 856, endPoint y: 403, distance: 20.8
click at [839, 392] on div "MOMENTUM WHITE/SILVER" at bounding box center [811, 398] width 94 height 12
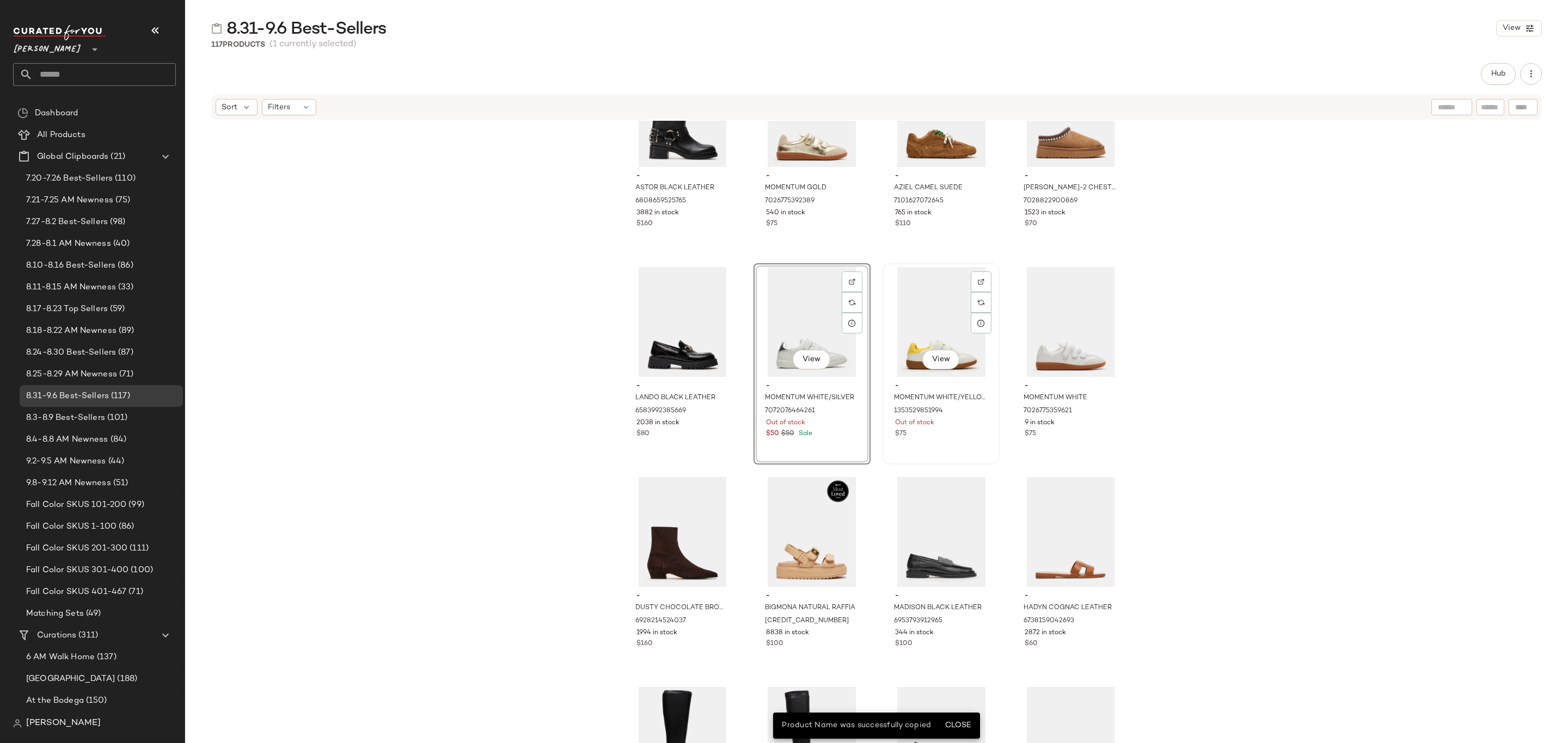
click at [940, 427] on div "Out of stock" at bounding box center [940, 423] width 92 height 10
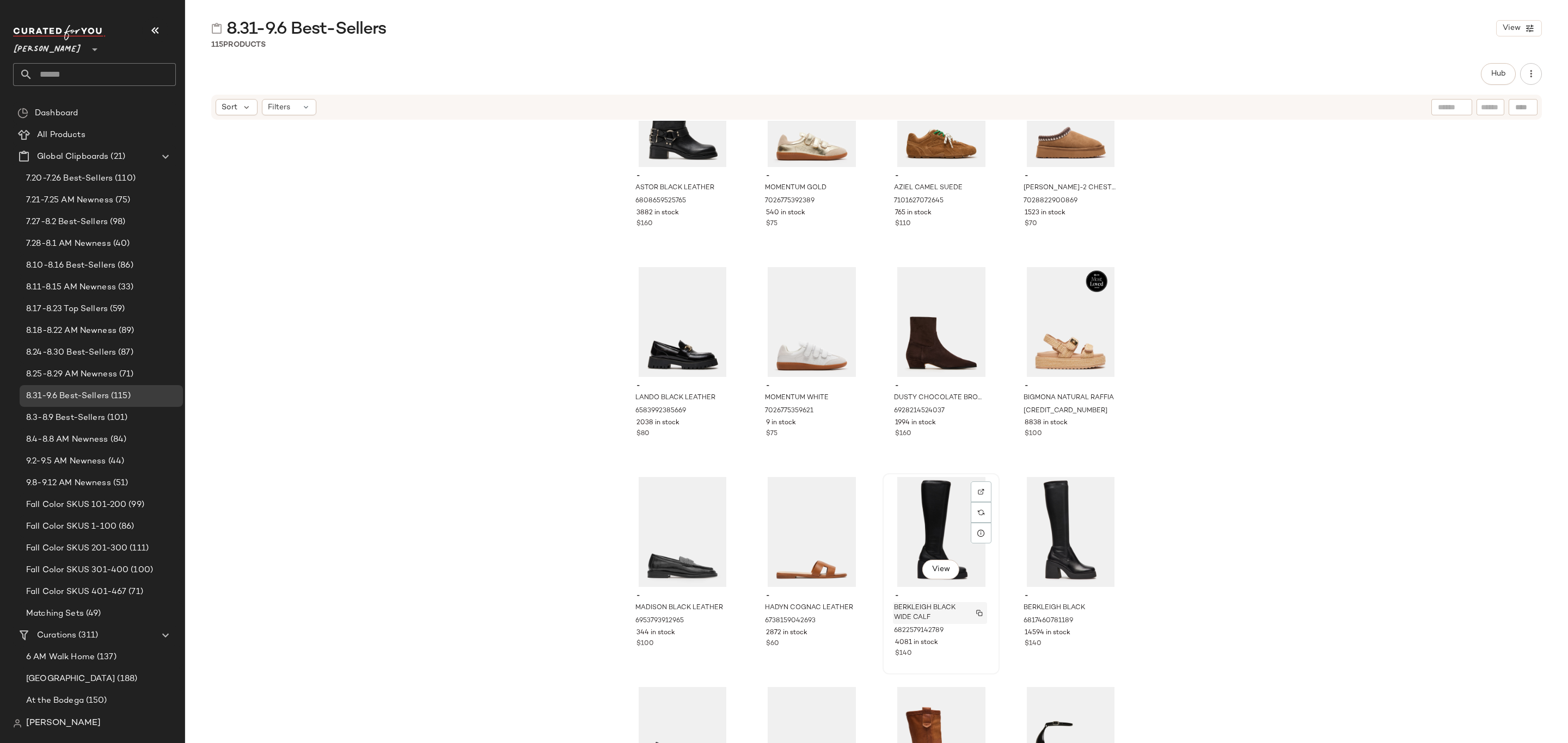
click at [903, 611] on span "BERKLEIGH BLACK WIDE CALF" at bounding box center [929, 613] width 72 height 20
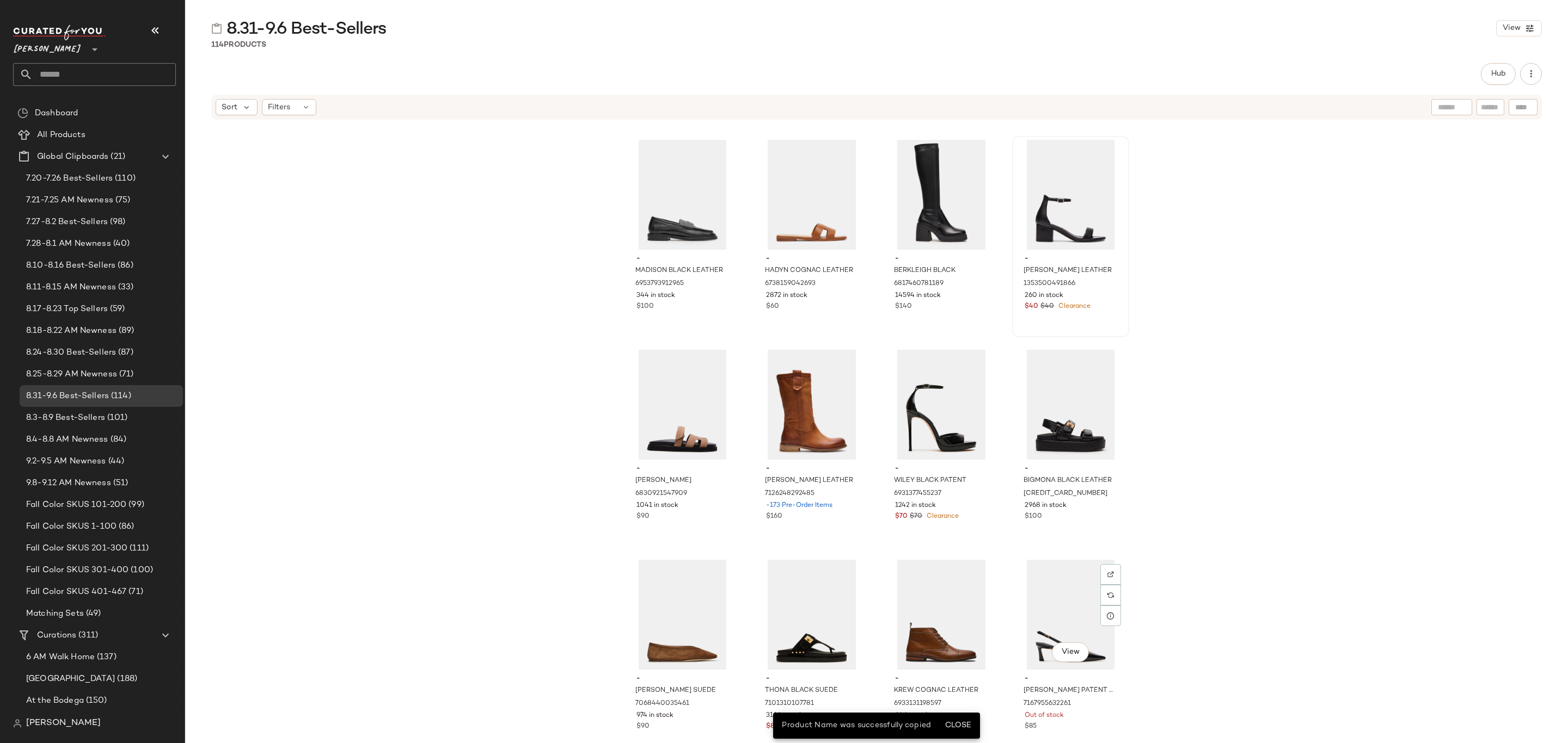
scroll to position [906, 0]
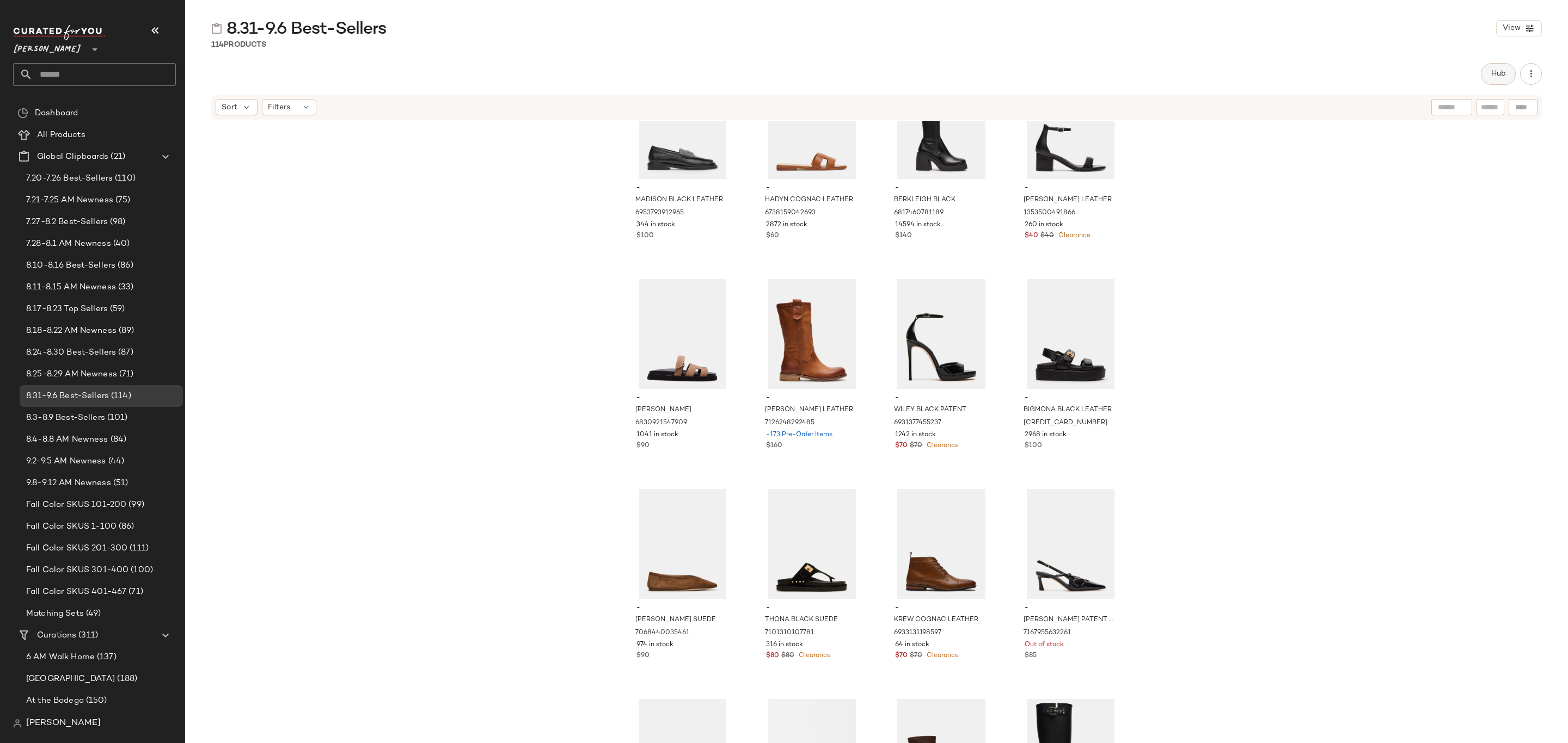
click at [1501, 75] on span "Hub" at bounding box center [1497, 74] width 15 height 9
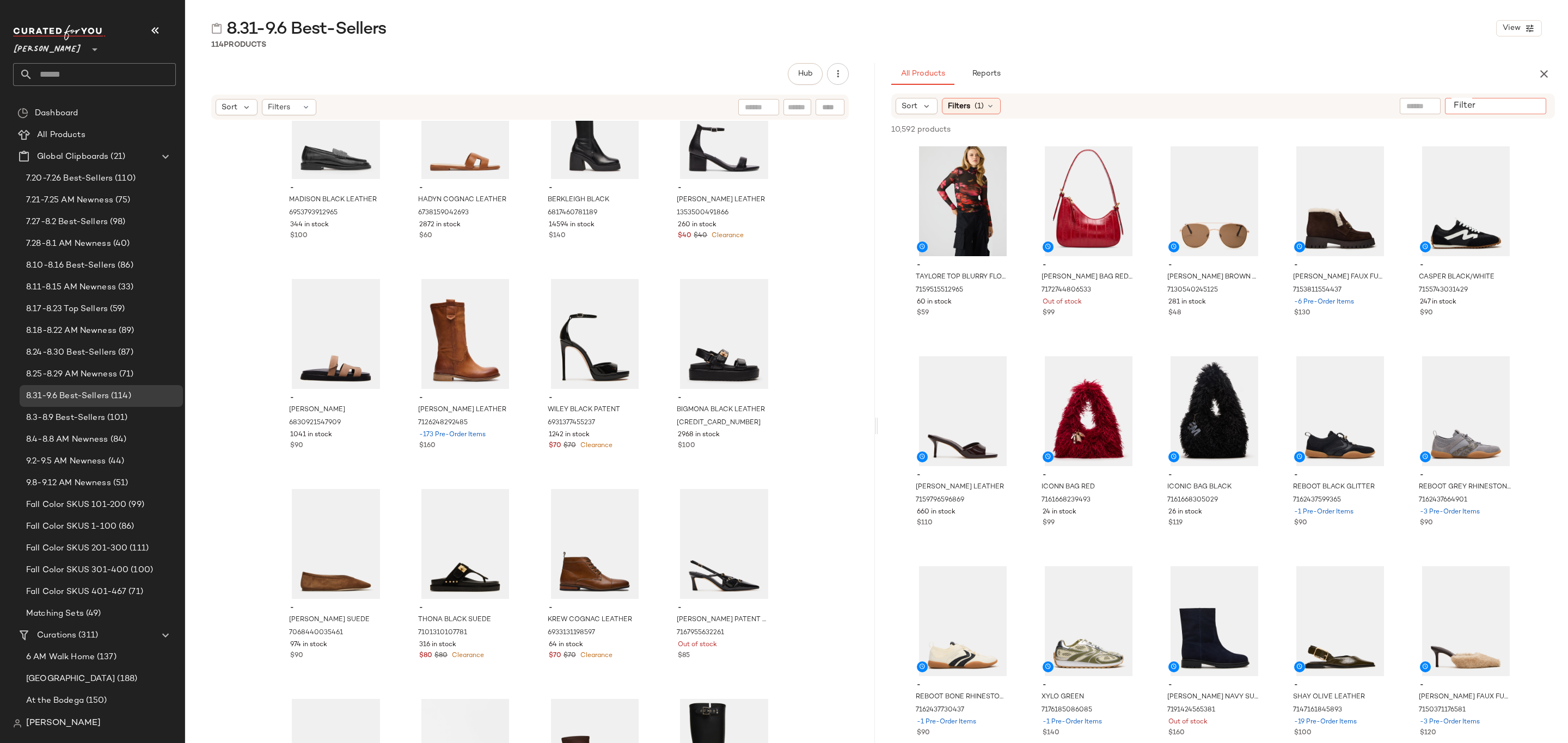
click at [1536, 104] on input "Filter" at bounding box center [1495, 106] width 92 height 12
paste input "**********"
type input "**********"
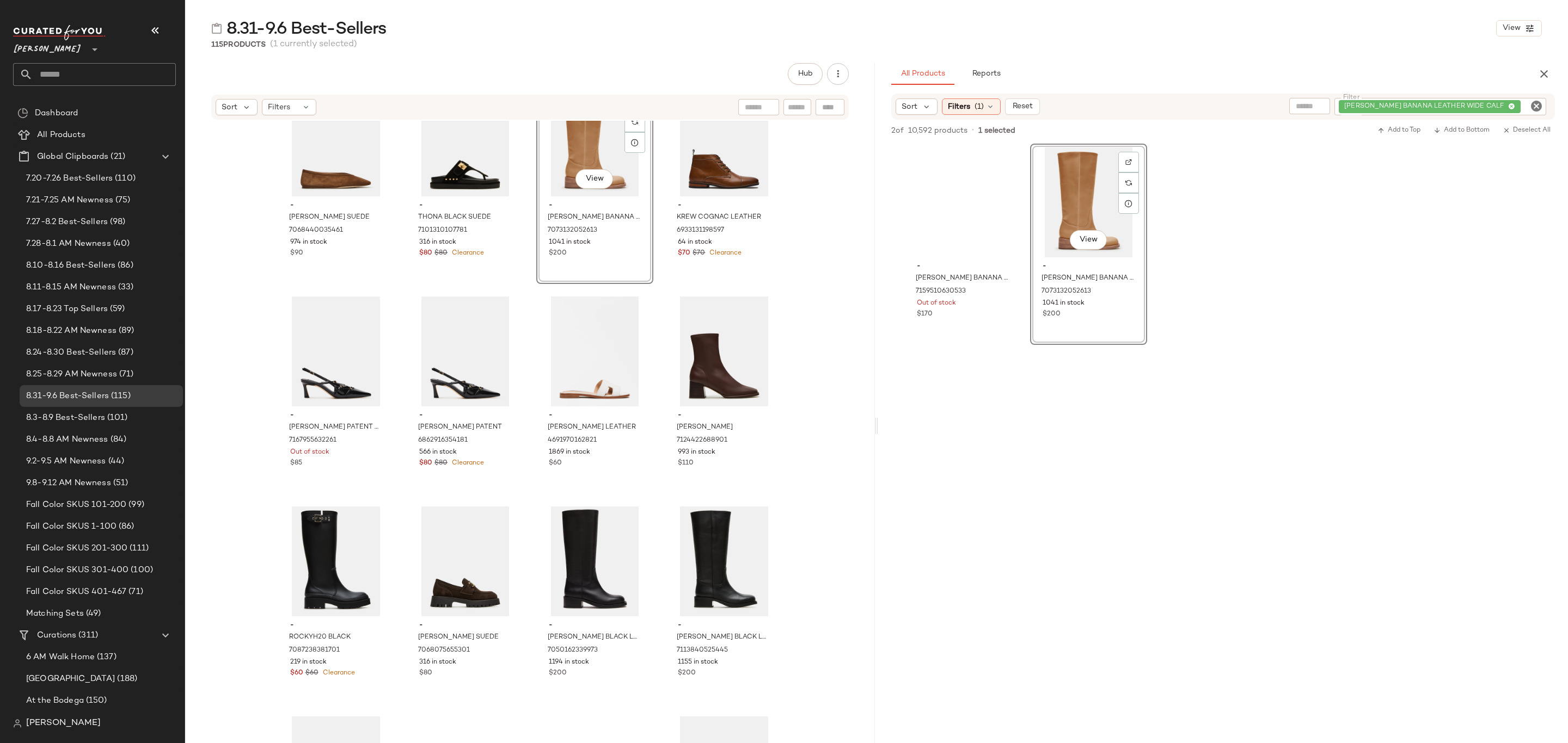
scroll to position [1315, 0]
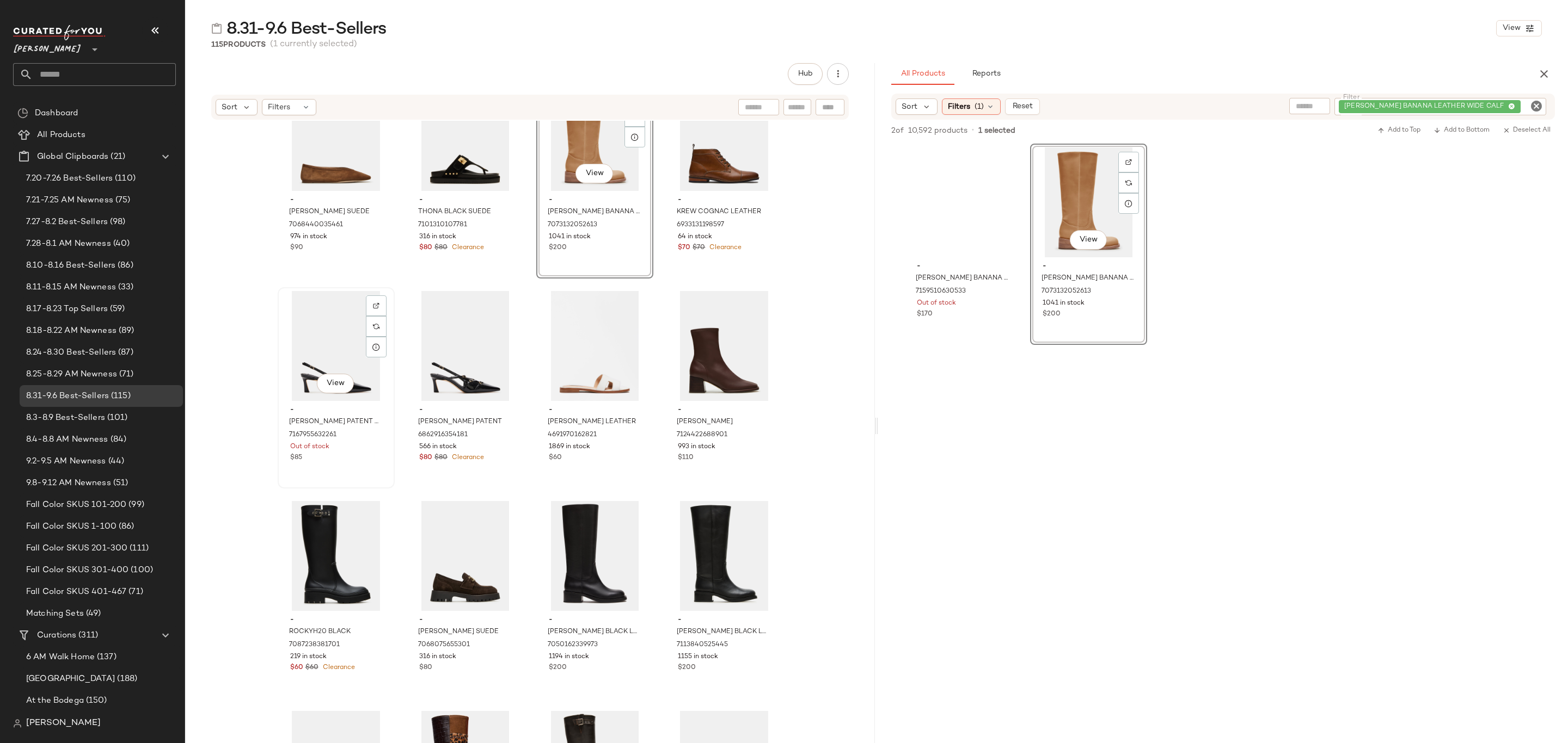
click at [325, 445] on span "Out of stock" at bounding box center [309, 447] width 39 height 10
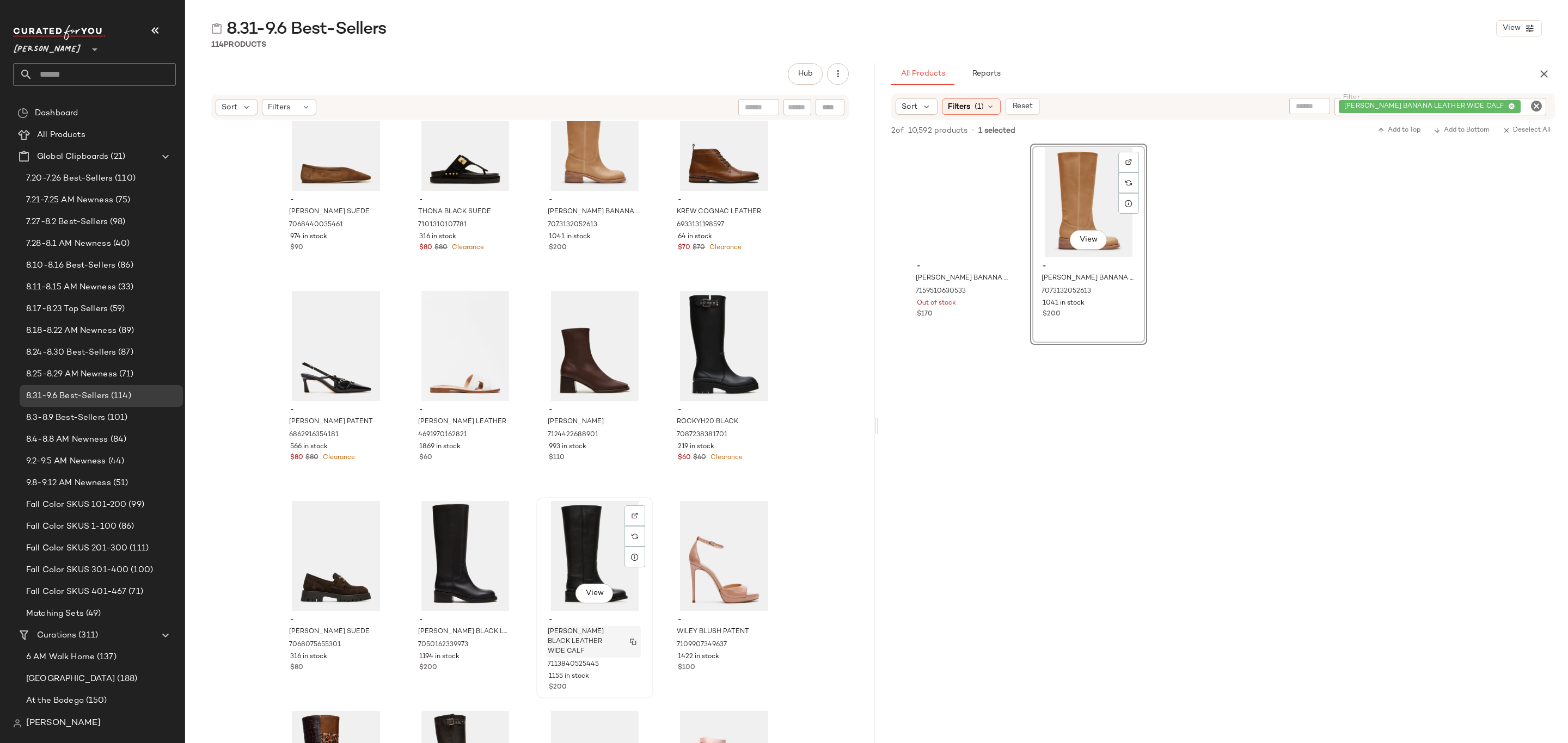
click at [573, 627] on span "[PERSON_NAME] BLACK LEATHER WIDE CALF" at bounding box center [583, 642] width 72 height 29
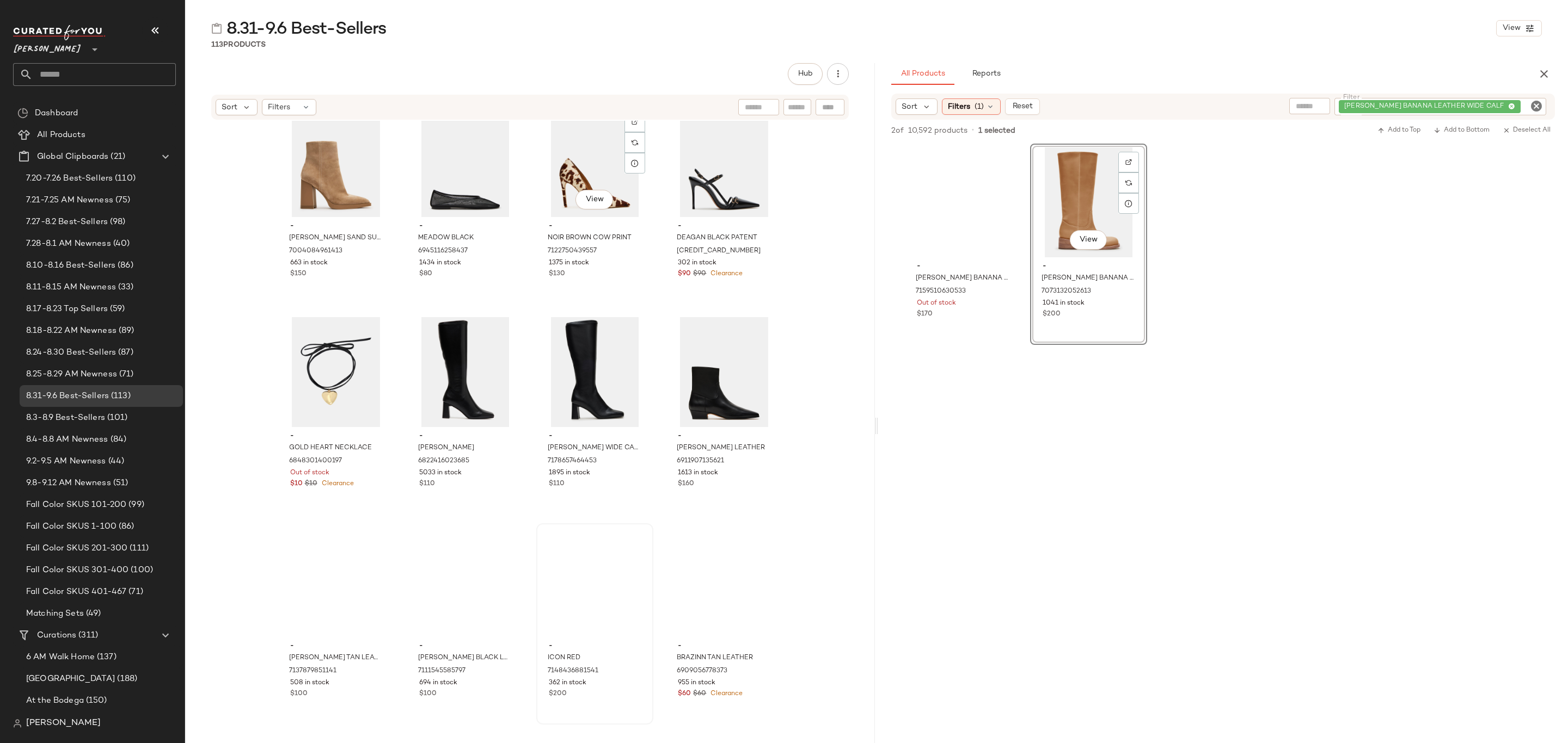
scroll to position [2620, 0]
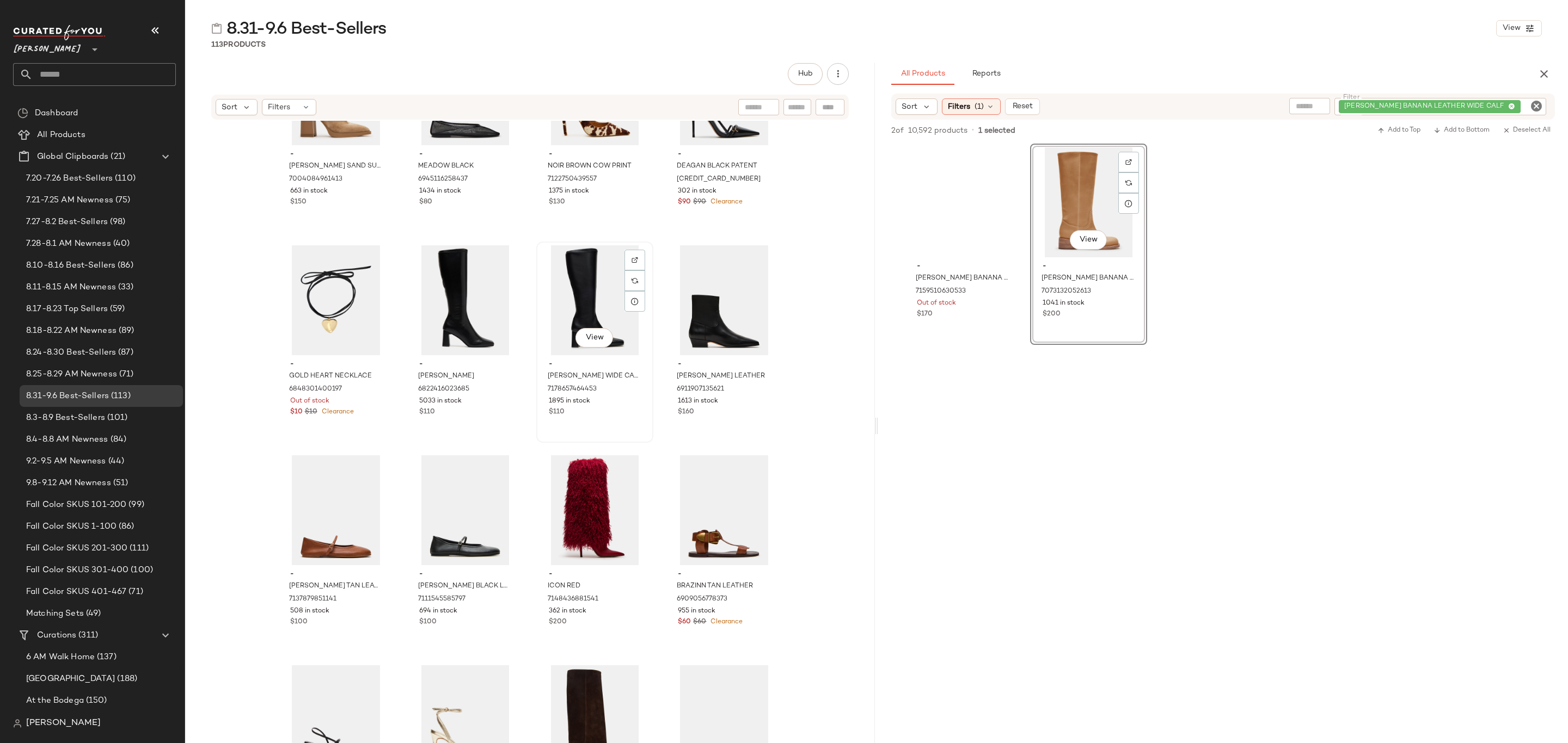
click at [572, 419] on div "View - [PERSON_NAME] WIDE CALF 7178657464453 1895 in stock $110" at bounding box center [595, 343] width 115 height 199
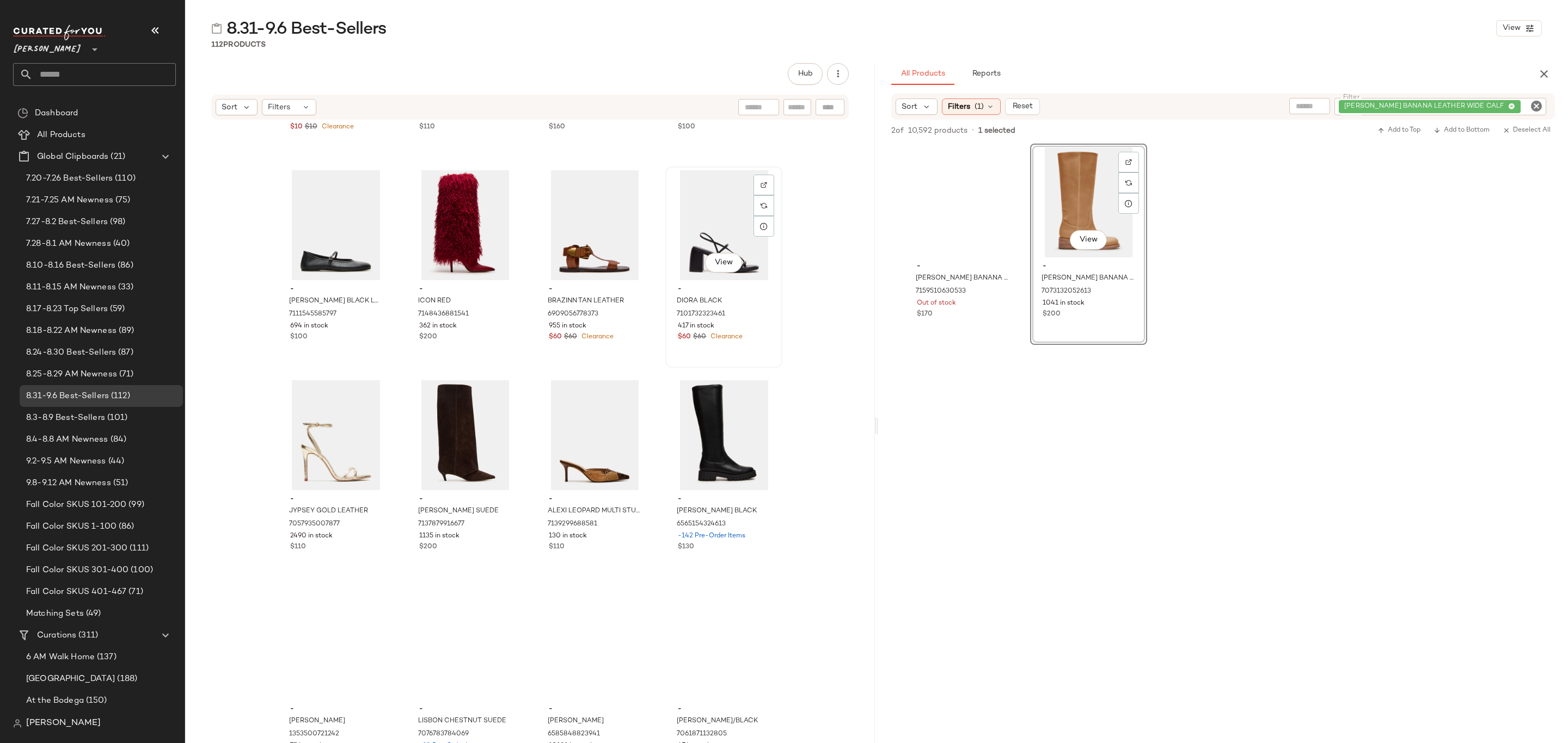
scroll to position [2947, 0]
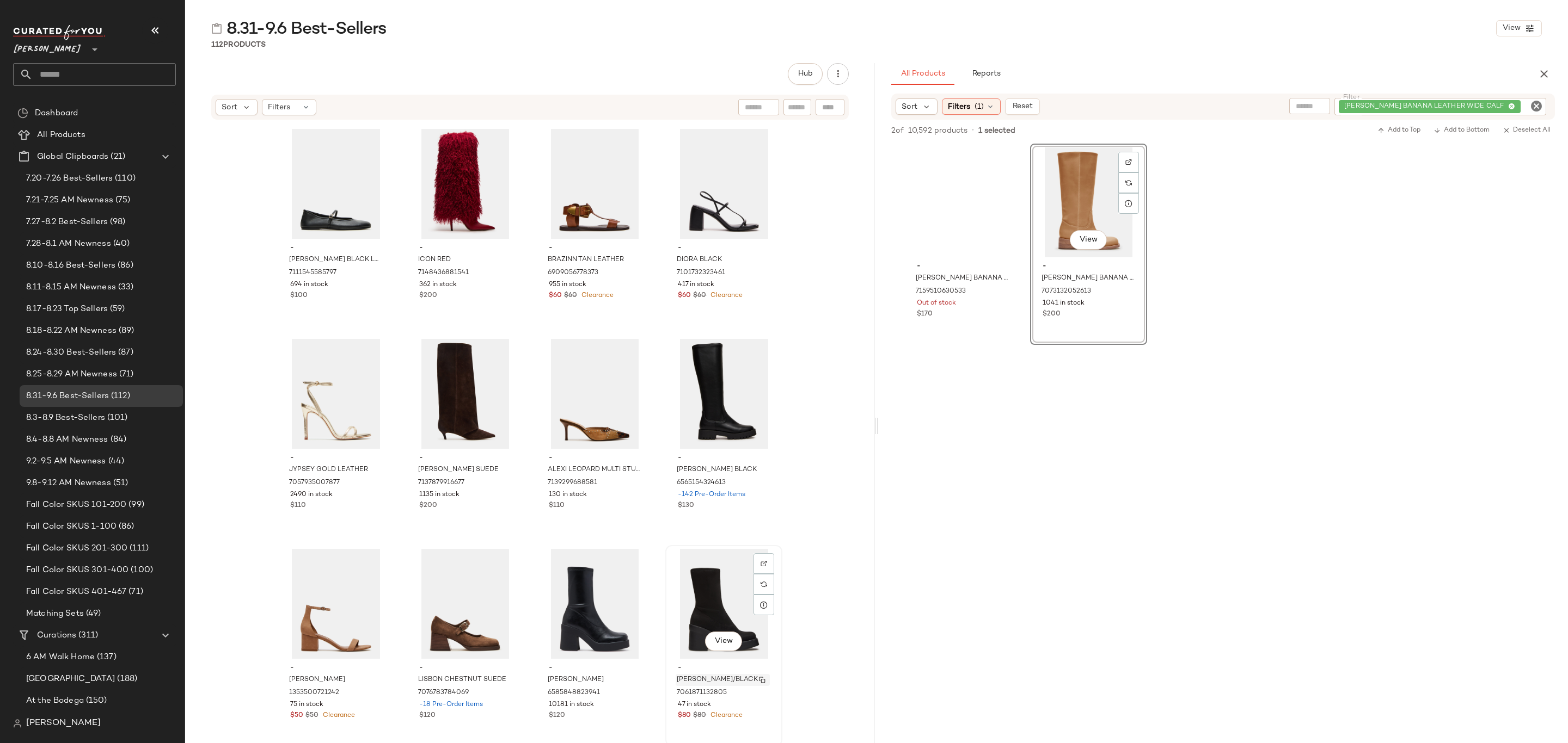
click at [700, 679] on span "[PERSON_NAME]/BLACK" at bounding box center [716, 680] width 81 height 10
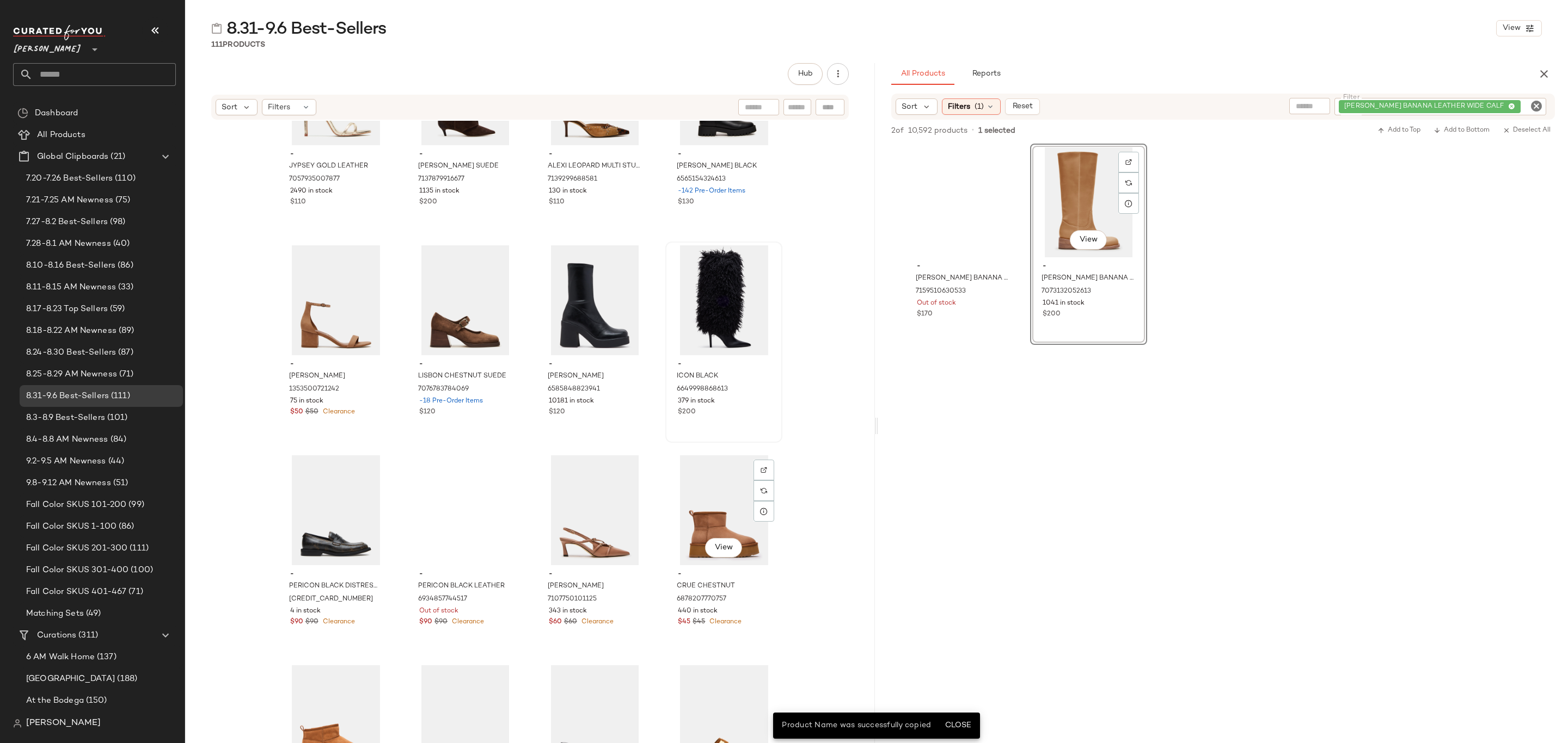
scroll to position [3274, 0]
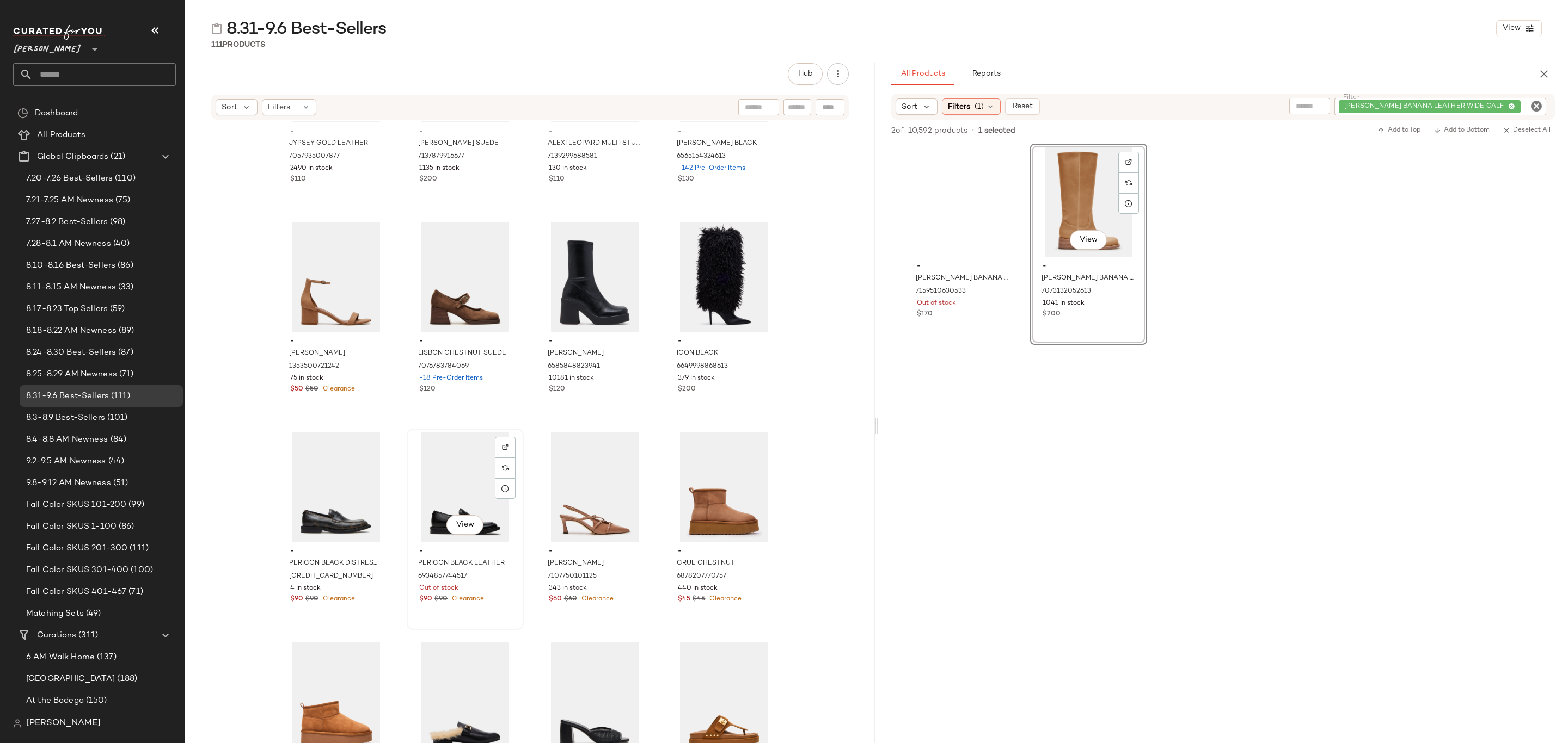
click at [494, 588] on div "Out of stock" at bounding box center [464, 588] width 92 height 10
click at [350, 571] on div "[CREDIT_CARD_NUMBER]" at bounding box center [335, 576] width 94 height 12
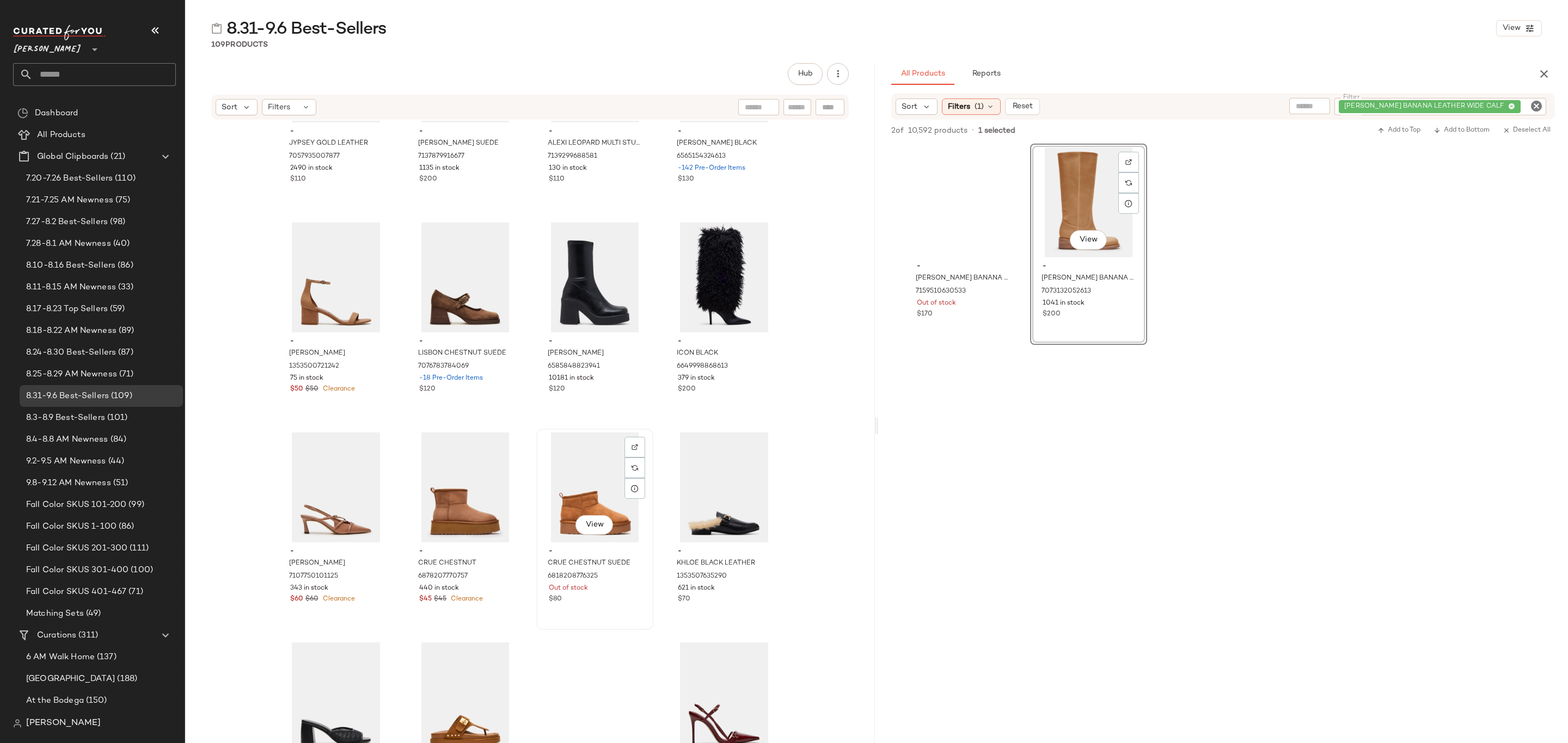
click at [558, 535] on div "View" at bounding box center [595, 487] width 110 height 110
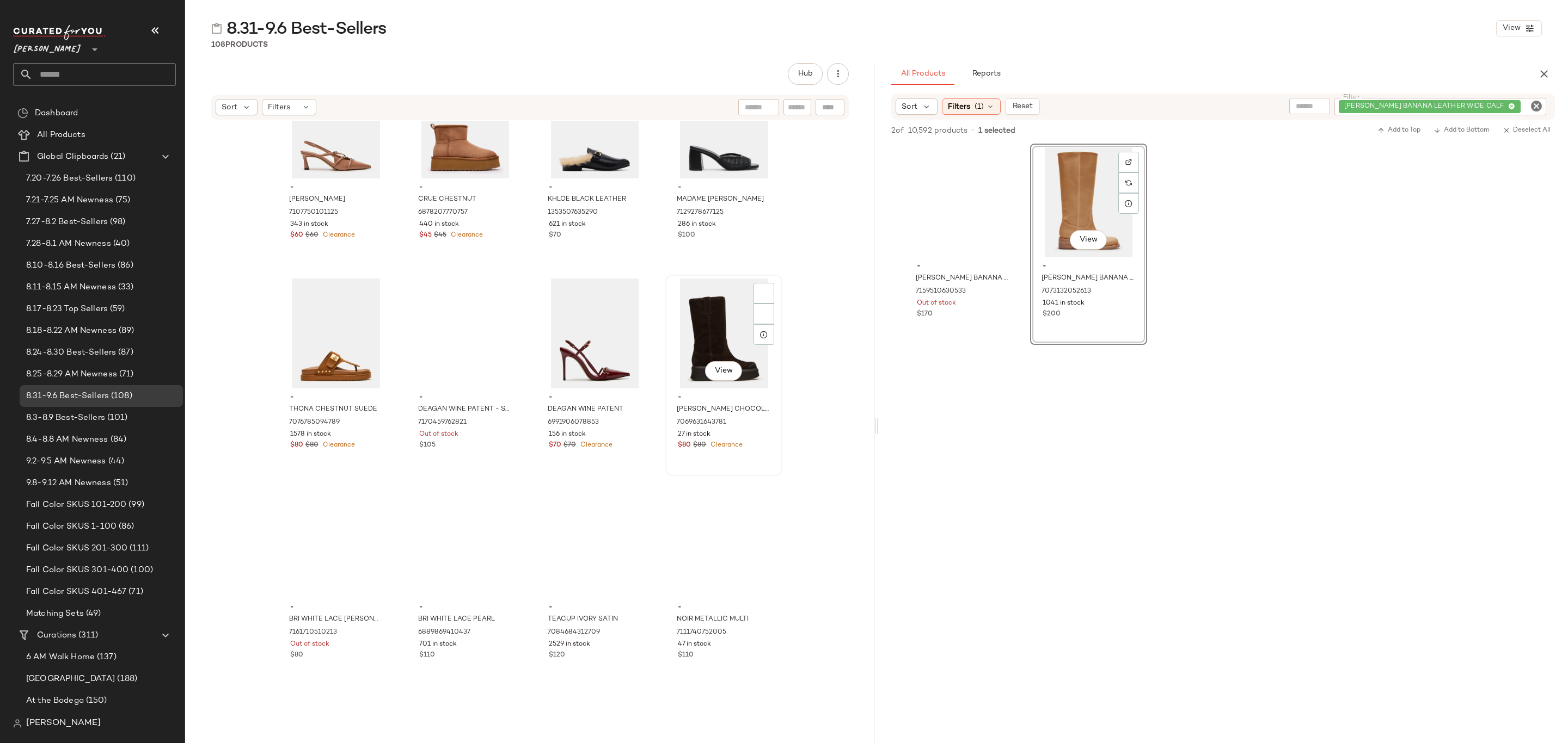
scroll to position [3681, 0]
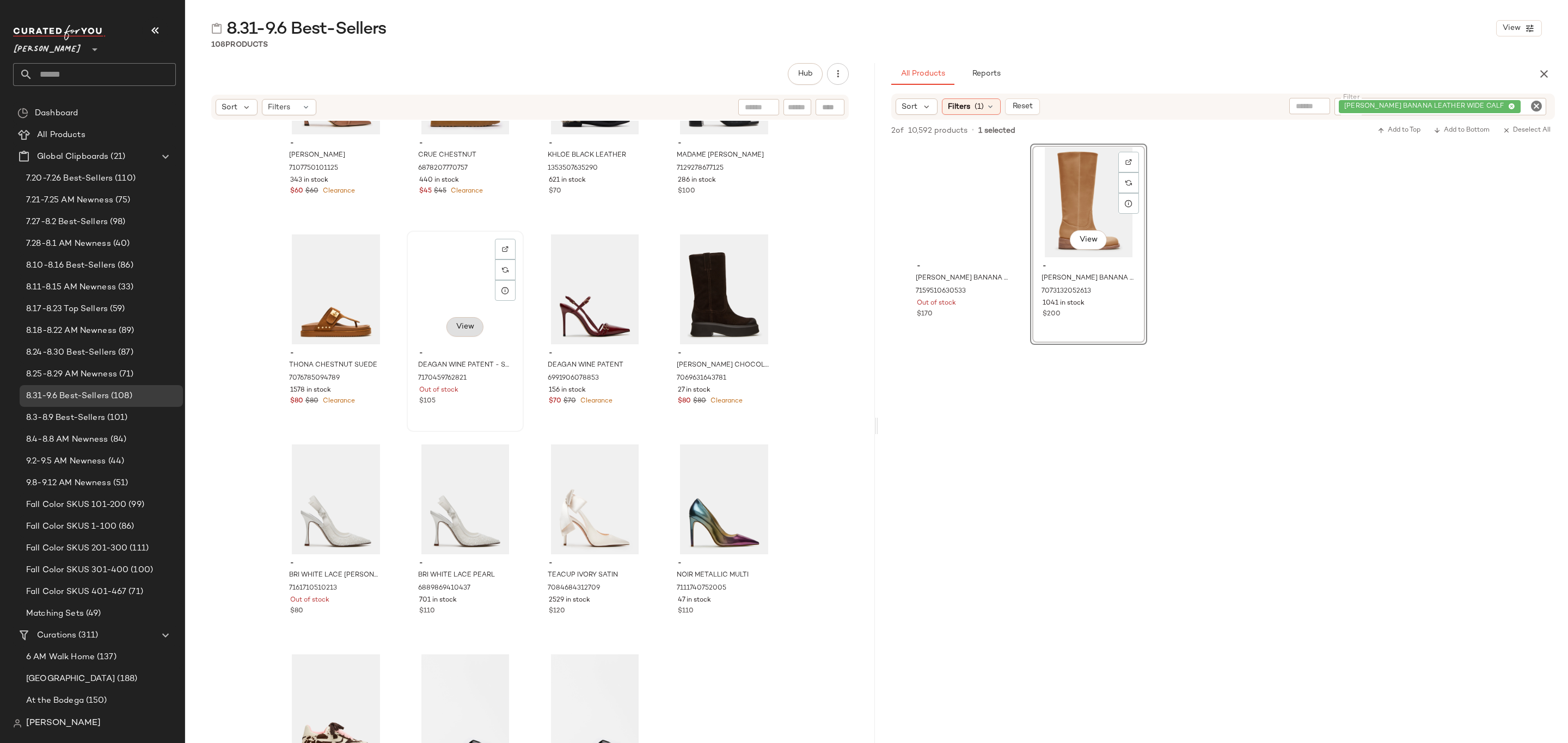
click at [473, 318] on button "View" at bounding box center [464, 327] width 37 height 20
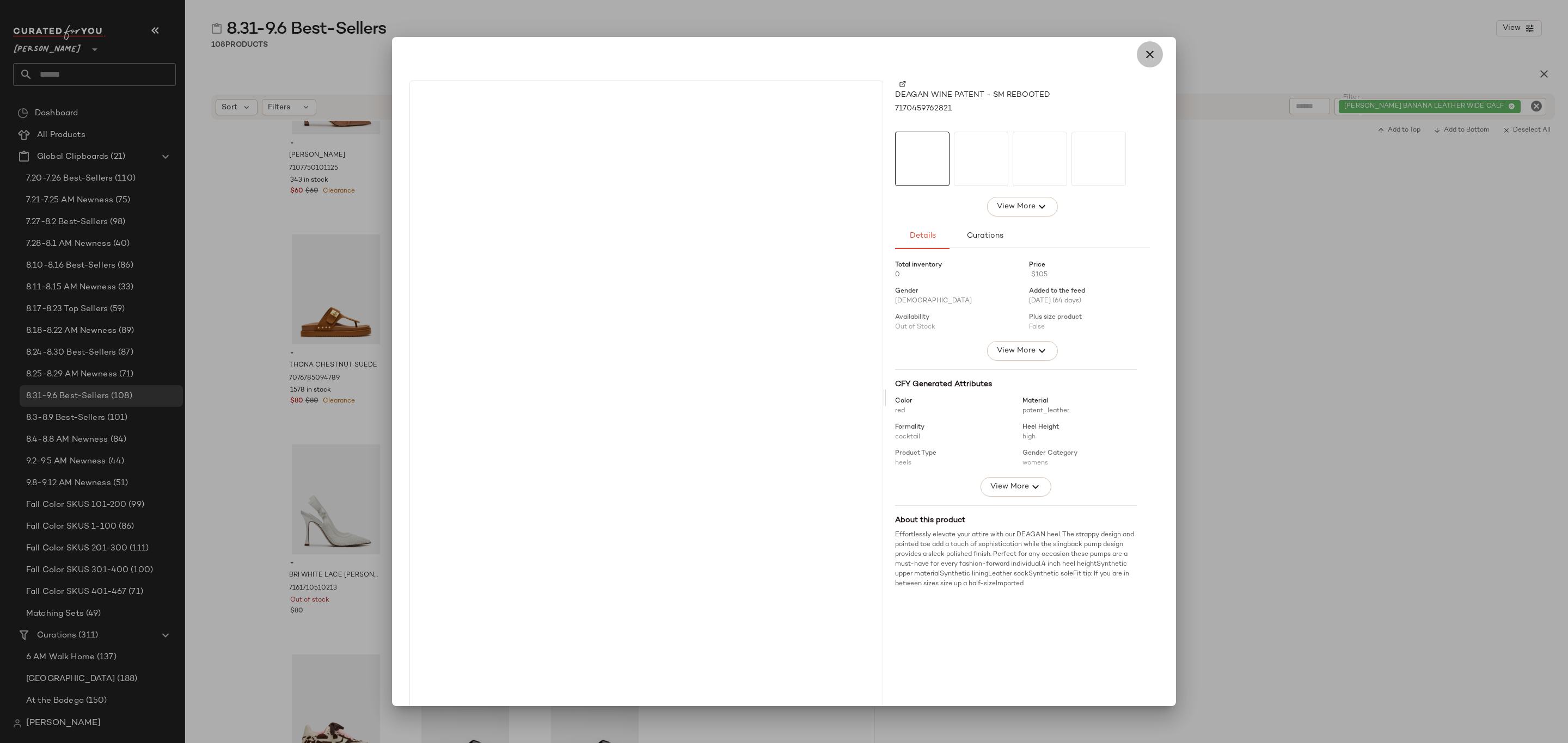
click at [1144, 48] on icon "button" at bounding box center [1149, 54] width 13 height 13
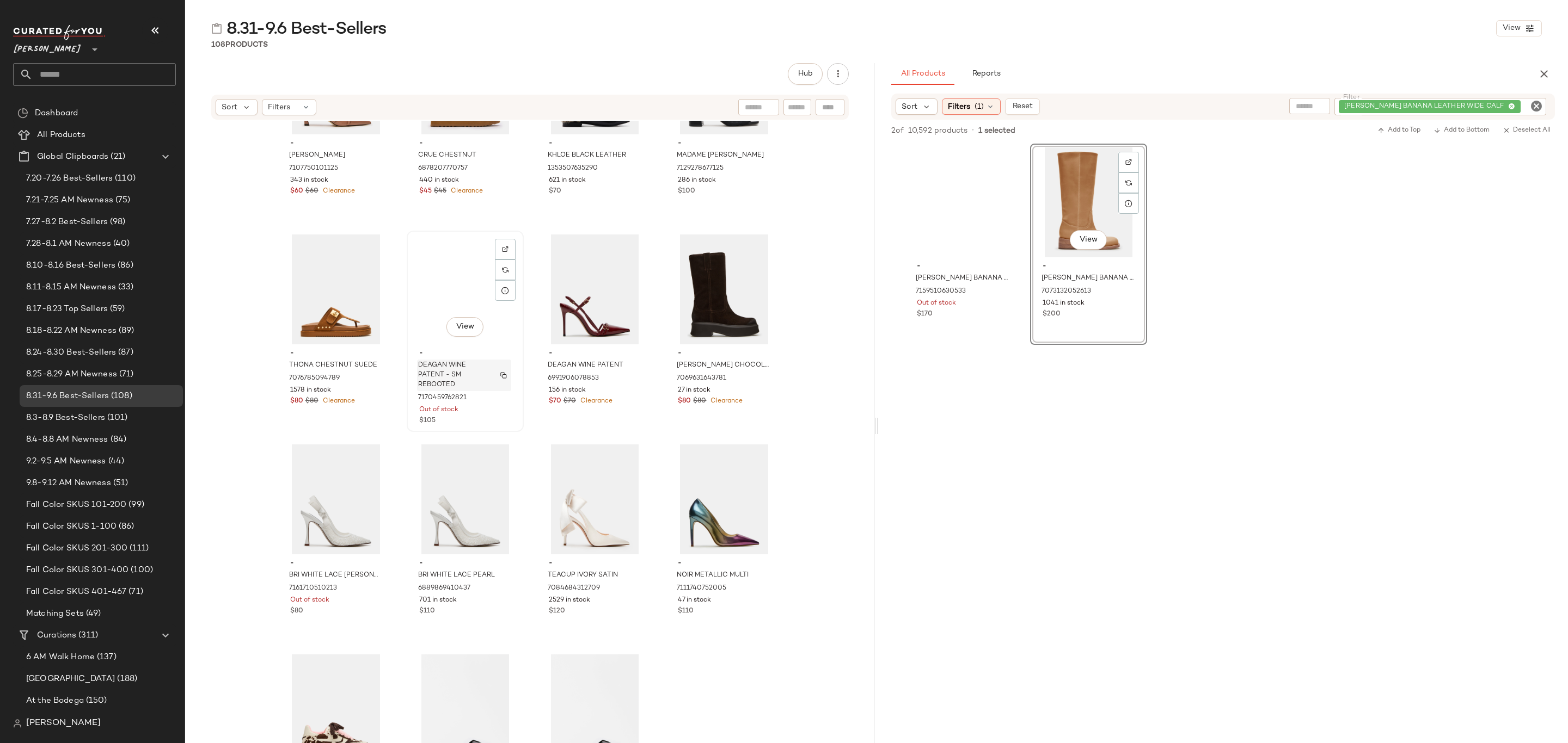
click at [477, 376] on span "DEAGAN WINE PATENT - SM REBOOTED" at bounding box center [453, 375] width 72 height 29
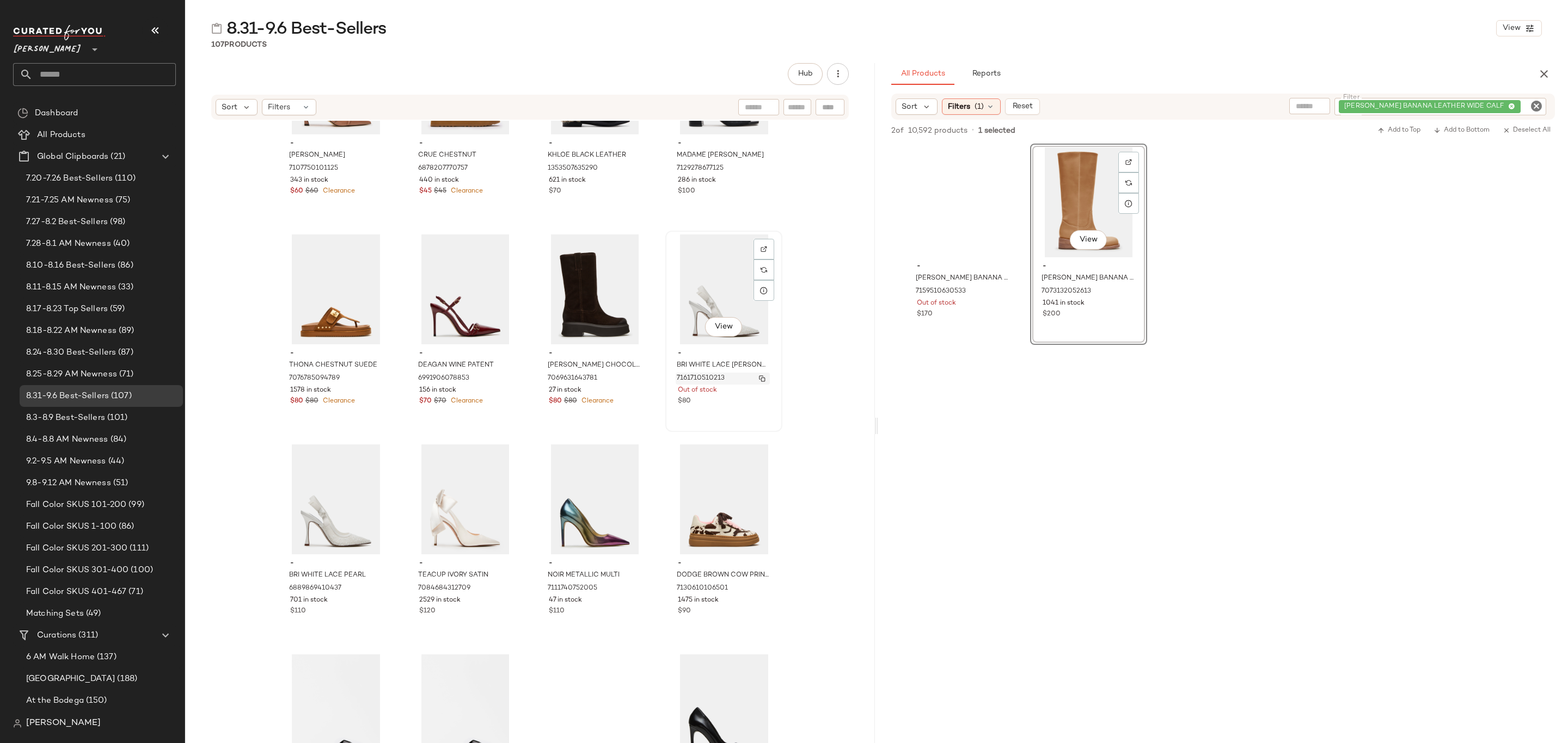
click at [706, 374] on span "7161710510213" at bounding box center [700, 379] width 48 height 10
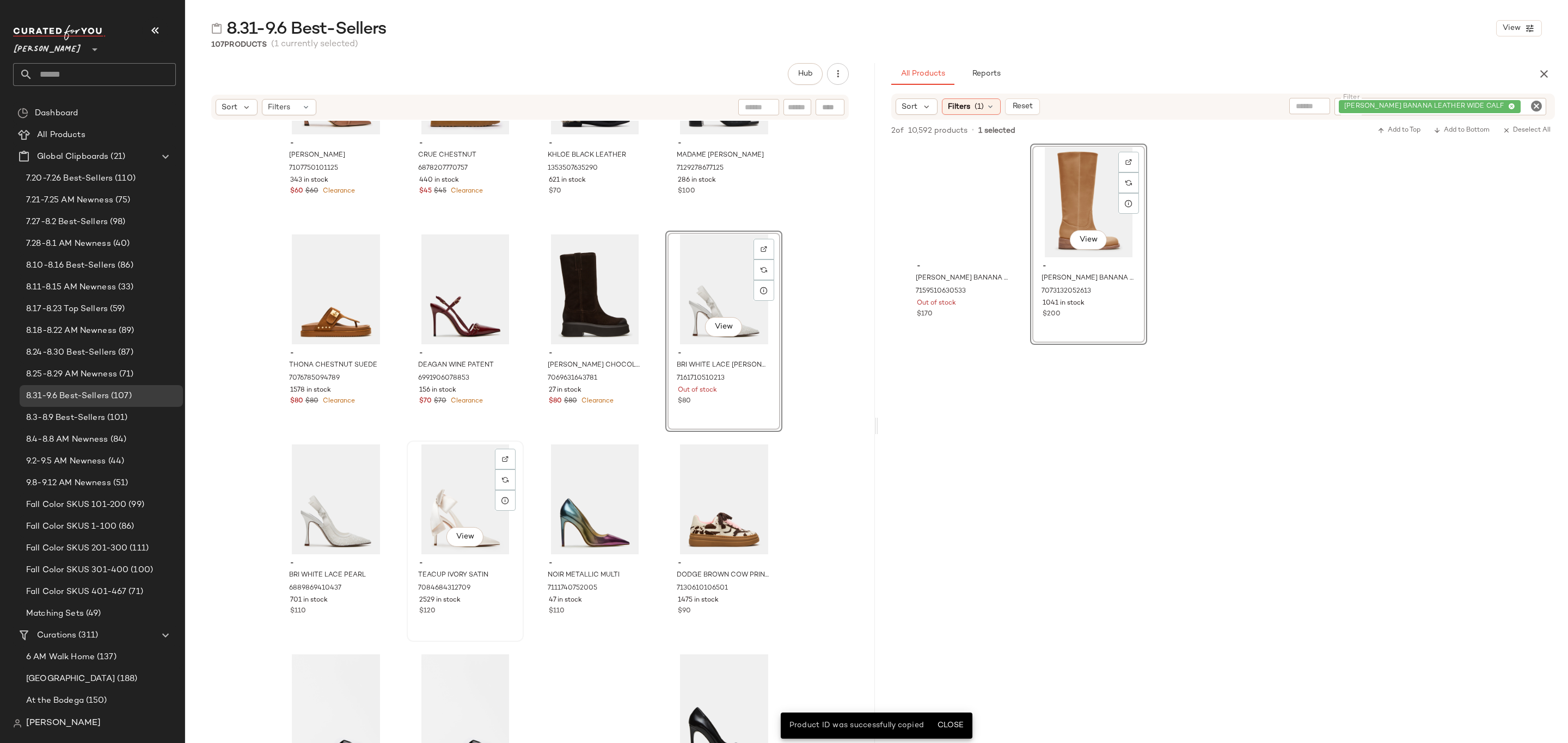
click at [469, 556] on div "- TEACUP IVORY SATIN 7084684312709 2529 in stock $120" at bounding box center [465, 586] width 110 height 63
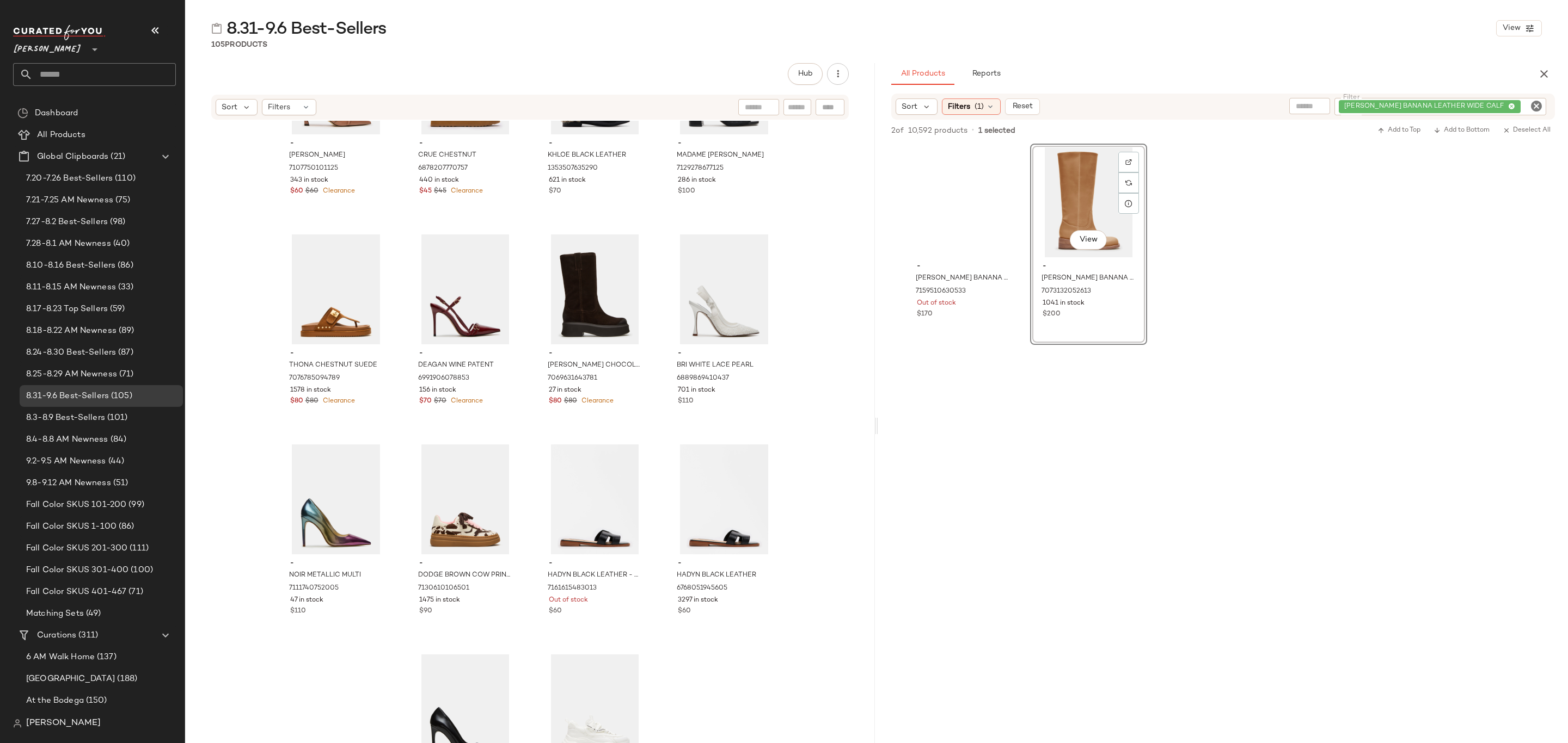
click at [1537, 102] on icon "Clear Filter" at bounding box center [1535, 106] width 13 height 13
paste input "**********"
type input "**********"
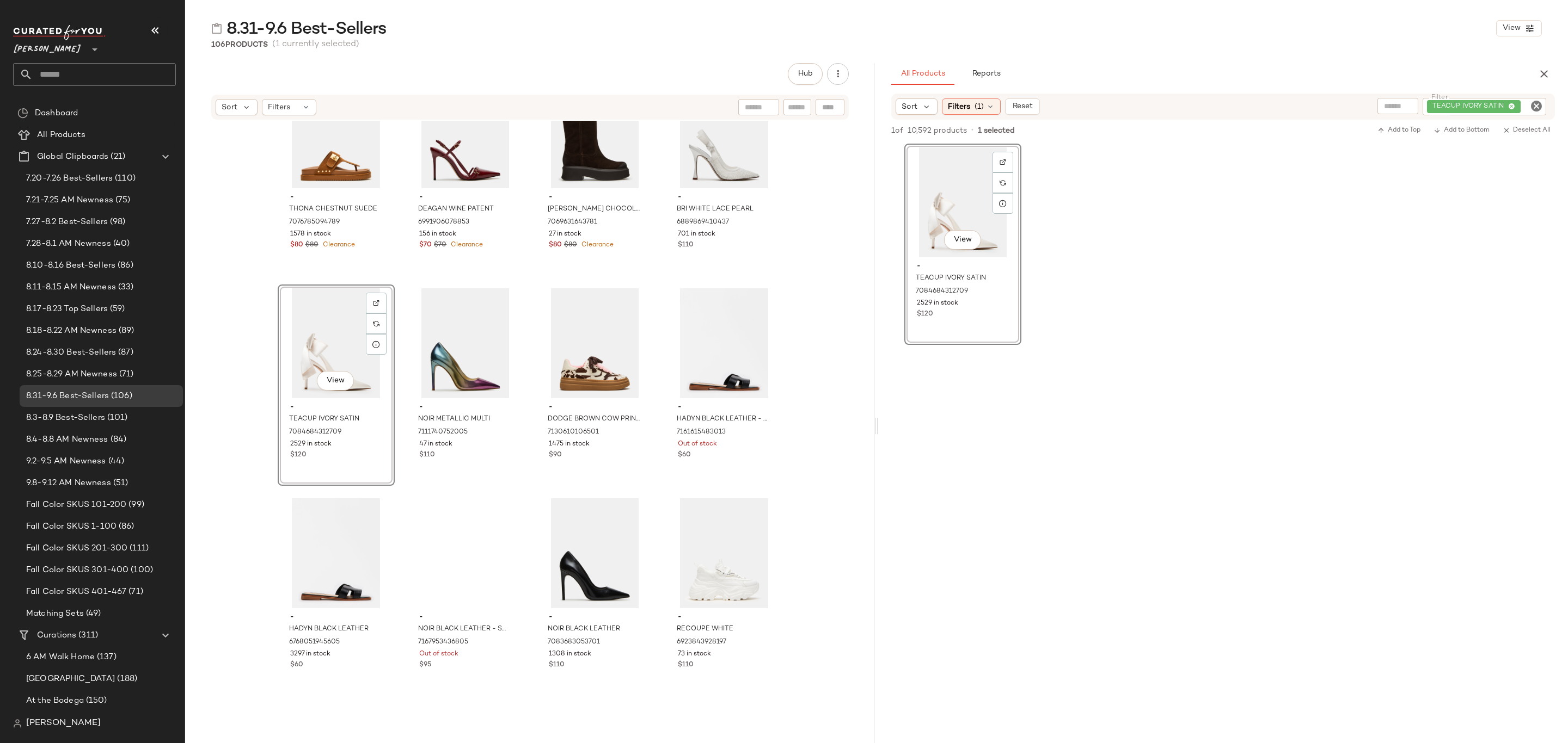
scroll to position [3845, 0]
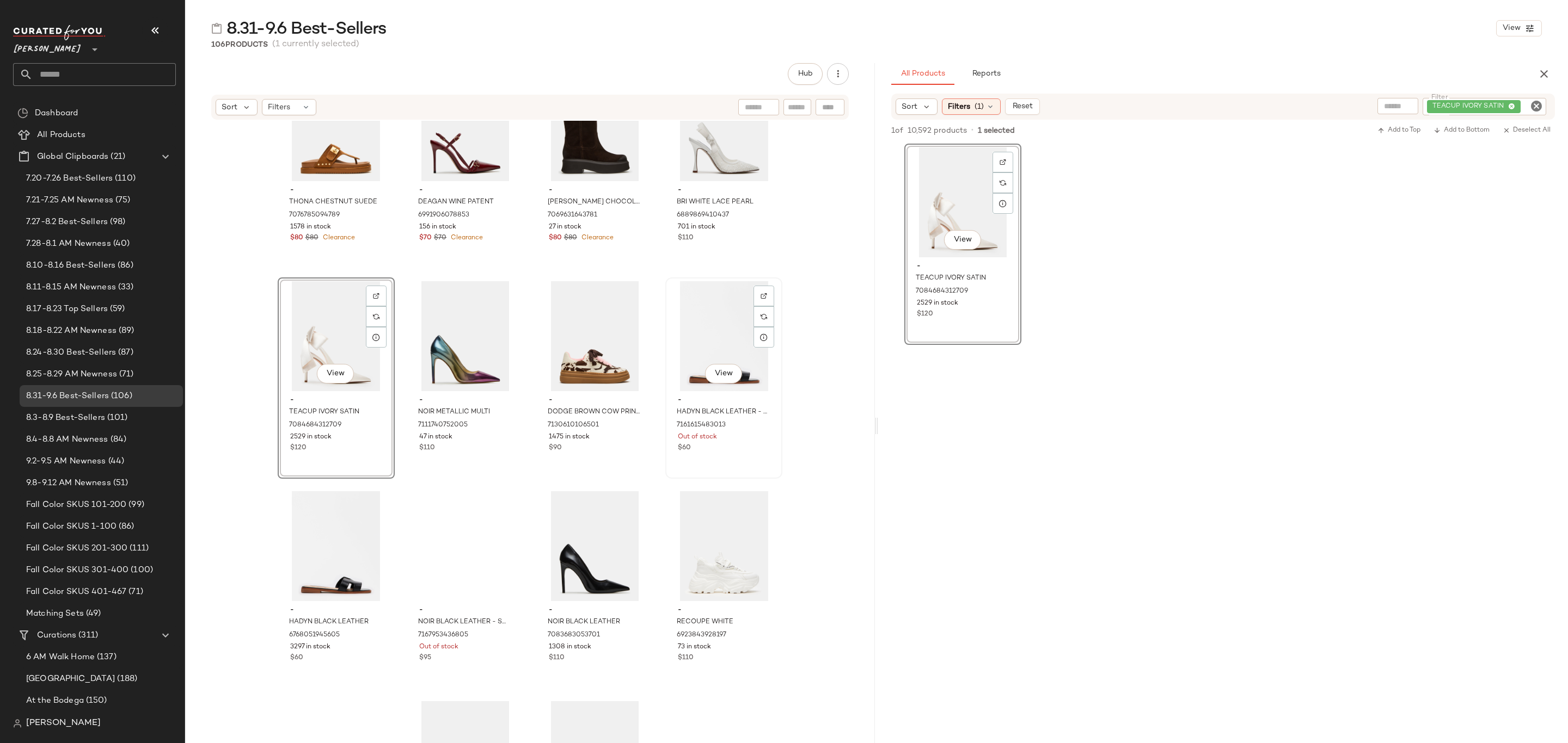
click at [701, 401] on span "-" at bounding box center [723, 400] width 92 height 10
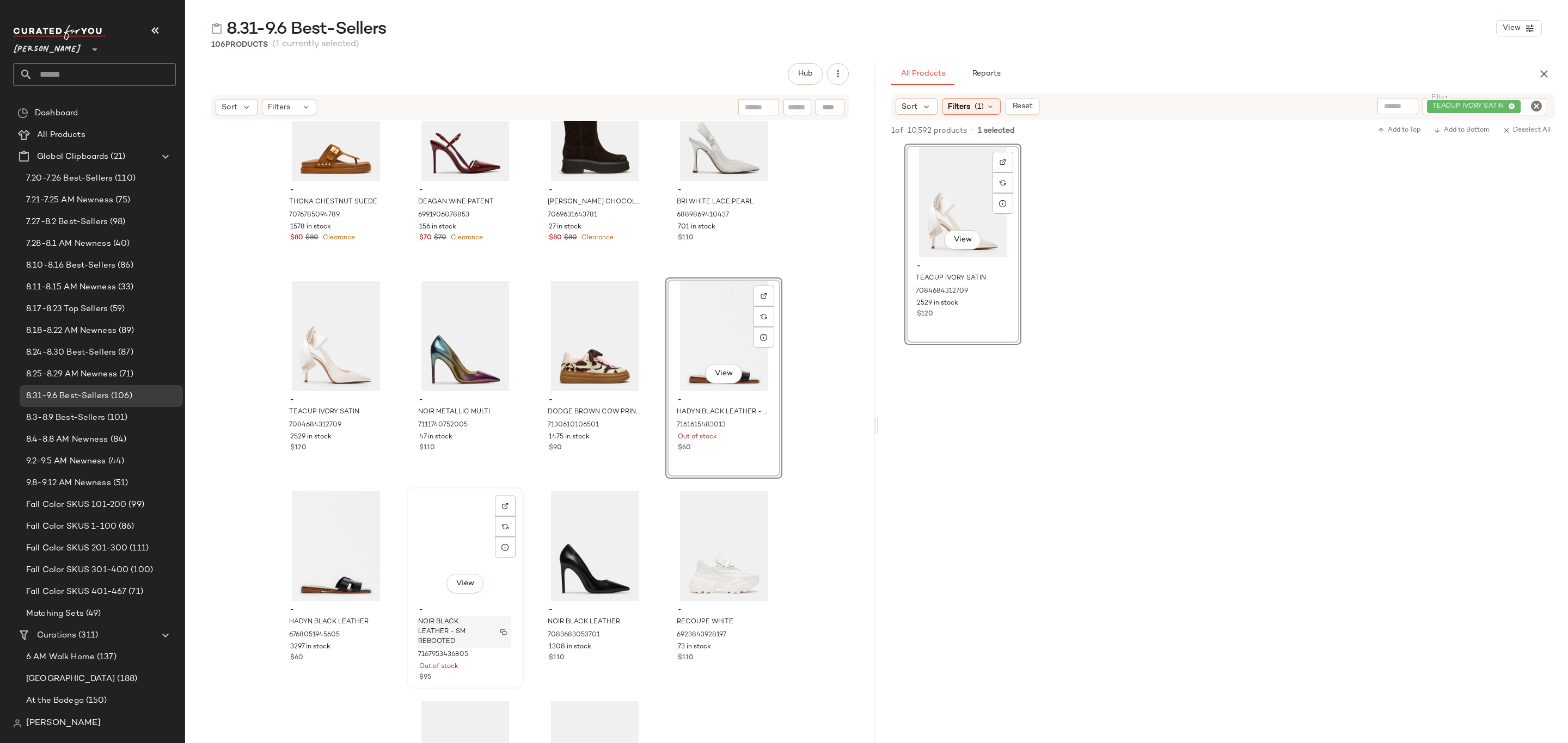
click at [469, 632] on span "NOIR BLACK LEATHER - SM REBOOTED" at bounding box center [453, 632] width 72 height 29
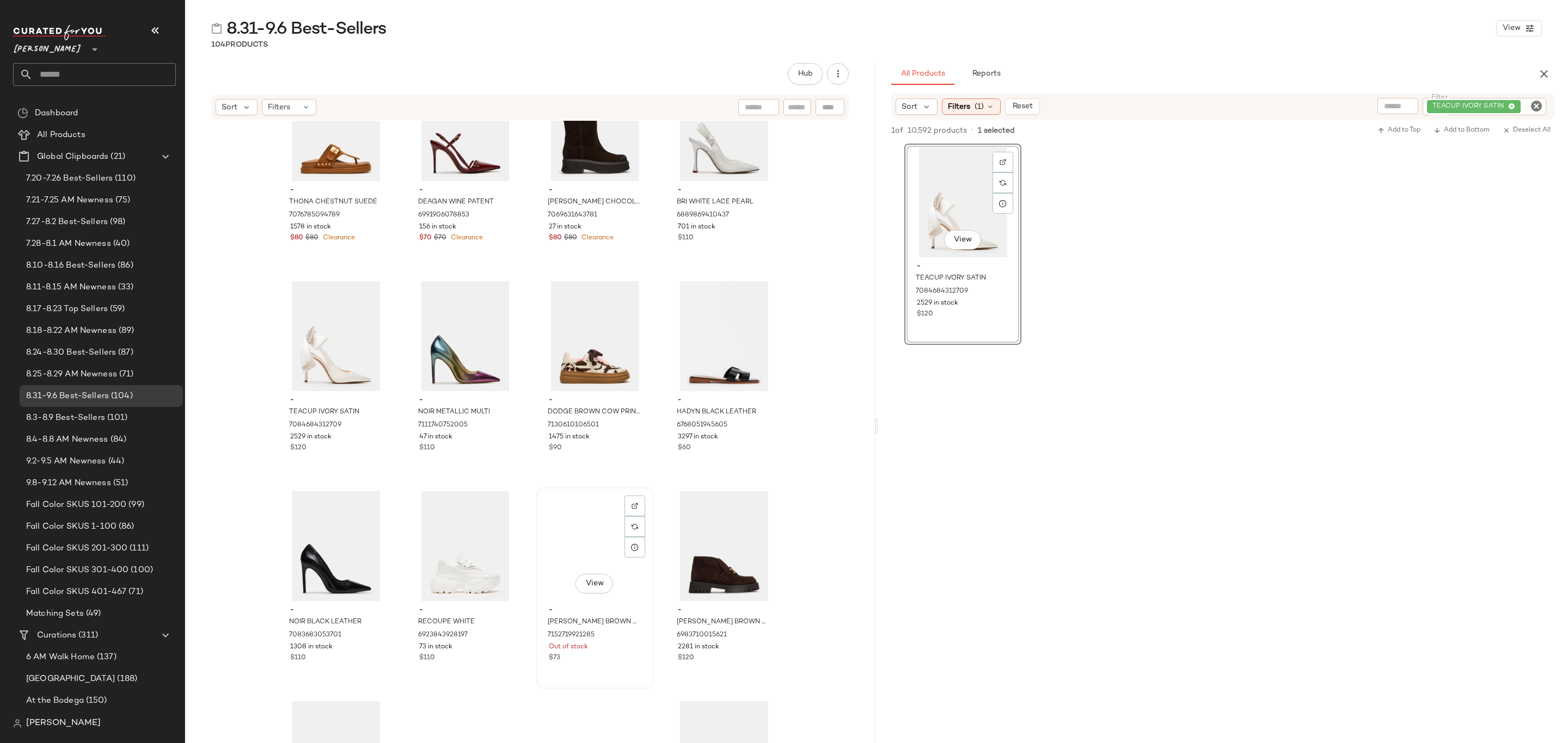
click at [621, 645] on div "Out of stock" at bounding box center [594, 647] width 92 height 10
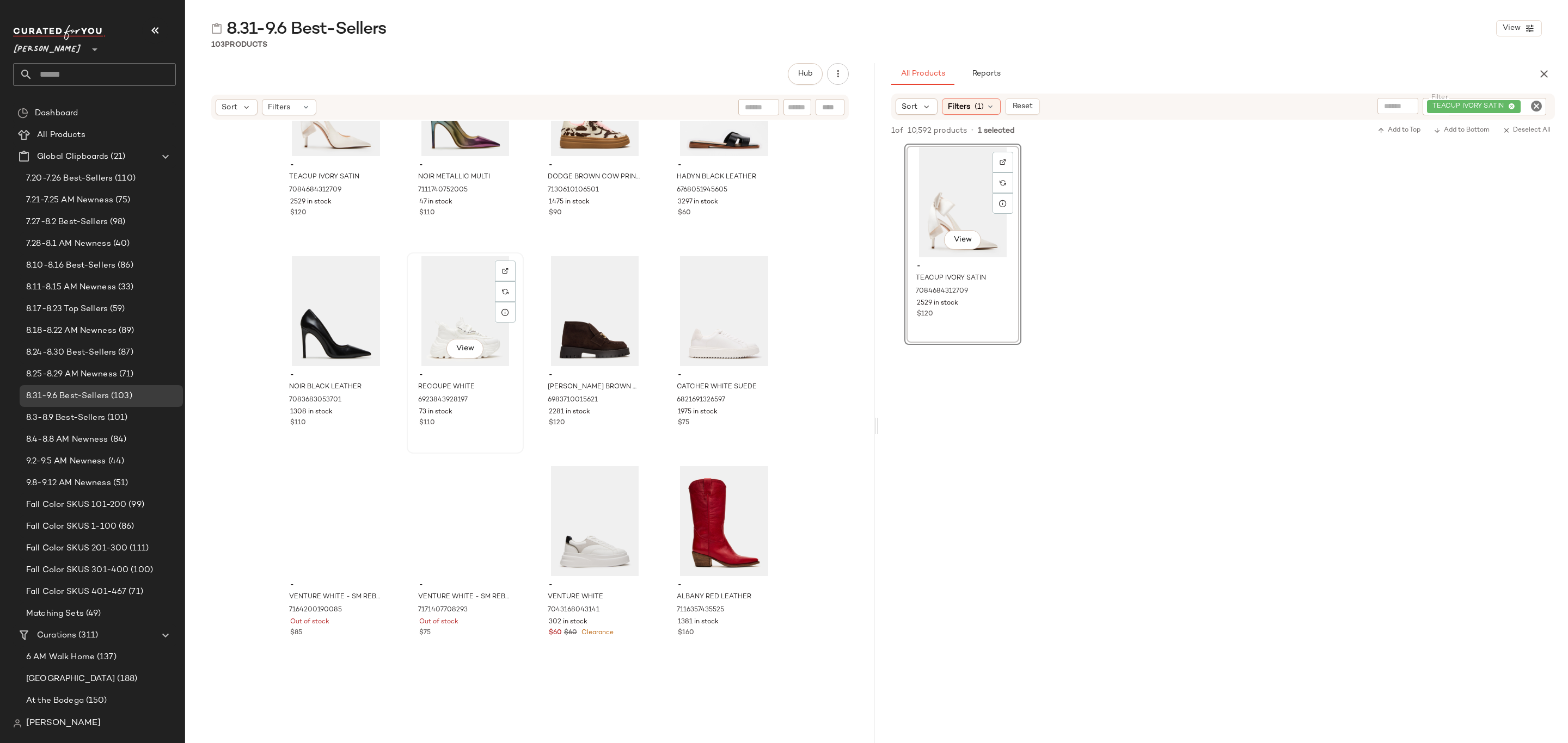
scroll to position [4172, 0]
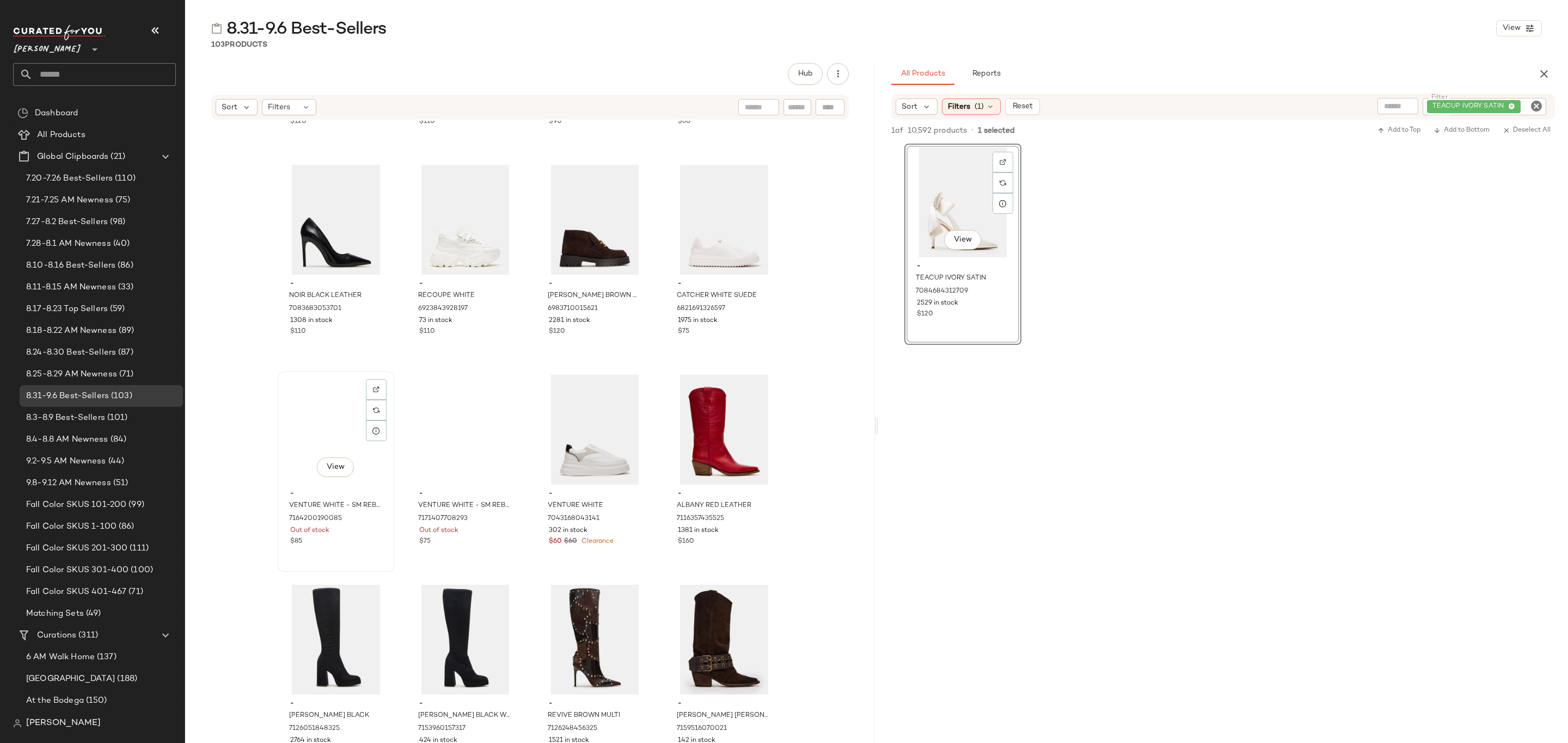
click at [336, 529] on div "Out of stock" at bounding box center [335, 531] width 92 height 10
click at [486, 545] on div "$75" at bounding box center [464, 542] width 92 height 10
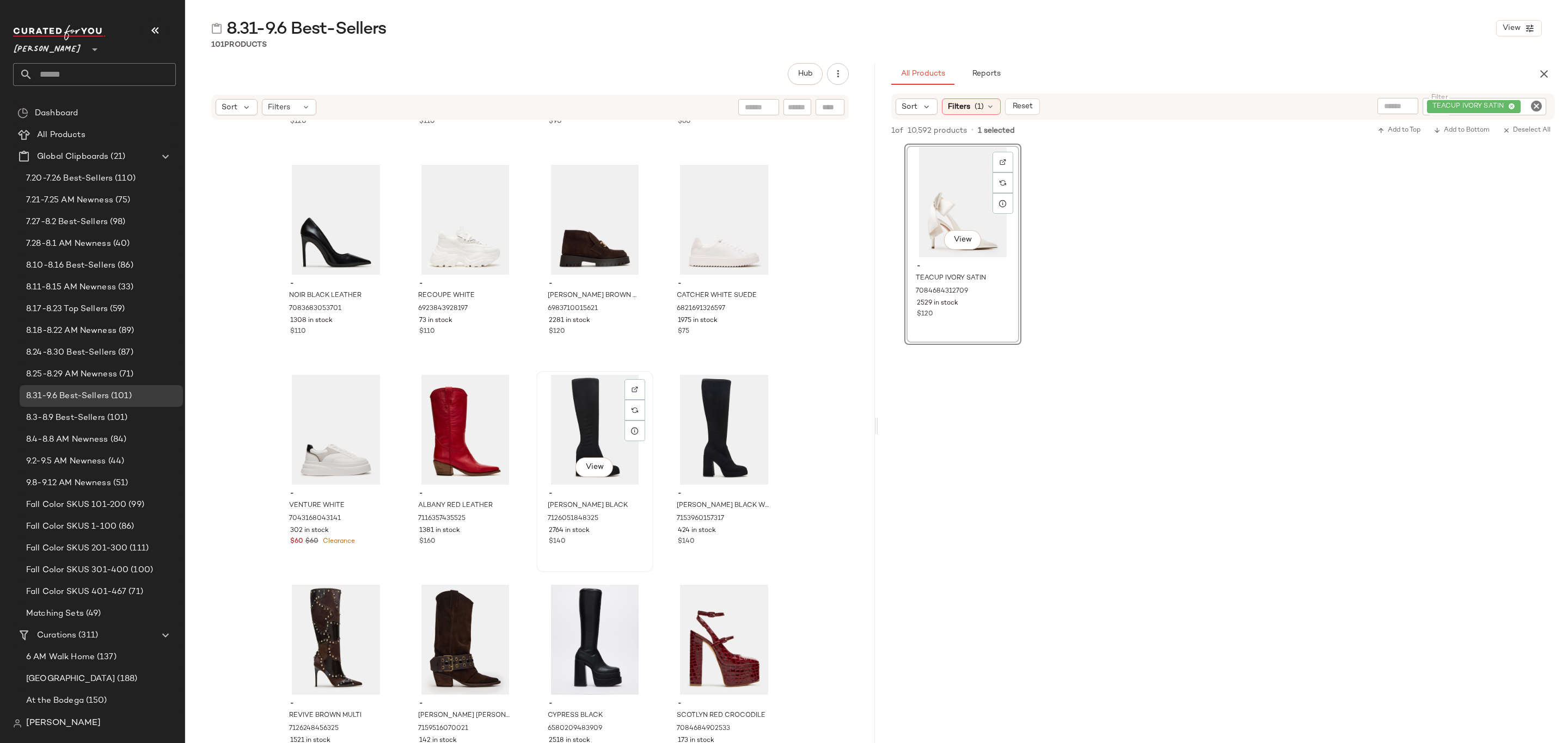
click at [580, 535] on span "2764 in stock" at bounding box center [568, 531] width 41 height 10
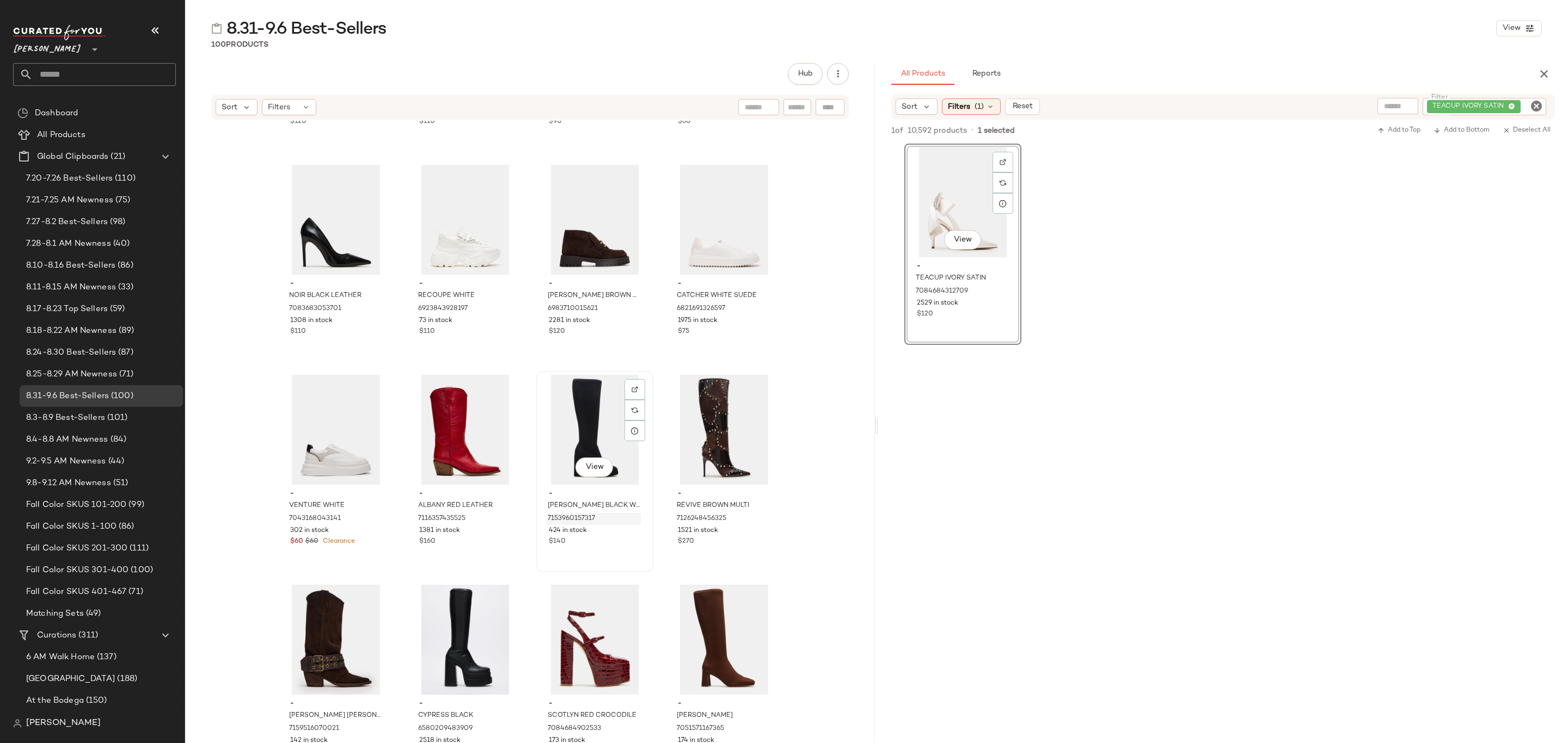
click at [590, 519] on span "7153960157317" at bounding box center [571, 518] width 47 height 10
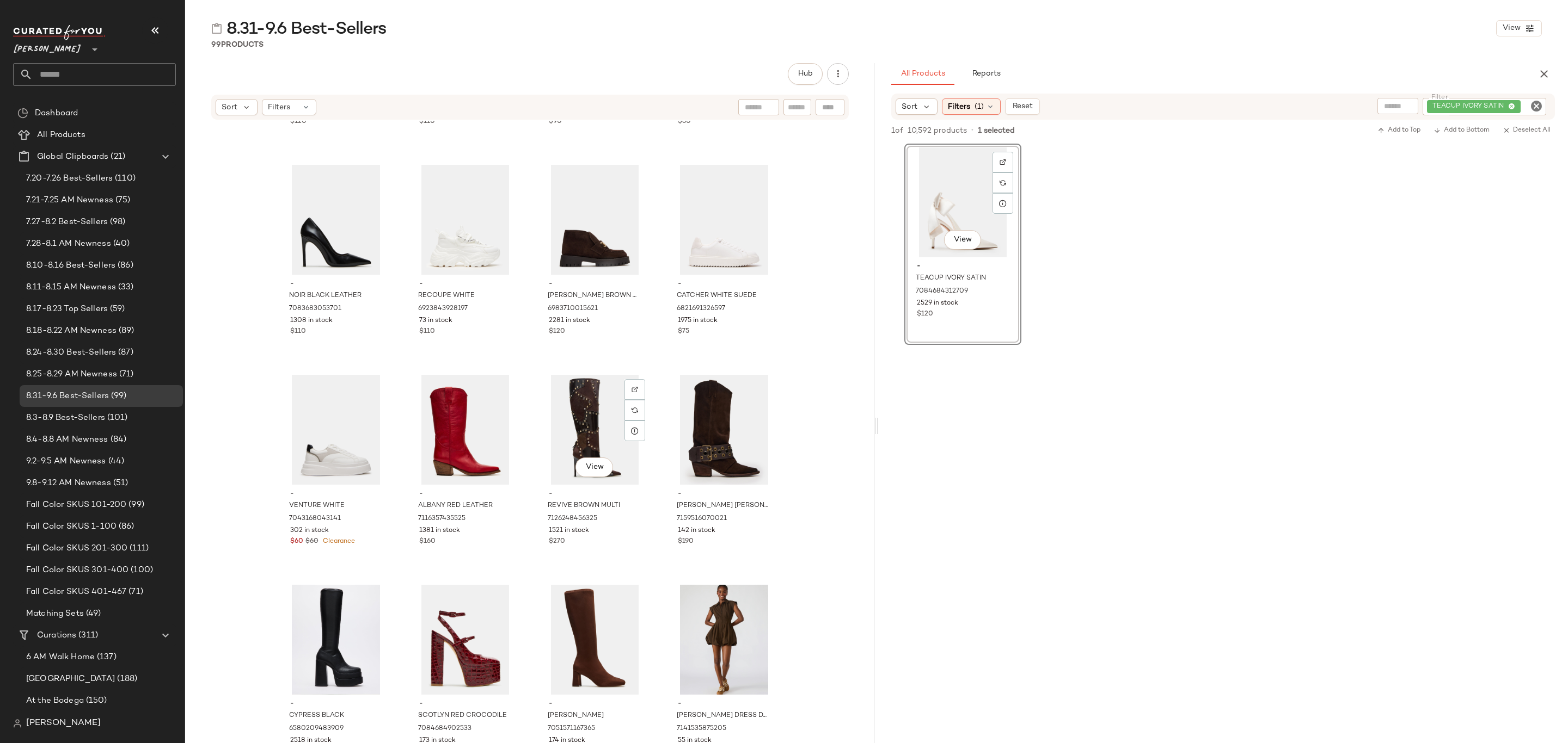
click at [1539, 104] on icon "Clear Filter" at bounding box center [1535, 106] width 13 height 13
paste input "**********"
type input "**********"
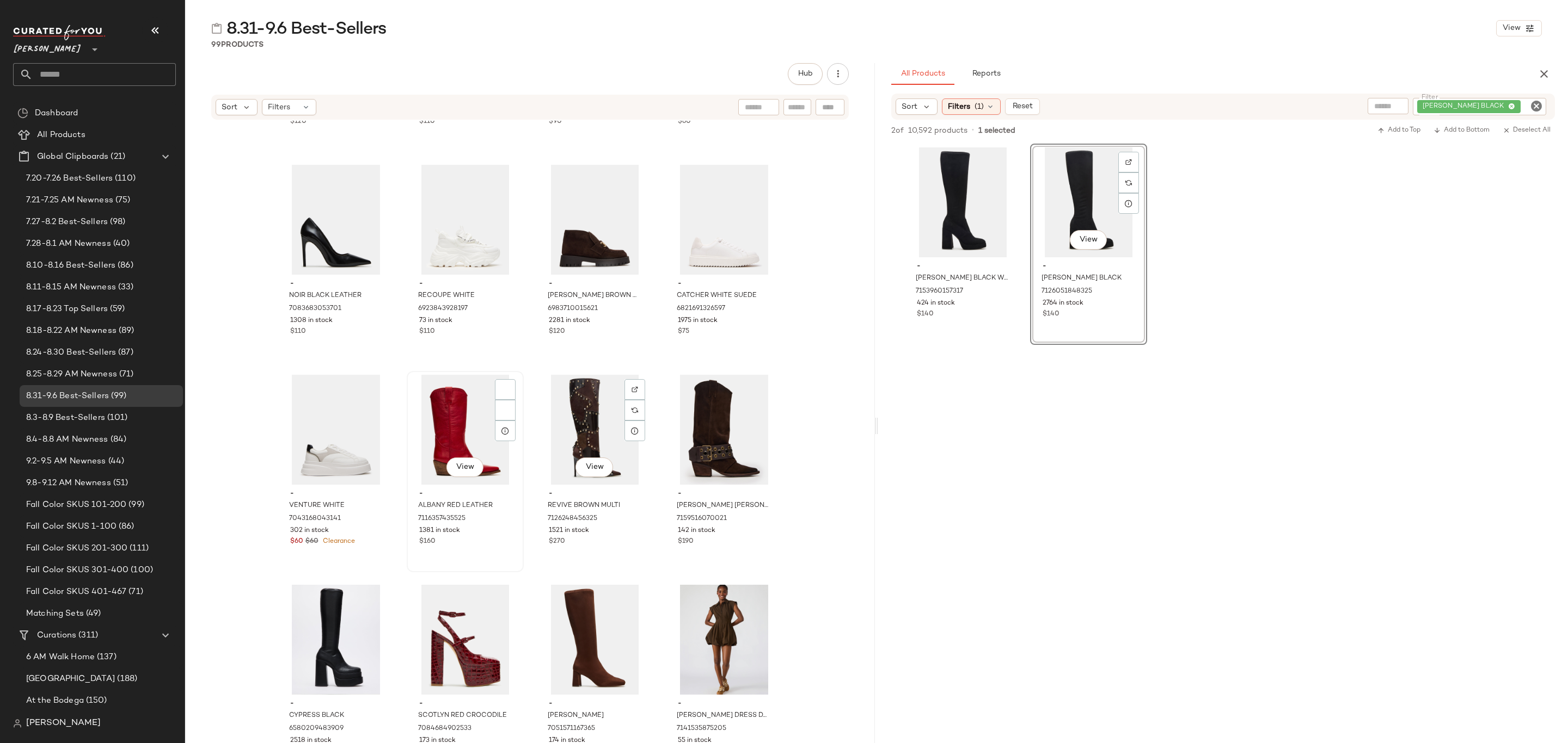
click at [518, 434] on div "View - ALBANY RED LEATHER 7116357435525 1381 in stock $160" at bounding box center [465, 472] width 115 height 199
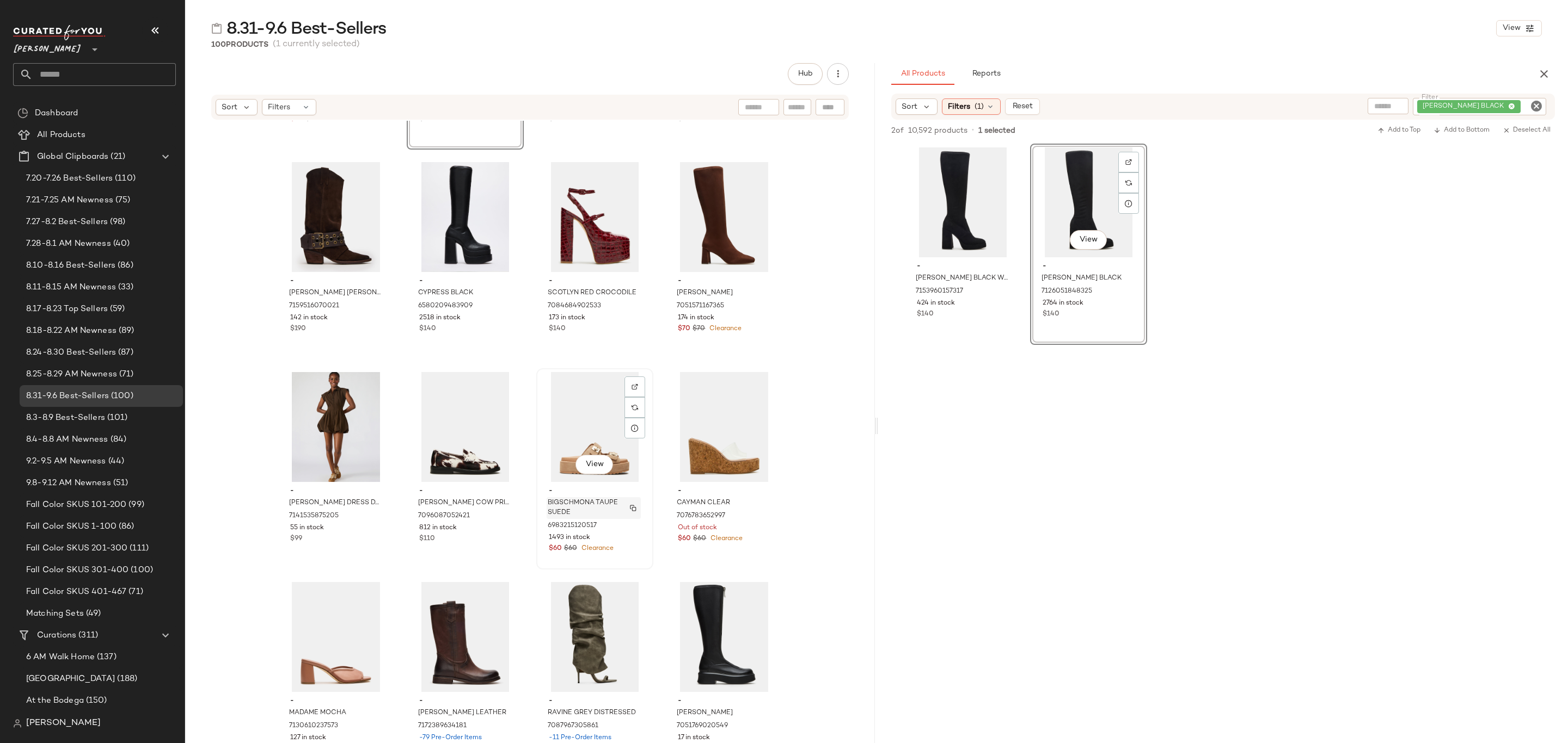
scroll to position [4598, 0]
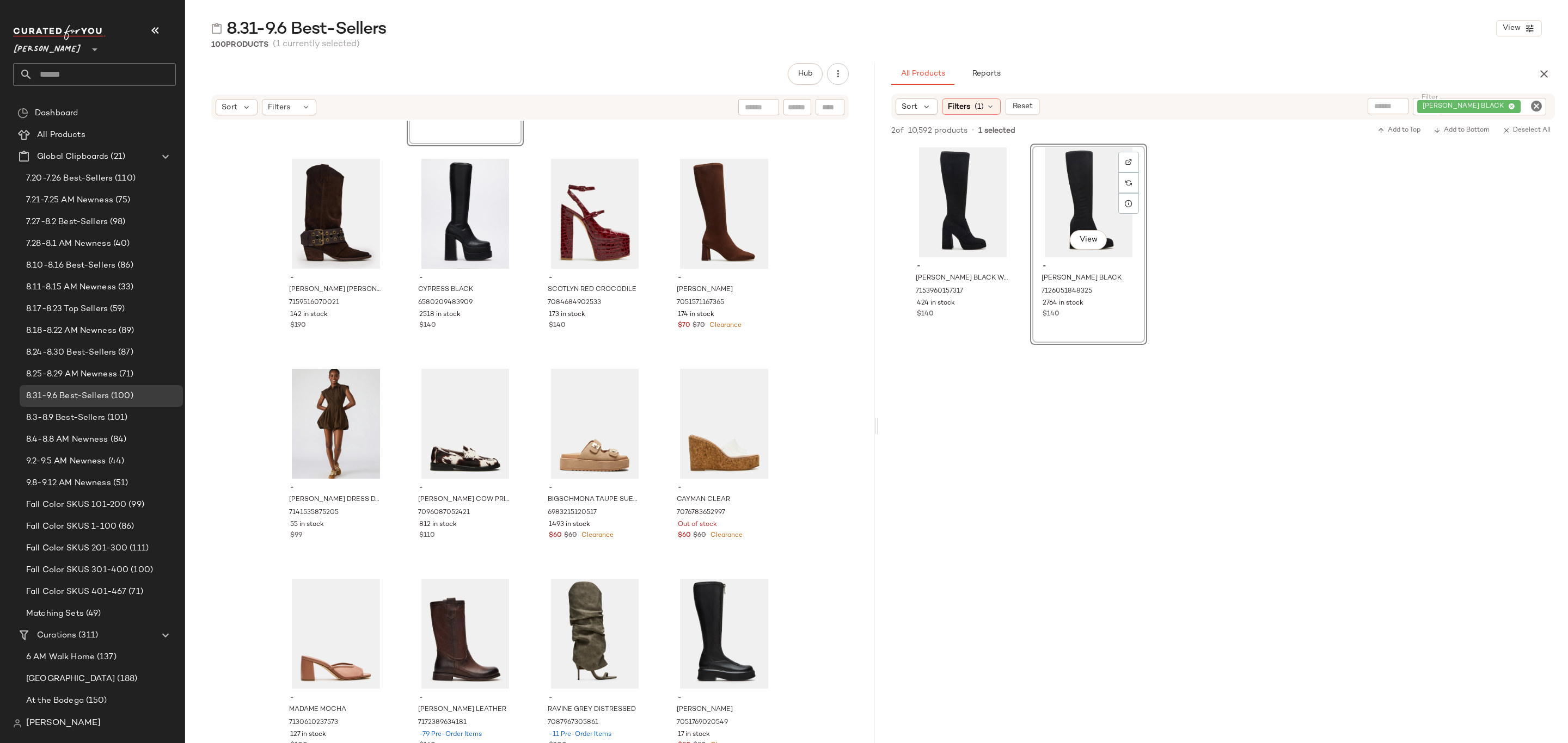
click at [1534, 106] on icon "Clear Filter" at bounding box center [1535, 106] width 13 height 13
paste input "**********"
type input "**********"
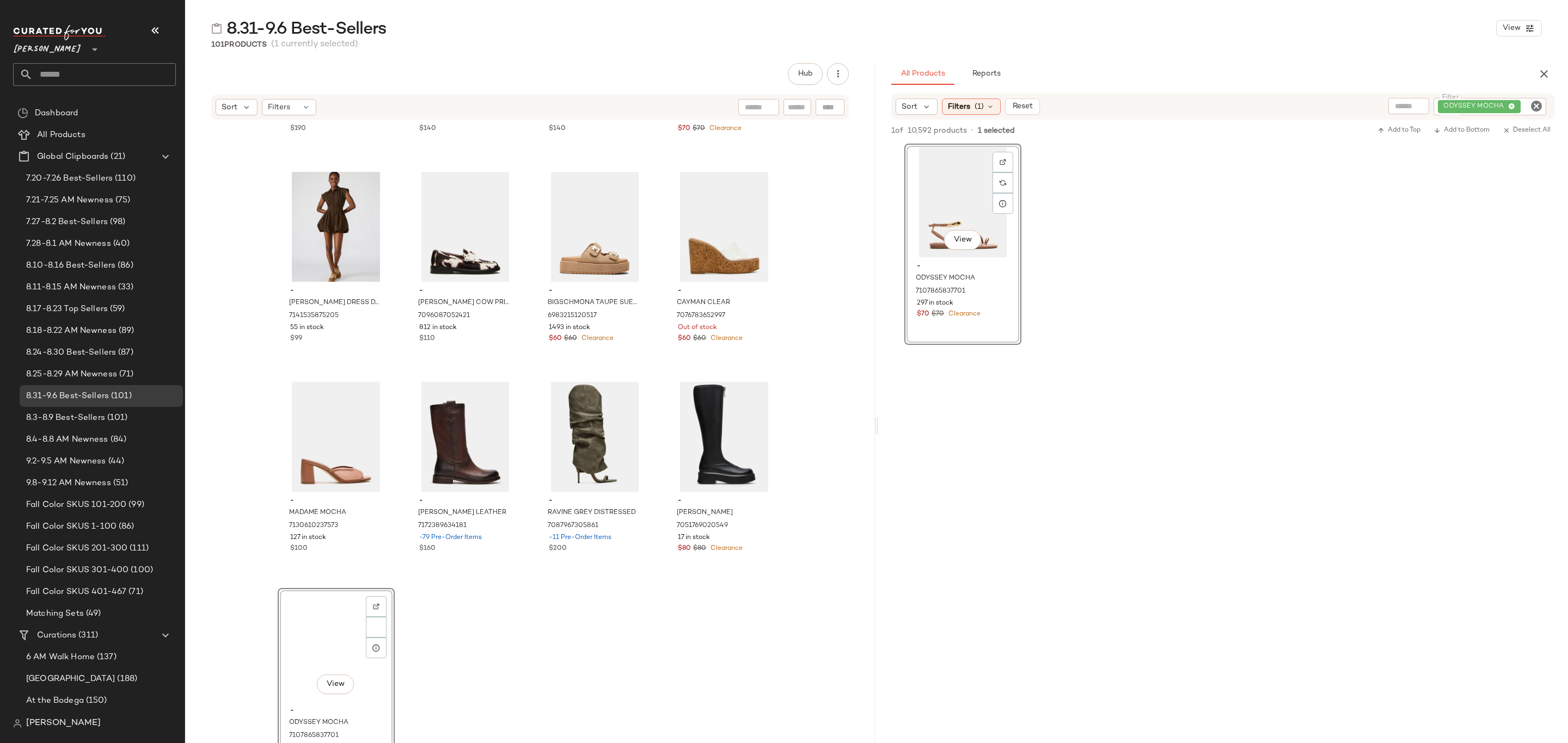
scroll to position [4808, 0]
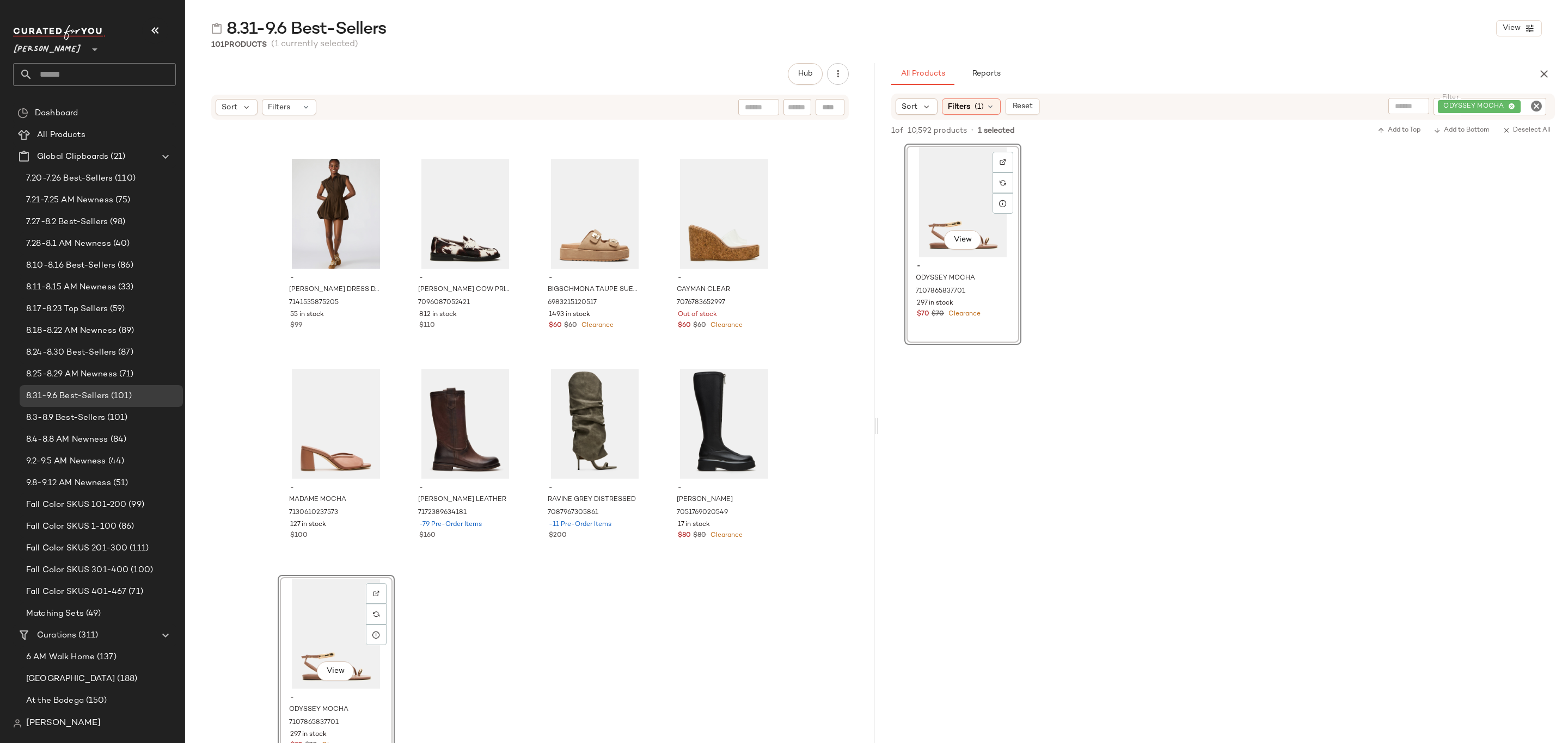
click at [1534, 107] on icon "Clear Filter" at bounding box center [1535, 106] width 13 height 13
paste input "**********"
type input "**********"
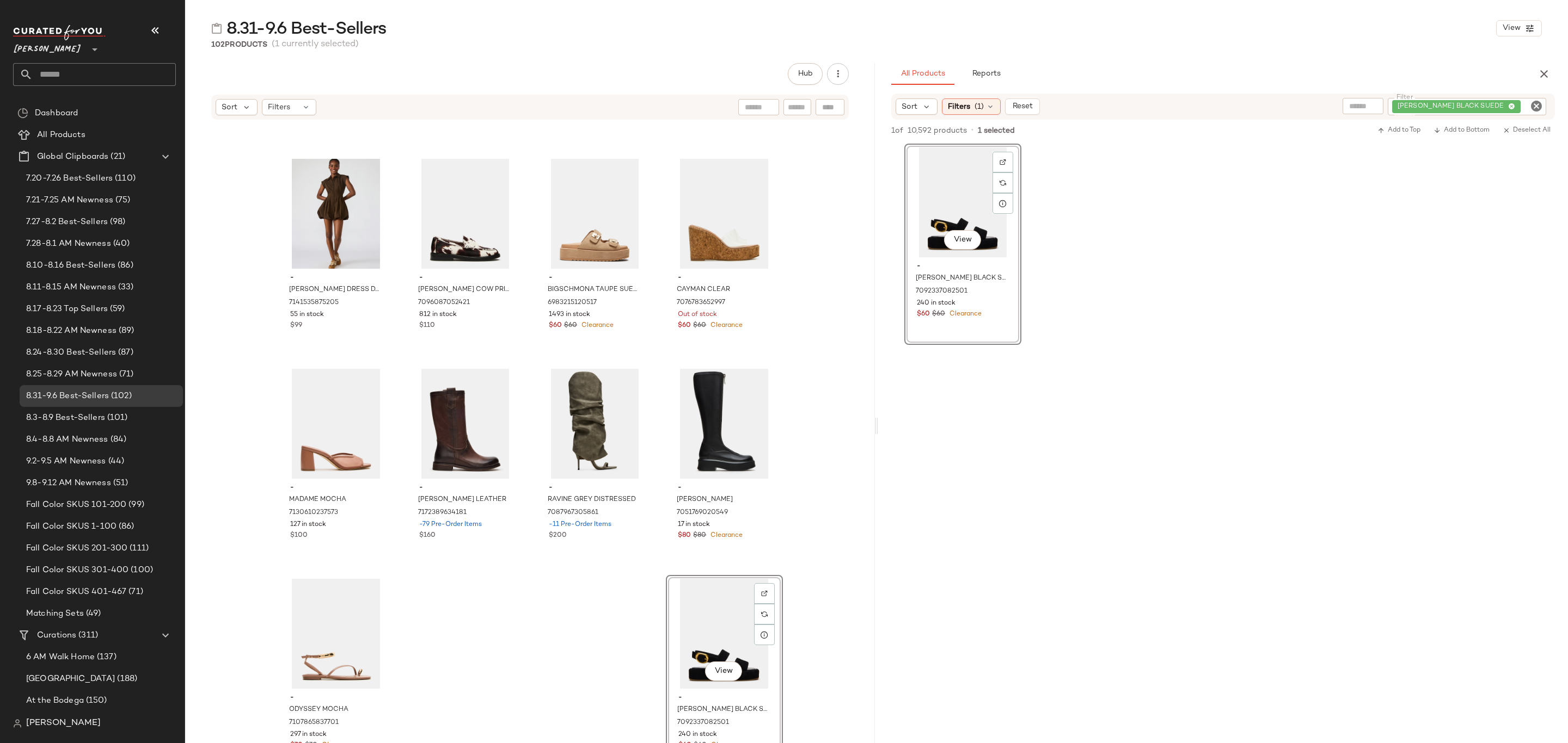
click at [1534, 102] on icon "Clear Filter" at bounding box center [1535, 106] width 13 height 13
paste input "**********"
type input "**********"
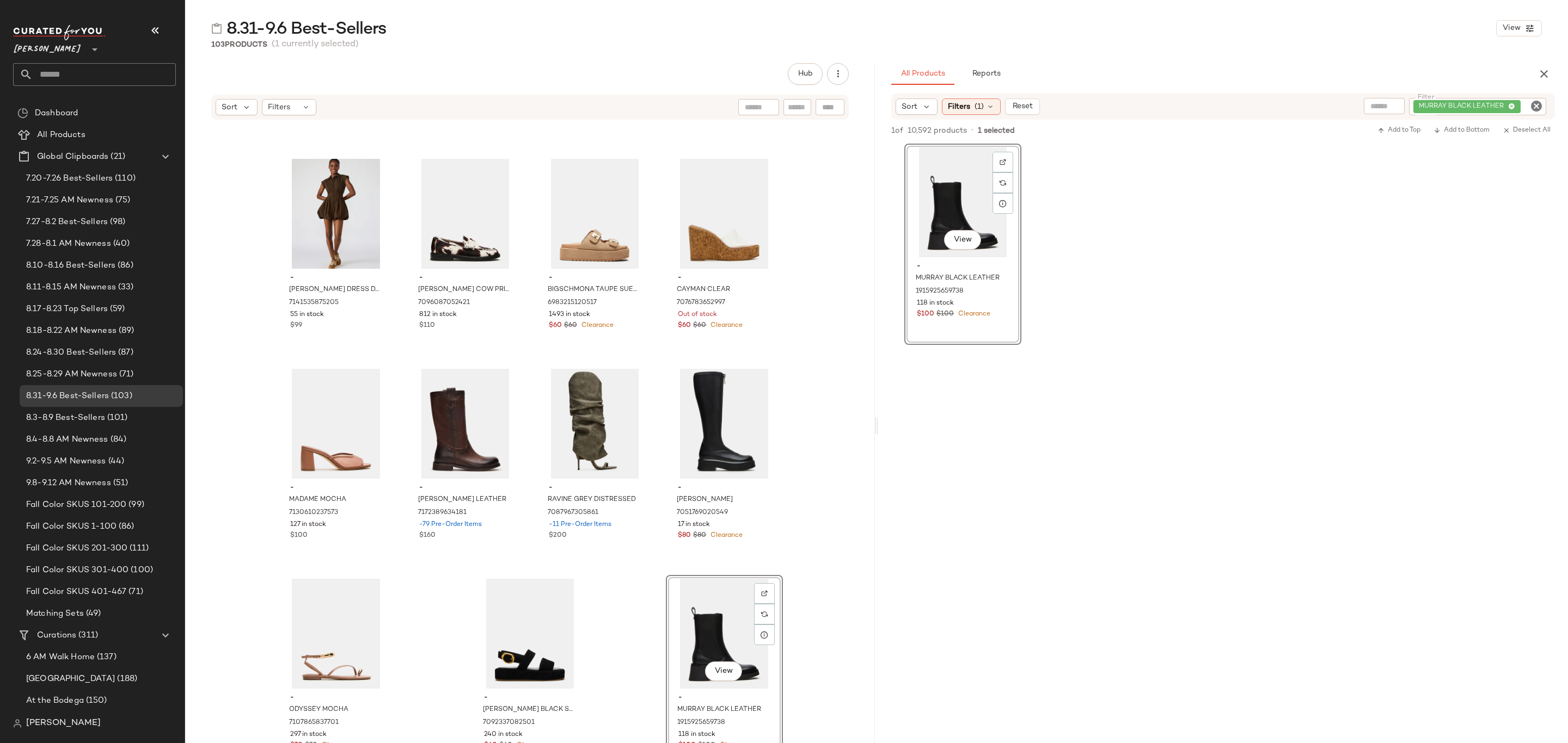
click at [1532, 103] on icon "Clear Filter" at bounding box center [1535, 106] width 13 height 13
paste input "**********"
type input "**********"
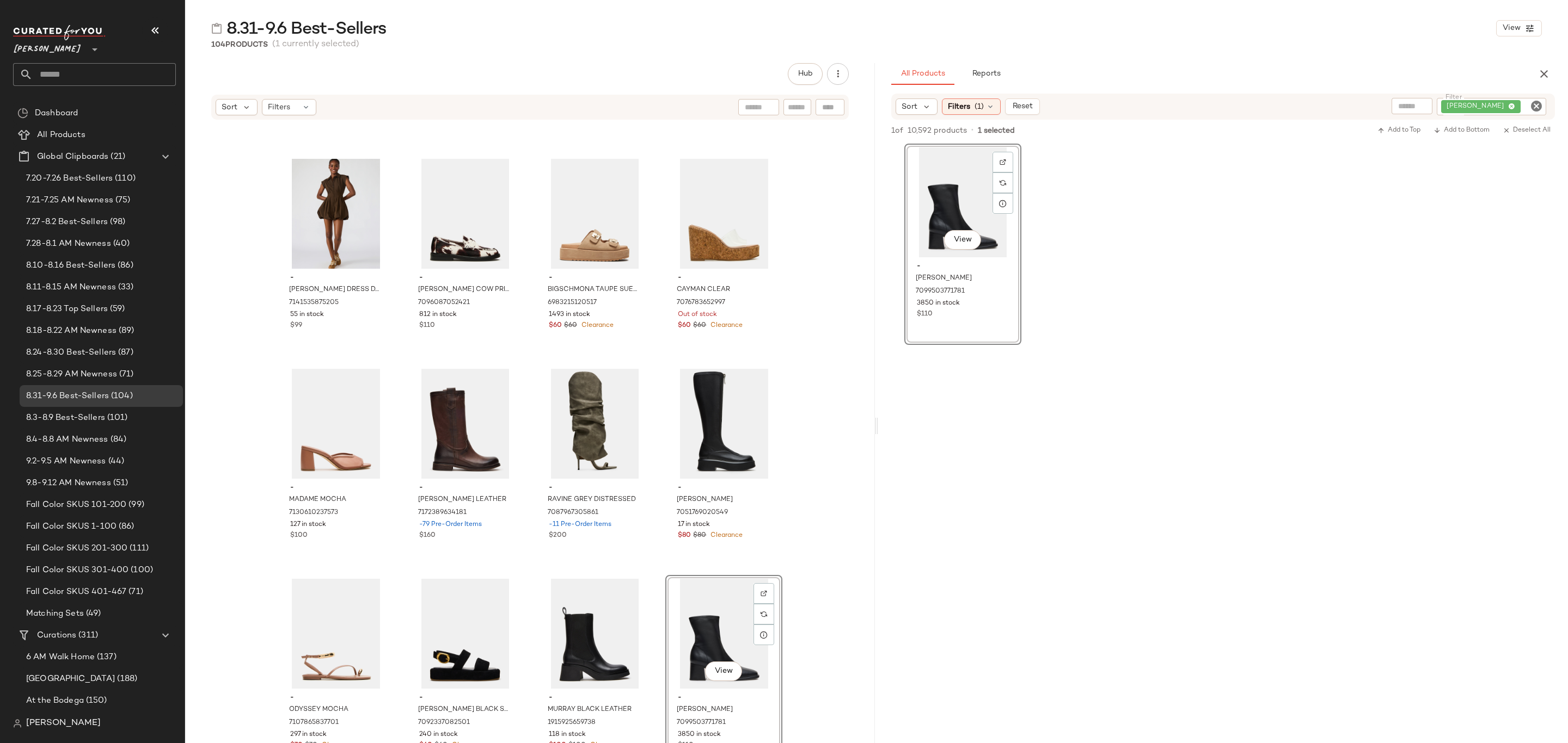
click at [1534, 110] on icon "Clear Filter" at bounding box center [1535, 106] width 13 height 13
paste input "**********"
type input "**********"
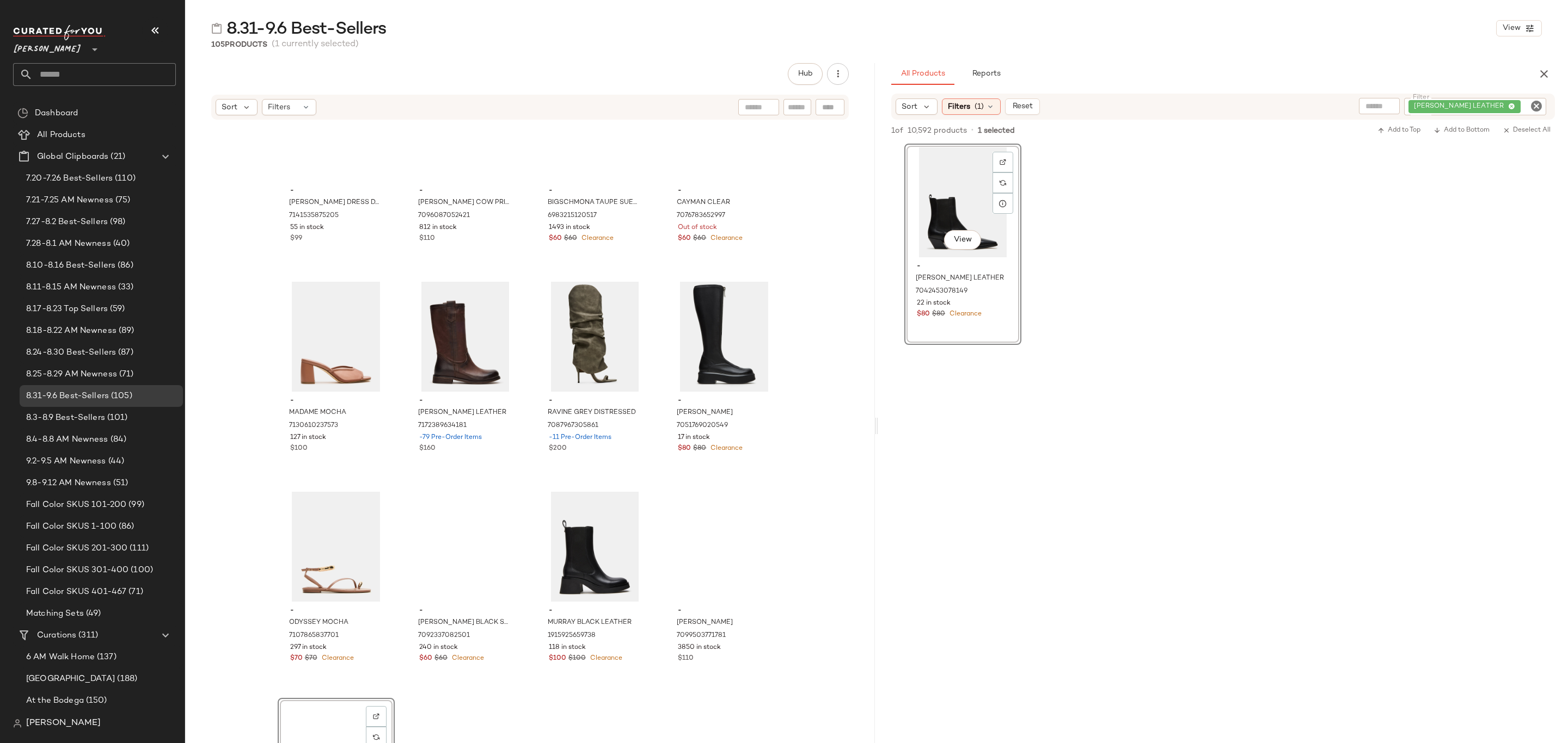
scroll to position [5018, 0]
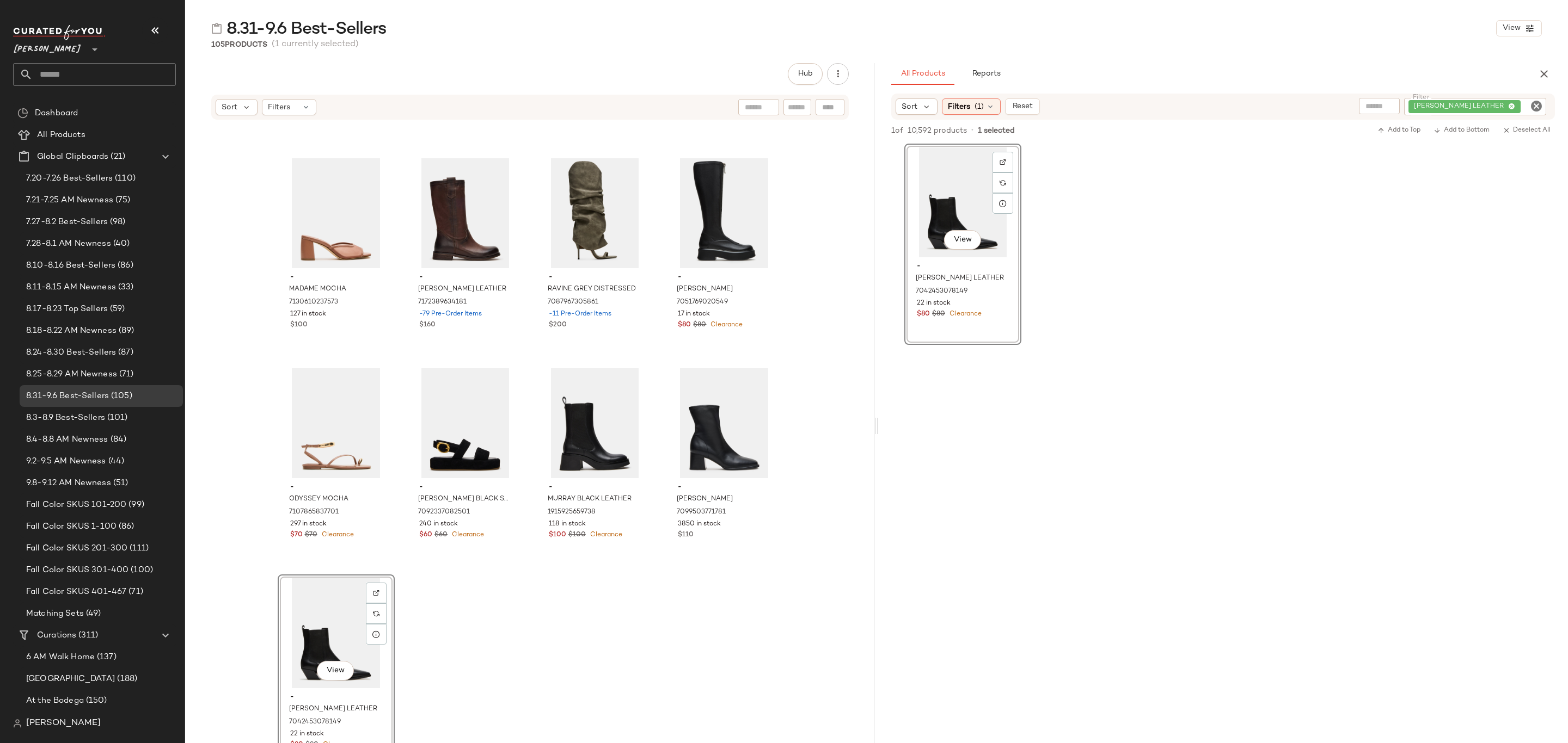
click at [1534, 104] on icon "Clear Filter" at bounding box center [1535, 106] width 13 height 13
paste input "**********"
type input "**********"
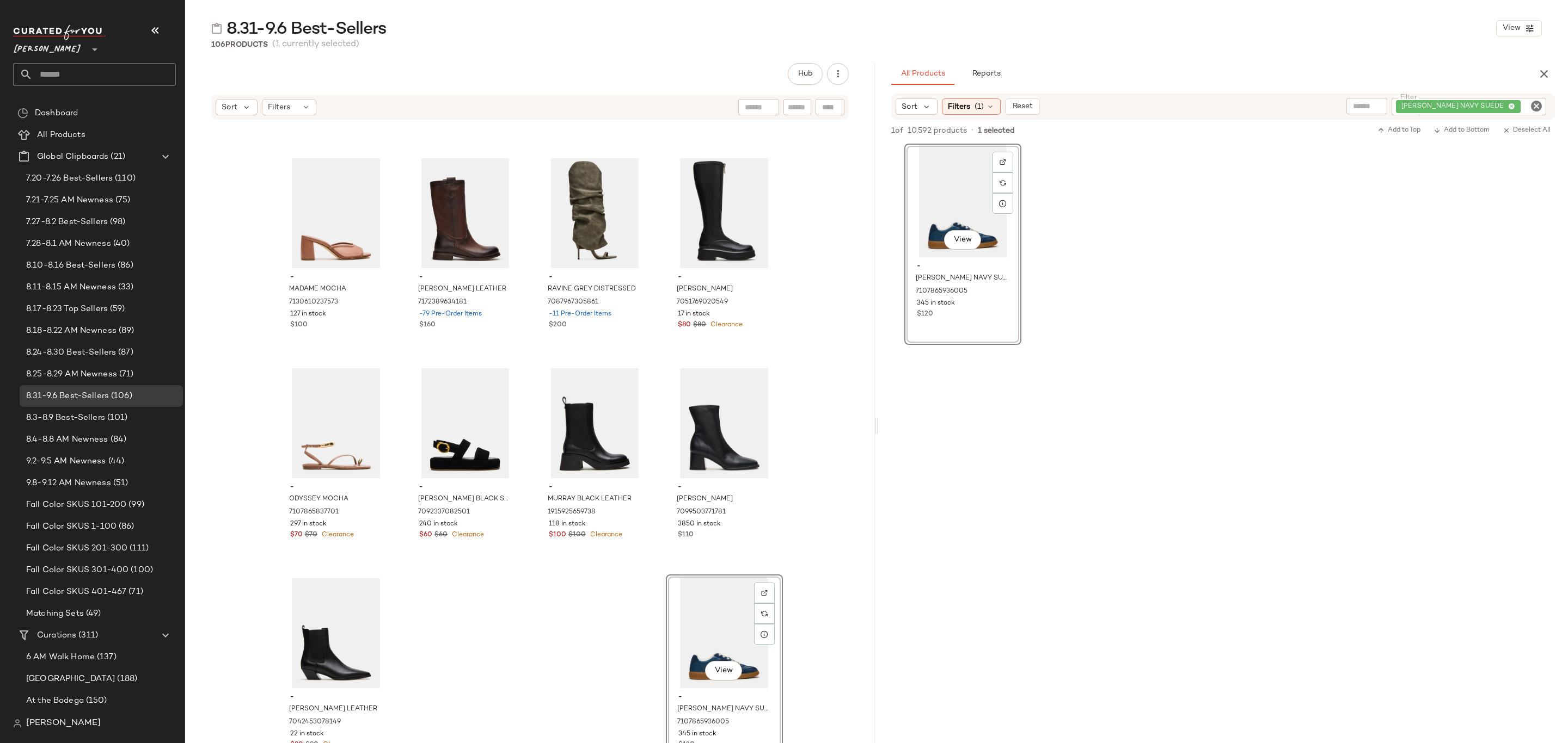
click at [1538, 106] on icon "Clear Filter" at bounding box center [1535, 106] width 13 height 13
paste input "**********"
type input "**********"
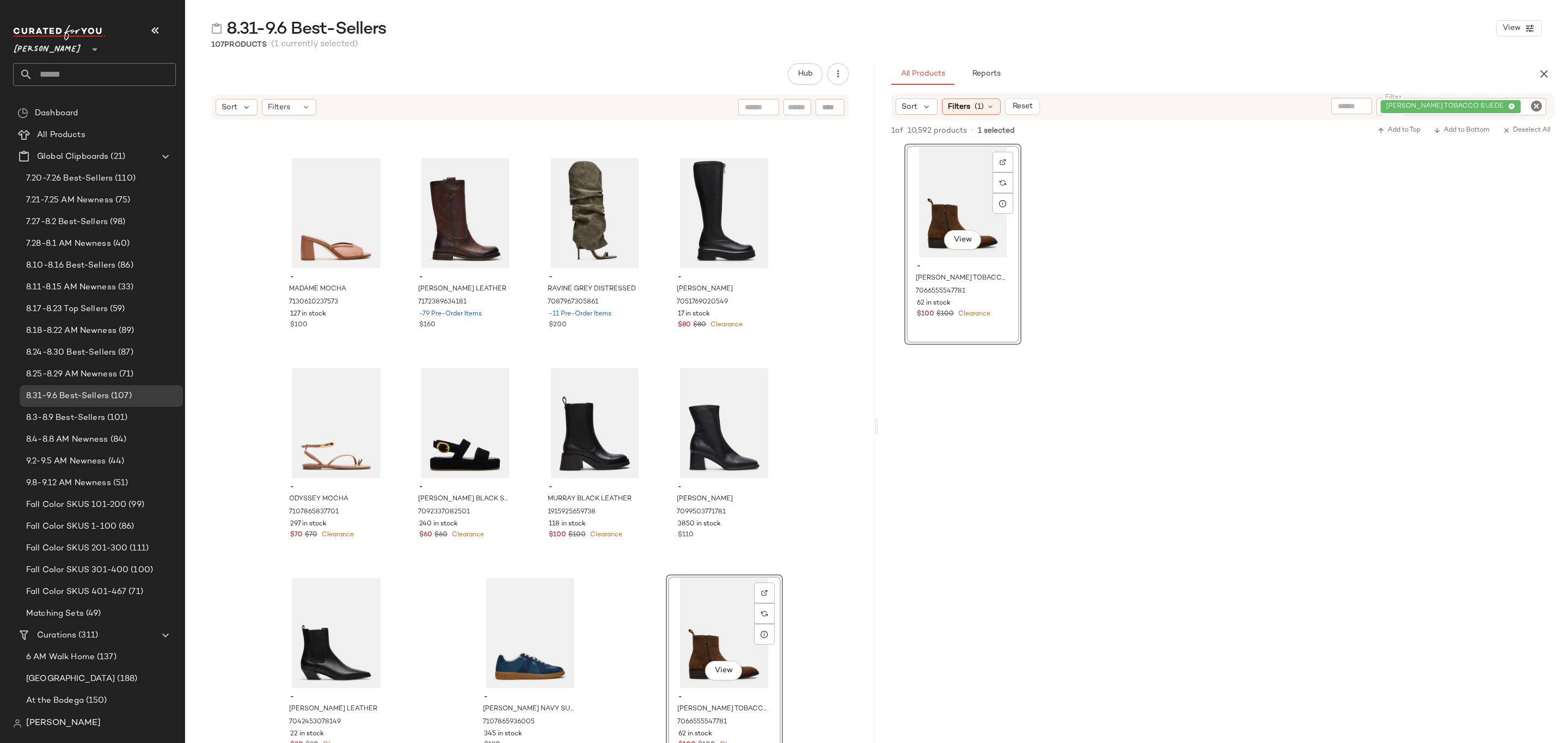
drag, startPoint x: 1547, startPoint y: 72, endPoint x: 1538, endPoint y: 75, distance: 9.5
click at [1547, 72] on icon "button" at bounding box center [1544, 73] width 13 height 13
